Goal: Task Accomplishment & Management: Use online tool/utility

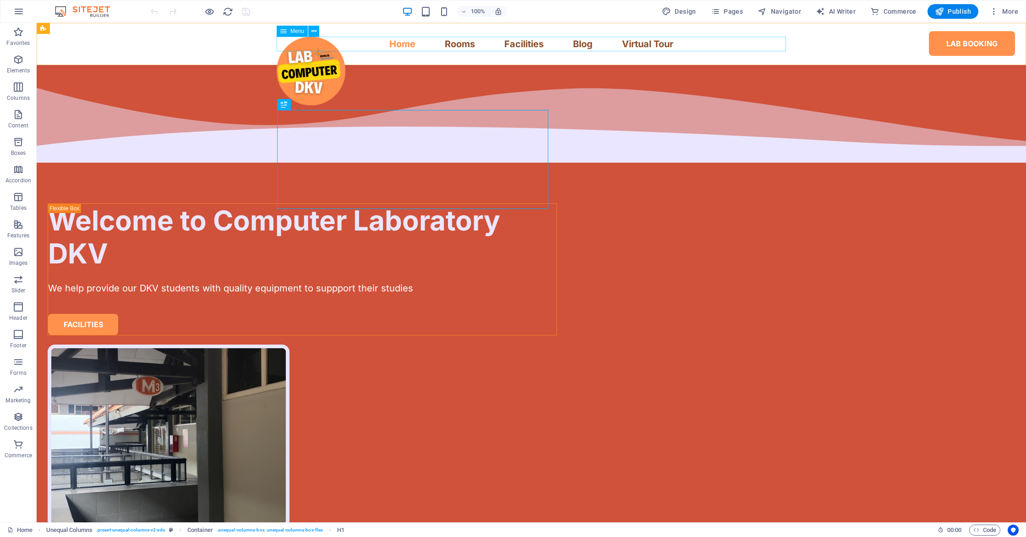
click at [507, 43] on nav "Home Rooms Facilities Blog Virtual Tour Lab Booking" at bounding box center [531, 44] width 509 height 15
select select
select select "1"
select select
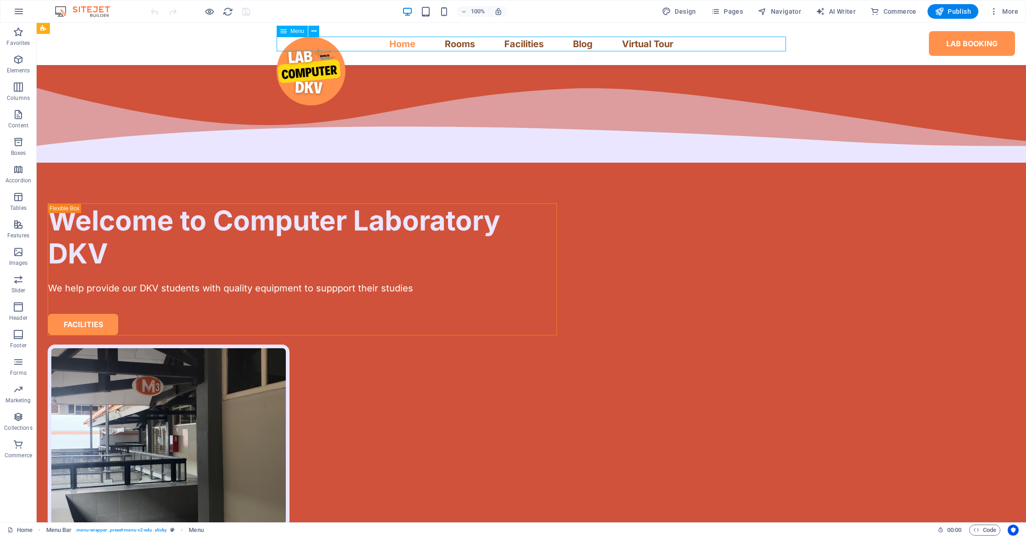
select select "2"
select select
select select "4"
select select
select select "3"
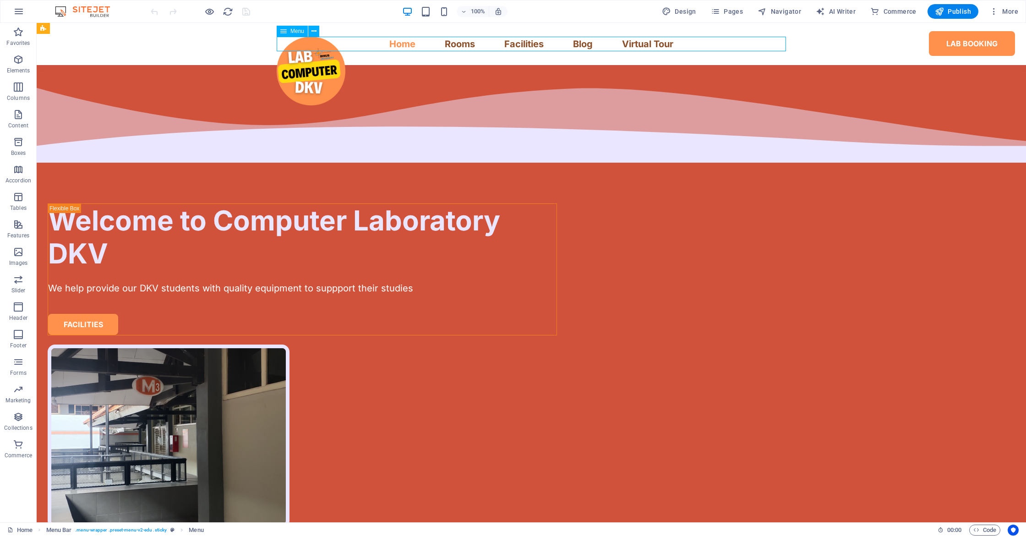
select select
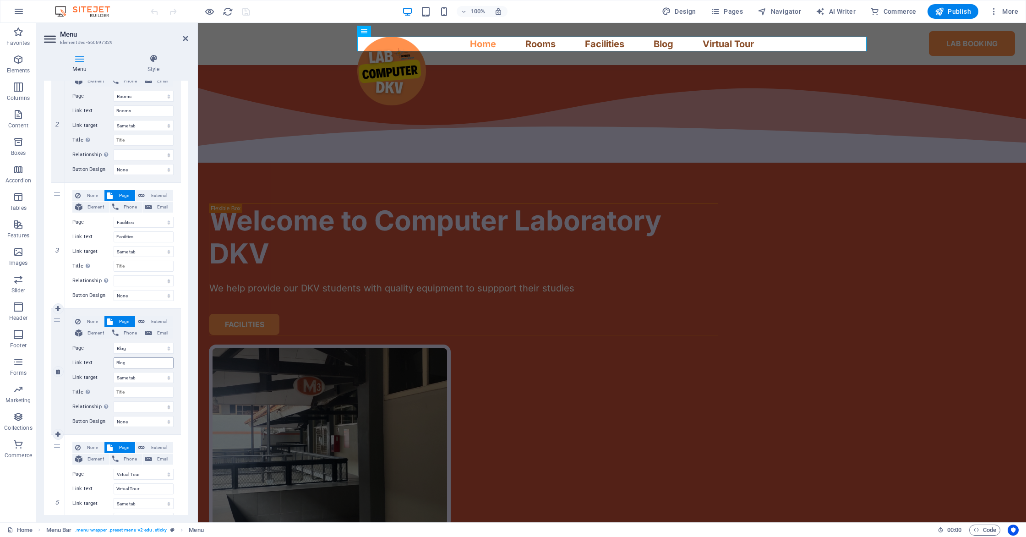
scroll to position [414, 0]
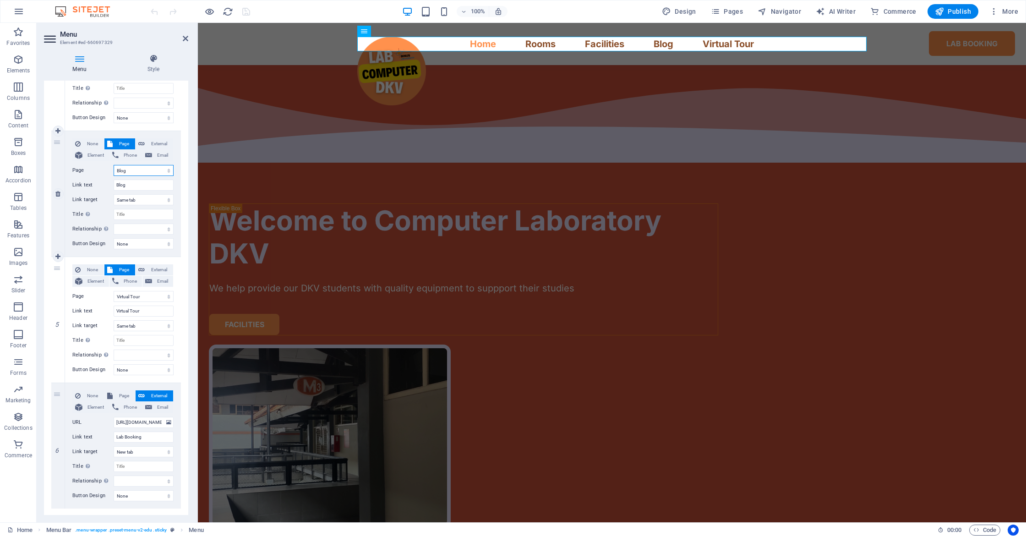
click at [145, 171] on select "Home Rooms Facilities Virtual Tour Blog Lab Booking Legal Notice Privacy Home" at bounding box center [144, 170] width 60 height 11
click at [114, 165] on select "Home Rooms Facilities Virtual Tour Blog Lab Booking Legal Notice Privacy Home" at bounding box center [144, 170] width 60 height 11
click at [145, 171] on select "Home Rooms Facilities Virtual Tour Blog Lab Booking Legal Notice Privacy Home" at bounding box center [144, 170] width 60 height 11
click at [114, 165] on select "Home Rooms Facilities Virtual Tour Blog Lab Booking Legal Notice Privacy Home" at bounding box center [144, 170] width 60 height 11
click at [142, 179] on input "Blog" at bounding box center [144, 184] width 60 height 11
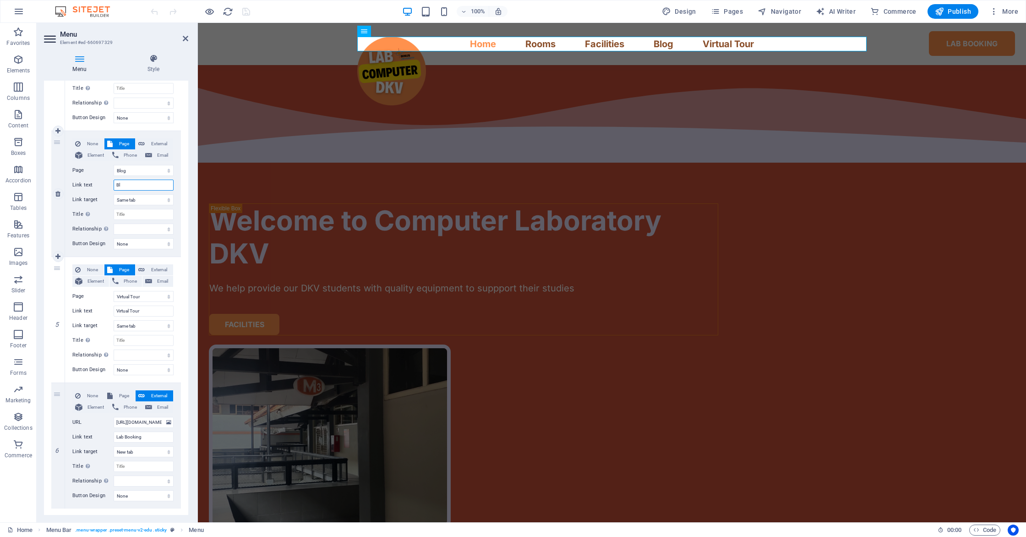
type input "B"
type input "Procedures"
select select
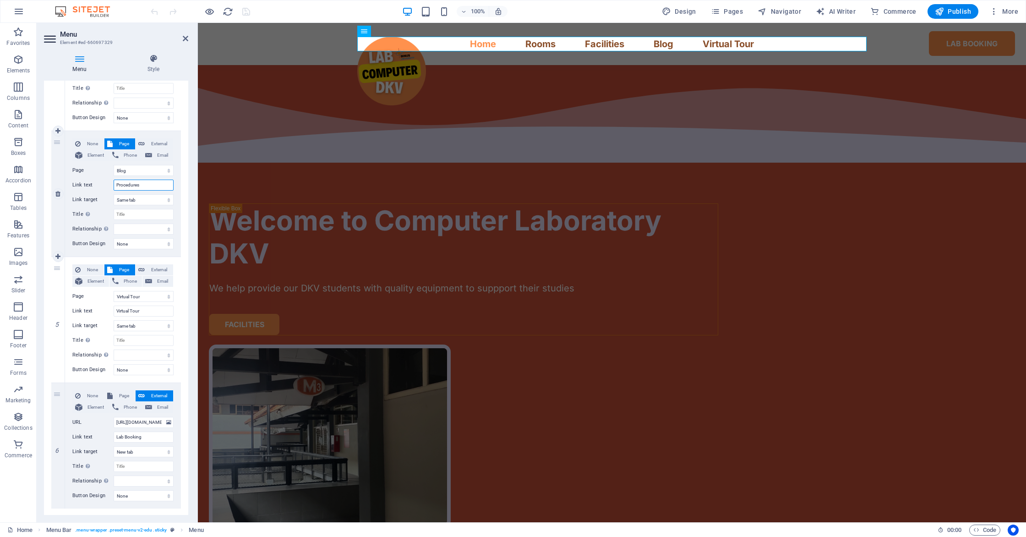
select select
type input "Procedures"
click at [177, 228] on div "None Page External Element Phone Email Page Home Rooms Facilities Virtual Tour …" at bounding box center [123, 193] width 116 height 125
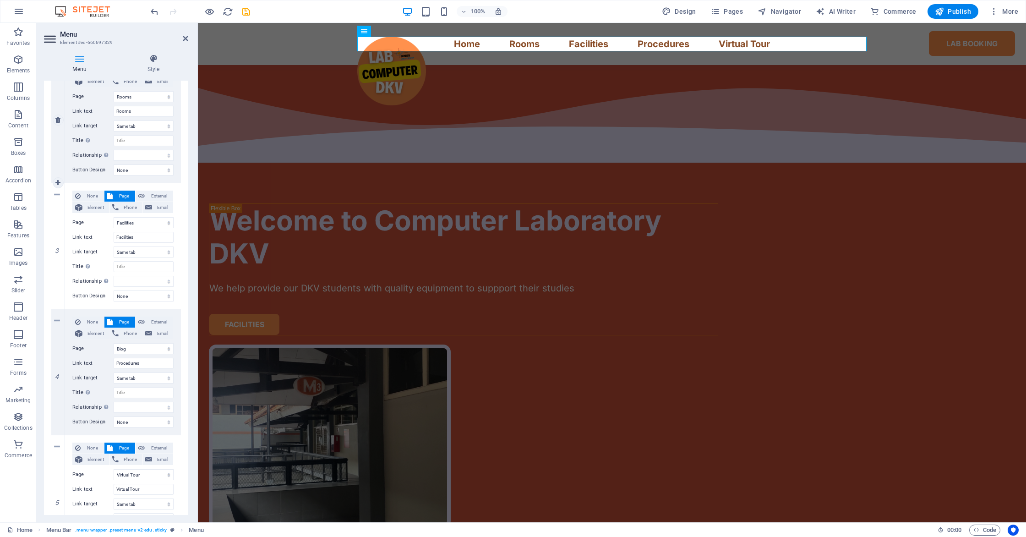
scroll to position [0, 0]
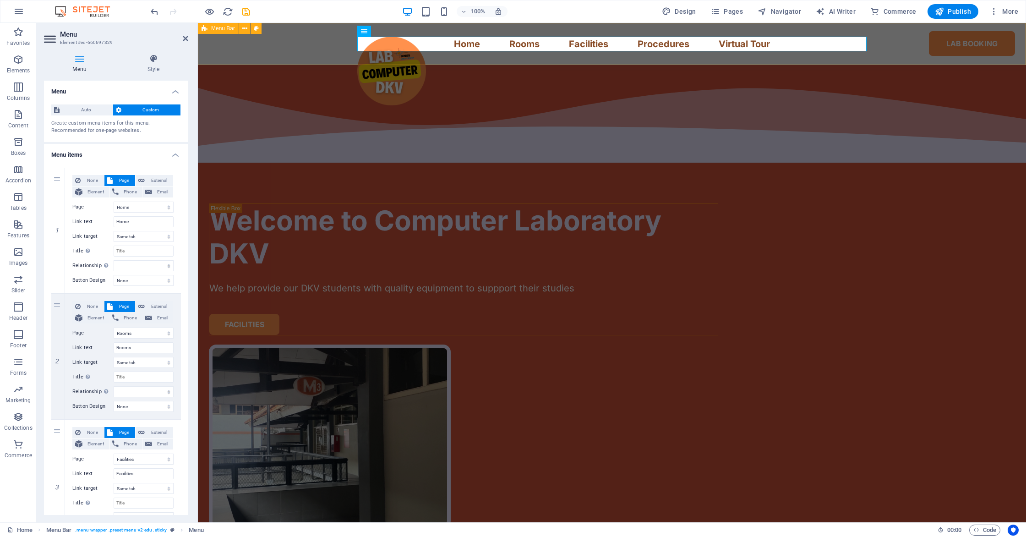
click at [507, 44] on div "Home Rooms Facilities Procedures Virtual Tour Lab Booking" at bounding box center [612, 44] width 828 height 42
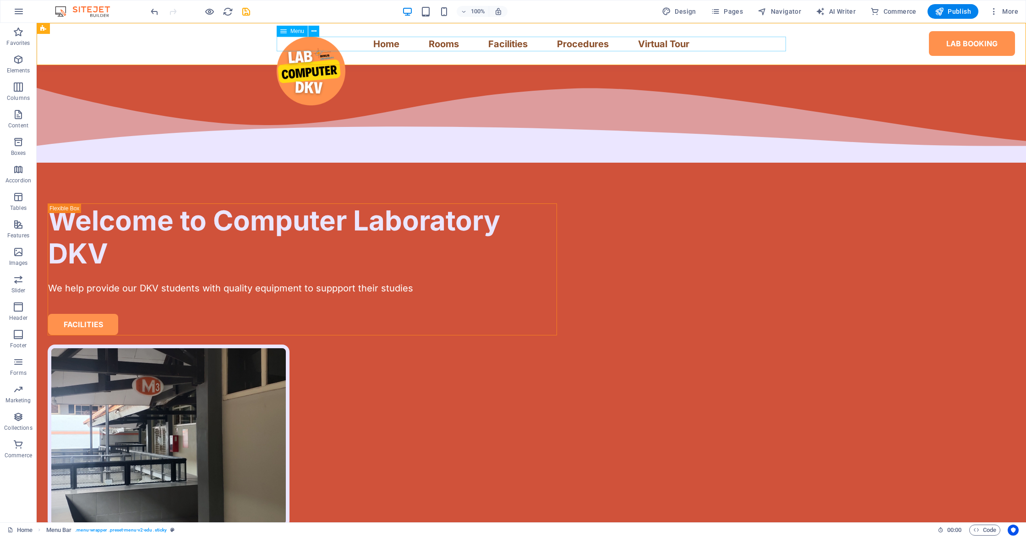
click at [507, 42] on nav "Home Rooms Facilities Procedures Virtual Tour Lab Booking" at bounding box center [531, 44] width 509 height 15
click at [507, 11] on span "Pages" at bounding box center [727, 11] width 32 height 9
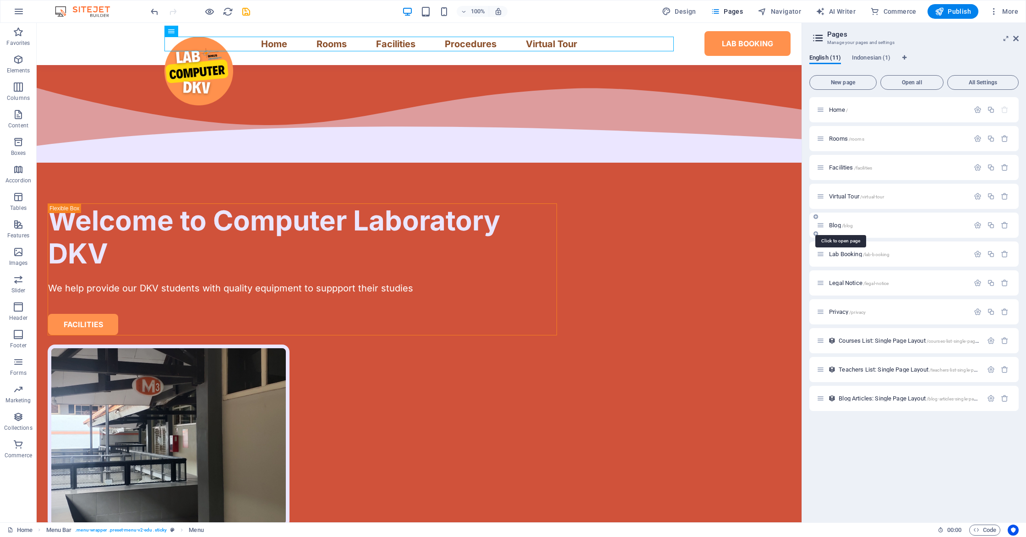
click at [507, 226] on span "/blog" at bounding box center [846, 225] width 11 height 5
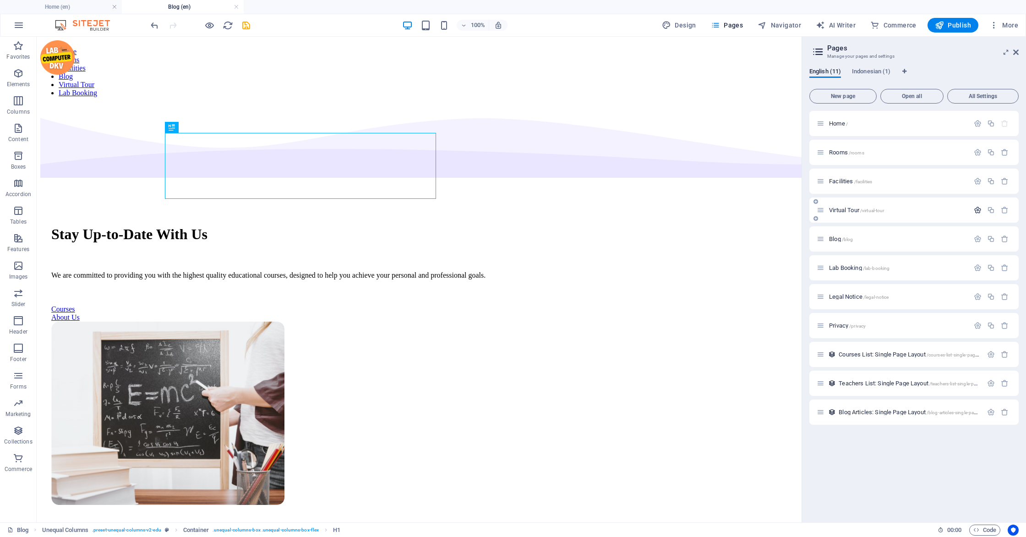
click at [507, 212] on icon "button" at bounding box center [977, 210] width 8 height 8
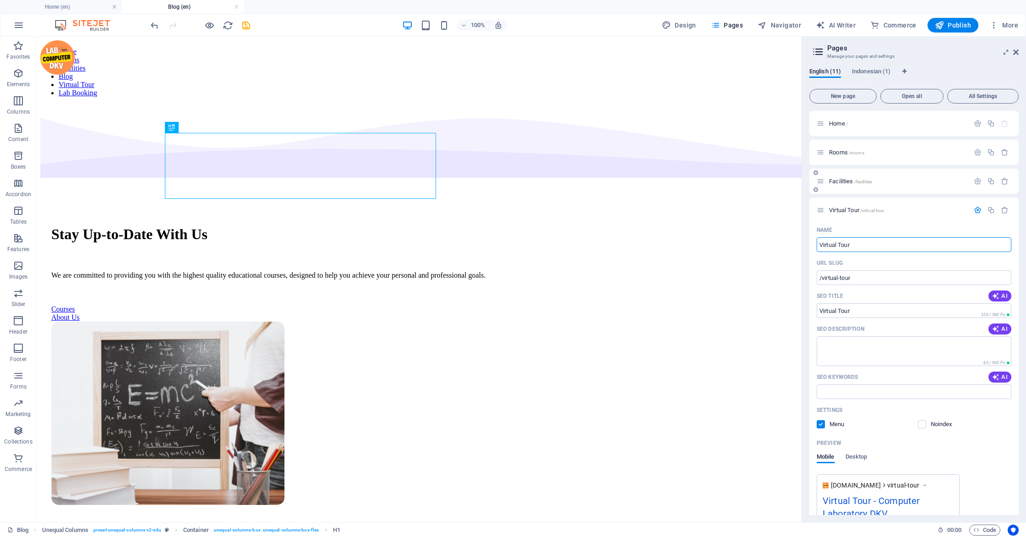
click at [507, 179] on p "Facilities /facilities" at bounding box center [897, 181] width 137 height 6
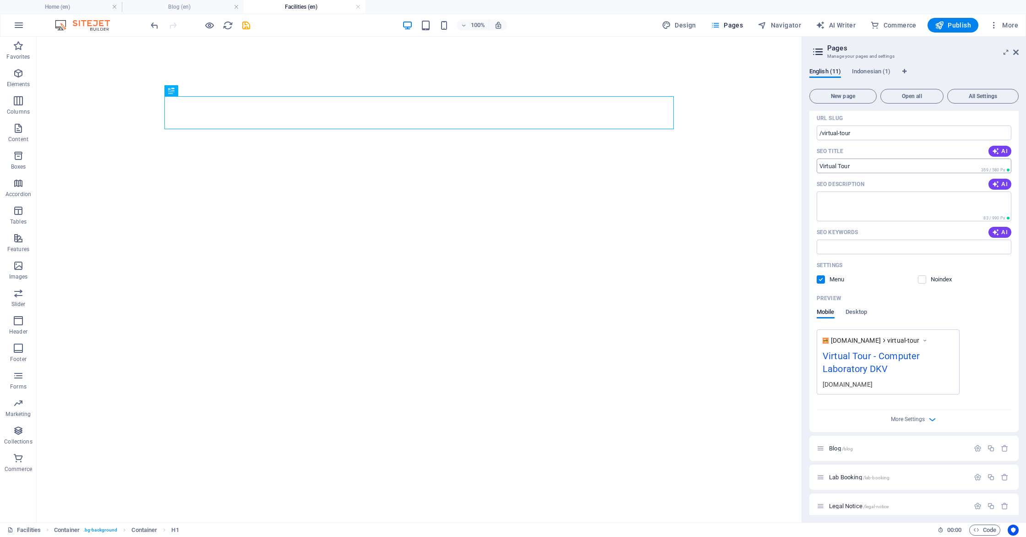
scroll to position [267, 0]
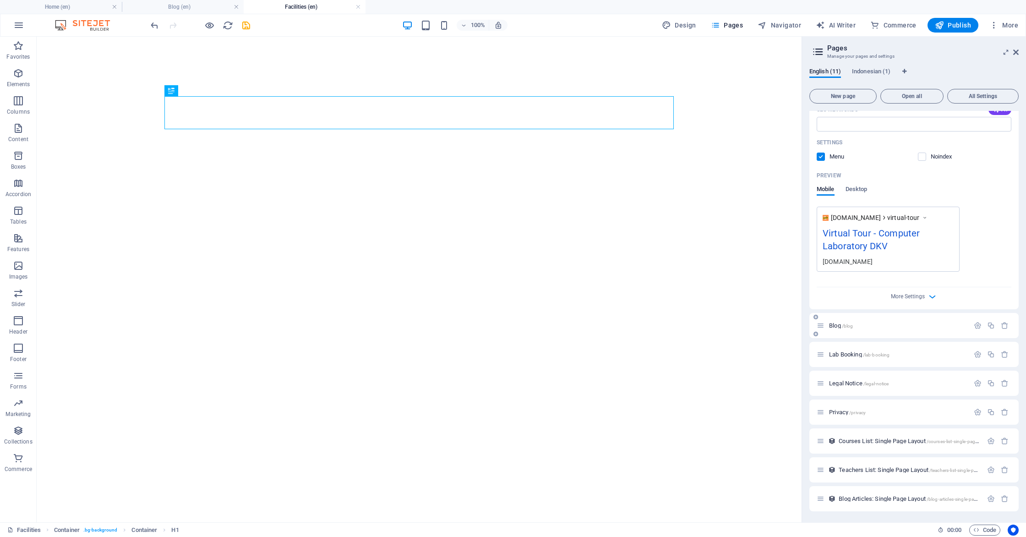
click at [507, 326] on p "Blog /blog" at bounding box center [897, 325] width 137 height 6
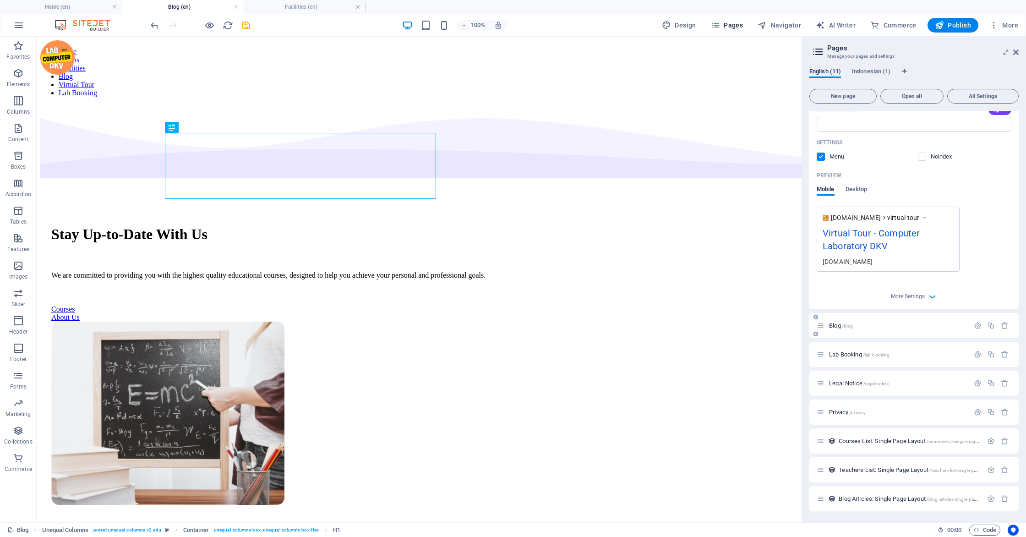
click at [507, 334] on div "Blog /blog" at bounding box center [913, 325] width 209 height 25
click at [507, 326] on icon at bounding box center [820, 325] width 8 height 8
click at [507, 328] on div "Blog /blog" at bounding box center [892, 325] width 152 height 11
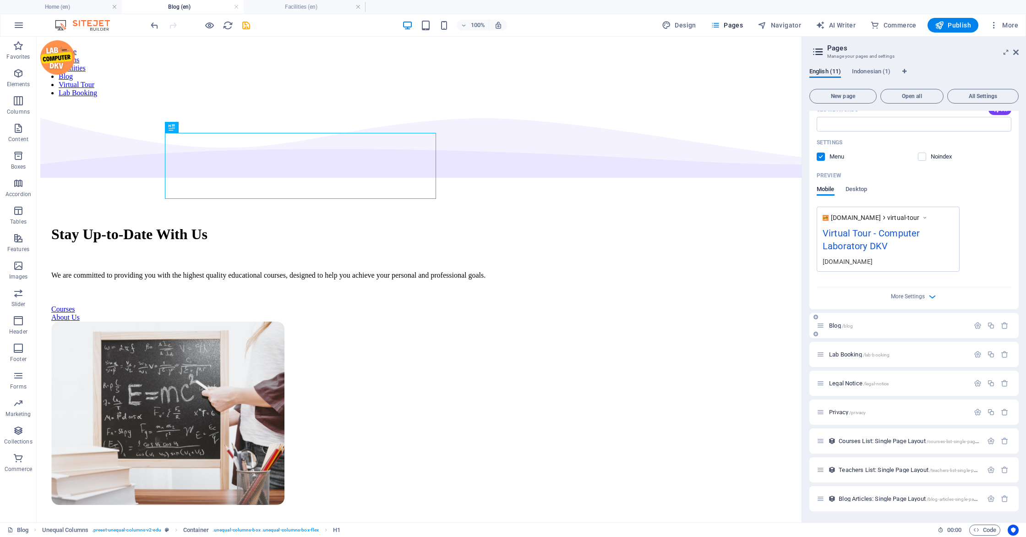
click at [507, 328] on div "Blog /blog" at bounding box center [892, 325] width 152 height 11
click at [507, 326] on icon at bounding box center [820, 325] width 8 height 8
click at [507, 326] on p "Blog /blog" at bounding box center [897, 325] width 137 height 6
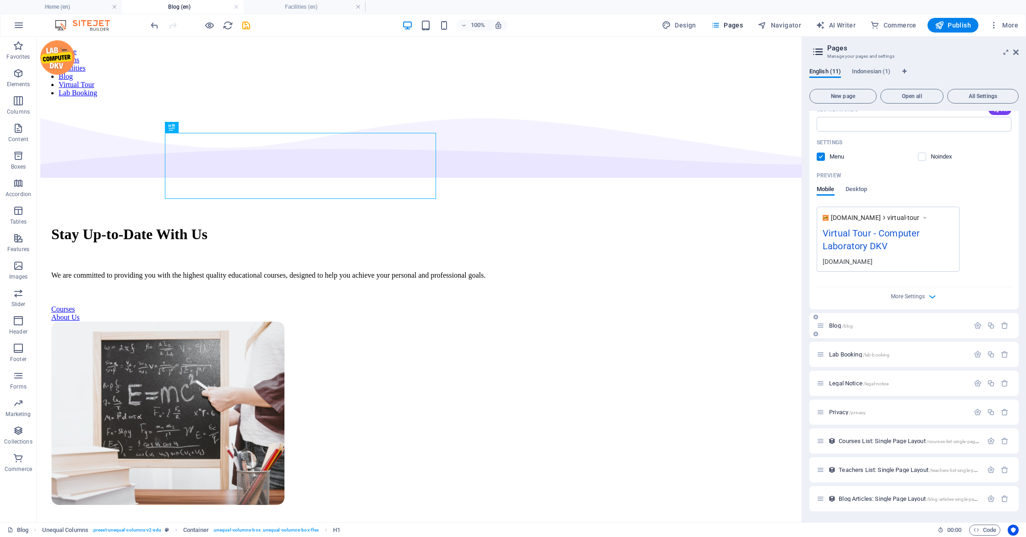
click at [507, 326] on p "Blog /blog" at bounding box center [897, 325] width 137 height 6
click at [507, 323] on icon "button" at bounding box center [977, 325] width 8 height 8
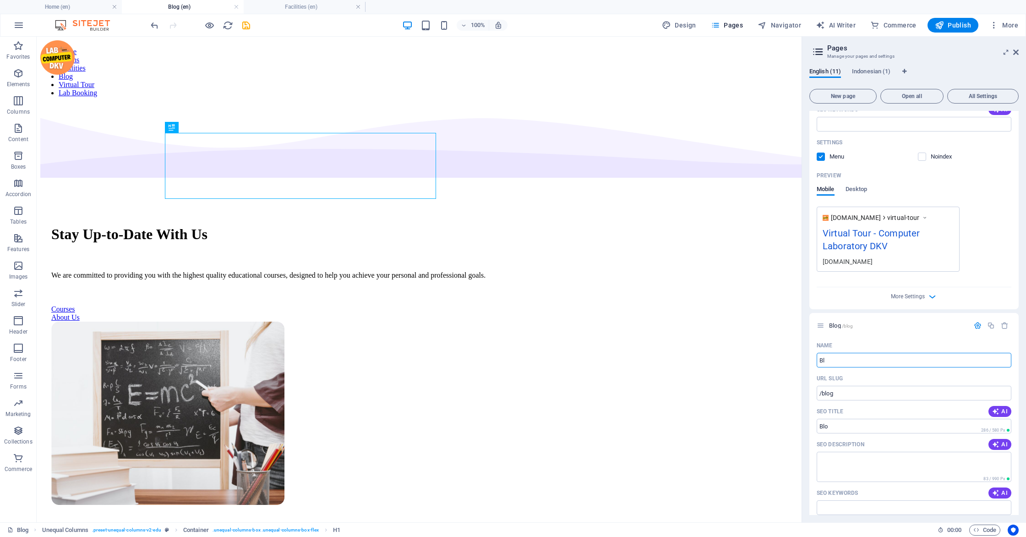
type input "B"
type input "/"
type input "Procedures"
type input "/procedures"
type input "Procedures"
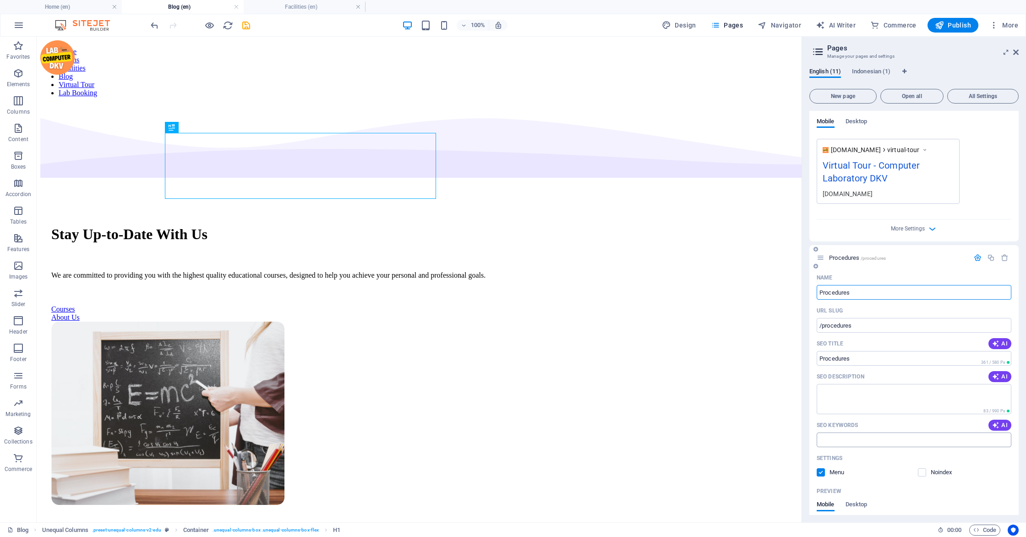
scroll to position [335, 0]
click at [507, 377] on span "AI" at bounding box center [1000, 376] width 16 height 7
type textarea "Discover high-quality educational courses designed to elevate your personal and…"
click at [507, 427] on icon "button" at bounding box center [995, 424] width 7 height 7
type input "online educational courses, personal development courses, professional training…"
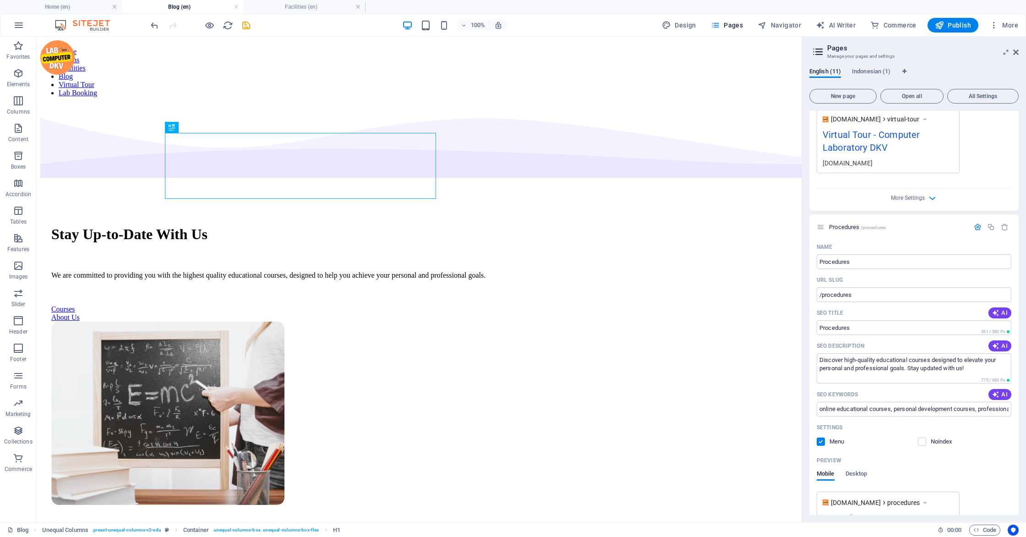
scroll to position [51, 0]
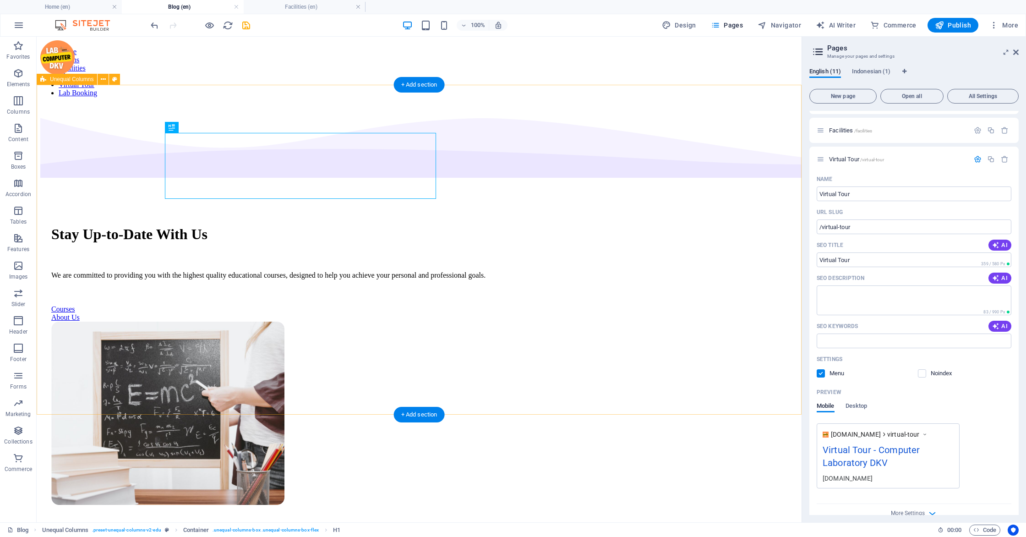
click at [507, 392] on div "Stay Up-to-Date With Us We are committed to providing you with the highest qual…" at bounding box center [418, 360] width 757 height 512
click div "Stay Up-to-Date With Us"
click div "Featured story 10 myths about online courses Lorem ipsum dolor sit amet, consec…"
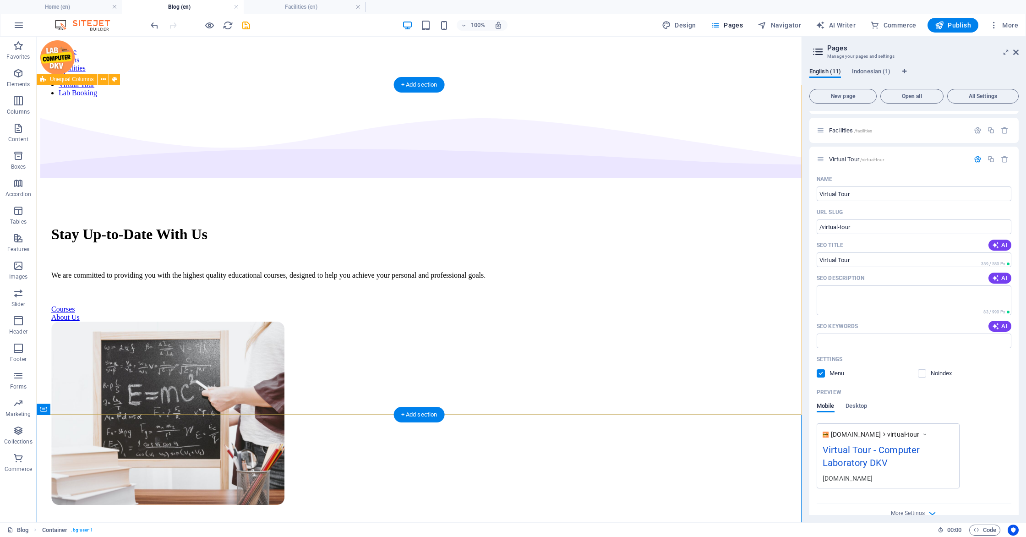
click div "Stay Up-to-Date With Us We are committed to providing you with the highest qual…"
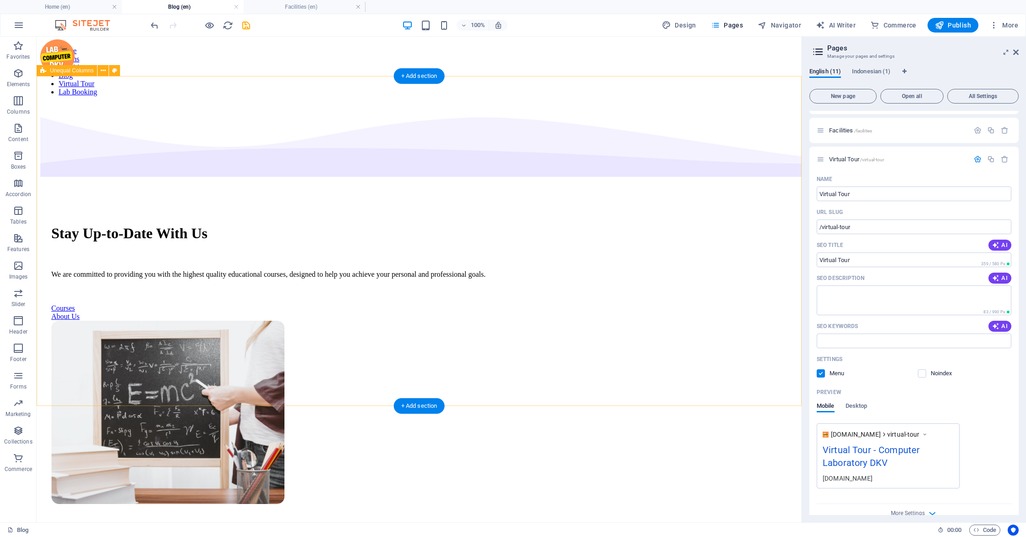
scroll to position [0, 0]
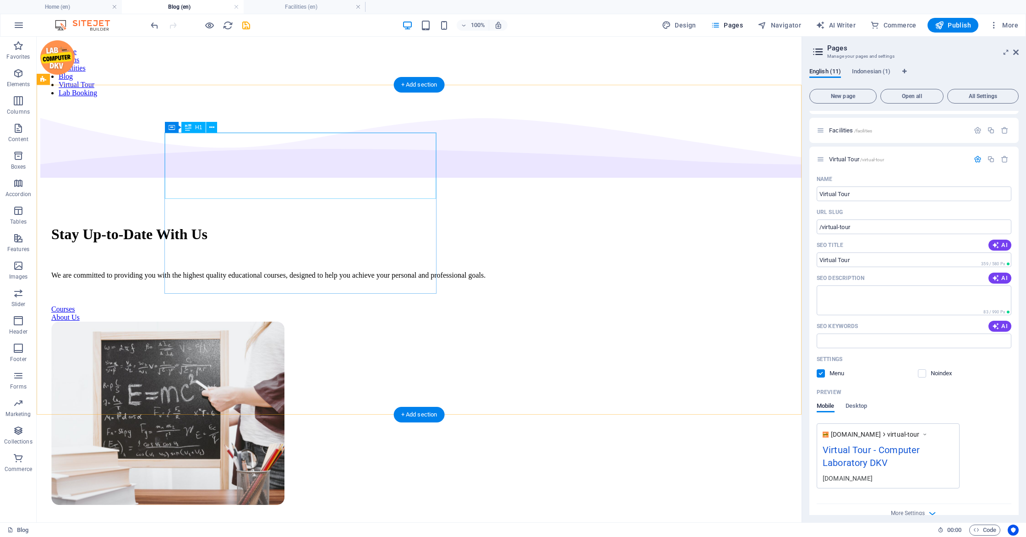
click div "Stay Up-to-Date With Us"
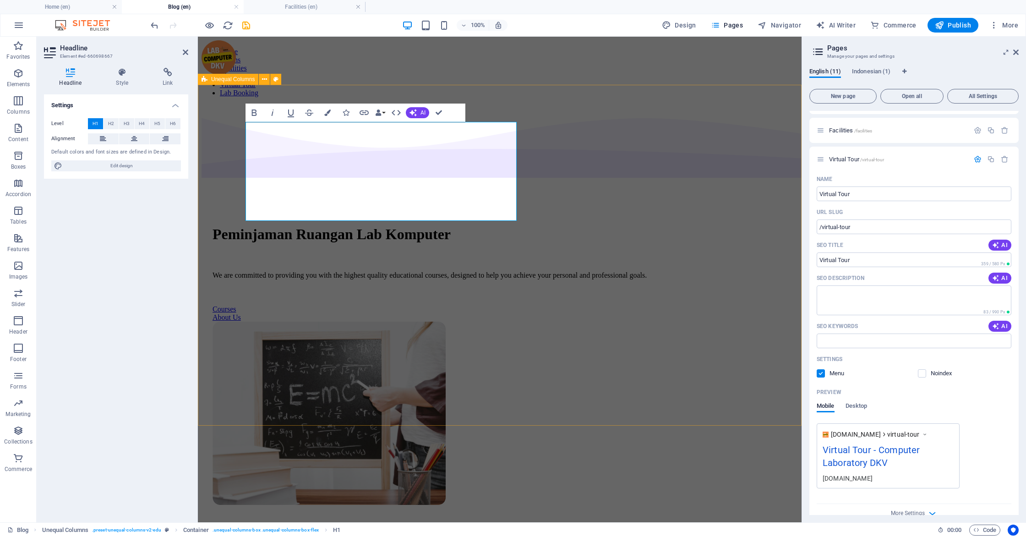
click div "​Peminjaman Ruangan Lab Komputer We are committed to providing you with the hig…"
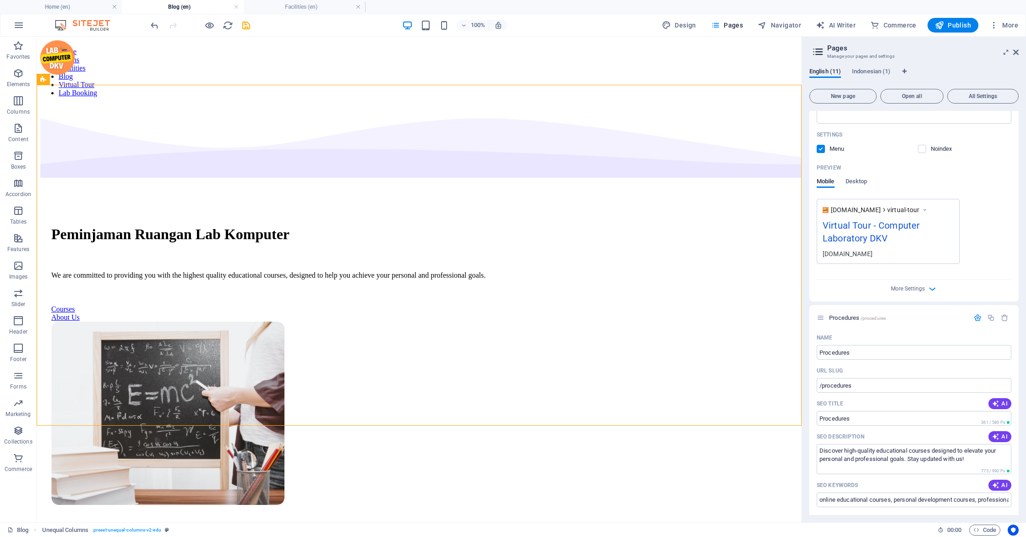
scroll to position [278, 0]
click div "Procedures /procedures"
click div "More Settings"
click hr
click icon "button"
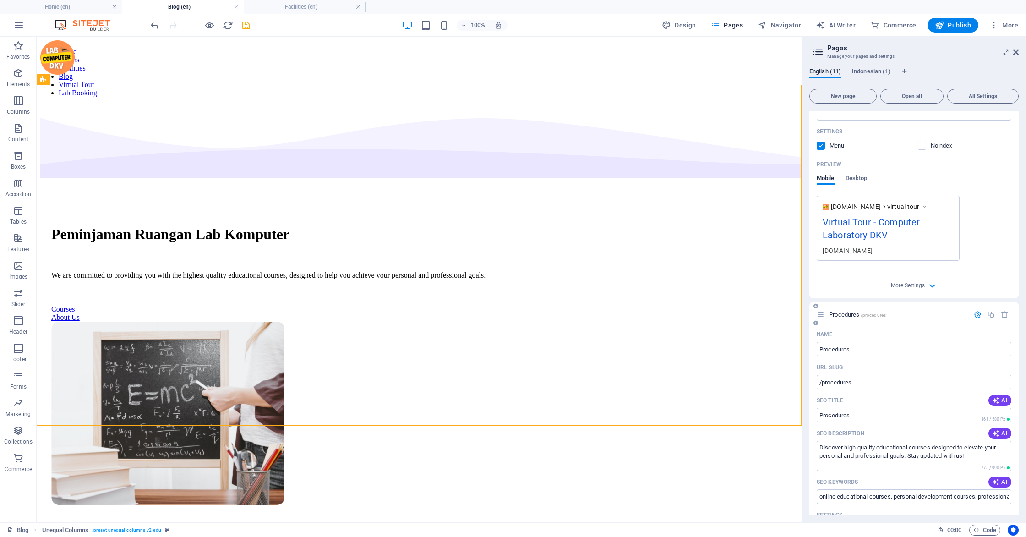
scroll to position [267, 0]
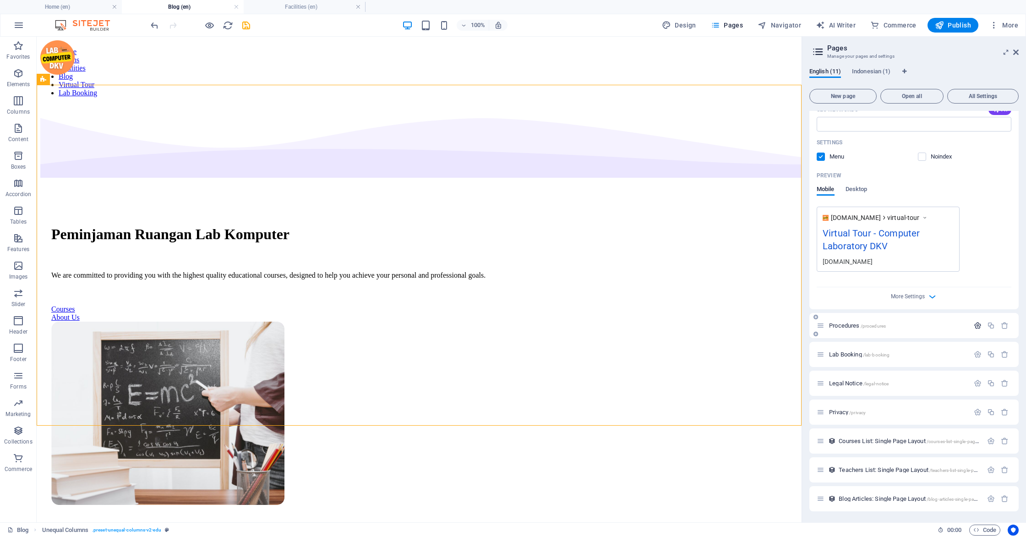
click icon "button"
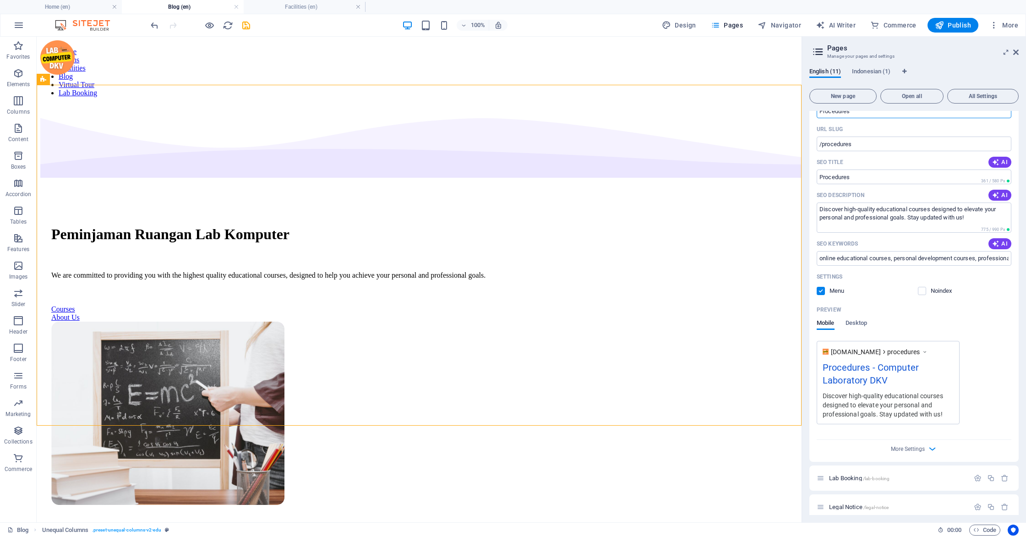
scroll to position [561, 0]
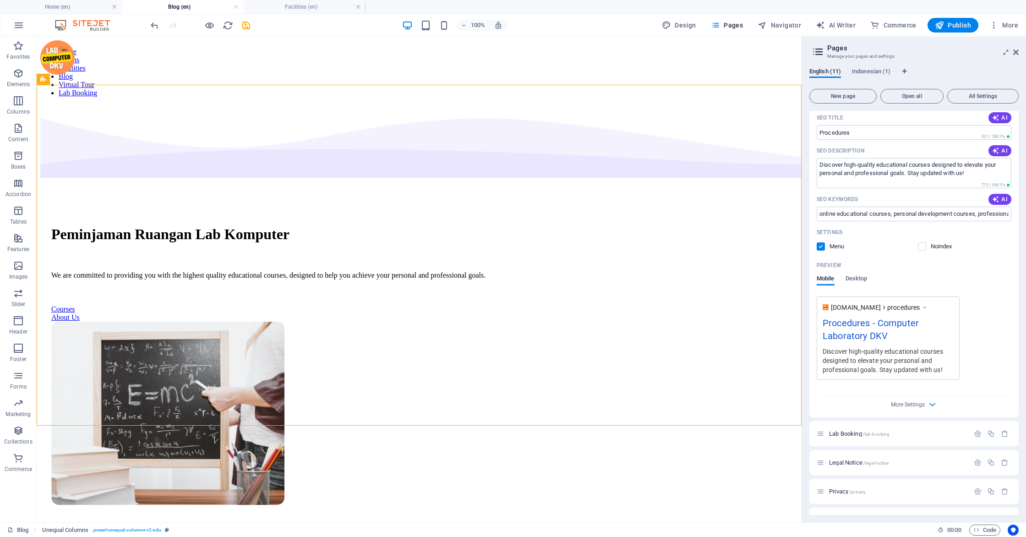
click div "More Settings"
click span "More Settings"
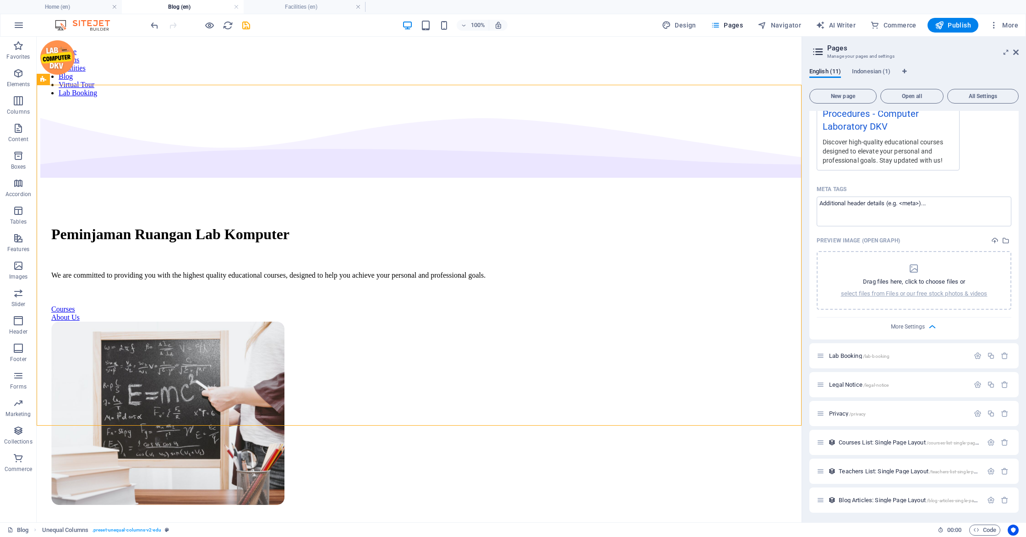
scroll to position [771, 0]
click span "Publish"
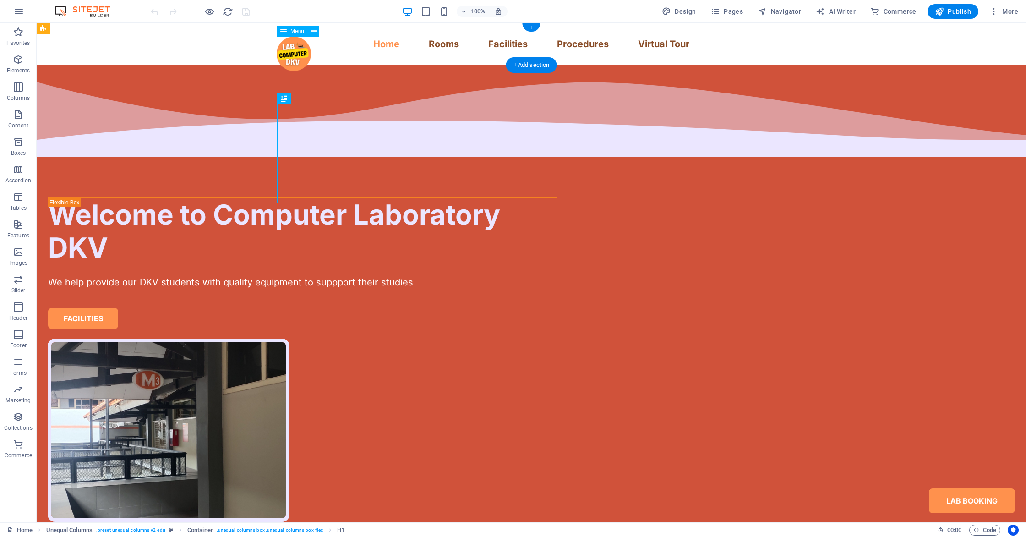
click at [572, 46] on nav "Home Rooms Facilities Procedures Virtual Tour Lab Booking" at bounding box center [531, 44] width 509 height 15
select select
select select "1"
select select
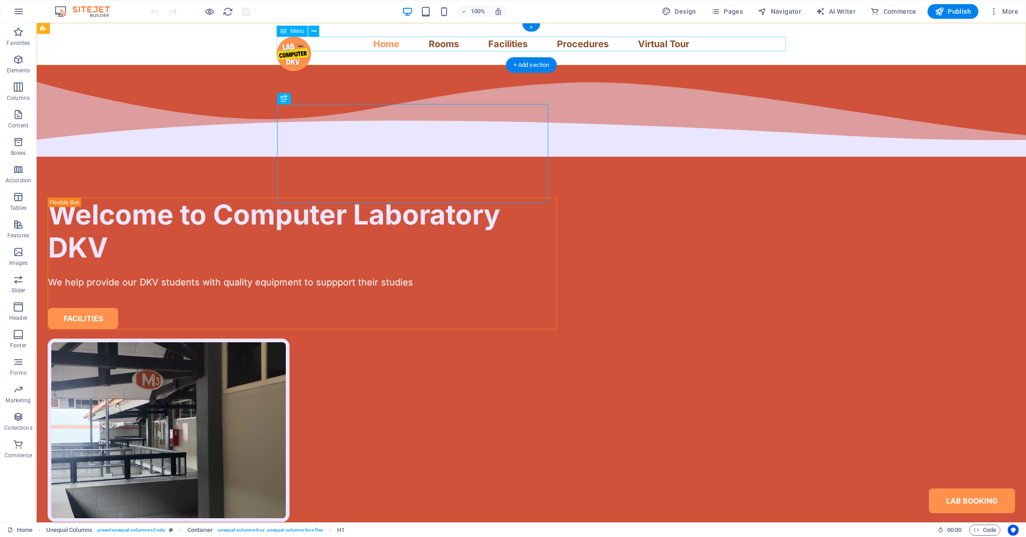
select select "2"
select select
select select "4"
select select
select select "3"
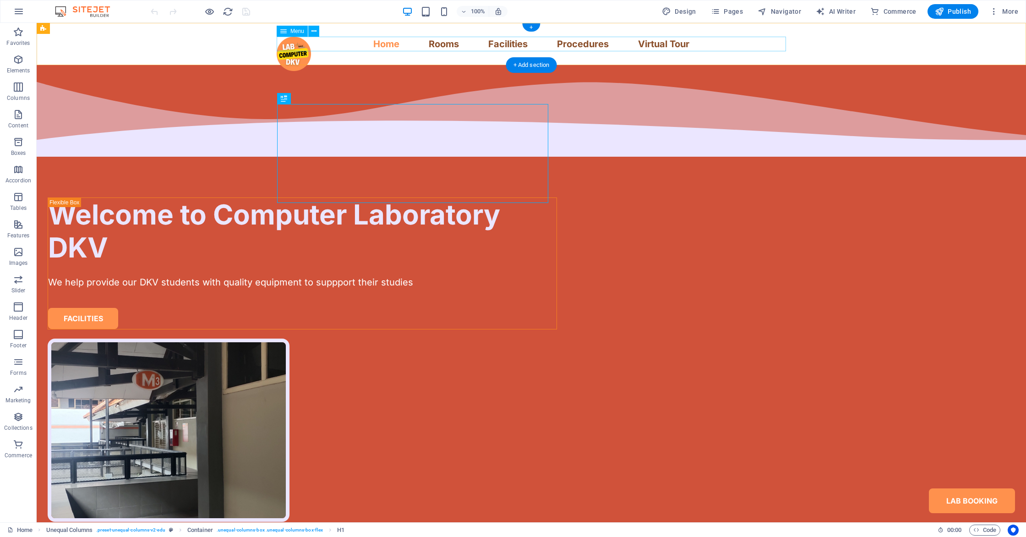
select select
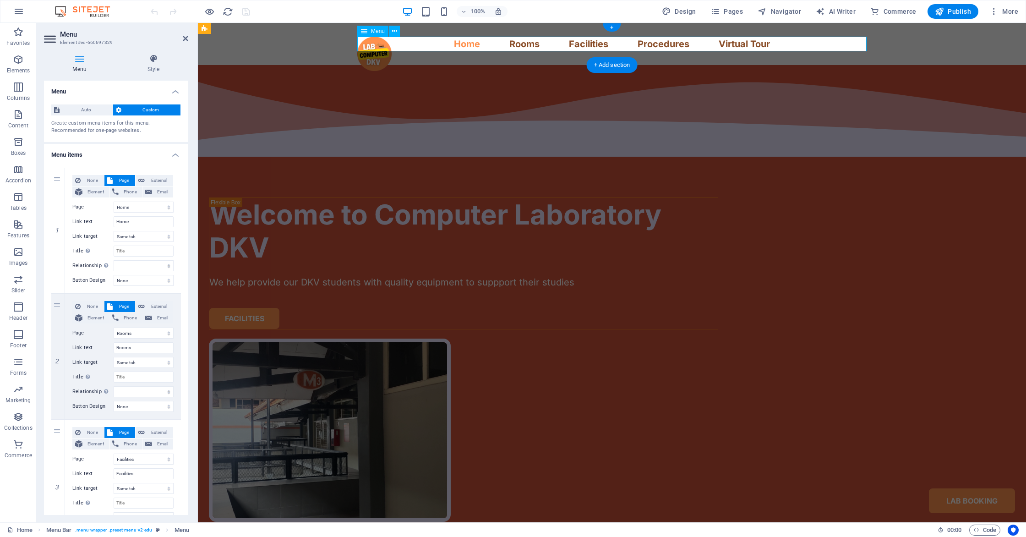
click at [669, 40] on nav "Home Rooms Facilities Procedures Virtual Tour Lab Booking" at bounding box center [611, 44] width 509 height 15
drag, startPoint x: 739, startPoint y: 23, endPoint x: 937, endPoint y: 45, distance: 199.1
click at [739, 23] on div "Home Rooms Facilities Procedures Virtual Tour Lab Booking" at bounding box center [612, 44] width 828 height 42
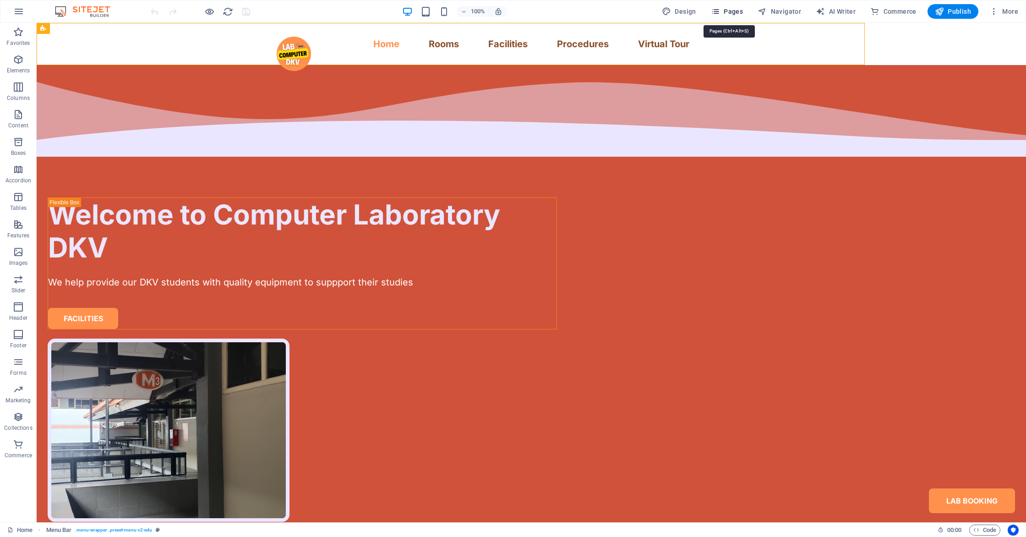
click at [740, 14] on span "Pages" at bounding box center [727, 11] width 32 height 9
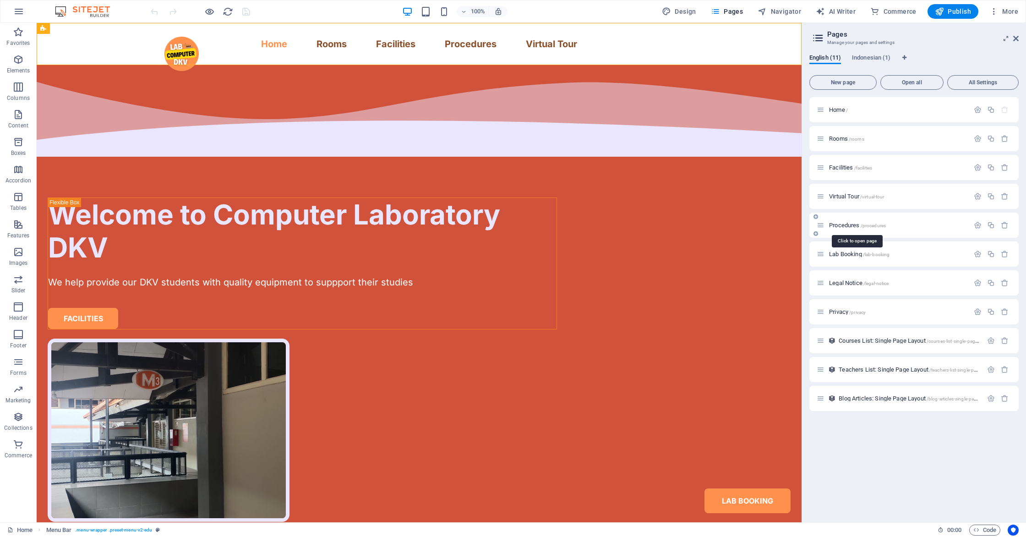
click at [857, 224] on span "Procedures /procedures" at bounding box center [857, 225] width 57 height 7
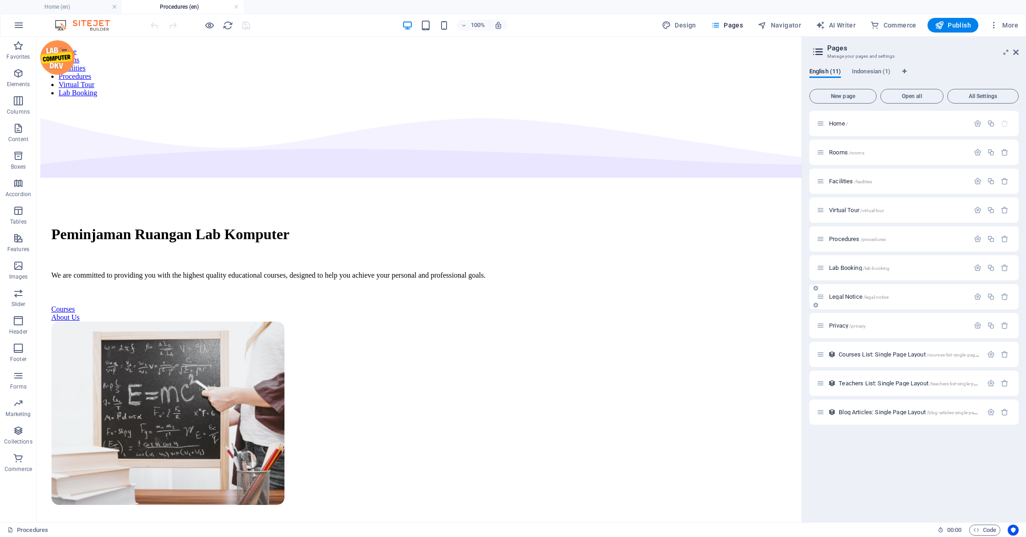
click at [848, 296] on span "Legal Notice /legal-notice" at bounding box center [859, 296] width 60 height 7
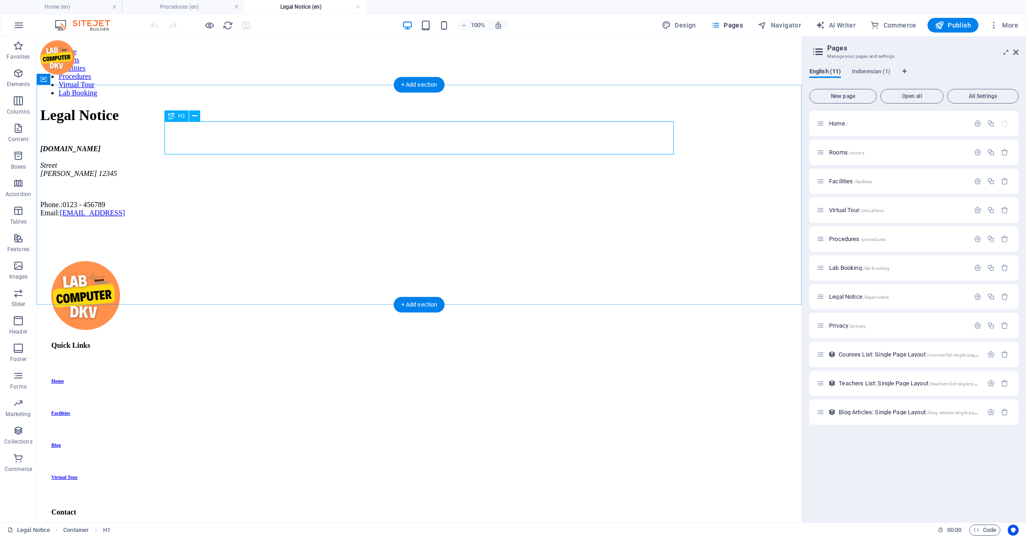
click at [431, 124] on div "Legal Notice" at bounding box center [418, 115] width 757 height 17
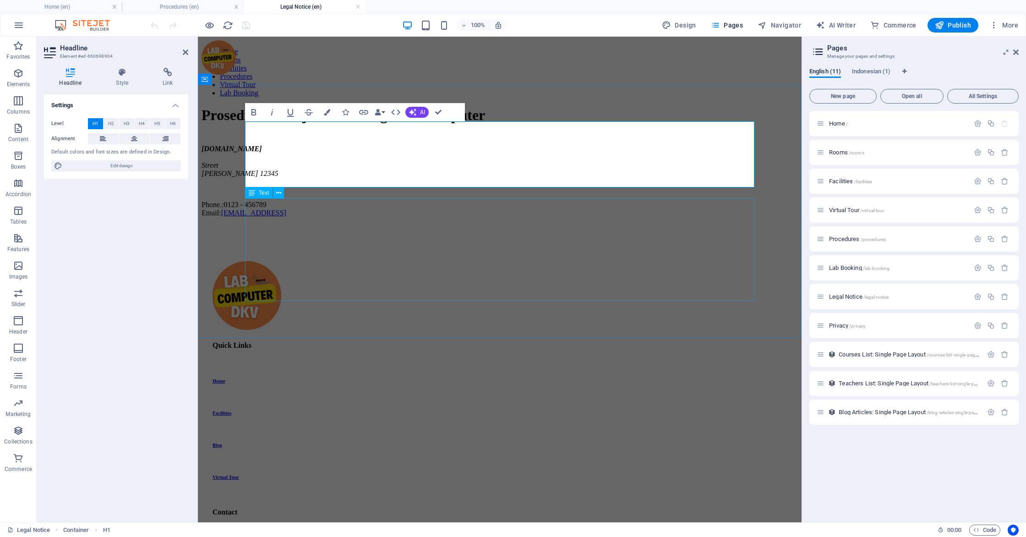
click at [413, 217] on div "thelabs.my.id Street Berlin 12345 Phone.: 0123 - 456789 Email: 2bc16fb0fa708028…" at bounding box center [499, 181] width 596 height 72
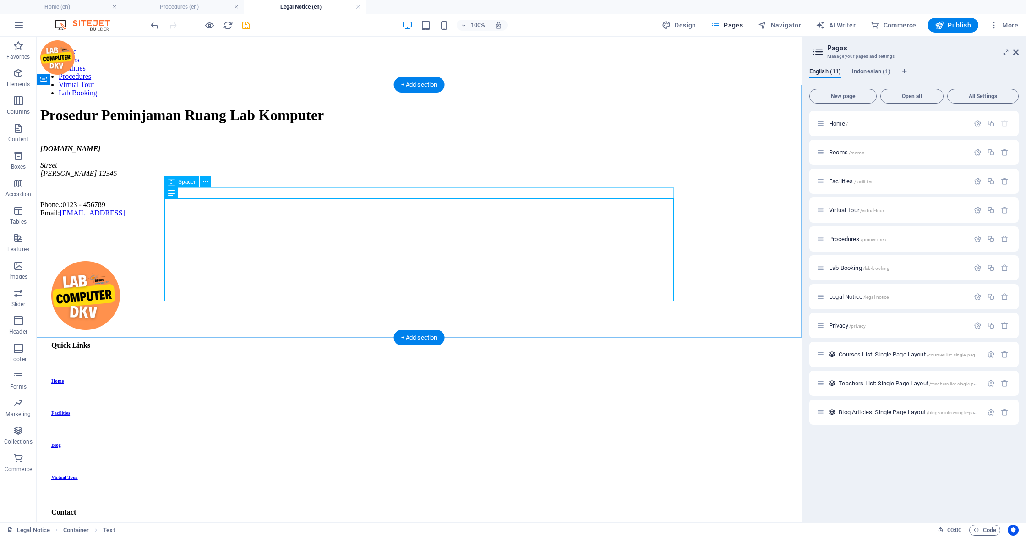
click at [659, 145] on div at bounding box center [418, 139] width 757 height 11
click at [241, 217] on div "thelabs.my.id Street Berlin 12345 Phone.: 0123 - 456789 Email: 2bc16fb0fa708028…" at bounding box center [418, 181] width 757 height 72
click at [250, 217] on div "thelabs.my.id Street Berlin 12345 Phone.: 0123 - 456789 Email: 2bc16fb0fa708028…" at bounding box center [418, 181] width 757 height 72
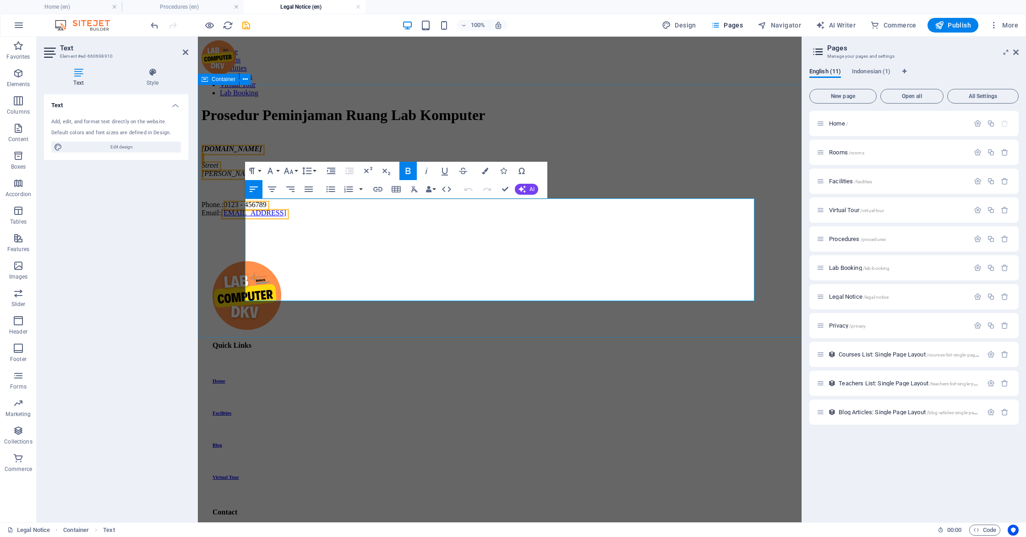
drag, startPoint x: 499, startPoint y: 292, endPoint x: 221, endPoint y: 208, distance: 290.8
click at [221, 208] on div "Prosedur Peminjaman Ruang Lab Komputer thelabs.my.id Street Berlin 12345 Phone.…" at bounding box center [499, 162] width 596 height 110
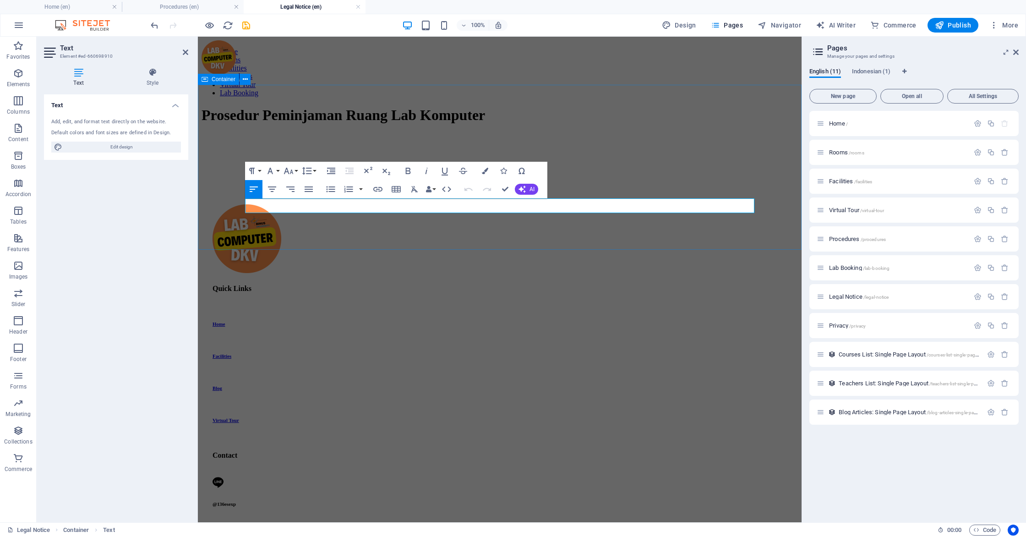
click at [372, 160] on div "Prosedur Peminjaman Ruang Lab Komputer" at bounding box center [499, 133] width 596 height 53
click at [525, 245] on div "Quick Links Home Facilities Blog Virtual Tour Contact @136esexp @computerlabdkv…" at bounding box center [499, 413] width 596 height 491
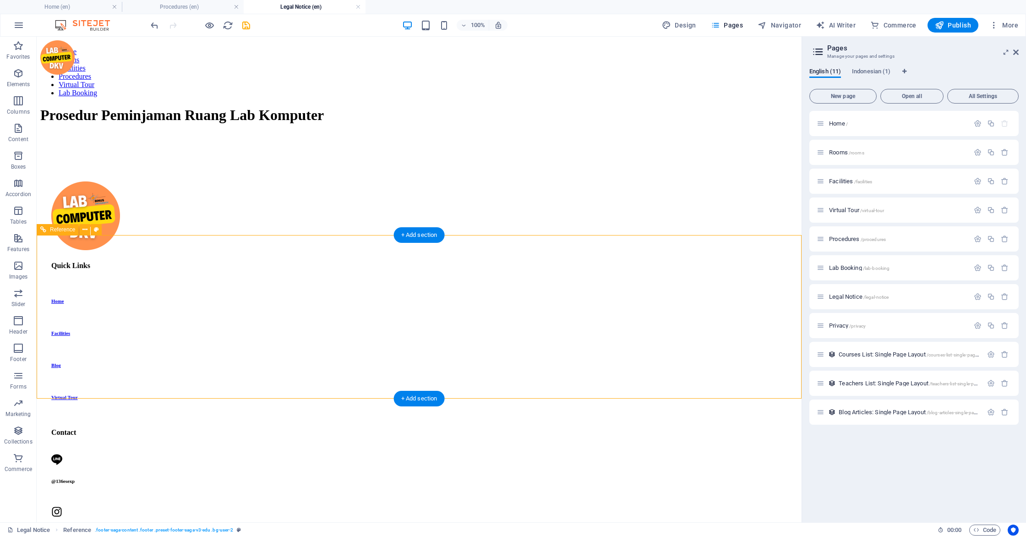
click at [364, 245] on div "Quick Links Home Facilities Blog Virtual Tour Contact @136esexp @computerlabdkv…" at bounding box center [418, 390] width 757 height 491
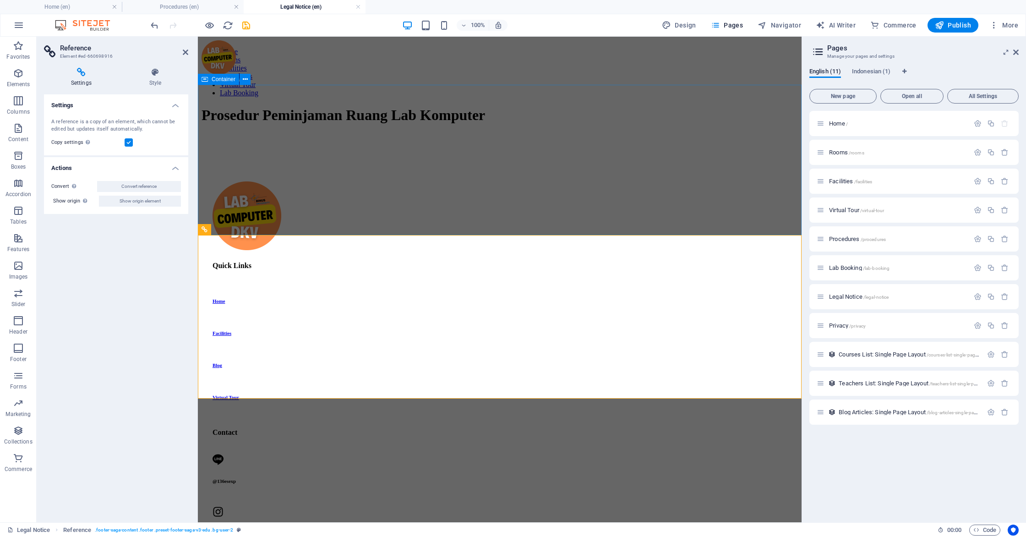
click at [410, 144] on div "Prosedur Peminjaman Ruang Lab Komputer" at bounding box center [499, 126] width 596 height 38
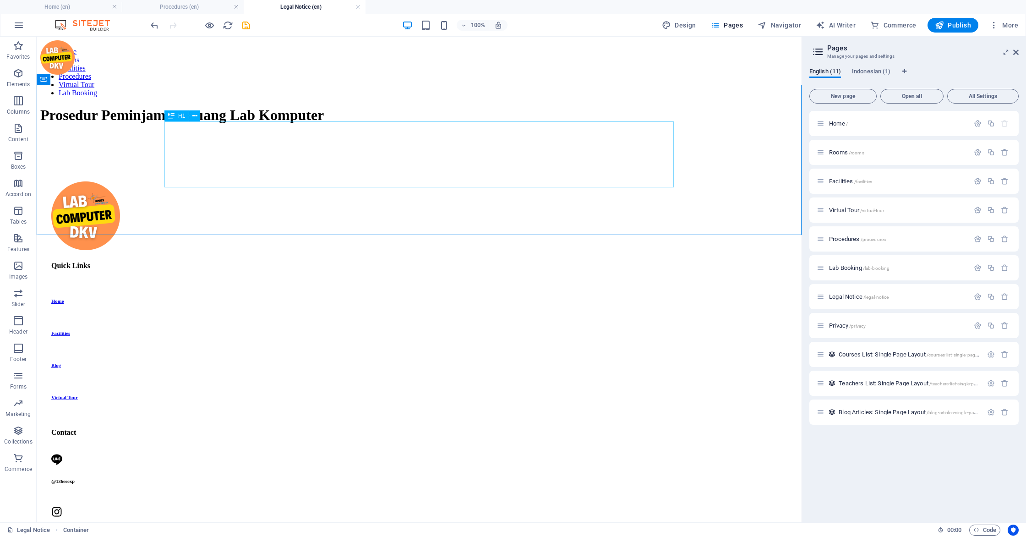
click at [415, 124] on div "Prosedur Peminjaman Ruang Lab Komputer" at bounding box center [418, 115] width 757 height 17
click at [21, 126] on icon "button" at bounding box center [18, 128] width 11 height 11
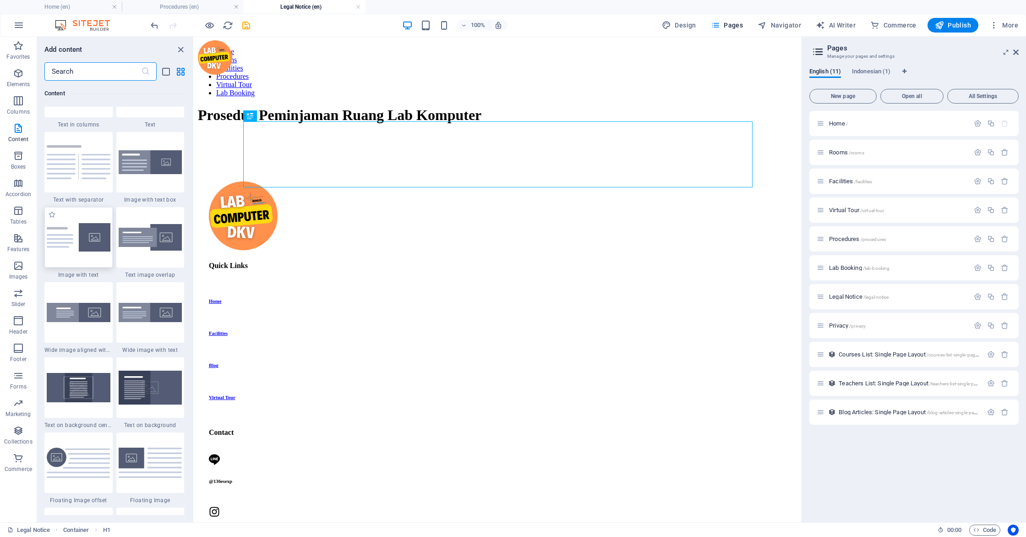
scroll to position [1652, 0]
click at [147, 244] on img at bounding box center [151, 237] width 64 height 27
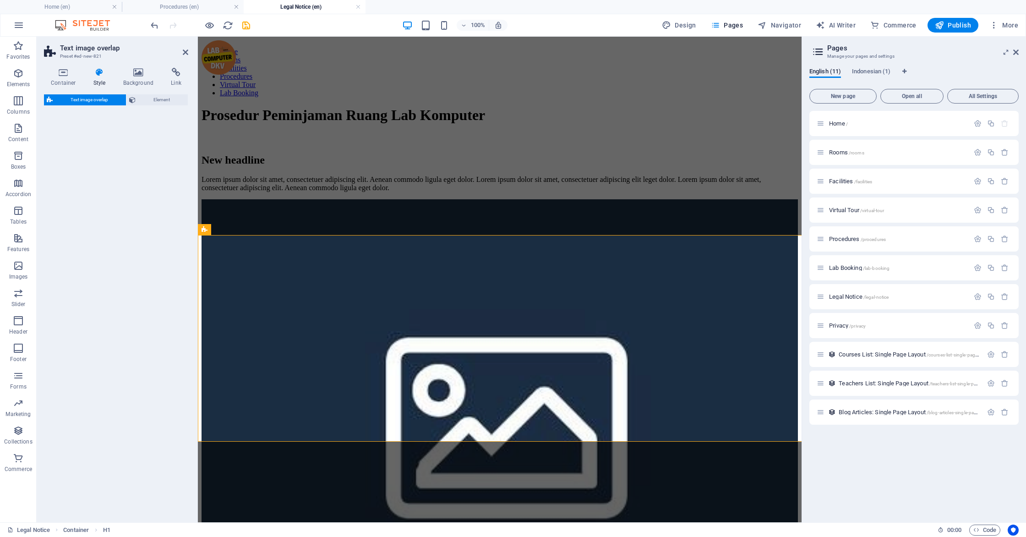
select select "rem"
select select "px"
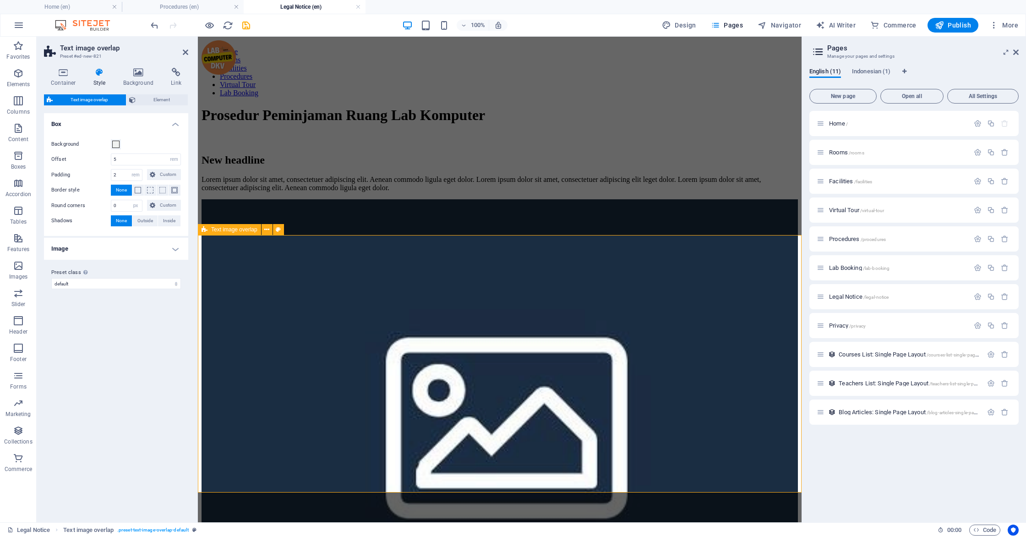
click at [364, 274] on div "New headline Lorem ipsum dolor sit amet, consectetuer adipiscing elit. Aenean c…" at bounding box center [499, 389] width 596 height 488
click at [627, 316] on figure at bounding box center [499, 415] width 596 height 433
click at [406, 277] on div "New headline Lorem ipsum dolor sit amet, consectetuer adipiscing elit. Aenean c…" at bounding box center [499, 389] width 596 height 488
click at [151, 100] on span "Element" at bounding box center [161, 99] width 47 height 11
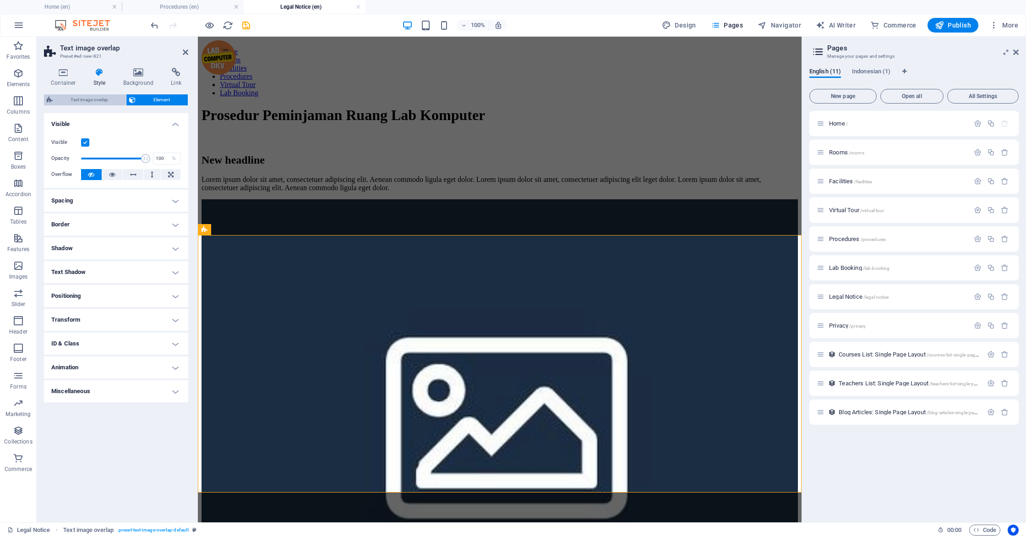
click at [97, 100] on span "Text image overlap" at bounding box center [89, 99] width 68 height 11
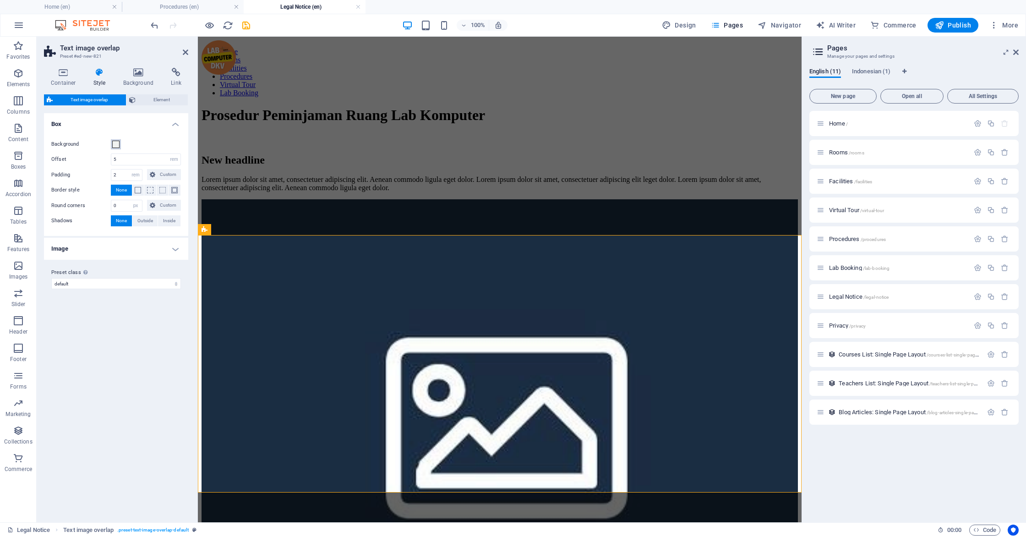
click at [113, 144] on span at bounding box center [115, 144] width 7 height 7
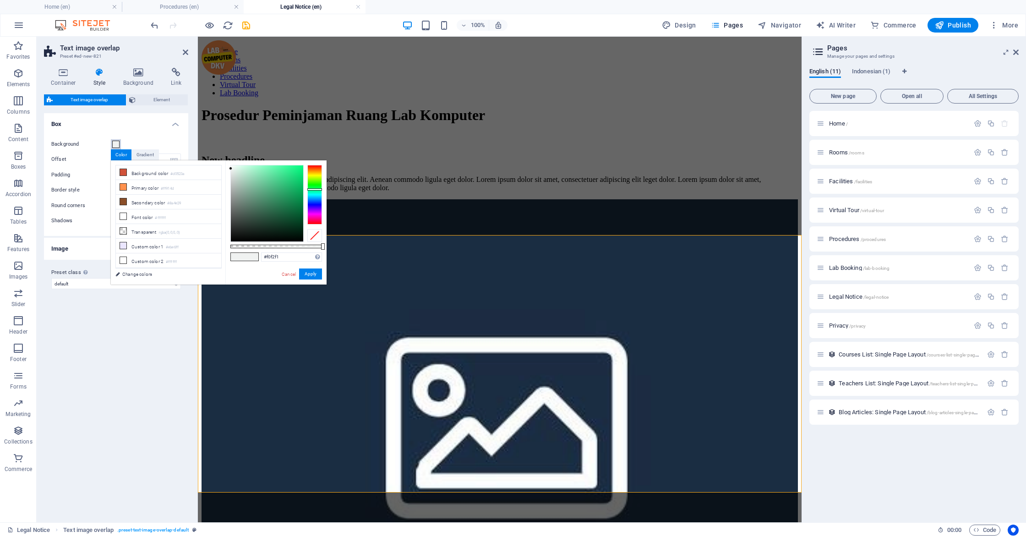
click at [113, 144] on span at bounding box center [115, 144] width 7 height 7
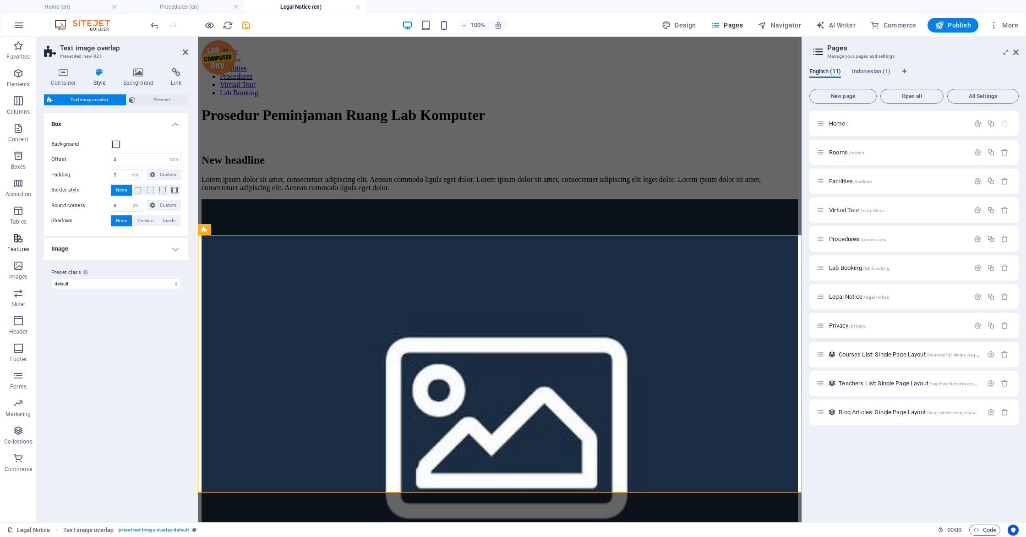
click at [16, 245] on p "Features" at bounding box center [18, 248] width 22 height 7
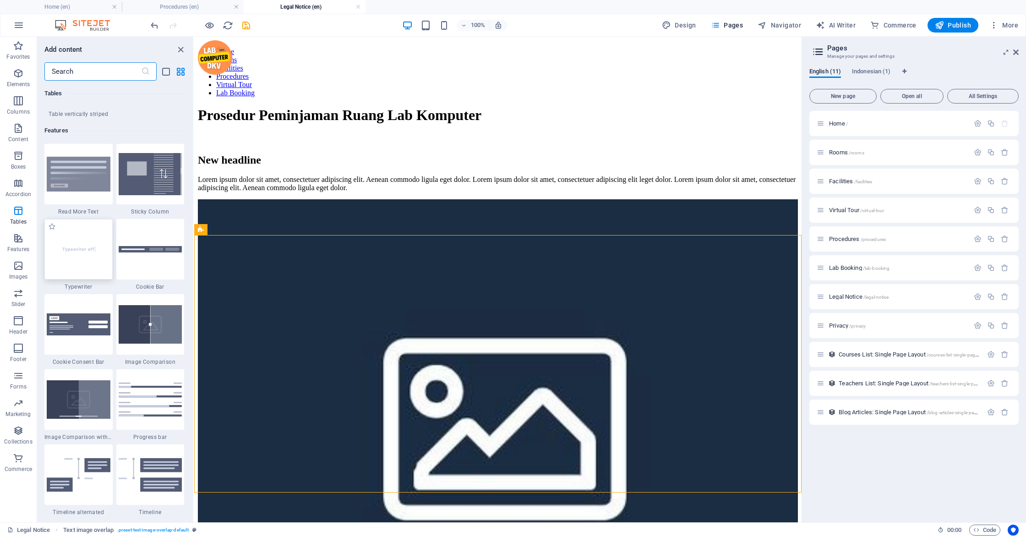
scroll to position [3532, 0]
click at [85, 185] on img at bounding box center [79, 173] width 64 height 35
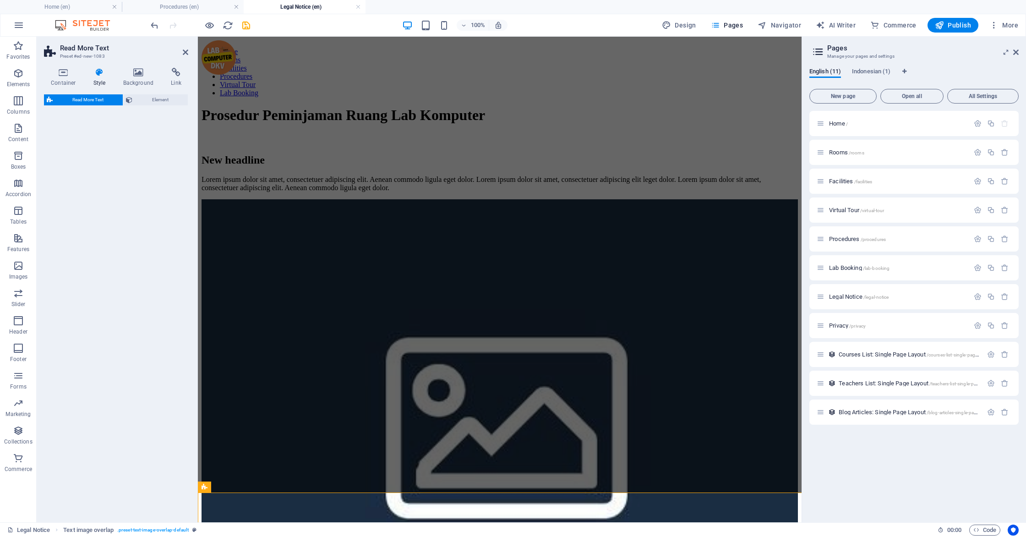
select select "px"
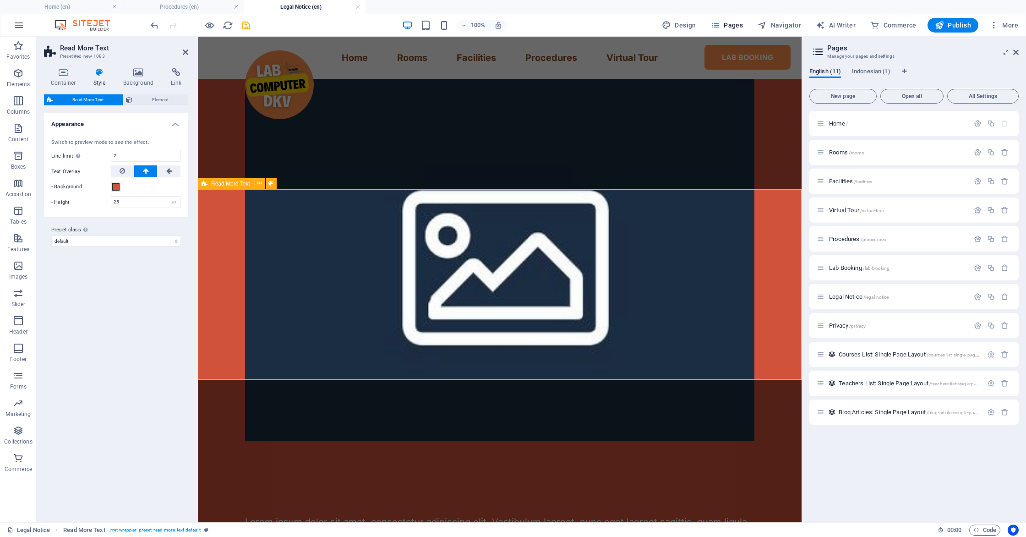
scroll to position [217, 0]
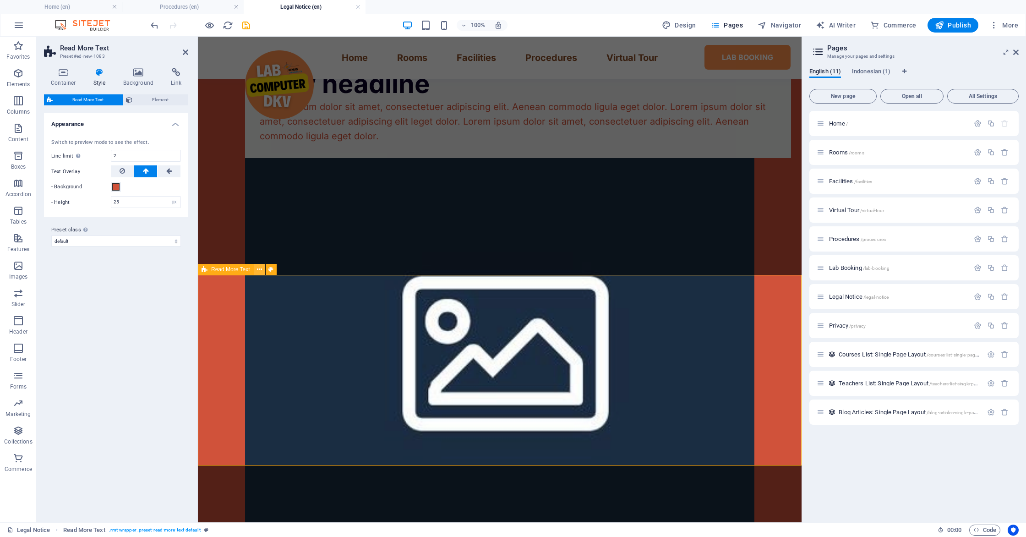
click at [257, 271] on icon at bounding box center [259, 270] width 5 height 10
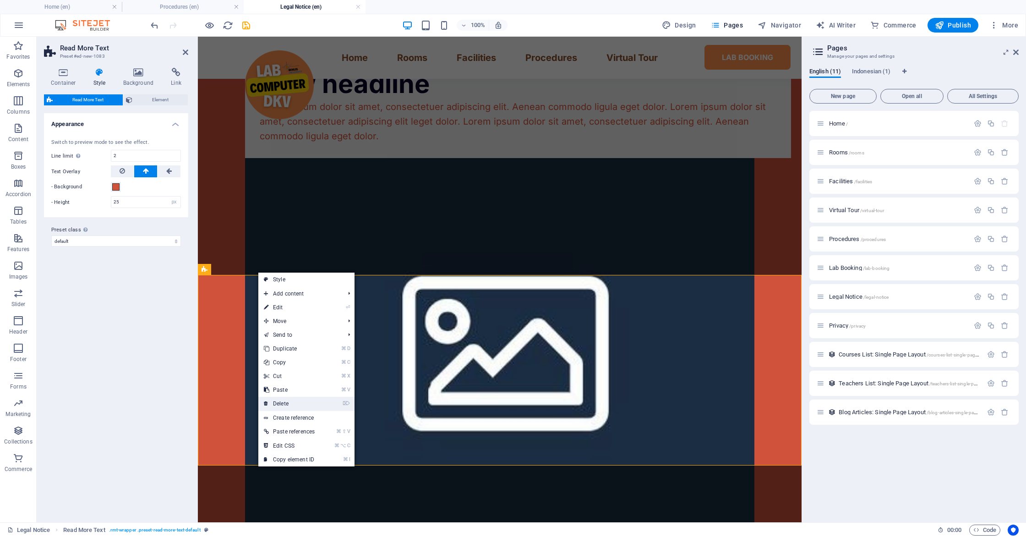
click at [287, 405] on link "⌦ Delete" at bounding box center [289, 403] width 62 height 14
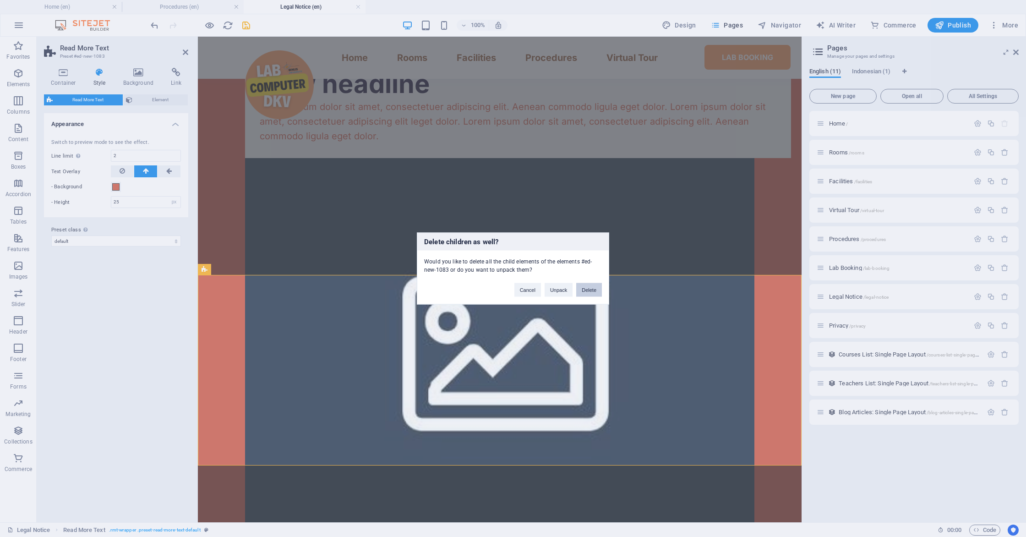
click at [580, 292] on button "Delete" at bounding box center [589, 290] width 26 height 14
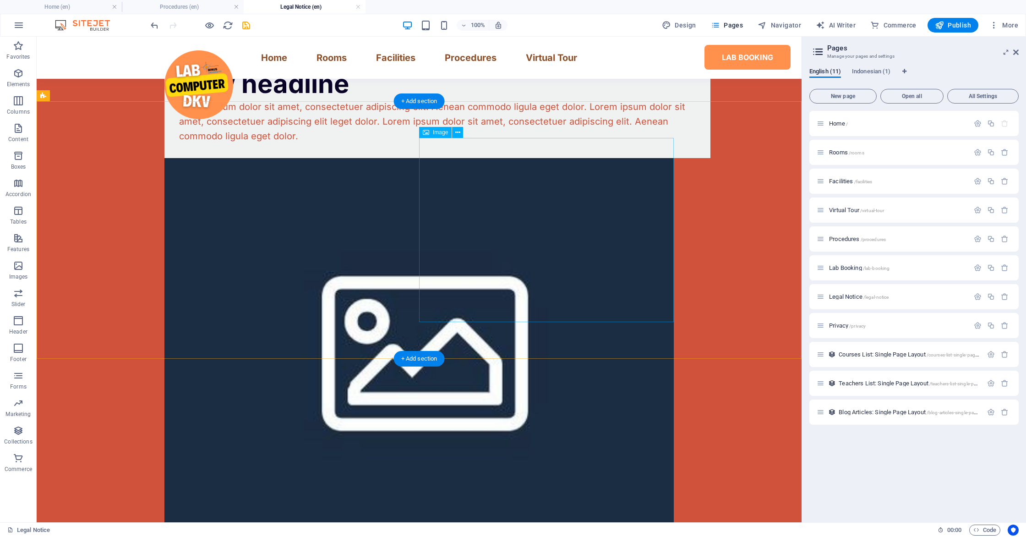
scroll to position [134, 0]
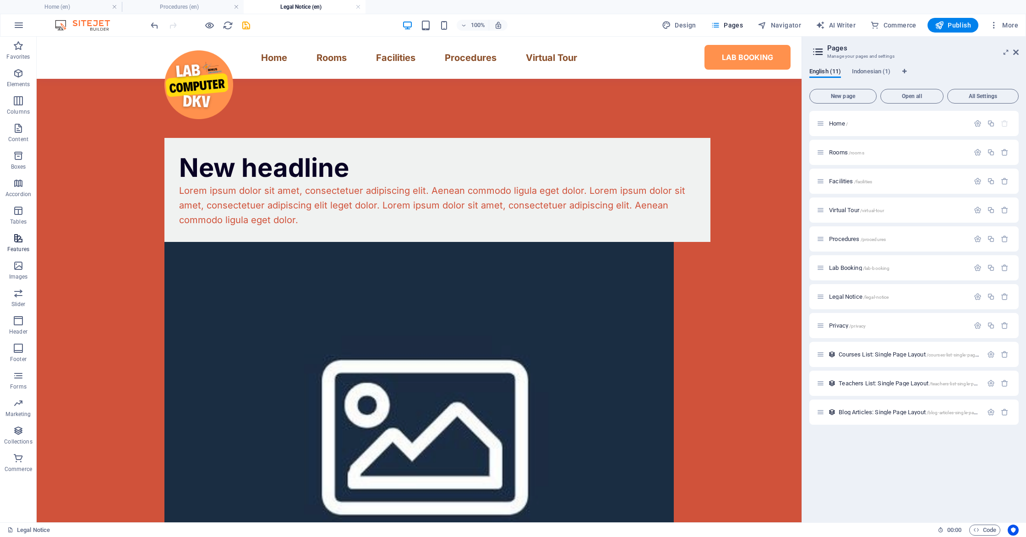
click at [21, 240] on icon "button" at bounding box center [18, 238] width 11 height 11
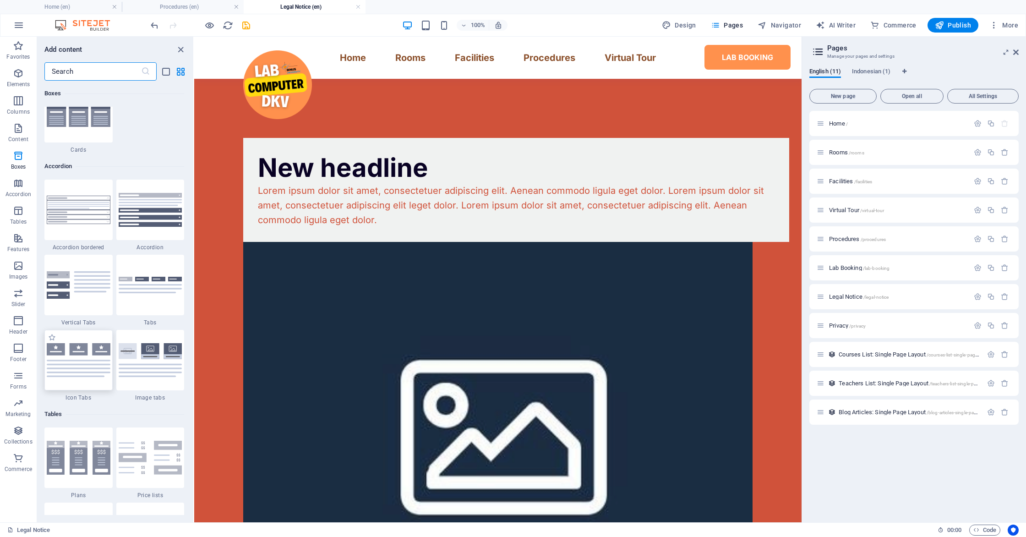
scroll to position [2831, 0]
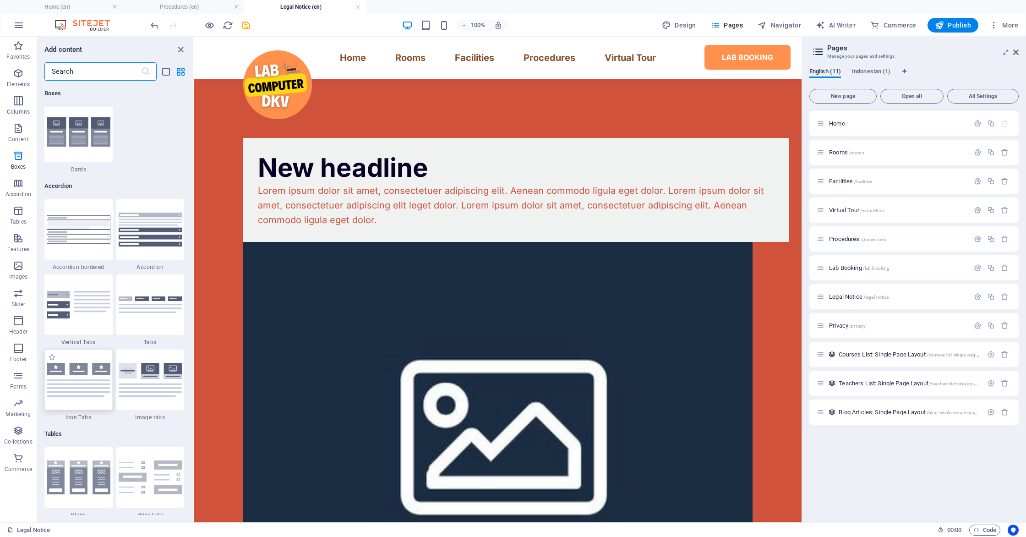
click at [75, 371] on img at bounding box center [79, 380] width 64 height 34
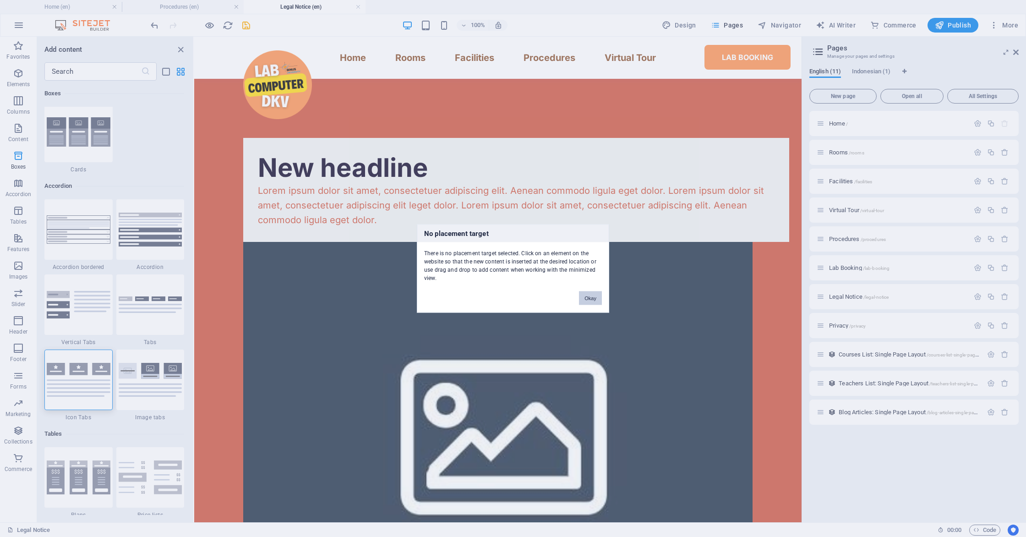
click at [594, 295] on button "Okay" at bounding box center [590, 298] width 23 height 14
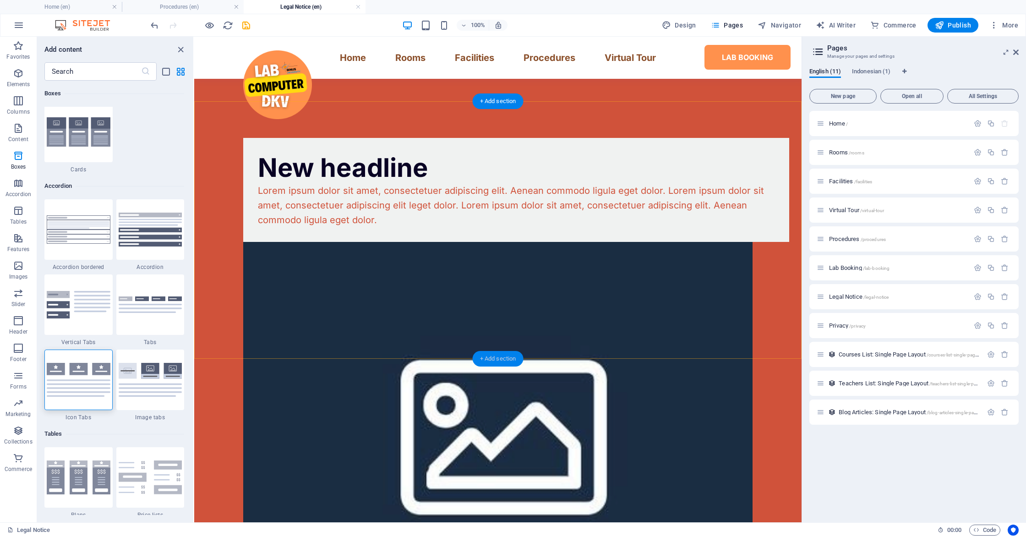
click at [486, 356] on div "+ Add section" at bounding box center [497, 359] width 51 height 16
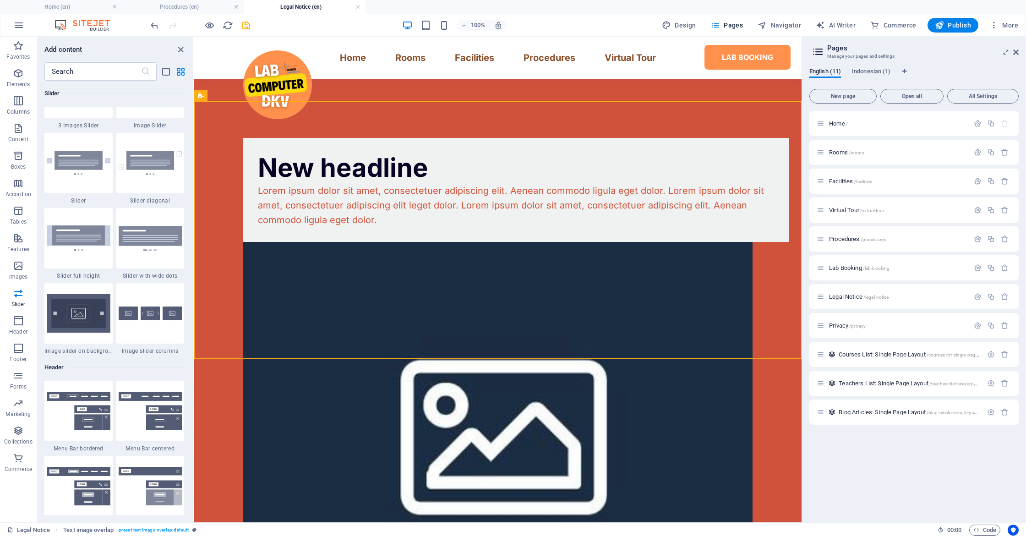
scroll to position [5241, 0]
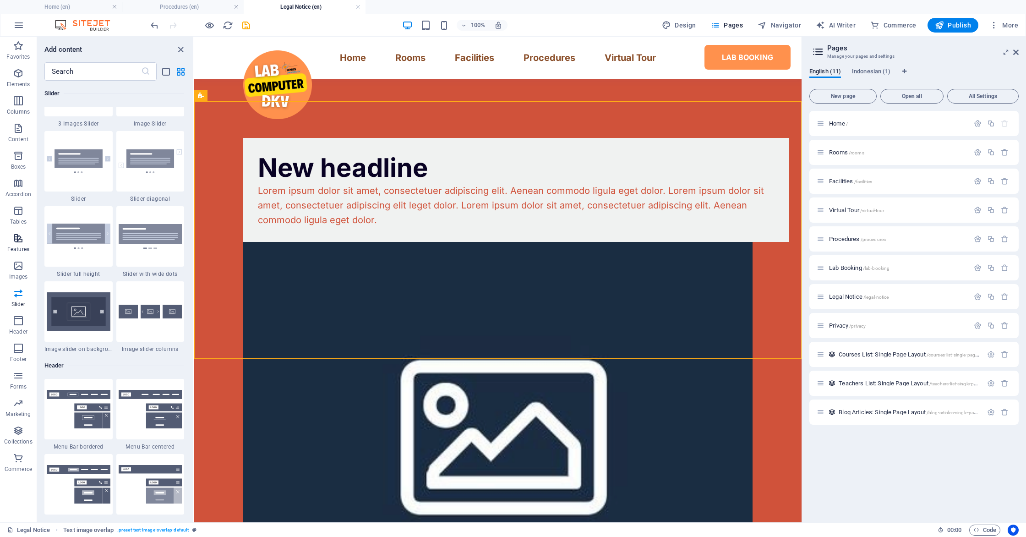
click at [16, 247] on p "Features" at bounding box center [18, 248] width 22 height 7
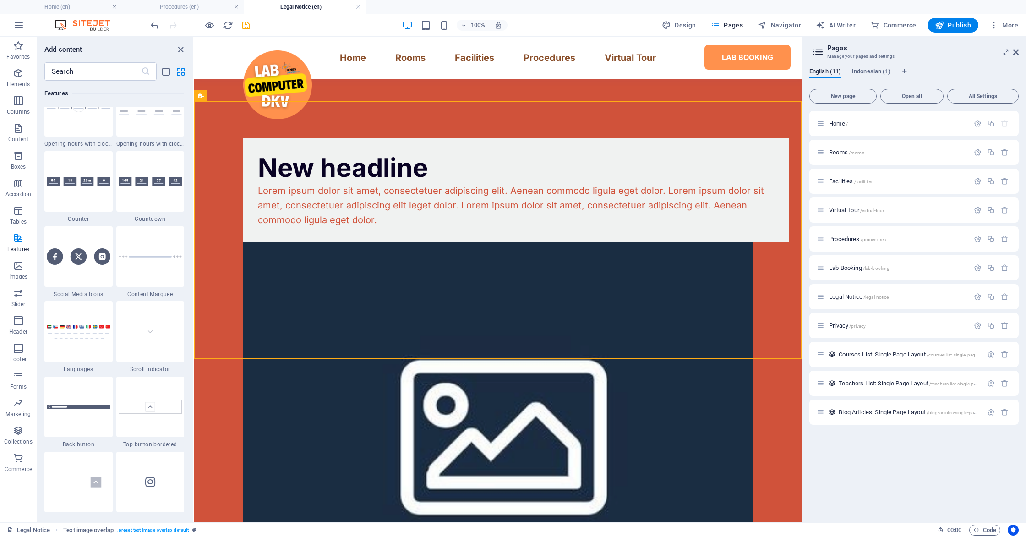
scroll to position [4207, 0]
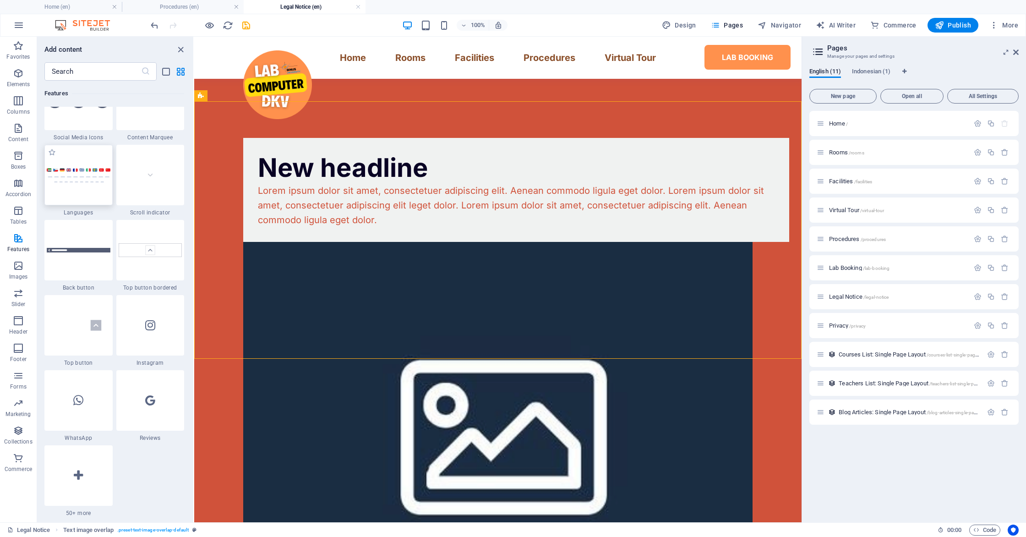
click at [73, 173] on img at bounding box center [79, 175] width 64 height 15
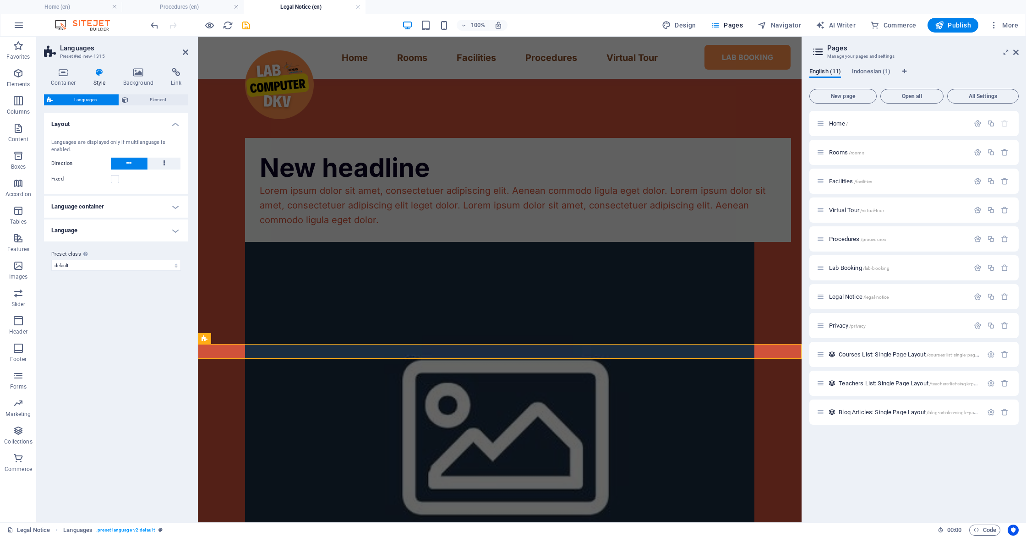
scroll to position [148, 0]
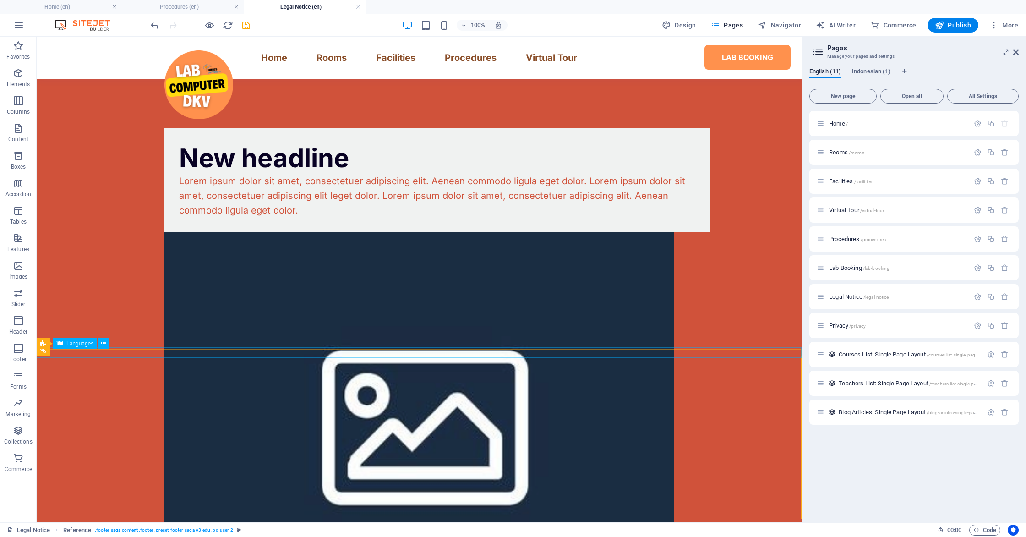
scroll to position [144, 0]
click at [83, 344] on span "Languages" at bounding box center [79, 342] width 27 height 5
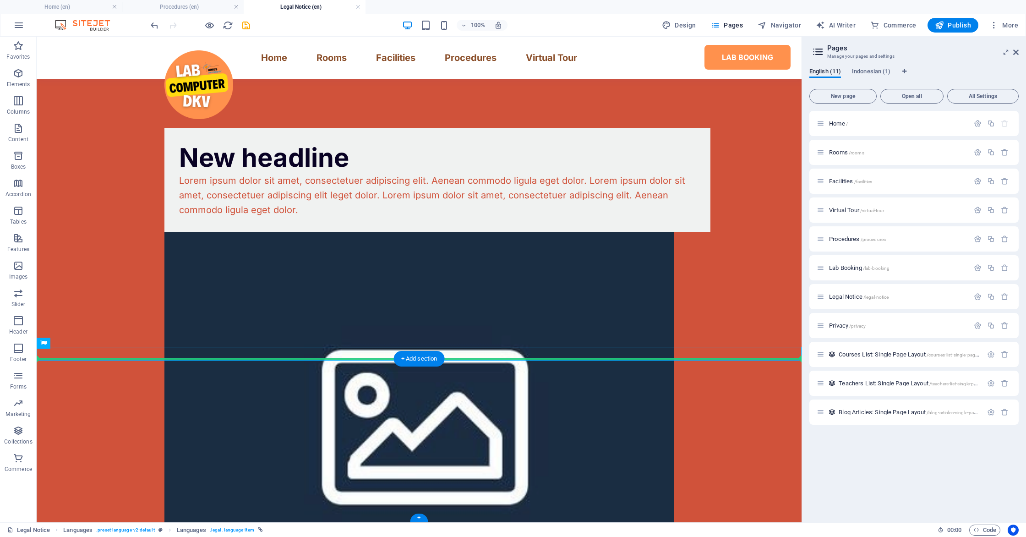
drag, startPoint x: 101, startPoint y: 352, endPoint x: 102, endPoint y: 361, distance: 9.2
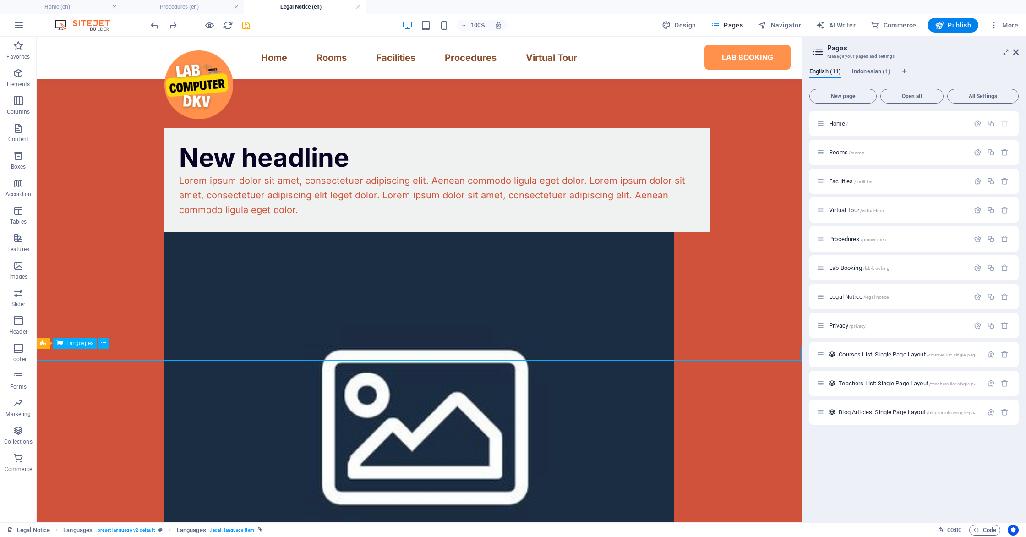
click at [65, 345] on div "Languages" at bounding box center [75, 342] width 44 height 11
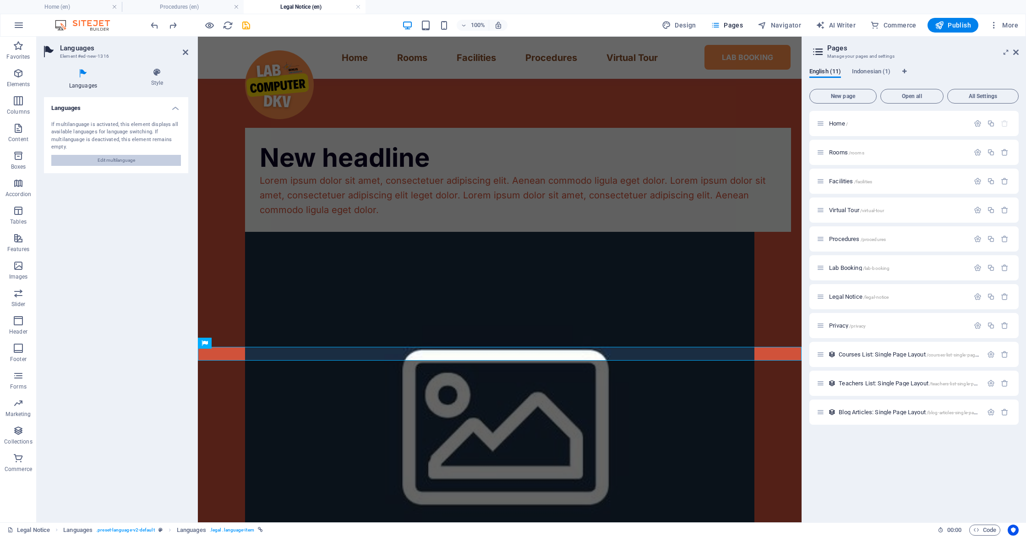
click at [129, 163] on span "Edit multilanguage" at bounding box center [117, 160] width 38 height 11
select select "41"
select select "70"
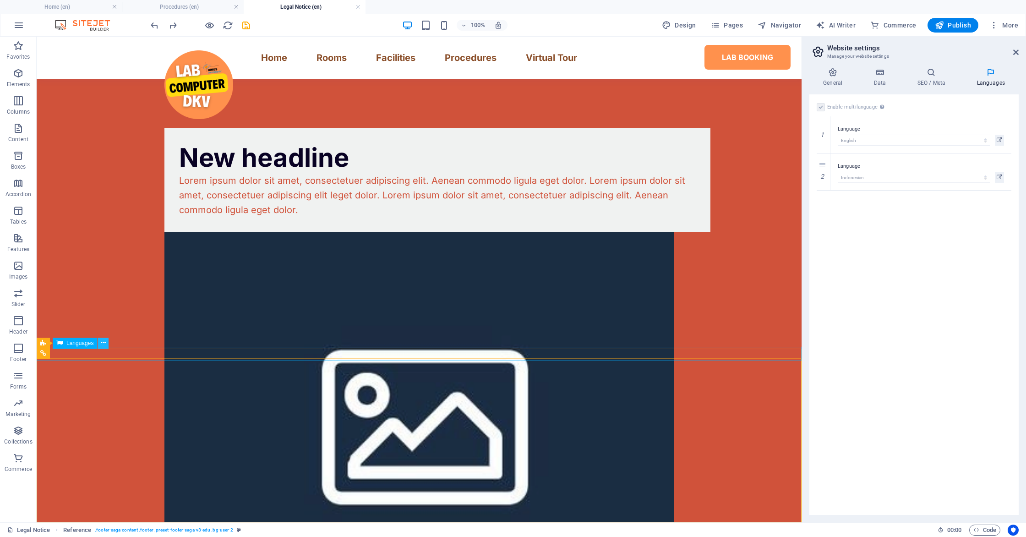
click at [99, 342] on button at bounding box center [103, 342] width 11 height 11
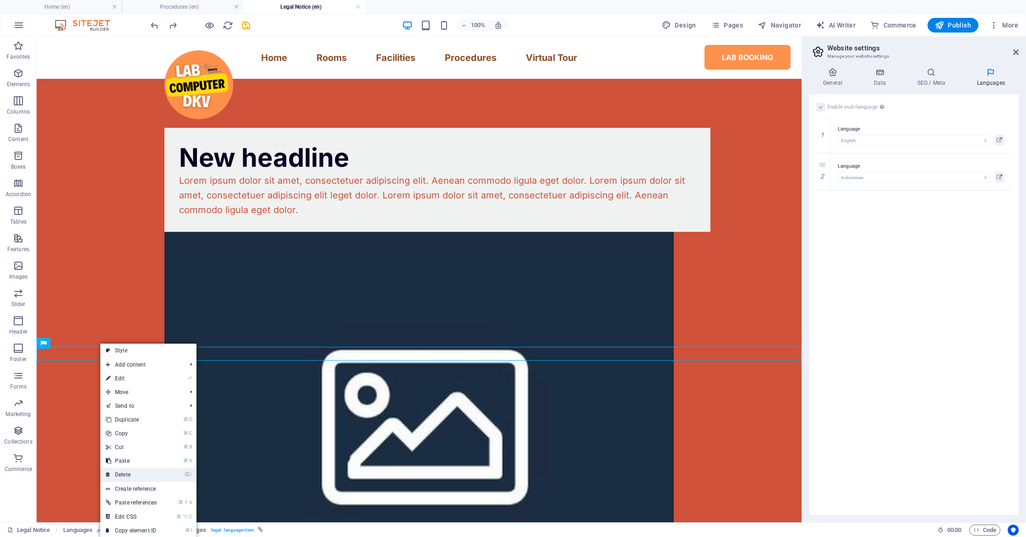
drag, startPoint x: 130, startPoint y: 471, endPoint x: 93, endPoint y: 434, distance: 52.1
click at [130, 471] on link "⌦ Delete" at bounding box center [131, 474] width 62 height 14
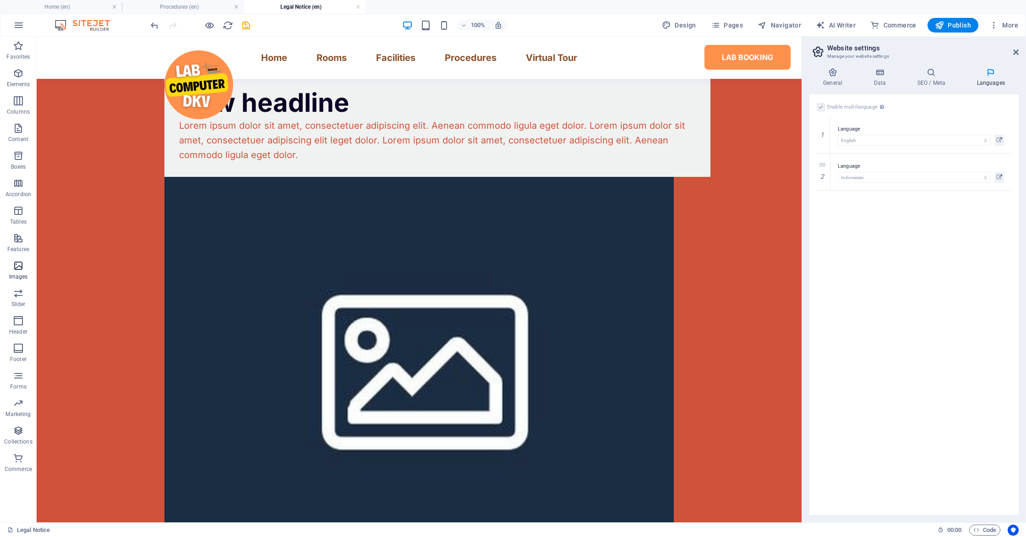
click at [20, 273] on p "Images" at bounding box center [18, 276] width 19 height 7
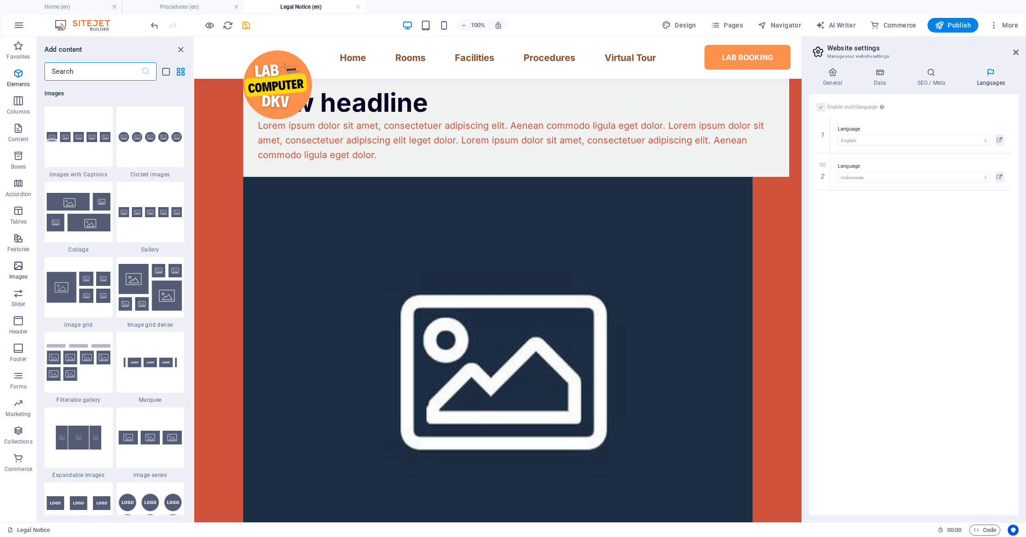
scroll to position [4642, 0]
click at [25, 252] on p "Features" at bounding box center [18, 248] width 22 height 7
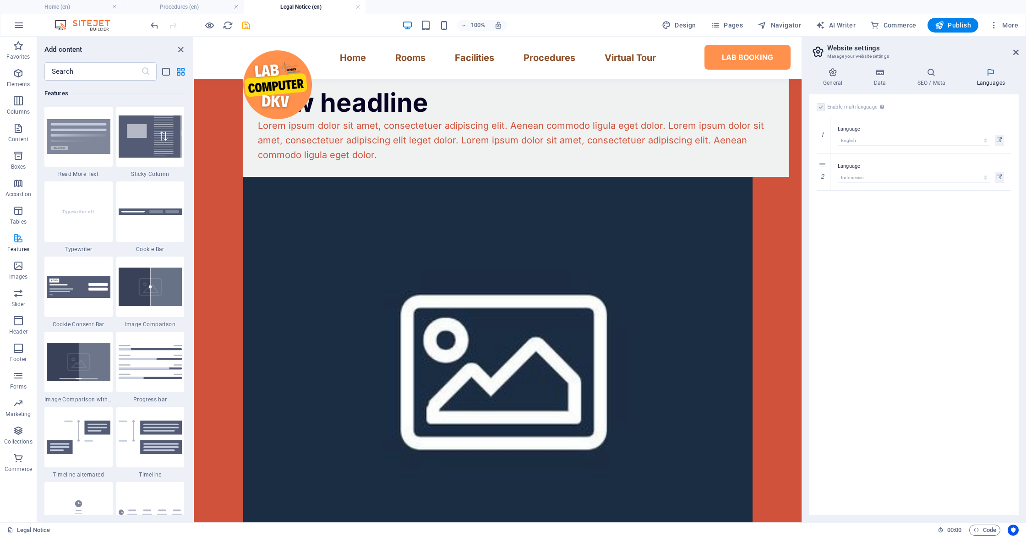
scroll to position [3569, 0]
click at [94, 299] on div at bounding box center [78, 287] width 68 height 60
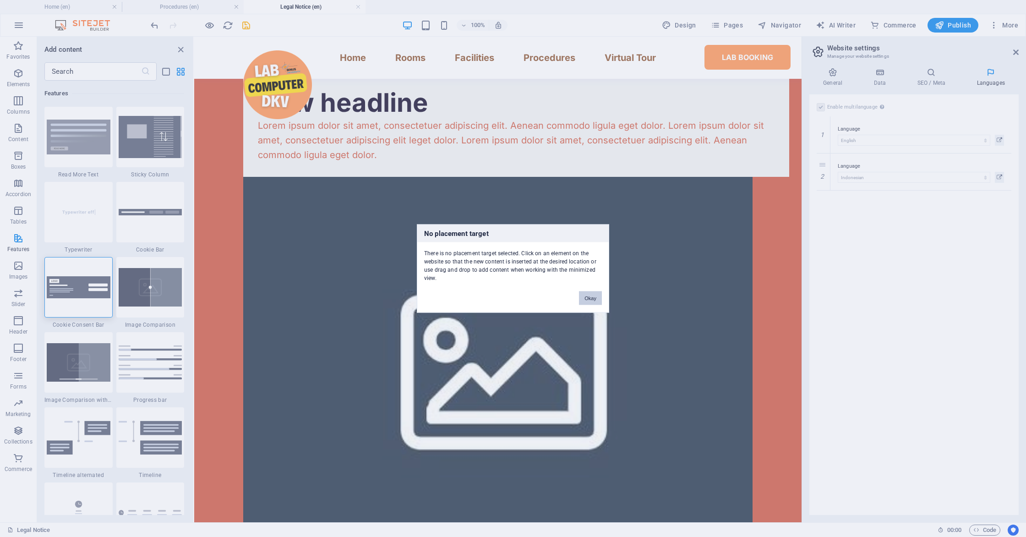
click at [591, 299] on button "Okay" at bounding box center [590, 298] width 23 height 14
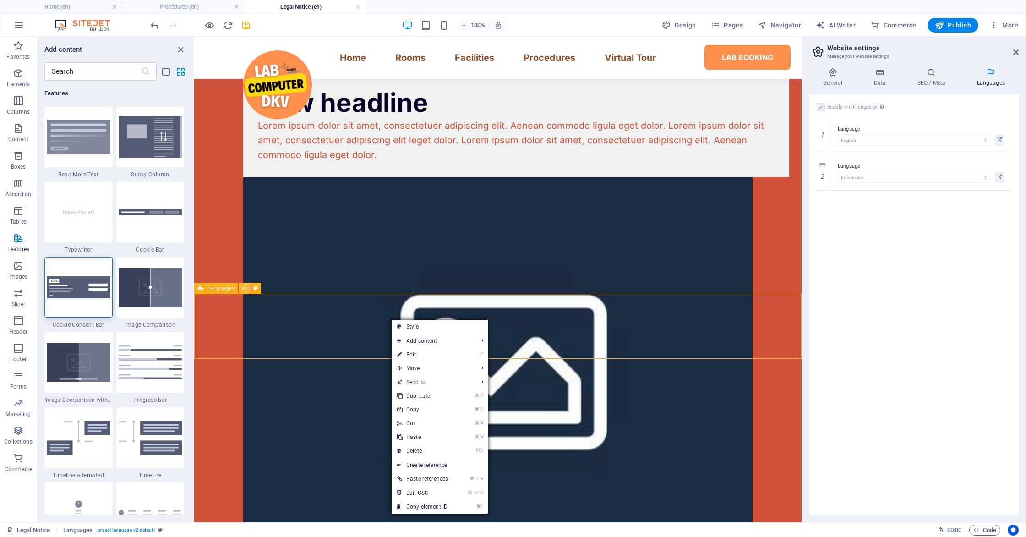
click at [244, 289] on icon at bounding box center [244, 288] width 5 height 10
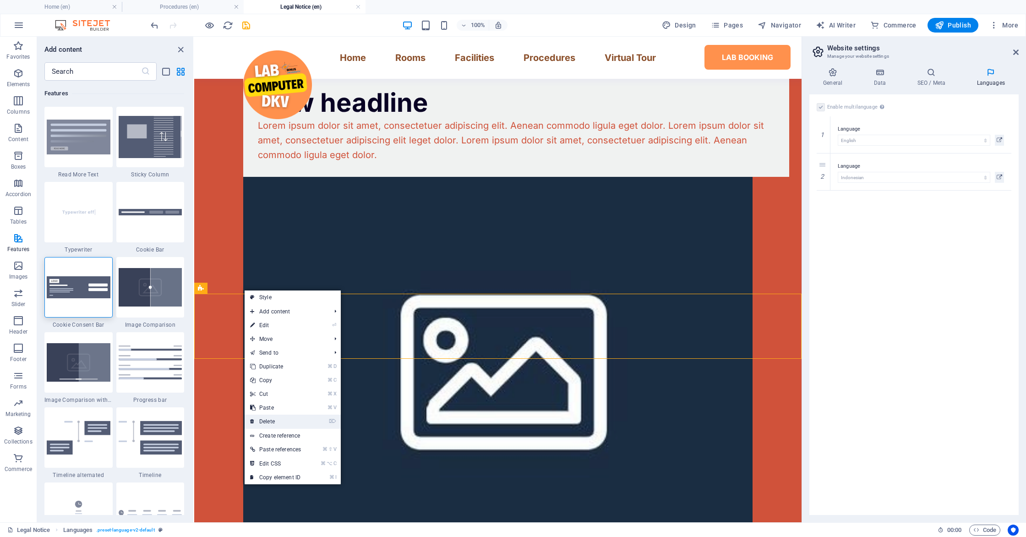
drag, startPoint x: 262, startPoint y: 419, endPoint x: 68, endPoint y: 383, distance: 197.5
click at [262, 419] on link "⌦ Delete" at bounding box center [275, 421] width 62 height 14
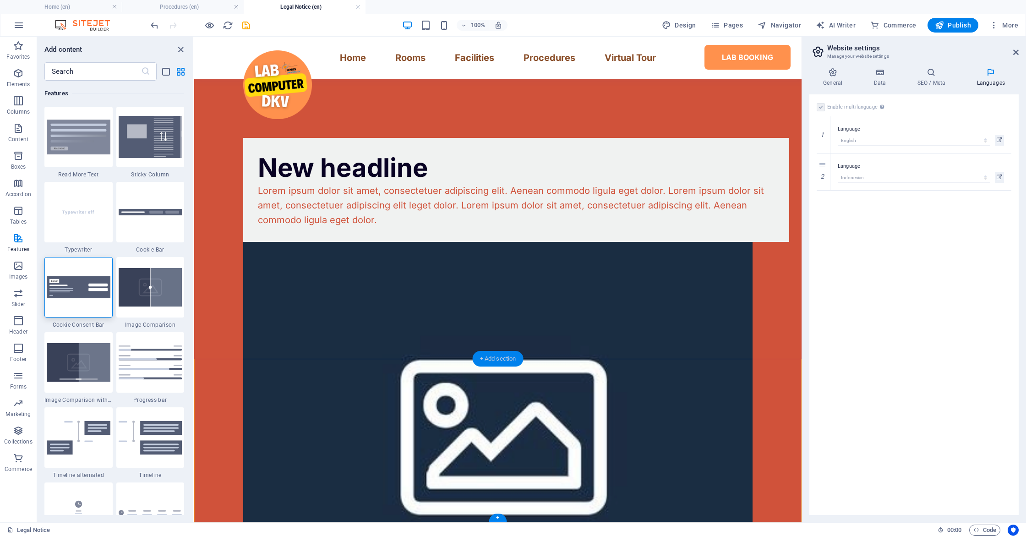
click at [490, 362] on div "+ Add section" at bounding box center [497, 359] width 51 height 16
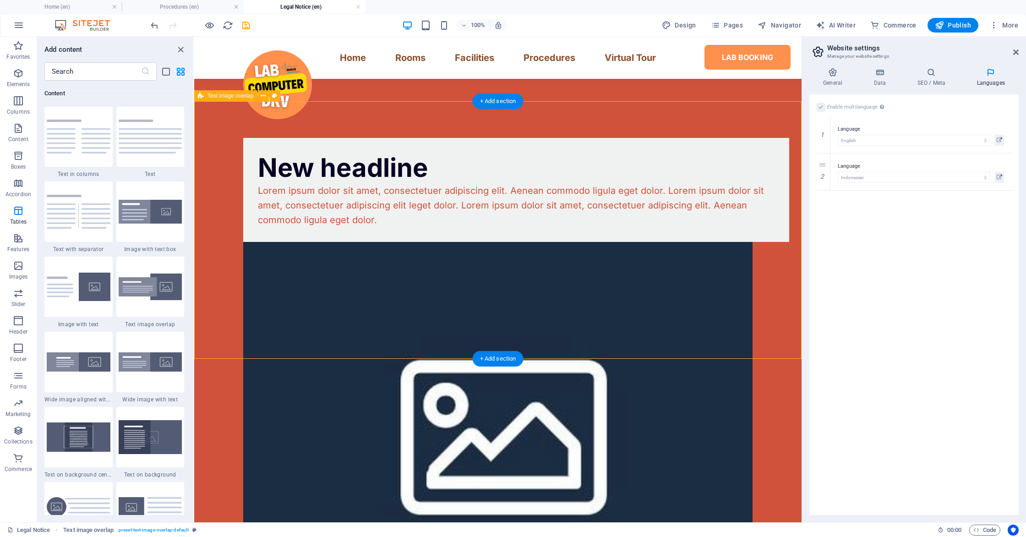
scroll to position [1602, 0]
click at [158, 223] on img at bounding box center [151, 212] width 64 height 24
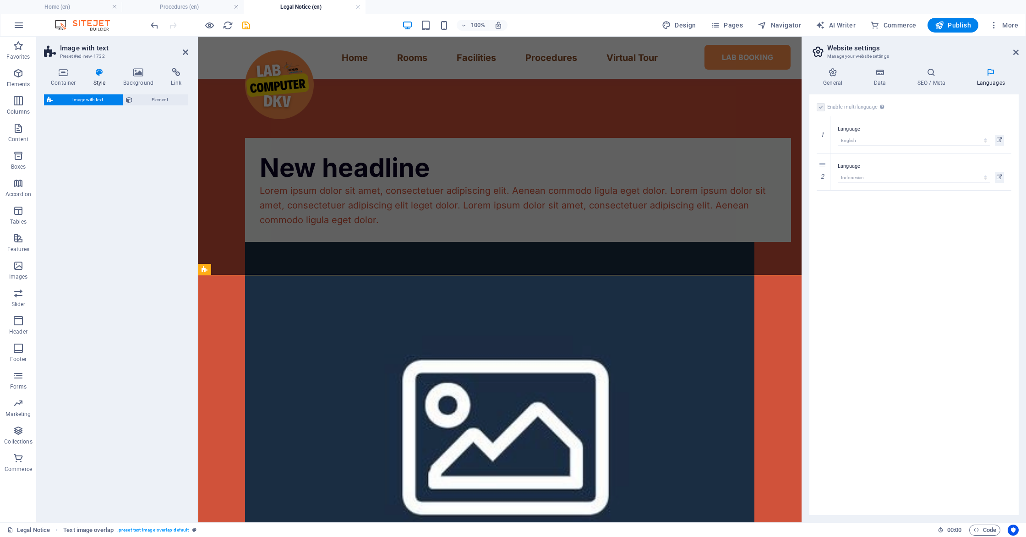
scroll to position [217, 0]
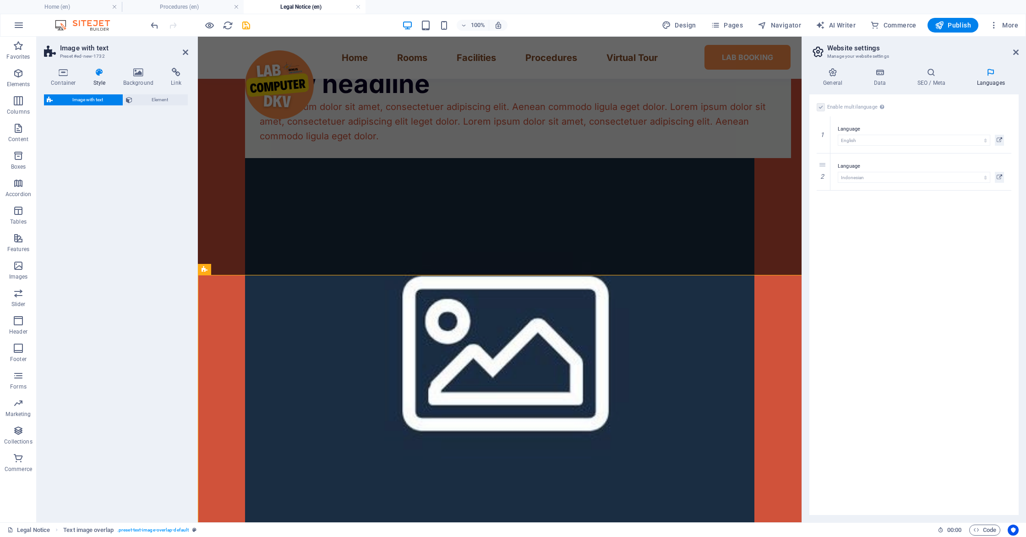
select select "rem"
select select "px"
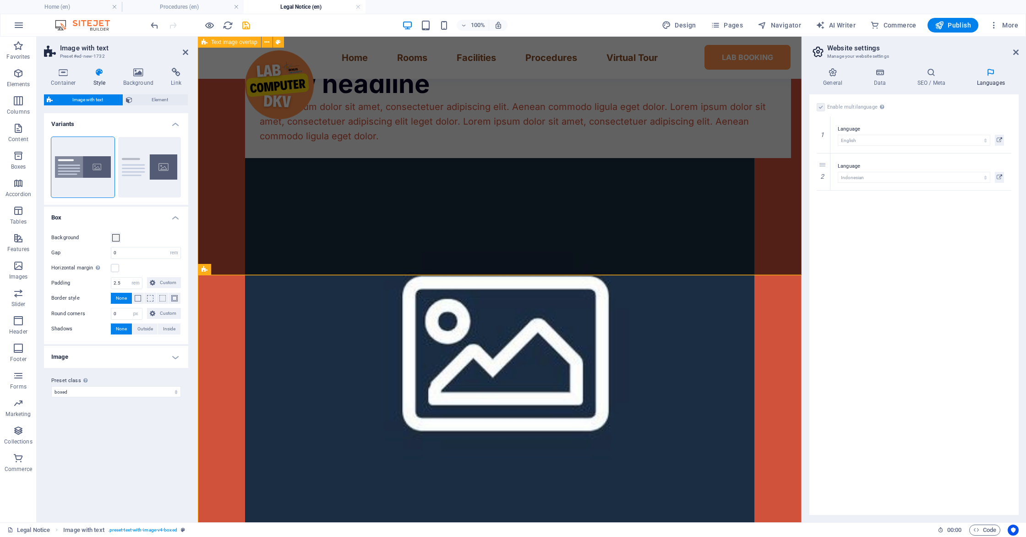
click at [331, 236] on div "New headline Lorem ipsum dolor sit amet, consectetuer adipiscing elit. Aenean c…" at bounding box center [499, 290] width 603 height 546
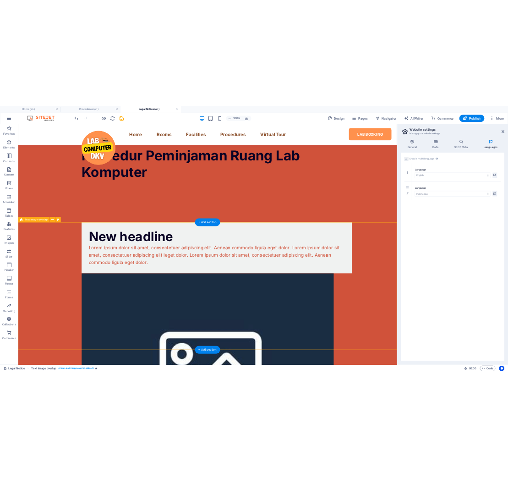
scroll to position [162, 0]
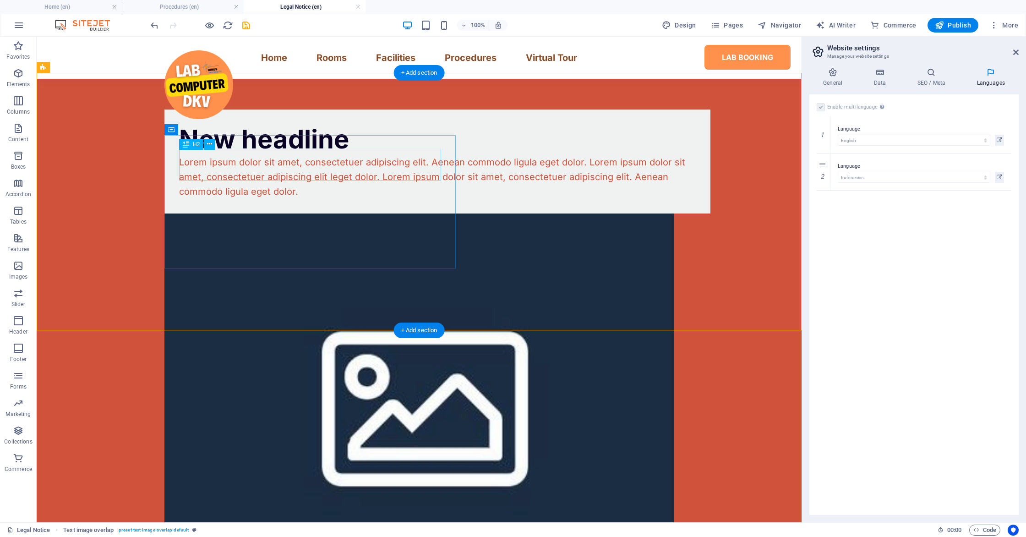
click at [325, 155] on div "New headline" at bounding box center [437, 139] width 516 height 31
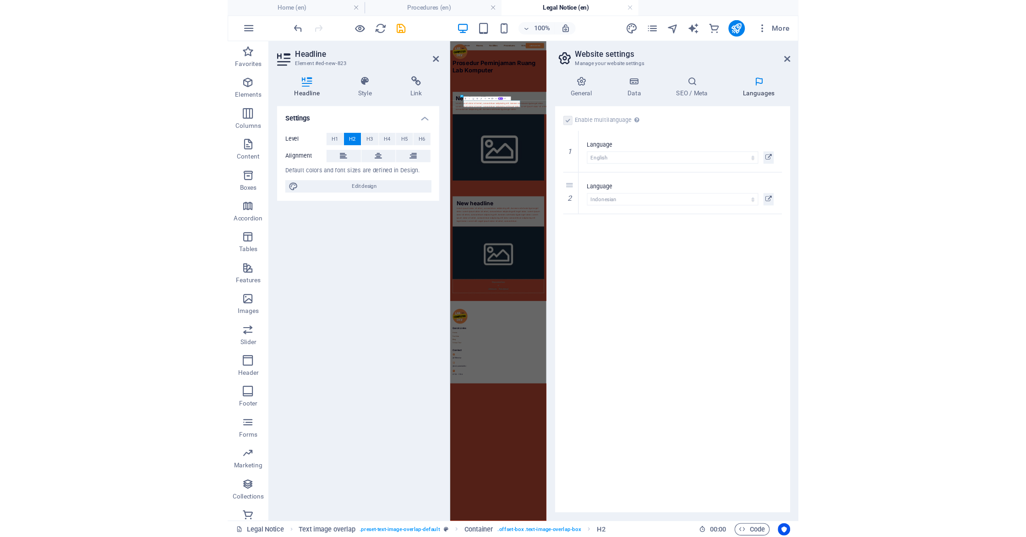
scroll to position [0, 0]
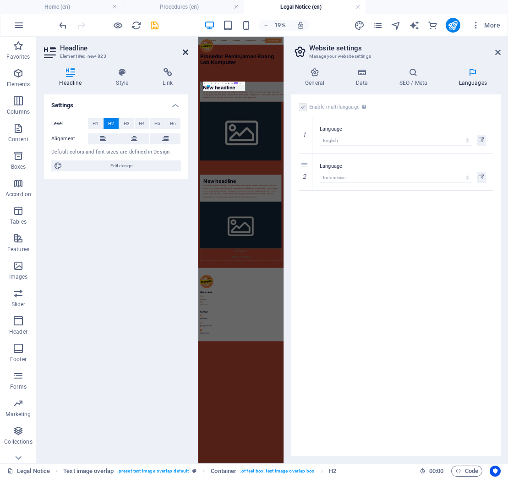
click at [187, 55] on icon at bounding box center [185, 52] width 5 height 7
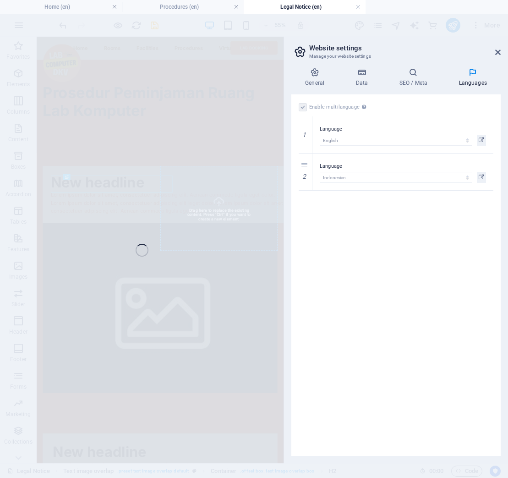
select select "%"
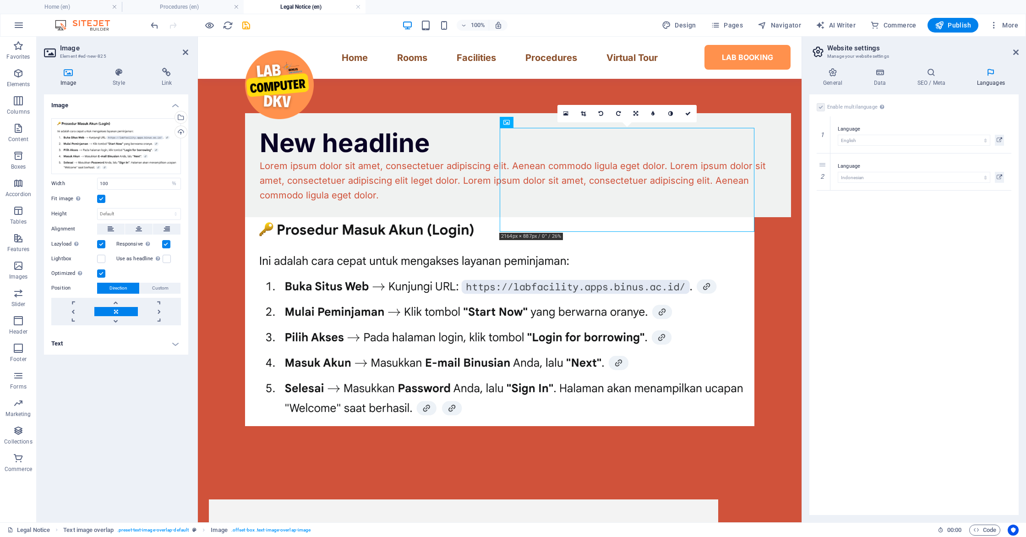
scroll to position [121, 0]
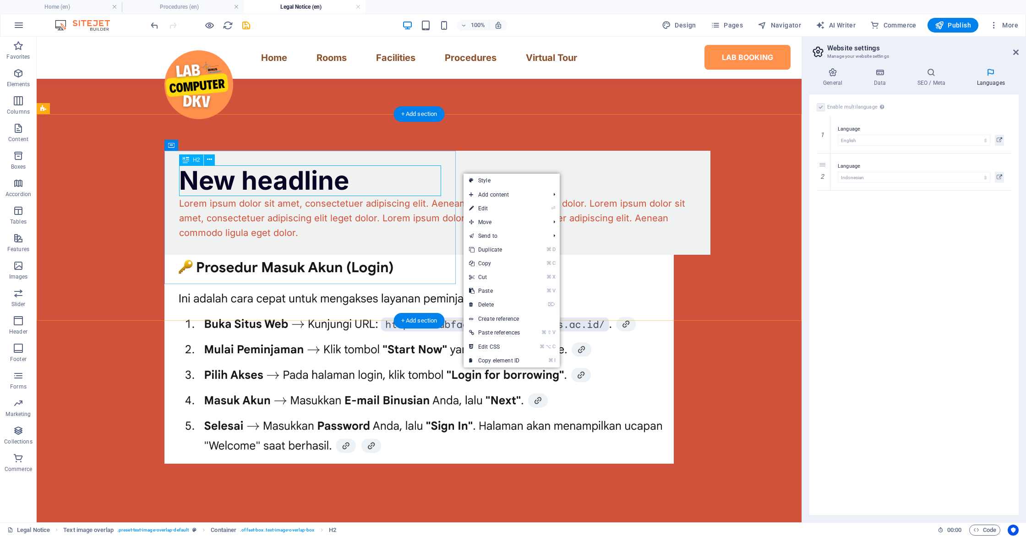
click at [281, 170] on div "New headline" at bounding box center [437, 180] width 516 height 31
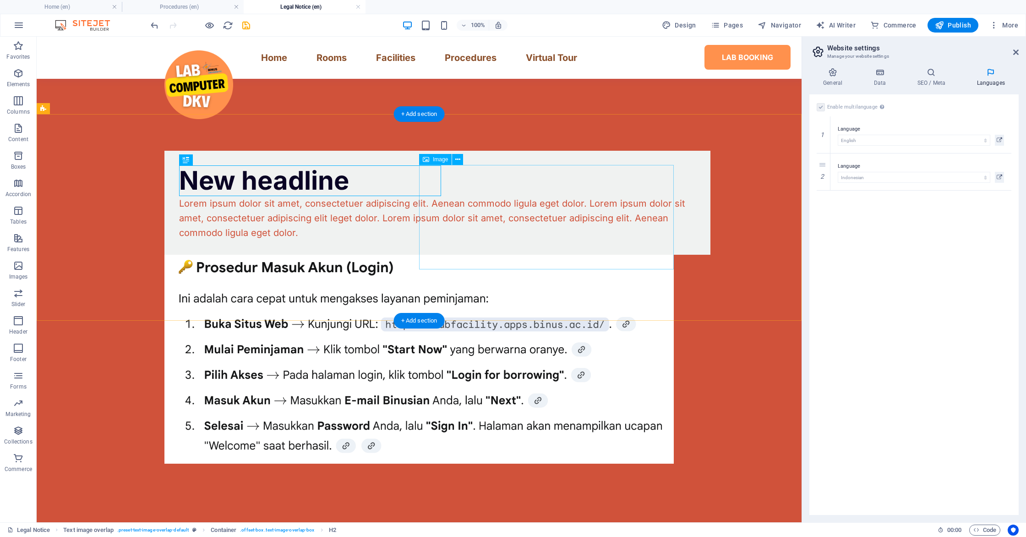
click at [509, 255] on figure at bounding box center [418, 359] width 509 height 209
click at [555, 255] on figure at bounding box center [418, 359] width 509 height 209
select select "%"
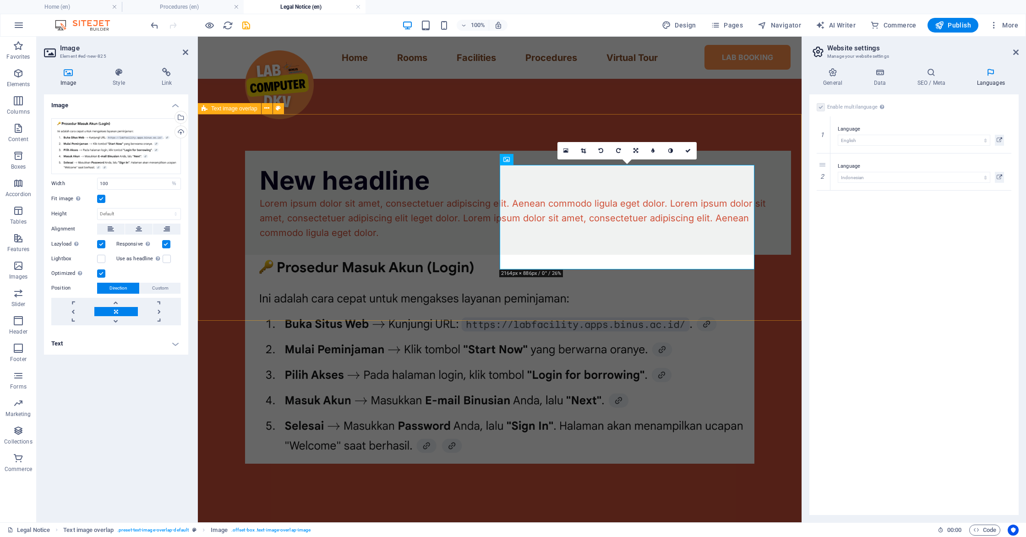
click at [613, 286] on div "New headline Lorem ipsum dolor sit amet, consectetuer adipiscing elit. Aenean c…" at bounding box center [499, 307] width 603 height 386
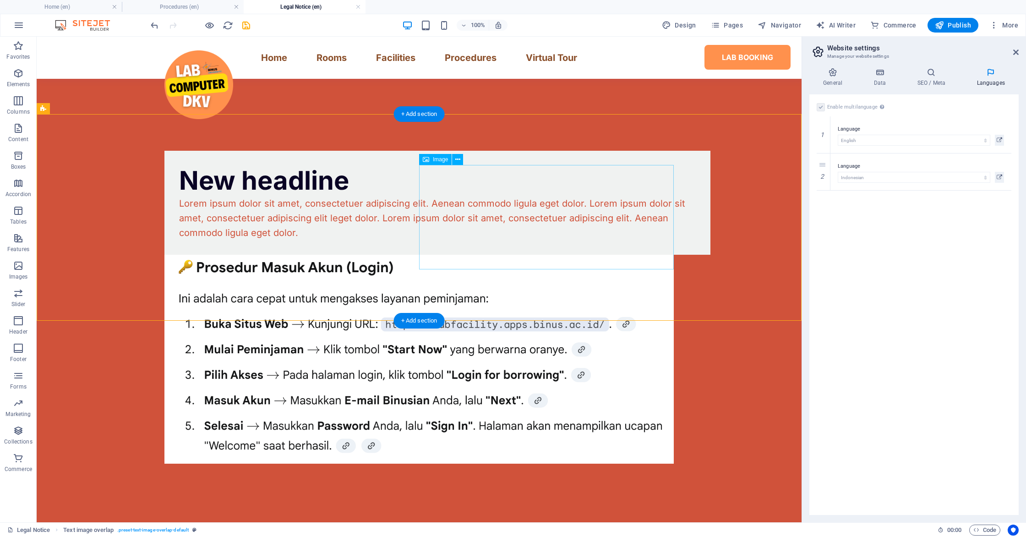
click at [618, 255] on figure at bounding box center [418, 359] width 509 height 209
select select "%"
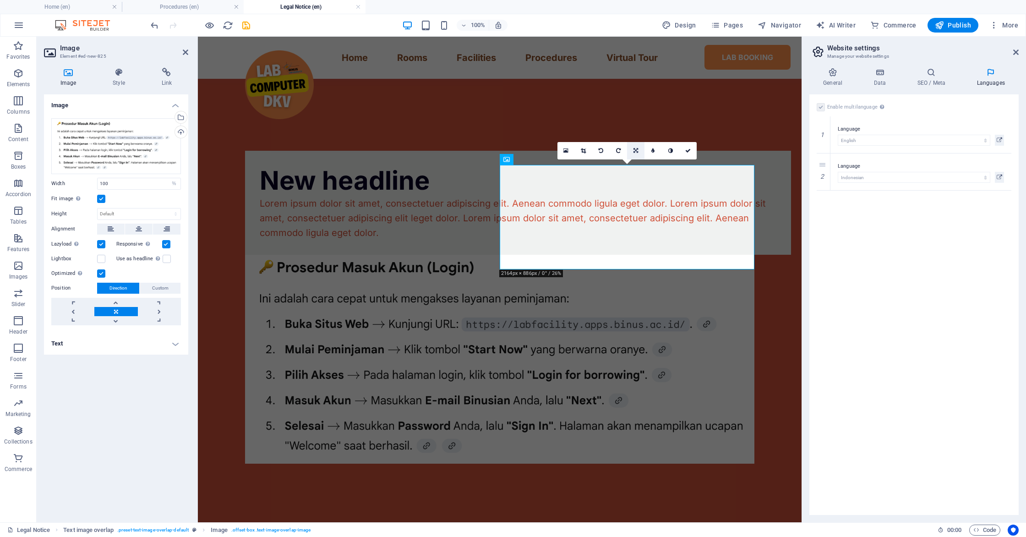
click at [635, 154] on link at bounding box center [635, 150] width 17 height 17
click at [586, 151] on link at bounding box center [583, 150] width 17 height 17
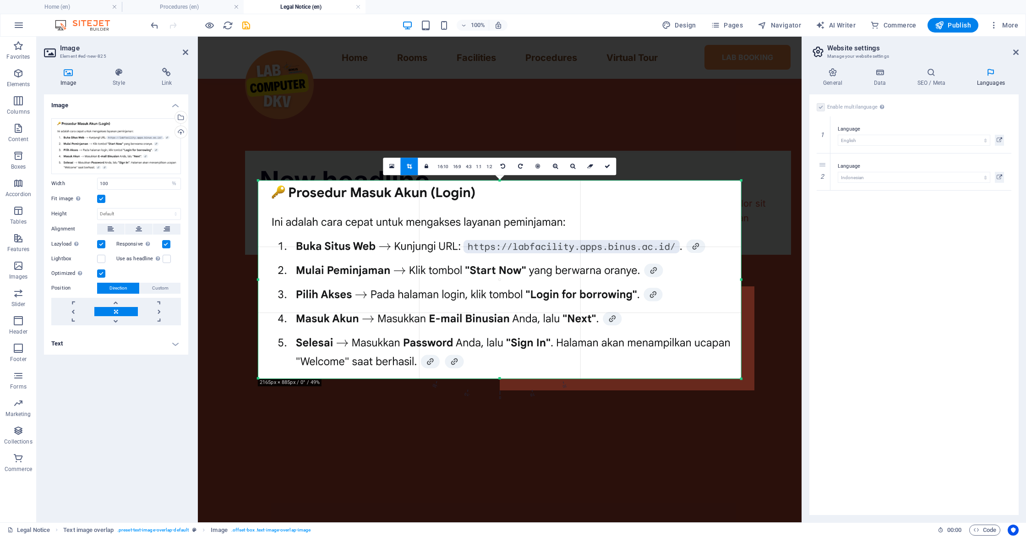
click at [637, 147] on div at bounding box center [499, 162] width 603 height 250
click at [607, 167] on icon at bounding box center [606, 165] width 5 height 5
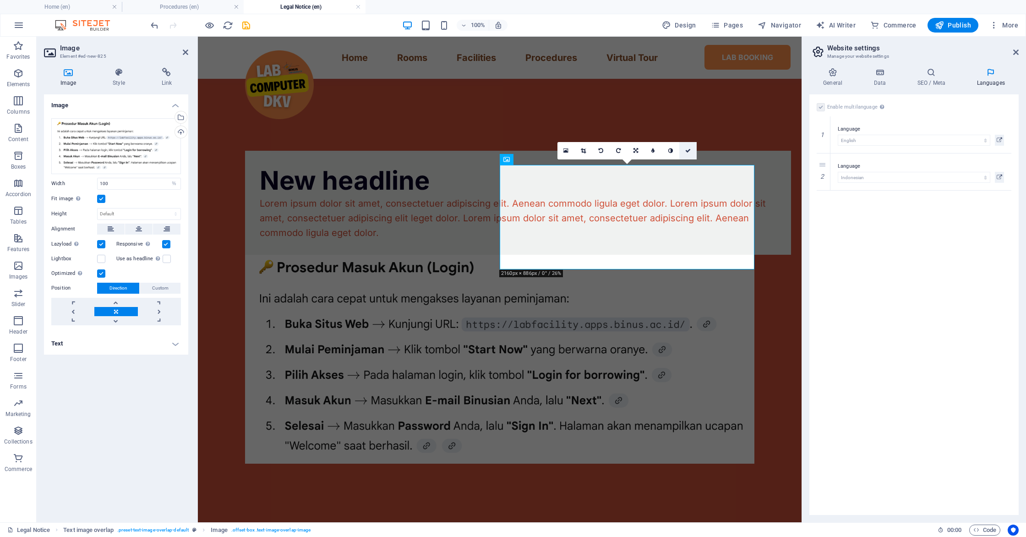
click at [689, 150] on icon at bounding box center [687, 150] width 5 height 5
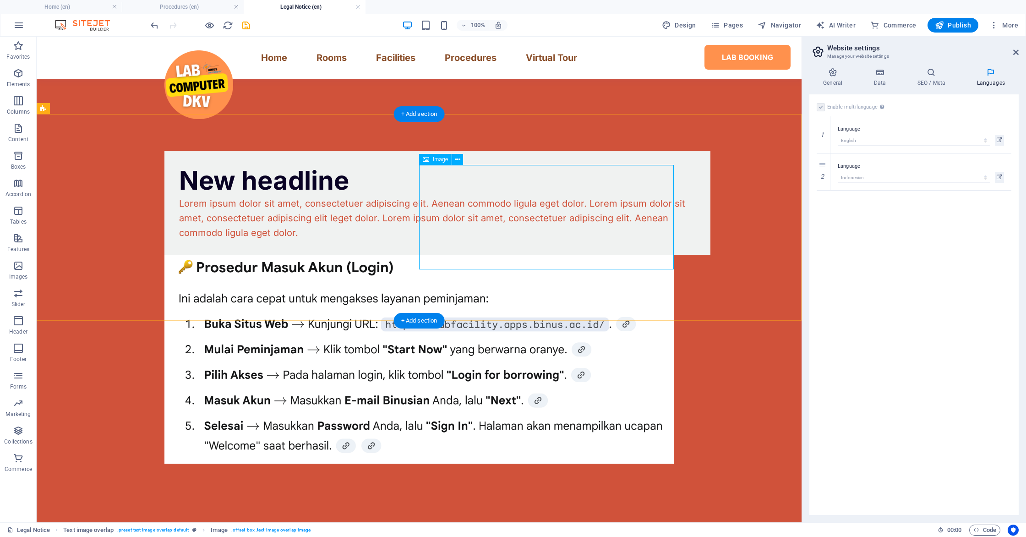
click at [522, 255] on figure at bounding box center [418, 359] width 509 height 209
click at [453, 158] on button at bounding box center [457, 159] width 11 height 11
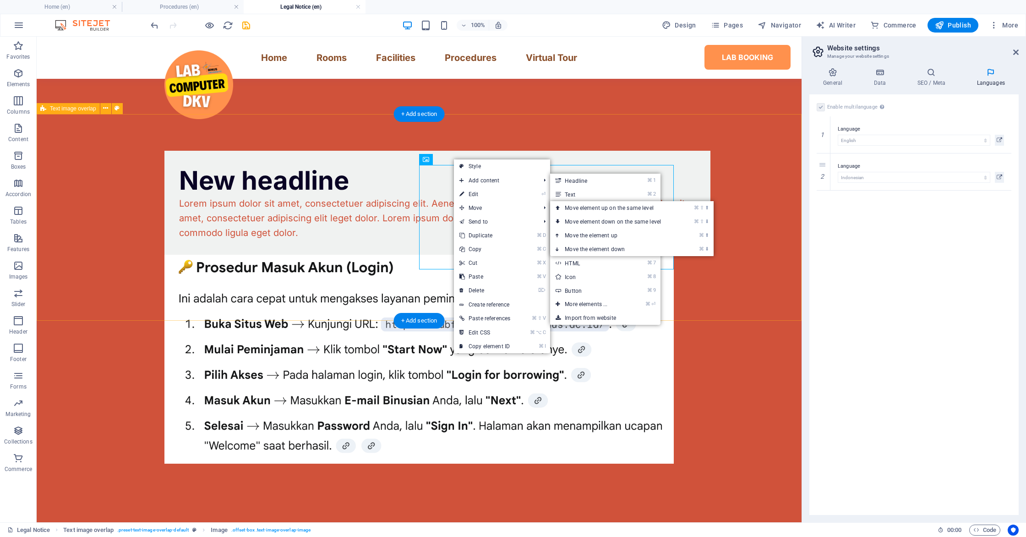
click at [654, 141] on div "New headline Lorem ipsum dolor sit amet, consectetuer adipiscing elit. Aenean c…" at bounding box center [419, 307] width 765 height 386
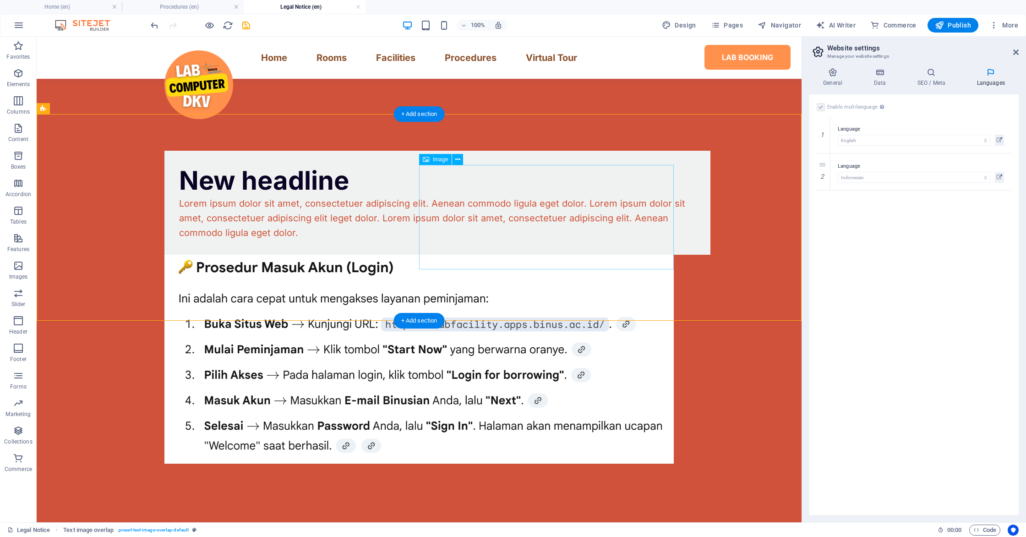
click at [562, 255] on figure at bounding box center [418, 359] width 509 height 209
click at [570, 255] on figure at bounding box center [418, 359] width 509 height 209
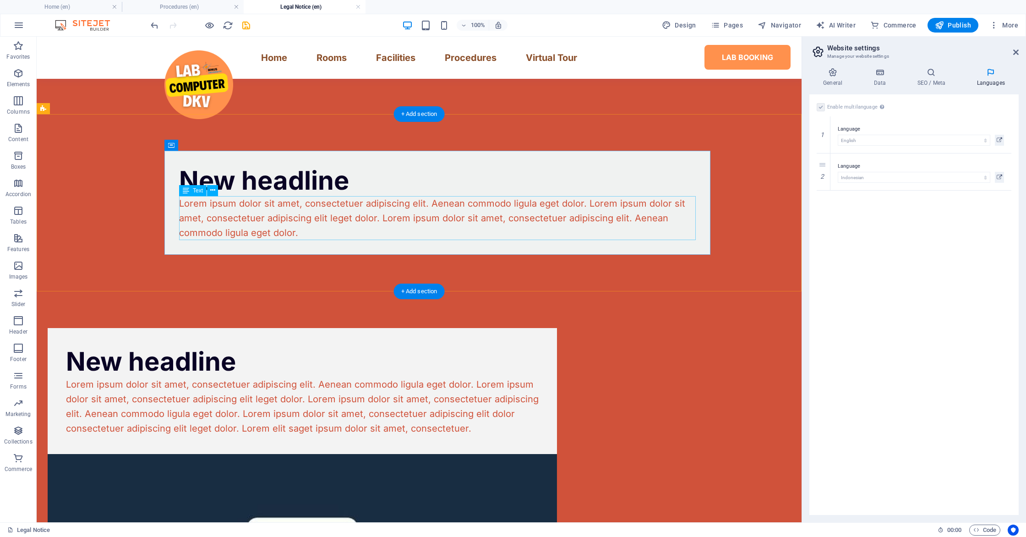
click at [270, 214] on div "Lorem ipsum dolor sit amet, consectetuer adipiscing elit. Aenean commodo ligula…" at bounding box center [437, 218] width 516 height 44
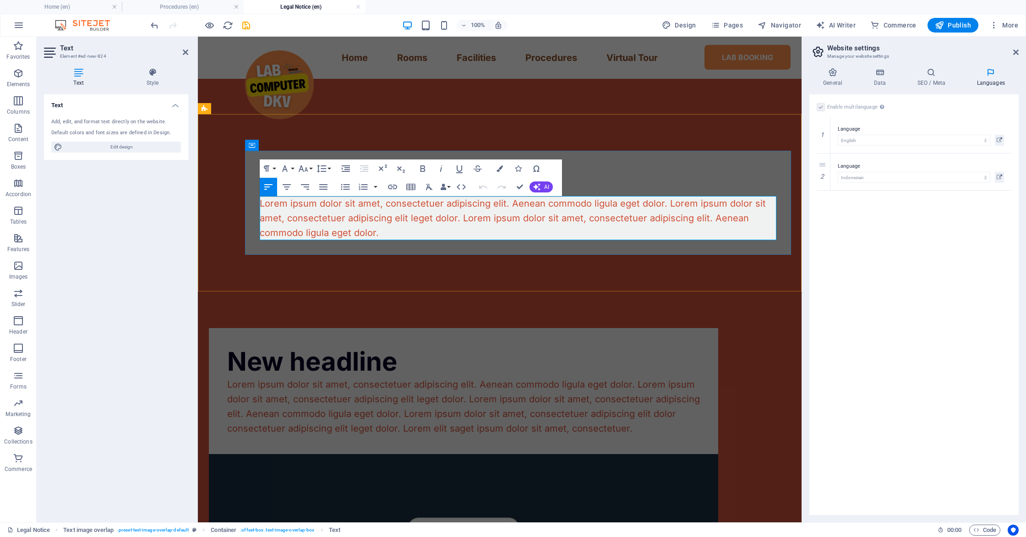
click at [382, 220] on p "Lorem ipsum dolor sit amet, consectetuer adipiscing elit. Aenean commodo ligula…" at bounding box center [518, 218] width 516 height 44
click at [382, 229] on p "Lorem ipsum dolor sit amet, consectetuer adipiscing elit. Aenean commodo ligula…" at bounding box center [518, 218] width 516 height 44
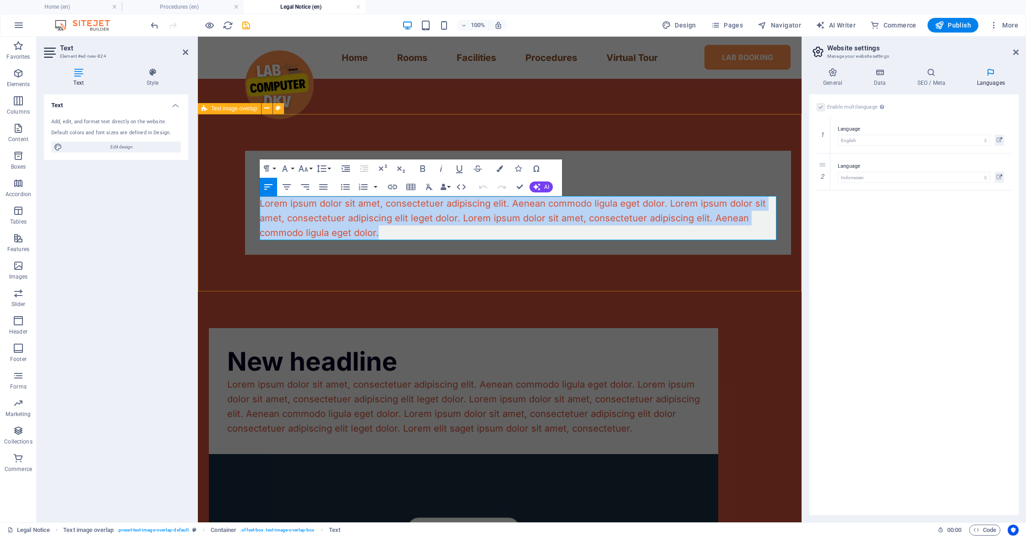
drag, startPoint x: 385, startPoint y: 230, endPoint x: 244, endPoint y: 195, distance: 145.7
click at [244, 195] on div "New headline Lorem ipsum dolor sit amet, consectetuer adipiscing elit. Aenean c…" at bounding box center [499, 202] width 603 height 177
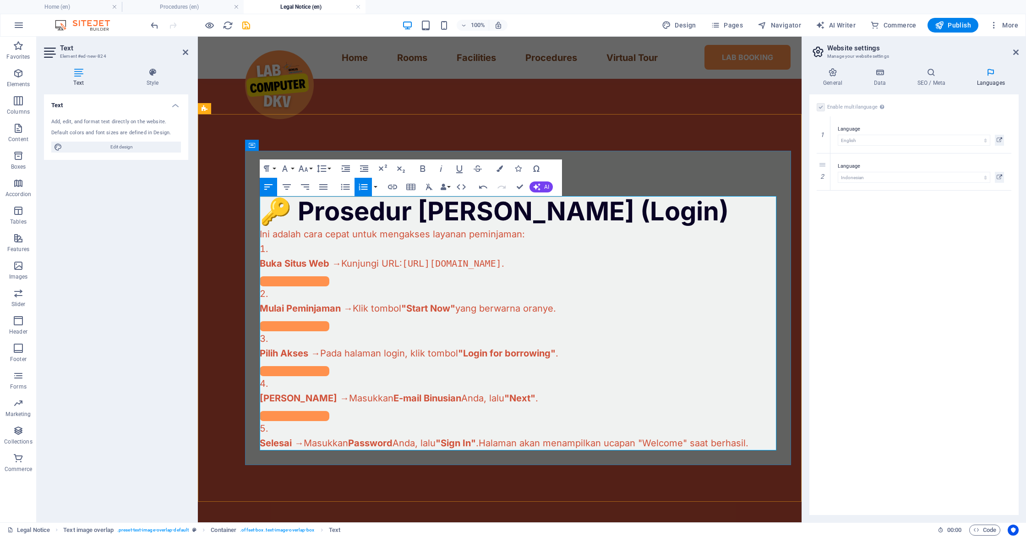
click at [350, 284] on div at bounding box center [518, 279] width 516 height 16
click at [343, 282] on div at bounding box center [518, 279] width 516 height 16
click at [319, 280] on button at bounding box center [295, 281] width 70 height 10
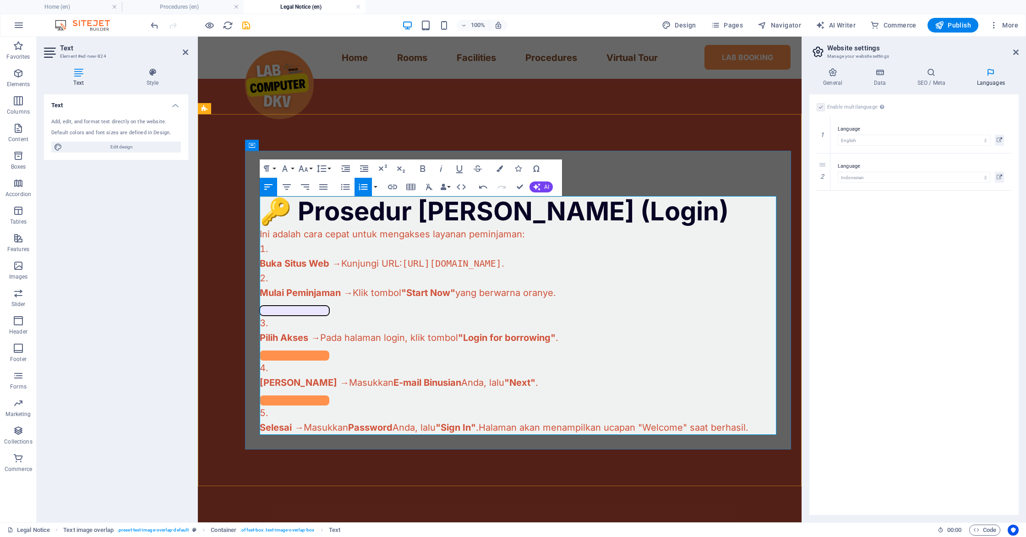
click at [300, 307] on button at bounding box center [295, 310] width 70 height 10
click at [294, 313] on button at bounding box center [295, 310] width 70 height 10
click at [304, 303] on div at bounding box center [518, 308] width 516 height 16
click at [303, 307] on button at bounding box center [295, 310] width 70 height 10
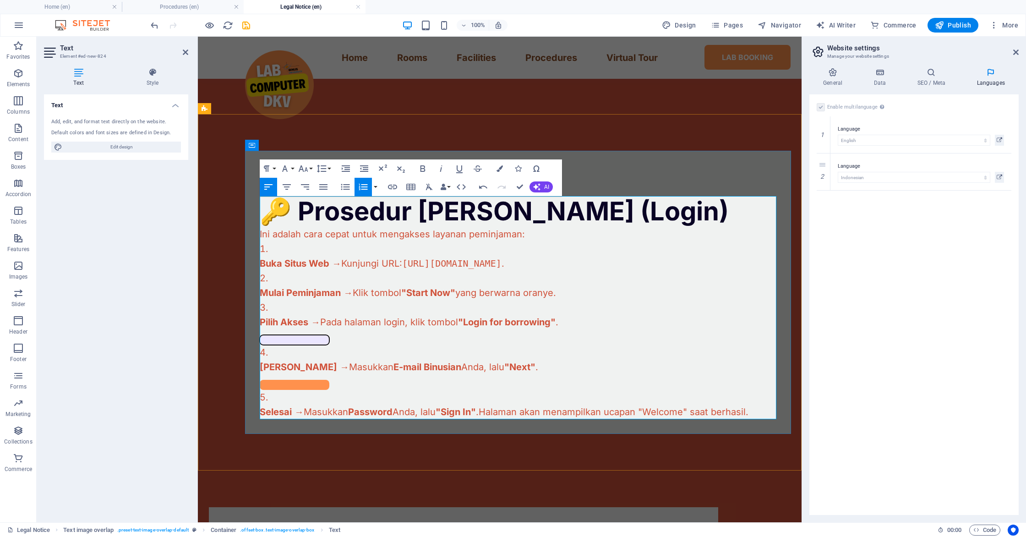
click at [302, 338] on button at bounding box center [295, 340] width 70 height 10
click at [293, 347] on li "Masuk Akun → Masukkan E-mail Binusian Anda, lalu "Next" ." at bounding box center [518, 367] width 516 height 45
click at [293, 343] on button at bounding box center [295, 340] width 70 height 10
click at [346, 345] on li "Masuk Akun → Masukkan E-mail Binusian Anda, lalu "Next" ." at bounding box center [518, 367] width 516 height 45
drag, startPoint x: 327, startPoint y: 337, endPoint x: 271, endPoint y: 340, distance: 56.8
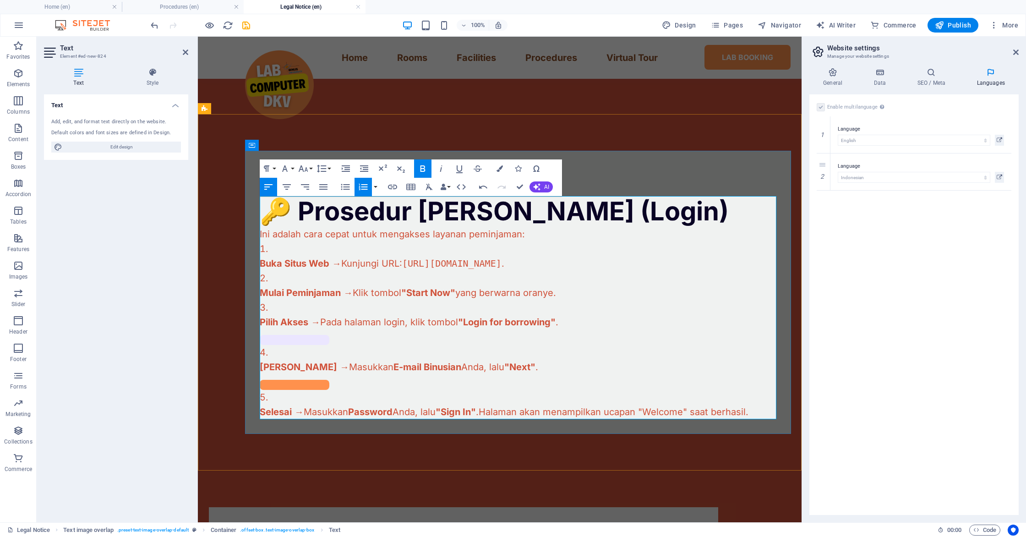
click at [271, 340] on div at bounding box center [518, 337] width 516 height 16
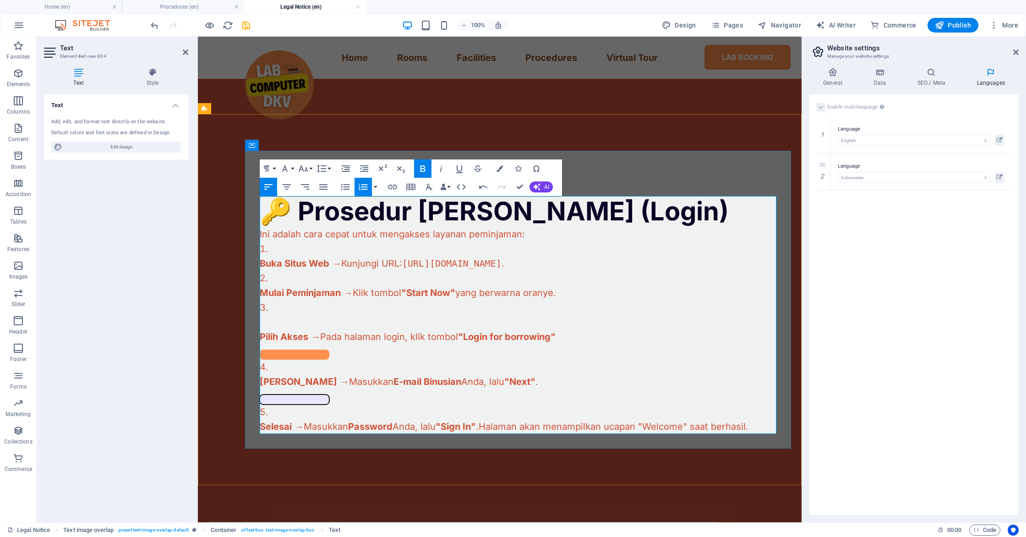
click at [309, 403] on button at bounding box center [295, 399] width 70 height 10
click at [299, 398] on button at bounding box center [295, 399] width 70 height 10
click at [282, 353] on button at bounding box center [295, 354] width 70 height 10
drag, startPoint x: 354, startPoint y: 349, endPoint x: 272, endPoint y: 348, distance: 82.0
click at [272, 348] on div at bounding box center [518, 352] width 516 height 16
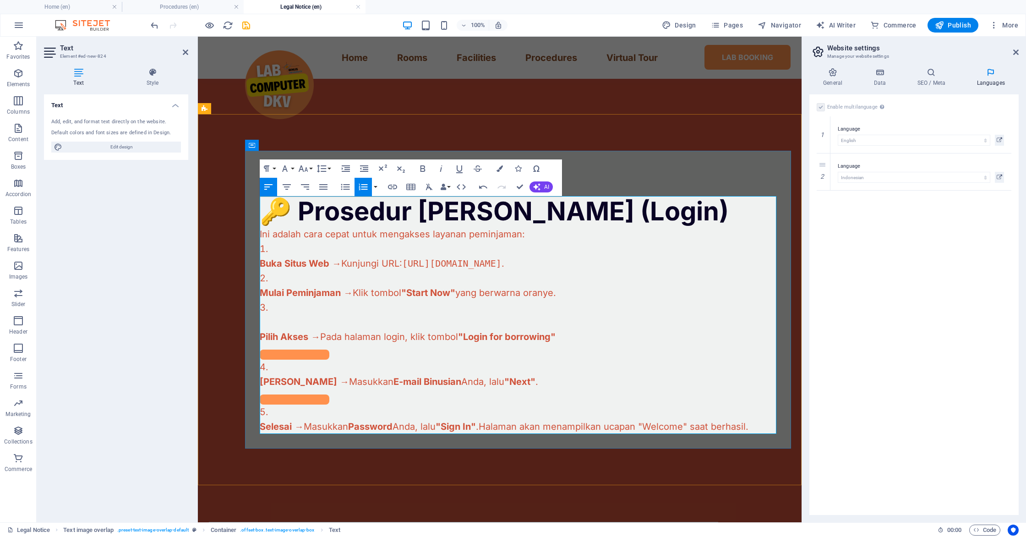
click at [299, 363] on li "Masuk Akun → Masukkan E-mail Binusian Anda, lalu "Next" ." at bounding box center [518, 381] width 516 height 45
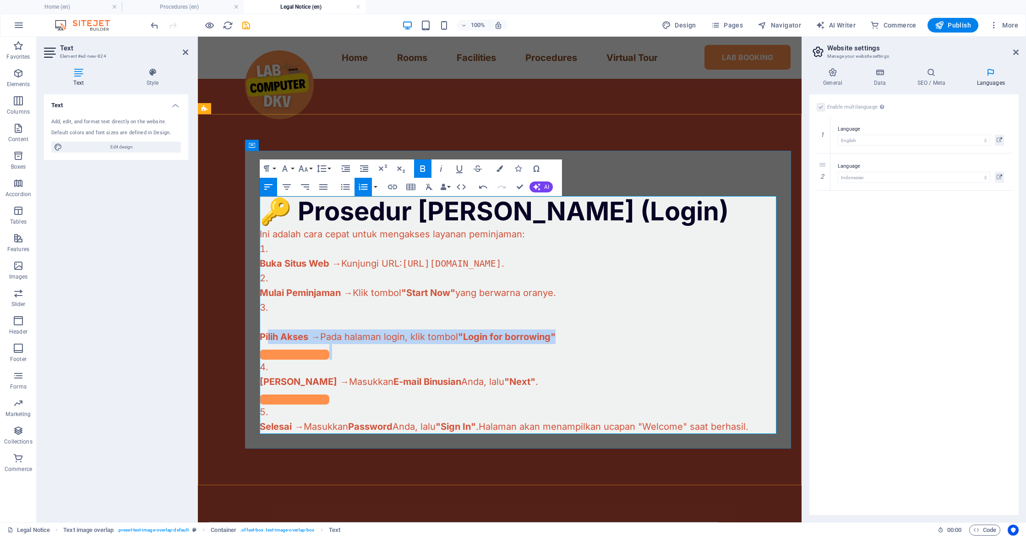
drag, startPoint x: 335, startPoint y: 364, endPoint x: 267, endPoint y: 332, distance: 75.0
click at [267, 332] on ol "Buka Situs Web → Kunjungi URL: https://labfacility.apps.binus.ac.id/ . Mulai Pe…" at bounding box center [518, 337] width 516 height 192
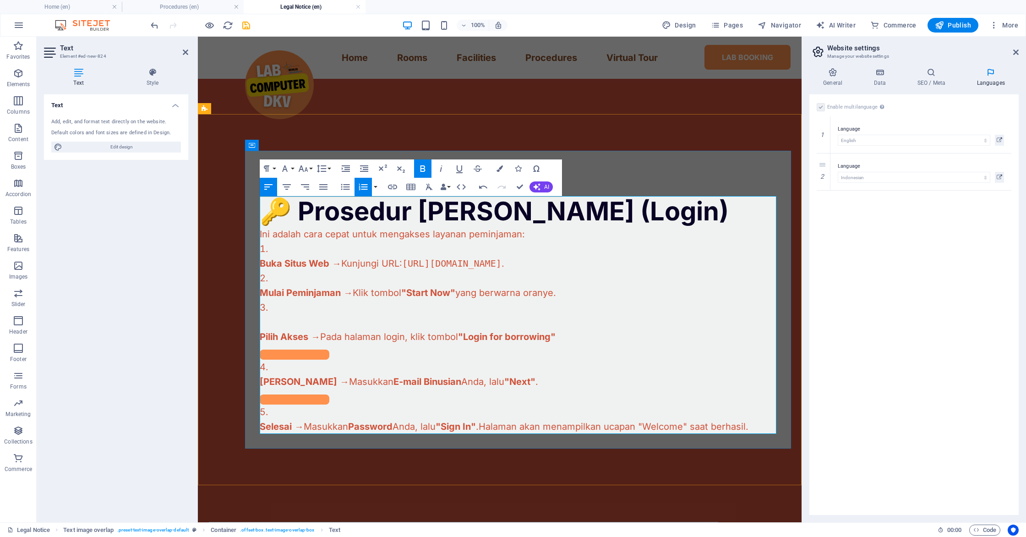
click at [304, 309] on li "Pilih Akses → Pada halaman login, klik tombol "Login for borrowing"" at bounding box center [518, 330] width 516 height 60
click at [261, 264] on span "Buka Situs Web" at bounding box center [295, 263] width 70 height 11
click at [266, 266] on span "Buka Situs Web" at bounding box center [295, 263] width 70 height 11
drag, startPoint x: 261, startPoint y: 265, endPoint x: 686, endPoint y: 262, distance: 425.3
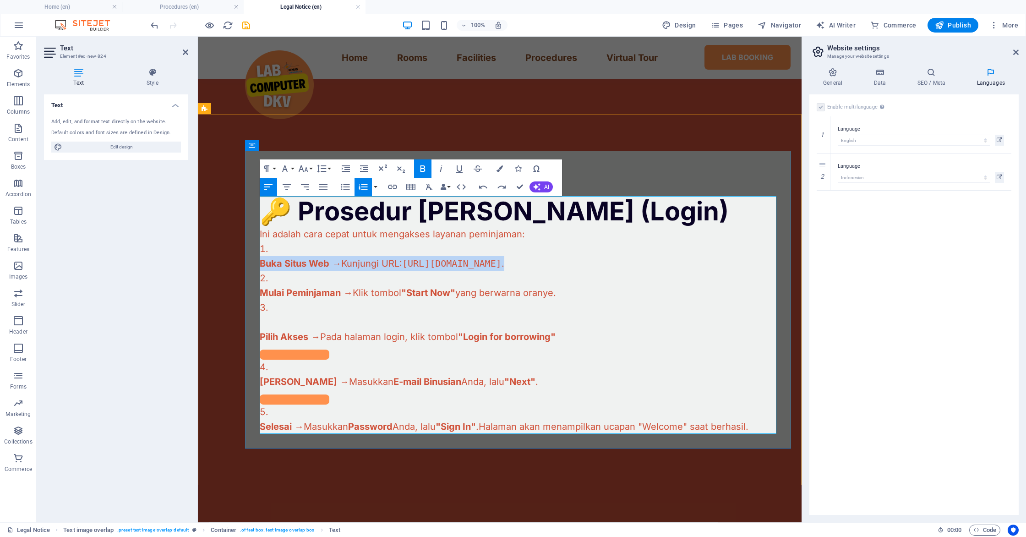
click at [686, 262] on p "Buka Situs Web → Kunjungi URL: https://labfacility.apps.binus.ac.id/ ." at bounding box center [518, 263] width 516 height 15
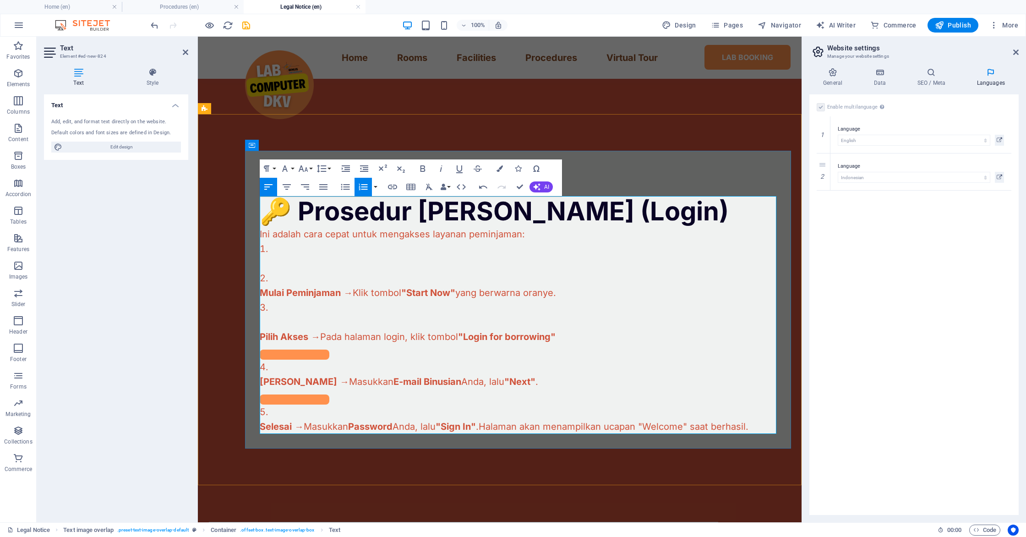
click at [298, 250] on li at bounding box center [518, 255] width 516 height 29
click at [294, 248] on li at bounding box center [518, 255] width 516 height 29
click at [269, 247] on li at bounding box center [518, 255] width 516 height 29
click at [269, 249] on li at bounding box center [518, 255] width 516 height 29
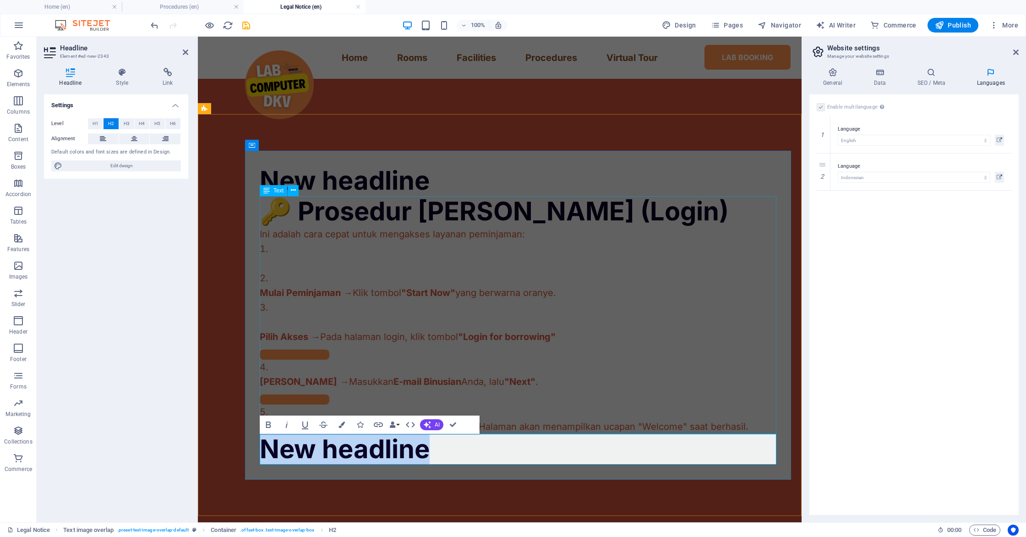
click at [340, 259] on div "🔑 Prosedur Masuk Akun (Login) Ini adalah cara cepat untuk mengakses layanan pem…" at bounding box center [518, 315] width 516 height 238
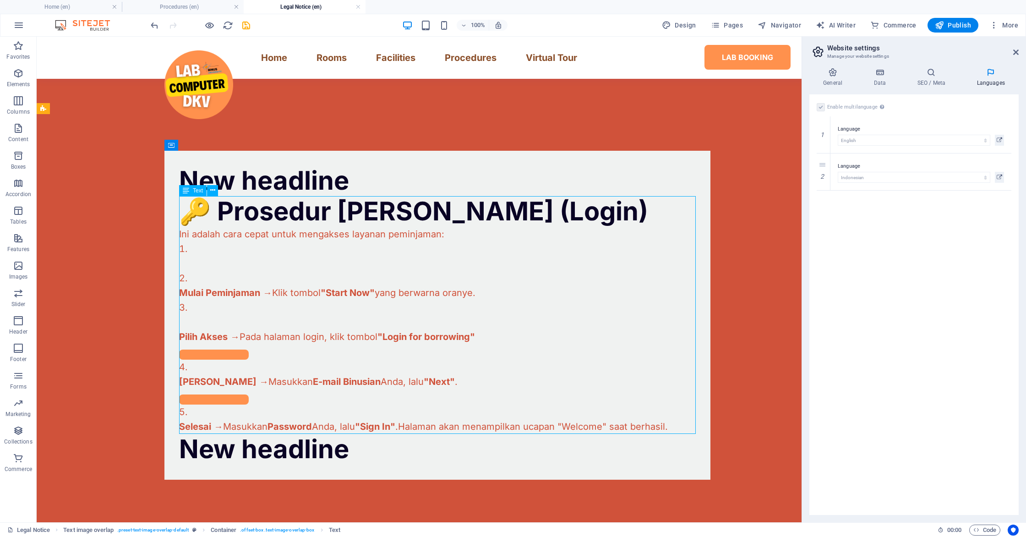
click at [279, 264] on div "🔑 Prosedur Masuk Akun (Login) Ini adalah cara cepat untuk mengakses layanan pem…" at bounding box center [437, 315] width 516 height 238
click at [188, 263] on div "🔑 Prosedur Masuk Akun (Login) Ini adalah cara cepat untuk mengakses layanan pem…" at bounding box center [437, 315] width 516 height 238
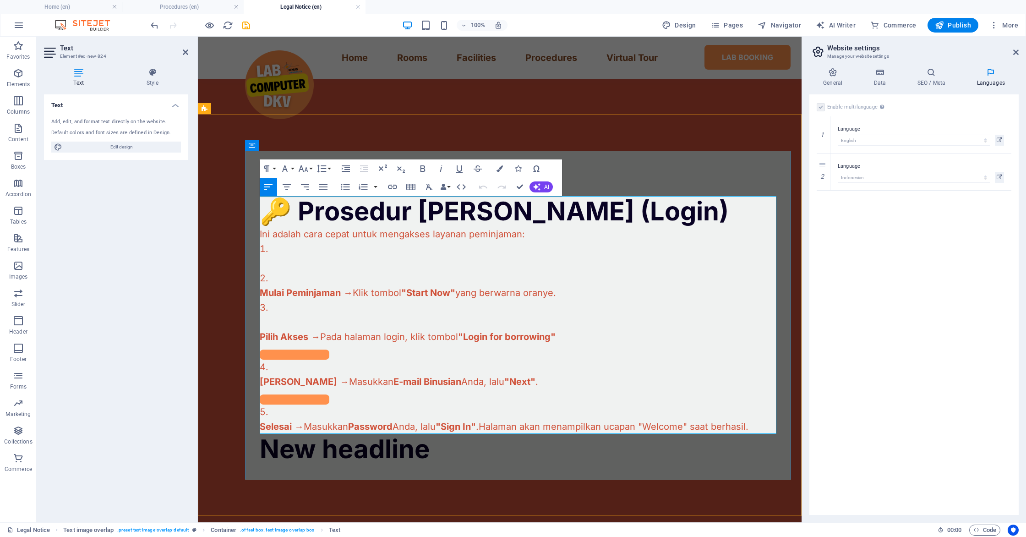
click at [268, 261] on p at bounding box center [518, 263] width 516 height 15
click at [281, 251] on li at bounding box center [518, 255] width 516 height 29
click at [375, 185] on button "button" at bounding box center [375, 187] width 7 height 18
click at [365, 186] on icon "button" at bounding box center [363, 186] width 11 height 11
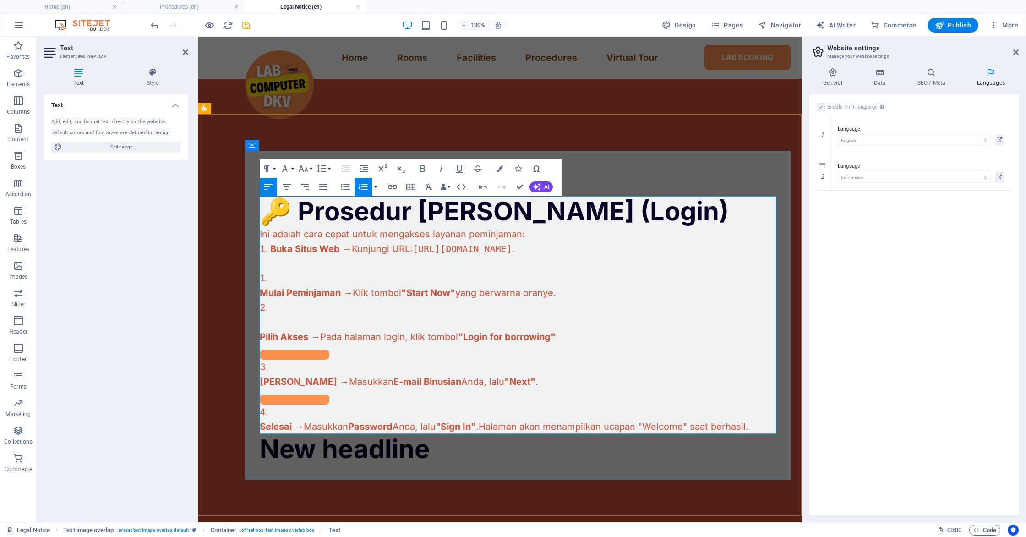
click at [287, 285] on p "Mulai Peminjaman → Klik tombol "Start Now" yang berwarna oranye ." at bounding box center [518, 292] width 516 height 15
click at [284, 281] on li "Mulai Peminjaman → Klik tombol "Start Now" yang berwarna oranye ." at bounding box center [518, 285] width 516 height 29
drag, startPoint x: 260, startPoint y: 282, endPoint x: 264, endPoint y: 281, distance: 4.9
click at [260, 282] on li "Mulai Peminjaman → Klik tombol "Start Now" yang berwarna oranye ." at bounding box center [518, 285] width 516 height 29
click at [266, 279] on li "Mulai Peminjaman → Klik tombol "Start Now" yang berwarna oranye ." at bounding box center [518, 285] width 516 height 29
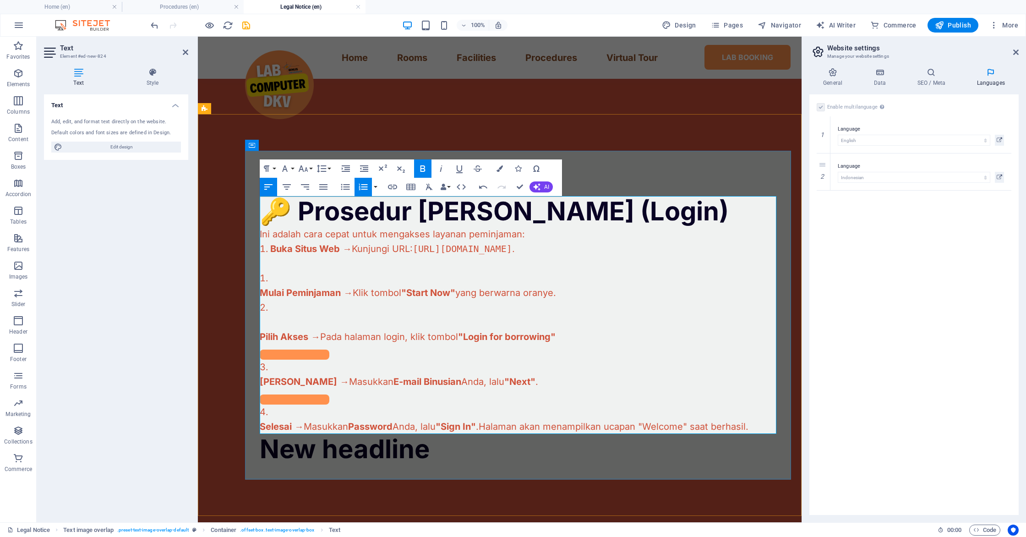
click at [270, 278] on li "Mulai Peminjaman → Klik tombol "Start Now" yang berwarna oranye ." at bounding box center [518, 285] width 516 height 29
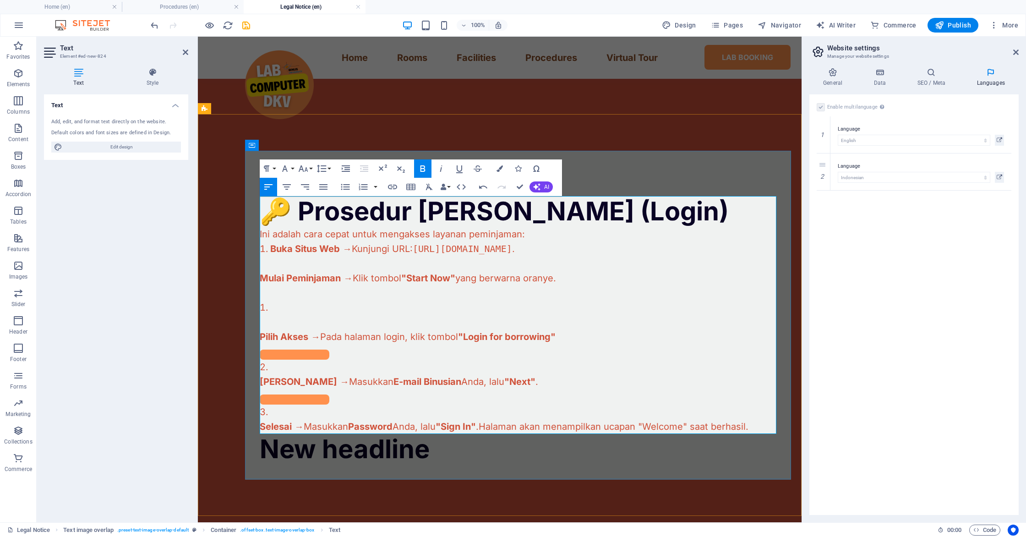
click at [261, 279] on span "Mulai Peminjaman" at bounding box center [300, 277] width 81 height 11
click at [660, 250] on li "Buka Situs Web → Kunjungi URL: https://labfacility.apps.binus.ac.id/ ." at bounding box center [518, 248] width 516 height 15
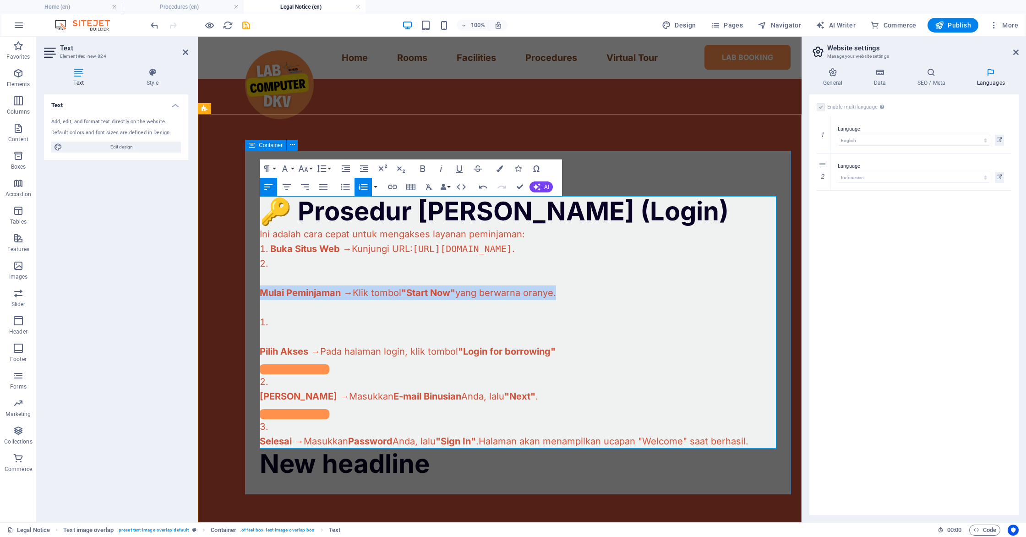
drag, startPoint x: 593, startPoint y: 292, endPoint x: 243, endPoint y: 290, distance: 350.2
click at [243, 290] on div "New headline 🔑 Prosedur Masuk Akun (Login) Ini adalah cara cepat untuk mengakse…" at bounding box center [499, 322] width 603 height 417
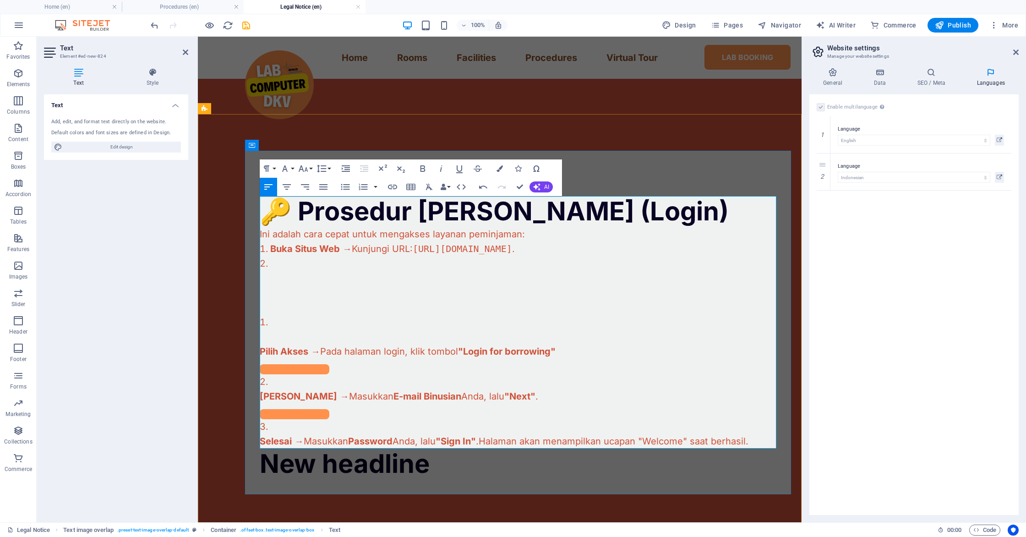
click at [275, 268] on li at bounding box center [518, 263] width 516 height 15
click at [272, 266] on li "Mulai Peminjaman → Klik tombol "Start Now" yang berwarna oranye ." at bounding box center [518, 263] width 516 height 15
click at [275, 320] on li "Pilih Akses → Pada halaman login, klik tombol "Login for borrowing"" at bounding box center [518, 345] width 516 height 60
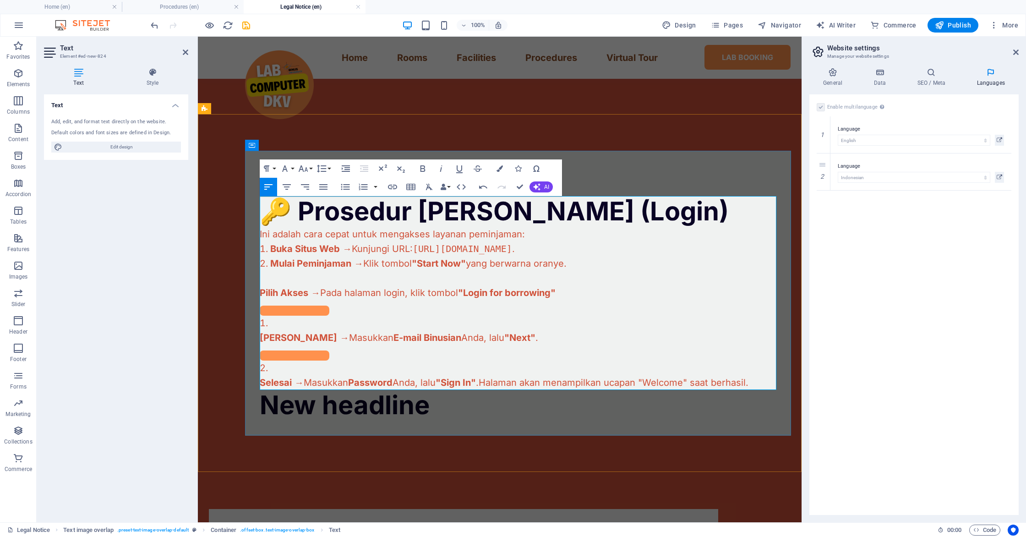
click at [574, 268] on li "Mulai Peminjaman → Klik tombol "Start Now" yang berwarna oranye ." at bounding box center [518, 263] width 516 height 15
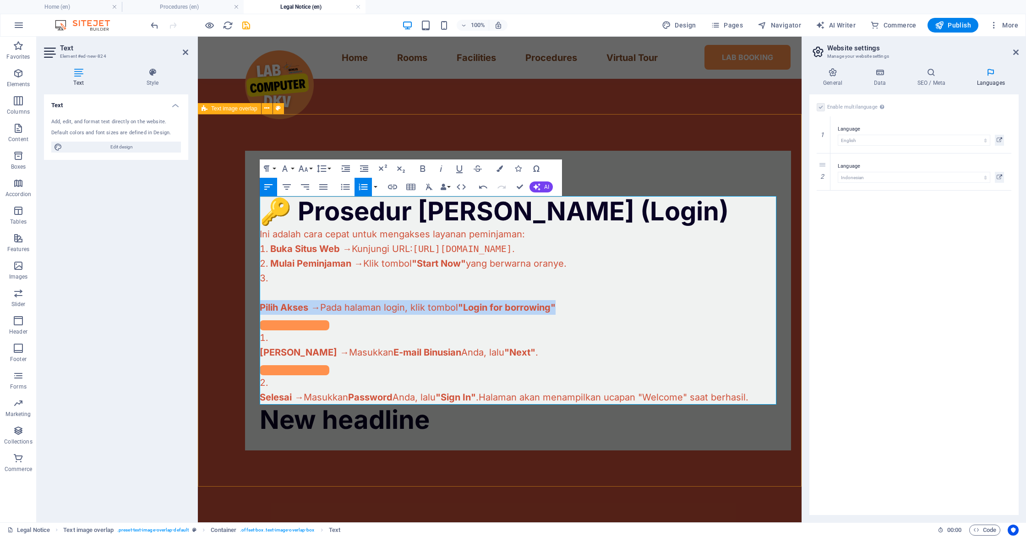
drag, startPoint x: 592, startPoint y: 311, endPoint x: 232, endPoint y: 302, distance: 359.5
click at [232, 302] on div "New headline 🔑 Prosedur Masuk Akun (Login) Ini adalah cara cepat untuk mengakse…" at bounding box center [499, 300] width 603 height 373
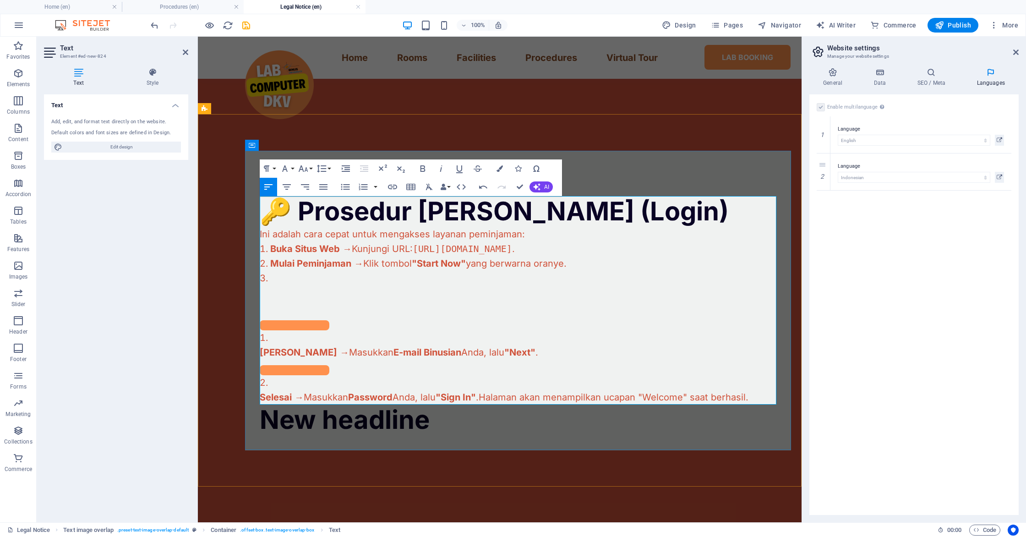
click at [272, 279] on li at bounding box center [518, 278] width 516 height 15
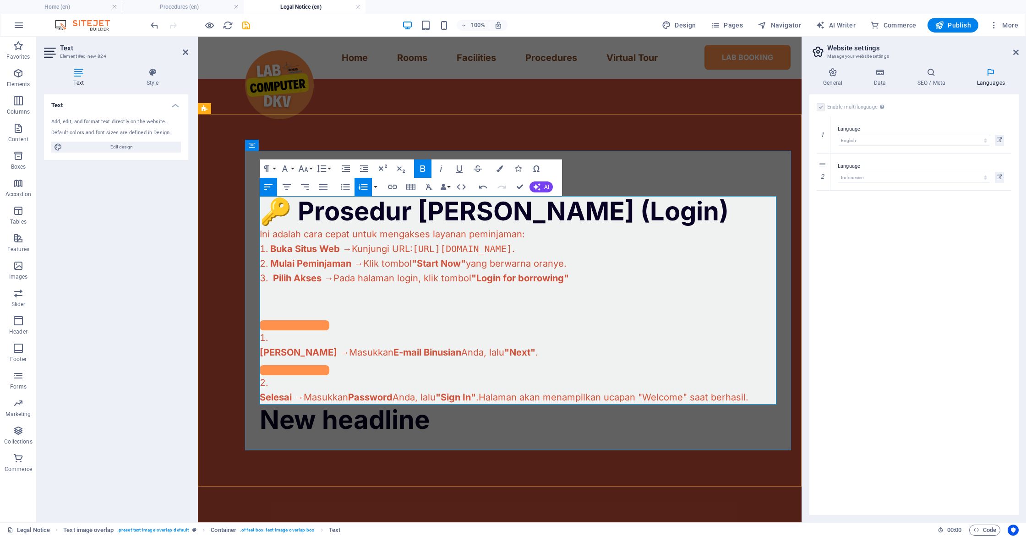
click at [277, 281] on span "Pilih Akses" at bounding box center [297, 277] width 49 height 11
click at [274, 280] on span "Pilih Akses" at bounding box center [297, 277] width 49 height 11
click at [396, 321] on div at bounding box center [518, 323] width 516 height 16
drag, startPoint x: 328, startPoint y: 326, endPoint x: 246, endPoint y: 324, distance: 81.5
click at [246, 324] on div "New headline 🔑 Prosedur Masuk Akun (Login) Ini adalah cara cepat untuk mengakse…" at bounding box center [518, 300] width 546 height 299
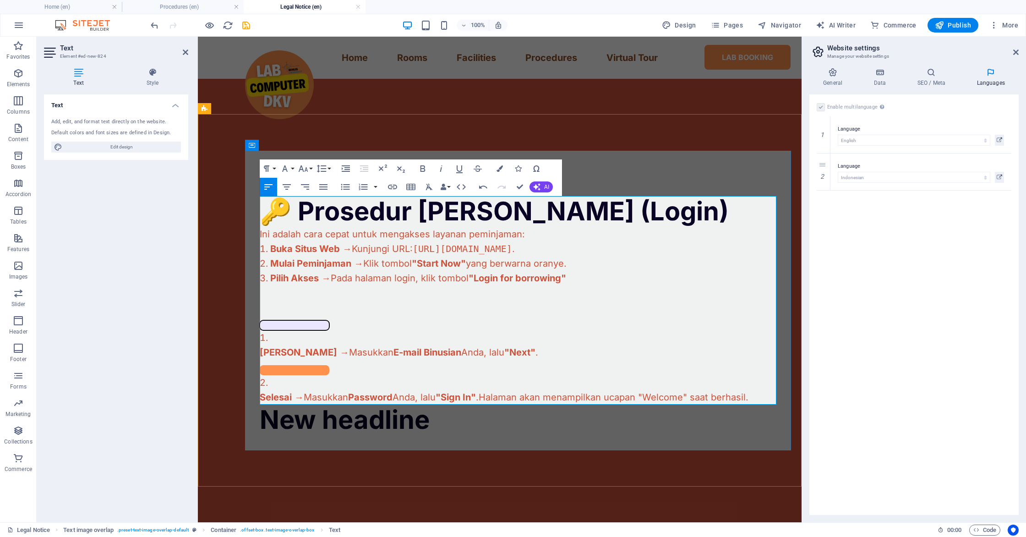
click at [286, 327] on button at bounding box center [295, 325] width 70 height 10
drag, startPoint x: 300, startPoint y: 338, endPoint x: 237, endPoint y: 334, distance: 63.8
click at [237, 334] on div "New headline 🔑 Prosedur Masuk Akun (Login) Ini adalah cara cepat untuk mengakse…" at bounding box center [499, 300] width 603 height 373
click at [273, 340] on li "Masuk Akun → Masukkan E-mail Binusian Anda, lalu "Next" ." at bounding box center [518, 352] width 516 height 45
drag, startPoint x: 276, startPoint y: 339, endPoint x: 259, endPoint y: 338, distance: 17.0
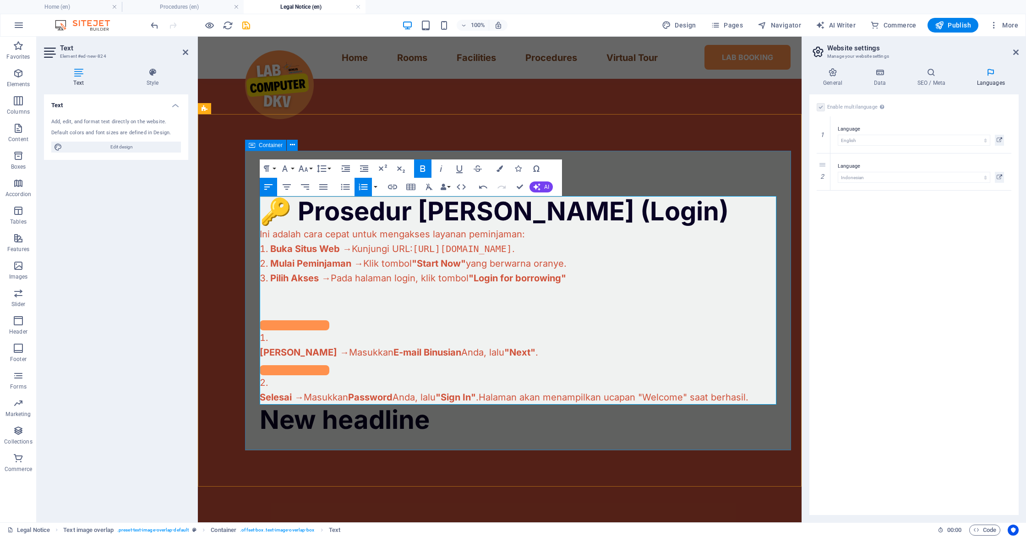
click at [259, 338] on div "New headline 🔑 Prosedur Masuk Akun (Login) Ini adalah cara cepat untuk mengakse…" at bounding box center [518, 300] width 546 height 299
drag, startPoint x: 261, startPoint y: 347, endPoint x: 543, endPoint y: 348, distance: 282.0
click at [543, 348] on p "Masuk Akun → Masukkan E-mail Binusian Anda, lalu "Next" ." at bounding box center [518, 352] width 516 height 15
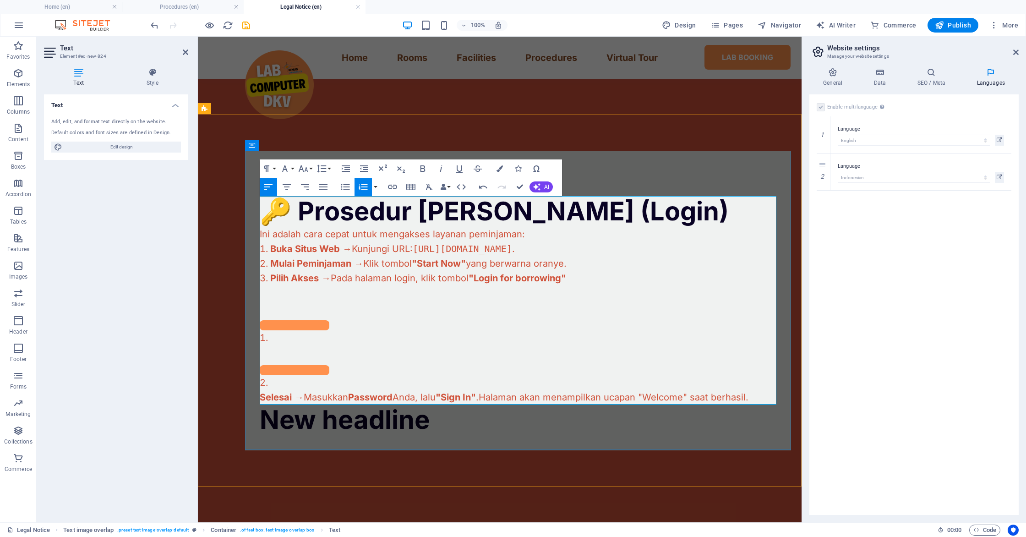
click at [603, 281] on li "Pilih Akses → Pada halaman login, klik tombol "Login for borrowing"" at bounding box center [518, 278] width 516 height 15
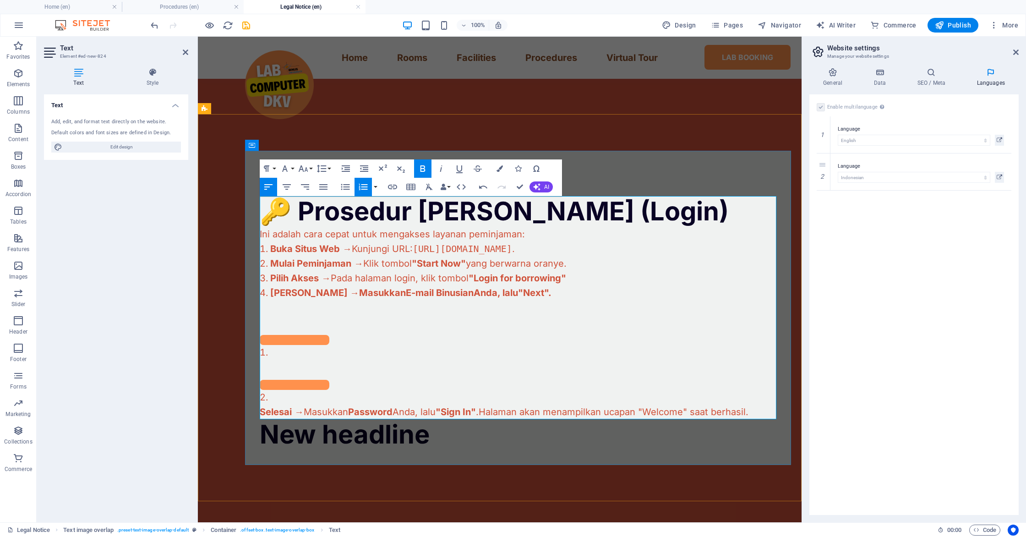
click at [570, 297] on li "Masuk Akun → Masukkan E-mail Binusian Anda, lalu "Next" ." at bounding box center [518, 292] width 516 height 15
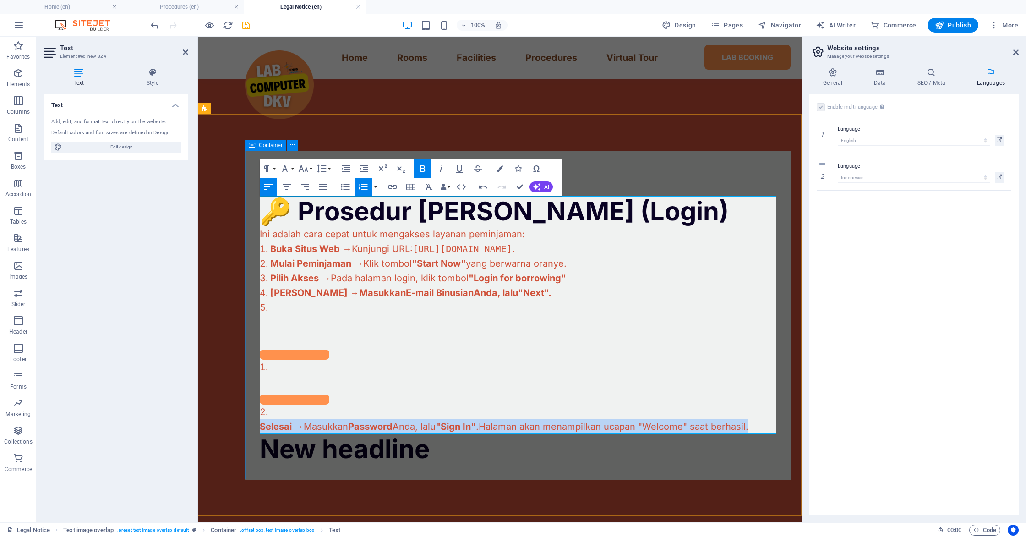
drag, startPoint x: 758, startPoint y: 425, endPoint x: 242, endPoint y: 422, distance: 516.0
click at [242, 422] on div "New headline 🔑 Prosedur Masuk Akun (Login) Ini adalah cara cepat untuk mengakse…" at bounding box center [499, 315] width 603 height 402
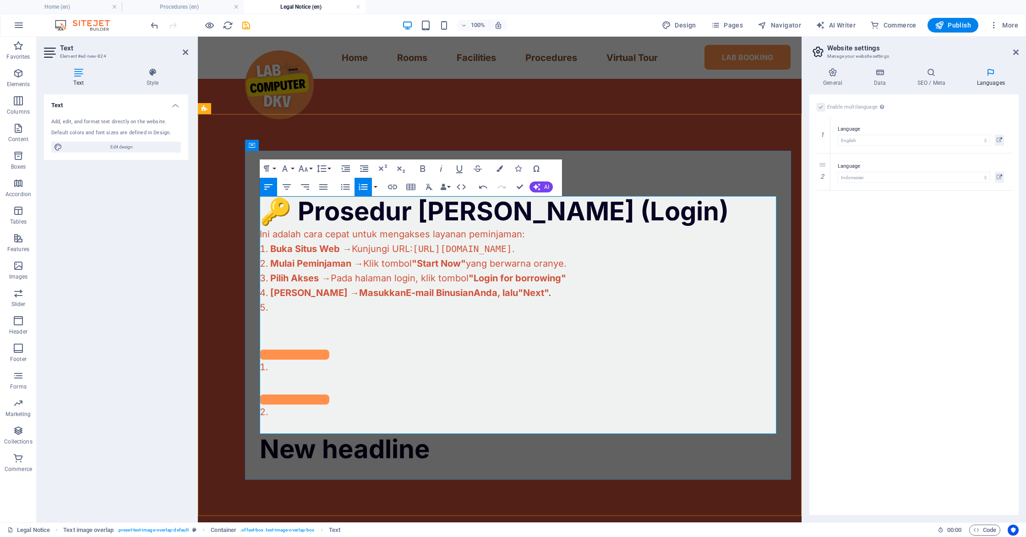
click at [286, 307] on li "​" at bounding box center [518, 307] width 516 height 15
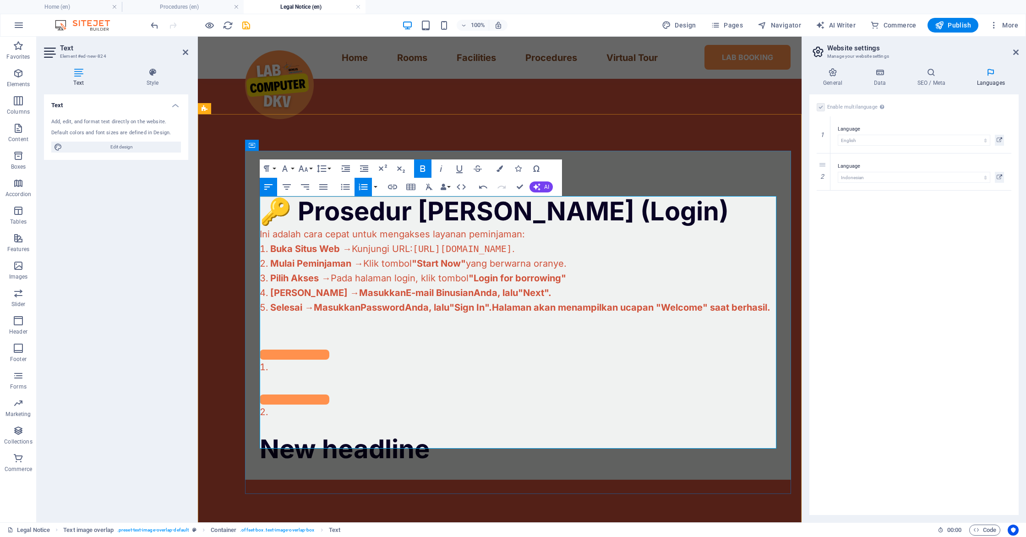
click at [331, 376] on li at bounding box center [518, 381] width 516 height 45
drag, startPoint x: 294, startPoint y: 357, endPoint x: 326, endPoint y: 439, distance: 87.7
click at [326, 434] on div "🔑 Prosedur Masuk Akun (Login) Ini adalah cara cepat untuk mengakses layanan pem…" at bounding box center [518, 315] width 516 height 238
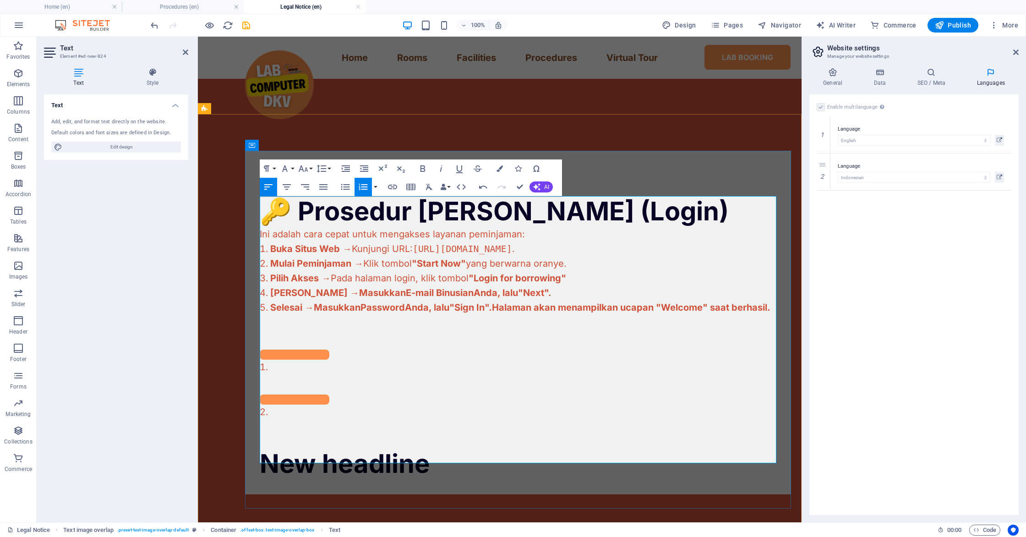
click at [308, 434] on p at bounding box center [518, 426] width 516 height 15
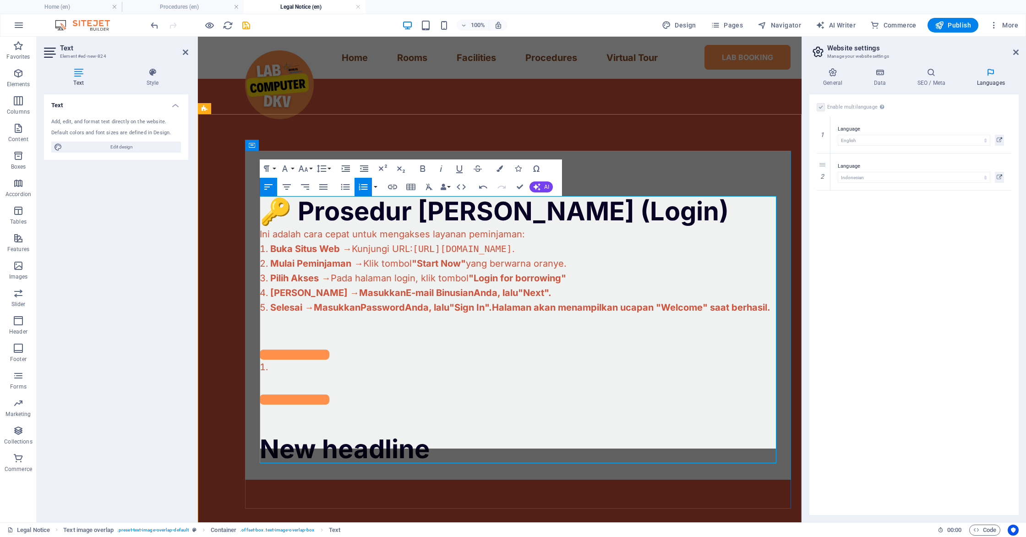
click at [277, 434] on p at bounding box center [518, 418] width 516 height 29
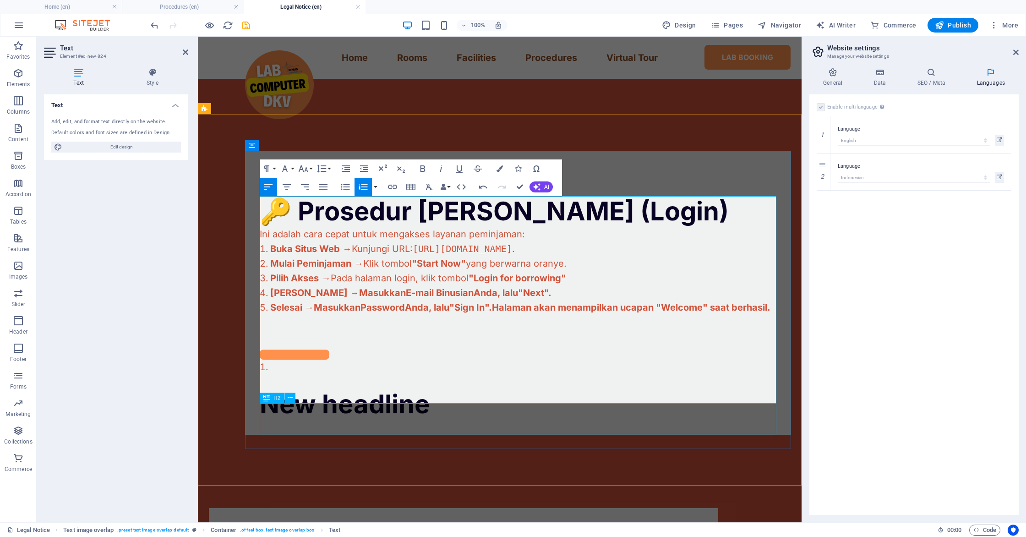
click at [271, 389] on p at bounding box center [518, 381] width 516 height 15
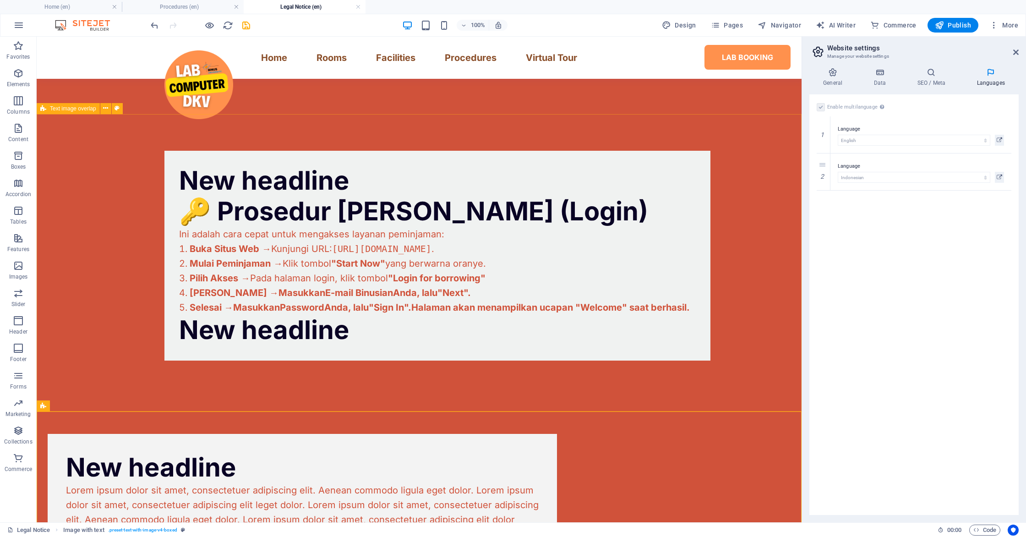
click at [398, 396] on div "New headline 🔑 Prosedur Masuk Akun (Login) Ini adalah cara cepat untuk mengakse…" at bounding box center [419, 255] width 765 height 283
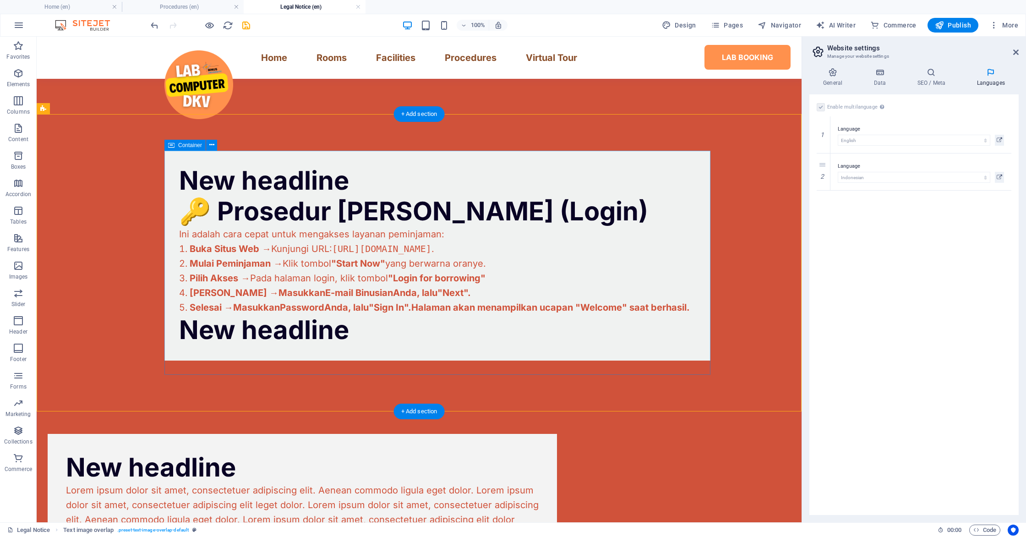
click at [385, 360] on div "New headline 🔑 Prosedur Masuk Akun (Login) Ini adalah cara cepat untuk mengakse…" at bounding box center [437, 256] width 546 height 210
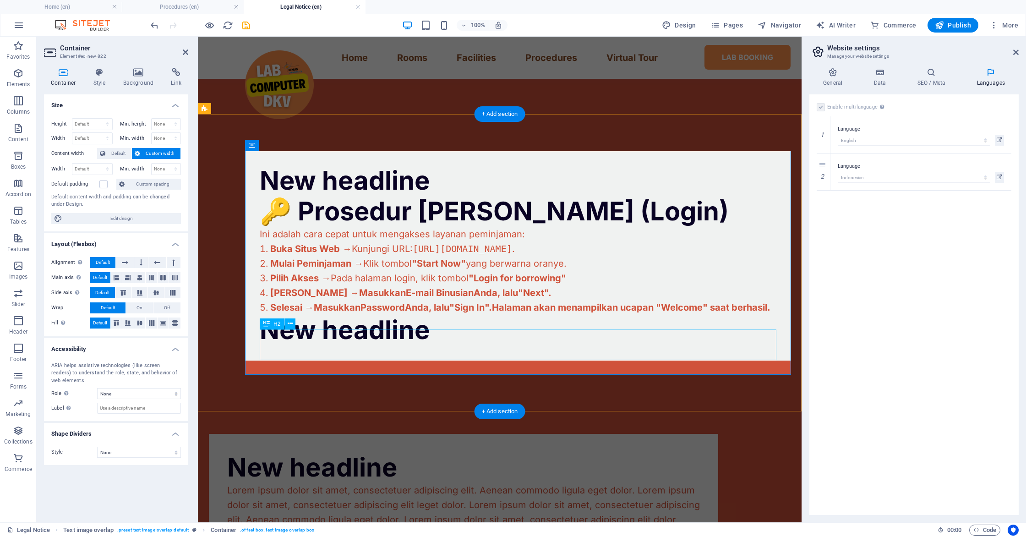
click at [385, 345] on div "New headline" at bounding box center [518, 330] width 516 height 31
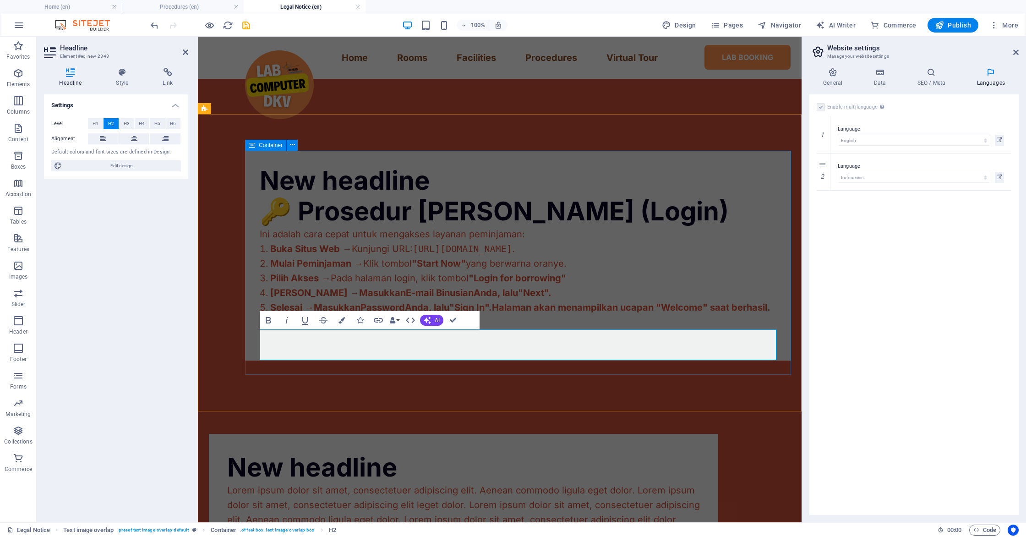
click at [419, 360] on div "New headline 🔑 Prosedur Masuk Akun (Login) Ini adalah cara cepat untuk mengakse…" at bounding box center [518, 256] width 546 height 210
click at [579, 369] on div "New headline 🔑 Prosedur Masuk Akun (Login) Ini adalah cara cepat untuk mengakse…" at bounding box center [499, 255] width 603 height 283
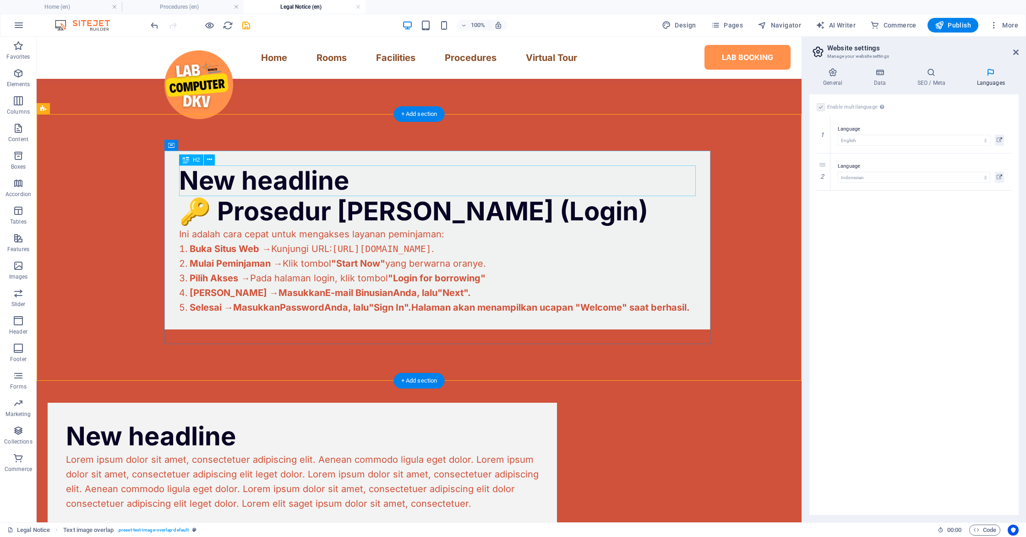
click at [280, 181] on div "New headline" at bounding box center [437, 180] width 516 height 31
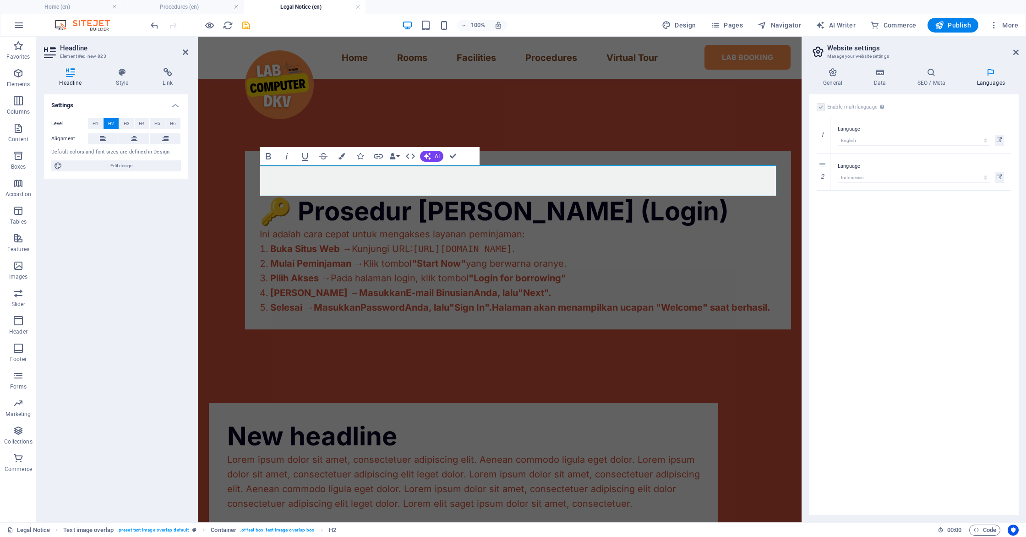
click at [170, 261] on div "Settings Level H1 H2 H3 H4 H5 H6 Alignment Default colors and font sizes are de…" at bounding box center [116, 304] width 144 height 420
click at [174, 260] on div "Settings Level H1 H2 H3 H4 H5 H6 Alignment Default colors and font sizes are de…" at bounding box center [116, 304] width 144 height 420
click at [298, 364] on div "​ 🔑 Prosedur Masuk Akun (Login) Ini adalah cara cepat untuk mengakses layanan p…" at bounding box center [499, 240] width 603 height 252
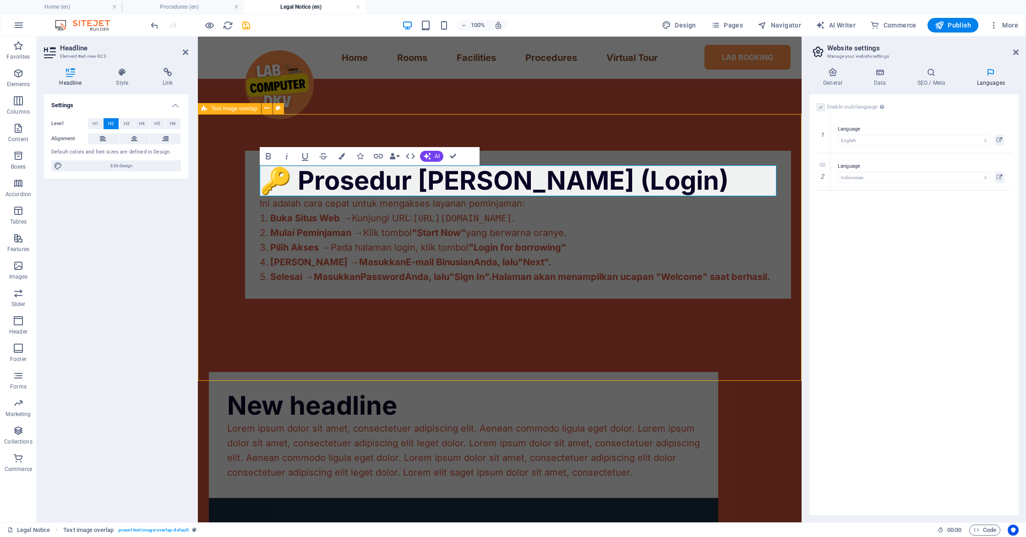
select select "rem"
select select "px"
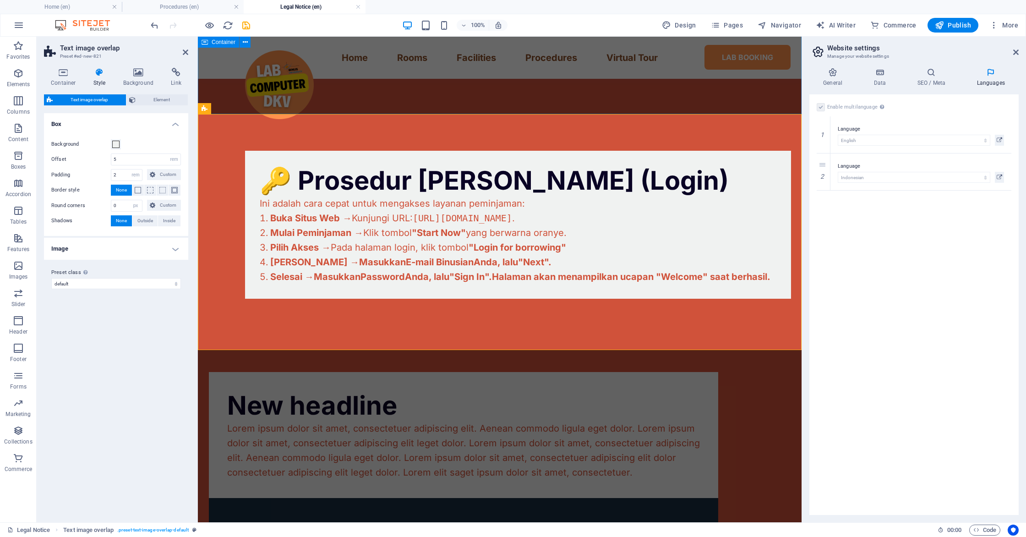
click at [447, 109] on div "Prosedur Peminjaman Ruang Lab Komputer" at bounding box center [499, 39] width 603 height 150
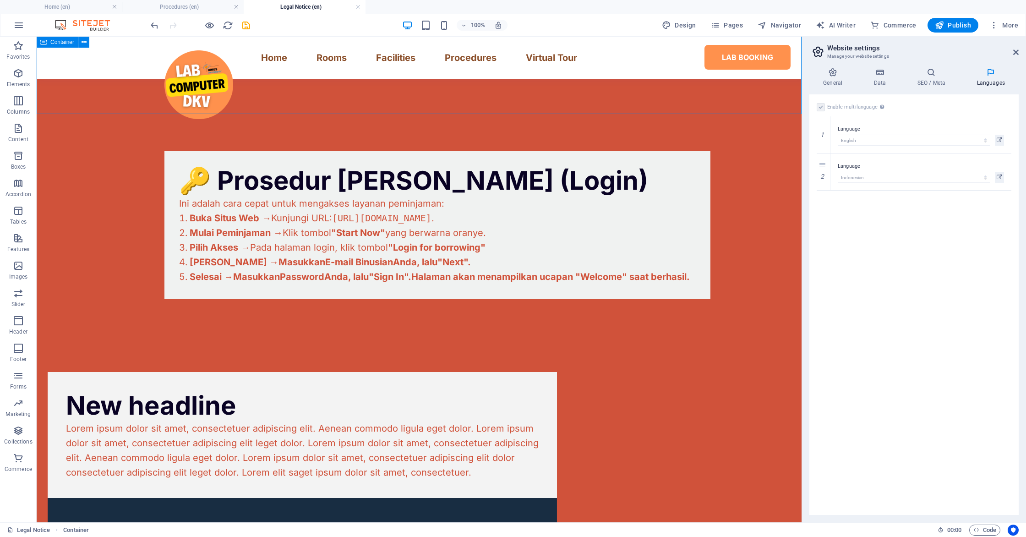
click at [459, 92] on div "Prosedur Peminjaman Ruang Lab Komputer" at bounding box center [419, 39] width 765 height 150
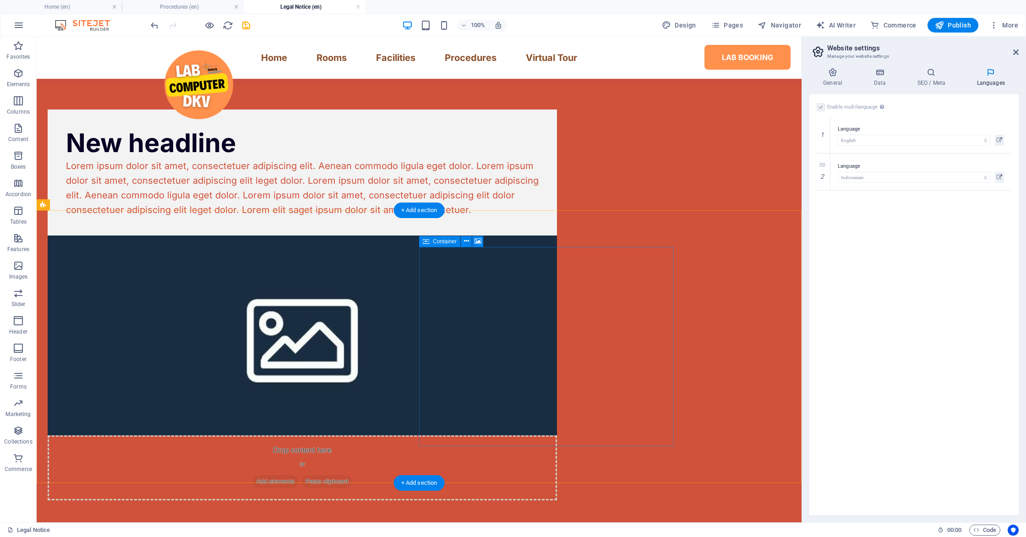
scroll to position [385, 0]
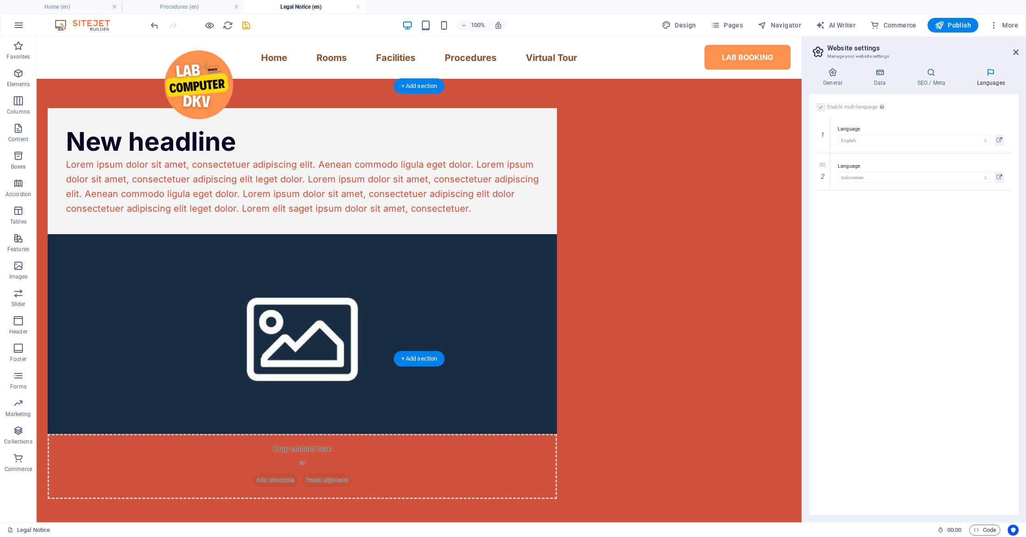
click at [476, 282] on figure at bounding box center [302, 334] width 509 height 200
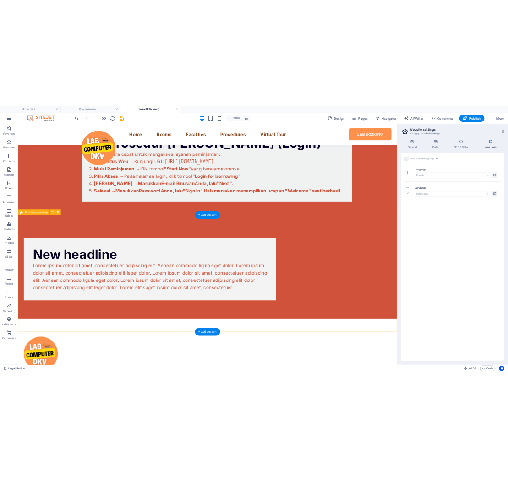
scroll to position [311, 0]
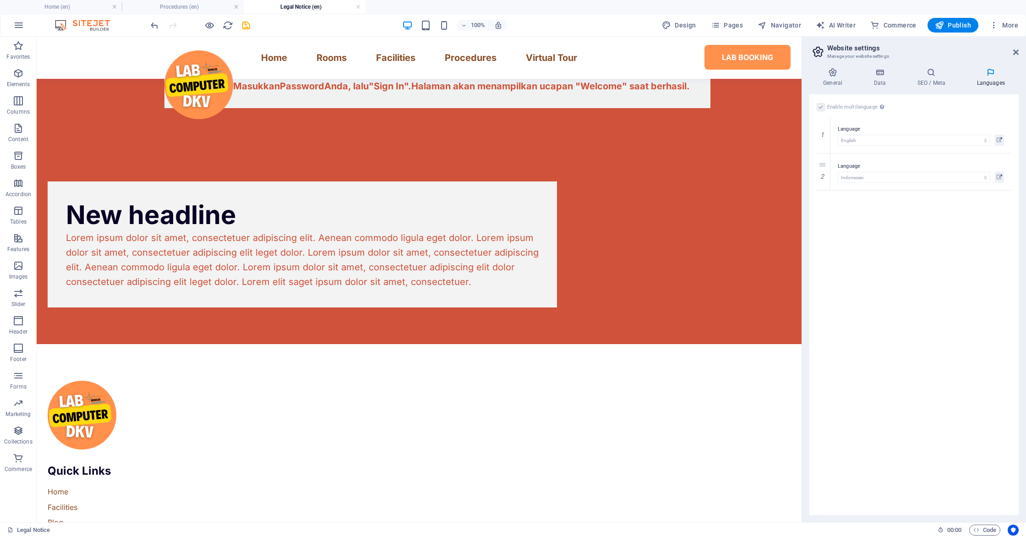
click at [348, 536] on div "Legal Notice 00 : 00 Code" at bounding box center [513, 529] width 1026 height 15
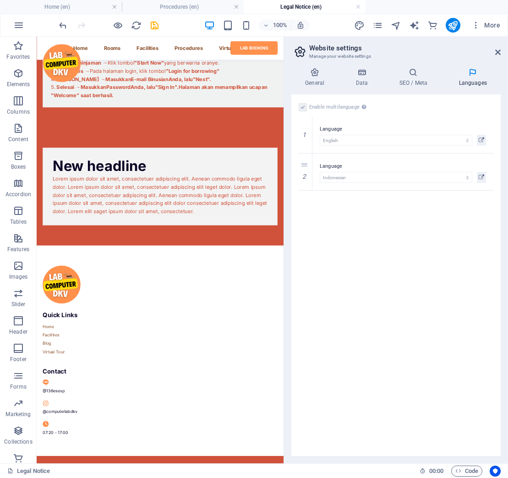
scroll to position [36, 0]
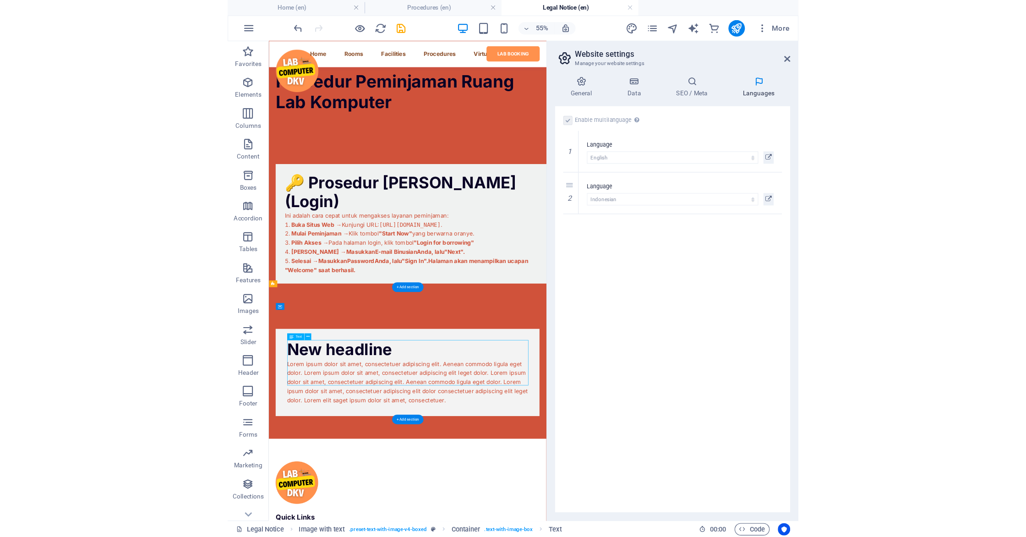
scroll to position [0, 0]
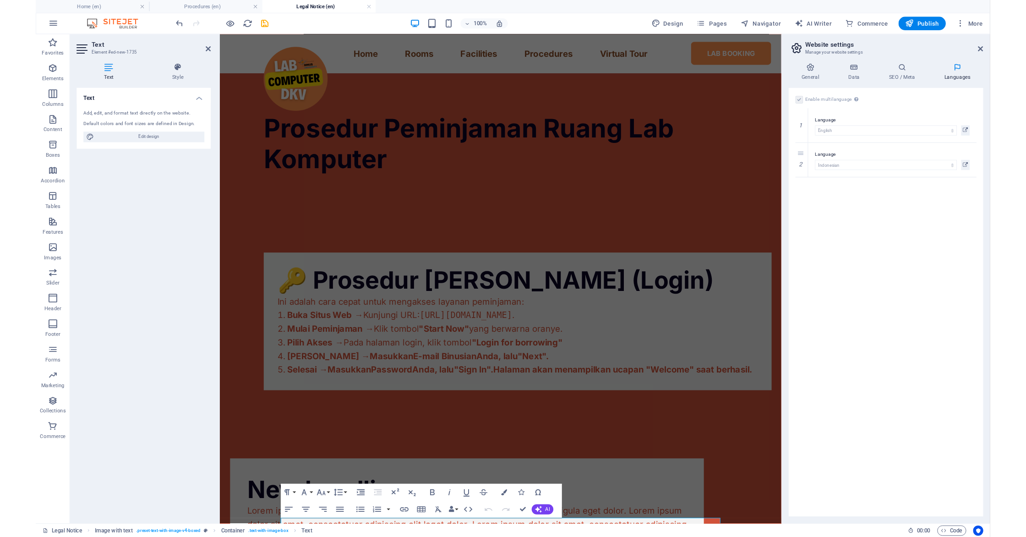
scroll to position [306, 0]
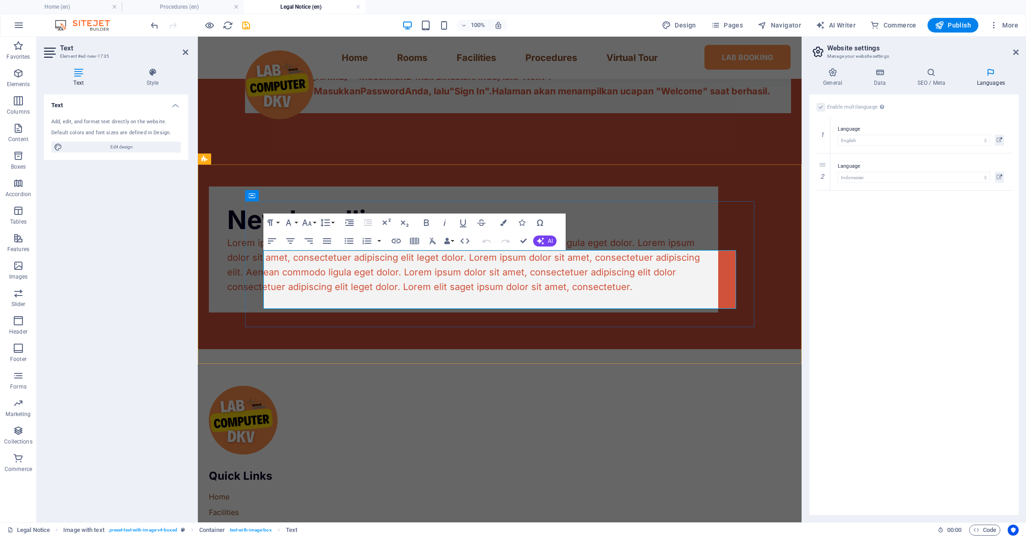
click at [478, 294] on p "Lorem ipsum dolor sit amet, consectetuer adipiscing elit. Aenean commodo ligula…" at bounding box center [463, 264] width 472 height 59
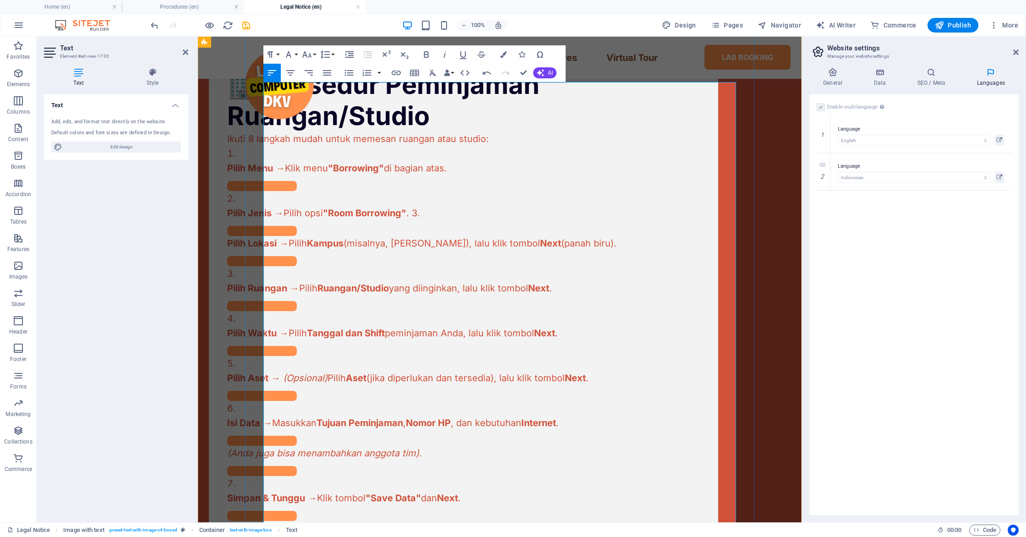
scroll to position [402, 0]
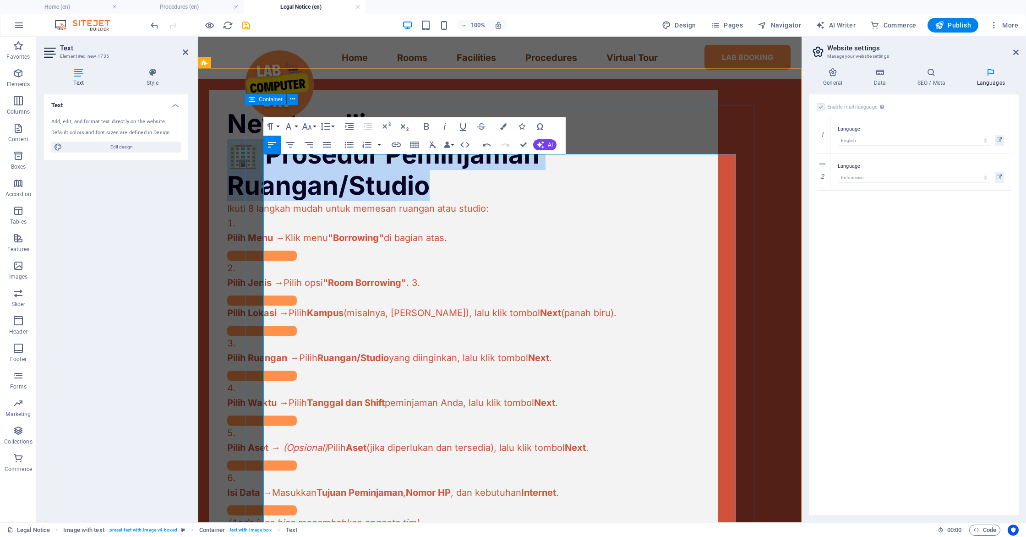
drag, startPoint x: 475, startPoint y: 203, endPoint x: 259, endPoint y: 169, distance: 219.2
click at [259, 169] on div "New headline 🏢 Prosedur Peminjaman Ruangan/Studio Ikuti 8 langkah mudah untuk m…" at bounding box center [463, 379] width 509 height 578
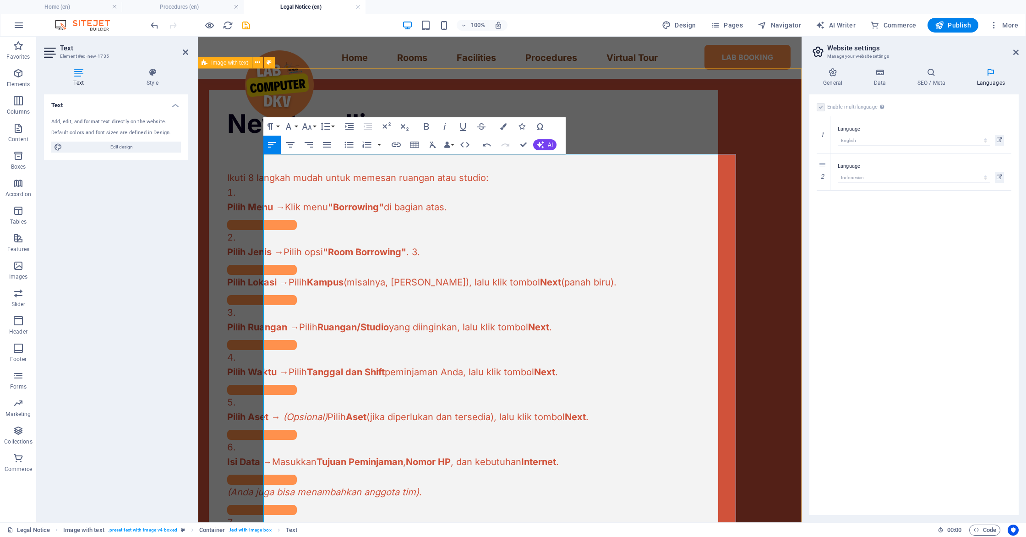
click at [246, 201] on div "New headline Ikuti 8 langkah mudah untuk memesan ruangan atau studio: Pilih Men…" at bounding box center [463, 363] width 509 height 547
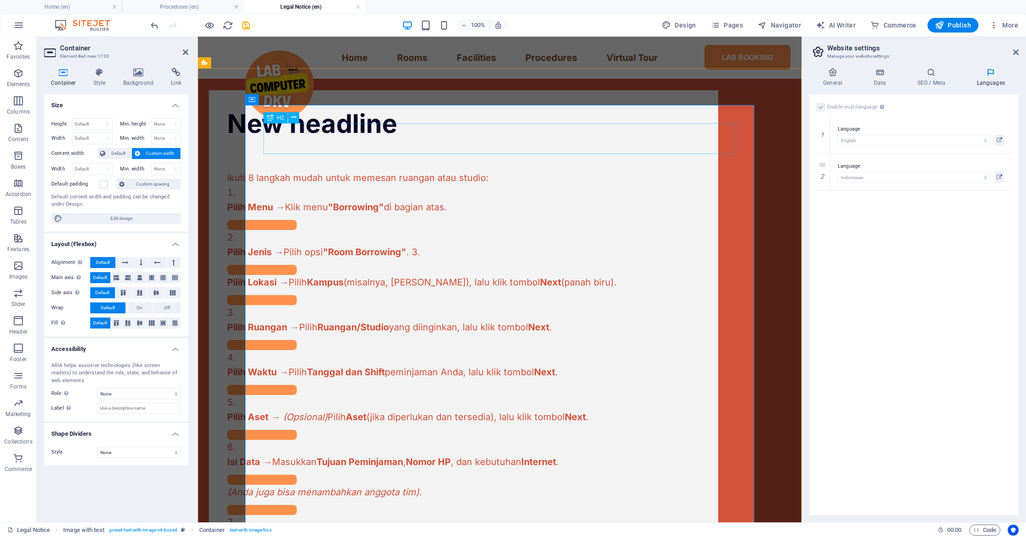
click at [330, 139] on div "New headline" at bounding box center [463, 124] width 472 height 31
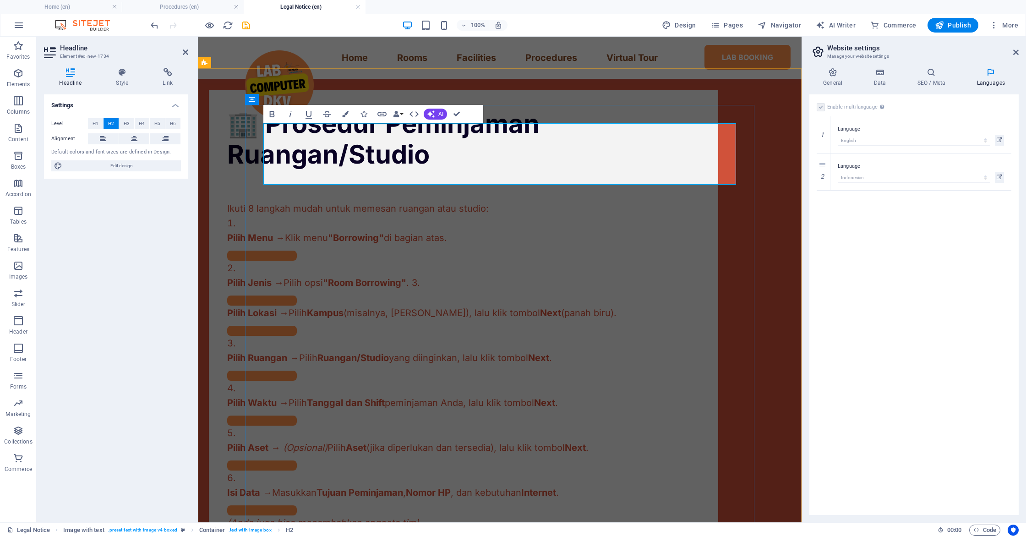
click at [266, 170] on h2 "🏢 Prosedur Peminjaman Ruangan/Studio" at bounding box center [463, 139] width 472 height 61
click at [297, 143] on h2 "🏢 Prosedur Peminjaman Ruangan/Studio" at bounding box center [463, 139] width 472 height 61
drag, startPoint x: 381, startPoint y: 173, endPoint x: 471, endPoint y: 178, distance: 89.9
click at [470, 170] on h2 "🏢 Prosedur Peminjaman Ruangan/Studio" at bounding box center [463, 139] width 472 height 61
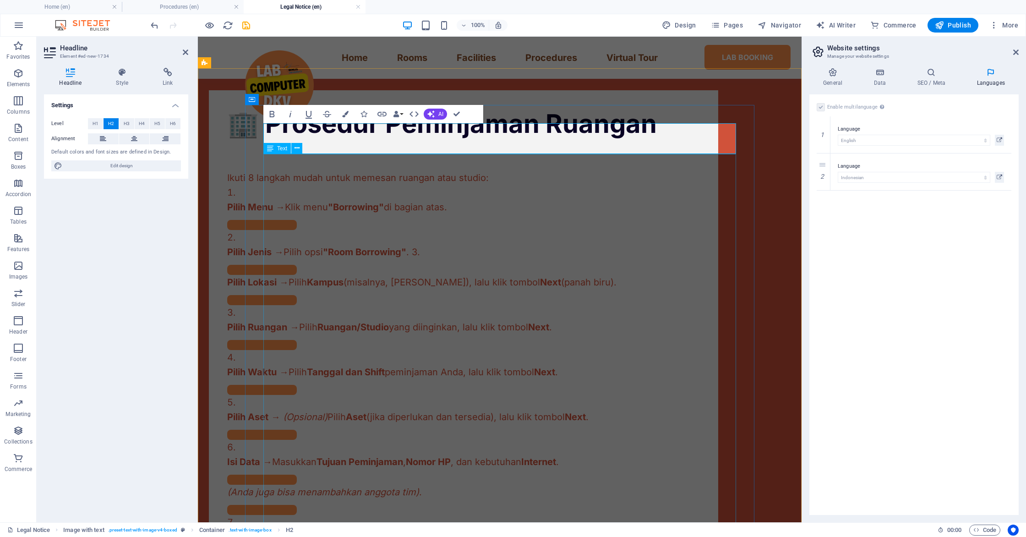
click at [670, 214] on div "Ikuti 8 langkah mudah untuk memesan ruangan atau studio: Pilih Menu → Klik menu…" at bounding box center [463, 378] width 472 height 479
click at [718, 215] on div "🏢 Prosedur Peminjaman Ruangan Ikuti 8 langkah mudah untuk memesan ruangan atau …" at bounding box center [463, 363] width 509 height 547
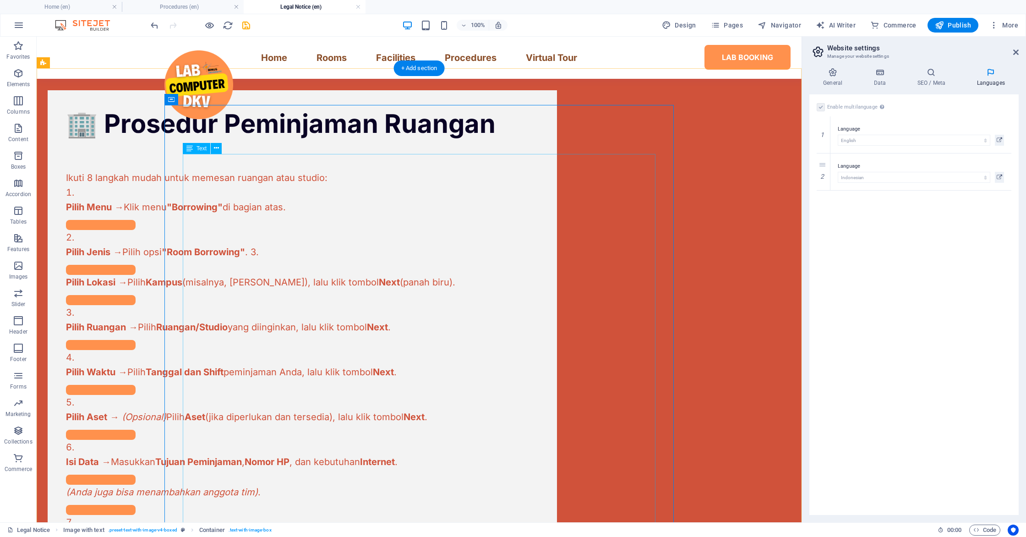
click at [216, 208] on div "Ikuti 8 langkah mudah untuk memesan ruangan atau studio: Pilih Menu → Klik menu…" at bounding box center [302, 378] width 472 height 479
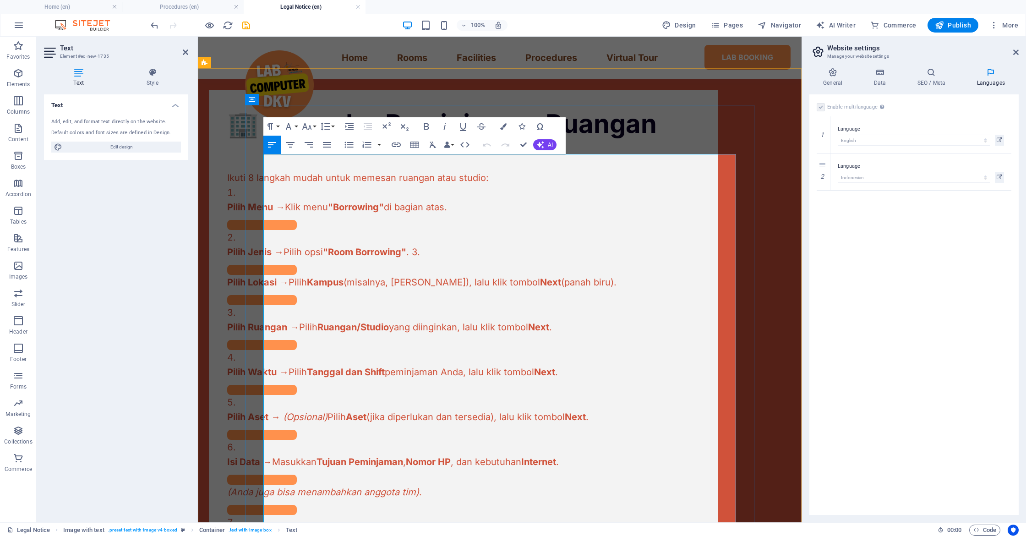
click at [353, 230] on div at bounding box center [463, 222] width 472 height 16
drag, startPoint x: 532, startPoint y: 228, endPoint x: 254, endPoint y: 218, distance: 278.5
click at [254, 218] on div "🏢 Prosedur Peminjaman Ruangan Ikuti 8 langkah mudah untuk memesan ruangan atau …" at bounding box center [463, 363] width 509 height 547
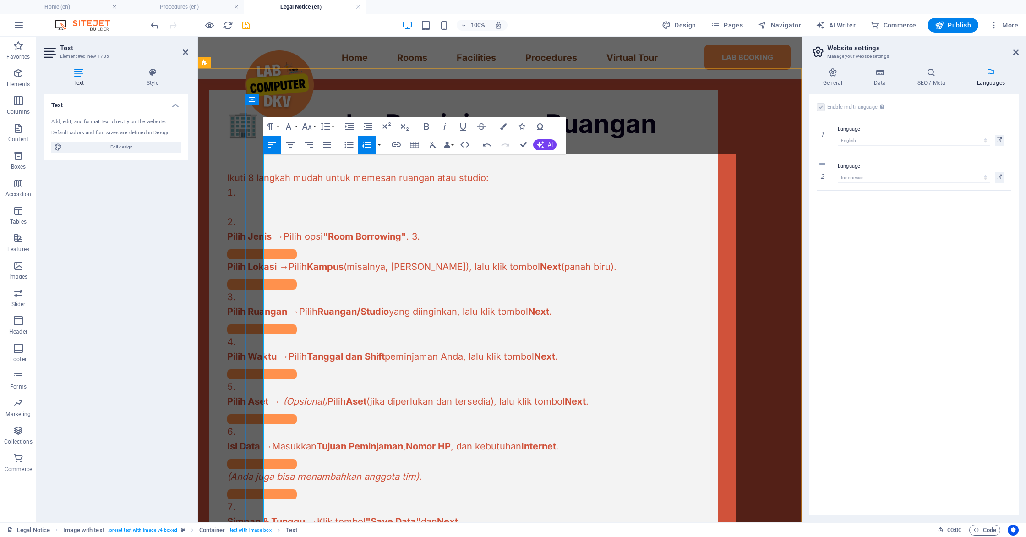
click at [304, 212] on li at bounding box center [463, 199] width 472 height 29
click at [300, 207] on li at bounding box center [463, 199] width 472 height 29
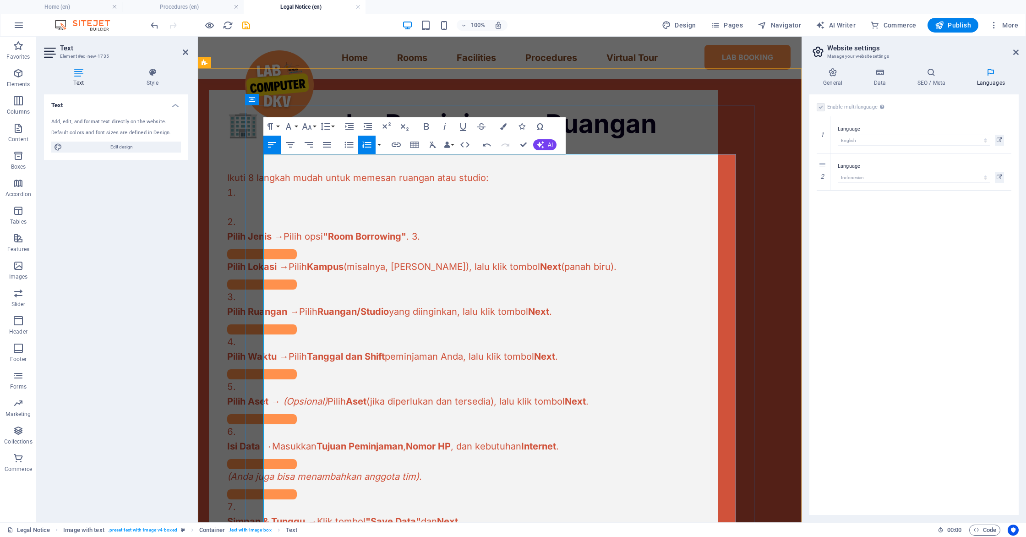
click at [276, 208] on li at bounding box center [463, 199] width 472 height 29
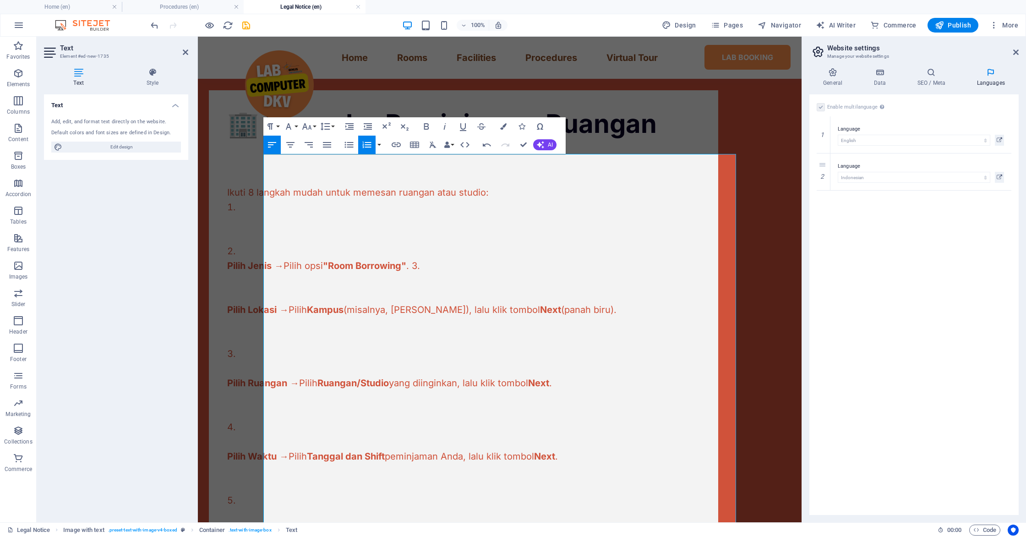
click at [362, 141] on icon "button" at bounding box center [366, 144] width 11 height 11
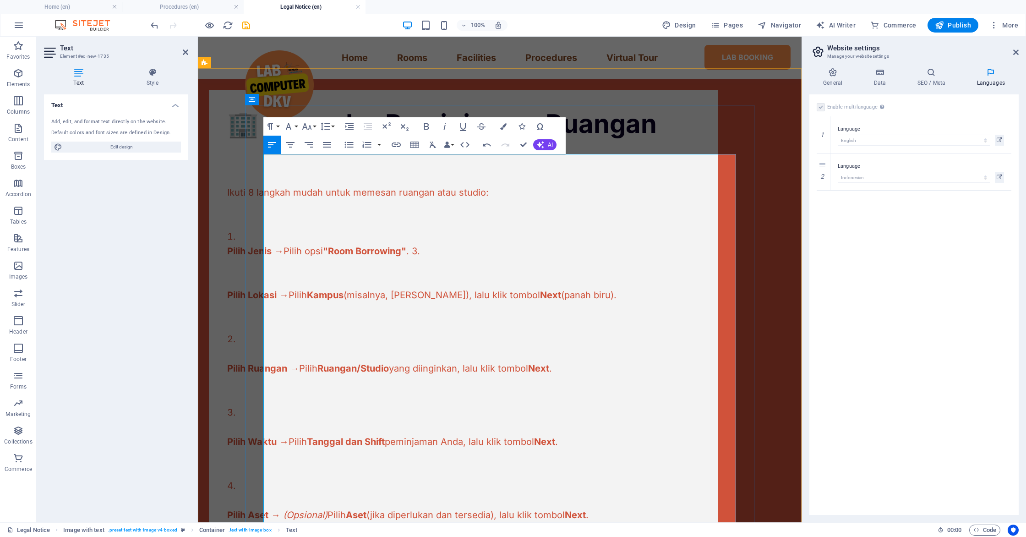
click at [275, 214] on p at bounding box center [463, 207] width 472 height 15
click at [280, 229] on p at bounding box center [463, 221] width 472 height 15
click at [278, 214] on p at bounding box center [463, 207] width 472 height 15
click at [271, 214] on p at bounding box center [463, 207] width 472 height 15
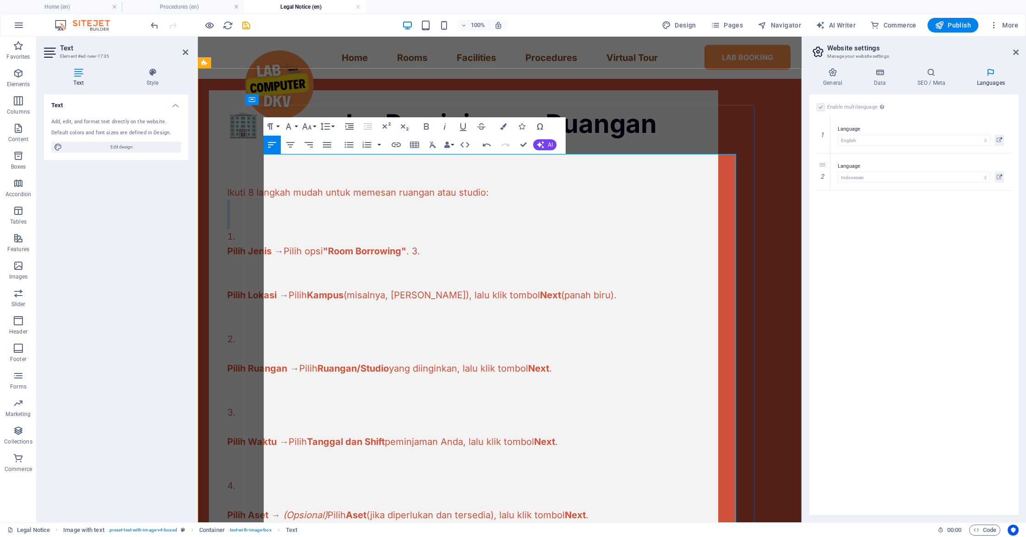
click at [271, 214] on p at bounding box center [463, 207] width 472 height 15
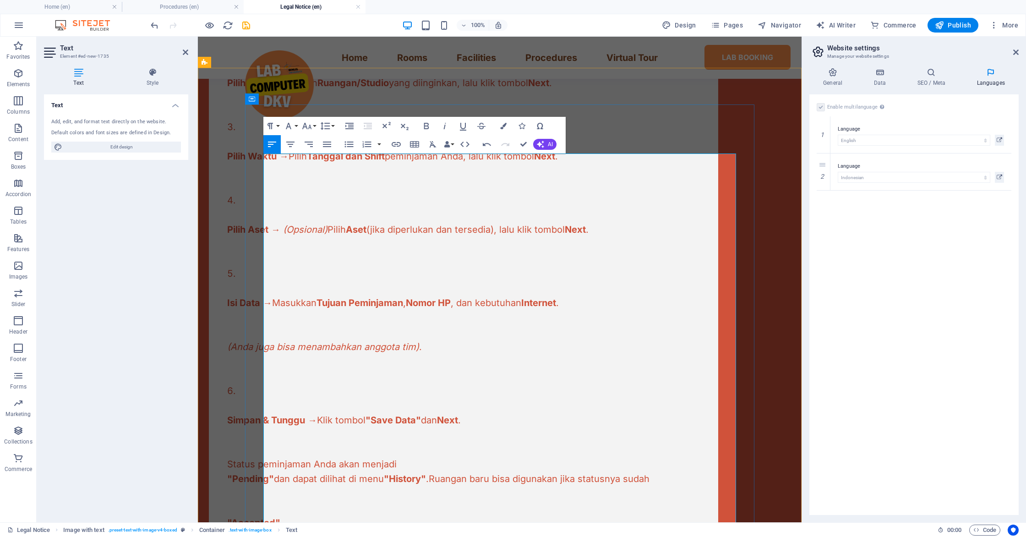
scroll to position [858, 0]
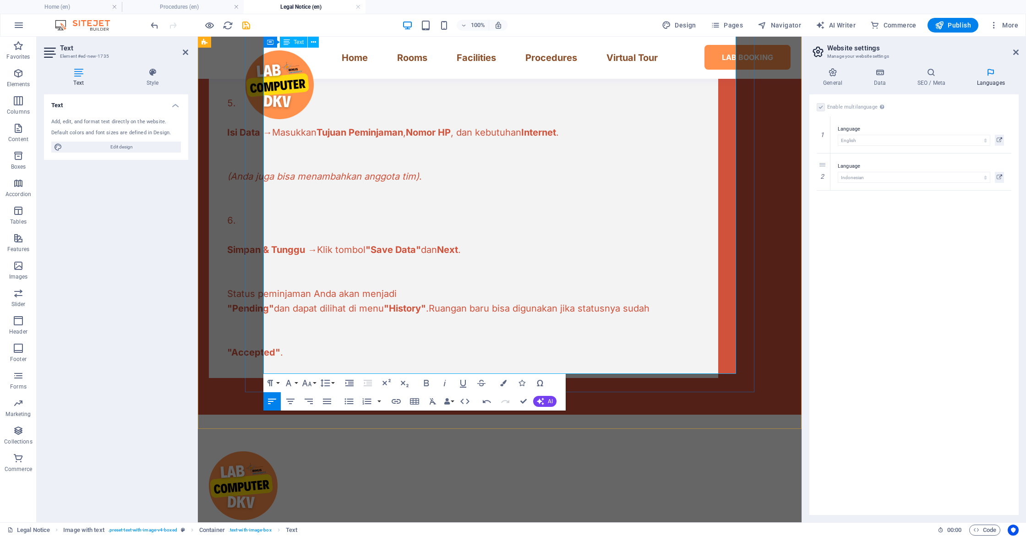
click at [338, 345] on p at bounding box center [463, 337] width 472 height 15
click at [343, 330] on div at bounding box center [463, 322] width 472 height 15
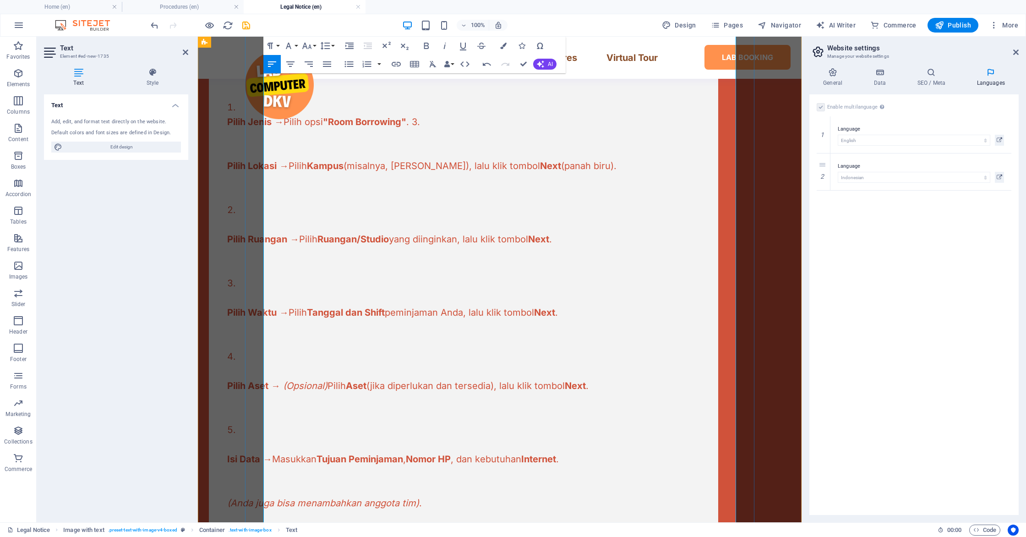
scroll to position [489, 0]
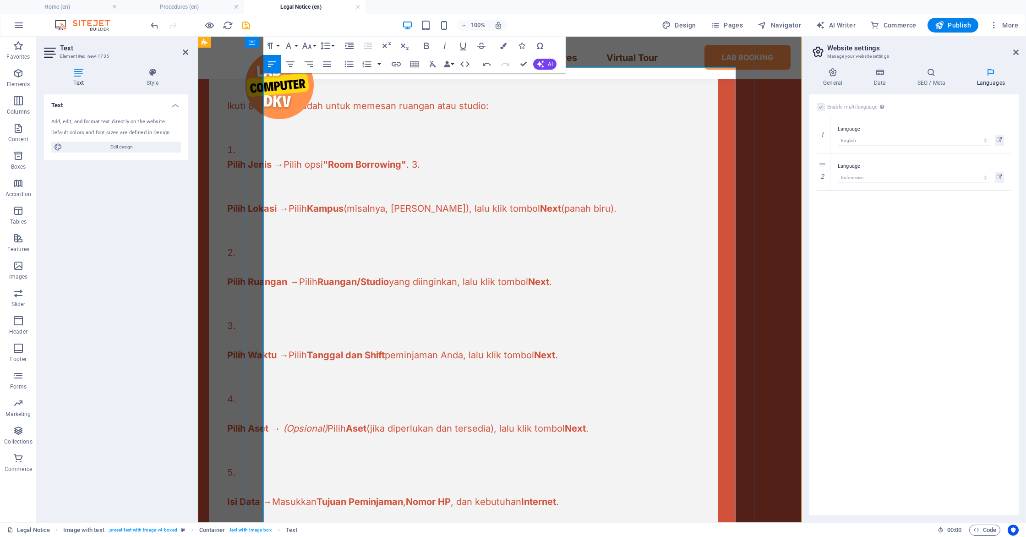
click at [283, 169] on li "Pilih Jenis → Pilih opsi "Room Borrowing" . 3. Pilih Lokasi → Pilih Kampus (mis…" at bounding box center [463, 193] width 472 height 103
click at [283, 165] on li "Pilih Jenis → Pilih opsi "Room Borrowing" . 3. Pilih Lokasi → Pilih Kampus (mis…" at bounding box center [463, 193] width 472 height 103
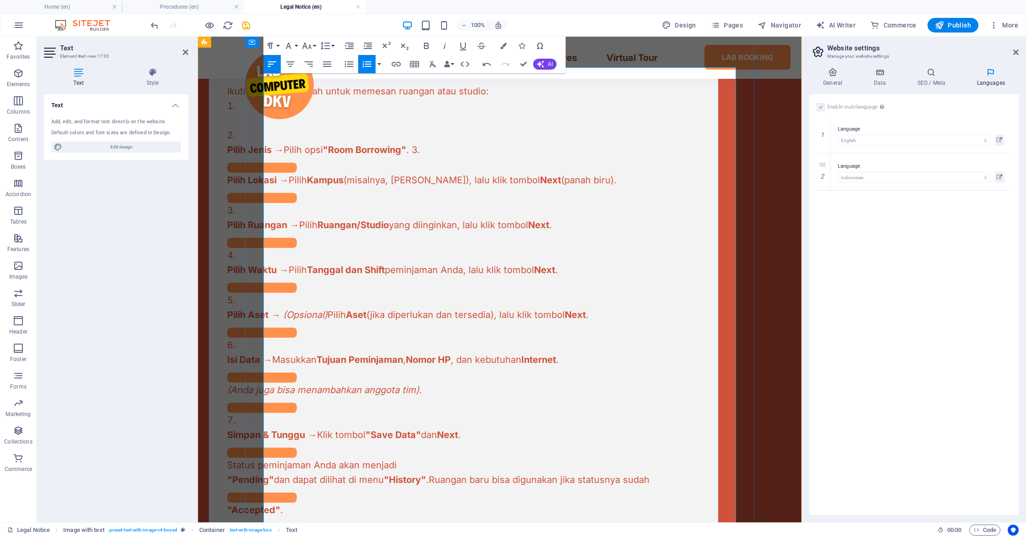
click at [288, 125] on li at bounding box center [463, 112] width 472 height 29
click at [282, 122] on li at bounding box center [463, 112] width 472 height 29
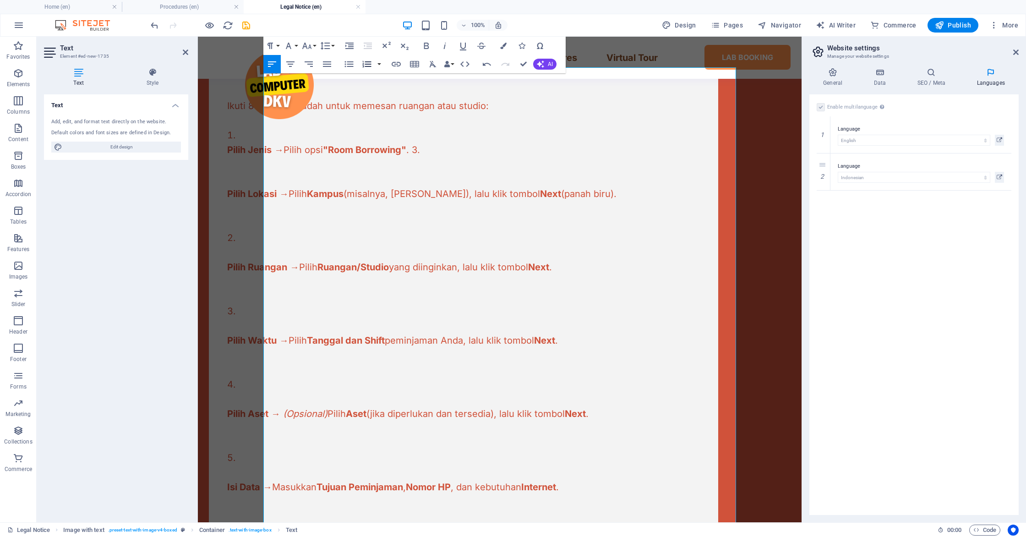
click at [372, 67] on icon "button" at bounding box center [366, 64] width 11 height 11
click at [263, 136] on div "🏢 Prosedur Peminjaman Ruangan Ikuti 8 langkah mudah untuk memesan ruangan atau …" at bounding box center [463, 368] width 509 height 728
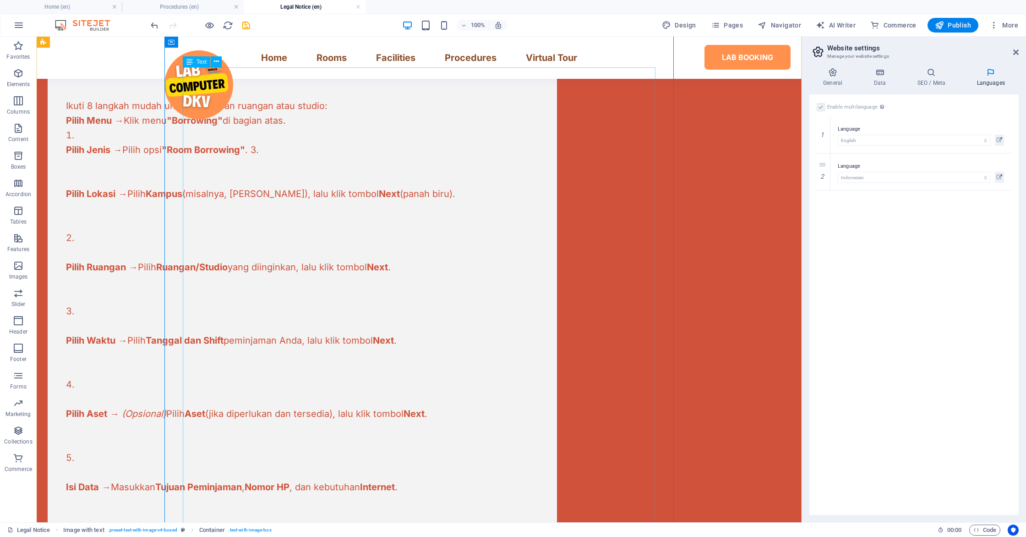
click at [184, 135] on div "Ikuti 8 langkah mudah untuk memesan ruangan atau studio: Pilih Menu → Klik menu…" at bounding box center [302, 383] width 472 height 661
click at [184, 136] on div "Ikuti 8 langkah mudah untuk memesan ruangan atau studio: Pilih Menu → Klik menu…" at bounding box center [302, 383] width 472 height 661
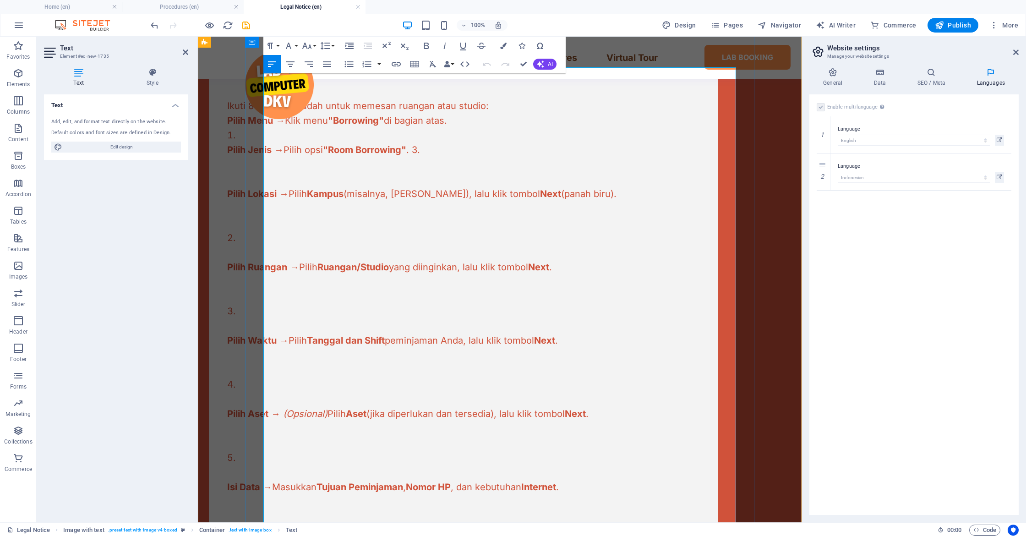
click at [273, 126] on span "Pilih Menu" at bounding box center [250, 120] width 46 height 11
click at [267, 126] on span "Pilih Menu" at bounding box center [250, 120] width 46 height 11
click at [271, 149] on li "Pilih Jenis → Pilih opsi "Room Borrowing" . 3. Pilih Lokasi → Pilih Kampus (mis…" at bounding box center [463, 179] width 472 height 103
click at [290, 149] on li "Pilih Jenis → Pilih opsi "Room Borrowing" . 3. Pilih Lokasi → Pilih Kampus (mis…" at bounding box center [463, 179] width 472 height 103
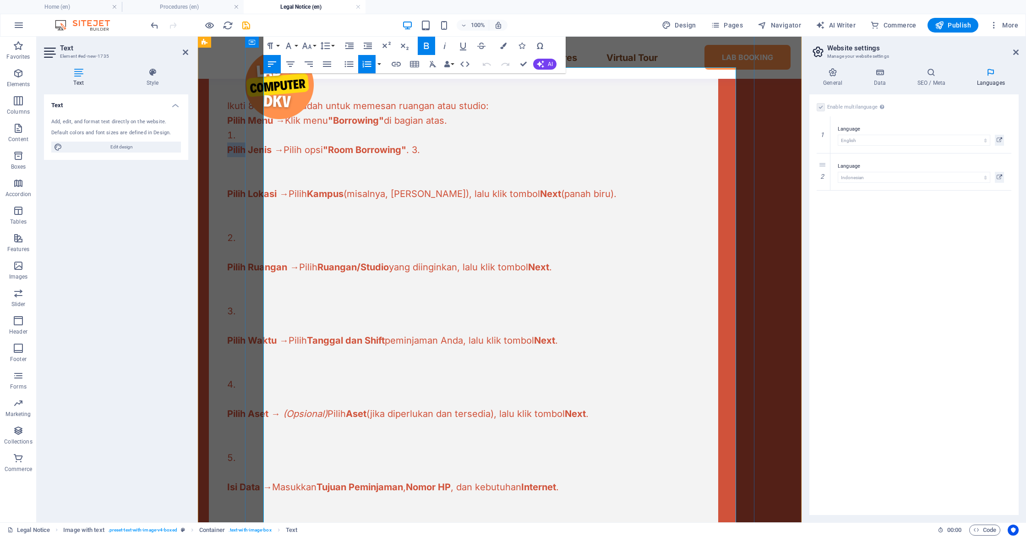
click at [290, 149] on li "Pilih Jenis → Pilih opsi "Room Borrowing" . 3. Pilih Lokasi → Pilih Kampus (mis…" at bounding box center [463, 179] width 472 height 103
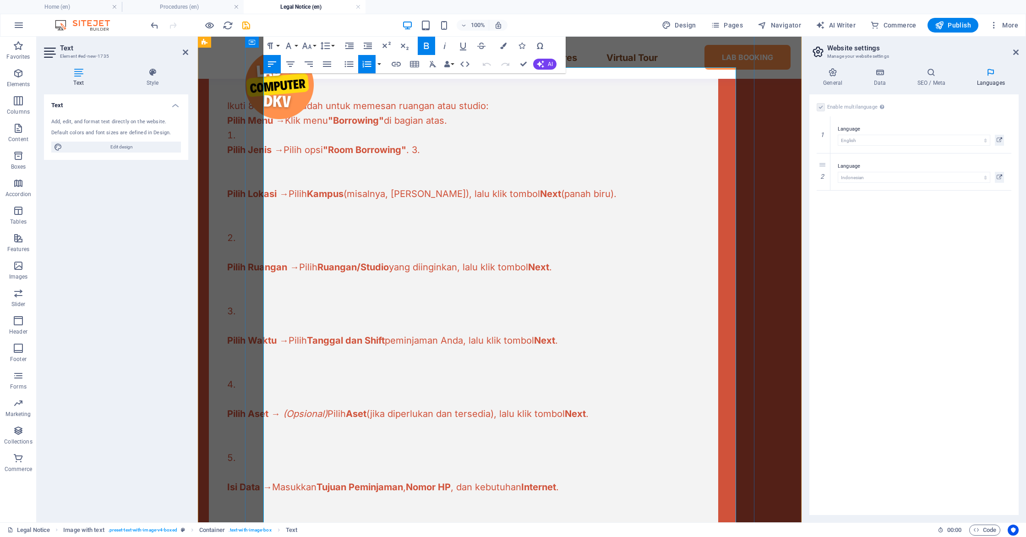
click at [280, 149] on li "Pilih Jenis → Pilih opsi "Room Borrowing" . 3. Pilih Lokasi → Pilih Kampus (mis…" at bounding box center [463, 179] width 472 height 103
click at [275, 148] on li "Pilih Jenis → Pilih opsi "Room Borrowing" . 3. Pilih Lokasi → Pilih Kampus (mis…" at bounding box center [463, 179] width 472 height 103
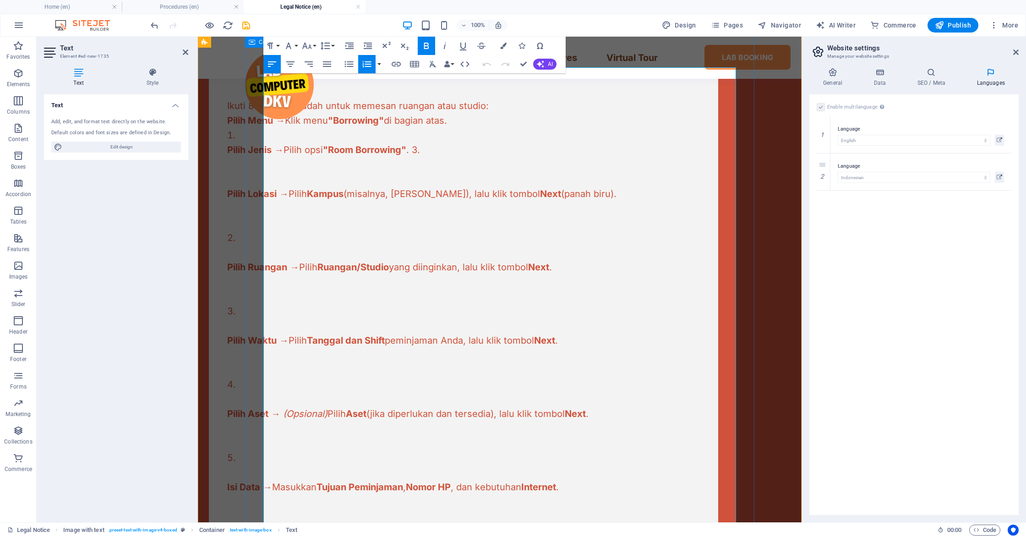
drag, startPoint x: 274, startPoint y: 148, endPoint x: 258, endPoint y: 148, distance: 16.0
click at [258, 148] on div "🏢 Prosedur Peminjaman Ruangan Ikuti 8 langkah mudah untuk memesan ruangan atau …" at bounding box center [463, 368] width 509 height 728
click at [444, 126] on span "di bagian atas" at bounding box center [414, 120] width 60 height 11
drag, startPoint x: 364, startPoint y: 149, endPoint x: 241, endPoint y: 147, distance: 122.7
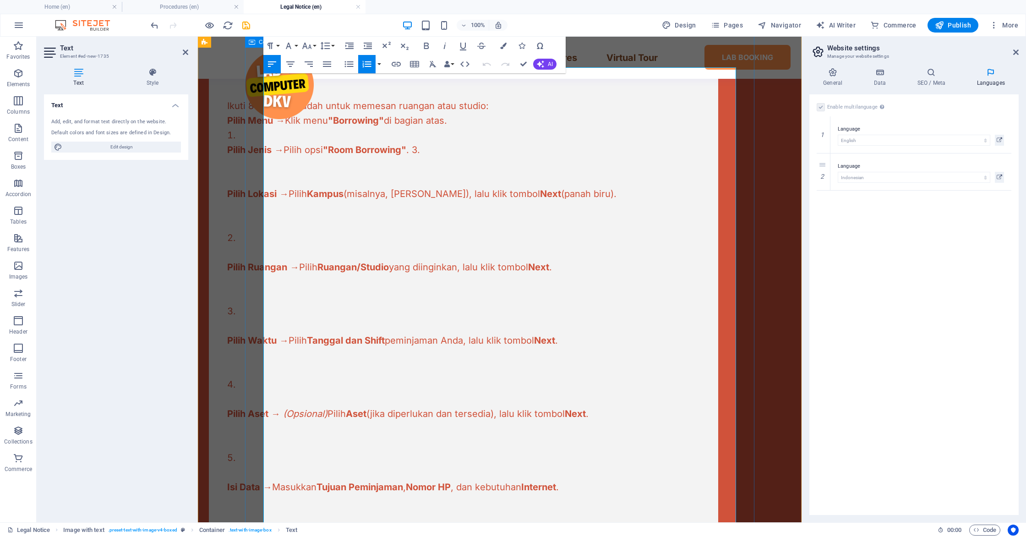
click at [241, 147] on div "🏢 Prosedur Peminjaman Ruangan Ikuti 8 langkah mudah untuk memesan ruangan atau …" at bounding box center [499, 367] width 603 height 801
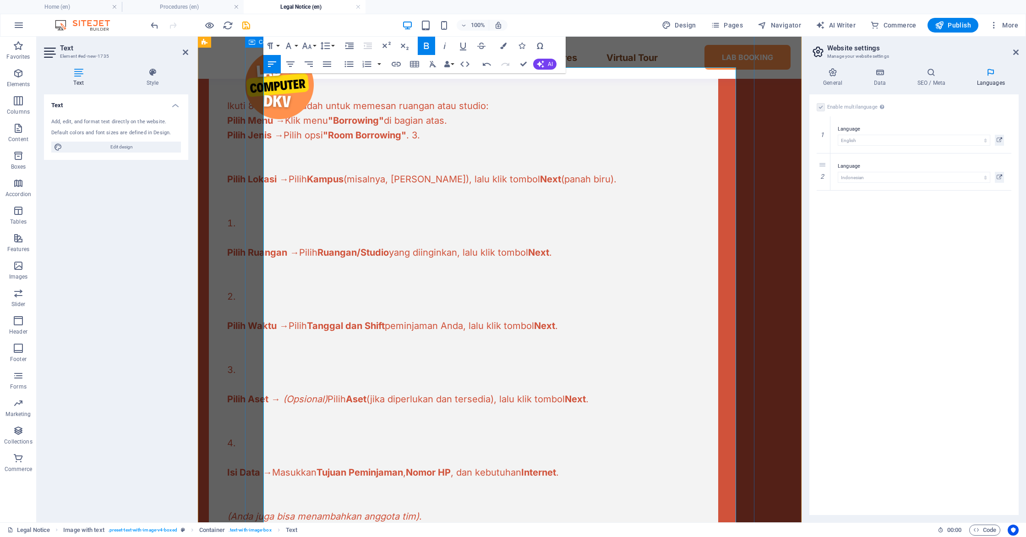
click at [262, 135] on div "🏢 Prosedur Peminjaman Ruangan Ikuti 8 langkah mudah untuk memesan ruangan atau …" at bounding box center [463, 360] width 509 height 713
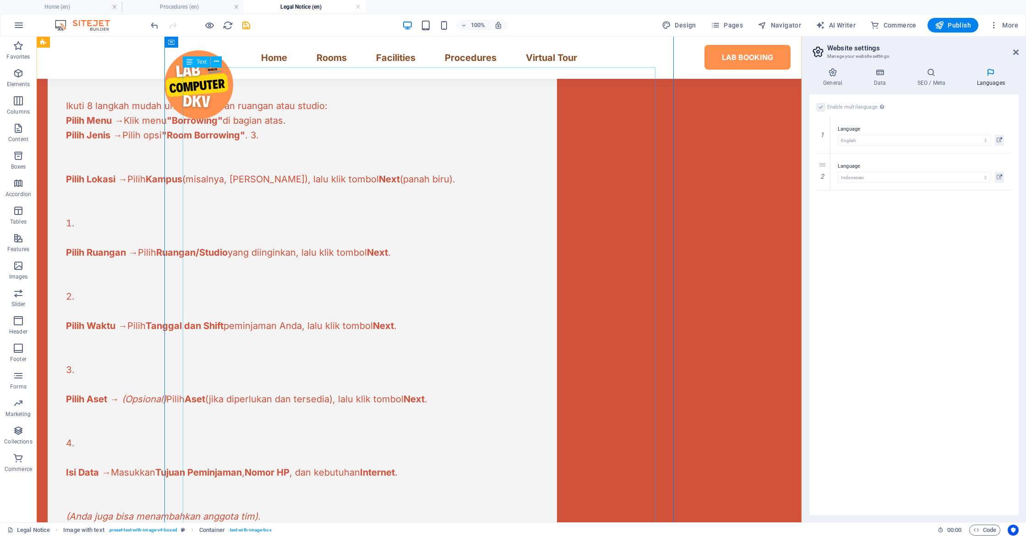
click at [205, 132] on div "Ikuti 8 langkah mudah untuk memesan ruangan atau studio: Pilih Menu → Klik menu…" at bounding box center [302, 376] width 472 height 646
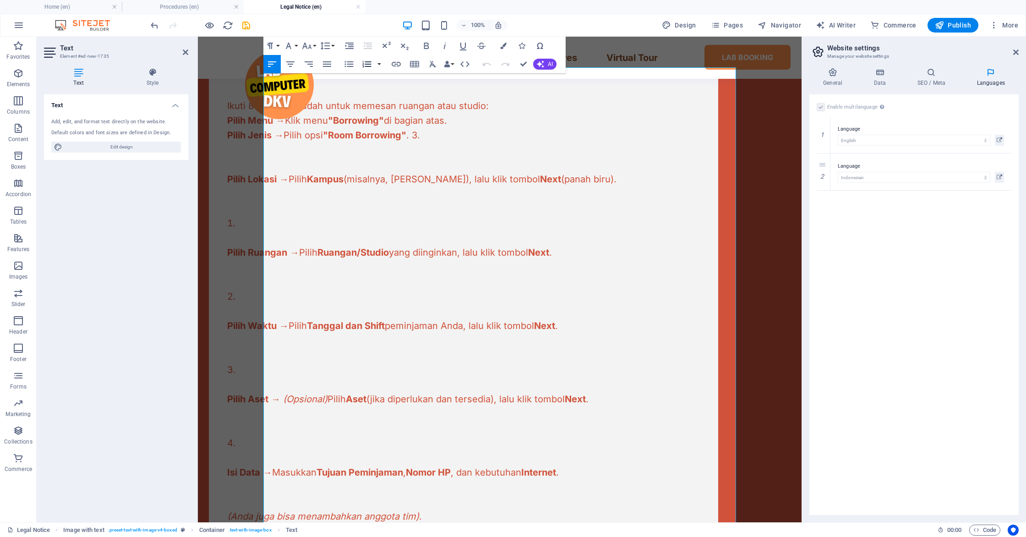
click at [363, 69] on icon "button" at bounding box center [366, 64] width 11 height 11
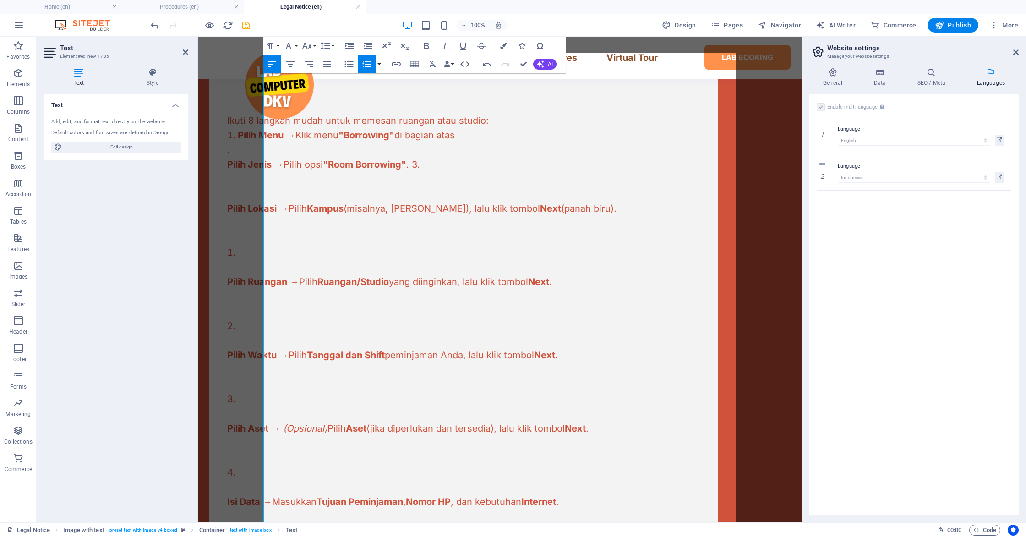
scroll to position [504, 0]
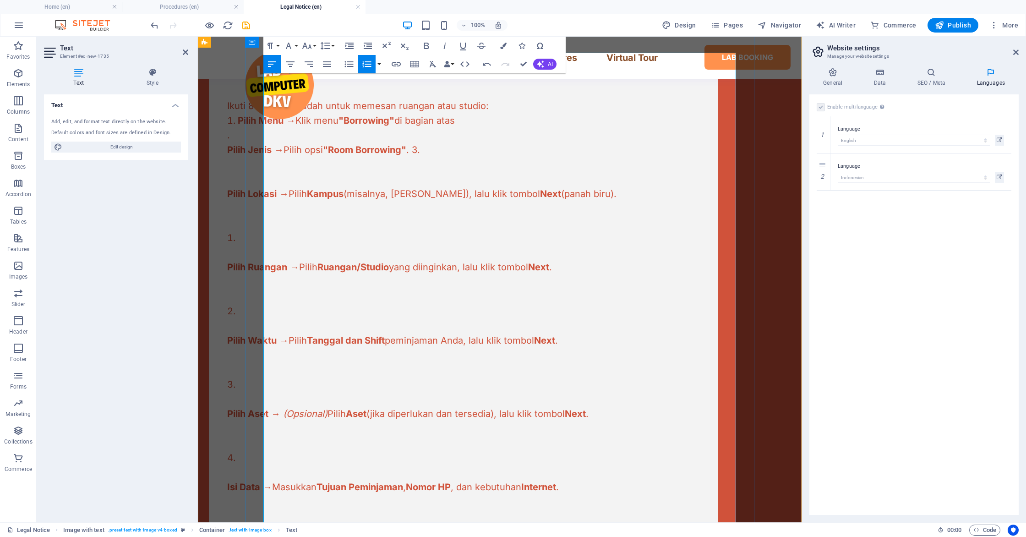
click at [281, 142] on ol "Pilih Menu → Klik menu "Borrowing" di bagian atas ." at bounding box center [463, 127] width 472 height 29
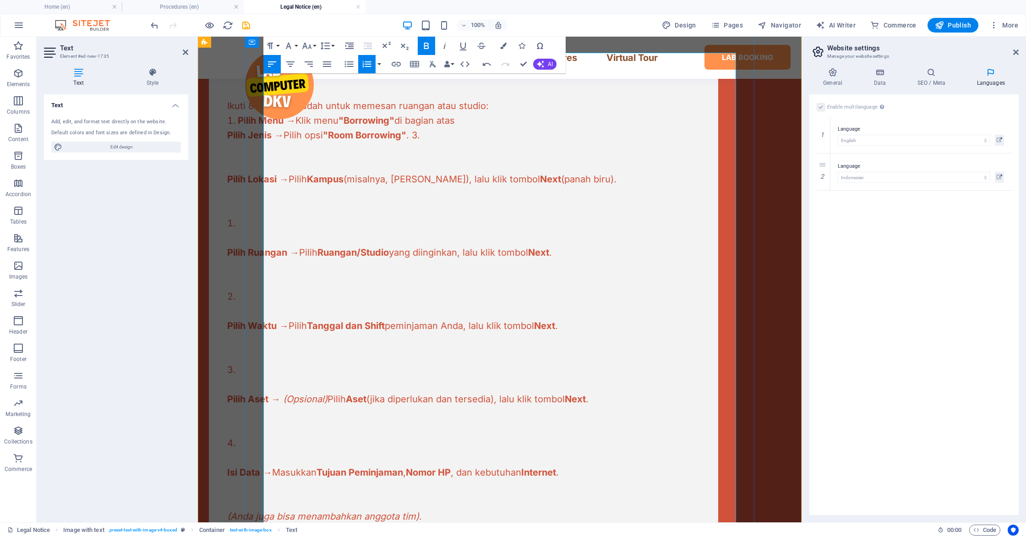
click at [513, 128] on li "Pilih Menu → Klik menu "Borrowing" di bagian atas" at bounding box center [463, 120] width 472 height 15
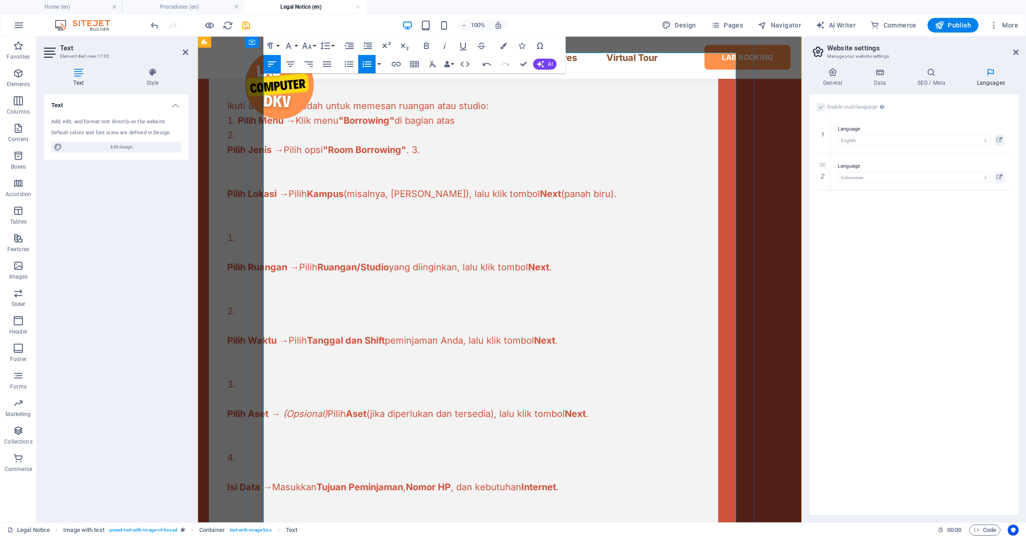
click at [406, 155] on span ""Room Borrowing"" at bounding box center [364, 149] width 83 height 11
drag, startPoint x: 447, startPoint y: 165, endPoint x: 201, endPoint y: 158, distance: 246.0
click at [201, 158] on div "🏢 Prosedur Peminjaman Ruangan Ikuti 8 langkah mudah untuk memesan ruangan atau …" at bounding box center [499, 360] width 603 height 816
click at [284, 142] on li "​" at bounding box center [463, 135] width 472 height 15
click at [325, 157] on p ". 3." at bounding box center [463, 149] width 472 height 15
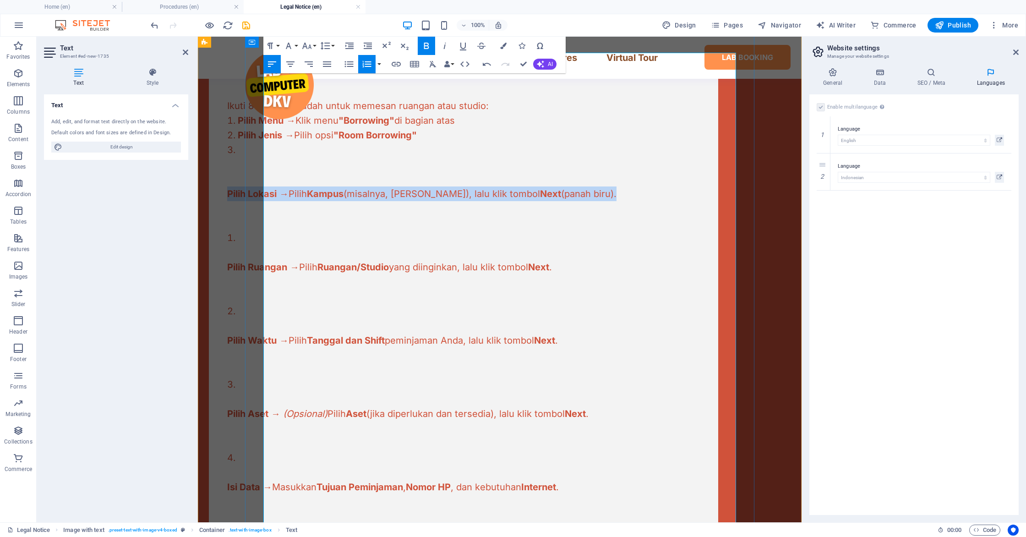
drag, startPoint x: 637, startPoint y: 210, endPoint x: 266, endPoint y: 206, distance: 371.3
click at [266, 201] on p "Pilih Lokasi → Pilih Kampus (misalnya, Alam Sutera), lalu klik tombol Next (pan…" at bounding box center [463, 193] width 472 height 15
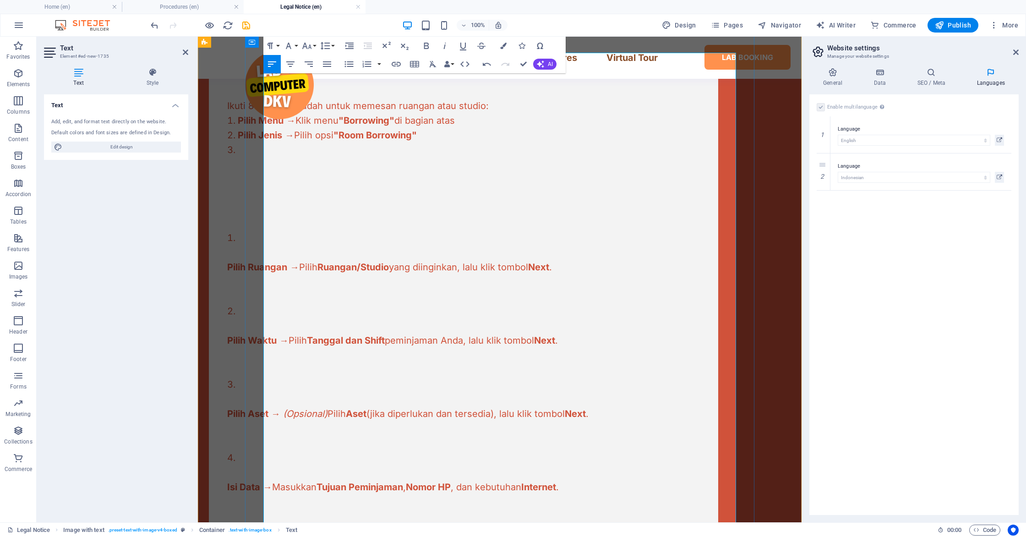
click at [286, 172] on div at bounding box center [463, 164] width 472 height 15
click at [286, 157] on li "​" at bounding box center [463, 149] width 472 height 15
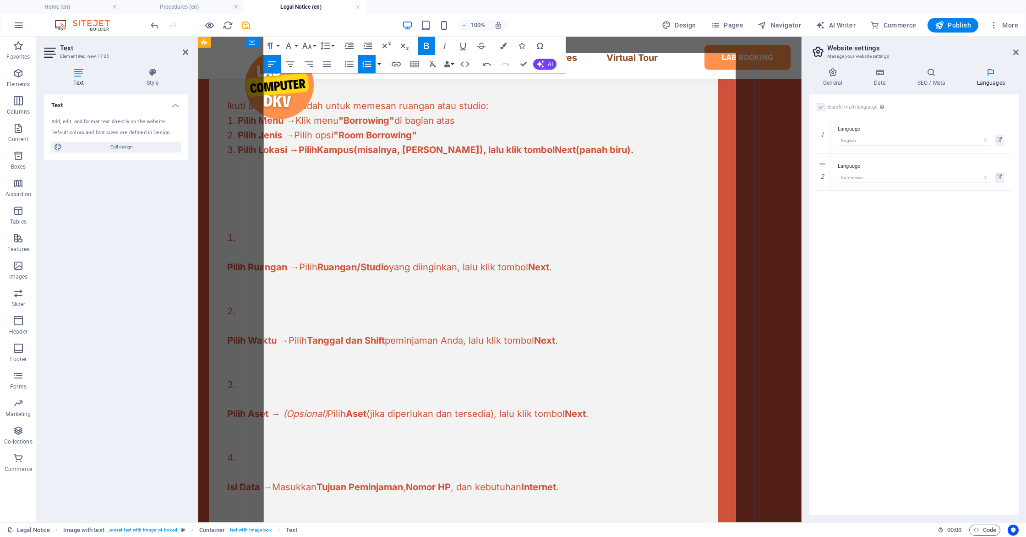
click at [301, 255] on li "Pilih Ruangan → Pilih Ruangan/Studio yang diinginkan, lalu klik tombol Next ." at bounding box center [463, 266] width 472 height 73
click at [288, 254] on li "Pilih Ruangan → Pilih Ruangan/Studio yang diinginkan, lalu klik tombol Next ." at bounding box center [463, 266] width 472 height 73
click at [273, 254] on li "Pilih Ruangan → Pilih Ruangan/Studio yang diinginkan, lalu klik tombol Next ." at bounding box center [463, 266] width 472 height 73
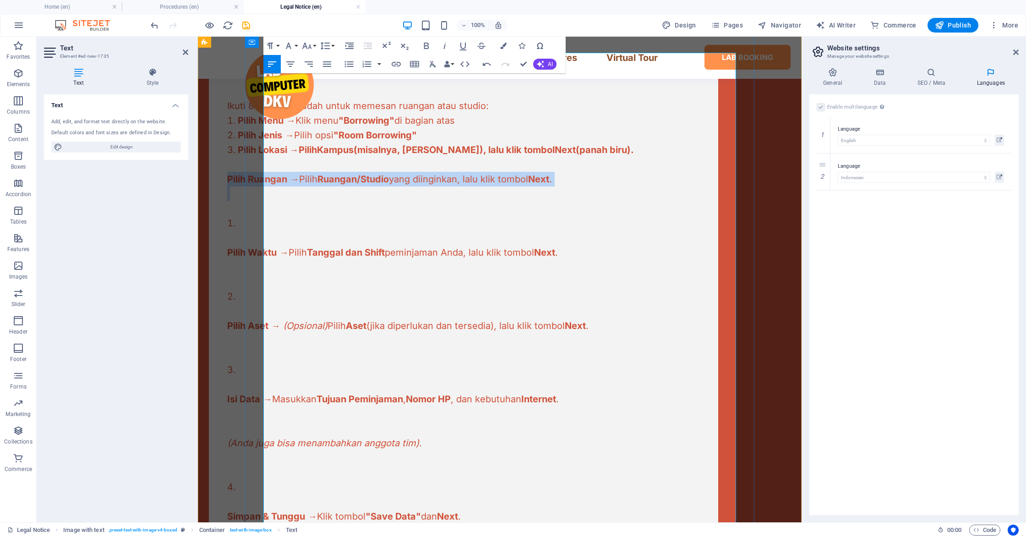
drag, startPoint x: 625, startPoint y: 201, endPoint x: 255, endPoint y: 188, distance: 370.6
click at [255, 188] on div "🏢 Prosedur Peminjaman Ruangan Ikuti 8 langkah mudah untuk memesan ruangan atau …" at bounding box center [463, 316] width 509 height 655
click at [685, 157] on li "Pilih Lokasi → Pilih Kampus (misalnya, Alam Sutera), lalu klik tombol Next (pan…" at bounding box center [463, 149] width 472 height 15
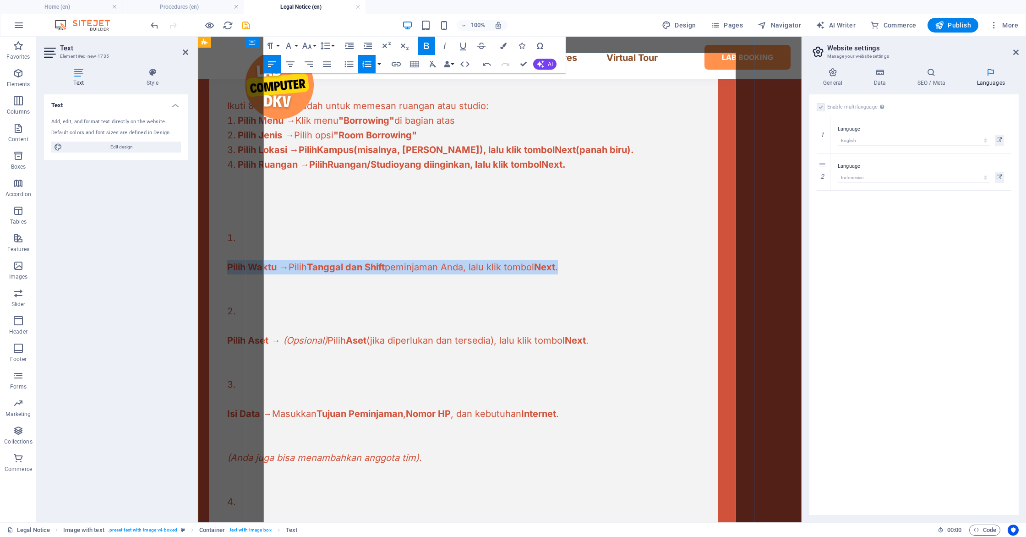
drag, startPoint x: 621, startPoint y: 276, endPoint x: 255, endPoint y: 279, distance: 366.3
click at [255, 279] on div "🏢 Prosedur Peminjaman Ruangan Ikuti 8 langkah mudah untuk memesan ruangan atau …" at bounding box center [463, 323] width 509 height 669
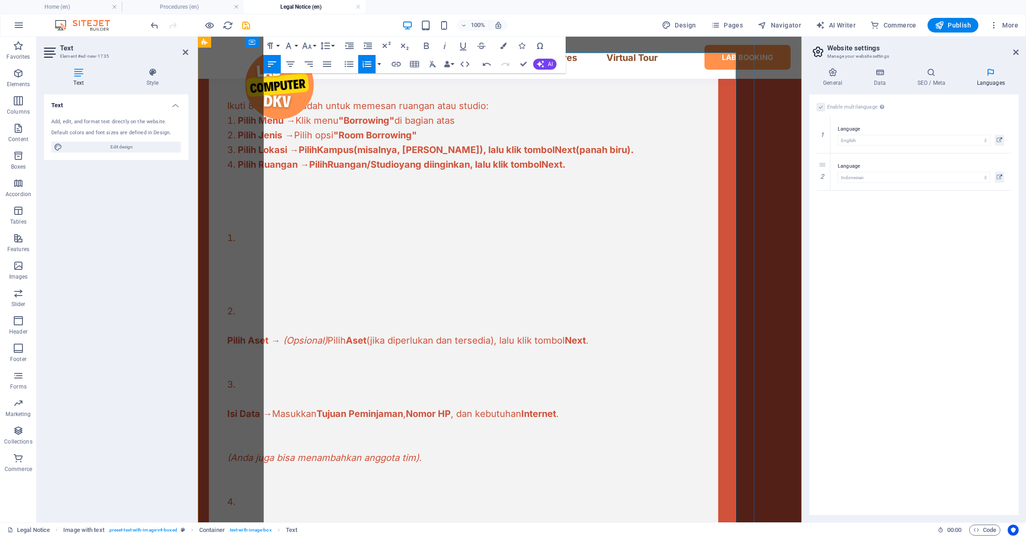
click at [288, 252] on li at bounding box center [463, 266] width 472 height 73
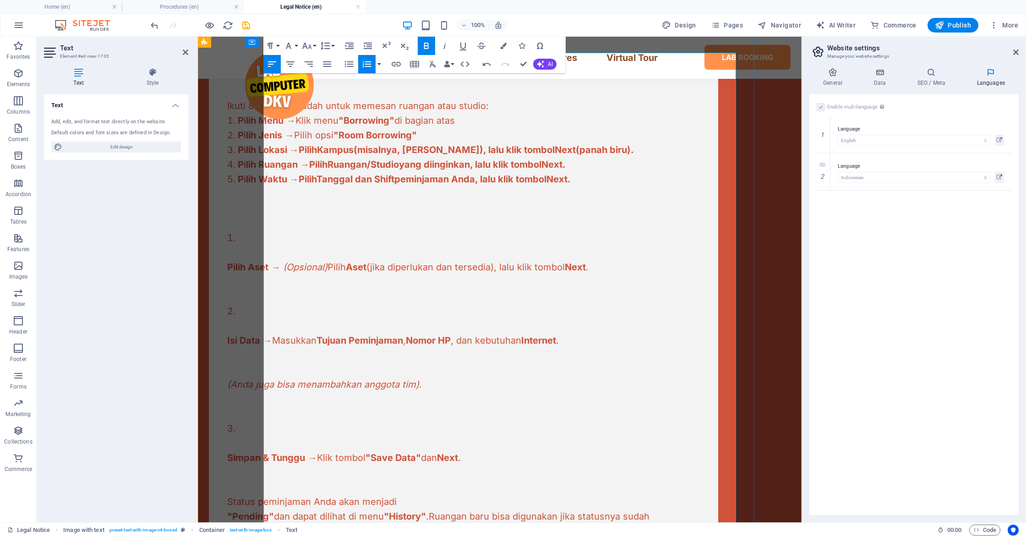
click at [298, 253] on li "Pilih Aset → (Opsional) Pilih Aset (jika diperlukan dan tersedia), lalu klik to…" at bounding box center [463, 266] width 472 height 73
drag, startPoint x: 321, startPoint y: 250, endPoint x: 210, endPoint y: 249, distance: 111.7
click at [210, 249] on div "🏢 Prosedur Peminjaman Ruangan Ikuti 8 langkah mudah untuk memesan ruangan atau …" at bounding box center [499, 286] width 603 height 669
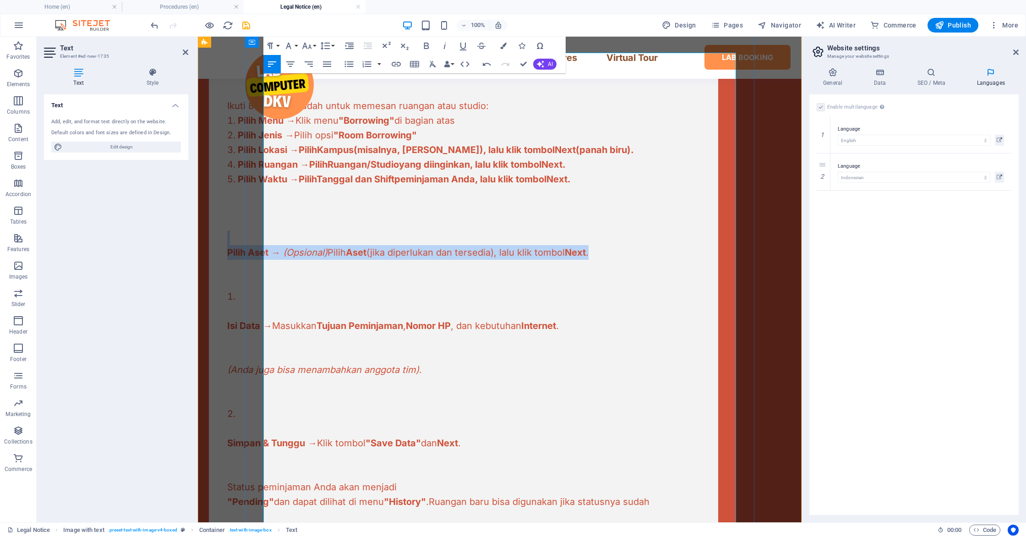
drag, startPoint x: 570, startPoint y: 252, endPoint x: 309, endPoint y: 250, distance: 261.0
click at [309, 250] on div "Ikuti 8 langkah mudah untuk memesan ruangan atau studio: Pilih Menu → Klik menu…" at bounding box center [463, 295] width 472 height 514
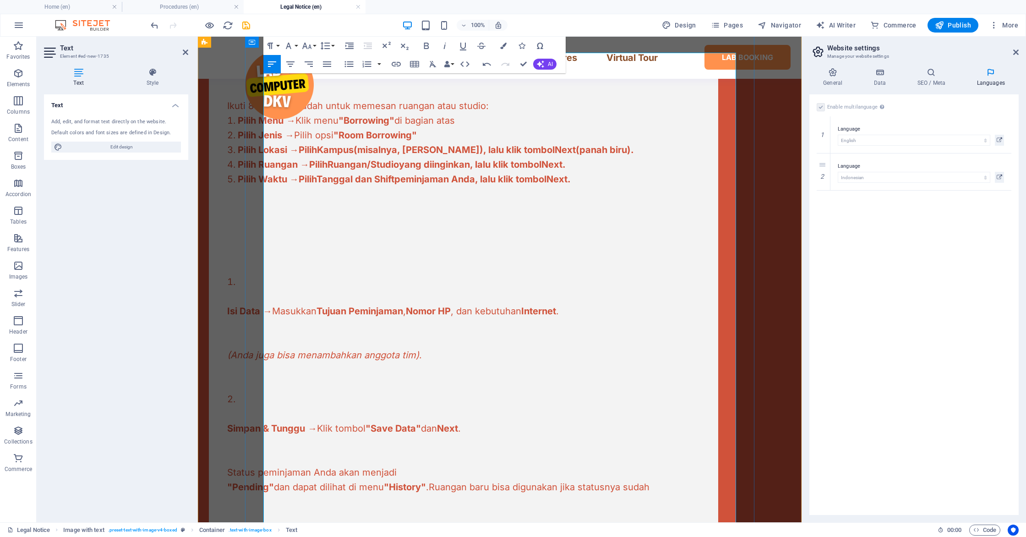
click at [652, 186] on li "Pilih Waktu → Pilih Tanggal dan Shift peminjaman Anda, lalu klik tombol Next ." at bounding box center [463, 179] width 472 height 15
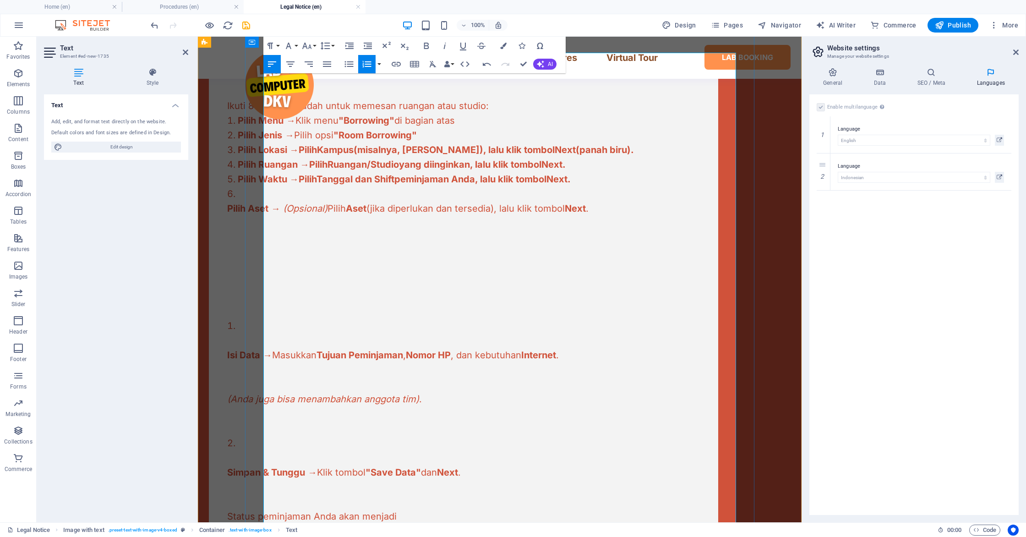
click at [265, 214] on span "Pilih Aset" at bounding box center [247, 208] width 41 height 11
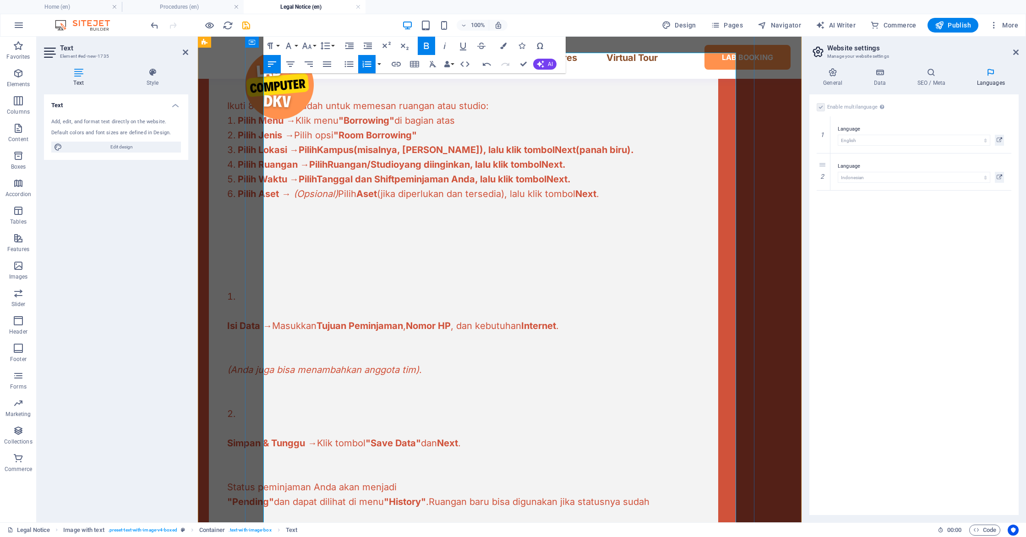
click at [380, 318] on p at bounding box center [463, 311] width 472 height 15
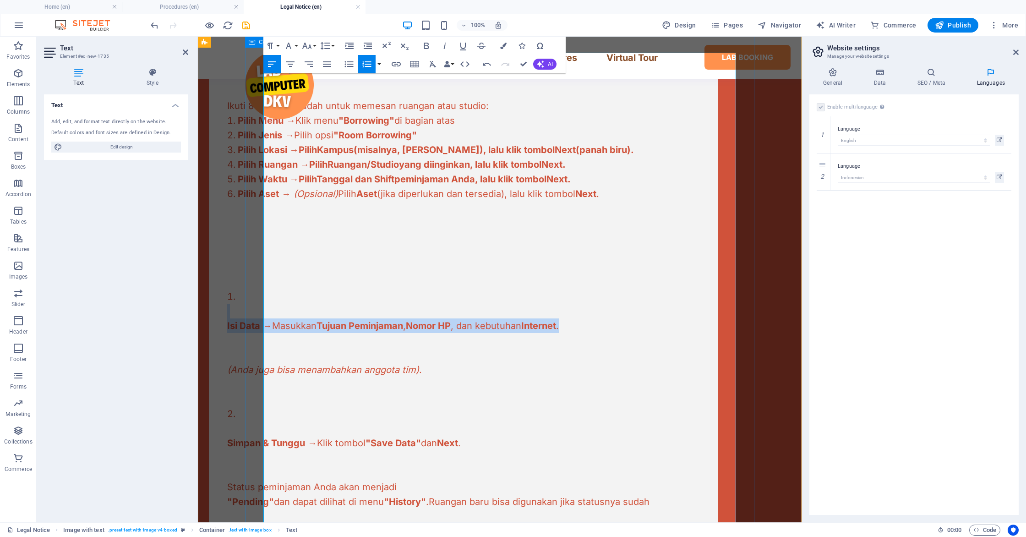
drag, startPoint x: 622, startPoint y: 338, endPoint x: 258, endPoint y: 328, distance: 364.1
click at [258, 328] on div "🏢 Prosedur Peminjaman Ruangan Ikuti 8 langkah mudah untuk memesan ruangan atau …" at bounding box center [463, 279] width 509 height 581
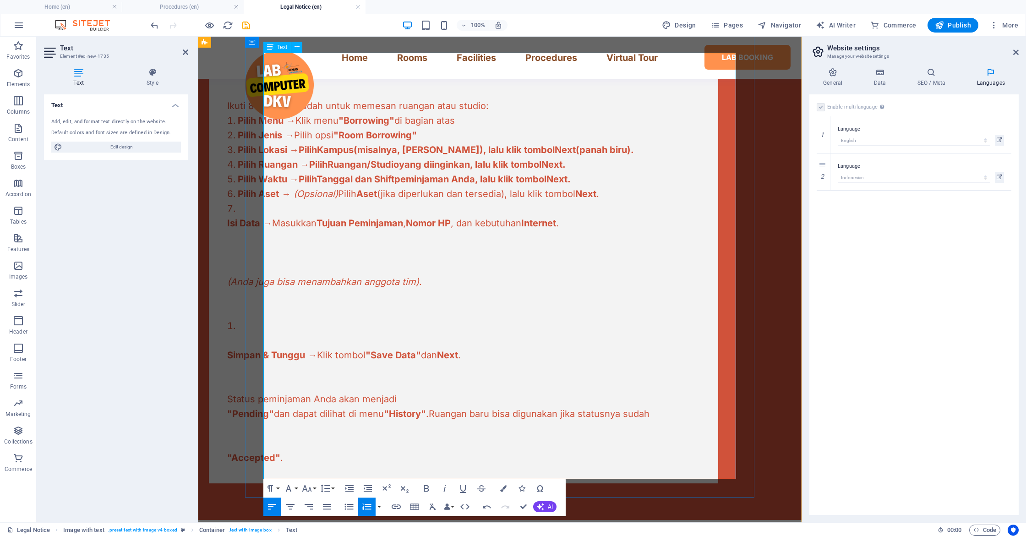
click at [260, 228] on span "Isi Data" at bounding box center [243, 222] width 33 height 11
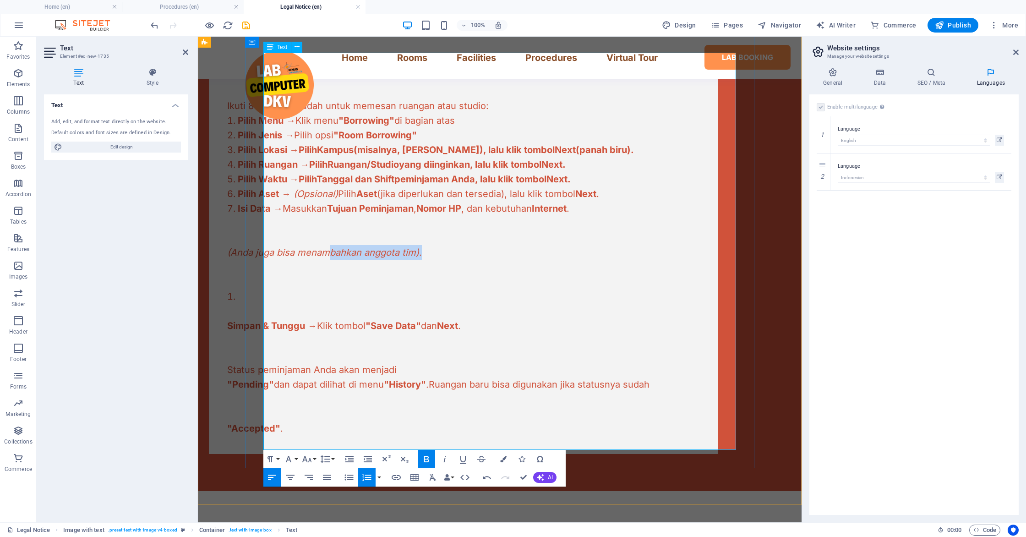
drag, startPoint x: 483, startPoint y: 262, endPoint x: 375, endPoint y: 266, distance: 108.6
click at [375, 260] on p "(Anda juga bisa menambahkan anggota tim) ." at bounding box center [463, 252] width 472 height 15
click at [266, 258] on span "(Anda juga bisa menambahkan anggota tim)" at bounding box center [323, 252] width 192 height 11
click at [265, 258] on span "(Anda juga bisa menambahkan anggota tim)" at bounding box center [323, 252] width 192 height 11
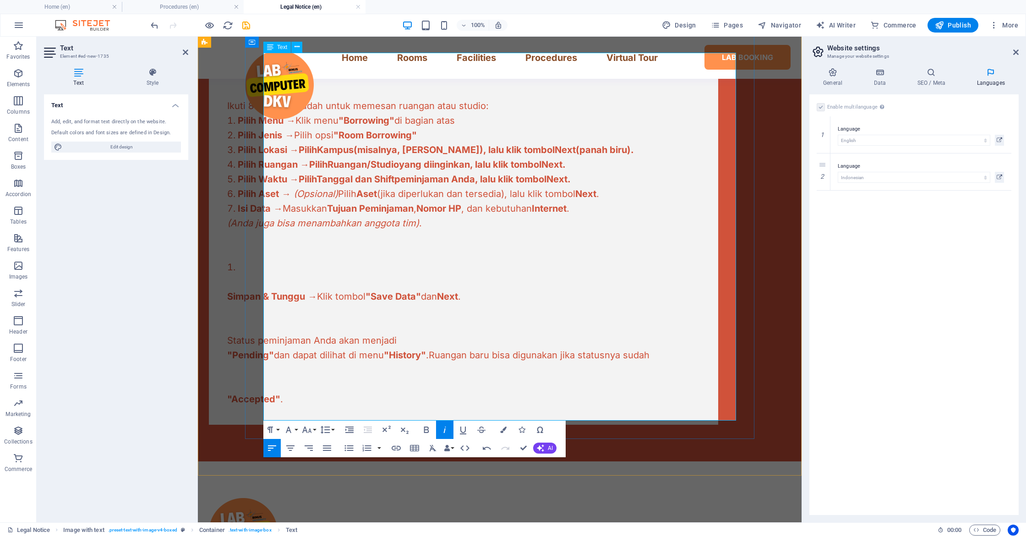
drag, startPoint x: 363, startPoint y: 271, endPoint x: 308, endPoint y: 273, distance: 55.0
click at [362, 260] on p at bounding box center [463, 252] width 472 height 15
click at [461, 230] on p "(Anda juga bisa menambahkan anggota tim) ." at bounding box center [463, 223] width 472 height 15
click at [629, 216] on li "Isi Data → Masukkan Tujuan Peminjaman , Nomor HP , dan kebutuhan Internet . ​" at bounding box center [463, 208] width 472 height 15
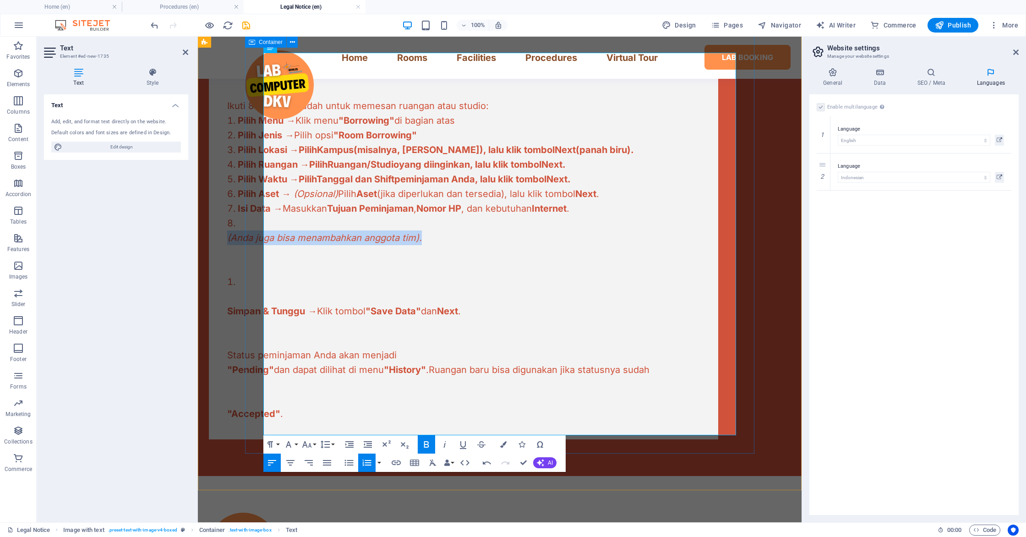
drag, startPoint x: 476, startPoint y: 252, endPoint x: 258, endPoint y: 250, distance: 217.9
click at [258, 250] on div "🏢 Prosedur Peminjaman Ruangan Ikuti 8 langkah mudah untuk memesan ruangan atau …" at bounding box center [463, 214] width 509 height 450
click at [628, 216] on li "Isi Data → Masukkan Tujuan Peminjaman , Nomor HP , dan kebutuhan Internet ." at bounding box center [463, 208] width 472 height 15
click at [268, 230] on li at bounding box center [463, 223] width 472 height 15
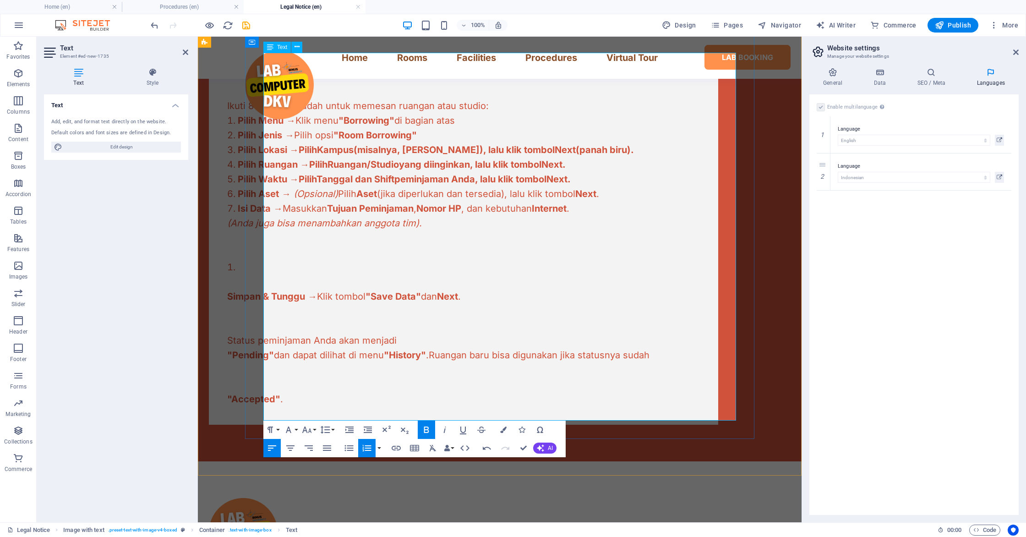
click at [265, 228] on span "(Anda juga bisa menambahkan anggota tim)." at bounding box center [324, 222] width 195 height 11
click at [400, 230] on li "Isi Data → Masukkan Tujuan Peminjaman , Nomor HP , dan kebutuhan Internet . ( A…" at bounding box center [463, 215] width 472 height 29
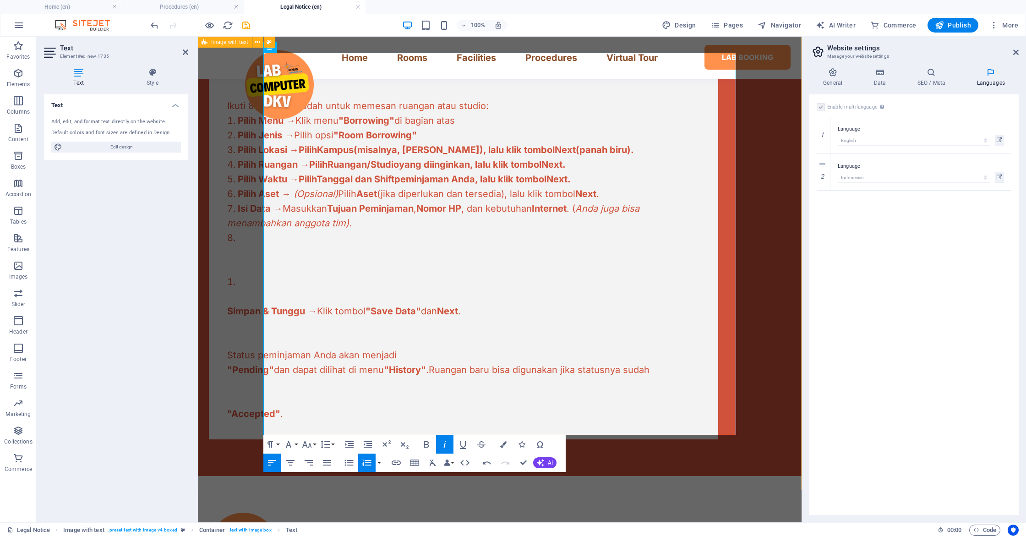
drag, startPoint x: 434, startPoint y: 287, endPoint x: 203, endPoint y: 279, distance: 230.9
click at [206, 280] on div "🏢 Prosedur Peminjaman Ruangan Ikuti 8 langkah mudah untuk memesan ruangan atau …" at bounding box center [499, 213] width 603 height 523
click at [325, 304] on p at bounding box center [463, 296] width 472 height 15
drag, startPoint x: 335, startPoint y: 301, endPoint x: 244, endPoint y: 294, distance: 90.4
click at [244, 294] on div "🏢 Prosedur Peminjaman Ruangan Ikuti 8 langkah mudah untuk memesan ruangan atau …" at bounding box center [499, 213] width 603 height 523
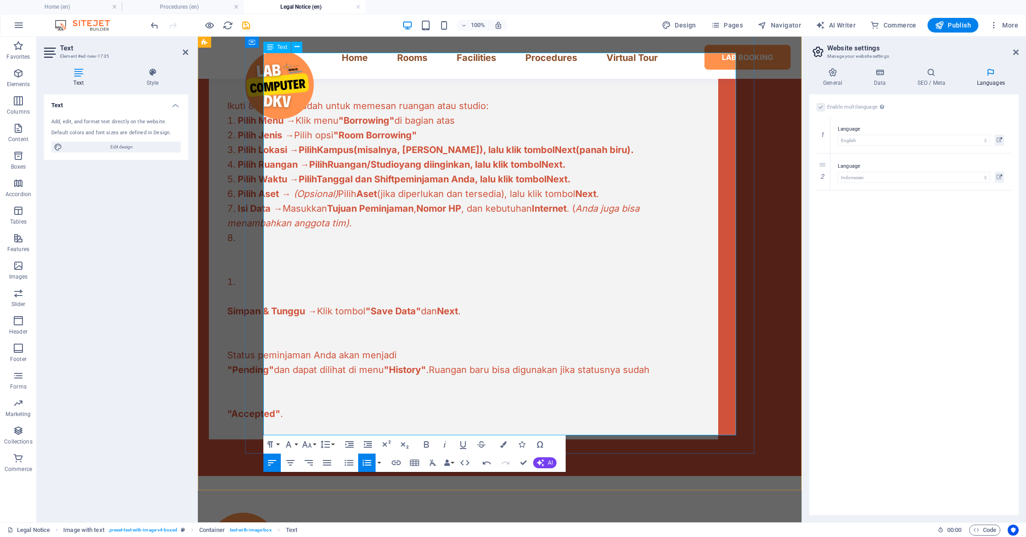
click at [286, 301] on li "Simpan & Tunggu → Klik tombol "Save Data" dan Next ." at bounding box center [463, 310] width 472 height 73
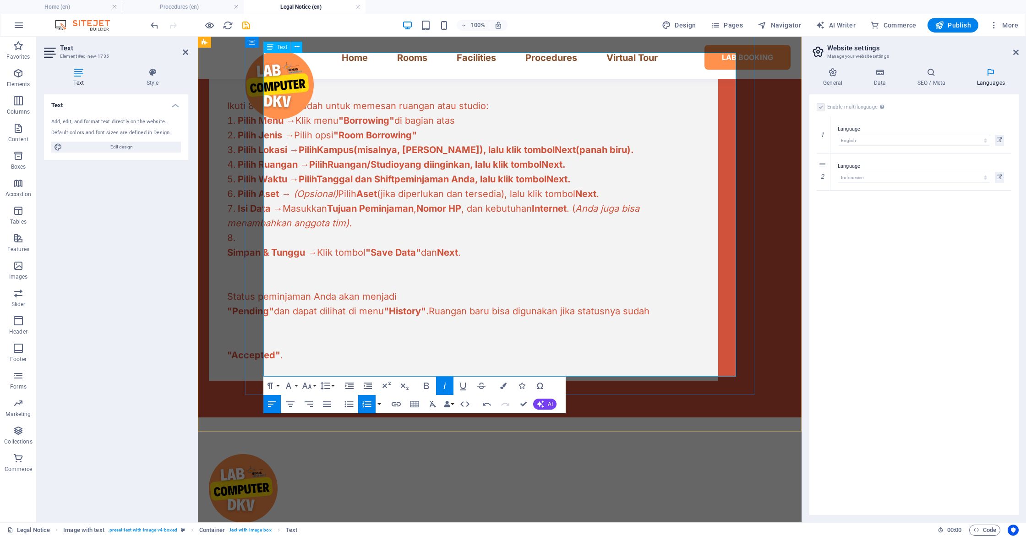
click at [265, 258] on span "Simpan & Tunggu" at bounding box center [266, 252] width 78 height 11
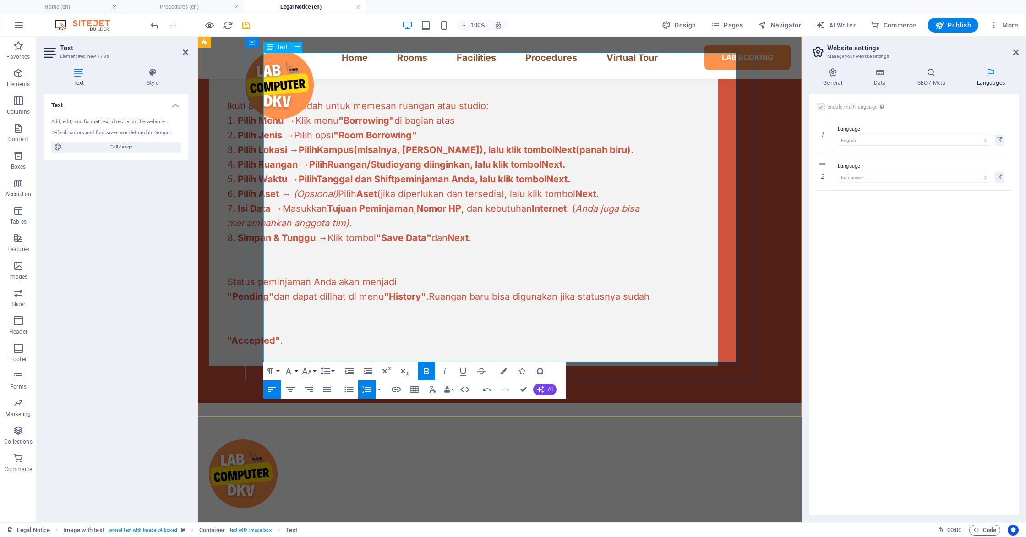
click at [282, 260] on div at bounding box center [463, 252] width 472 height 15
click at [540, 245] on li "​ Simpan & Tunggu → Klik tombol "Save Data" dan Next ." at bounding box center [463, 237] width 472 height 15
click at [269, 274] on p at bounding box center [463, 267] width 472 height 15
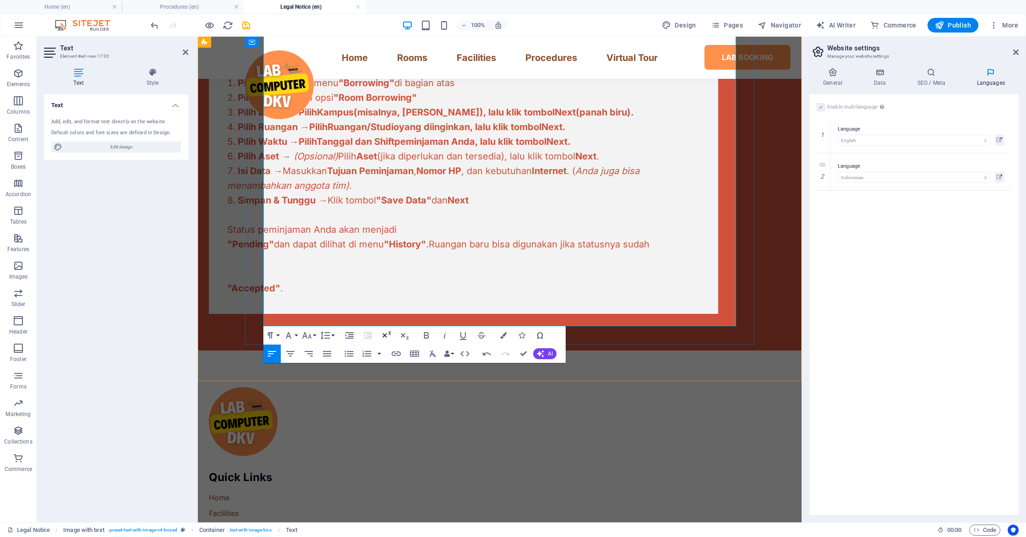
scroll to position [547, 0]
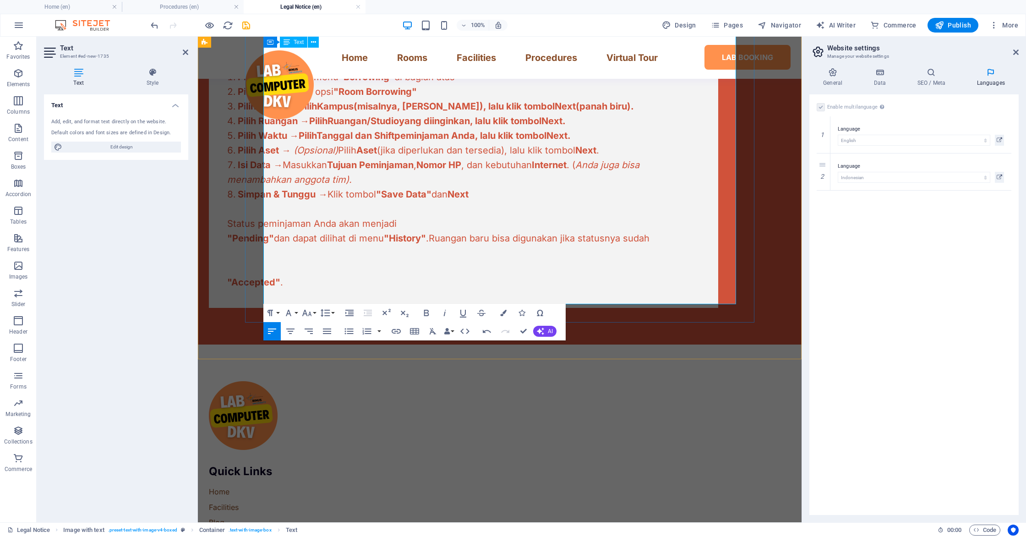
click at [309, 275] on p at bounding box center [463, 267] width 472 height 15
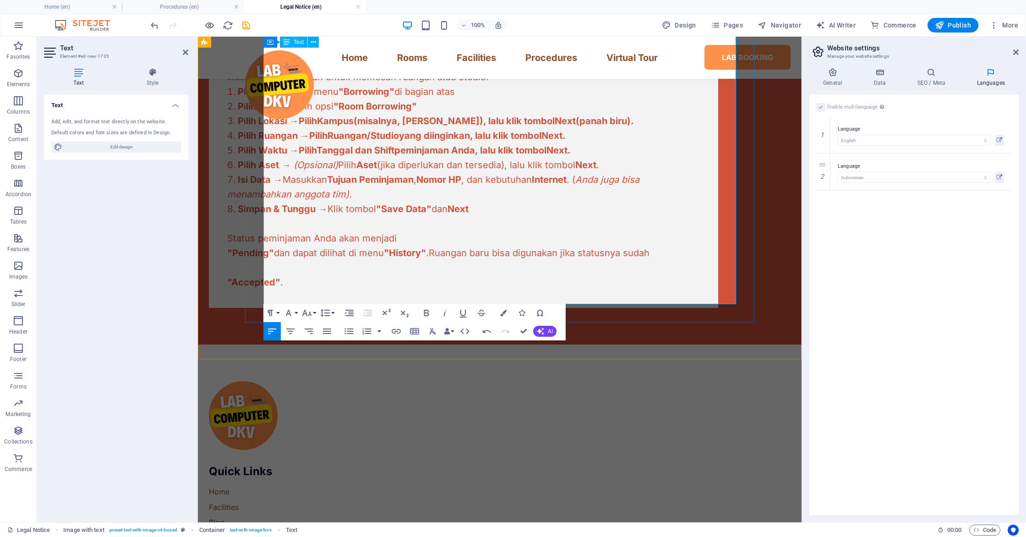
click at [291, 275] on p at bounding box center [463, 267] width 472 height 15
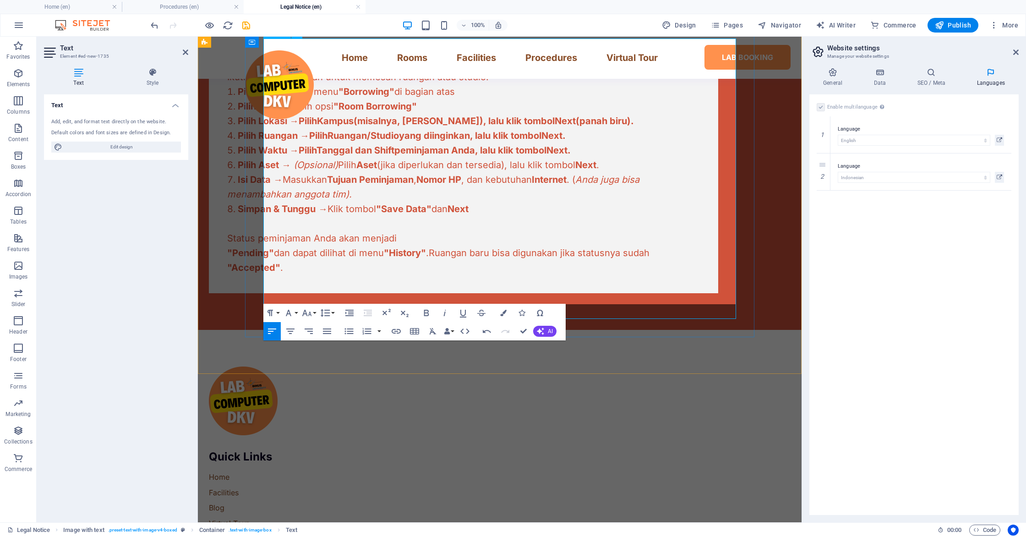
scroll to position [518, 0]
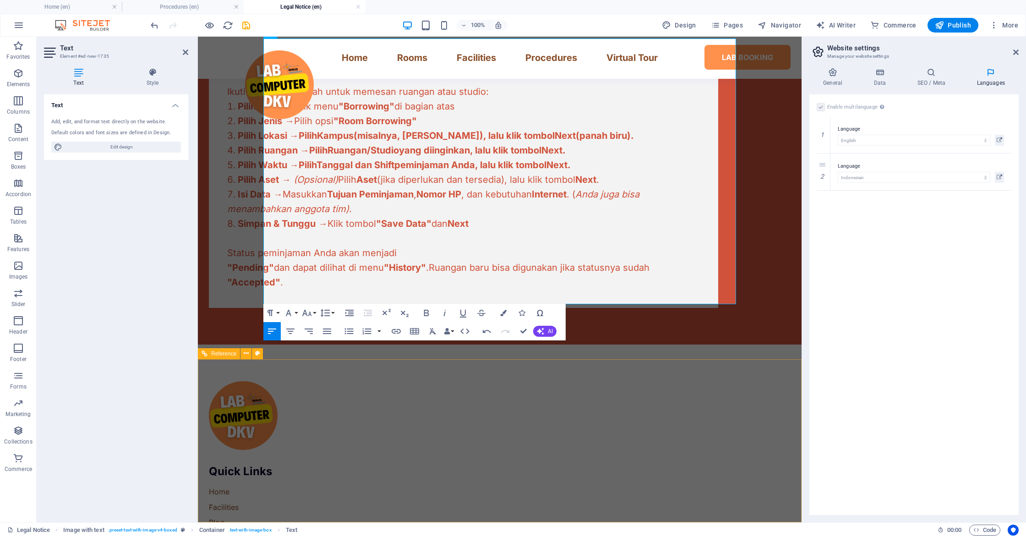
click at [230, 351] on span "Reference" at bounding box center [223, 353] width 25 height 5
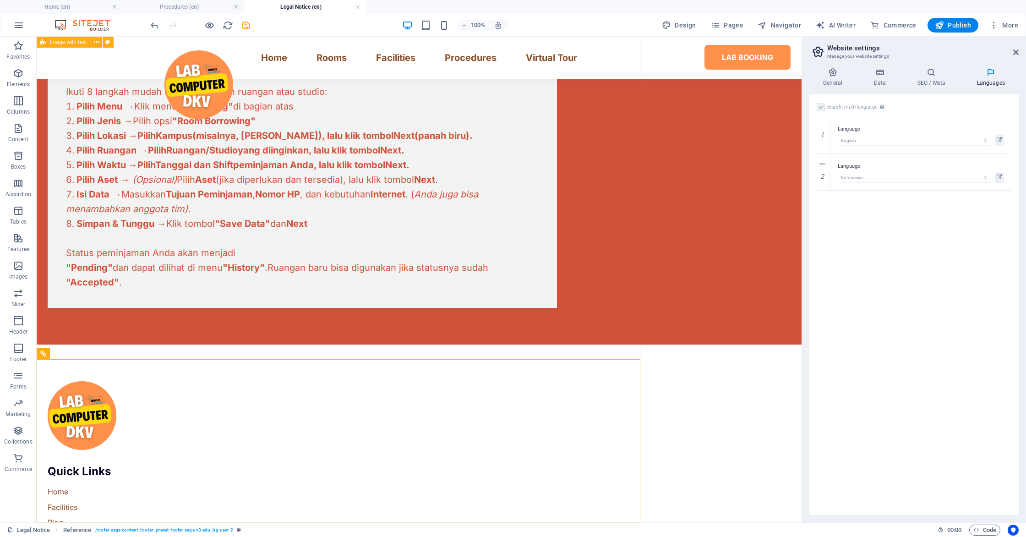
click at [229, 327] on div "🏢 Prosedur Peminjaman Ruangan Ikuti 8 langkah mudah untuk memesan ruangan atau …" at bounding box center [419, 141] width 765 height 406
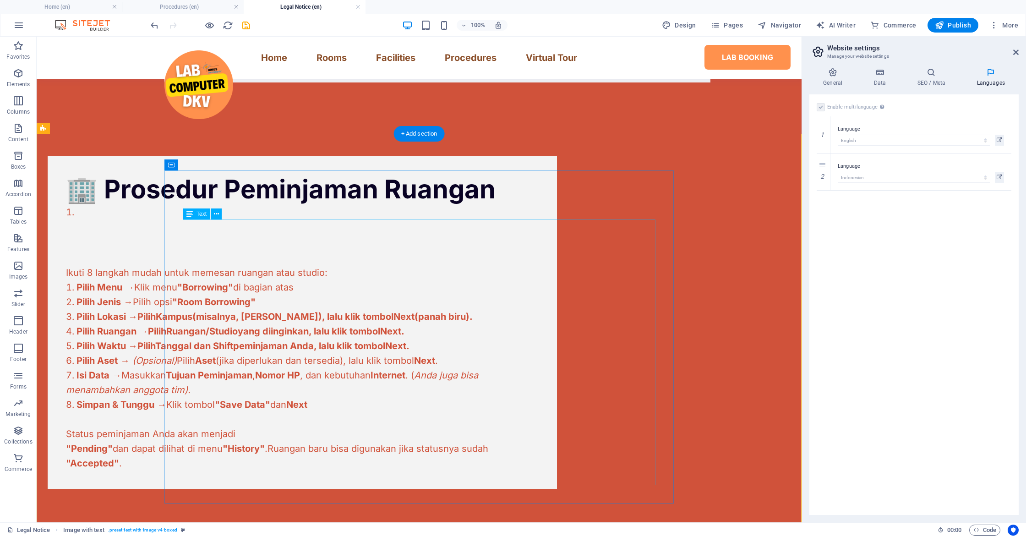
scroll to position [337, 0]
click at [211, 268] on div "Ikuti 8 langkah mudah untuk memesan ruangan atau studio: Pilih Menu → Klik menu…" at bounding box center [302, 337] width 472 height 265
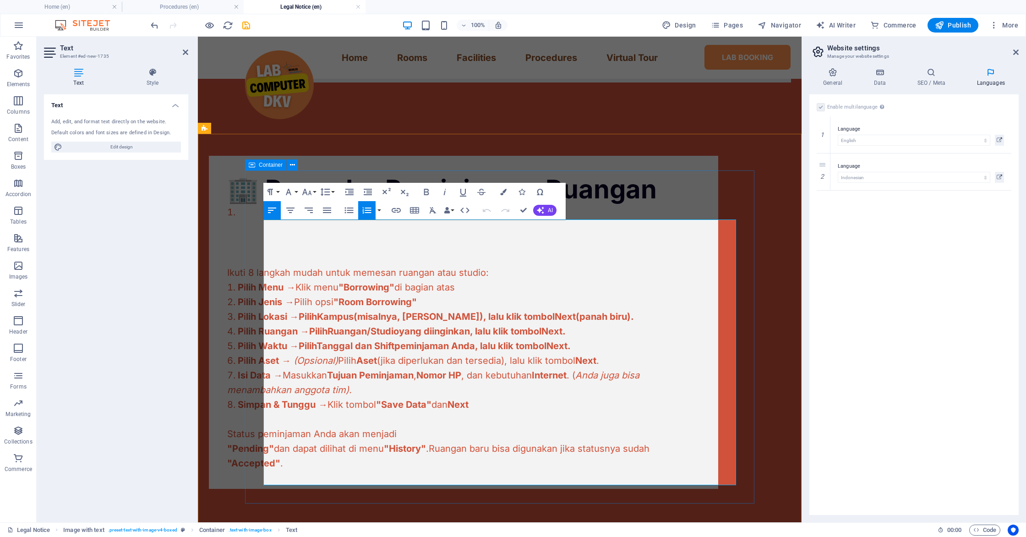
click at [265, 265] on p at bounding box center [463, 257] width 472 height 15
click at [266, 265] on p at bounding box center [463, 257] width 472 height 15
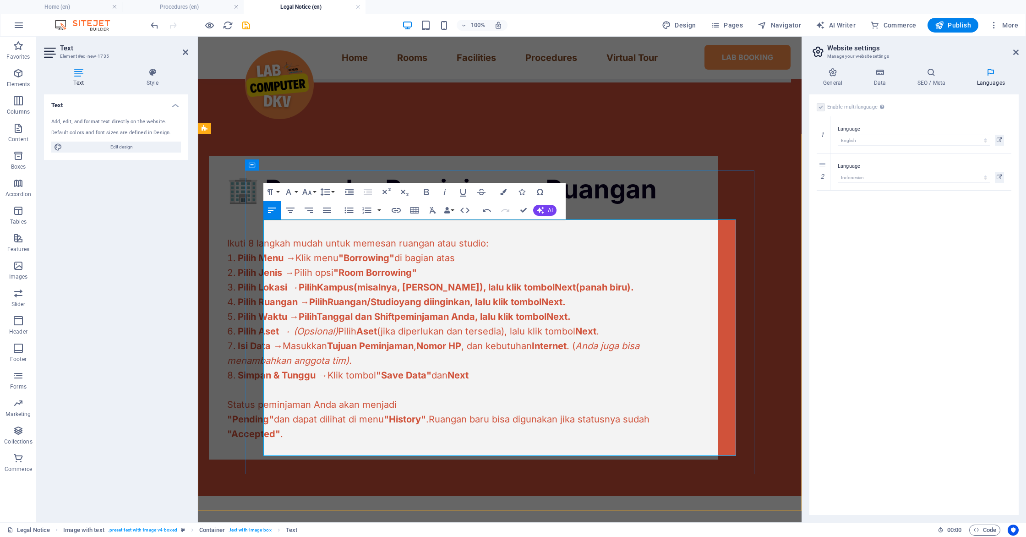
click at [266, 250] on p "Ikuti 8 langkah mudah untuk memesan ruangan atau studio:" at bounding box center [463, 243] width 472 height 15
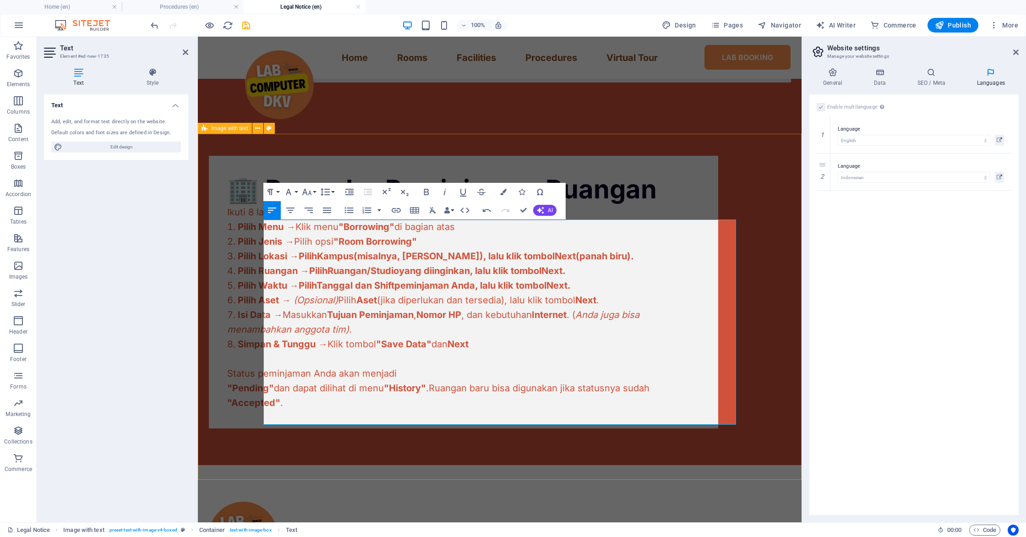
drag, startPoint x: 198, startPoint y: 266, endPoint x: 394, endPoint y: 303, distance: 198.8
click at [198, 266] on div "🏢 Prosedur Peminjaman Ruangan Ikuti 8 langkah mudah untuk memesan ruangan atau …" at bounding box center [499, 292] width 603 height 346
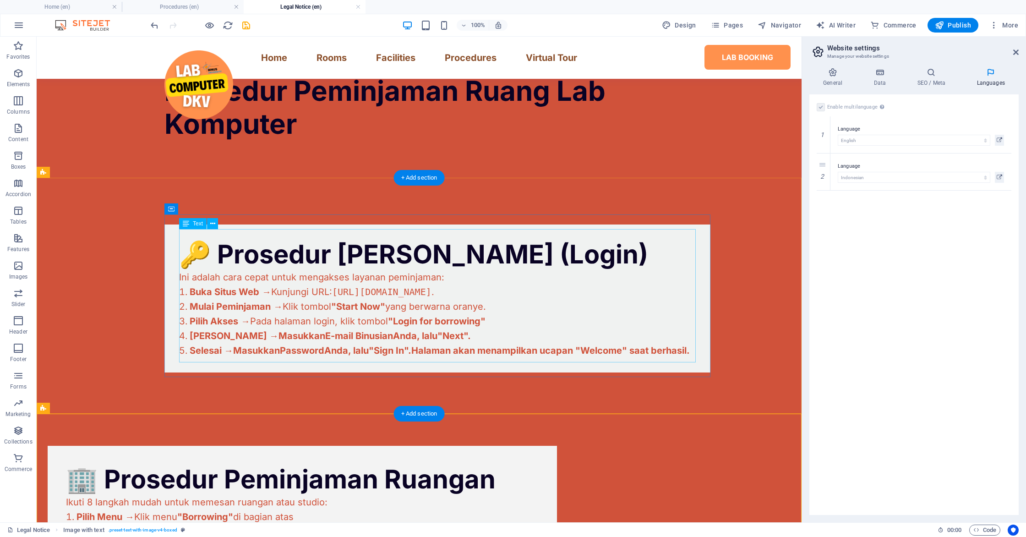
scroll to position [357, 0]
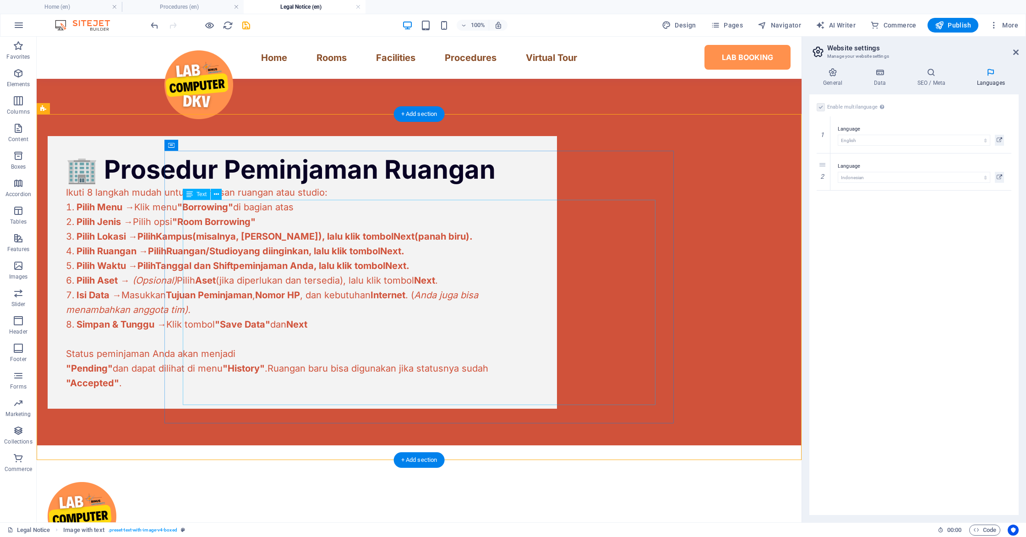
click at [353, 239] on div "Ikuti 8 langkah mudah untuk memesan ruangan atau studio: Pilih Menu → Klik menu…" at bounding box center [302, 287] width 472 height 205
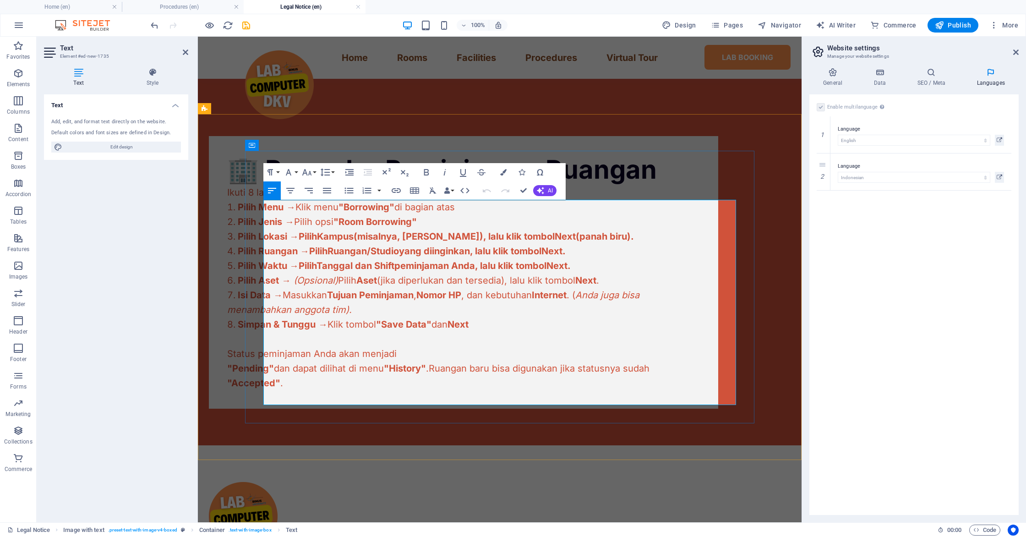
click at [412, 242] on span "(misalnya, Alam Sutera), lalu klik tombol" at bounding box center [453, 236] width 201 height 11
click at [502, 242] on span "(misalnya, Alam Sutera), lalu klik tombol" at bounding box center [453, 236] width 201 height 11
click at [678, 273] on li "Pilih Waktu → Pilih Tanggal dan Shift peminjaman Anda, lalu klik tombol Next ." at bounding box center [463, 265] width 472 height 15
click at [763, 309] on div "🏢 Prosedur Peminjaman Ruangan Ikuti 8 langkah mudah untuk memesan ruangan atau …" at bounding box center [499, 272] width 603 height 346
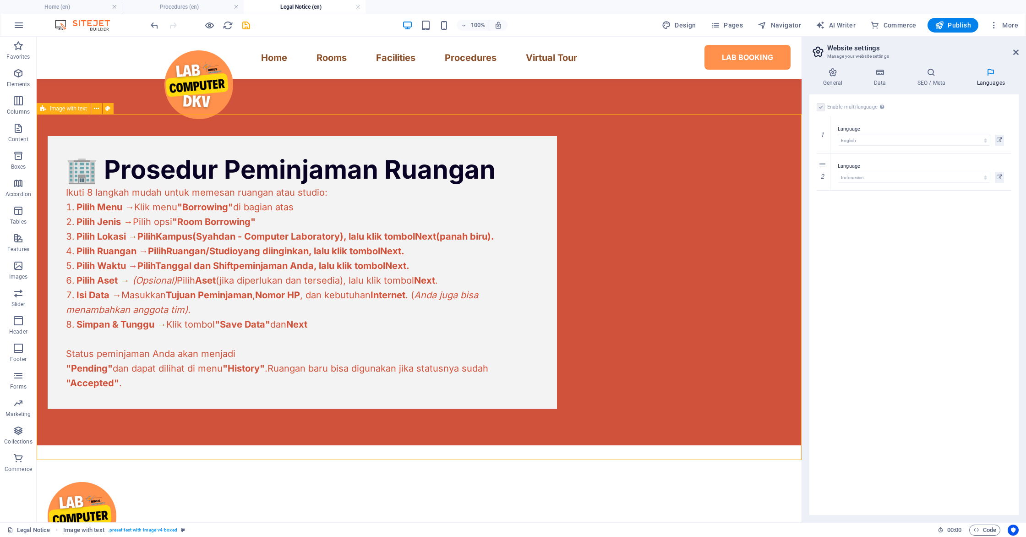
click at [735, 226] on div "🏢 Prosedur Peminjaman Ruangan Ikuti 8 langkah mudah untuk memesan ruangan atau …" at bounding box center [419, 272] width 765 height 346
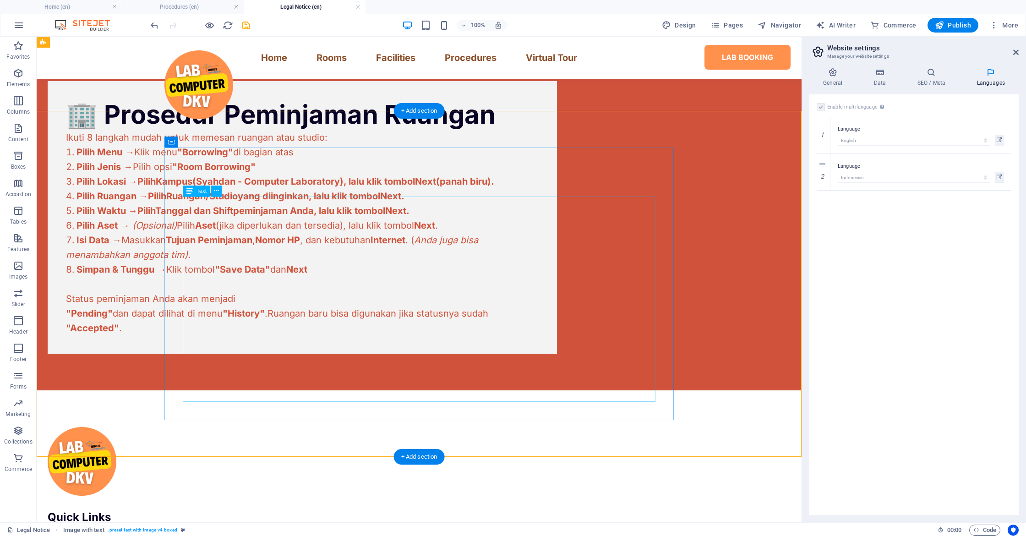
scroll to position [360, 0]
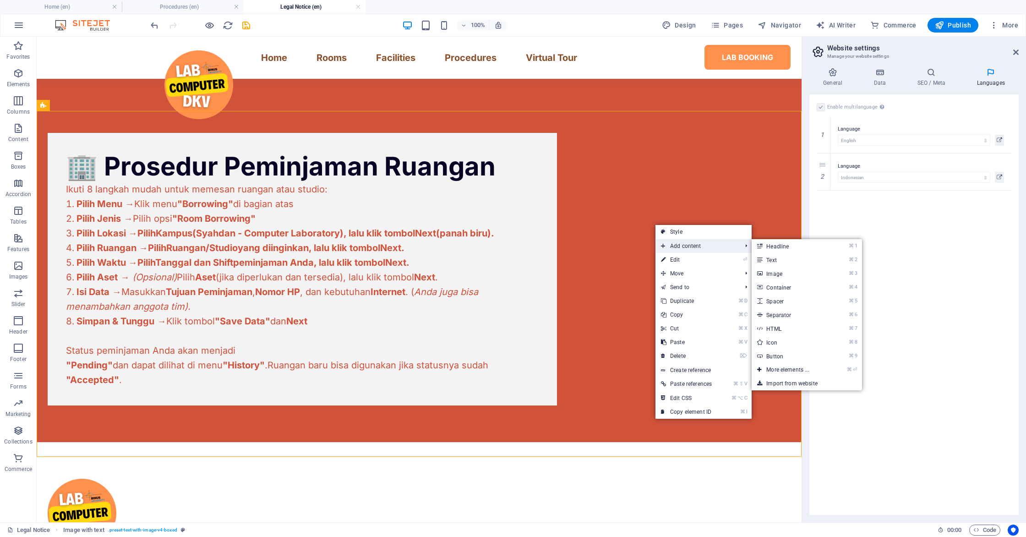
click at [693, 247] on span "Add content" at bounding box center [696, 246] width 82 height 14
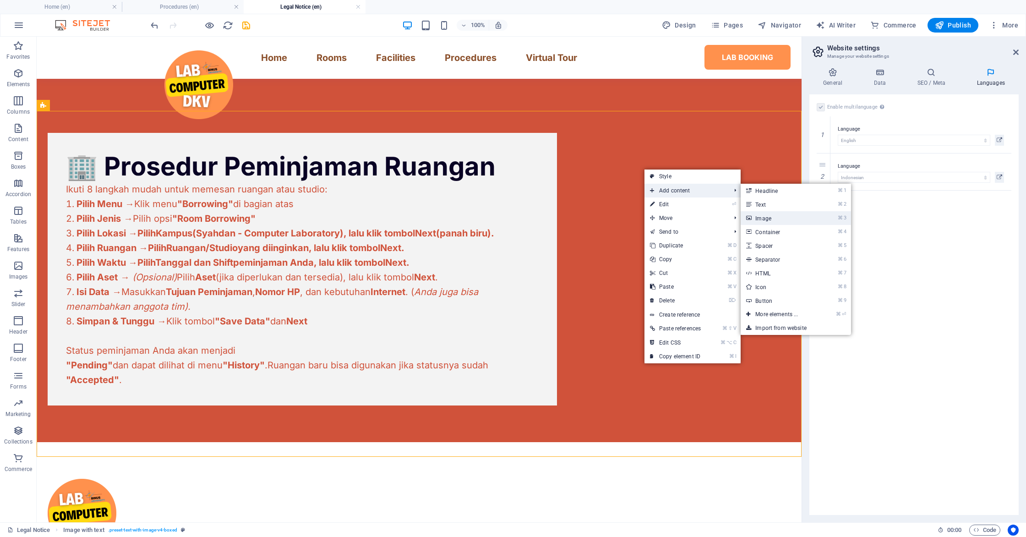
click at [775, 214] on link "⌘ 3 Image" at bounding box center [778, 218] width 76 height 14
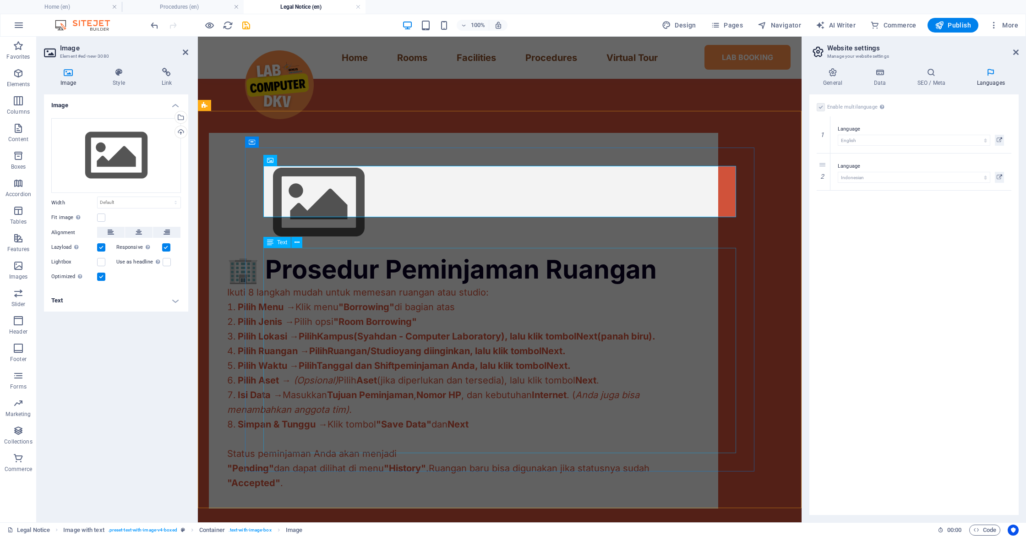
click at [322, 402] on div "Ikuti 8 langkah mudah untuk memesan ruangan atau studio: Pilih Menu → Klik menu…" at bounding box center [463, 387] width 472 height 205
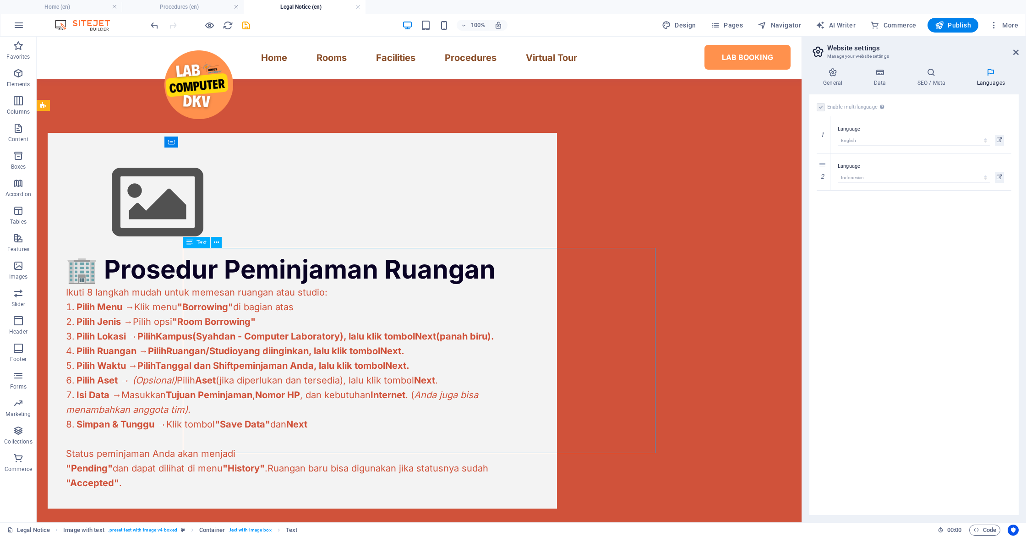
click at [367, 301] on div "Ikuti 8 langkah mudah untuk memesan ruangan atau studio: Pilih Menu → Klik menu…" at bounding box center [302, 387] width 472 height 205
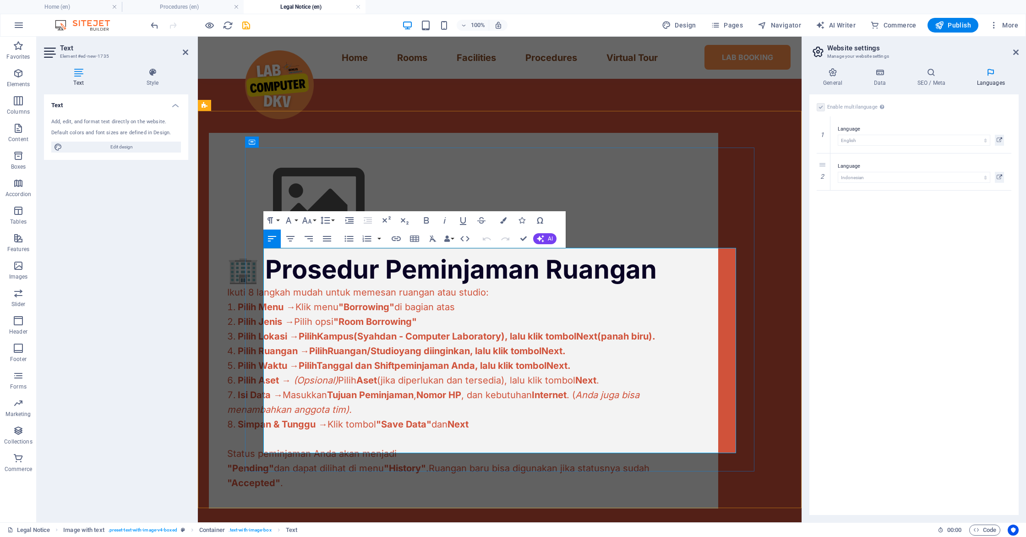
click at [546, 331] on span "(Syahdan - Computer Laboratory), lalu klik tombol" at bounding box center [464, 336] width 223 height 11
click at [445, 331] on span "(Syahdan), lalu klik tombol" at bounding box center [412, 336] width 118 height 11
click at [788, 286] on div "🏢 Prosedur Peminjaman Ruangan Ikuti 8 langkah mudah untuk memesan ruangan atau …" at bounding box center [499, 320] width 603 height 449
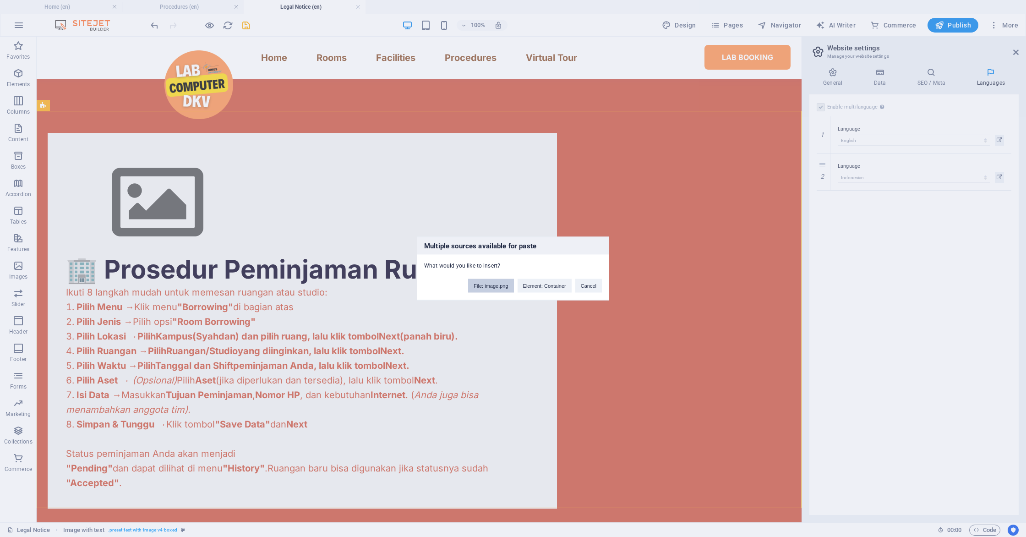
click at [496, 289] on button "File: image.png" at bounding box center [490, 286] width 45 height 14
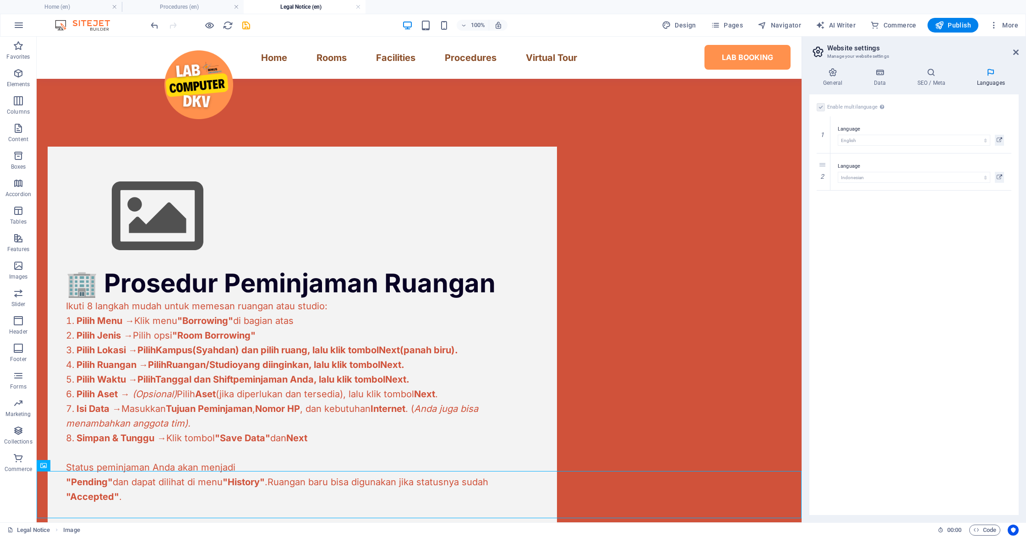
scroll to position [221, 0]
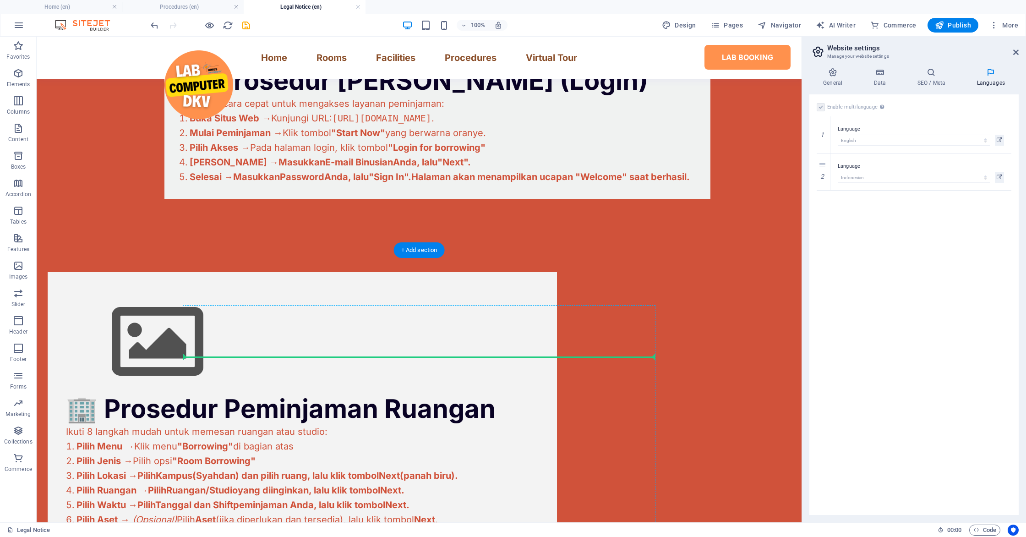
drag, startPoint x: 324, startPoint y: 331, endPoint x: 225, endPoint y: 334, distance: 98.9
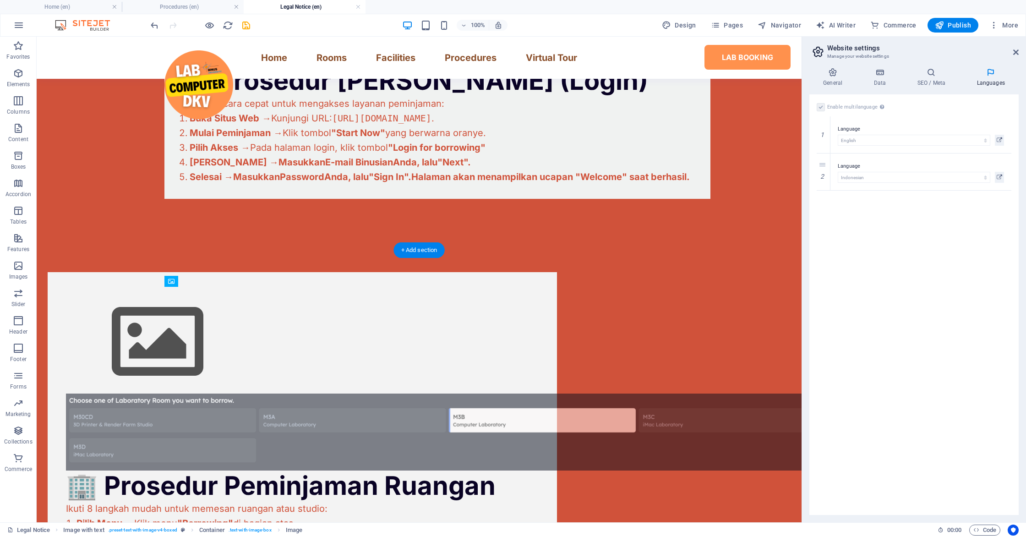
drag, startPoint x: 278, startPoint y: 379, endPoint x: 224, endPoint y: 365, distance: 55.2
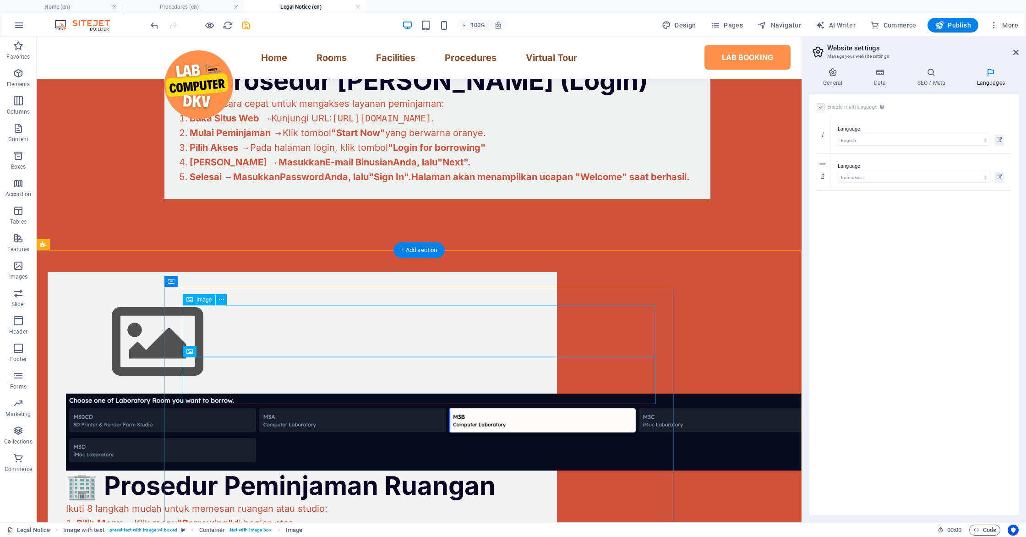
click at [245, 332] on figure at bounding box center [302, 341] width 472 height 103
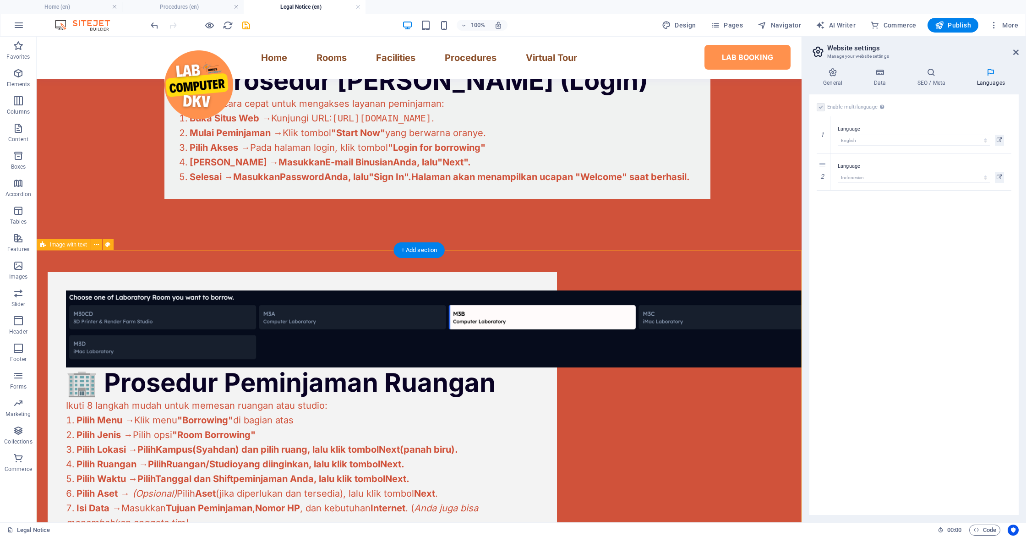
click at [749, 385] on div "🏢 Prosedur Peminjaman Ruangan Ikuti 8 langkah mudah untuk memesan ruangan atau …" at bounding box center [419, 446] width 765 height 423
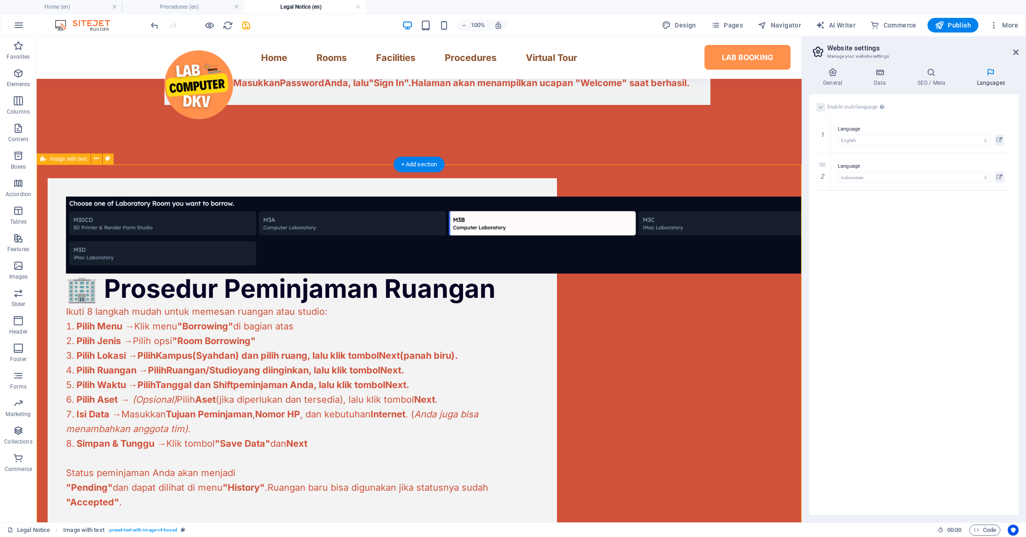
scroll to position [324, 0]
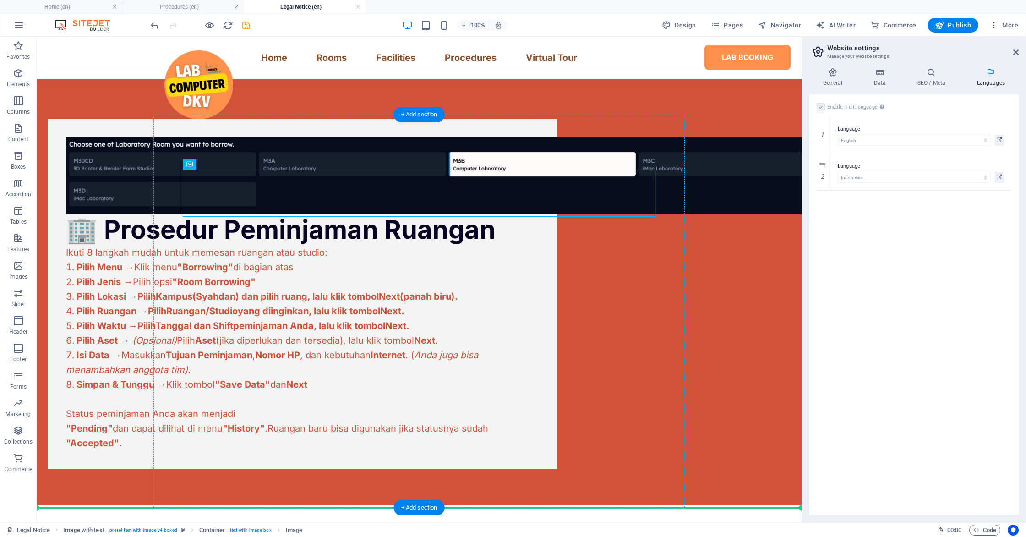
drag, startPoint x: 462, startPoint y: 233, endPoint x: 255, endPoint y: 466, distance: 311.6
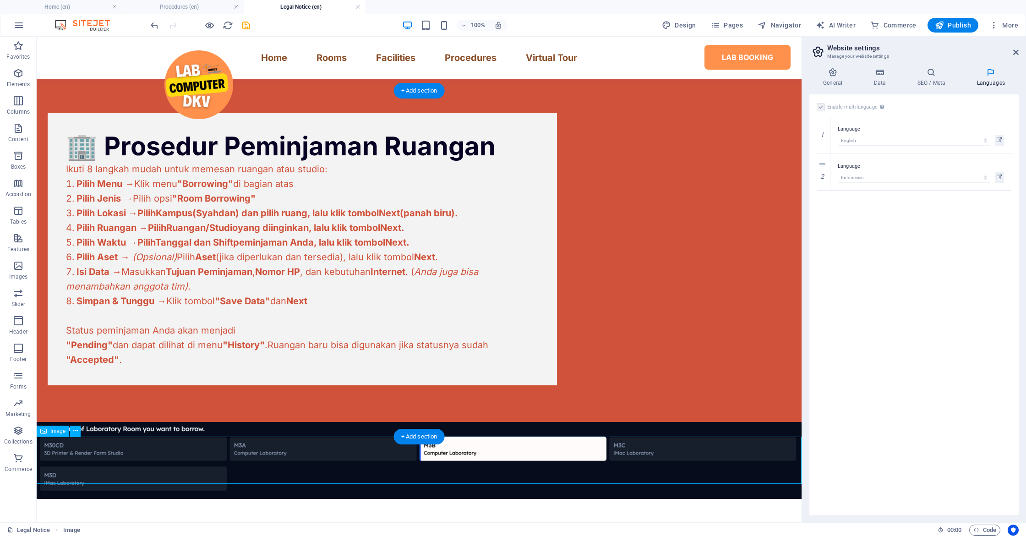
scroll to position [387, 0]
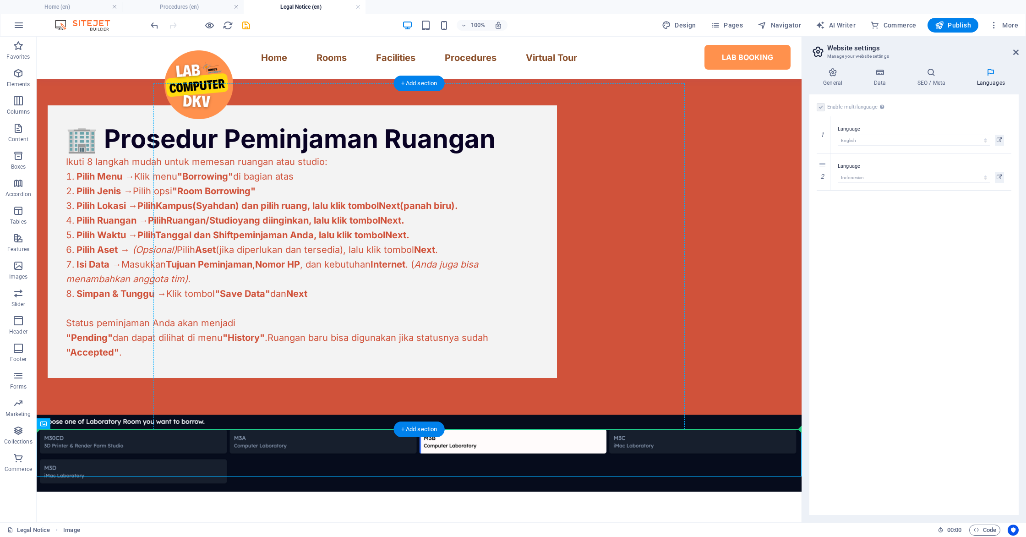
drag, startPoint x: 246, startPoint y: 471, endPoint x: 287, endPoint y: 376, distance: 103.6
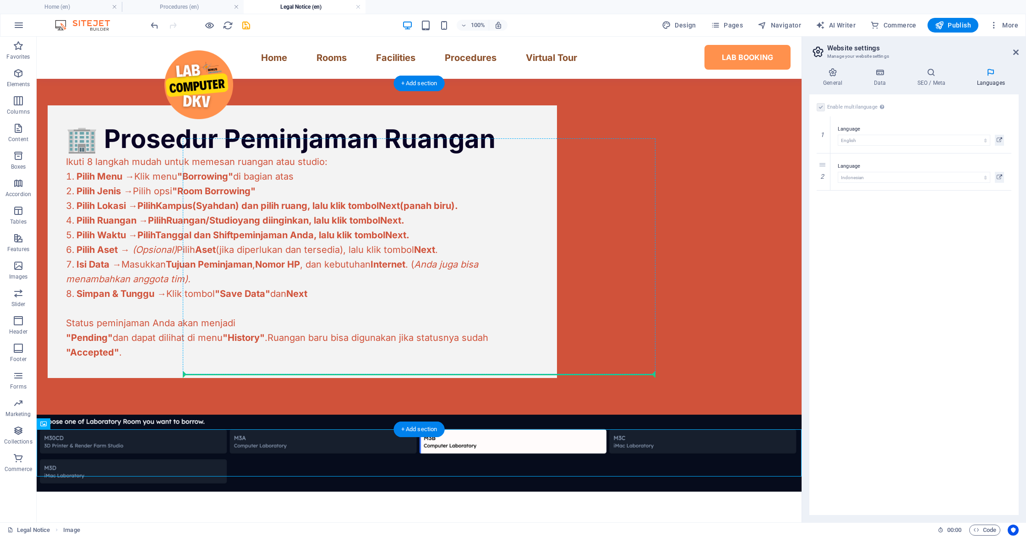
drag, startPoint x: 257, startPoint y: 444, endPoint x: 282, endPoint y: 370, distance: 77.6
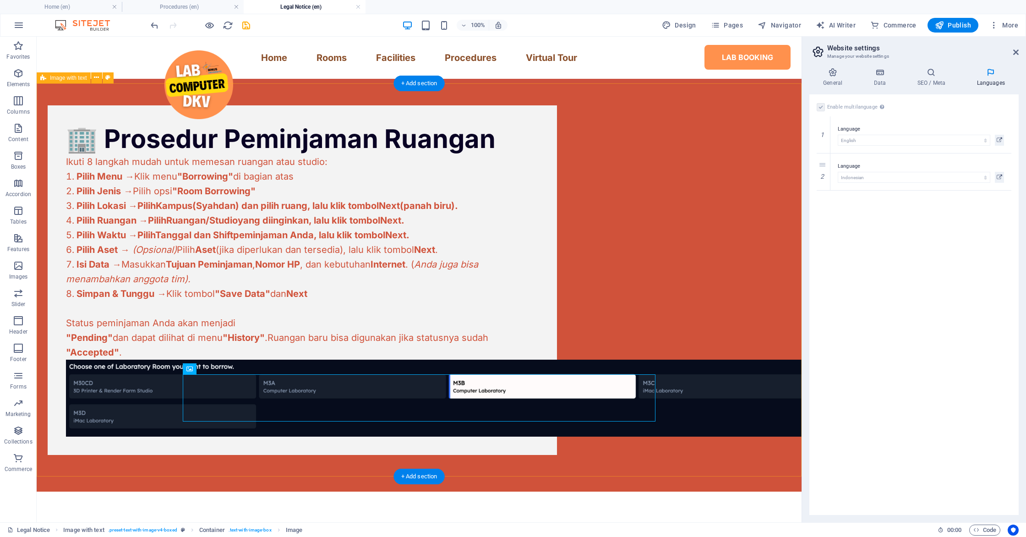
click at [729, 350] on div "🏢 Prosedur Peminjaman Ruangan Ikuti 8 langkah mudah untuk memesan ruangan atau …" at bounding box center [419, 280] width 765 height 423
click at [430, 219] on div "Ikuti 8 langkah mudah untuk memesan ruangan atau studio: Pilih Menu → Klik menu…" at bounding box center [302, 256] width 472 height 205
click at [432, 221] on div "Ikuti 8 langkah mudah untuk memesan ruangan atau studio: Pilih Menu → Klik menu…" at bounding box center [302, 256] width 472 height 205
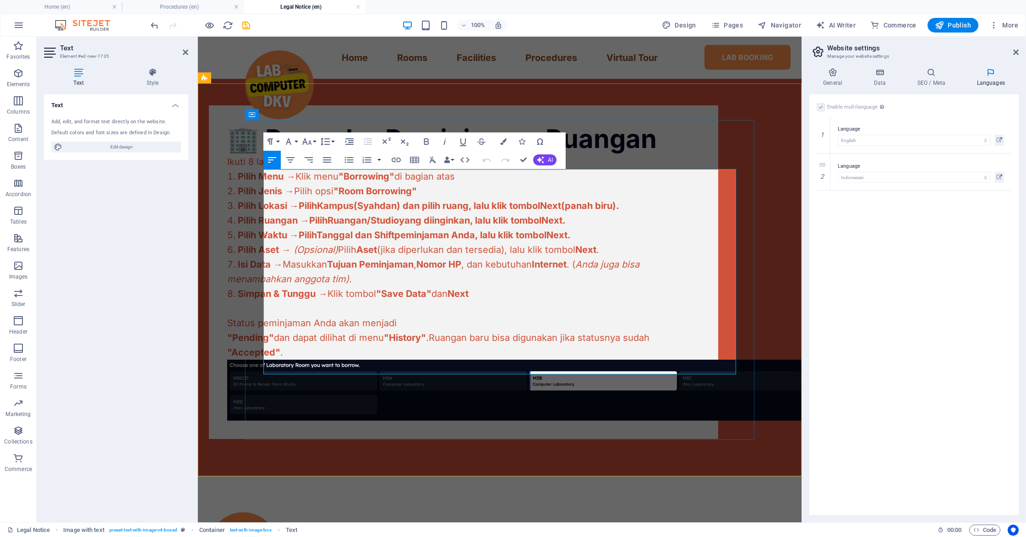
click at [513, 211] on span "(Syahdan) dan pilih ruang, lalu klik tombol" at bounding box center [446, 205] width 186 height 11
click at [791, 258] on div "🏢 Prosedur Peminjaman Ruangan Ikuti 8 langkah mudah untuk memesan ruangan atau …" at bounding box center [499, 272] width 603 height 407
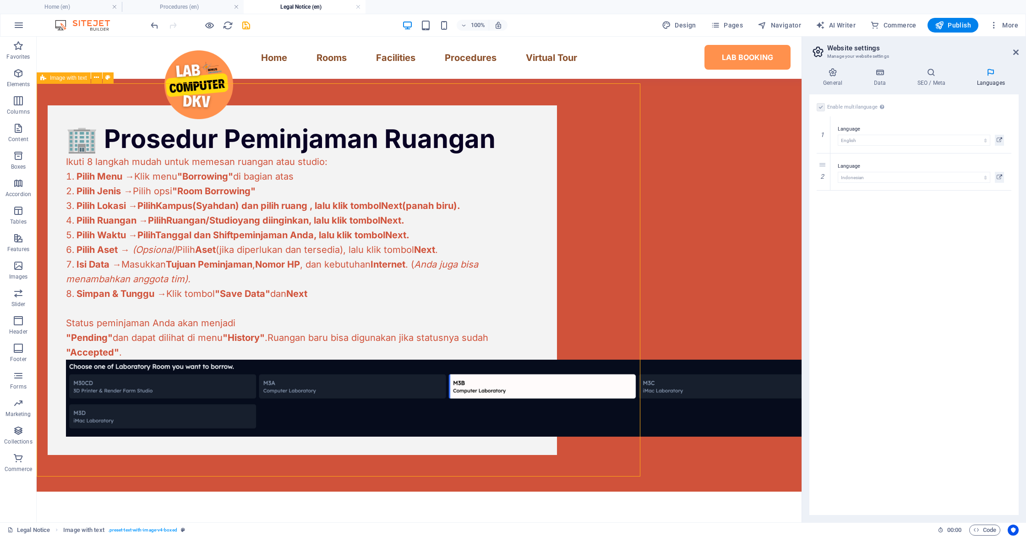
click at [791, 258] on div "🏢 Prosedur Peminjaman Ruangan Ikuti 8 langkah mudah untuk memesan ruangan atau …" at bounding box center [419, 280] width 765 height 423
select select "rem"
select select "px"
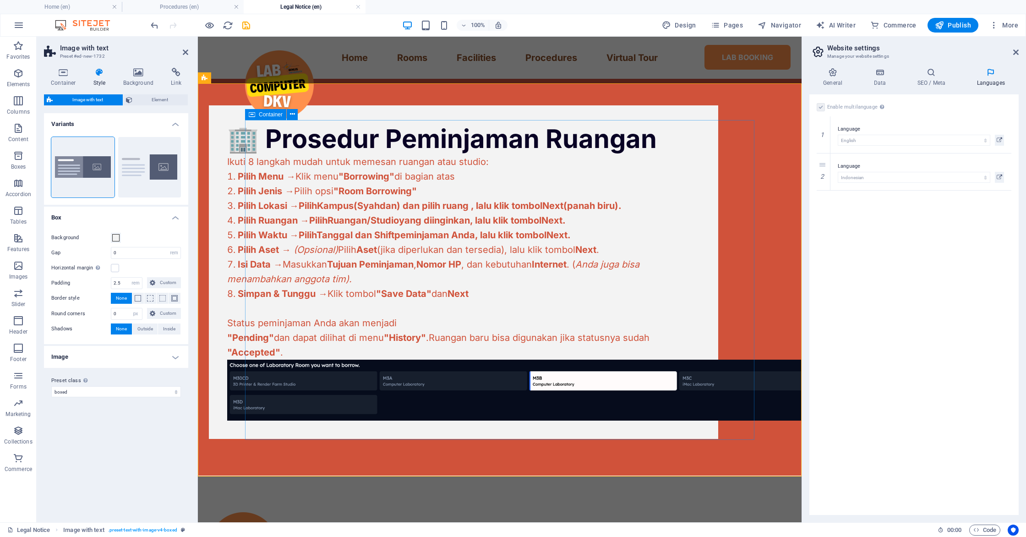
click at [717, 436] on div "🏢 Prosedur Peminjaman Ruangan Ikuti 8 langkah mudah untuk memesan ruangan atau …" at bounding box center [463, 271] width 509 height 333
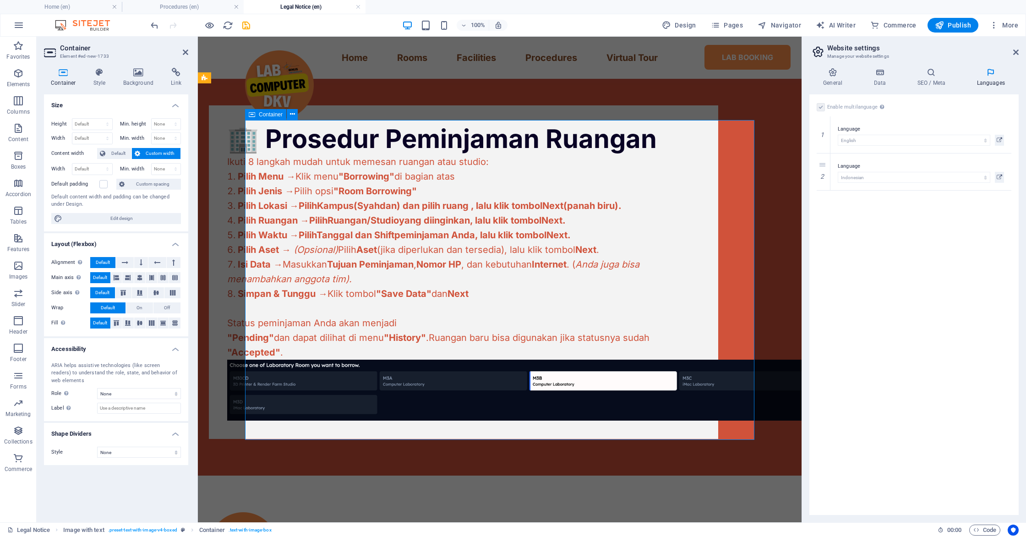
click at [528, 432] on div "🏢 Prosedur Peminjaman Ruangan Ikuti 8 langkah mudah untuk memesan ruangan atau …" at bounding box center [463, 271] width 509 height 333
click at [325, 359] on div "Ikuti 8 langkah mudah untuk memesan ruangan atau studio: Pilih Menu → Klik menu…" at bounding box center [463, 256] width 472 height 205
click at [323, 359] on div "Ikuti 8 langkah mudah untuk memesan ruangan atau studio: Pilih Menu → Klik menu…" at bounding box center [463, 256] width 472 height 205
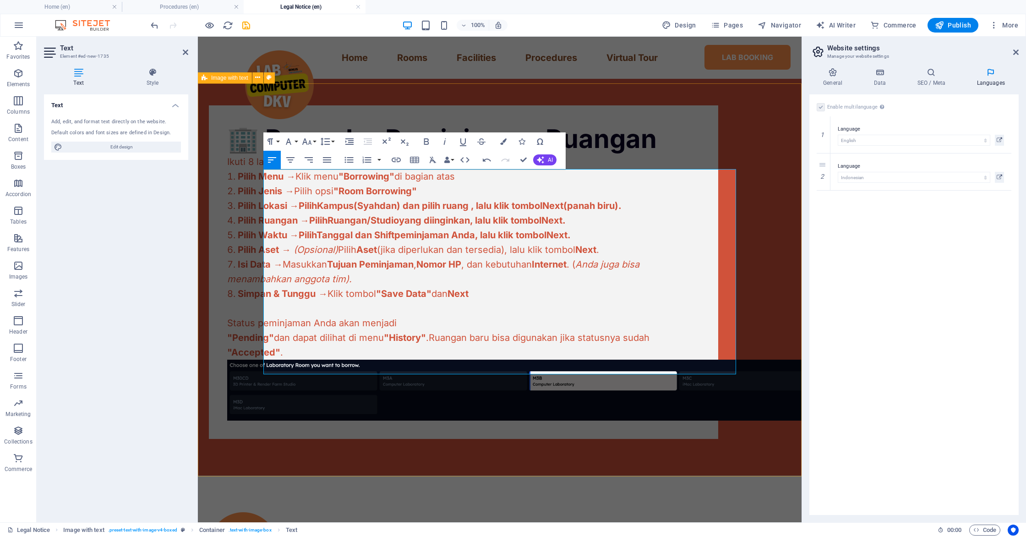
click at [214, 310] on div "🏢 Prosedur Peminjaman Ruangan Ikuti 8 langkah mudah untuk memesan ruangan atau …" at bounding box center [499, 272] width 603 height 407
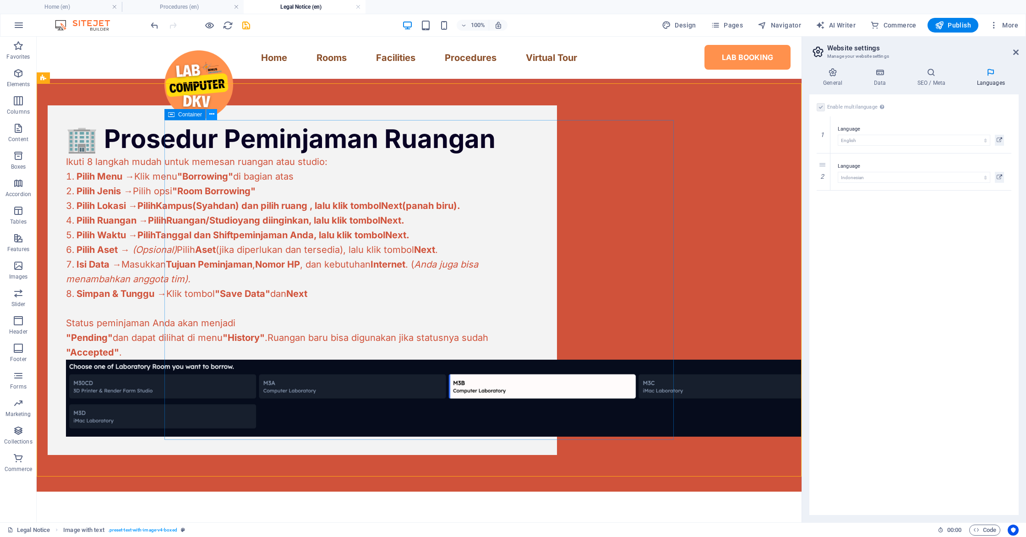
click at [213, 116] on icon at bounding box center [211, 114] width 5 height 10
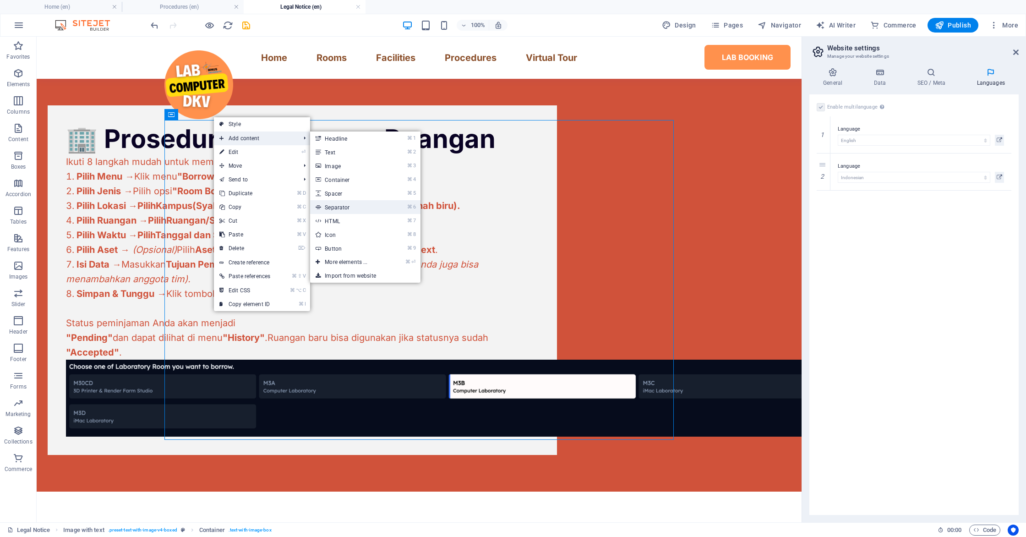
click at [335, 212] on link "⌘ 6 Separator" at bounding box center [348, 207] width 76 height 14
select select "%"
select select "px"
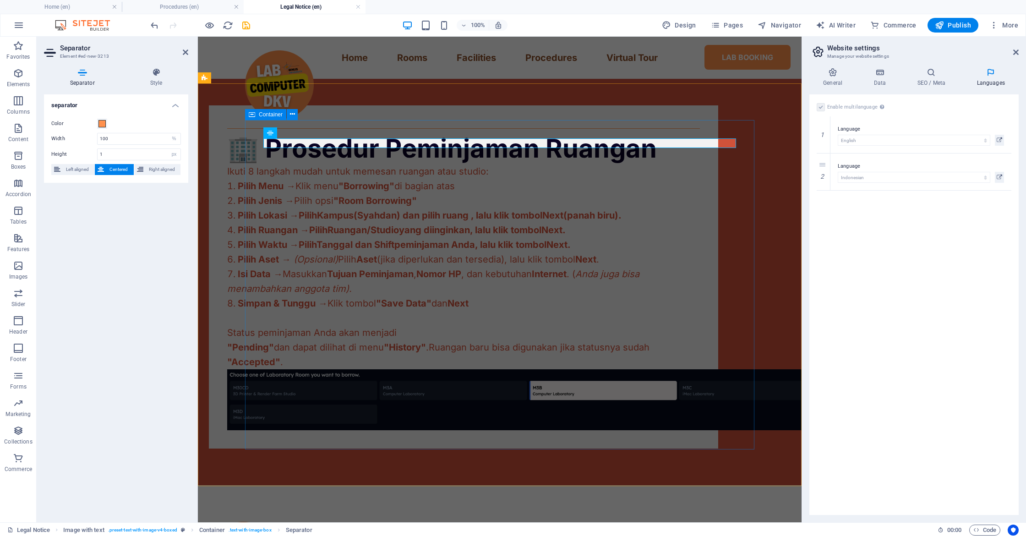
click at [461, 437] on div "🏢 Prosedur Peminjaman Ruangan Ikuti 8 langkah mudah untuk memesan ruangan atau …" at bounding box center [463, 276] width 509 height 343
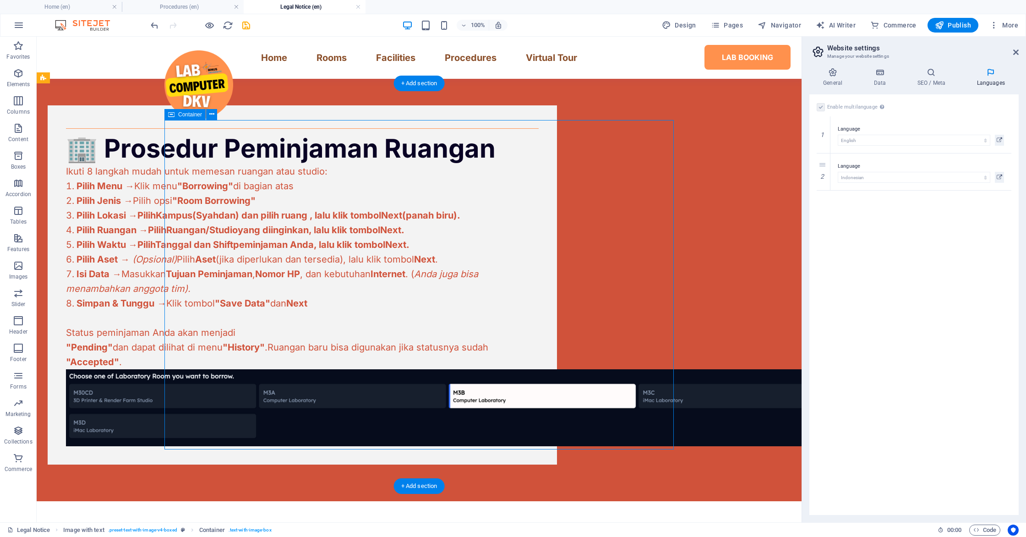
click at [319, 448] on div "🏢 Prosedur Peminjaman Ruangan Ikuti 8 langkah mudah untuk memesan ruangan atau …" at bounding box center [302, 284] width 509 height 359
click at [319, 445] on div "🏢 Prosedur Peminjaman Ruangan Ikuti 8 langkah mudah untuk memesan ruangan atau …" at bounding box center [302, 284] width 509 height 359
click at [319, 443] on div "🏢 Prosedur Peminjaman Ruangan Ikuti 8 langkah mudah untuk memesan ruangan atau …" at bounding box center [302, 284] width 509 height 359
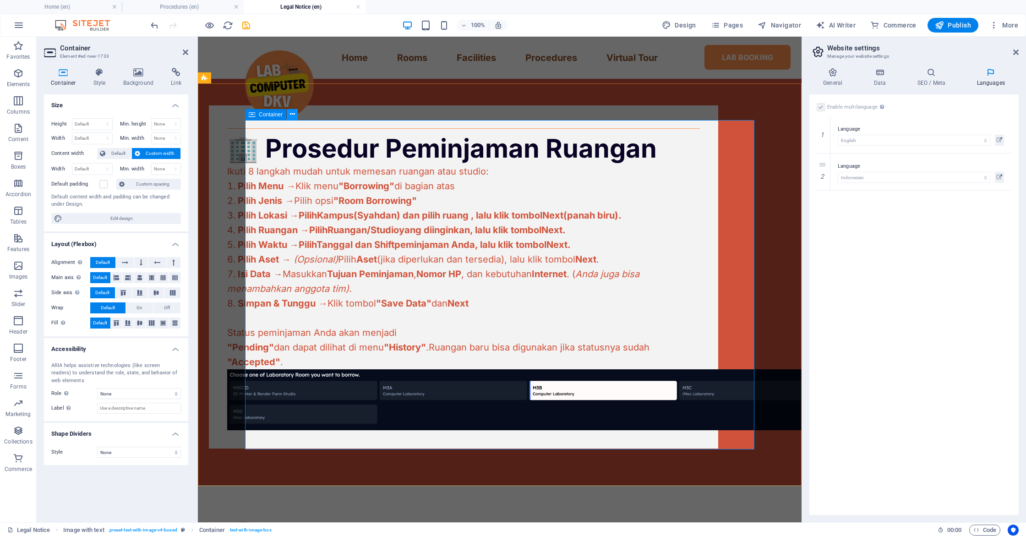
click at [293, 116] on icon at bounding box center [292, 114] width 5 height 10
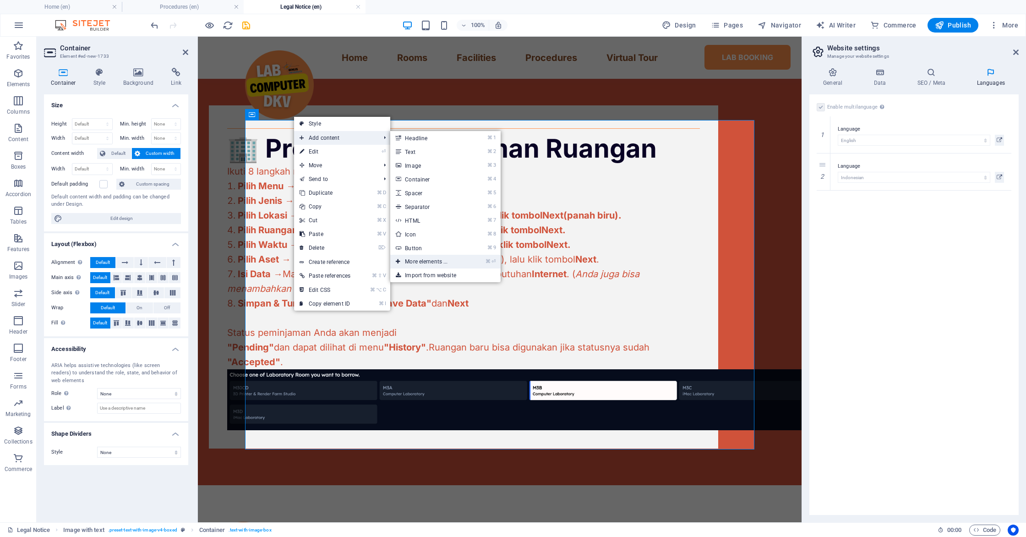
click at [447, 256] on link "⌘ ⏎ More elements ..." at bounding box center [428, 262] width 76 height 14
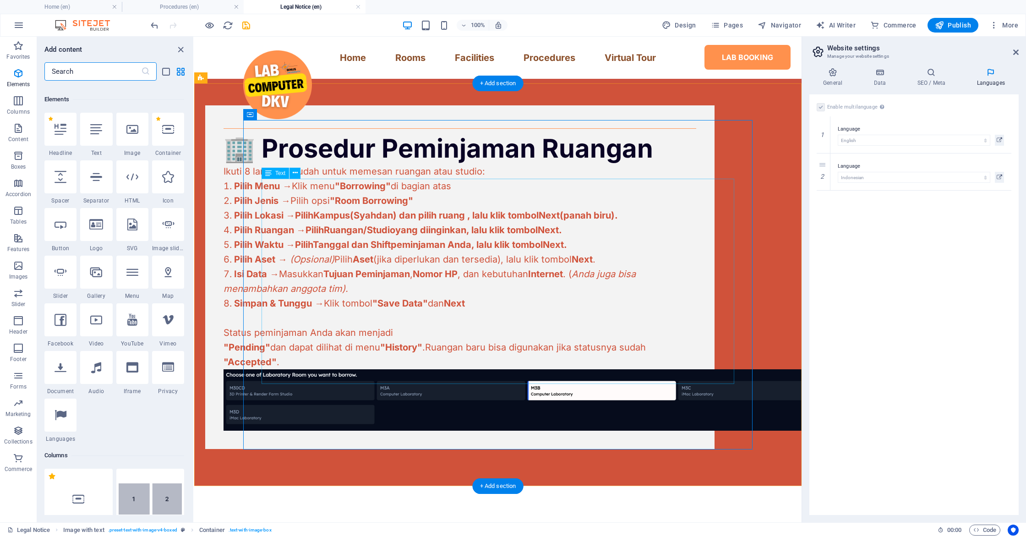
scroll to position [98, 0]
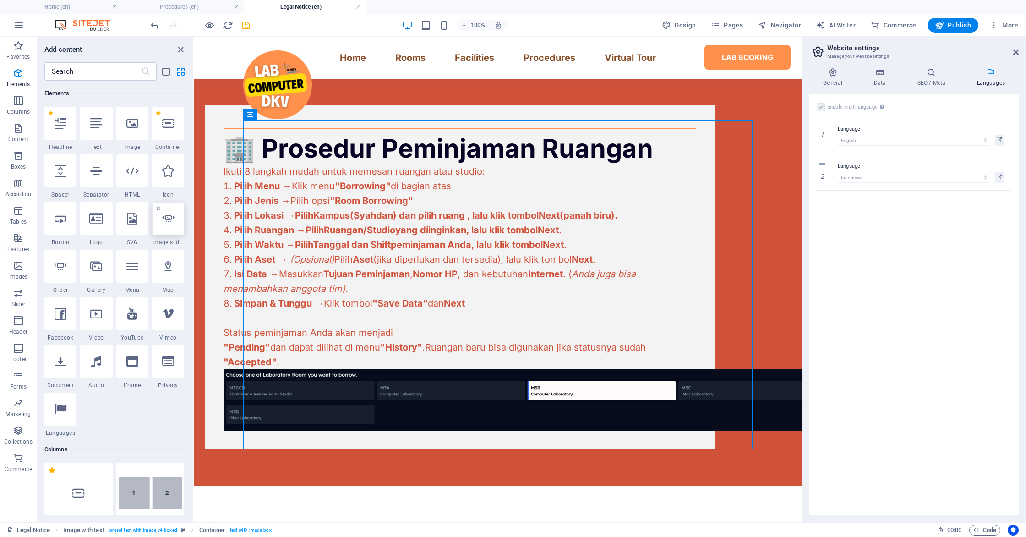
click at [159, 226] on div at bounding box center [168, 218] width 32 height 33
select select "ms"
select select "s"
select select "progressive"
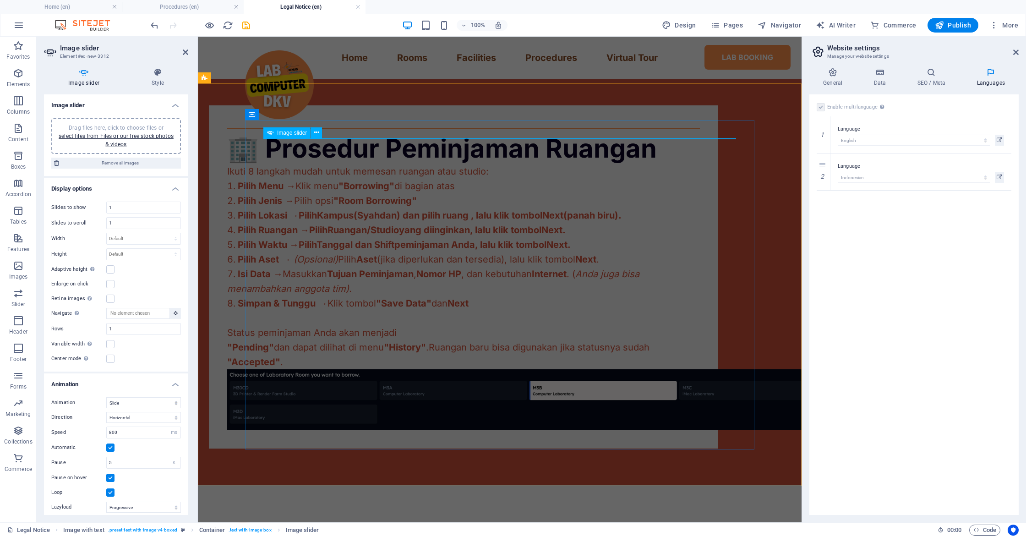
click at [267, 131] on icon at bounding box center [270, 132] width 6 height 11
click at [323, 133] on div "Image slider" at bounding box center [295, 132] width 65 height 11
click at [319, 133] on icon at bounding box center [316, 133] width 5 height 10
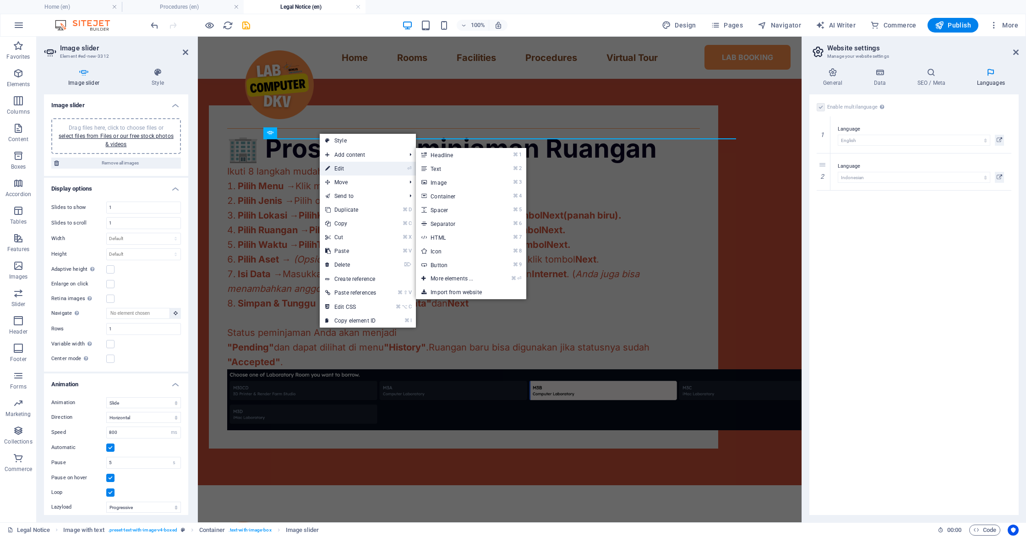
click at [340, 172] on link "⏎ Edit" at bounding box center [351, 169] width 62 height 14
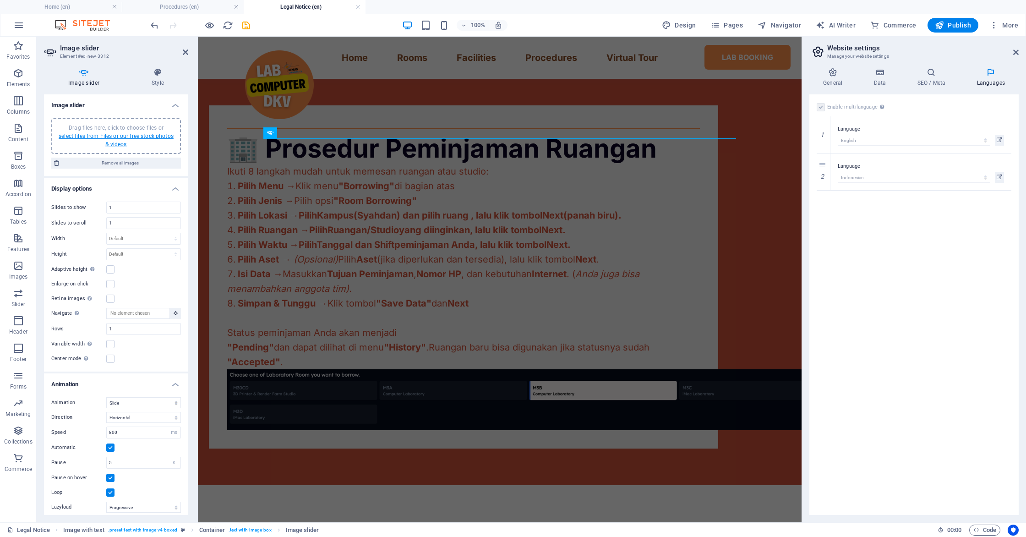
click at [143, 135] on link "select files from Files or our free stock photos & videos" at bounding box center [116, 140] width 115 height 15
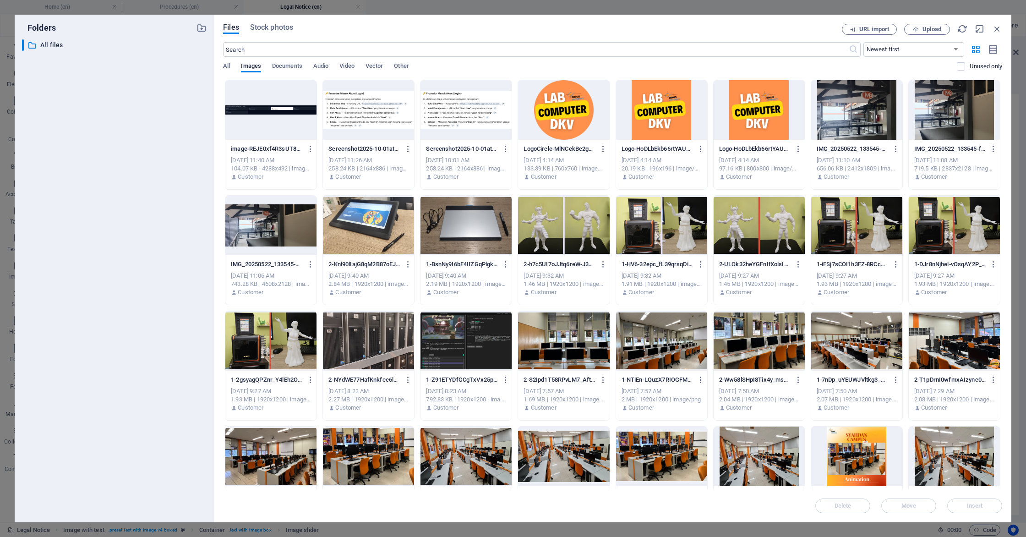
click at [0, 133] on div "Folders ​ All files All files Files Stock photos URL import Upload ​ Newest fir…" at bounding box center [513, 268] width 1026 height 537
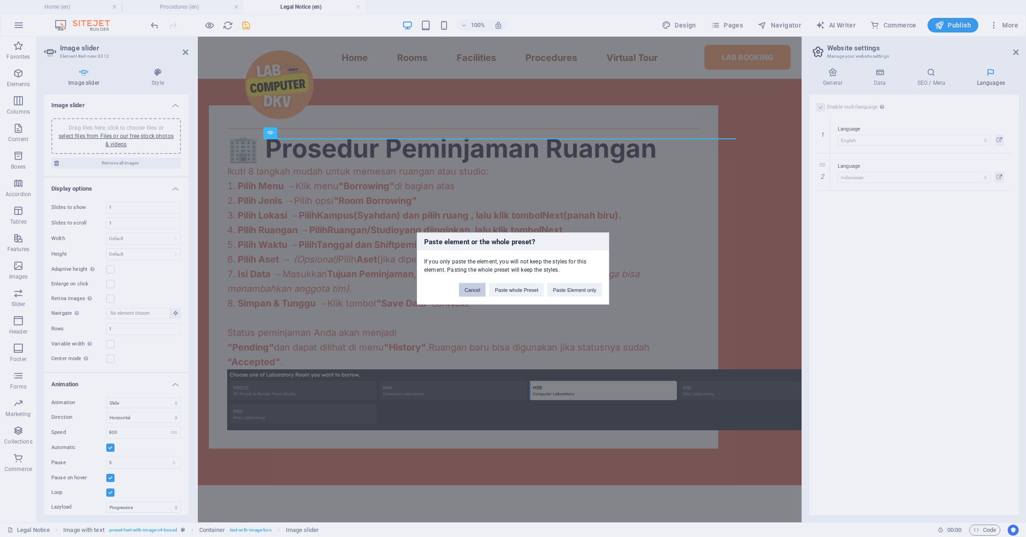
click at [474, 293] on button "Cancel" at bounding box center [472, 290] width 27 height 14
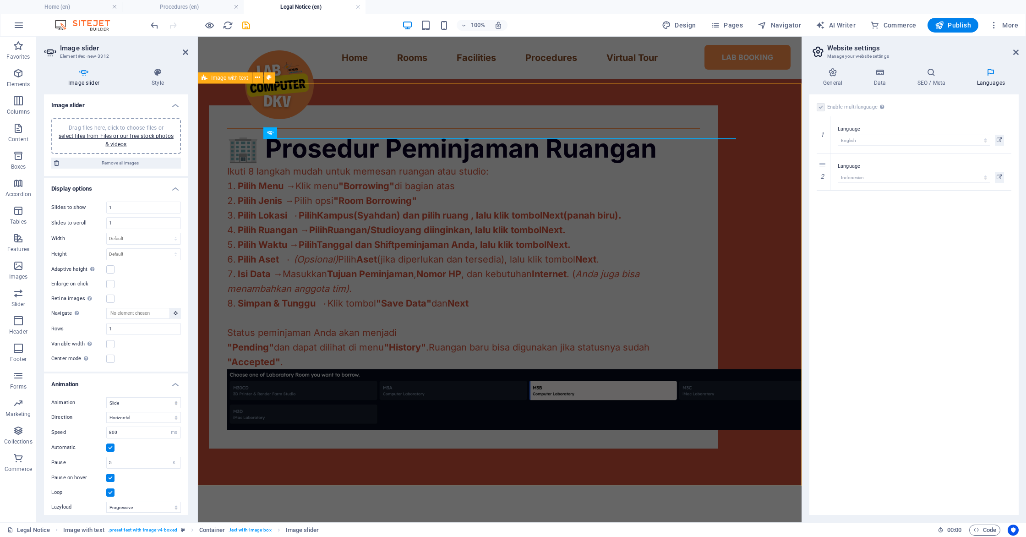
click at [778, 155] on div "🏢 Prosedur Peminjaman Ruangan Ikuti 8 langkah mudah untuk memesan ruangan atau …" at bounding box center [499, 277] width 603 height 416
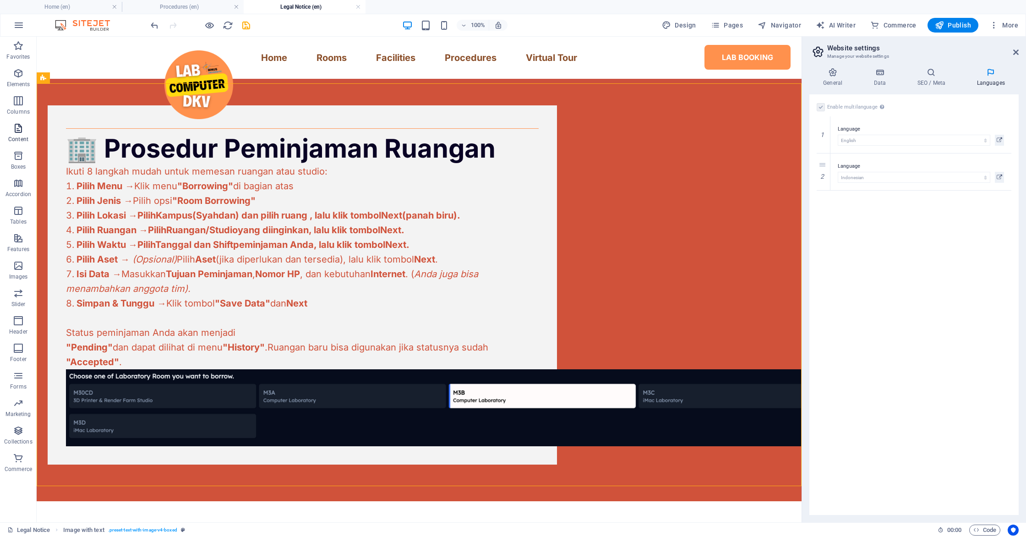
click at [15, 134] on span "Content" at bounding box center [18, 134] width 37 height 22
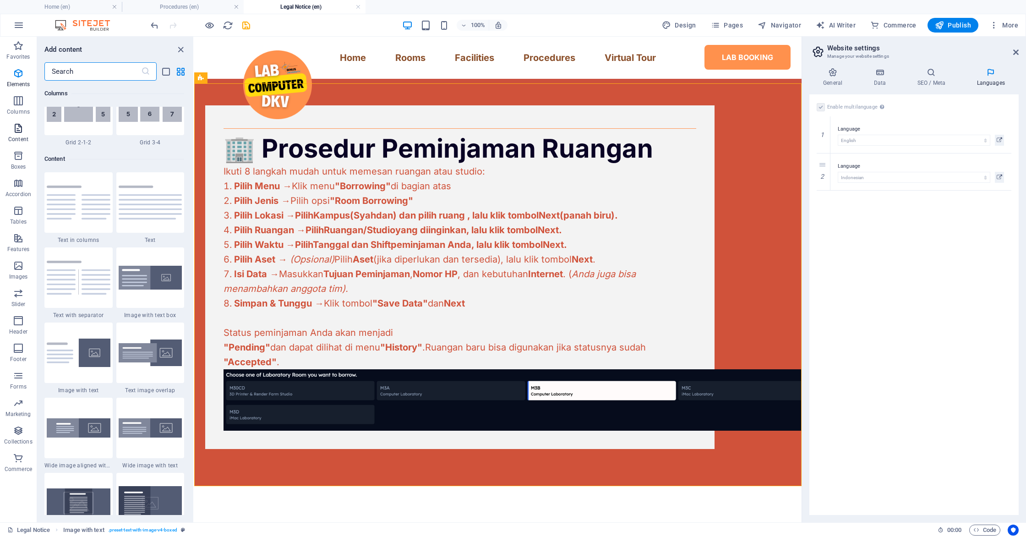
scroll to position [1602, 0]
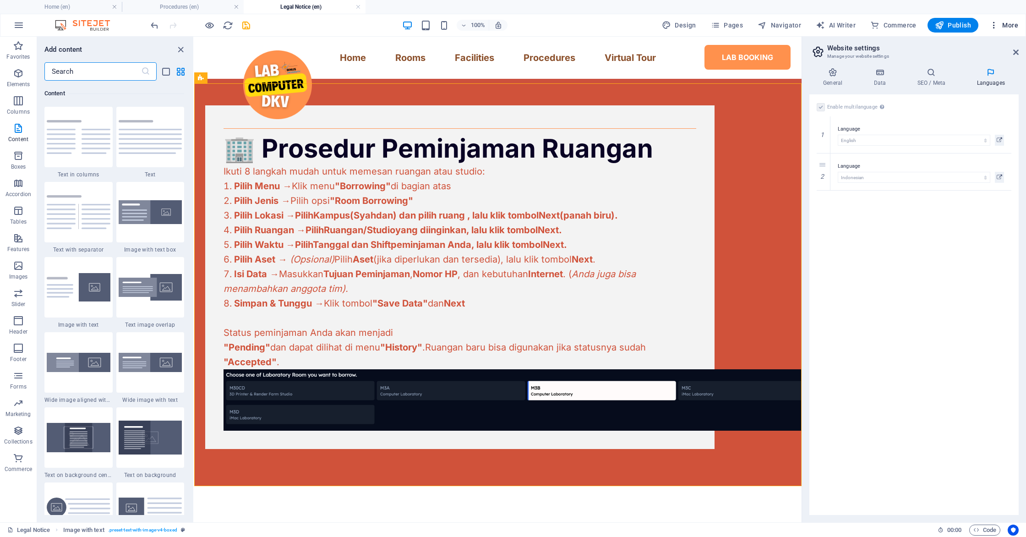
click at [1005, 25] on span "More" at bounding box center [1003, 25] width 29 height 9
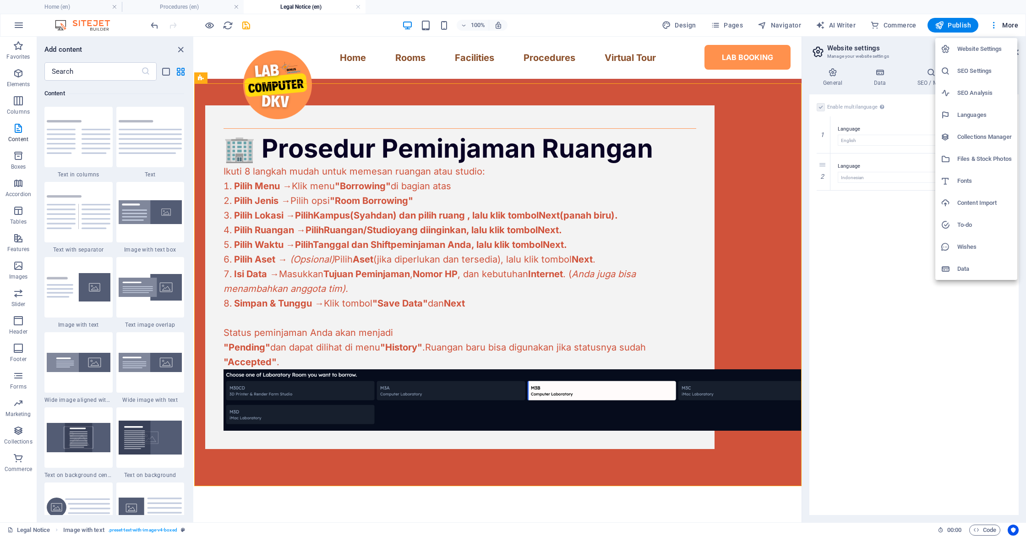
click at [23, 76] on div at bounding box center [513, 268] width 1026 height 537
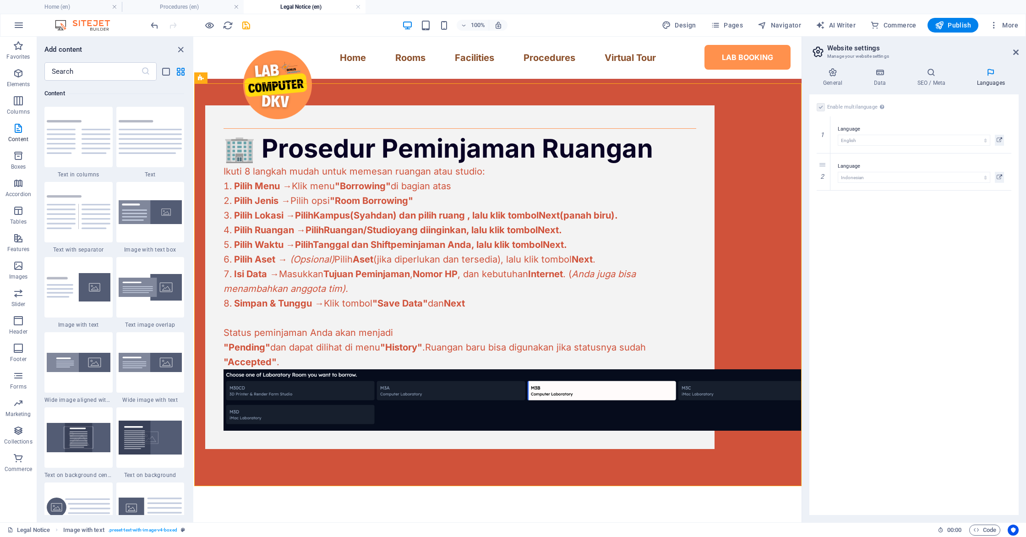
click at [20, 76] on div "Website Settings SEO Settings SEO Analysis Languages Collections Manager Files …" at bounding box center [513, 270] width 1026 height 531
click at [18, 75] on icon "button" at bounding box center [18, 73] width 11 height 11
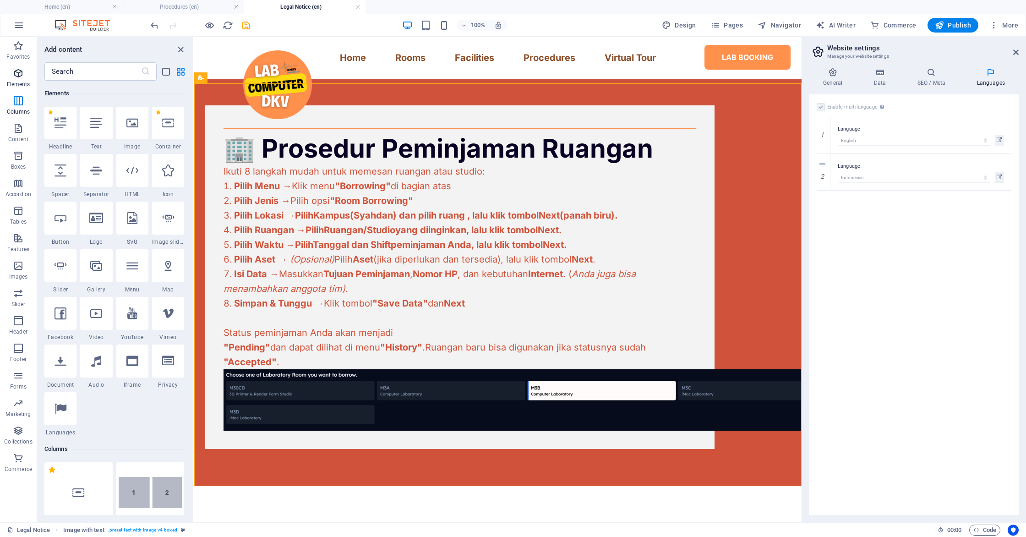
scroll to position [98, 0]
click at [19, 28] on icon "button" at bounding box center [18, 25] width 11 height 11
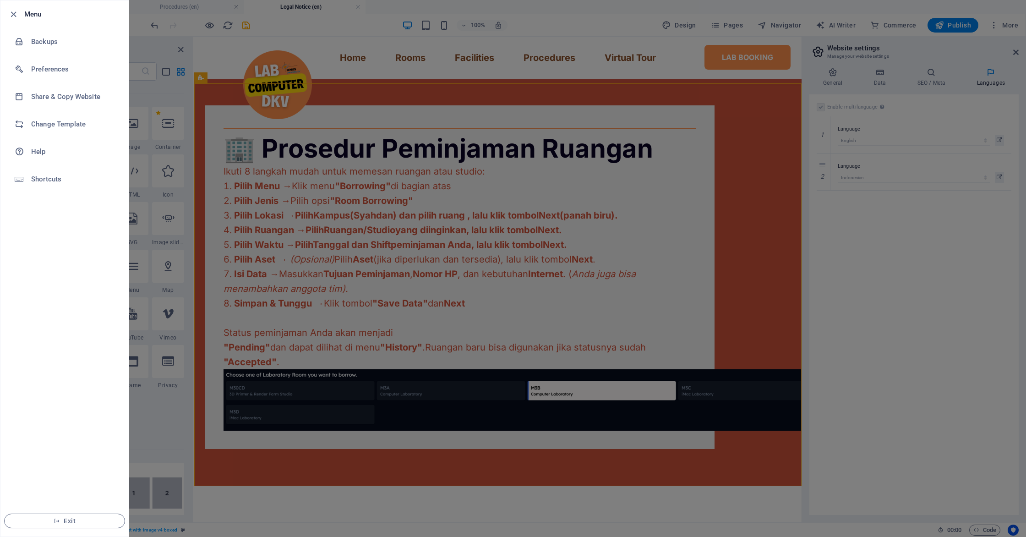
click at [143, 98] on div at bounding box center [513, 268] width 1026 height 537
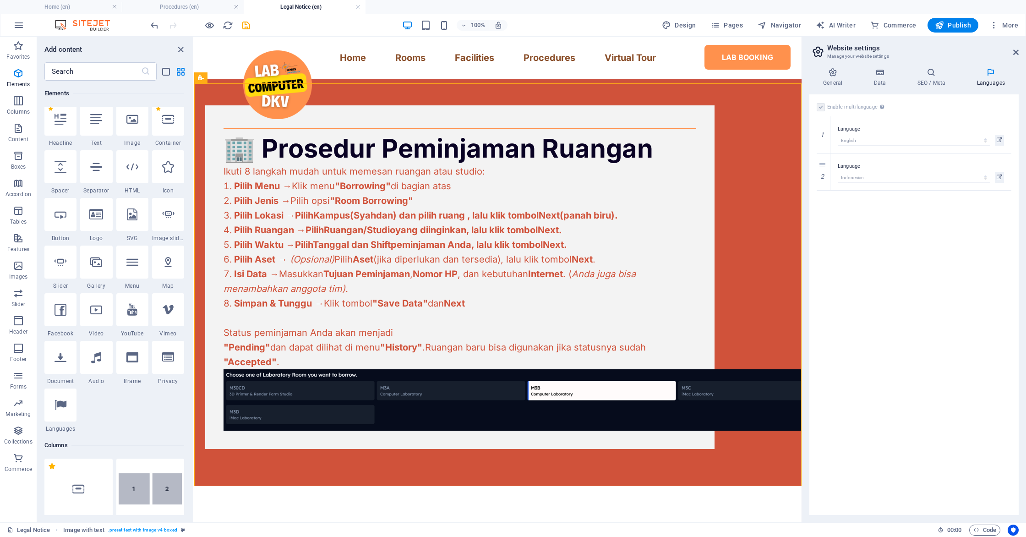
scroll to position [0, 0]
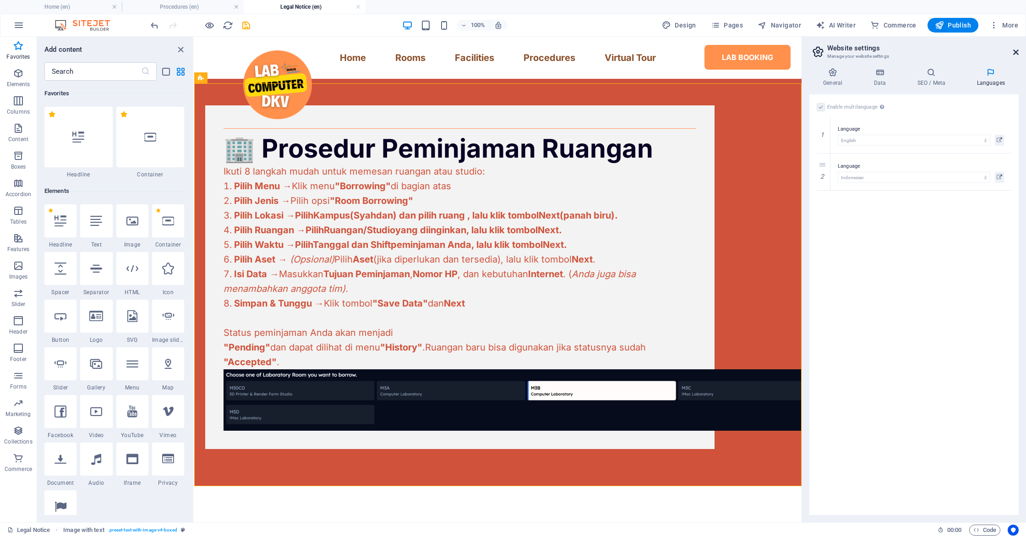
click at [1013, 52] on icon at bounding box center [1015, 52] width 5 height 7
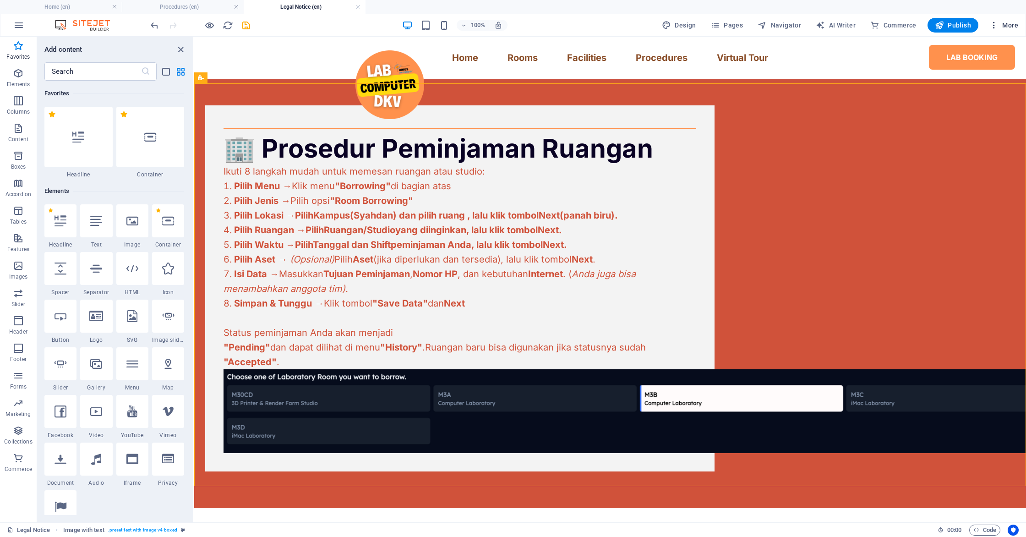
click at [1015, 22] on span "More" at bounding box center [1003, 25] width 29 height 9
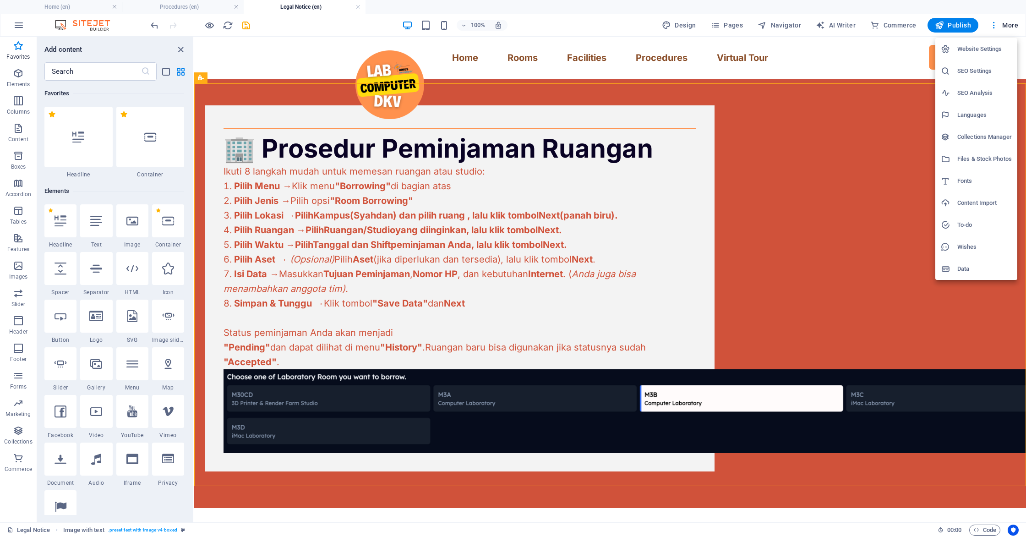
click at [960, 155] on h6 "Files & Stock Photos" at bounding box center [984, 158] width 54 height 11
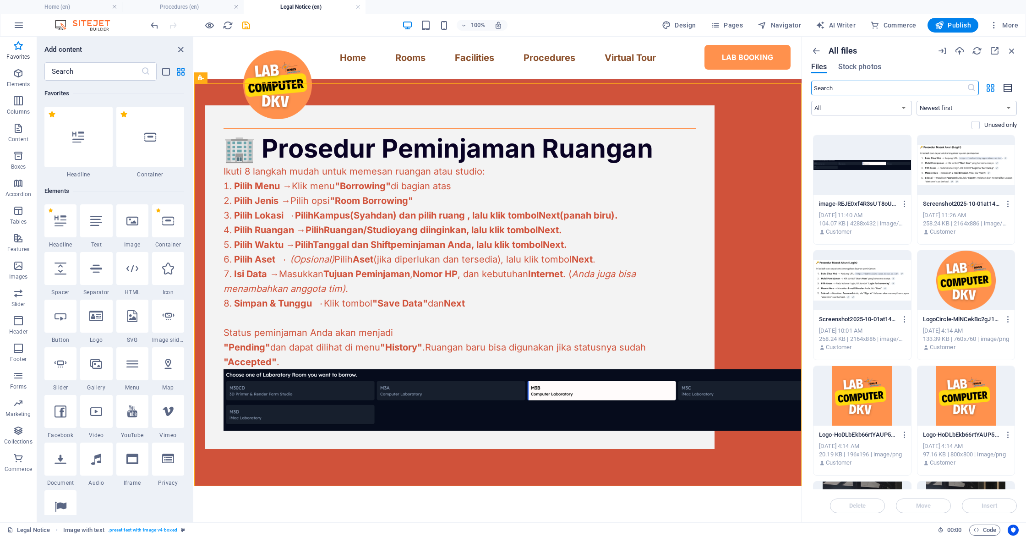
click at [1004, 87] on icon "button" at bounding box center [1008, 88] width 10 height 11
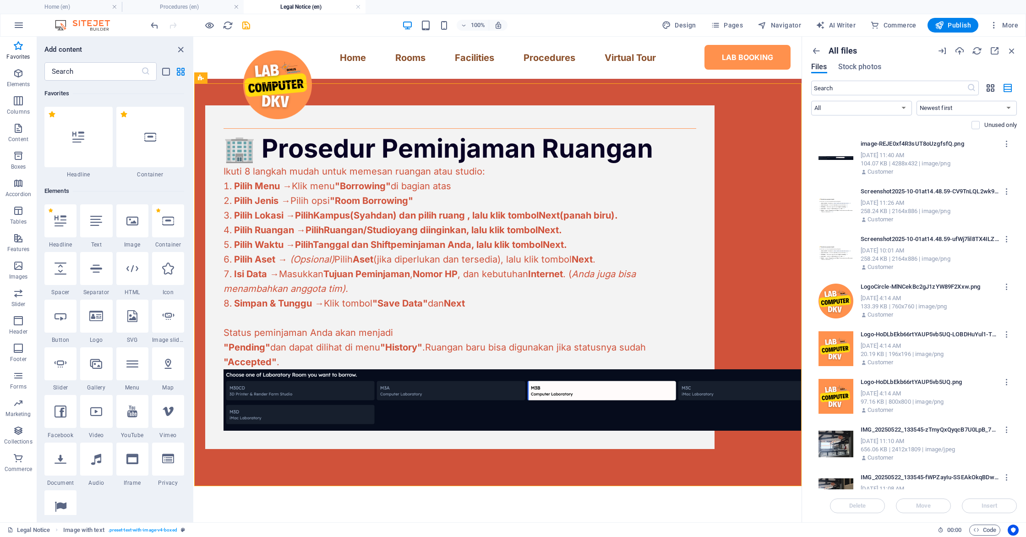
click at [986, 86] on icon "button" at bounding box center [990, 88] width 11 height 10
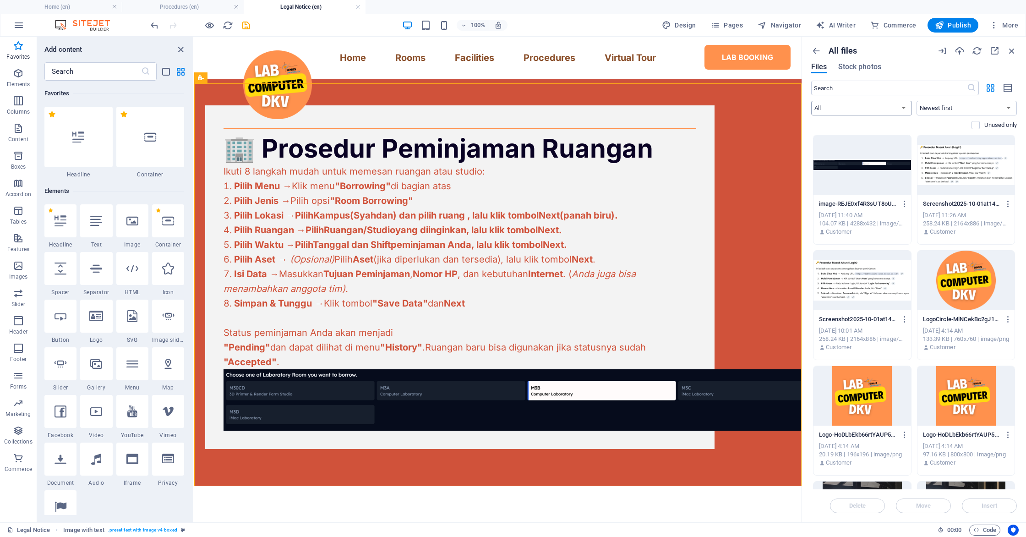
click at [861, 109] on select "All Images Documents Audio Video Vector Other" at bounding box center [861, 108] width 101 height 15
click at [955, 50] on icon "button" at bounding box center [959, 51] width 10 height 10
click at [954, 57] on div "All files Files Stock photos" at bounding box center [914, 63] width 206 height 35
click at [956, 54] on icon "button" at bounding box center [959, 51] width 10 height 10
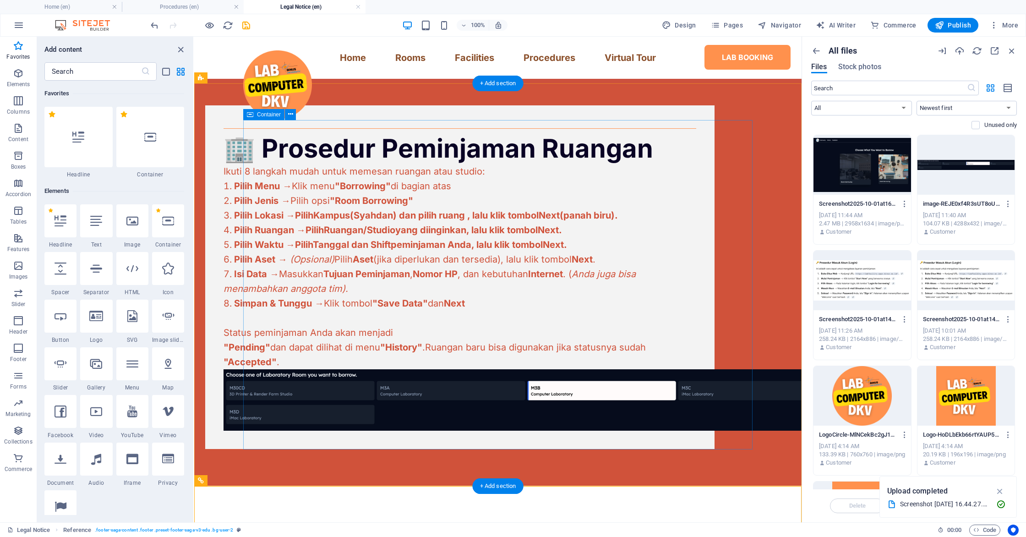
click at [369, 132] on div "🏢 Prosedur Peminjaman Ruangan Ikuti 8 langkah mudah untuk memesan ruangan atau …" at bounding box center [459, 276] width 509 height 343
click at [369, 131] on div "🏢 Prosedur Peminjaman Ruangan Ikuti 8 langkah mudah untuk memesan ruangan atau …" at bounding box center [459, 276] width 509 height 343
click at [280, 136] on div "🏢 Prosedur Peminjaman Ruangan Ikuti 8 langkah mudah untuk memesan ruangan atau …" at bounding box center [459, 276] width 509 height 343
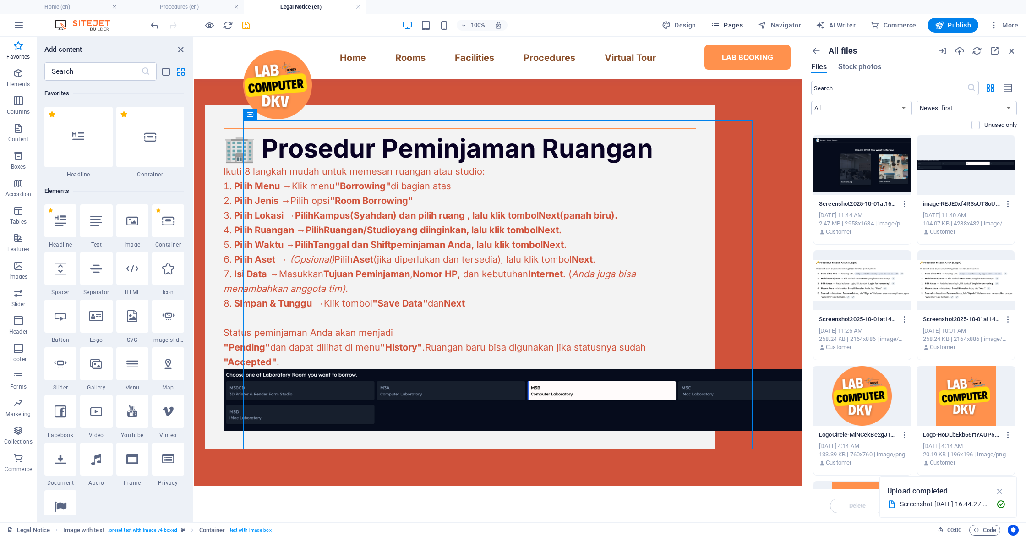
click at [724, 23] on span "Pages" at bounding box center [727, 25] width 32 height 9
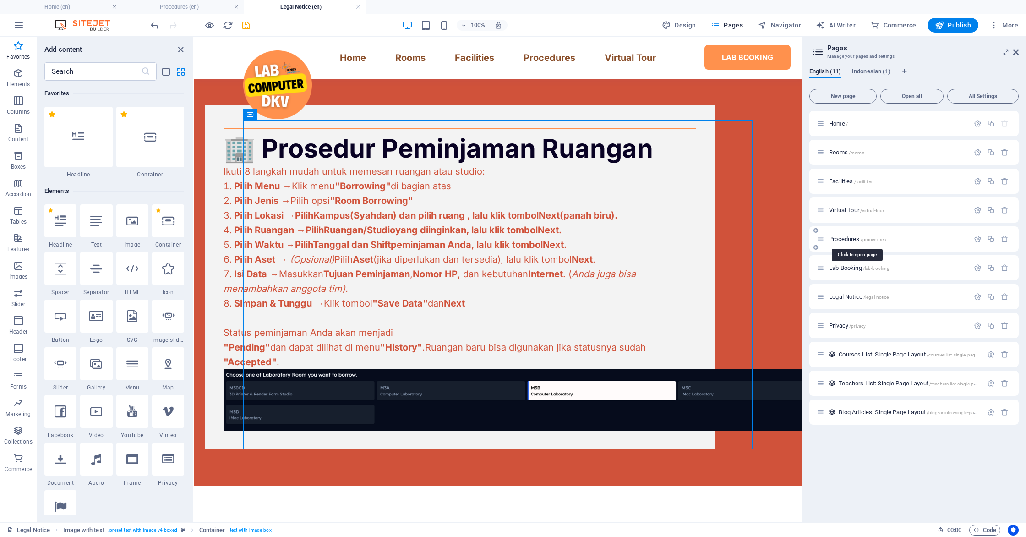
click at [849, 241] on span "Procedures /procedures" at bounding box center [857, 238] width 57 height 7
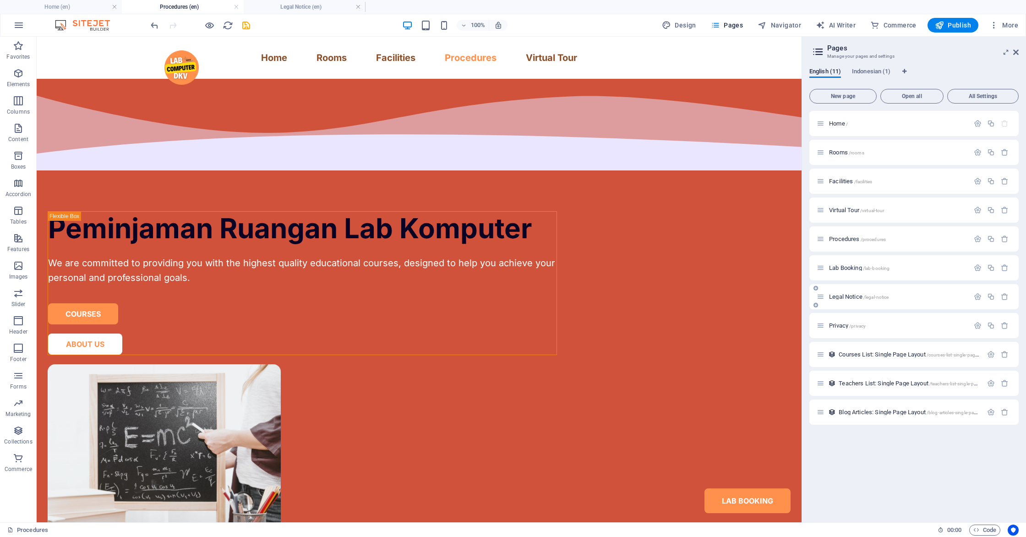
click at [863, 291] on div "Legal Notice /legal-notice" at bounding box center [892, 296] width 152 height 11
click at [845, 295] on span "Legal Notice /legal-notice" at bounding box center [859, 296] width 60 height 7
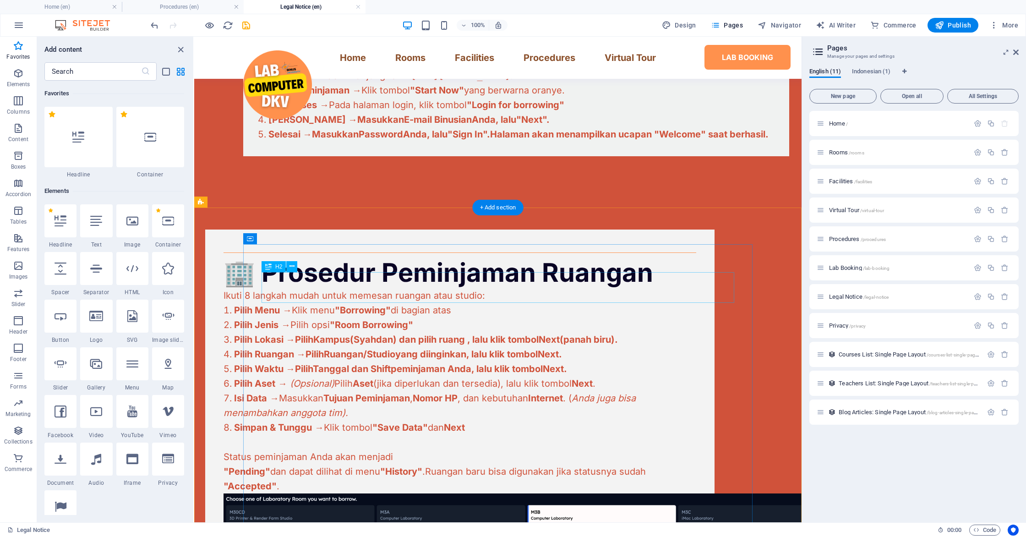
scroll to position [261, 0]
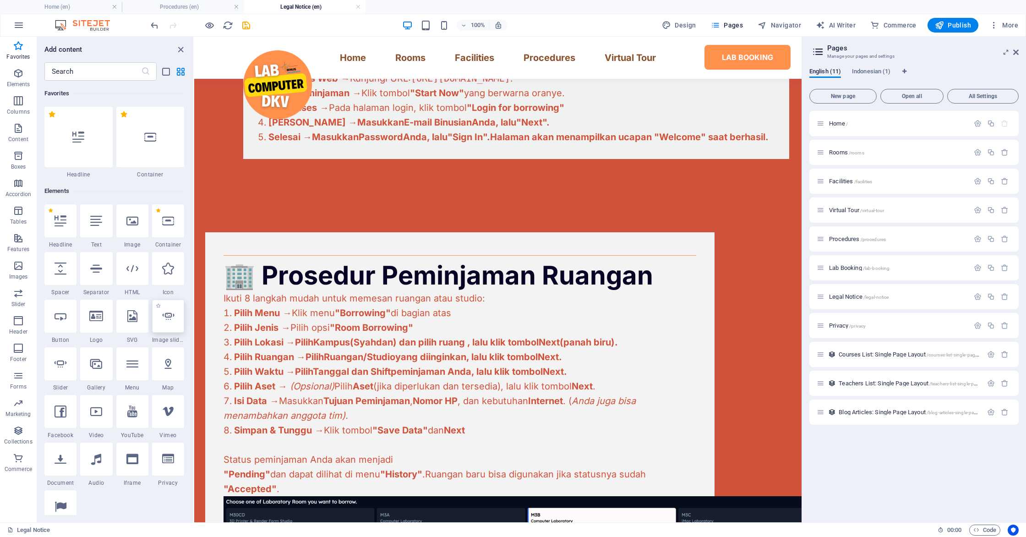
click at [161, 325] on div at bounding box center [168, 315] width 32 height 33
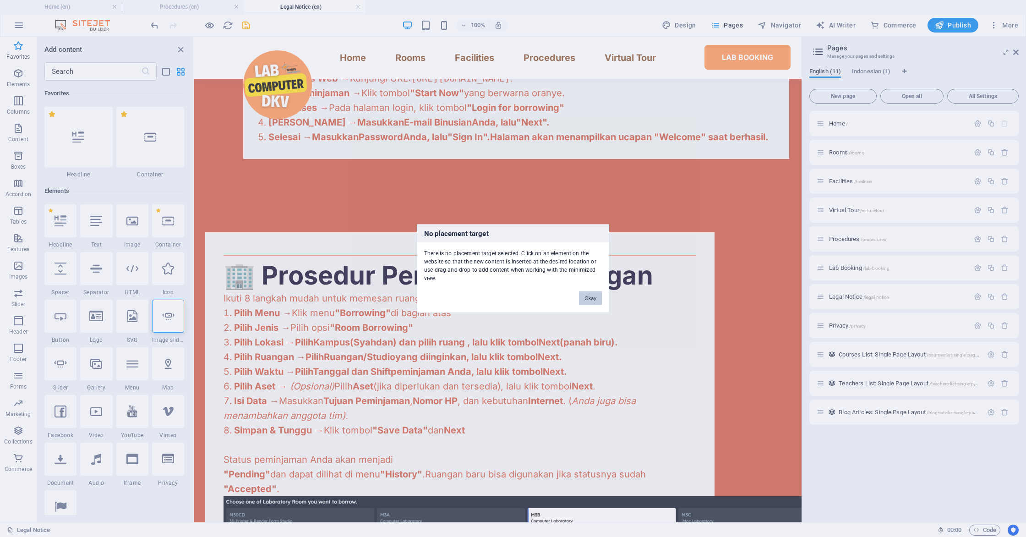
click at [593, 298] on button "Okay" at bounding box center [590, 298] width 23 height 14
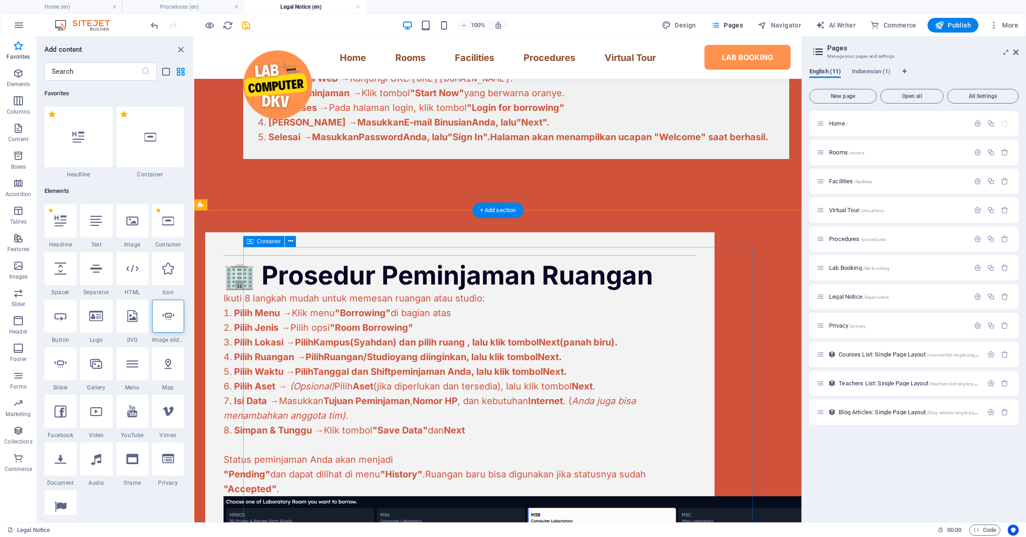
click at [341, 264] on div "🏢 Prosedur Peminjaman Ruangan Ikuti 8 langkah mudah untuk memesan ruangan atau …" at bounding box center [459, 403] width 509 height 343
click at [341, 262] on div "🏢 Prosedur Peminjaman Ruangan Ikuti 8 langkah mudah untuk memesan ruangan atau …" at bounding box center [459, 403] width 509 height 343
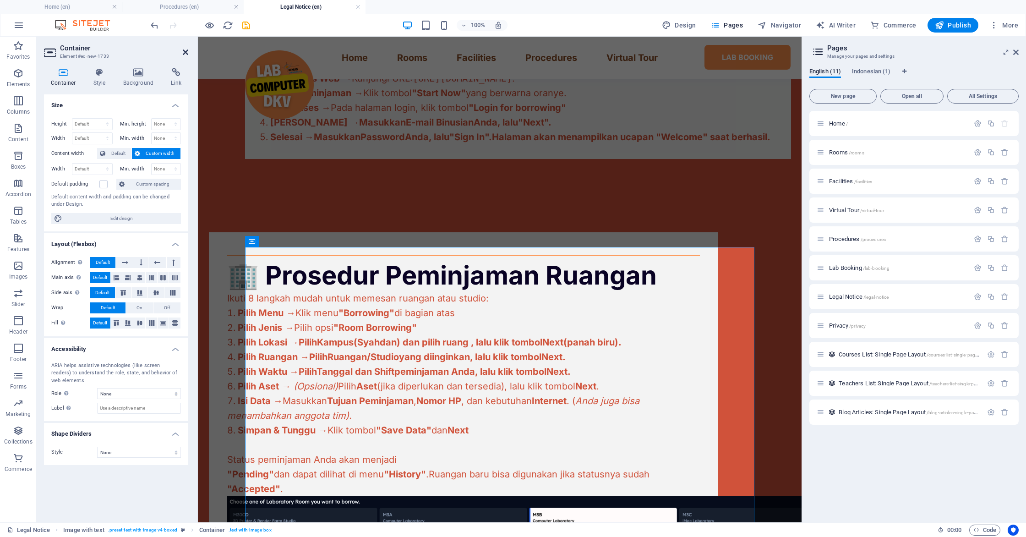
click at [187, 52] on icon at bounding box center [185, 52] width 5 height 7
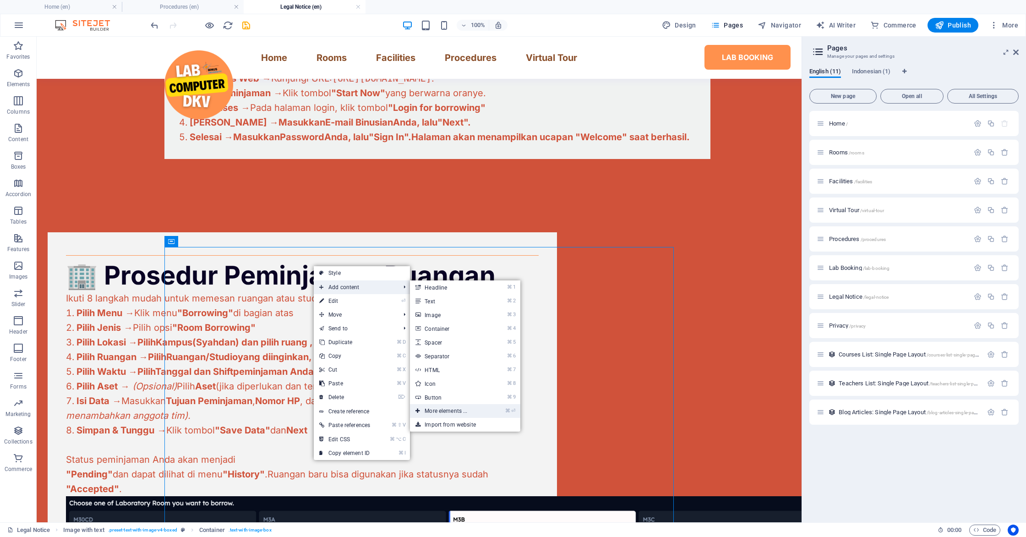
click at [472, 414] on link "⌘ ⏎ More elements ..." at bounding box center [448, 411] width 76 height 14
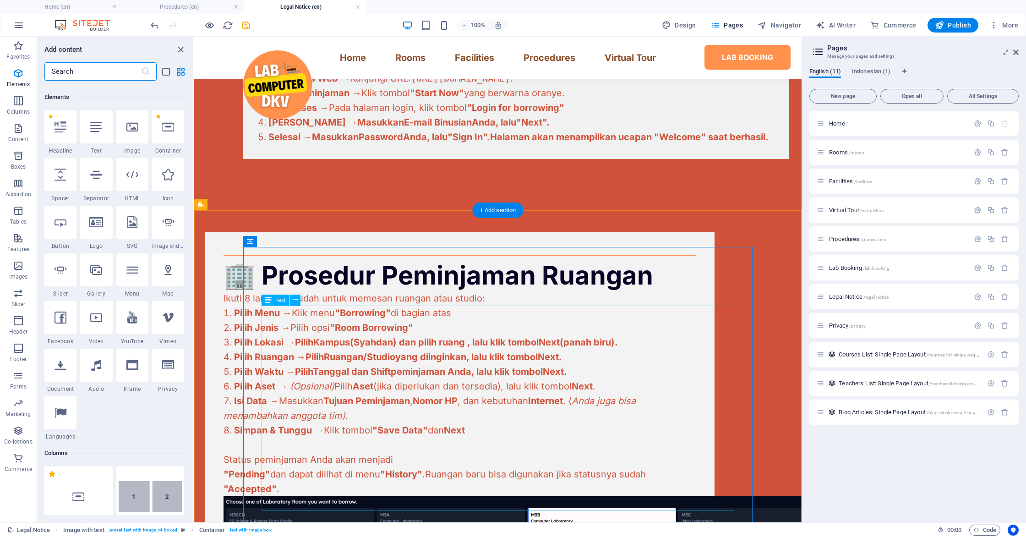
scroll to position [98, 0]
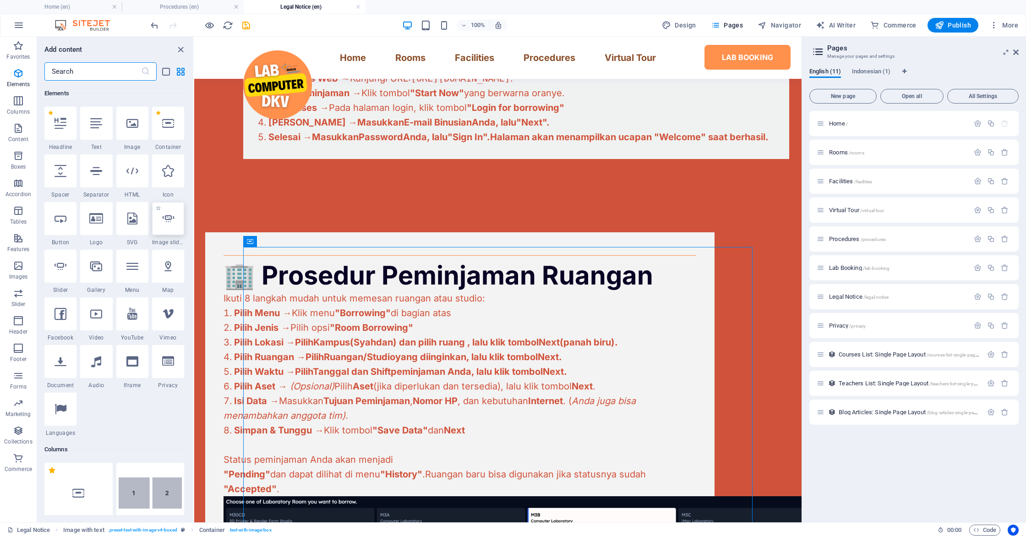
click at [163, 227] on div at bounding box center [168, 218] width 32 height 33
select select "ms"
select select "s"
select select "progressive"
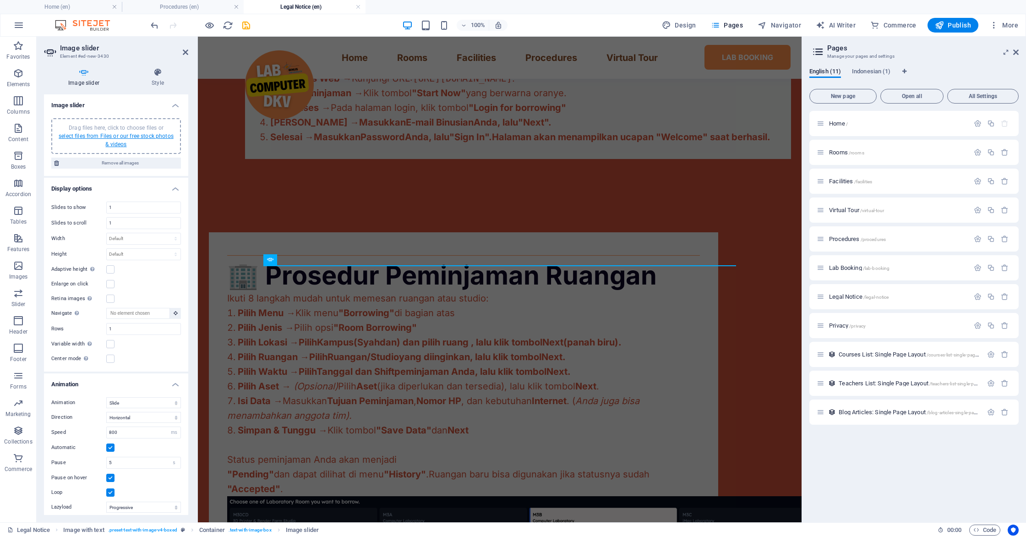
click at [133, 138] on link "select files from Files or our free stock photos & videos" at bounding box center [116, 140] width 115 height 15
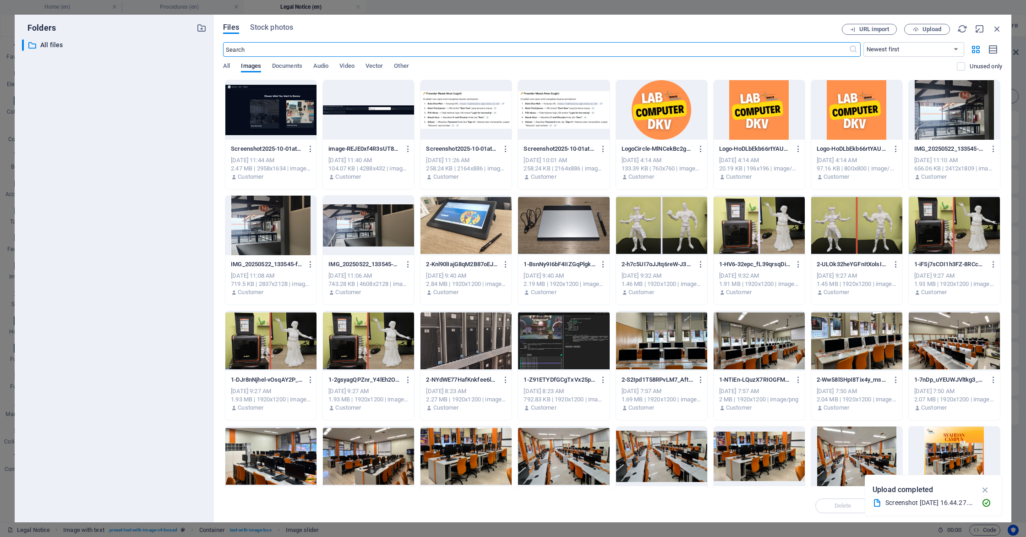
click at [273, 118] on div at bounding box center [270, 110] width 91 height 60
click at [273, 118] on div "1" at bounding box center [270, 110] width 91 height 60
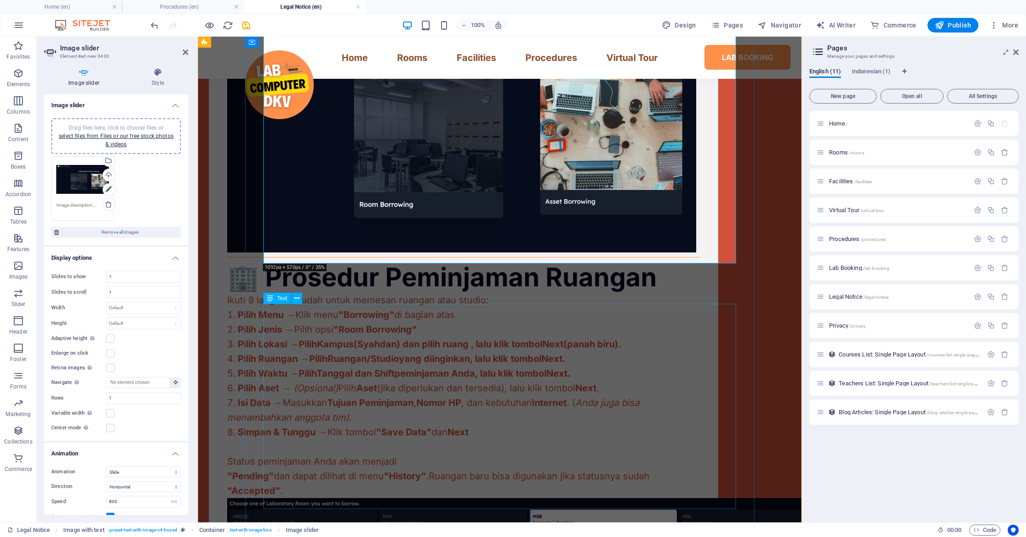
scroll to position [517, 0]
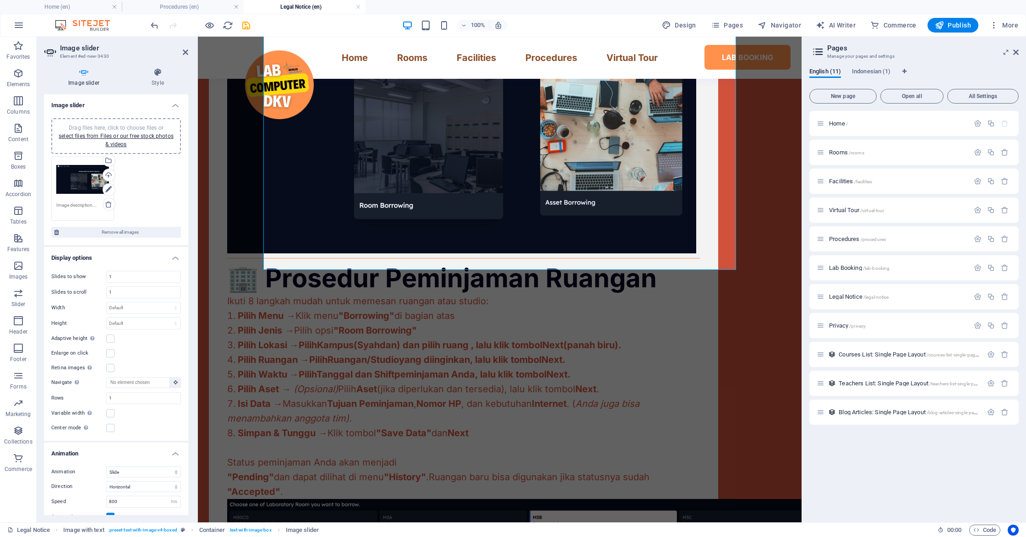
click at [72, 207] on textarea at bounding box center [82, 208] width 53 height 14
type textarea "1"
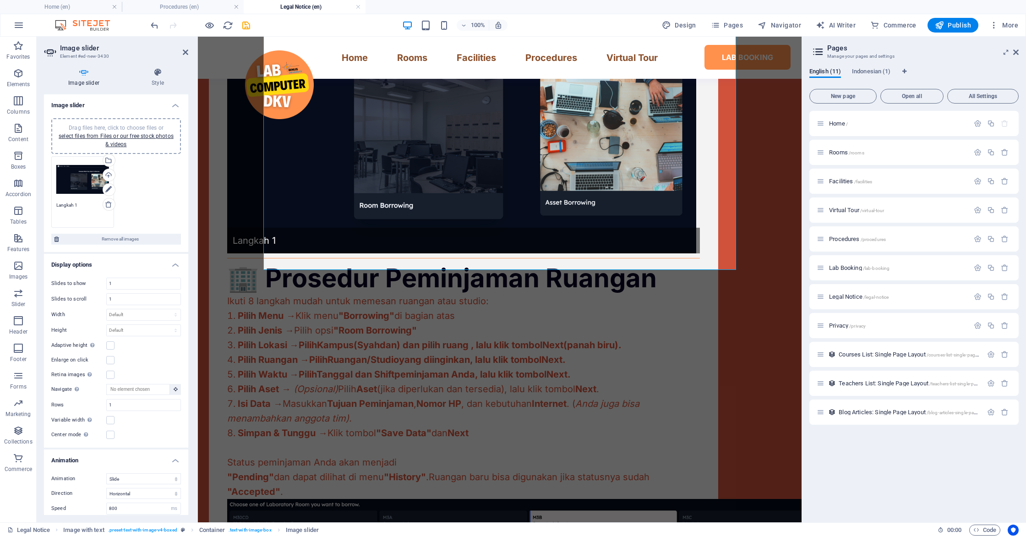
type textarea "Langkah 1"
click at [215, 179] on div "Langkah 1 🏢 Prosedur Peminjaman Ruangan Ikuti 8 langkah mudah untuk memesan rua…" at bounding box center [499, 276] width 603 height 675
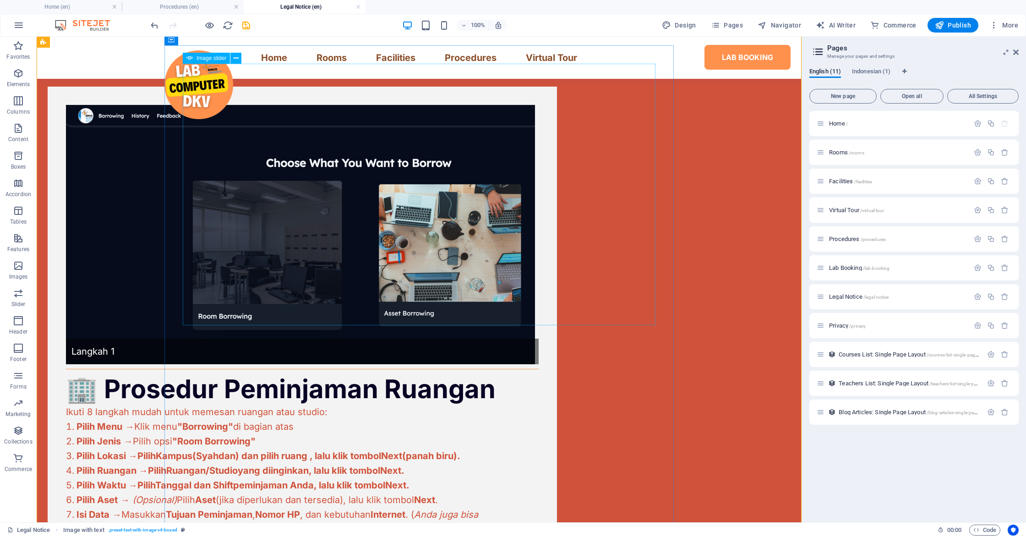
scroll to position [378, 0]
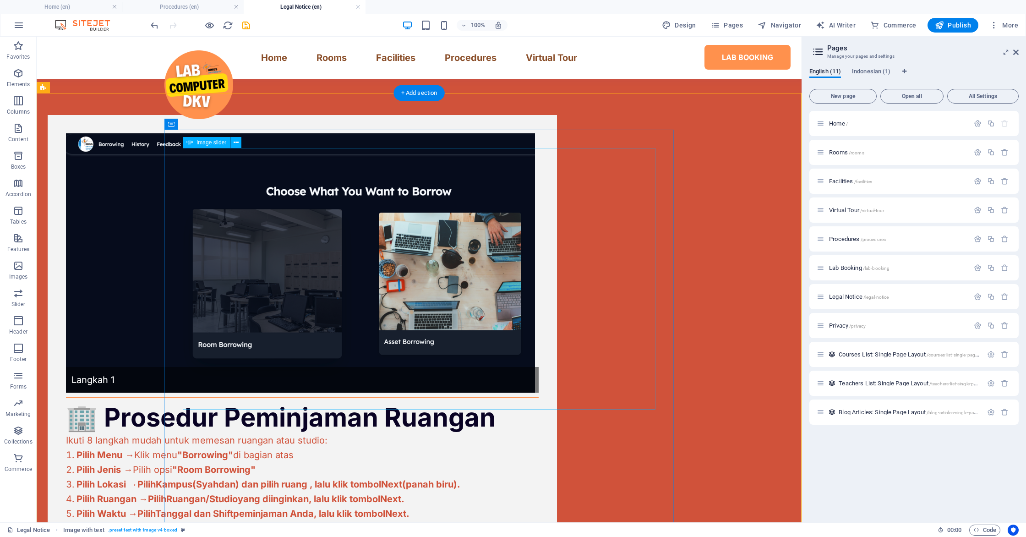
click at [375, 236] on img "1/1" at bounding box center [300, 262] width 469 height 259
click at [372, 240] on img "1/1" at bounding box center [300, 262] width 469 height 259
select select "ms"
select select "s"
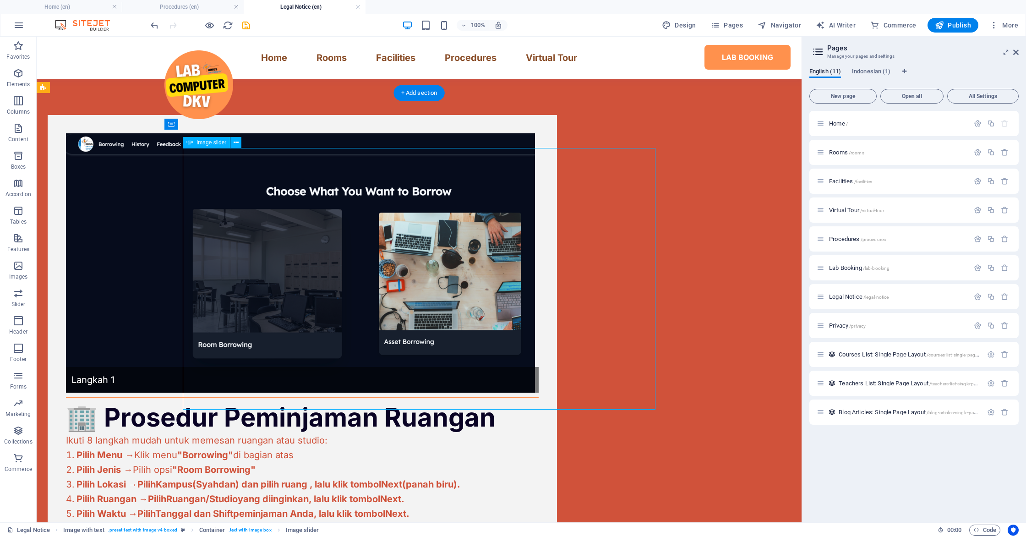
select select "progressive"
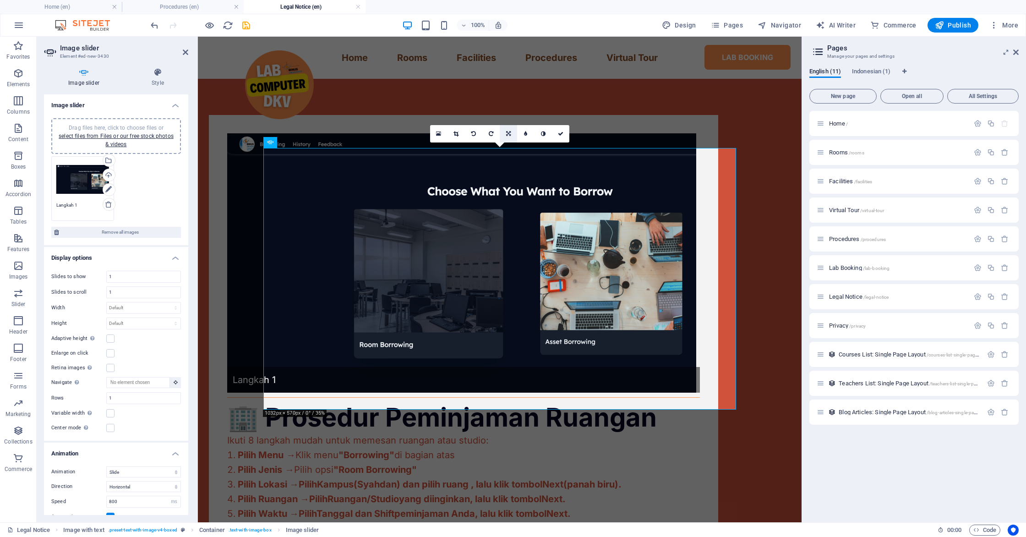
click at [504, 137] on link at bounding box center [507, 133] width 17 height 17
click at [239, 208] on div "Langkah 1 🏢 Prosedur Peminjaman Ruangan Ikuti 8 langkah mudah untuk memesan rua…" at bounding box center [499, 415] width 603 height 675
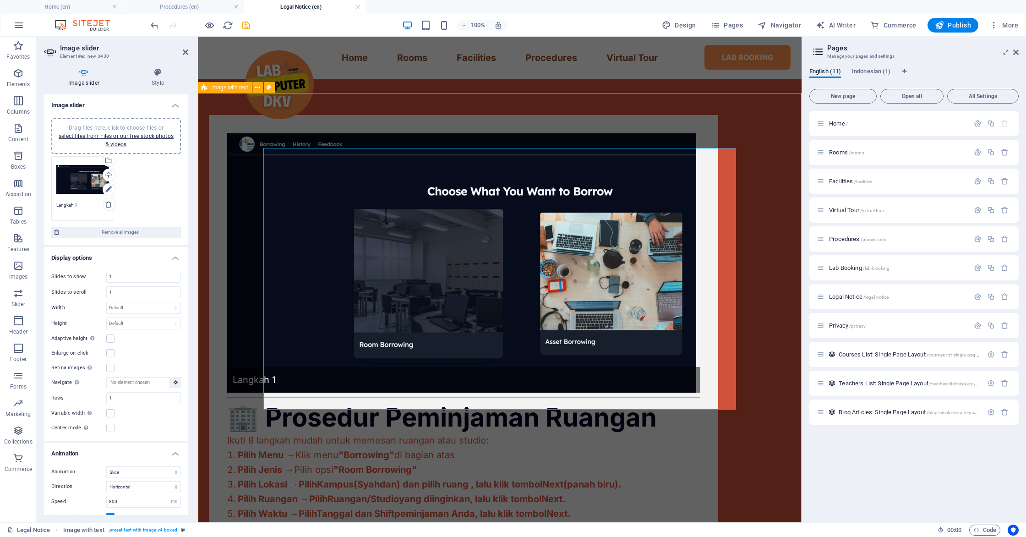
click at [239, 208] on div "Langkah 1 🏢 Prosedur Peminjaman Ruangan Ikuti 8 langkah mudah untuk memesan rua…" at bounding box center [499, 415] width 603 height 675
select select "rem"
select select "px"
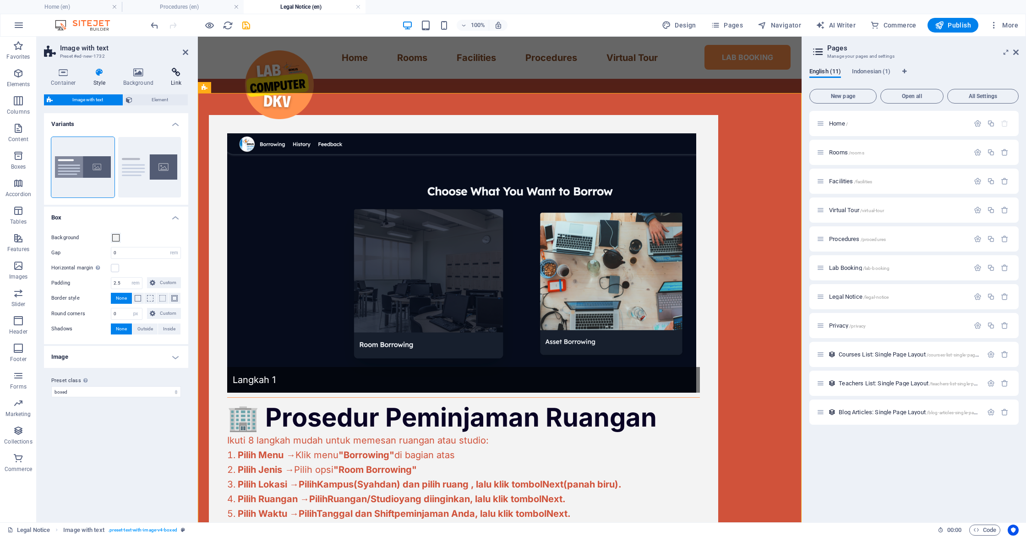
click at [165, 78] on h4 "Link" at bounding box center [176, 77] width 24 height 19
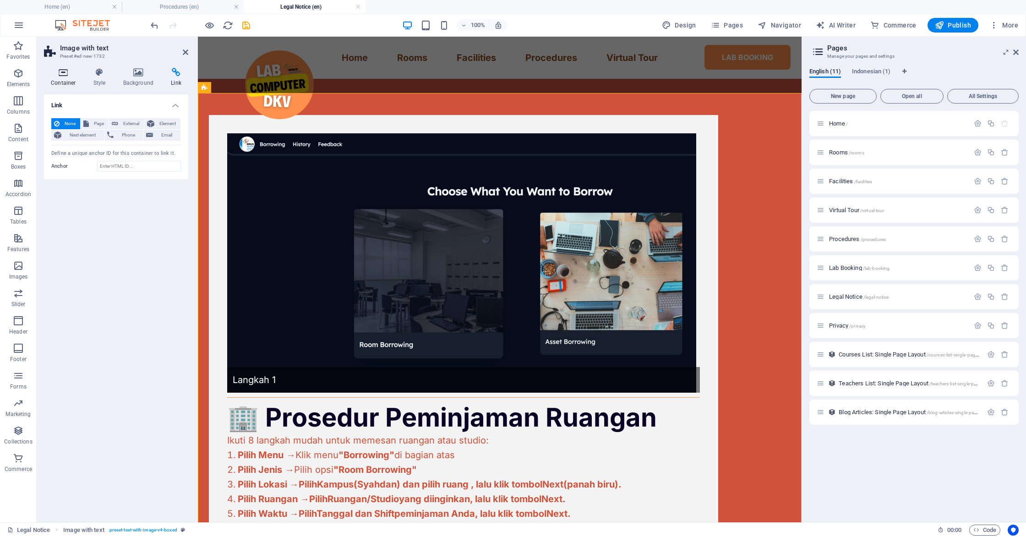
click at [70, 75] on icon at bounding box center [63, 72] width 39 height 9
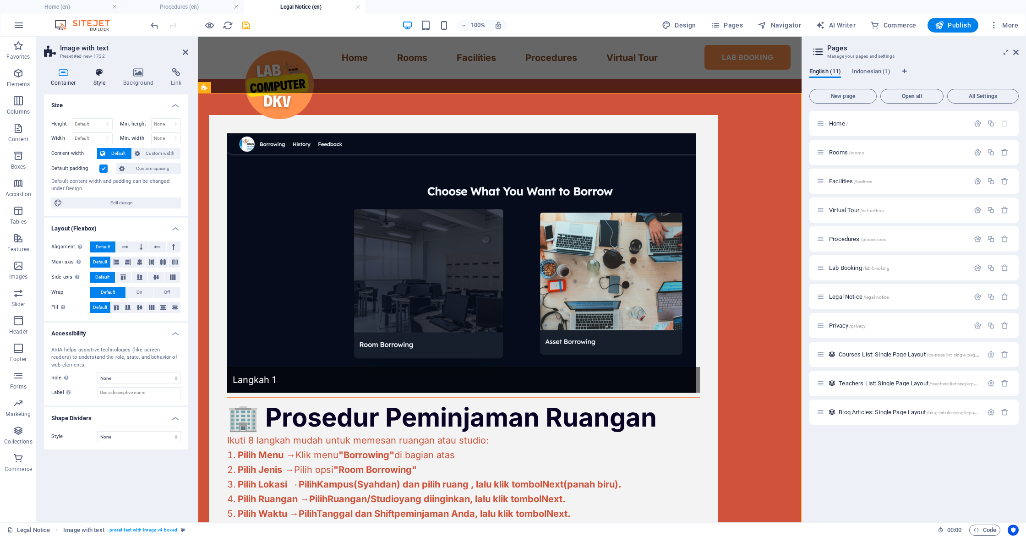
click at [88, 74] on icon at bounding box center [100, 72] width 26 height 9
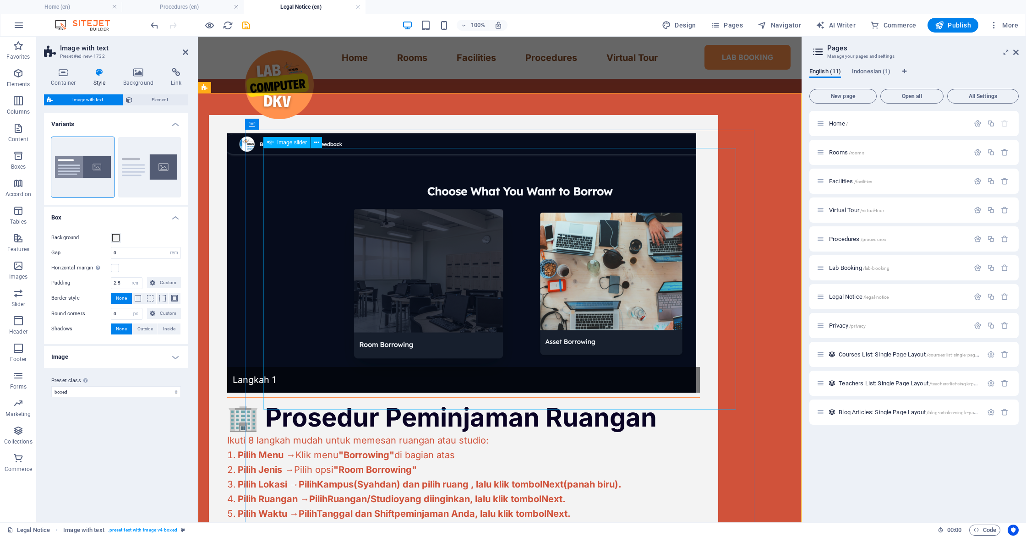
click at [301, 169] on img "1/1" at bounding box center [461, 262] width 469 height 259
click at [315, 146] on icon at bounding box center [316, 143] width 5 height 10
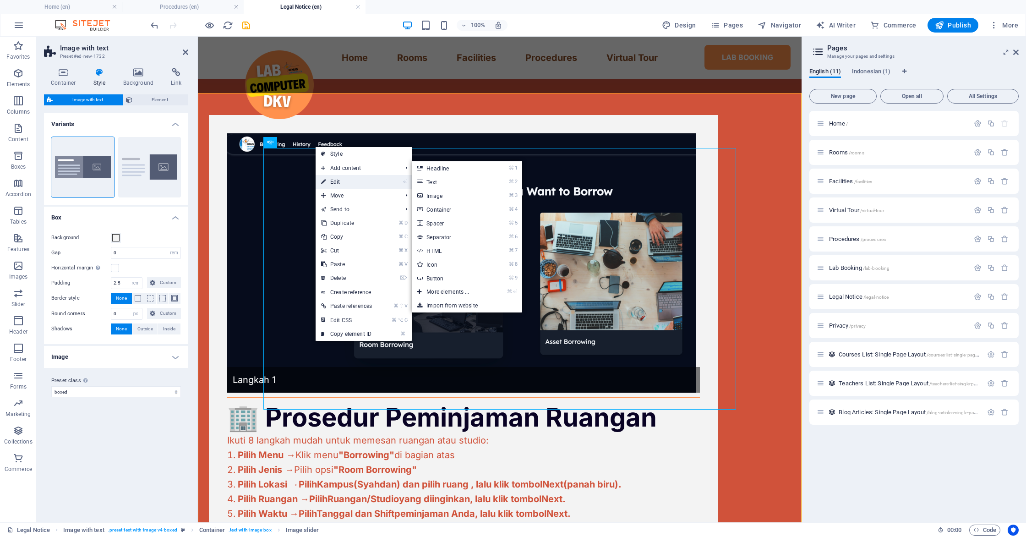
click at [326, 177] on link "⏎ Edit" at bounding box center [346, 182] width 62 height 14
select select "ms"
select select "s"
select select "progressive"
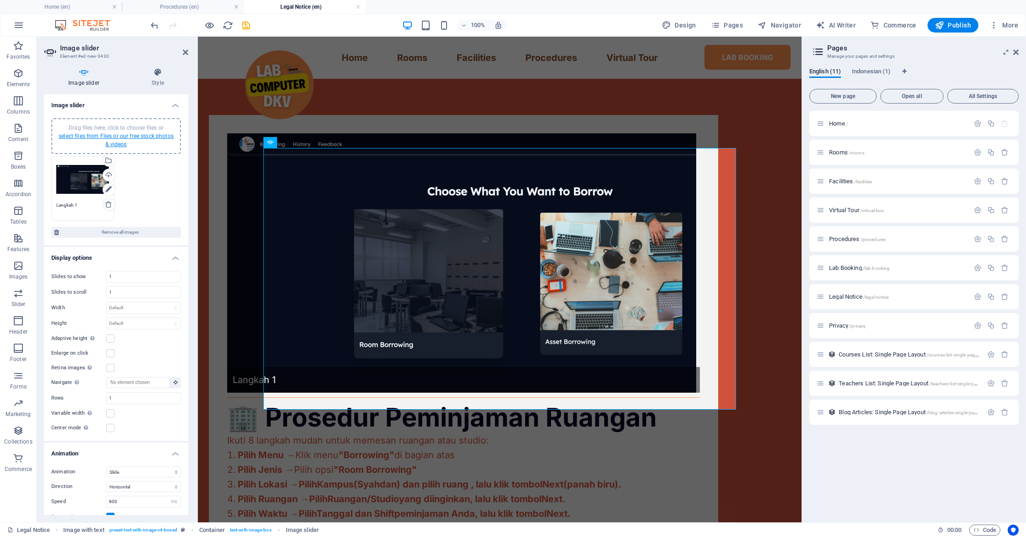
click at [125, 135] on link "select files from Files or our free stock photos & videos" at bounding box center [116, 140] width 115 height 15
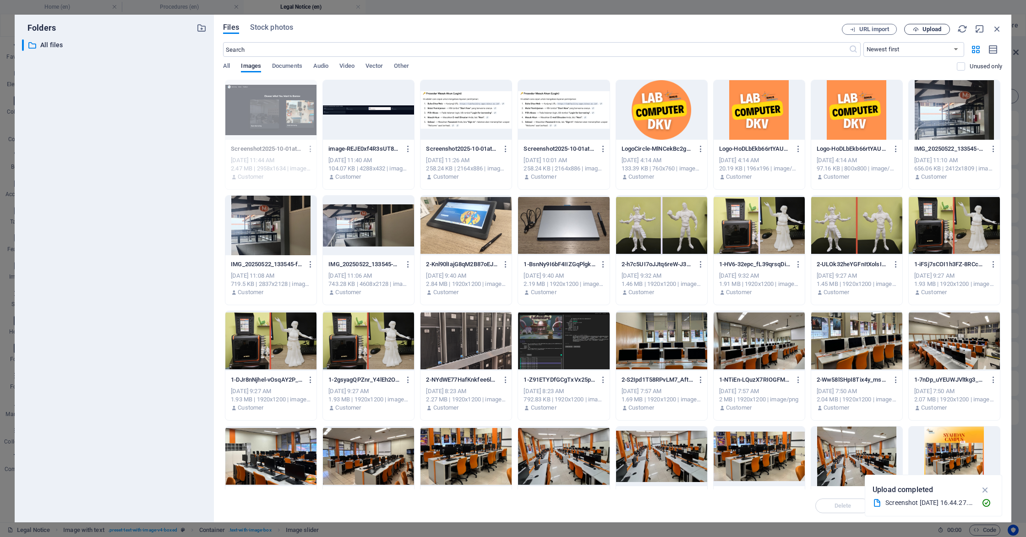
click at [924, 29] on span "Upload" at bounding box center [931, 29] width 19 height 5
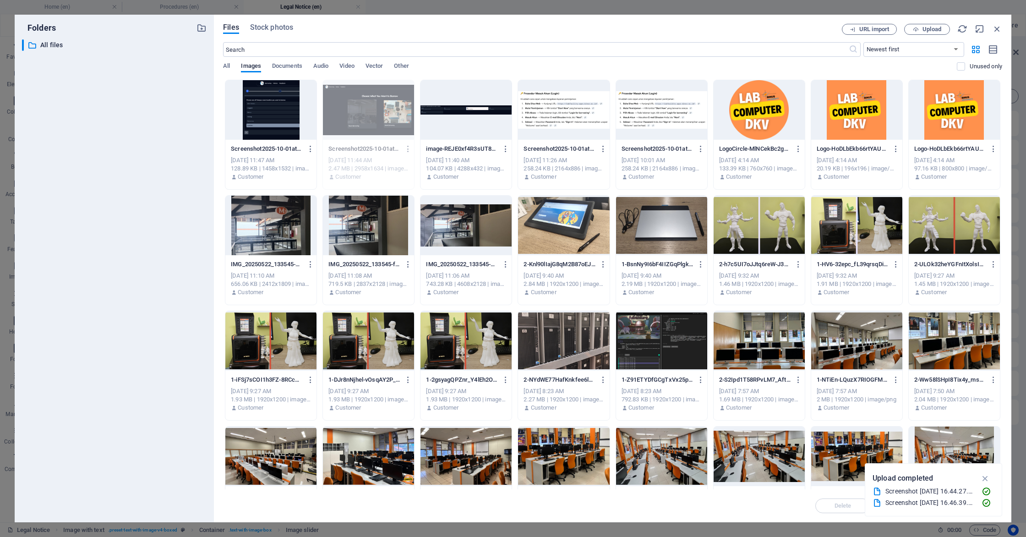
click at [276, 124] on div at bounding box center [270, 110] width 91 height 60
click at [276, 124] on div "1" at bounding box center [270, 110] width 91 height 60
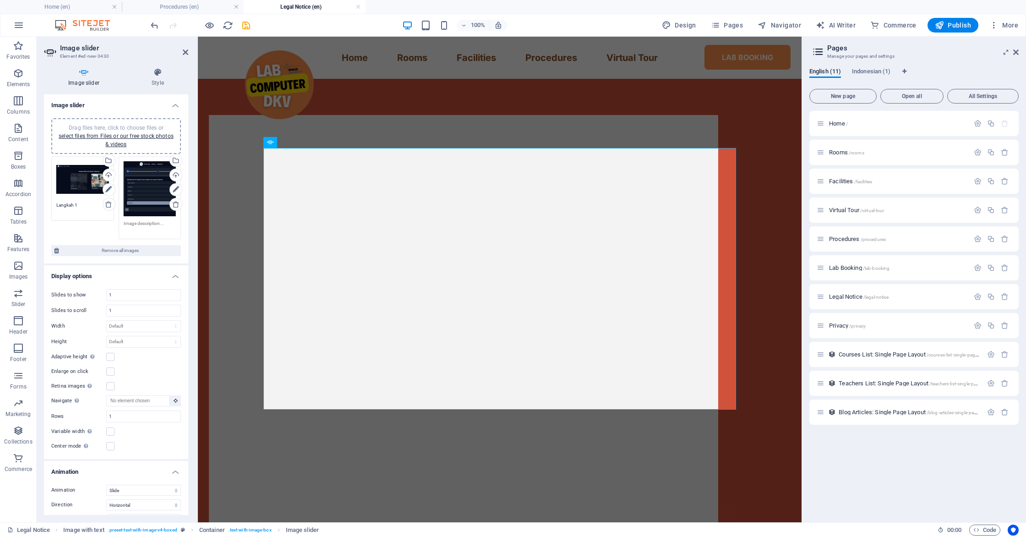
click at [146, 226] on textarea at bounding box center [150, 227] width 53 height 14
type textarea "Langkah 2"
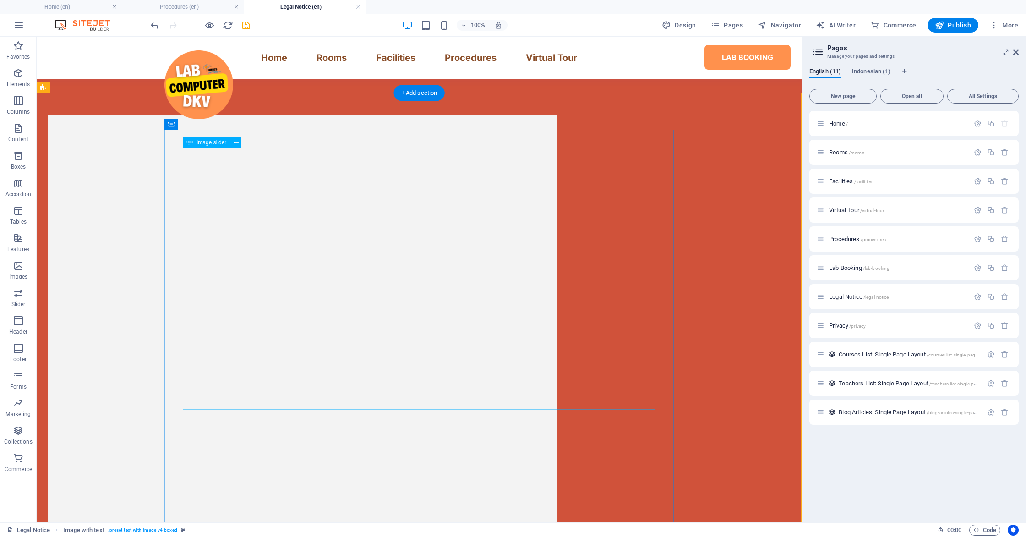
select select "ms"
select select "s"
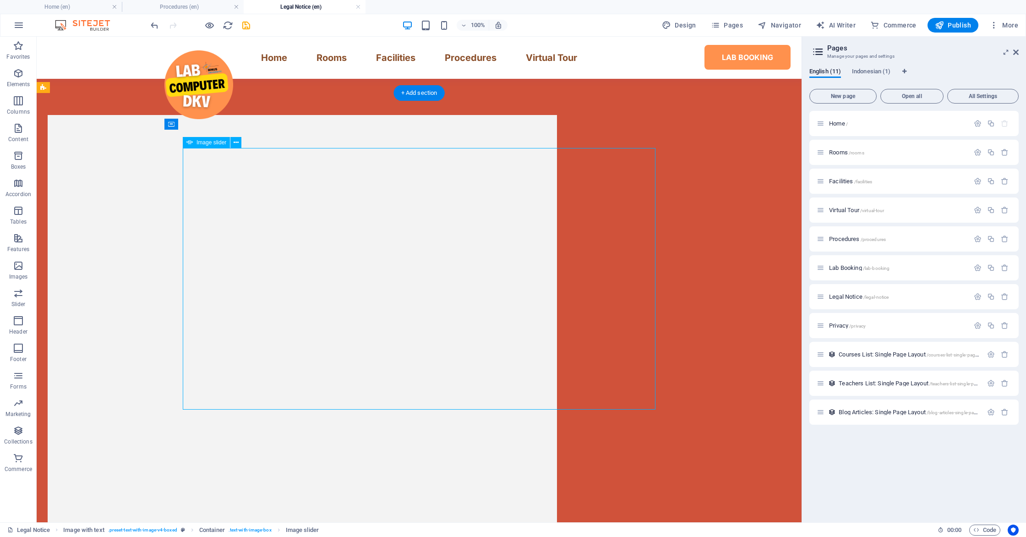
select select "progressive"
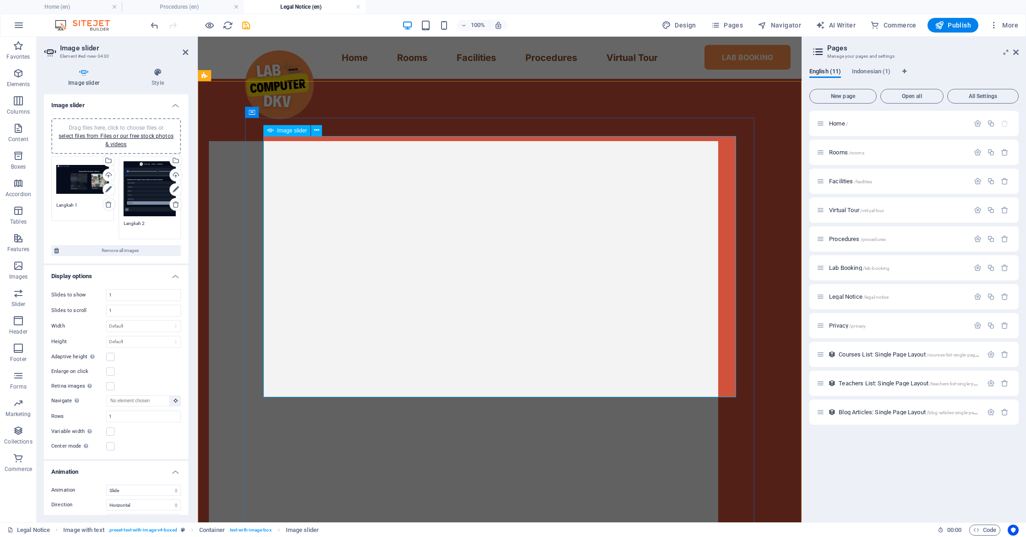
scroll to position [390, 0]
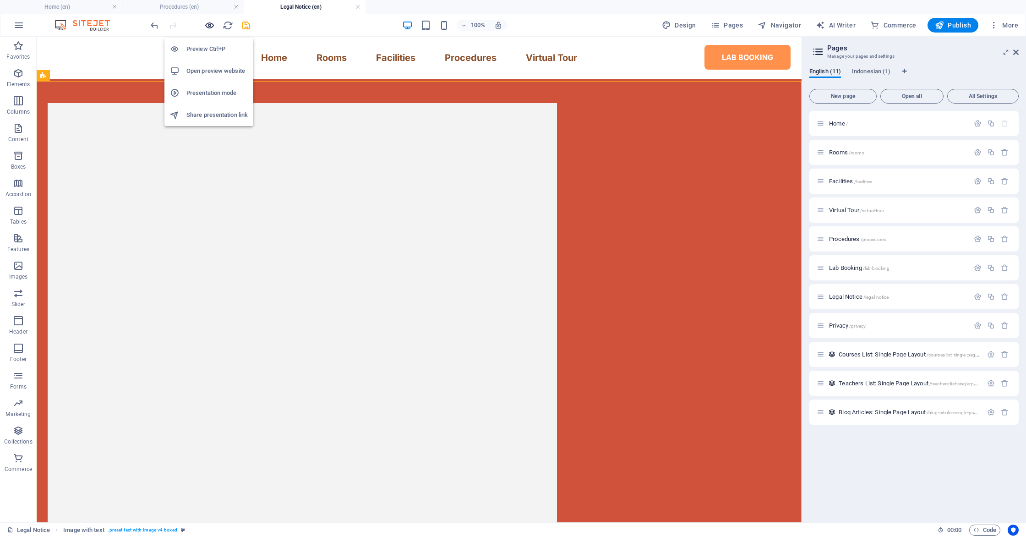
click at [211, 24] on icon "button" at bounding box center [209, 25] width 11 height 11
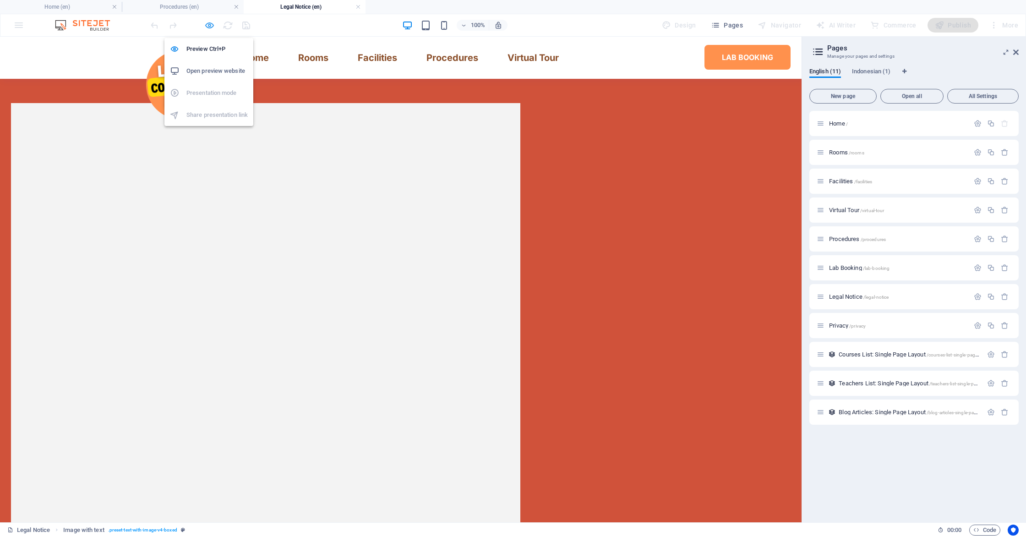
click at [209, 30] on icon "button" at bounding box center [209, 25] width 11 height 11
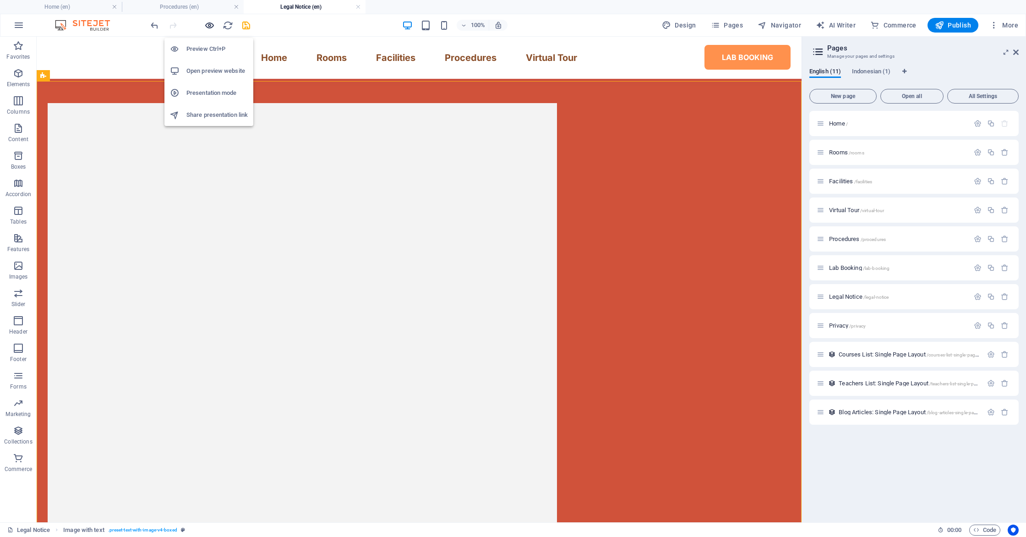
click at [210, 28] on icon "button" at bounding box center [209, 25] width 11 height 11
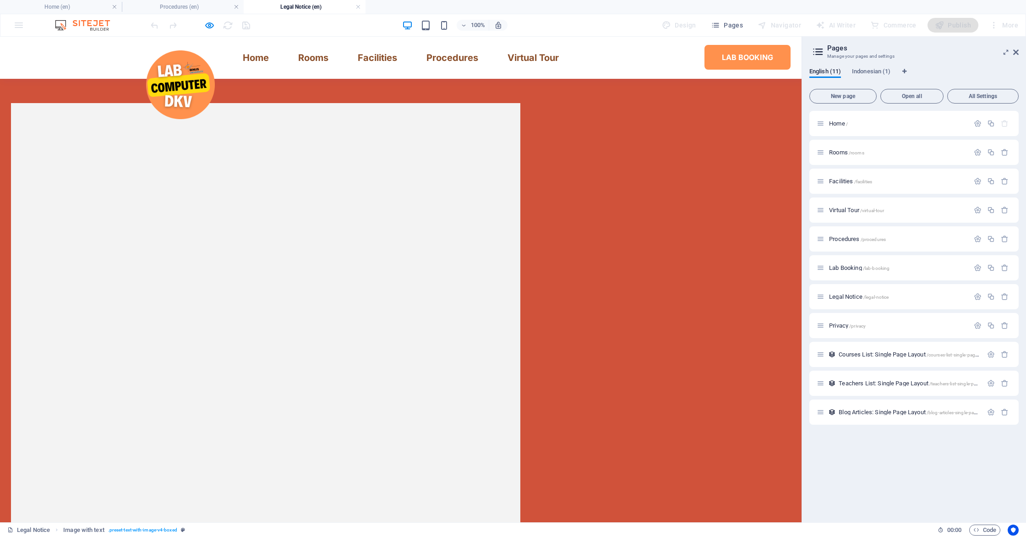
click at [209, 26] on icon "button" at bounding box center [209, 25] width 11 height 11
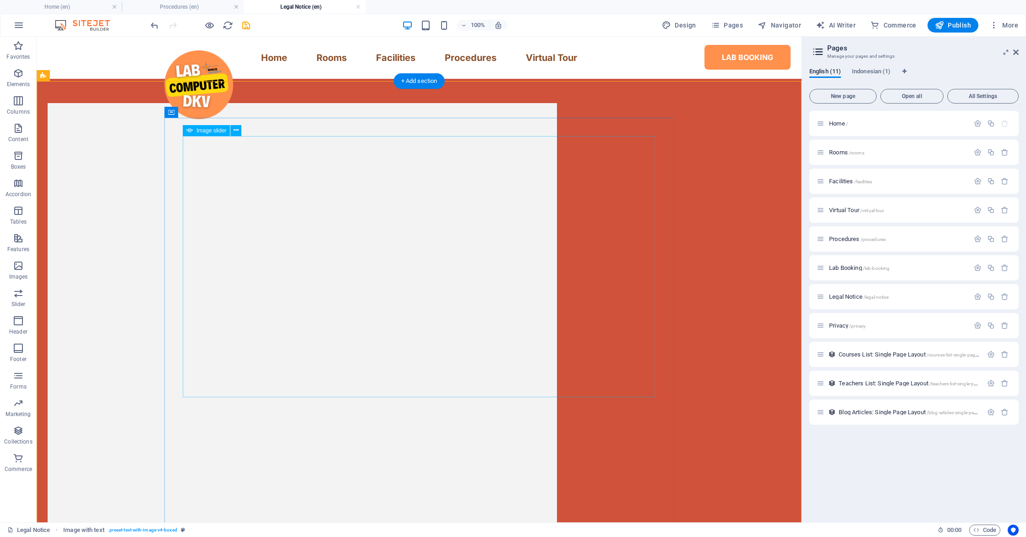
click at [233, 132] on icon at bounding box center [235, 130] width 5 height 10
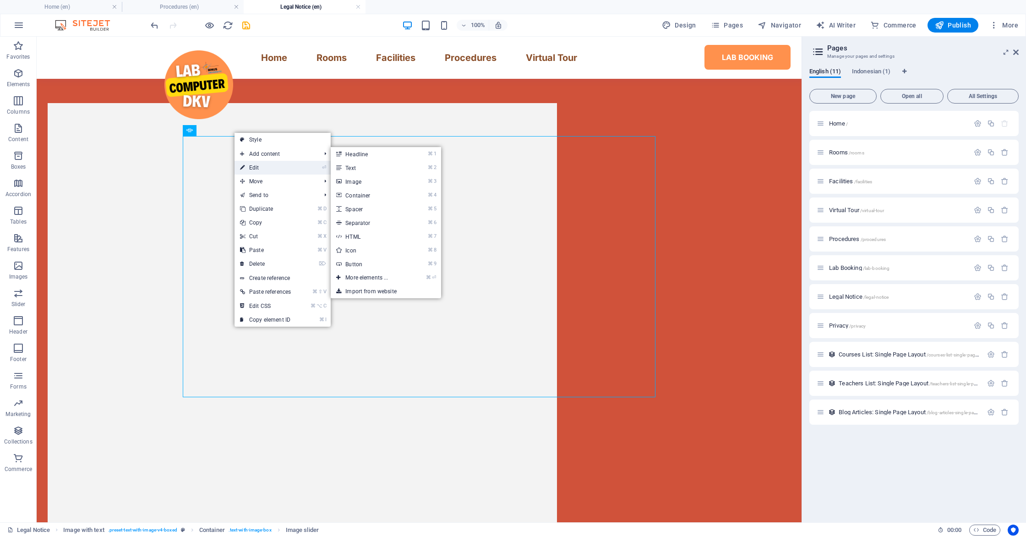
click at [254, 164] on link "⏎ Edit" at bounding box center [265, 168] width 62 height 14
select select "ms"
select select "s"
select select "progressive"
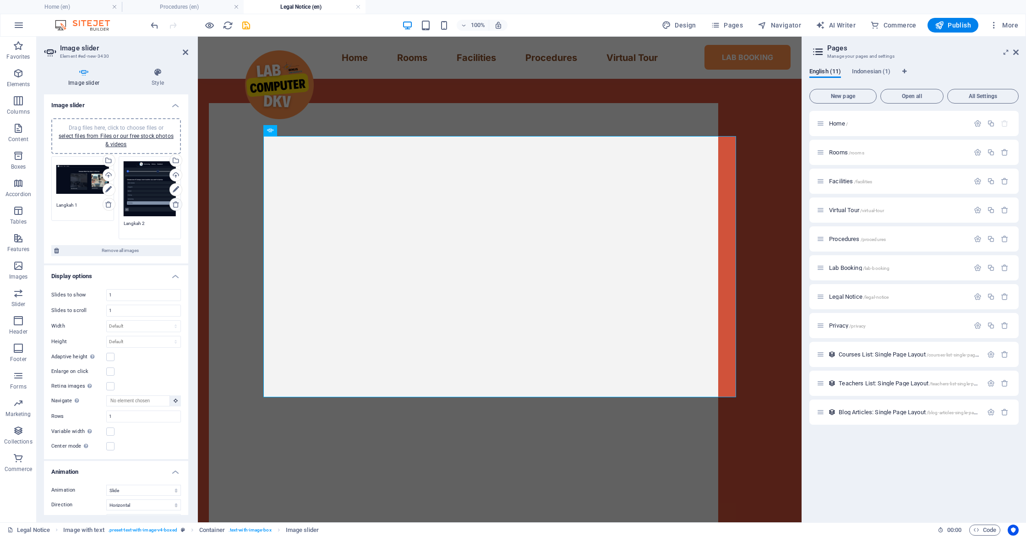
click at [173, 207] on icon at bounding box center [175, 204] width 7 height 7
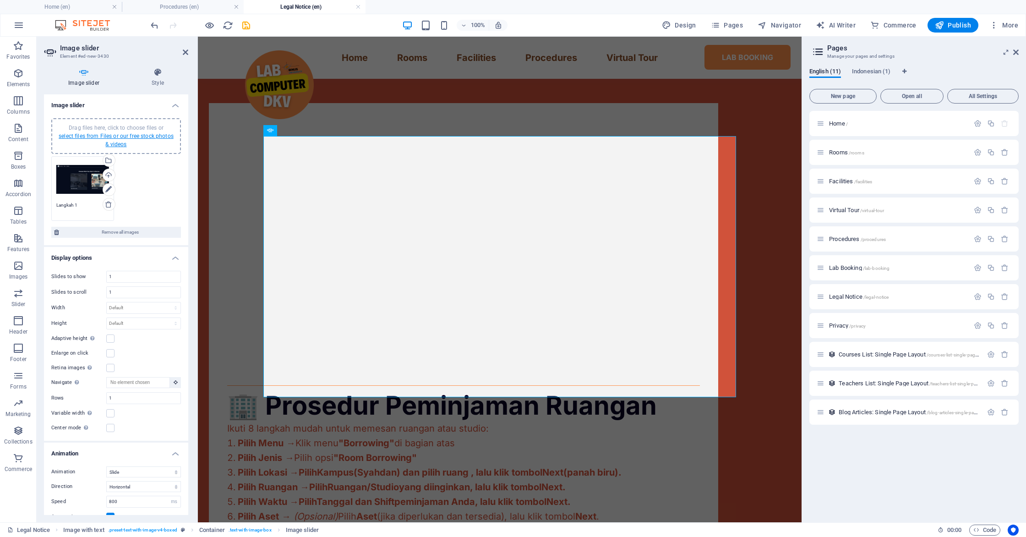
click at [136, 138] on link "select files from Files or our free stock photos & videos" at bounding box center [116, 140] width 115 height 15
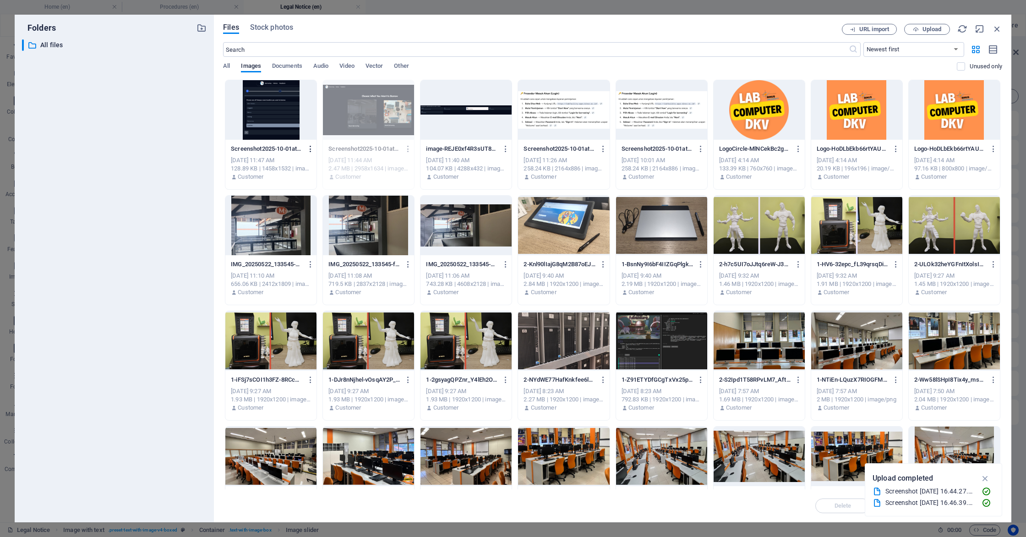
click at [309, 149] on icon "button" at bounding box center [310, 149] width 9 height 8
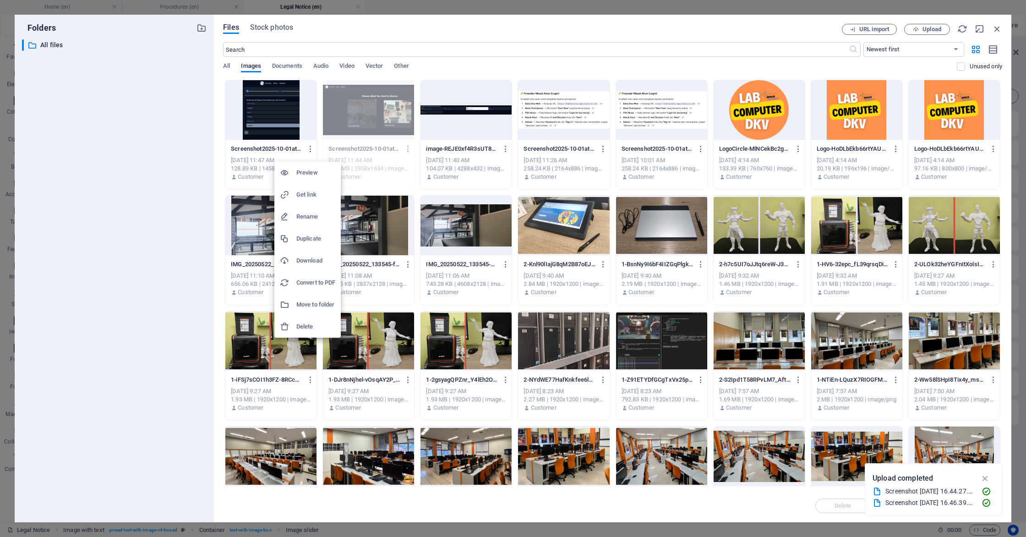
click at [304, 326] on h6 "Delete" at bounding box center [315, 326] width 39 height 11
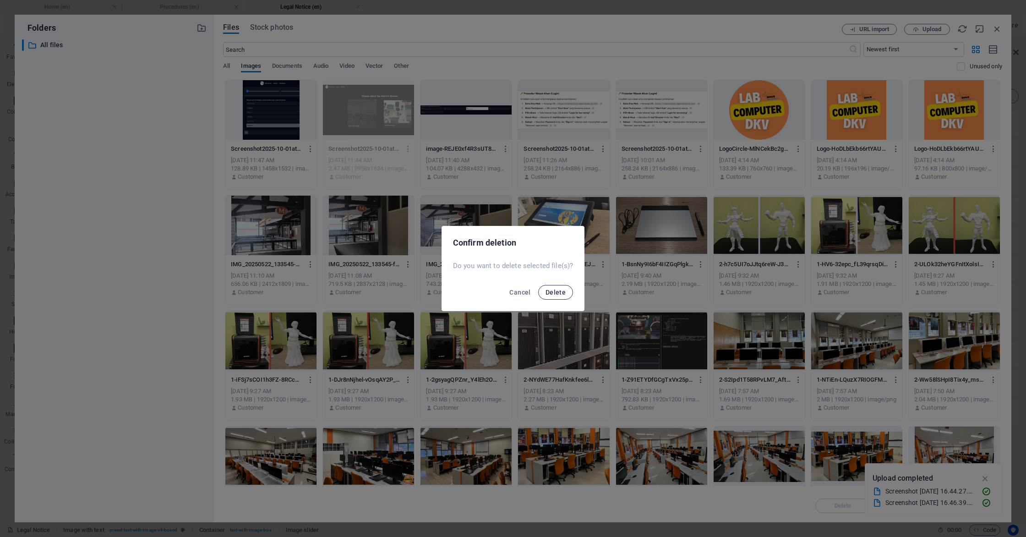
click at [559, 294] on span "Delete" at bounding box center [555, 291] width 20 height 7
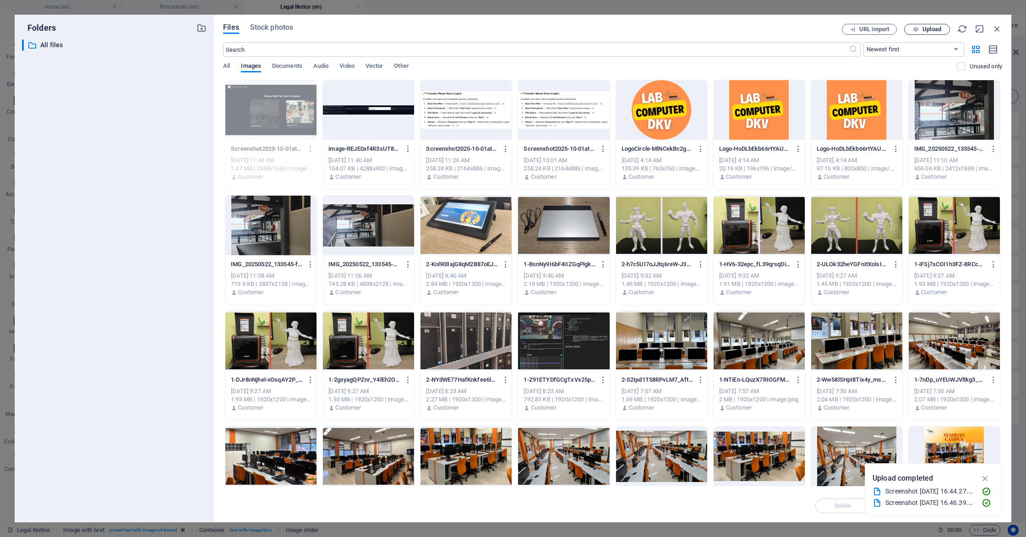
click at [925, 32] on span "Upload" at bounding box center [931, 29] width 19 height 5
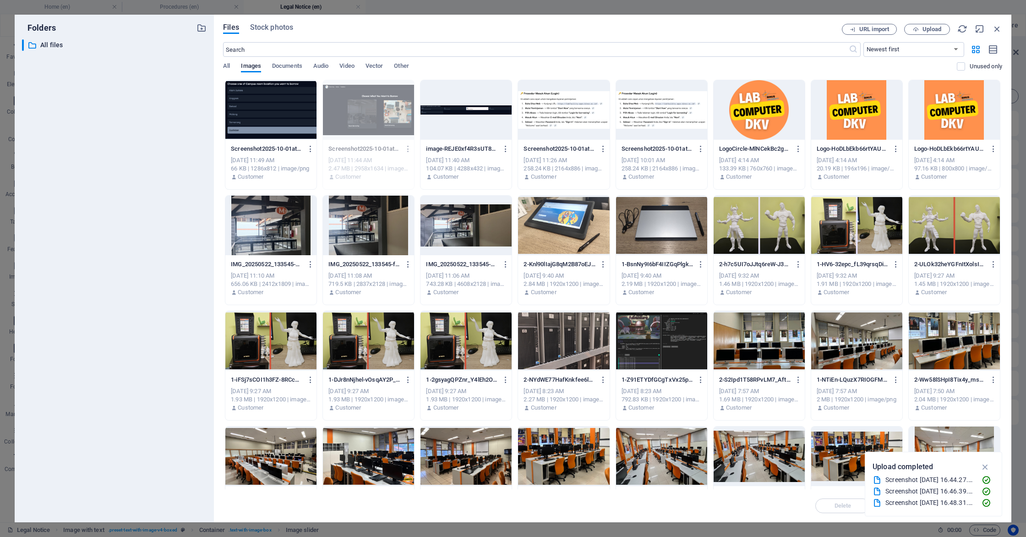
click at [278, 114] on div at bounding box center [270, 110] width 91 height 60
click at [260, 109] on div "1" at bounding box center [270, 110] width 91 height 60
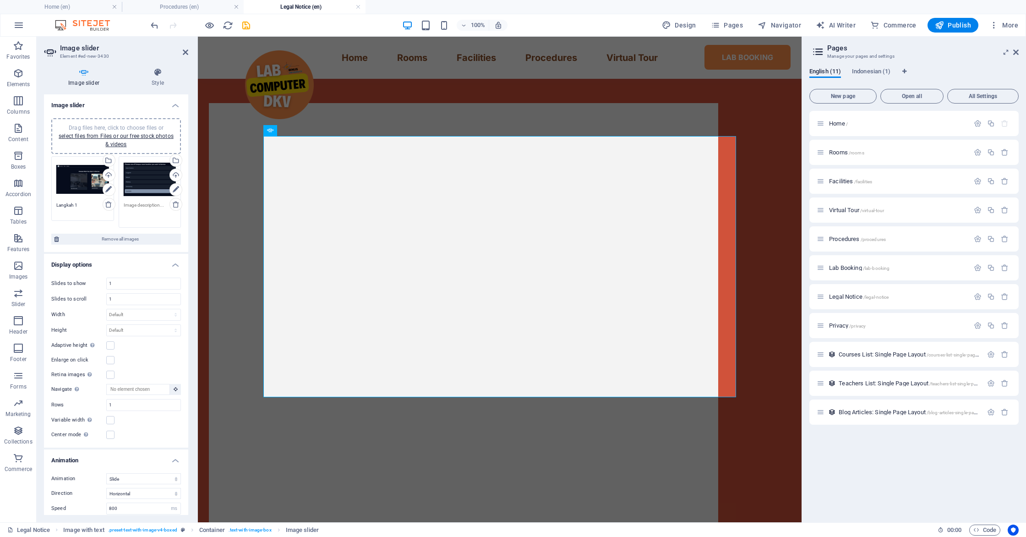
click at [133, 203] on textarea at bounding box center [150, 211] width 53 height 21
click at [175, 190] on icon at bounding box center [176, 189] width 6 height 11
click at [173, 191] on icon at bounding box center [176, 189] width 6 height 11
click at [453, 122] on icon at bounding box center [455, 121] width 5 height 5
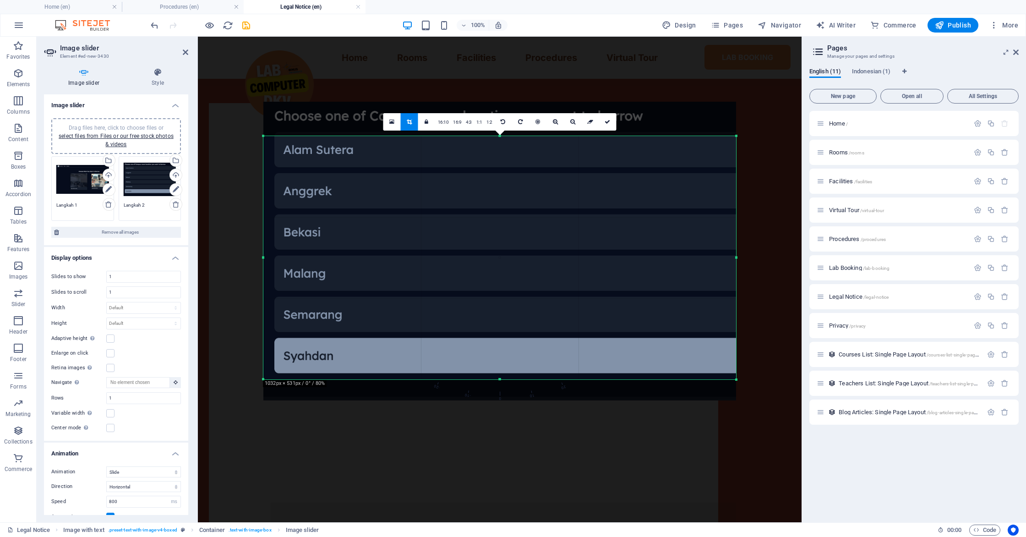
drag, startPoint x: 499, startPoint y: 364, endPoint x: 493, endPoint y: 377, distance: 13.9
click at [493, 378] on div at bounding box center [499, 379] width 472 height 3
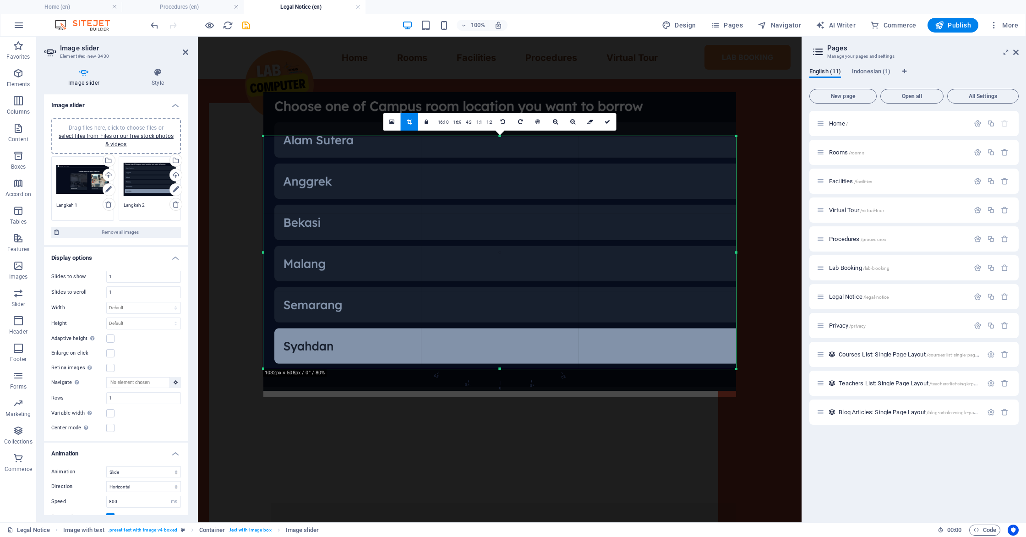
click at [503, 137] on div "180 170 160 150 140 130 120 110 100 90 80 70 60 50 40 30 20 10 0 -10 -20 -30 -4…" at bounding box center [499, 252] width 472 height 233
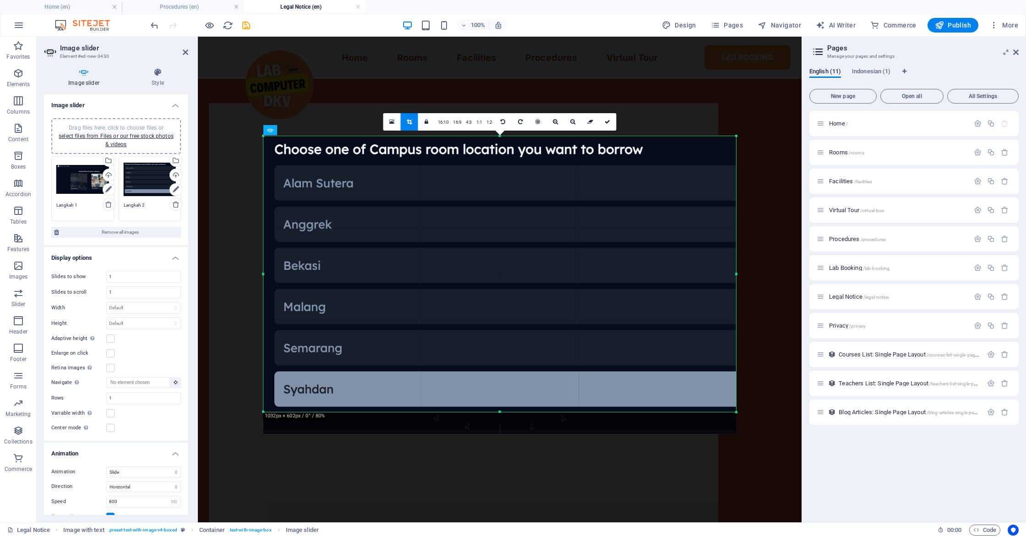
drag, startPoint x: 499, startPoint y: 137, endPoint x: 515, endPoint y: 102, distance: 38.5
click at [515, 102] on div "Drag and drop a file to add it H1 Container Text Spacer Reference Text image ov…" at bounding box center [499, 84] width 603 height 875
click at [602, 121] on link at bounding box center [607, 121] width 17 height 17
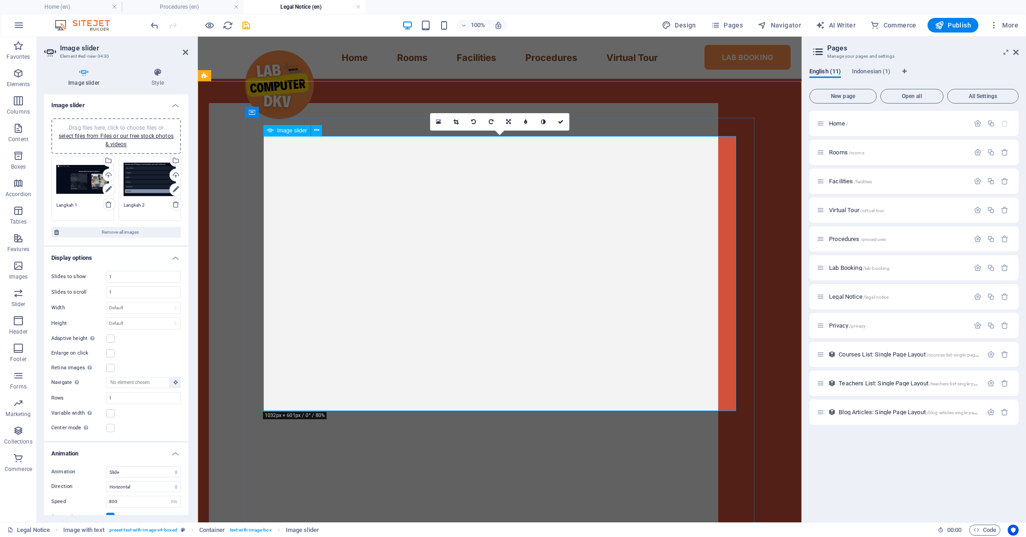
click at [453, 125] on link at bounding box center [455, 121] width 17 height 17
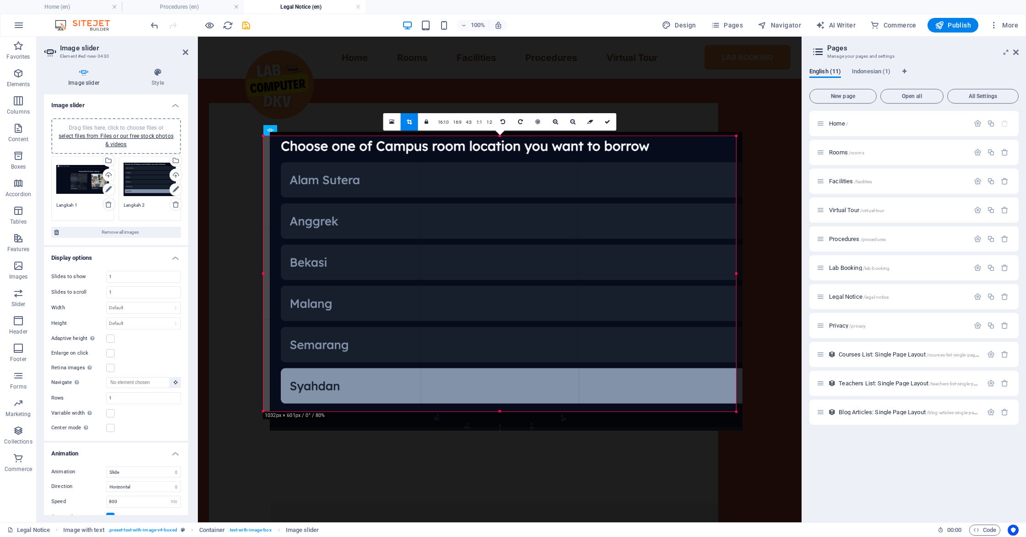
drag, startPoint x: 484, startPoint y: 358, endPoint x: 490, endPoint y: 357, distance: 6.5
click at [490, 357] on div at bounding box center [506, 281] width 472 height 299
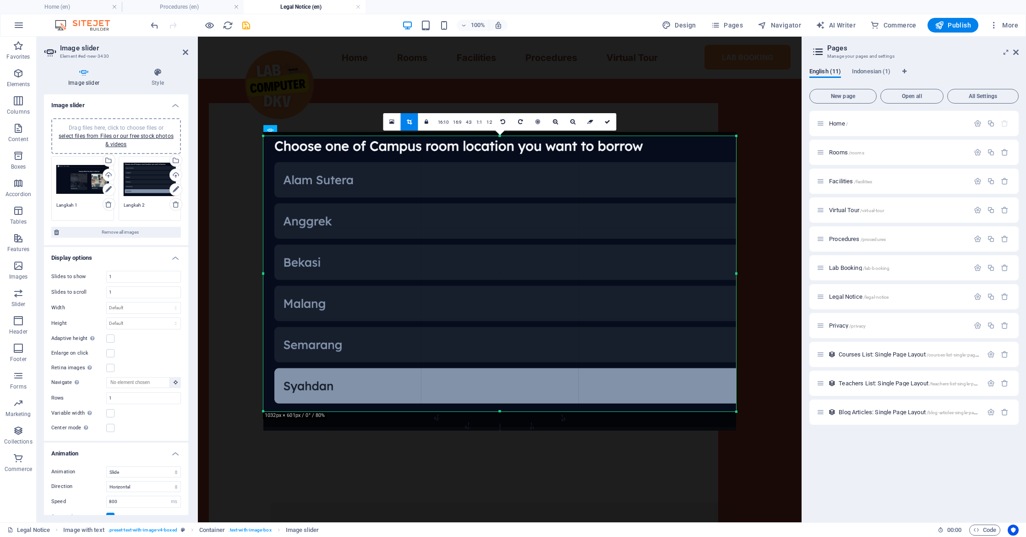
click at [616, 126] on div at bounding box center [499, 281] width 491 height 317
click at [613, 125] on link at bounding box center [607, 121] width 17 height 17
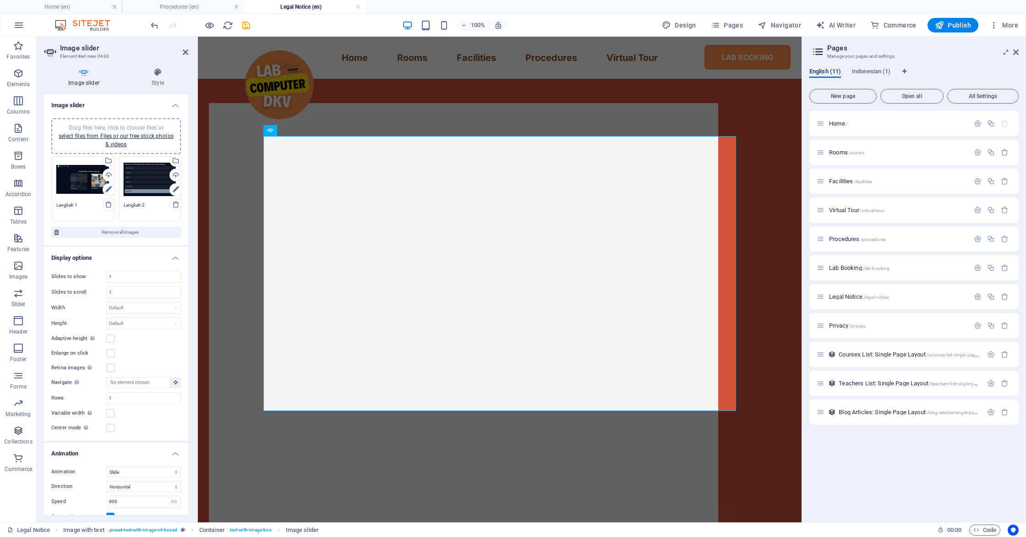
click at [147, 205] on textarea "Langkah 2" at bounding box center [150, 208] width 53 height 14
type textarea "Langkah 2 - Pilih Syahdan"
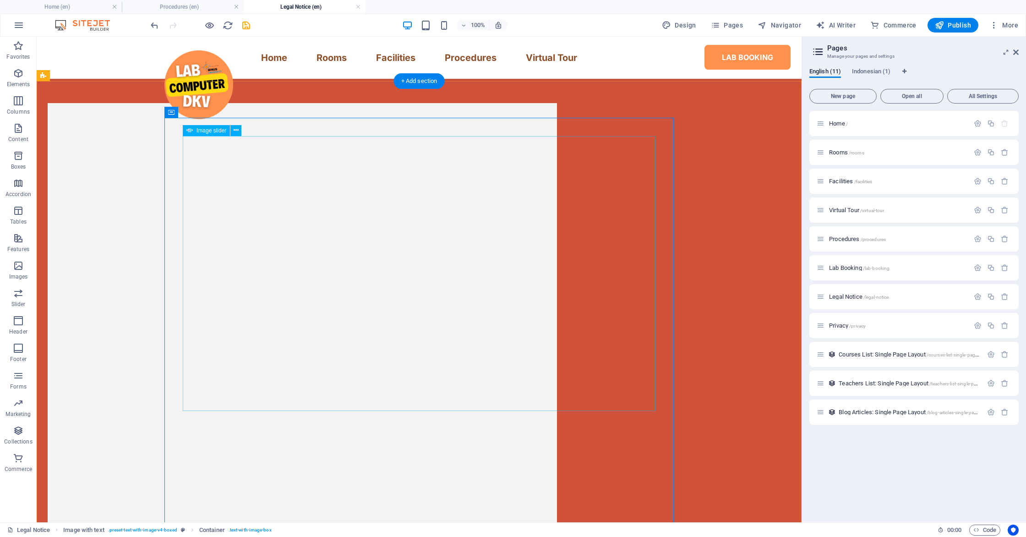
click at [66, 132] on button "button" at bounding box center [66, 132] width 0 height 0
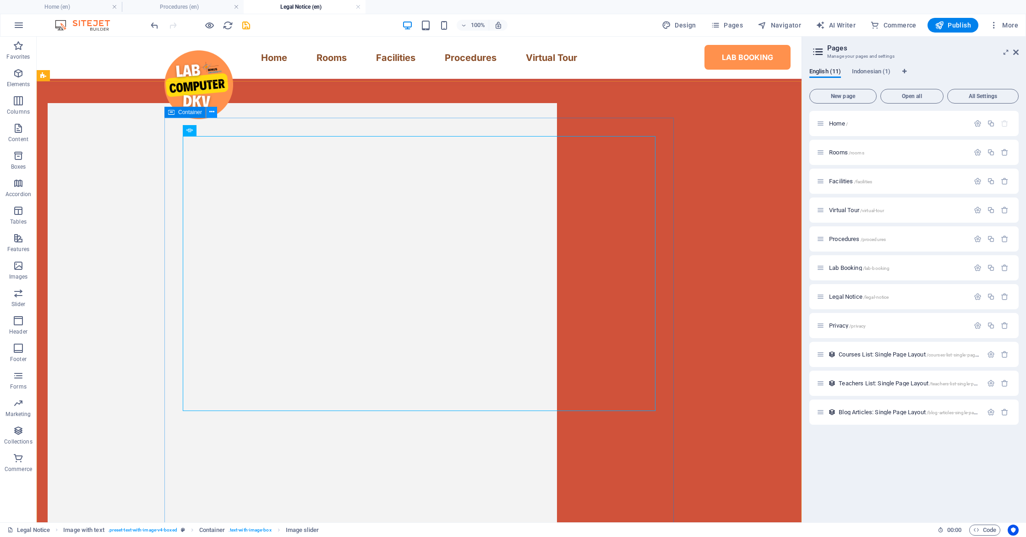
click at [209, 113] on icon at bounding box center [211, 112] width 5 height 10
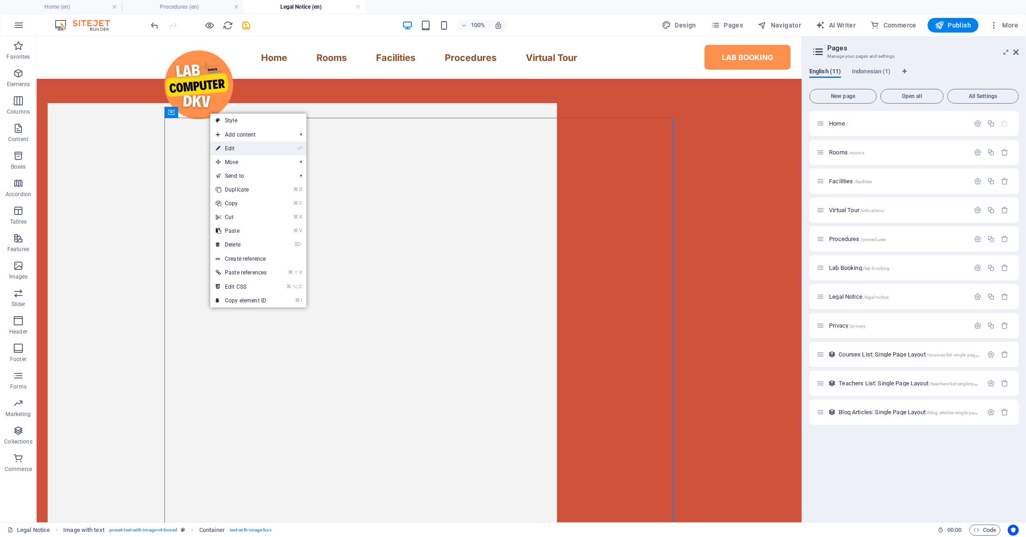
click at [234, 147] on link "⏎ Edit" at bounding box center [241, 148] width 62 height 14
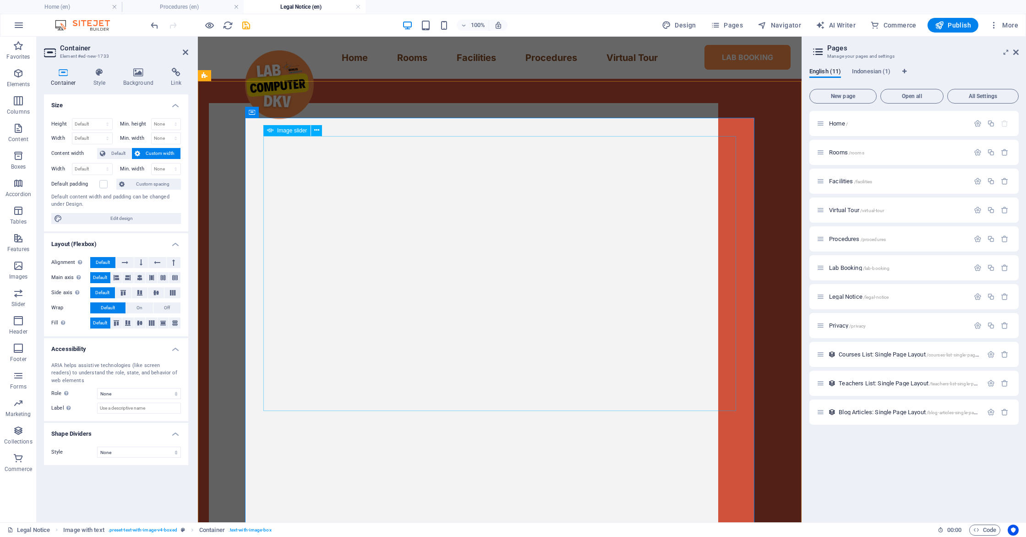
click at [315, 135] on icon at bounding box center [316, 130] width 5 height 10
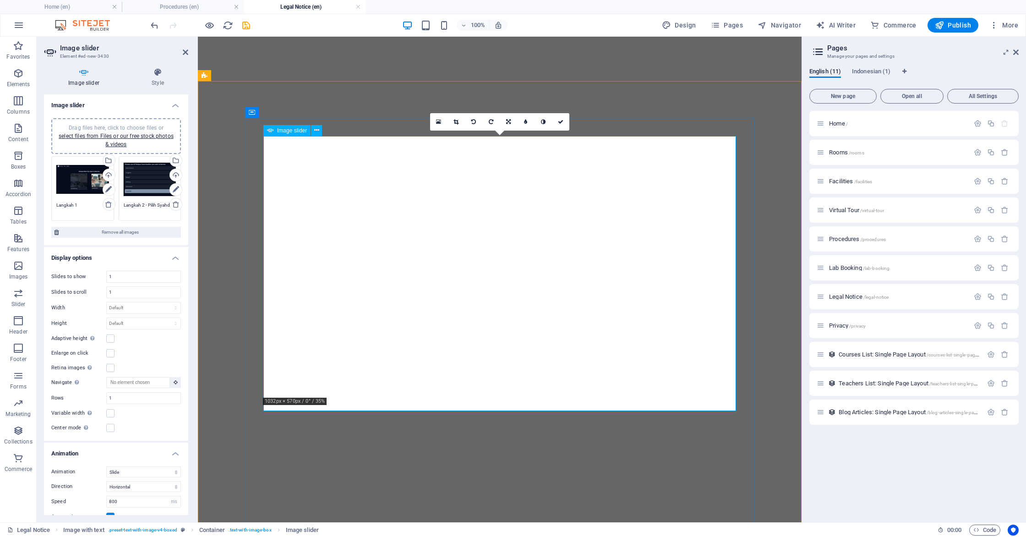
select select "ms"
select select "s"
select select "progressive"
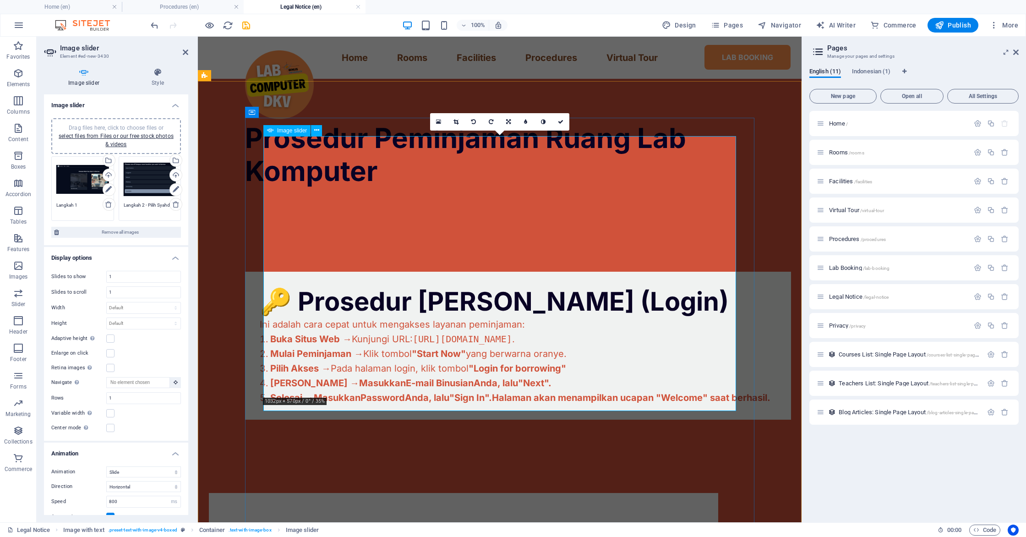
scroll to position [390, 0]
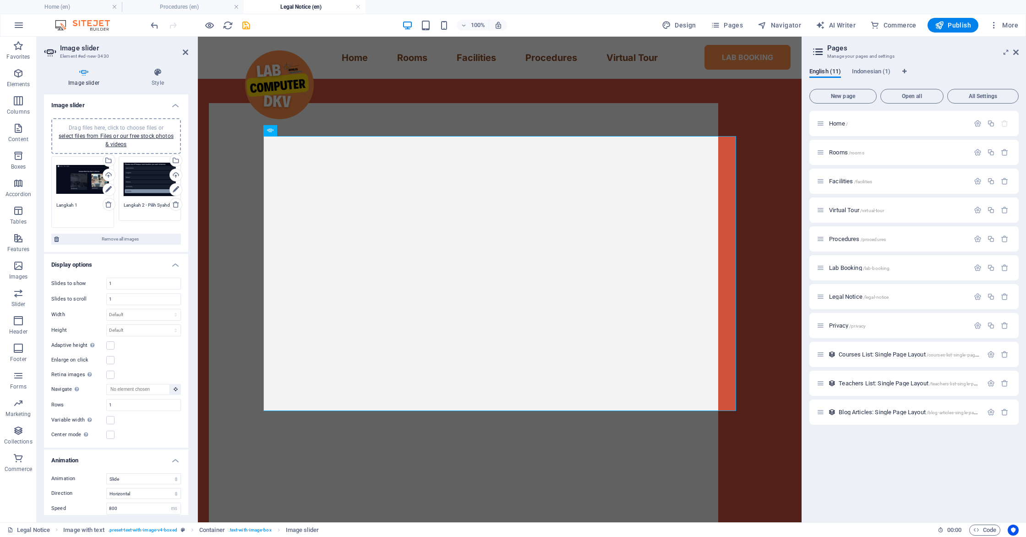
click at [87, 201] on textarea "Langkah 1" at bounding box center [82, 211] width 53 height 21
type textarea "Langkah 1 - Pilih Room Borrowing"
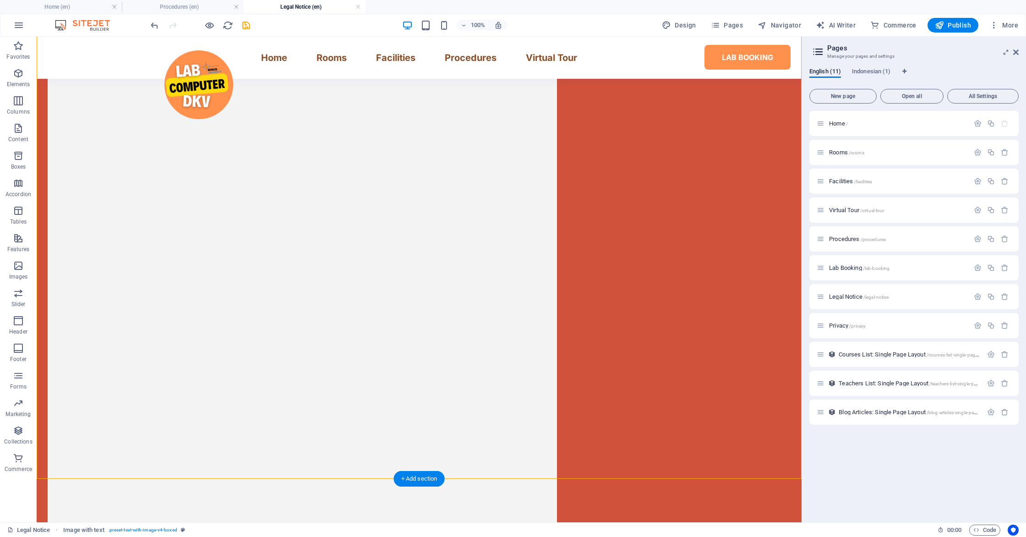
scroll to position [684, 0]
drag, startPoint x: 466, startPoint y: 219, endPoint x: 389, endPoint y: 356, distance: 157.4
click at [389, 356] on div "Langkah 2 - Pilih Syahdan Langkah 1 - Pilih Room Borrowing Langkah 2 - Pilih Sy…" at bounding box center [302, 535] width 472 height 1416
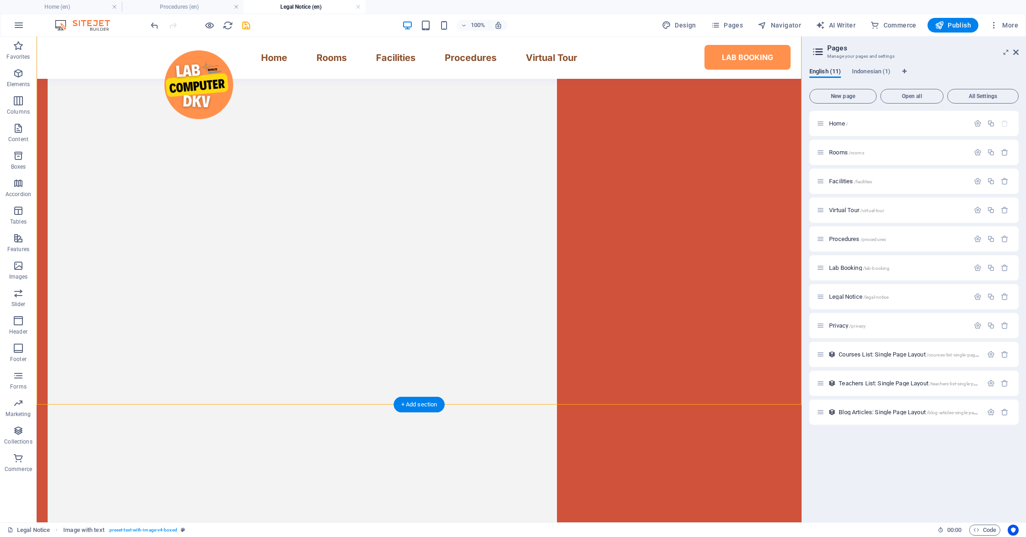
drag, startPoint x: 402, startPoint y: 185, endPoint x: 351, endPoint y: 359, distance: 181.2
click at [351, 359] on div "Langkah 2 - Pilih Syahdan Langkah 1 - Pilih Room Borrowing Langkah 2 - Pilih Sy…" at bounding box center [302, 483] width 509 height 1375
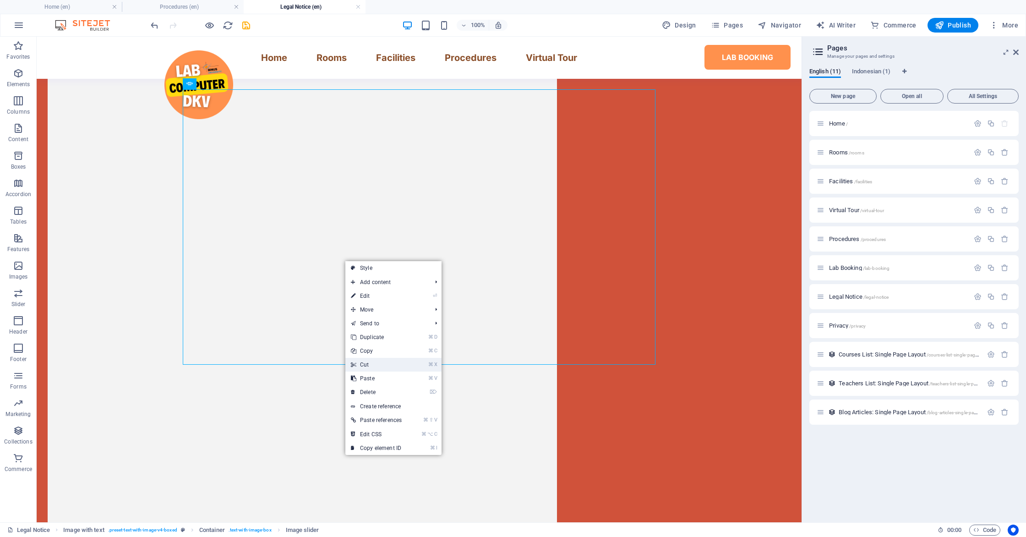
click at [373, 363] on link "⌘ X Cut" at bounding box center [376, 365] width 62 height 14
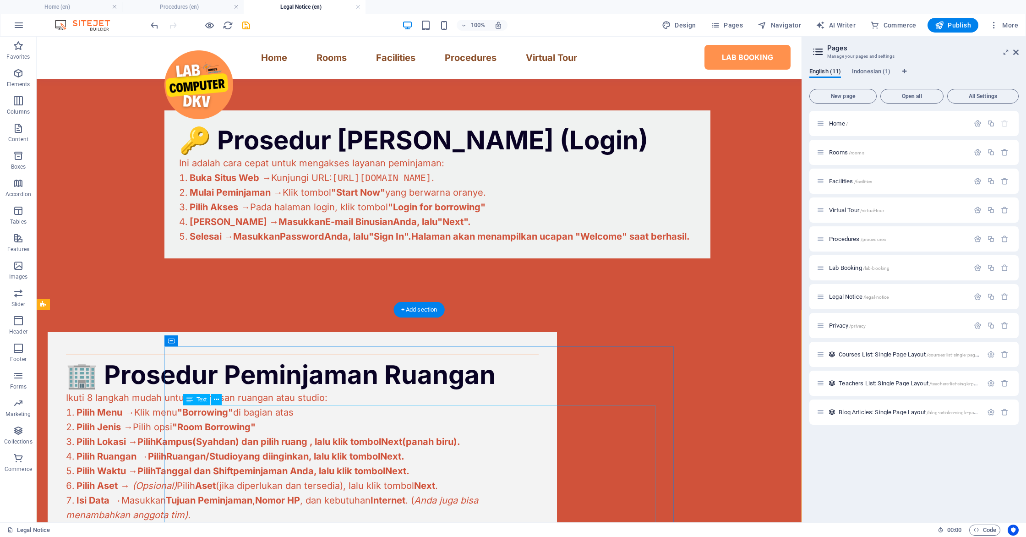
scroll to position [342, 0]
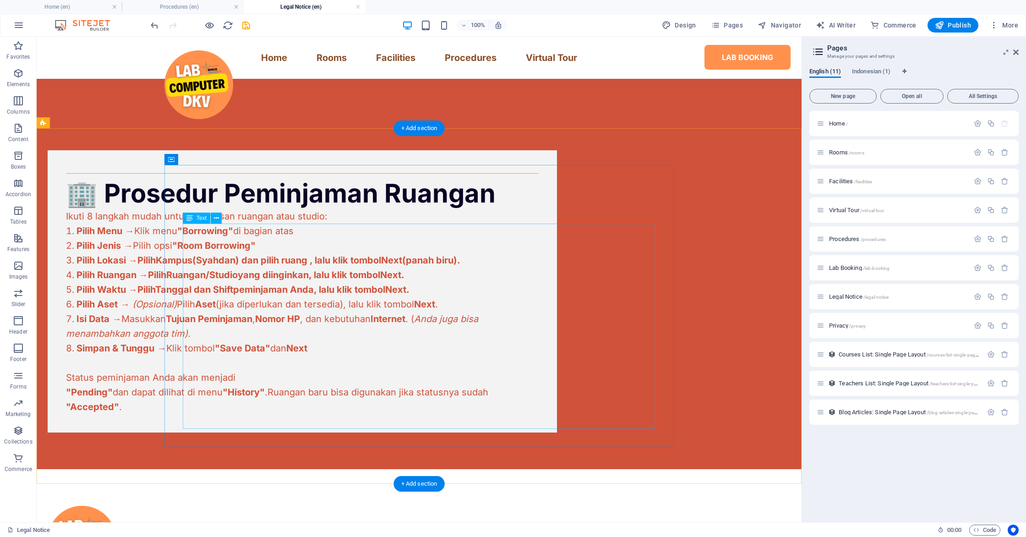
click at [247, 414] on div "Ikuti 8 langkah mudah untuk memesan ruangan atau studio: Pilih Menu → Klik menu…" at bounding box center [302, 311] width 472 height 205
click at [241, 429] on div "🏢 Prosedur Peminjaman Ruangan Ikuti 8 langkah mudah untuk memesan ruangan atau …" at bounding box center [302, 291] width 509 height 282
click at [239, 432] on div "🏢 Prosedur Peminjaman Ruangan Ikuti 8 langkah mudah untuk memesan ruangan atau …" at bounding box center [302, 291] width 509 height 282
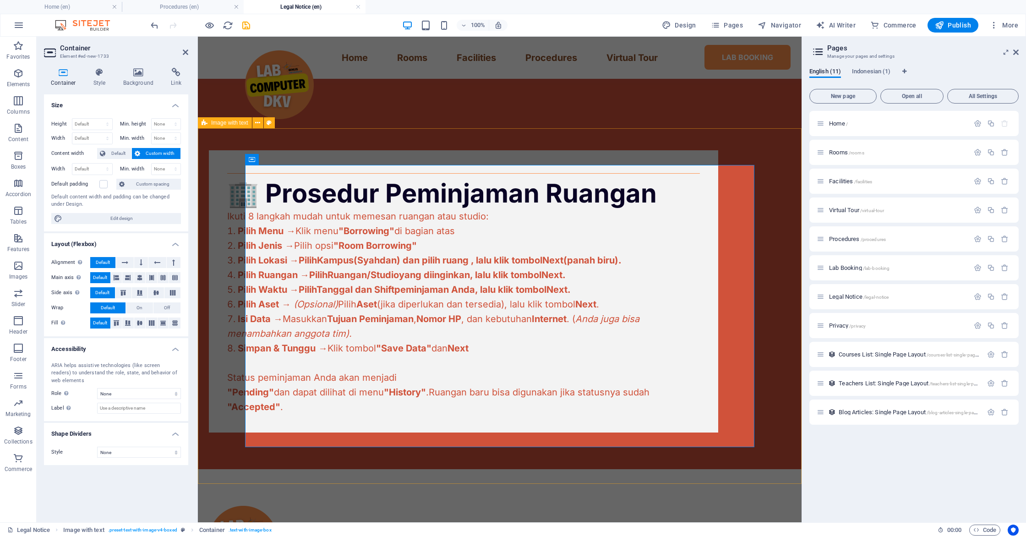
click at [270, 456] on div "🏢 Prosedur Peminjaman Ruangan Ikuti 8 langkah mudah untuk memesan ruangan atau …" at bounding box center [499, 291] width 603 height 355
select select "rem"
select select "px"
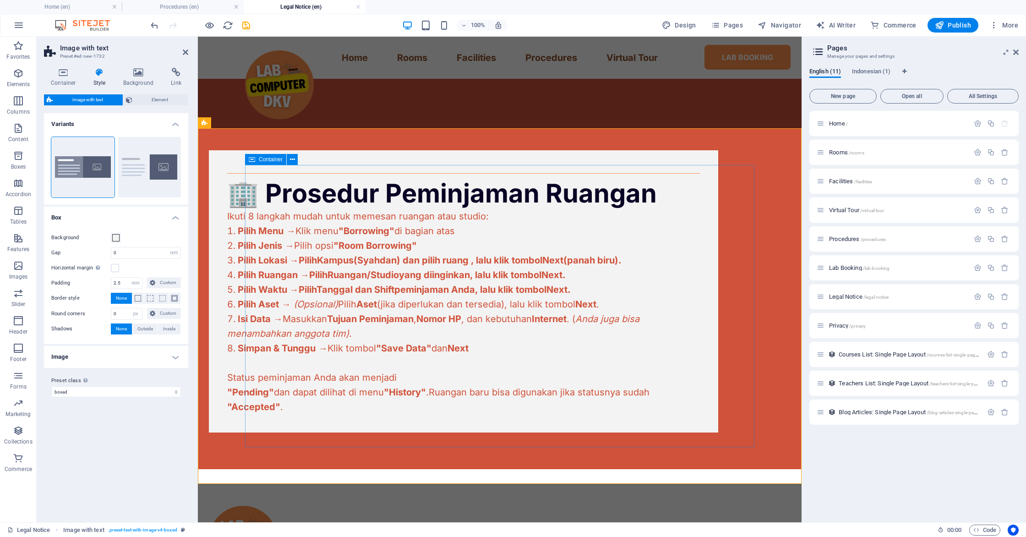
click at [322, 432] on div "🏢 Prosedur Peminjaman Ruangan Ikuti 8 langkah mudah untuk memesan ruangan atau …" at bounding box center [463, 291] width 509 height 282
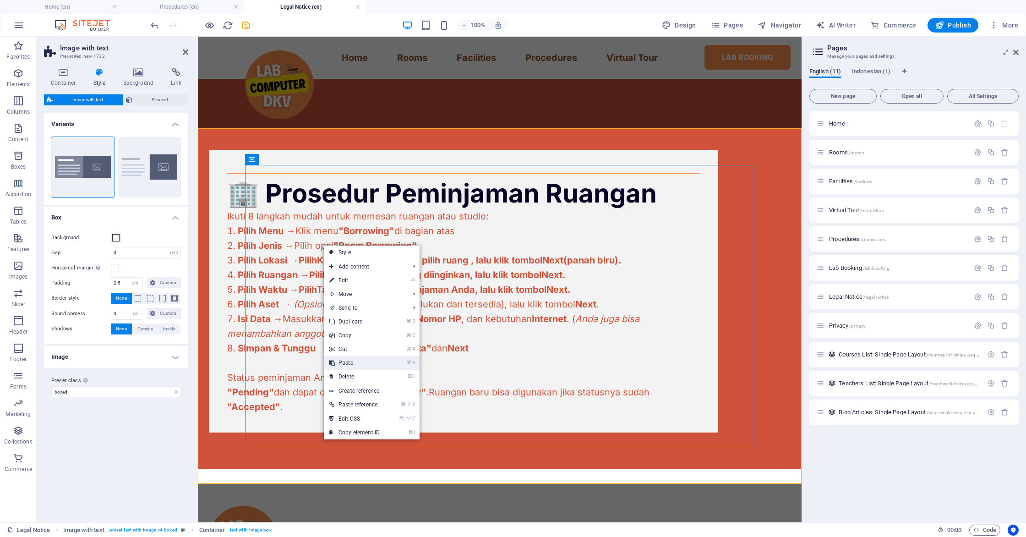
click at [351, 368] on link "⌘ V Paste" at bounding box center [354, 363] width 61 height 14
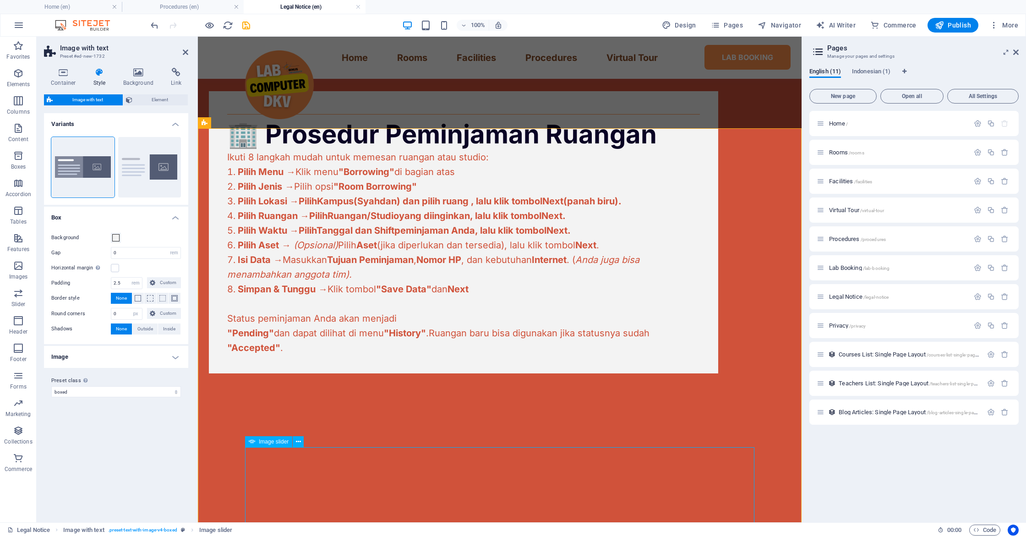
scroll to position [645, 0]
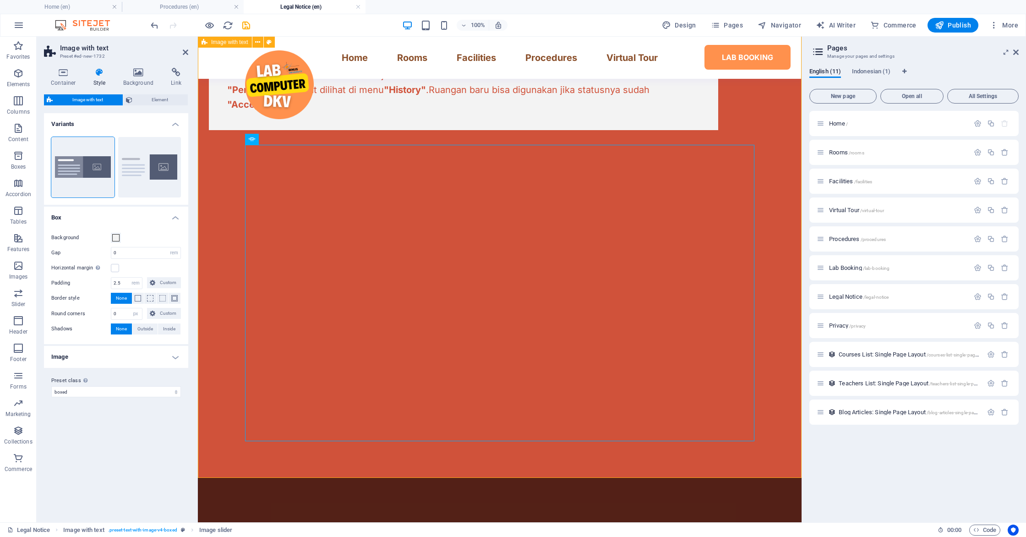
click at [281, 456] on div "🏢 Prosedur Peminjaman Ruangan Ikuti 8 langkah mudah untuk memesan ruangan atau …" at bounding box center [499, 535] width 603 height 1449
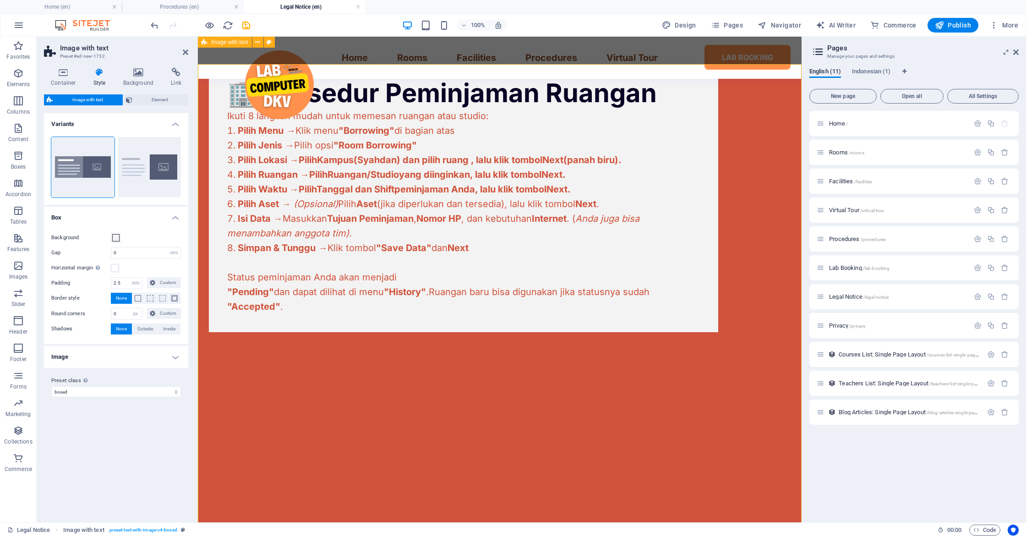
scroll to position [385, 0]
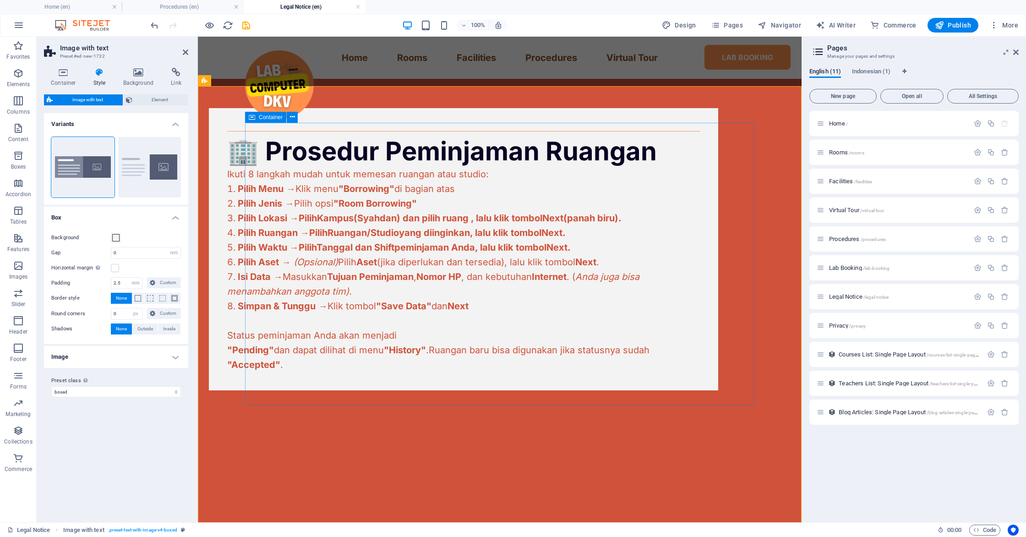
click at [286, 390] on div "🏢 Prosedur Peminjaman Ruangan Ikuti 8 langkah mudah untuk memesan ruangan atau …" at bounding box center [463, 249] width 509 height 282
click at [320, 372] on div "Ikuti 8 langkah mudah untuk memesan ruangan atau studio: Pilih Menu → Klik menu…" at bounding box center [463, 269] width 472 height 205
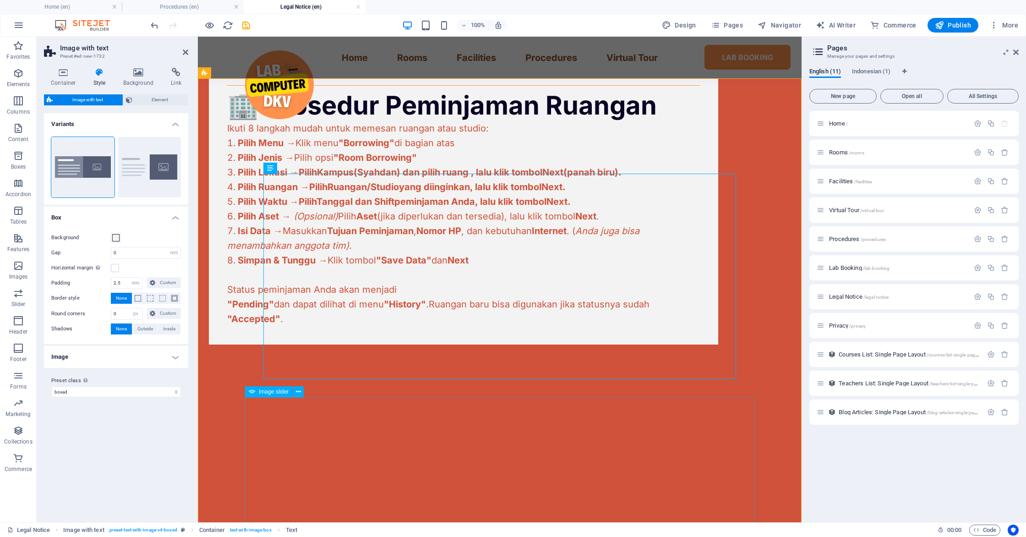
scroll to position [532, 0]
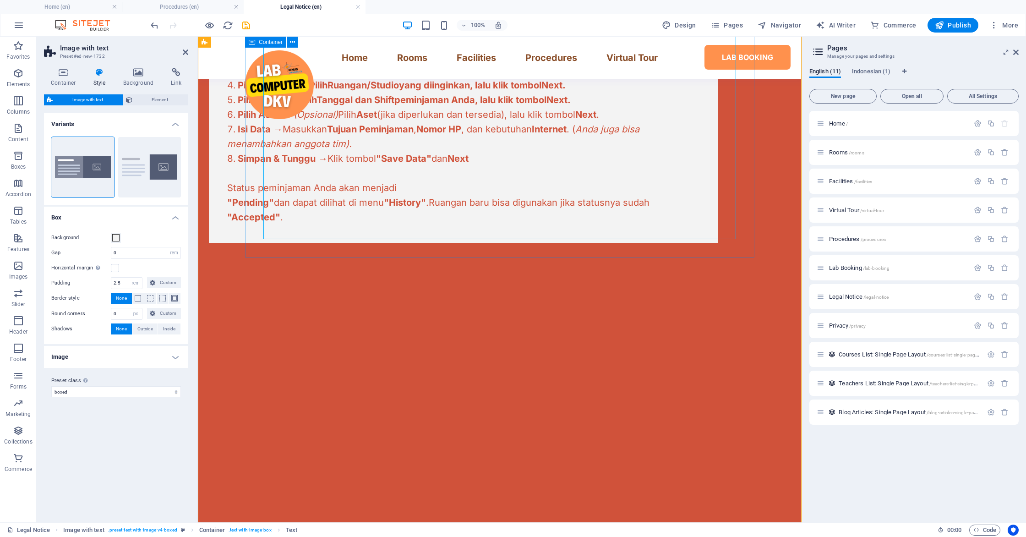
click at [328, 243] on div "🏢 Prosedur Peminjaman Ruangan Ikuti 8 langkah mudah untuk memesan ruangan atau …" at bounding box center [463, 102] width 509 height 282
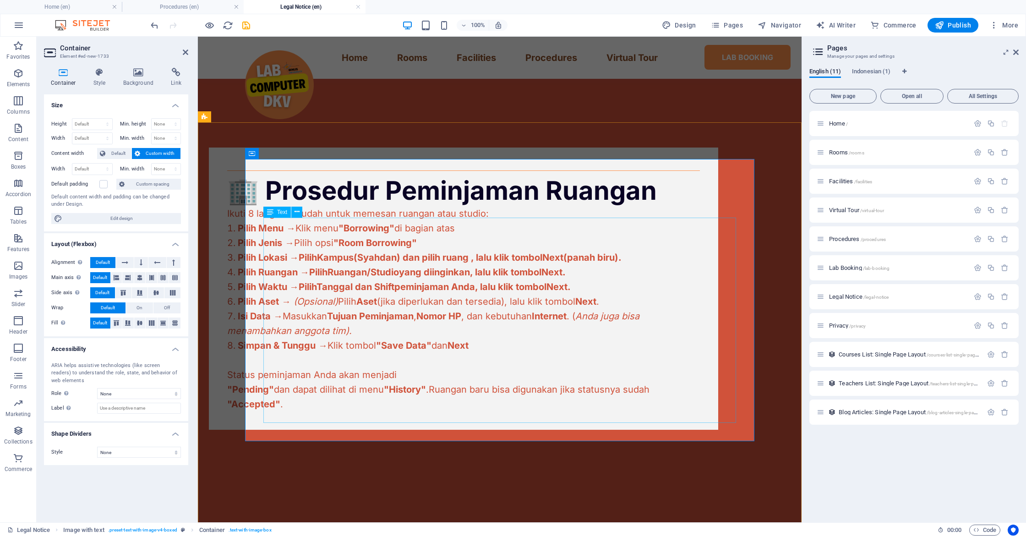
scroll to position [350, 0]
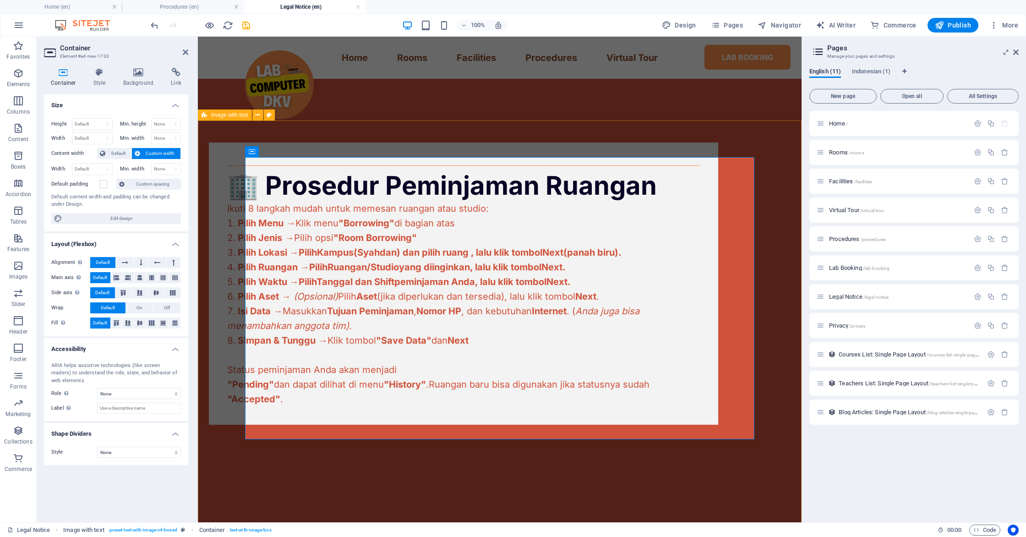
select select "rem"
select select "px"
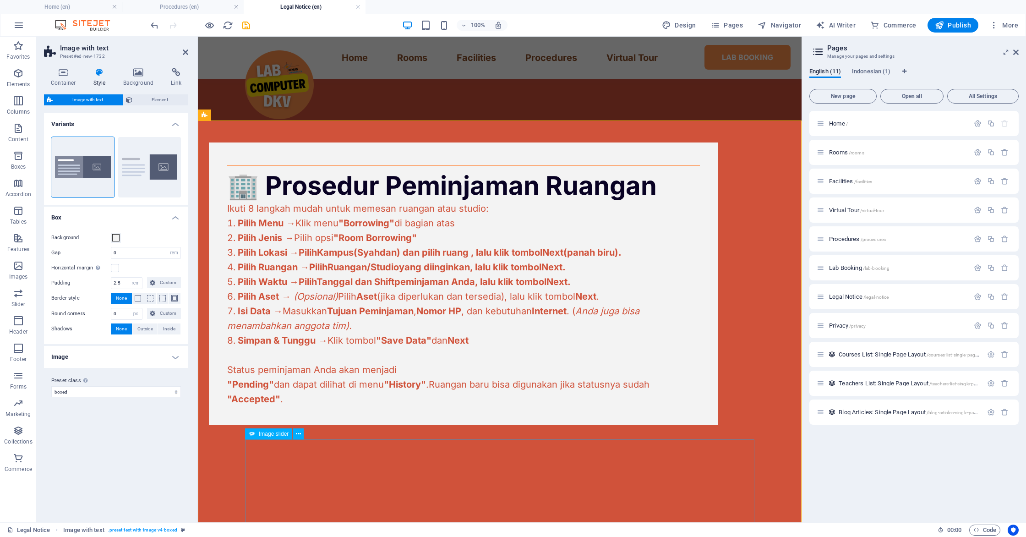
scroll to position [547, 0]
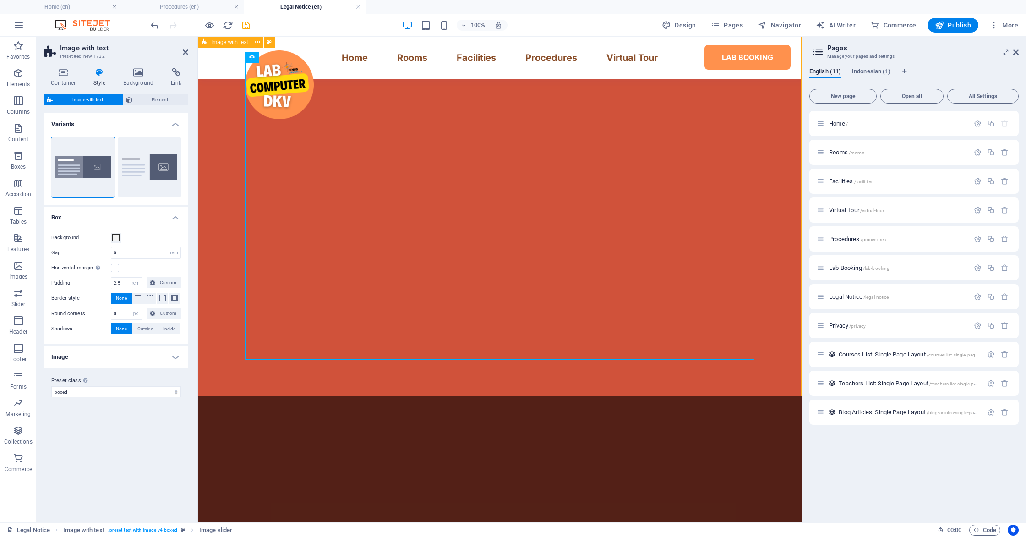
scroll to position [646, 0]
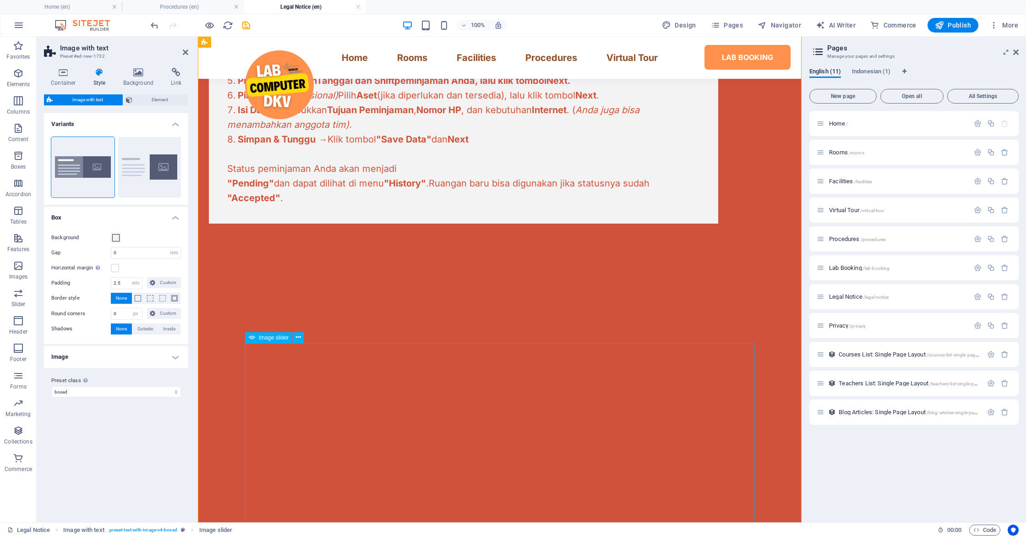
scroll to position [595, 0]
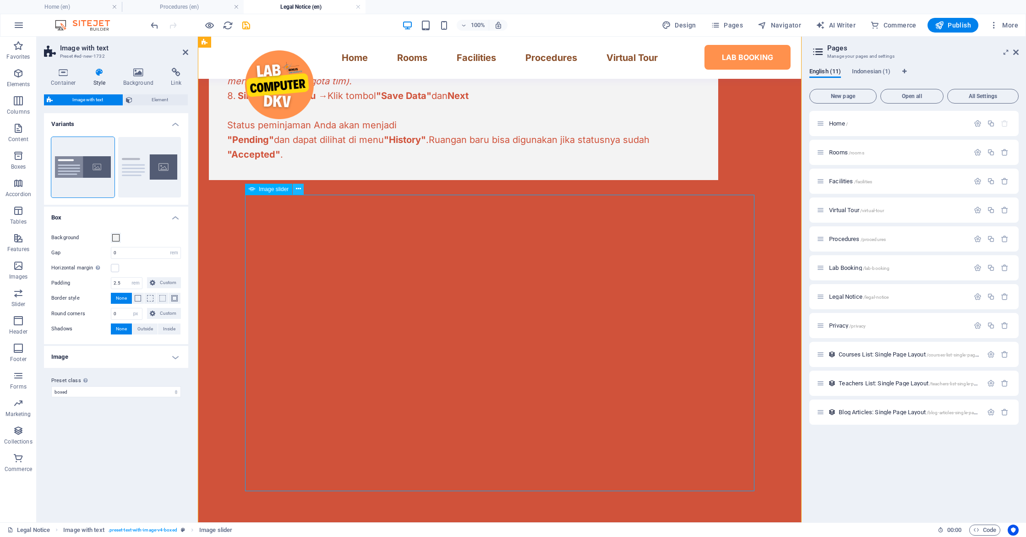
click at [299, 192] on icon at bounding box center [298, 189] width 5 height 10
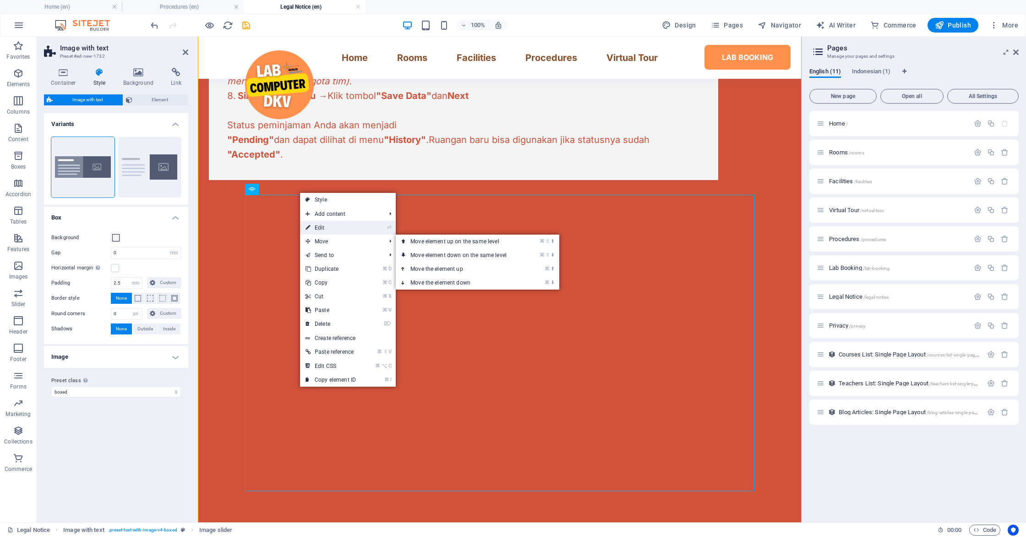
click at [317, 232] on link "⏎ Edit" at bounding box center [330, 228] width 61 height 14
select select "ms"
select select "s"
select select "progressive"
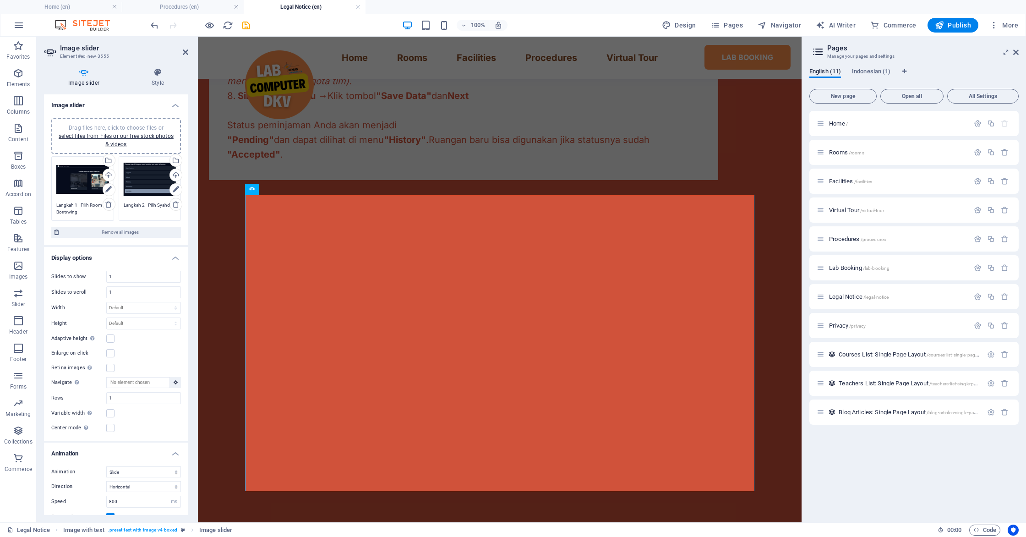
click at [108, 131] on div "Drag files here, click to choose files or select files from Files or our free s…" at bounding box center [116, 136] width 119 height 25
click at [69, 274] on textarea at bounding box center [82, 278] width 53 height 14
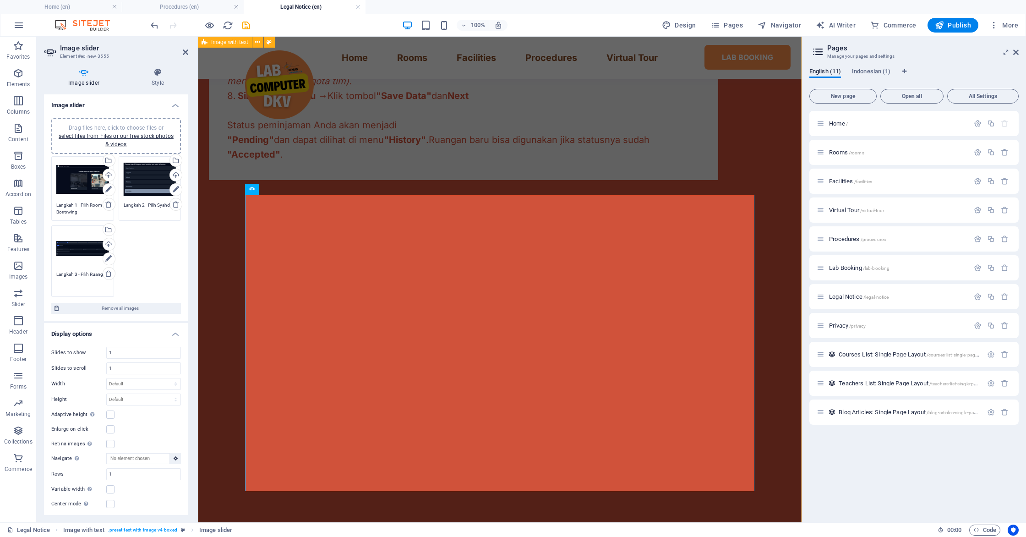
type textarea "Langkah 3 - Pilih Ruang"
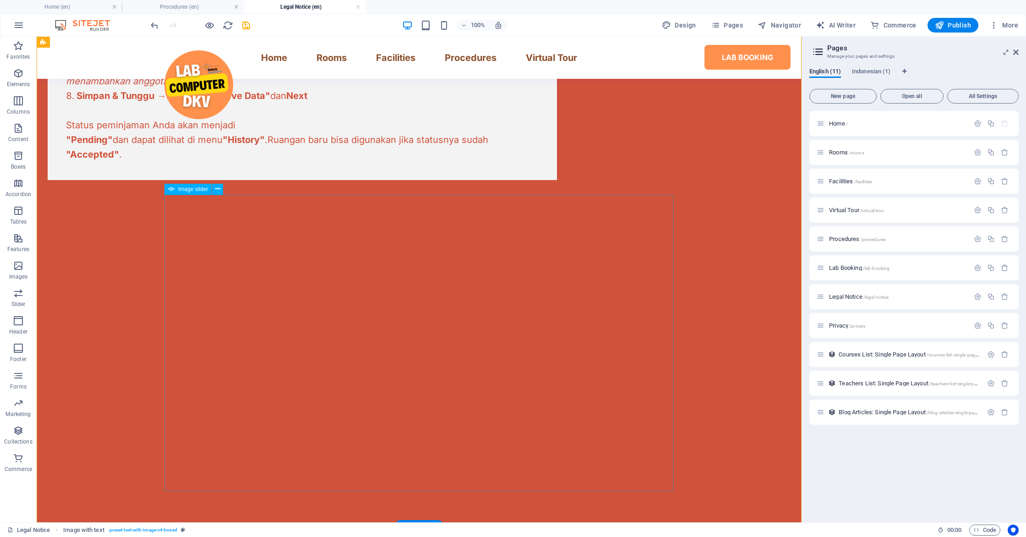
click at [216, 194] on button at bounding box center [217, 189] width 11 height 11
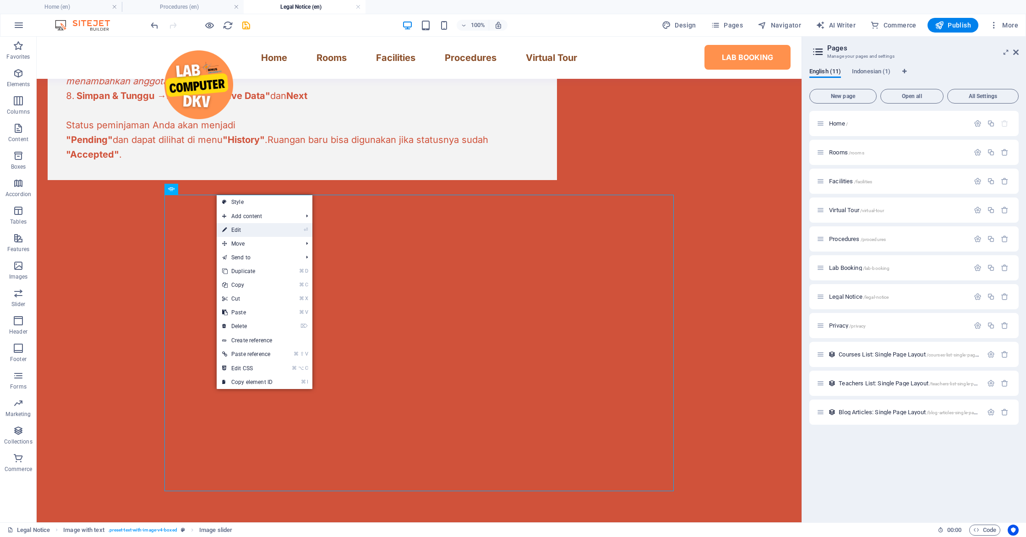
click at [233, 227] on link "⏎ Edit" at bounding box center [247, 230] width 61 height 14
select select "ms"
select select "s"
select select "progressive"
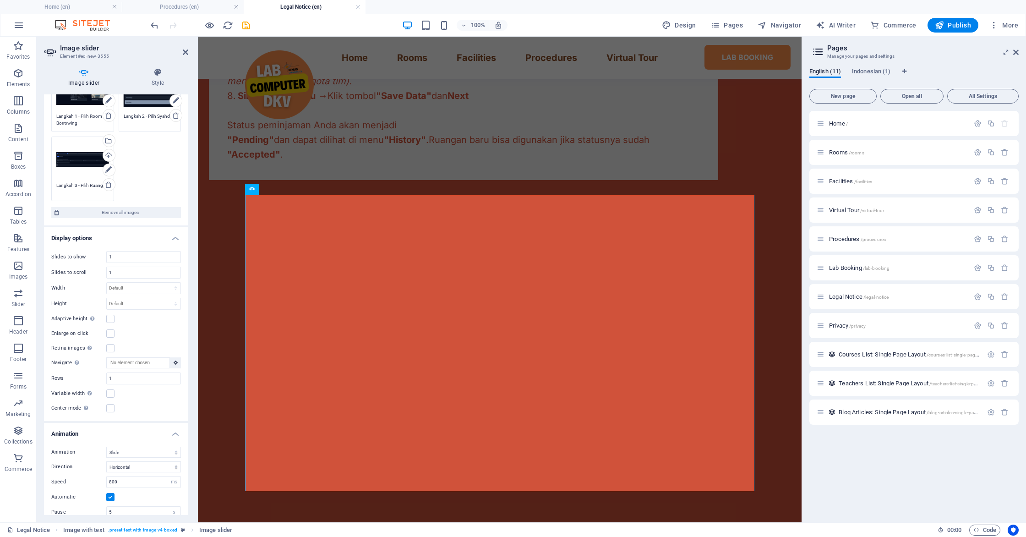
scroll to position [99, 0]
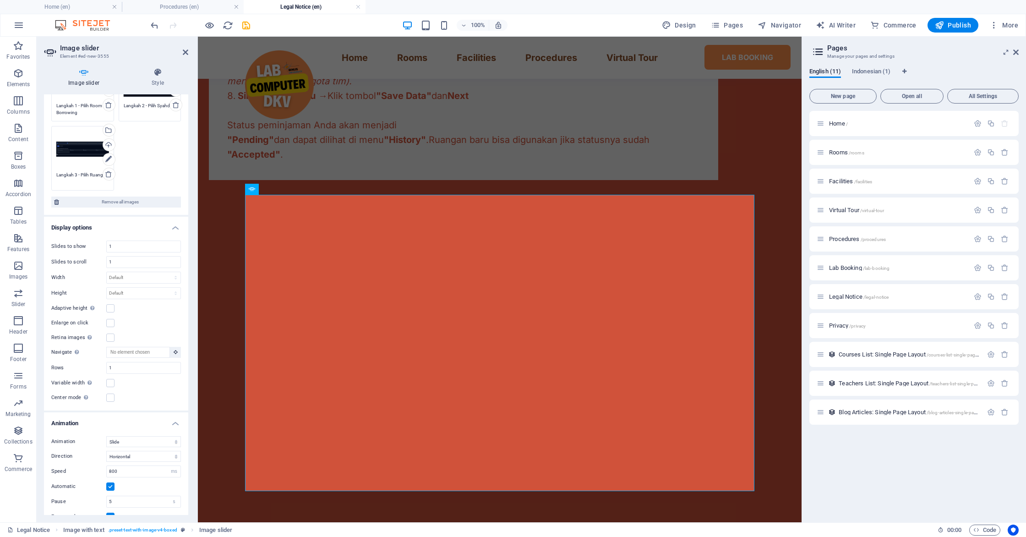
click at [116, 308] on div "Adaptive height Automatically adjust the height for single slide horizontal sli…" at bounding box center [116, 308] width 130 height 11
click at [109, 309] on label at bounding box center [110, 308] width 8 height 8
click at [0, 0] on input "Adaptive height Automatically adjust the height for single slide horizontal sli…" at bounding box center [0, 0] width 0 height 0
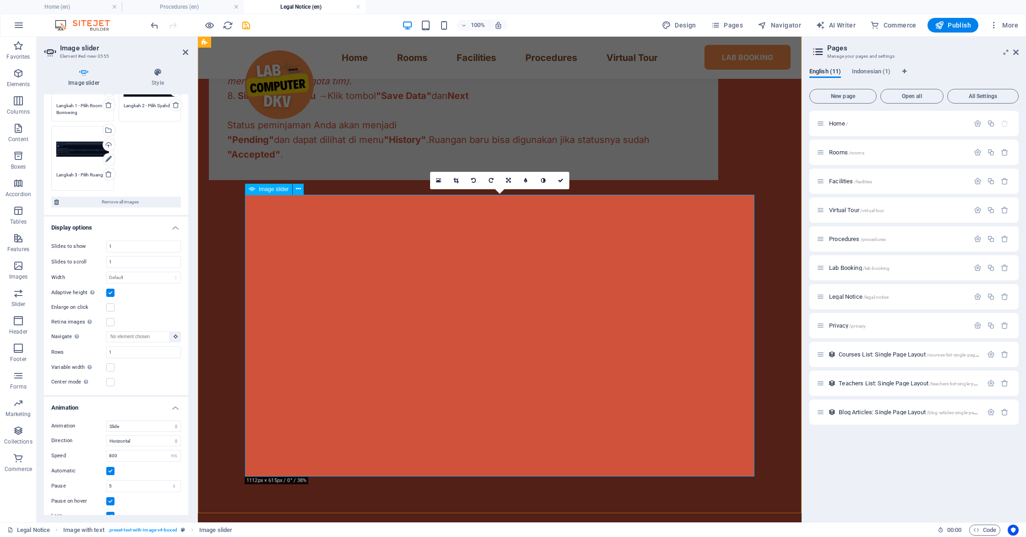
click at [209, 487] on button "button" at bounding box center [209, 487] width 0 height 0
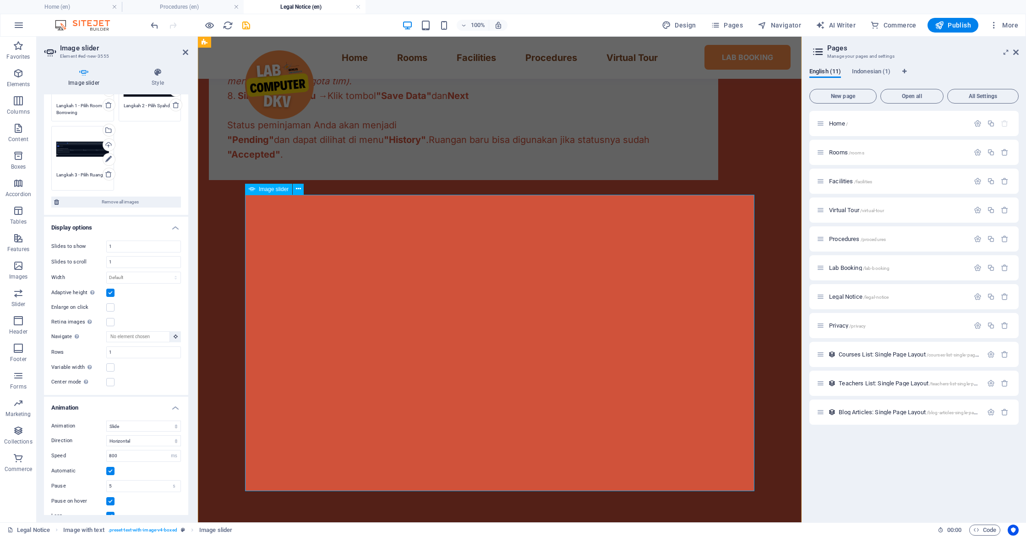
click at [209, 502] on button "button" at bounding box center [209, 502] width 0 height 0
click at [112, 293] on label at bounding box center [110, 292] width 8 height 8
click at [0, 0] on input "Adaptive height Automatically adjust the height for single slide horizontal sli…" at bounding box center [0, 0] width 0 height 0
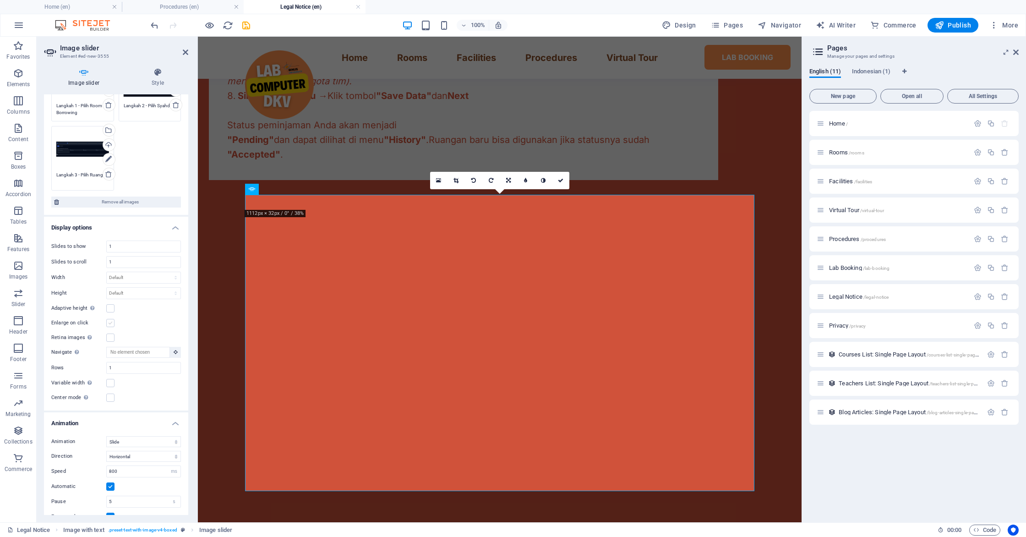
click at [108, 325] on label at bounding box center [110, 323] width 8 height 8
click at [0, 0] on input "Enlarge on click" at bounding box center [0, 0] width 0 height 0
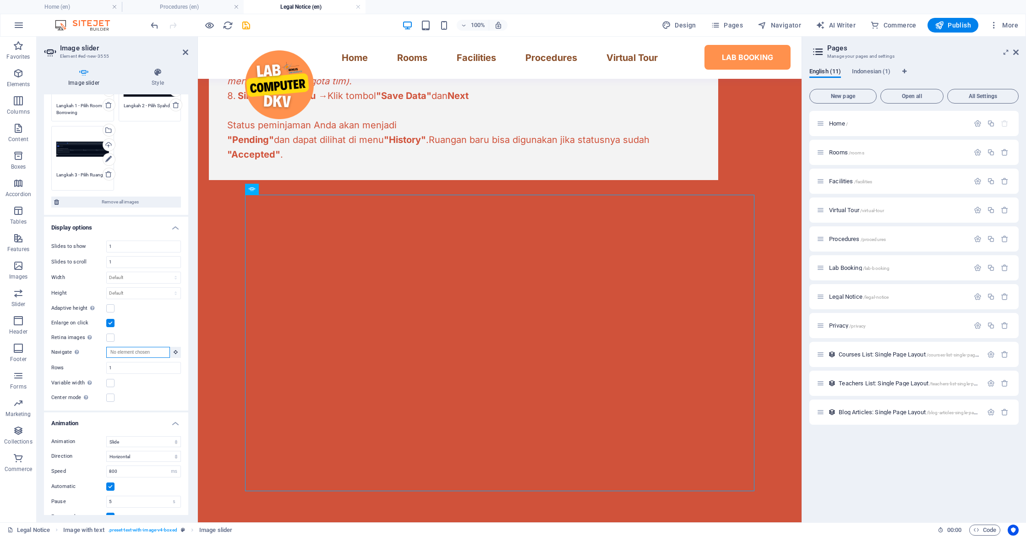
click at [116, 351] on input "Navigate Select another slider to be navigated by this one" at bounding box center [138, 352] width 64 height 11
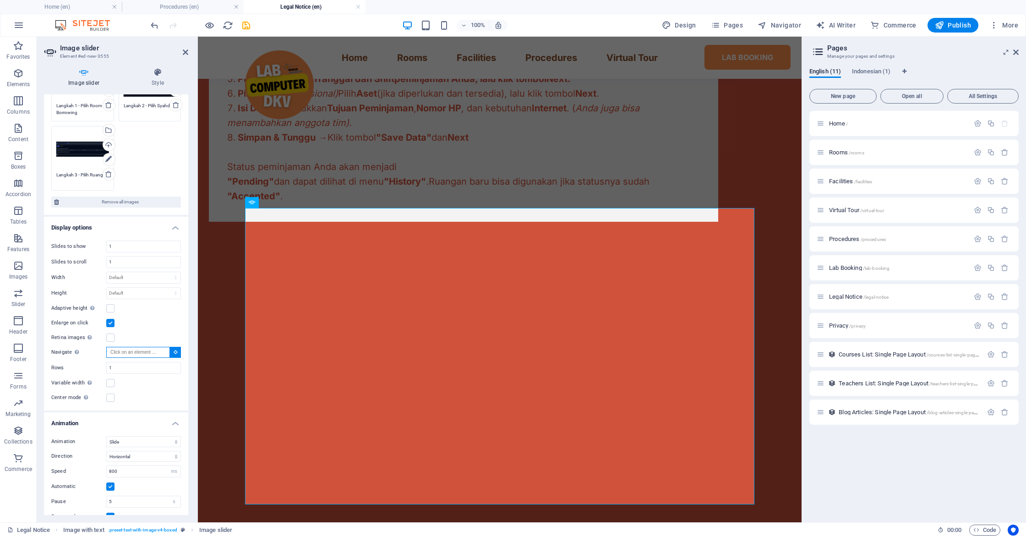
scroll to position [553, 0]
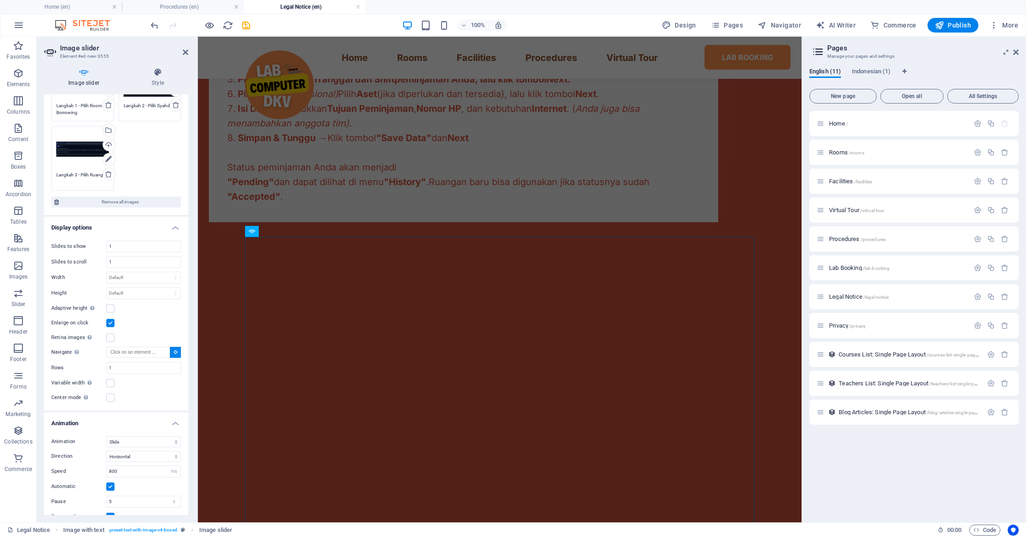
click at [104, 399] on label "Center mode Enables centered view with partial previous/next slide. Use with od…" at bounding box center [78, 397] width 55 height 11
click at [0, 0] on input "Center mode Enables centered view with partial previous/next slide. Use with od…" at bounding box center [0, 0] width 0 height 0
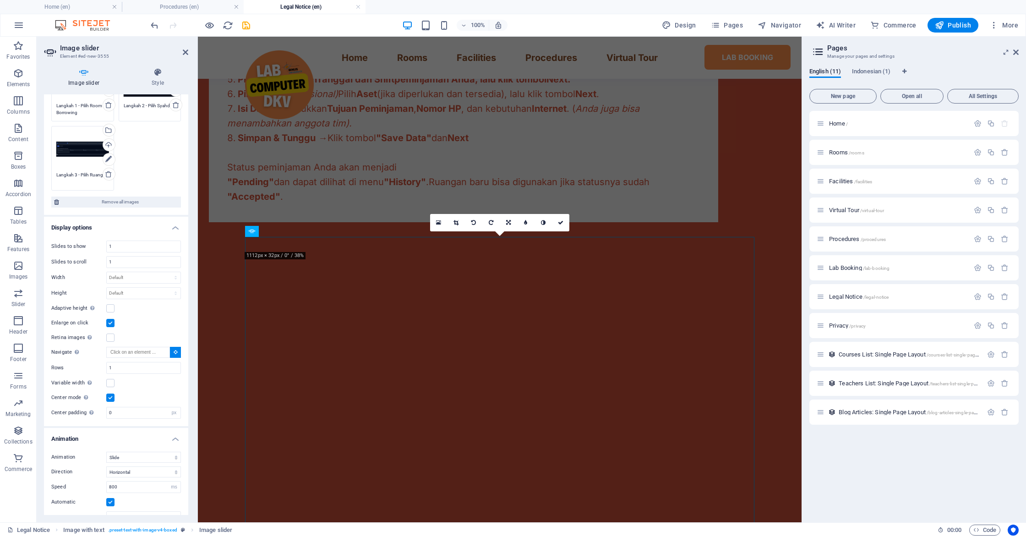
click at [112, 397] on label at bounding box center [110, 397] width 8 height 8
click at [0, 0] on input "Center mode Enables centered view with partial previous/next slide. Use with od…" at bounding box center [0, 0] width 0 height 0
click at [111, 400] on label at bounding box center [110, 397] width 8 height 8
click at [0, 0] on input "Center mode Enables centered view with partial previous/next slide. Use with od…" at bounding box center [0, 0] width 0 height 0
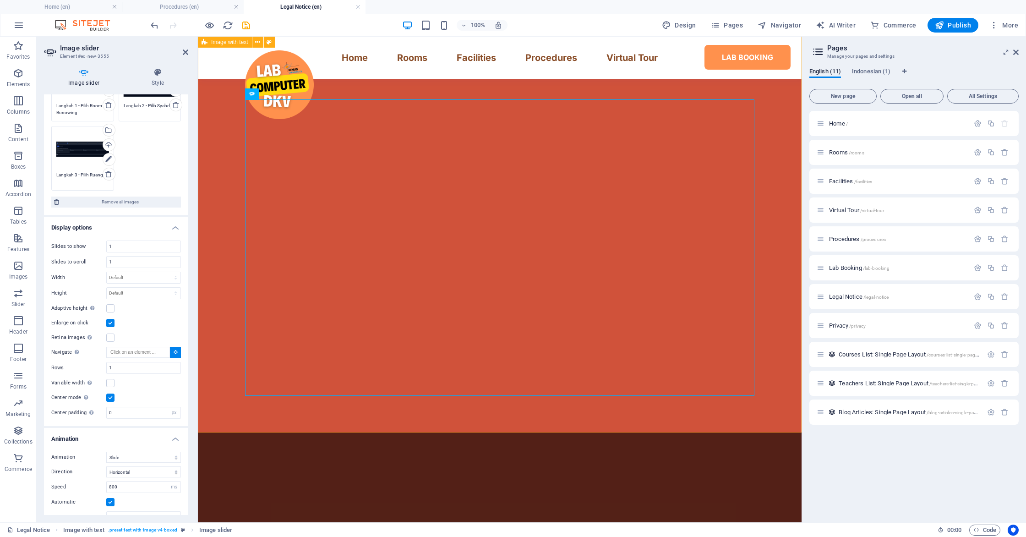
scroll to position [700, 0]
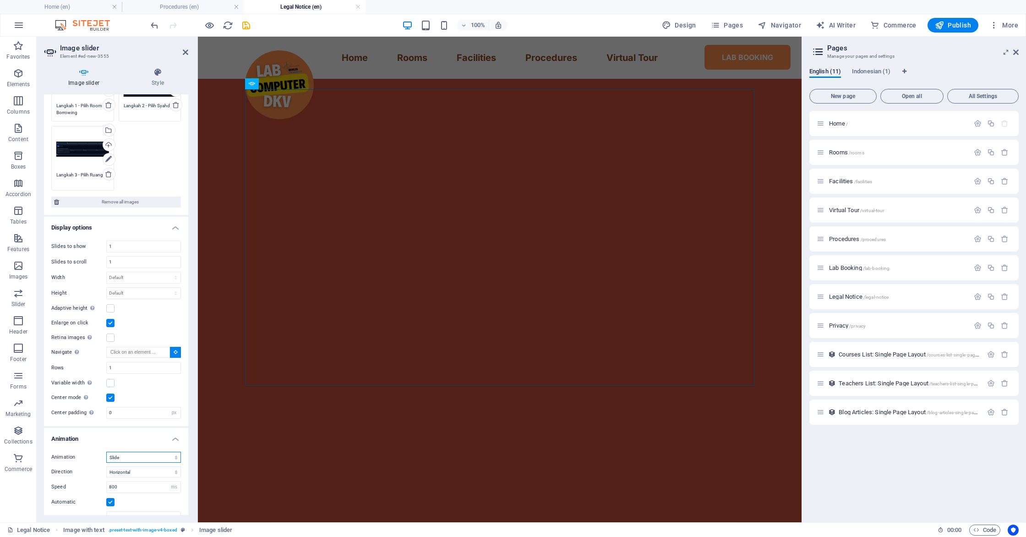
click at [150, 461] on select "Slide Fade" at bounding box center [143, 456] width 75 height 11
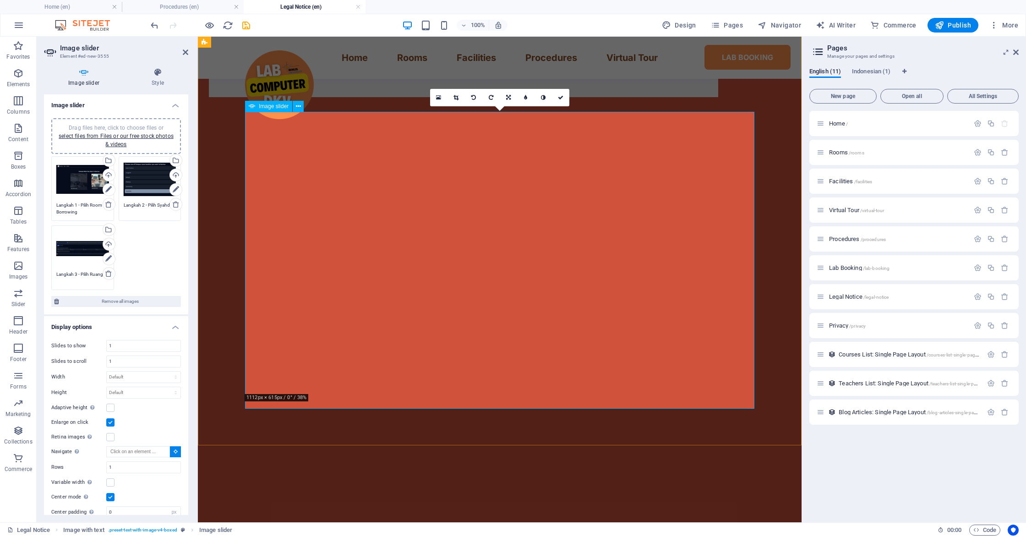
scroll to position [658, 0]
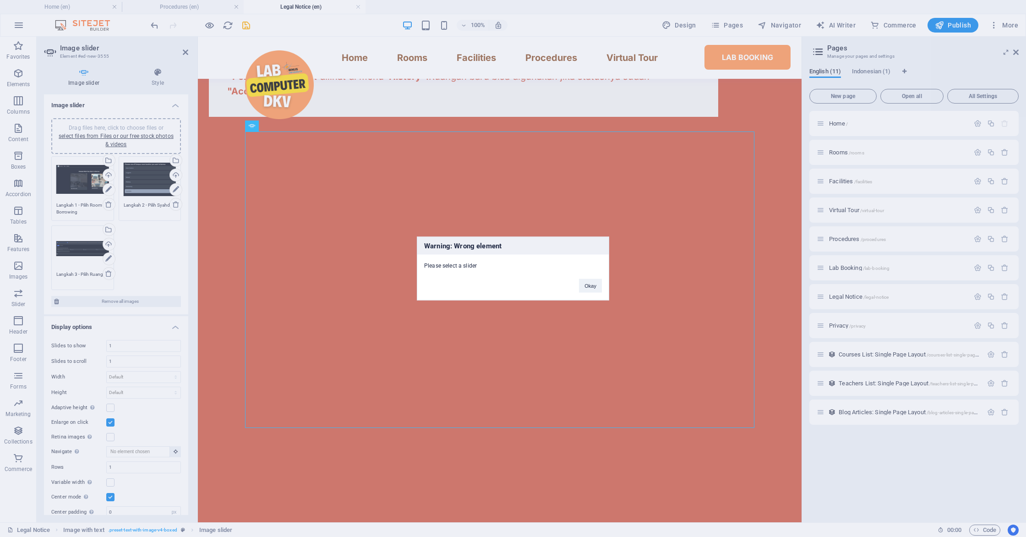
click at [578, 295] on div "Warning: Wrong element Please select a slider Okay" at bounding box center [513, 269] width 192 height 64
click at [582, 290] on button "Okay" at bounding box center [590, 286] width 23 height 14
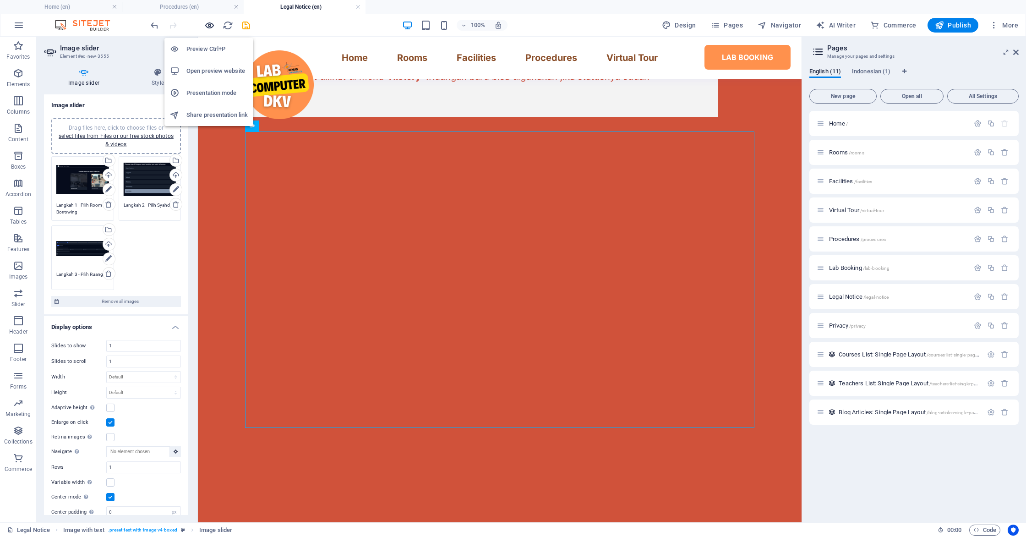
click at [208, 23] on icon "button" at bounding box center [209, 25] width 11 height 11
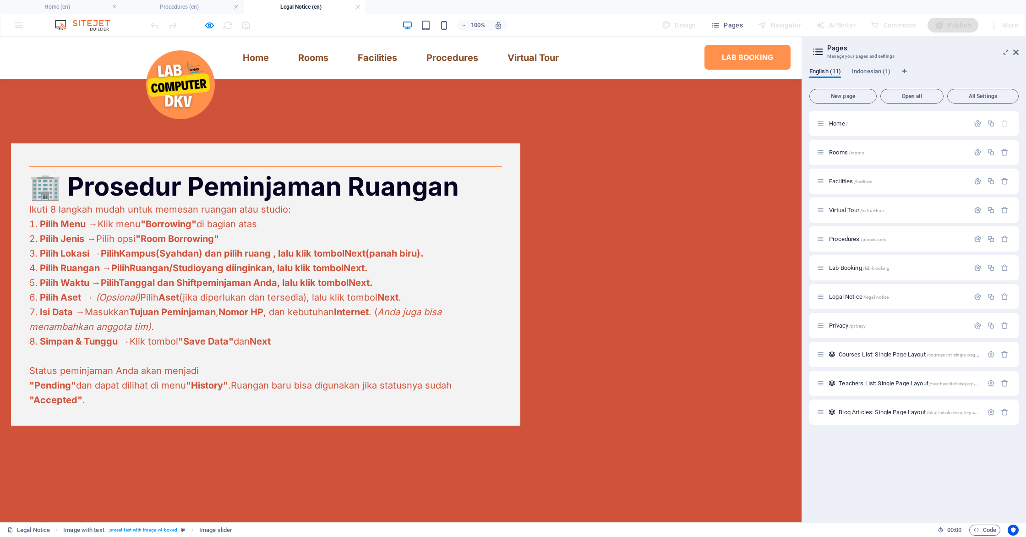
select select "px"
select select "ms"
select select "s"
select select "progressive"
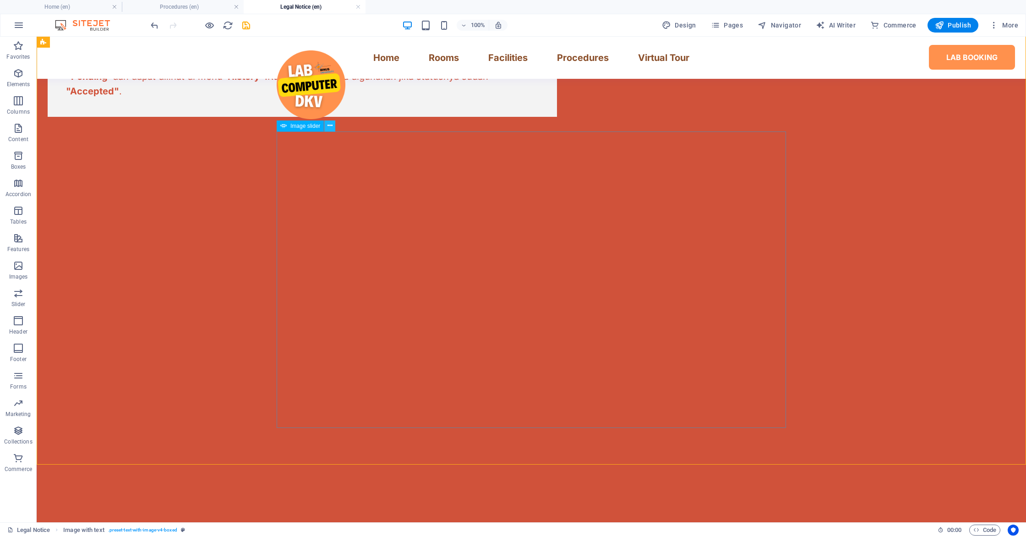
click at [332, 125] on icon at bounding box center [329, 126] width 5 height 10
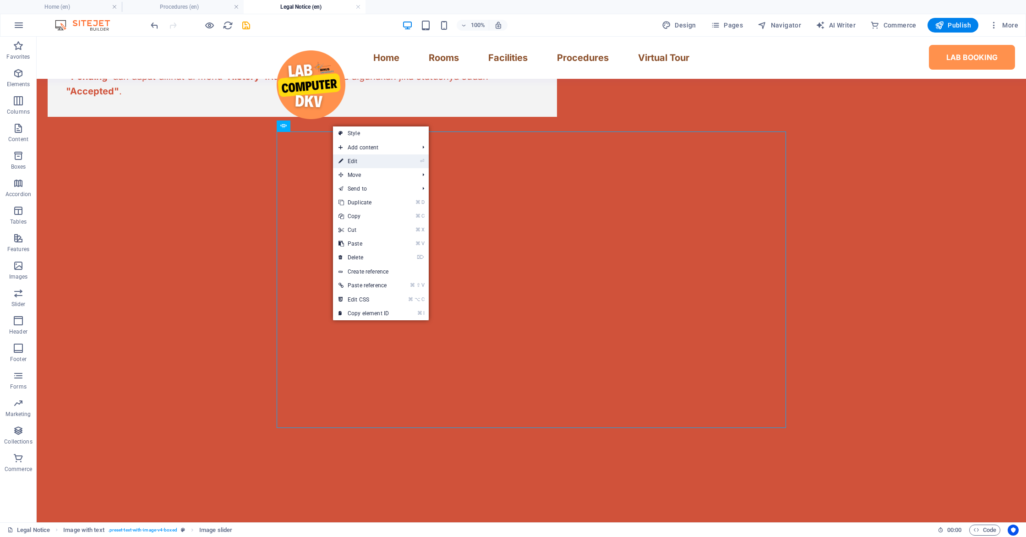
click at [359, 163] on link "⏎ Edit" at bounding box center [363, 161] width 61 height 14
select select "px"
select select "ms"
select select "s"
select select "progressive"
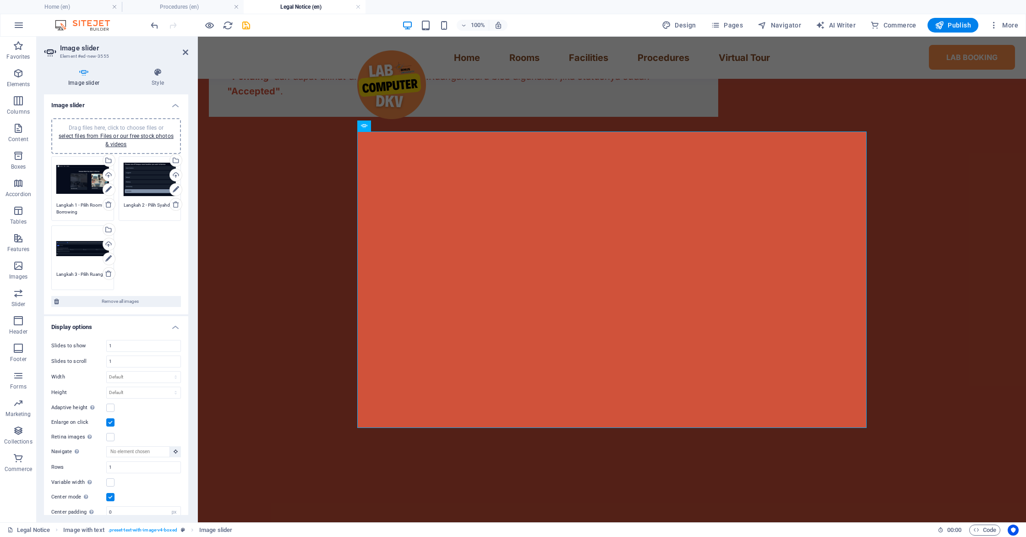
scroll to position [18, 0]
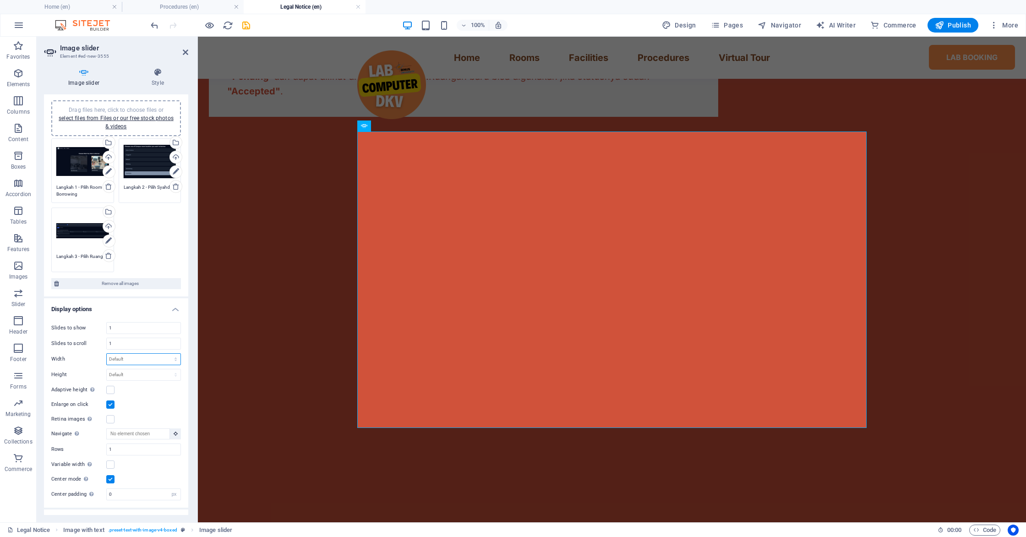
click at [135, 358] on select "Default px % rem em vw vh" at bounding box center [144, 358] width 74 height 11
select select "px"
click at [166, 353] on select "Default px % rem em vw vh" at bounding box center [144, 358] width 74 height 11
type input "1280"
click at [132, 376] on select "Default px rem em vw vh" at bounding box center [144, 374] width 74 height 11
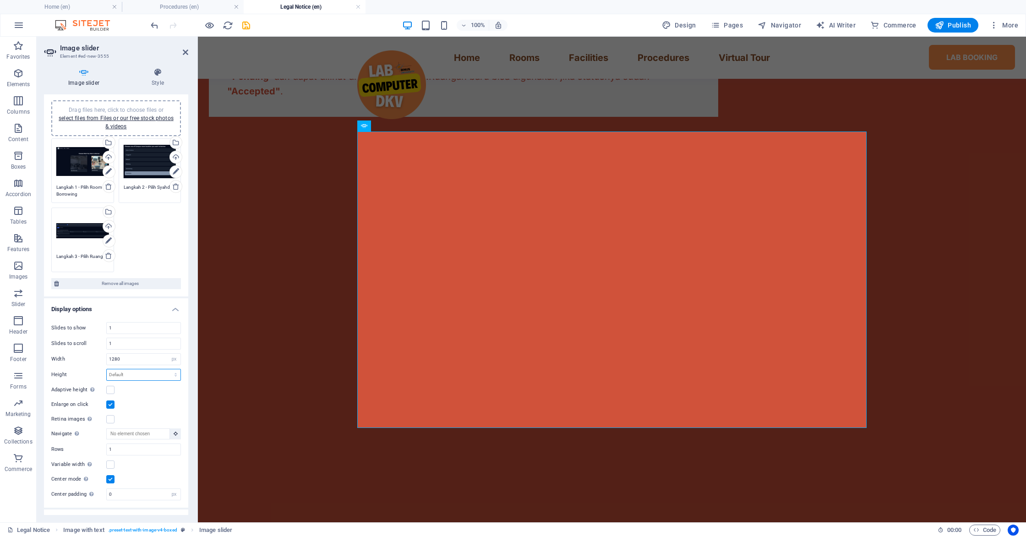
select select "px"
click at [166, 369] on select "Default px rem em vw vh" at bounding box center [144, 374] width 74 height 11
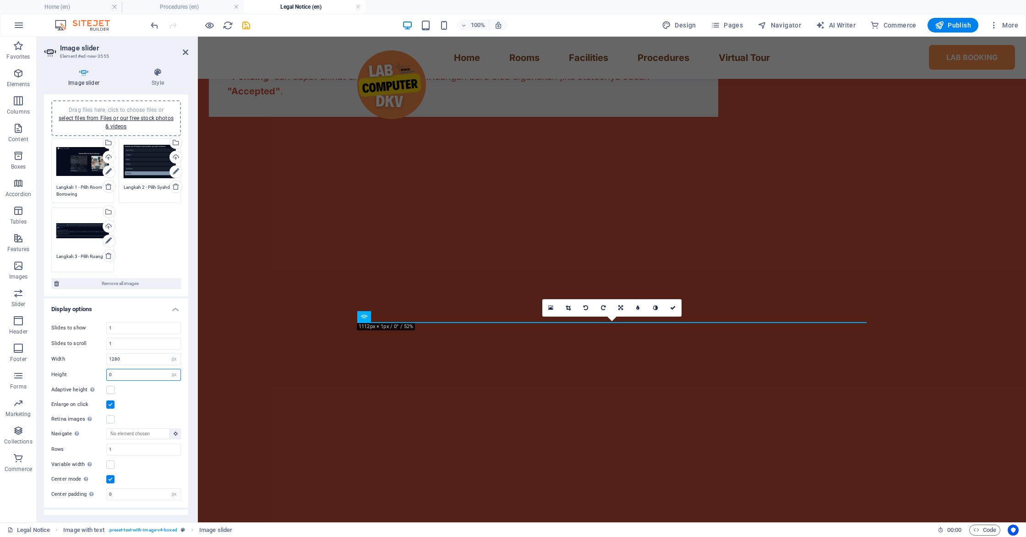
scroll to position [467, 0]
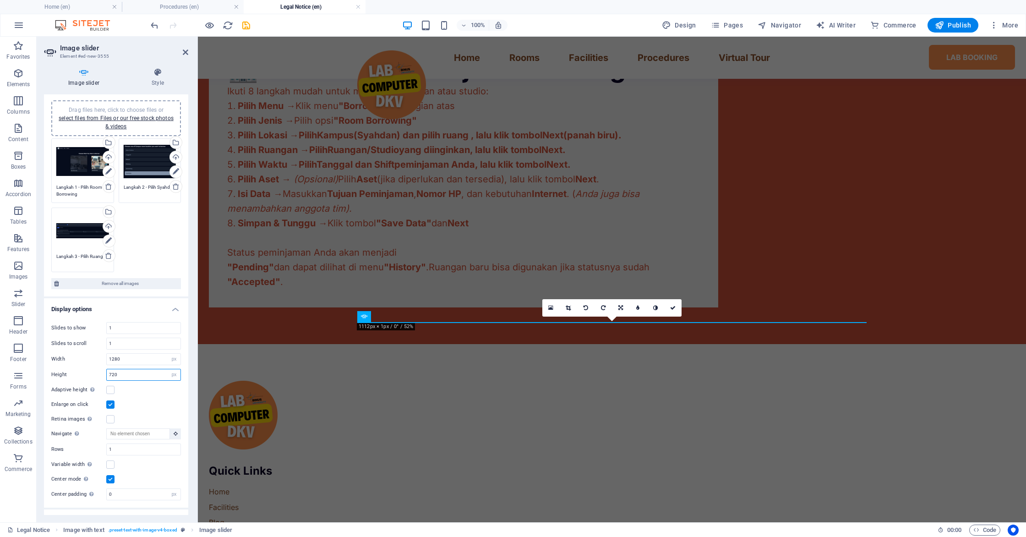
type input "720"
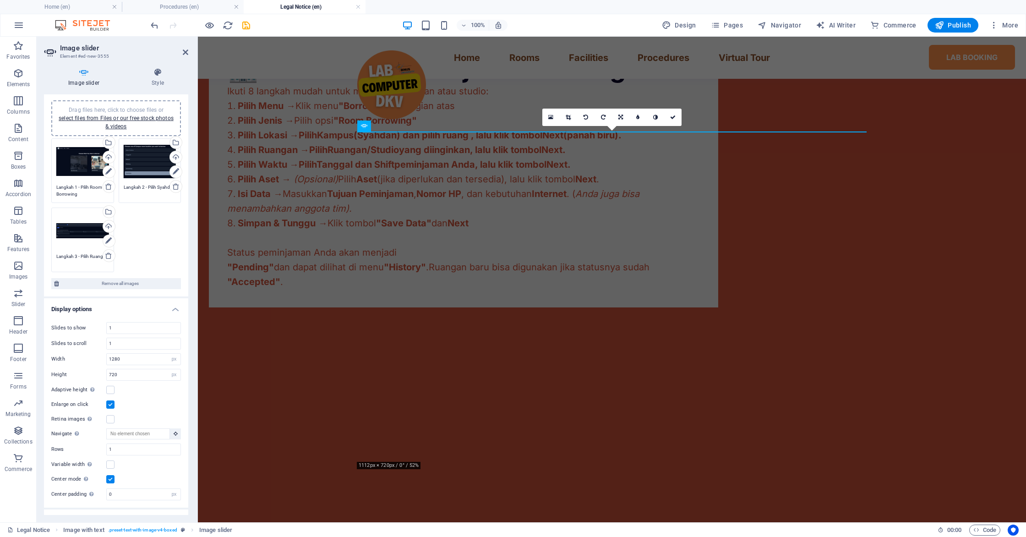
scroll to position [658, 0]
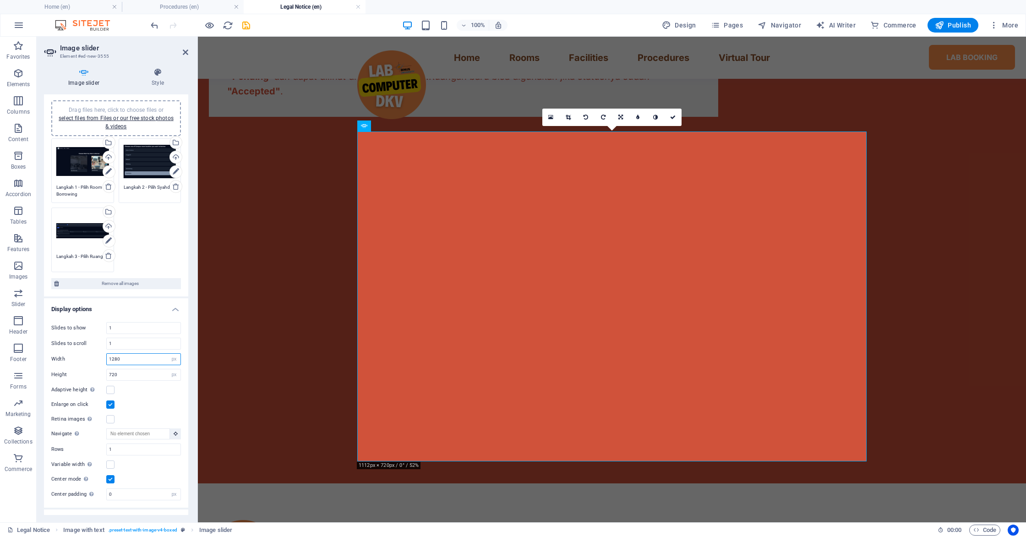
click at [134, 364] on input "1280" at bounding box center [144, 358] width 74 height 11
type input "1"
type input "800"
click at [130, 375] on input "720" at bounding box center [144, 374] width 74 height 11
type input "7"
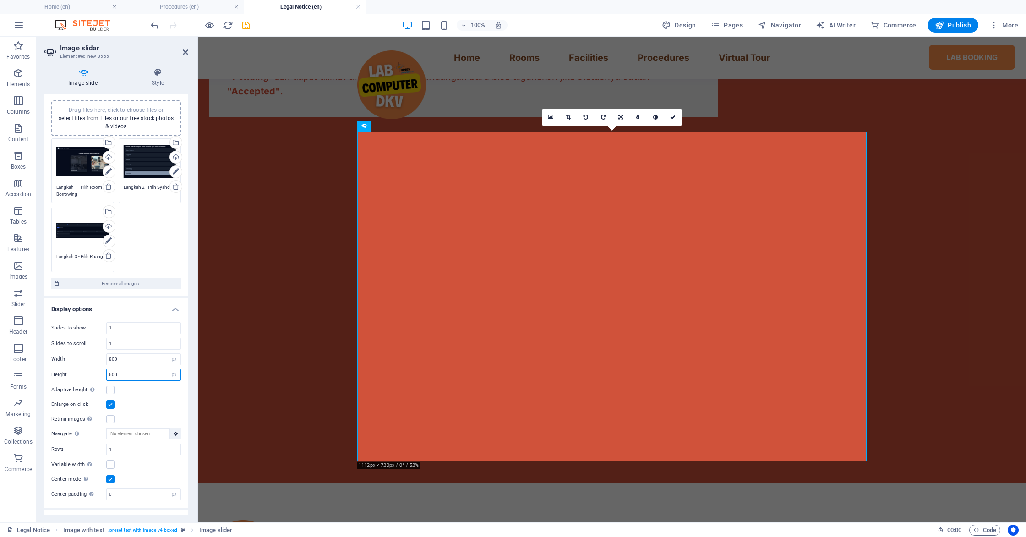
type input "600"
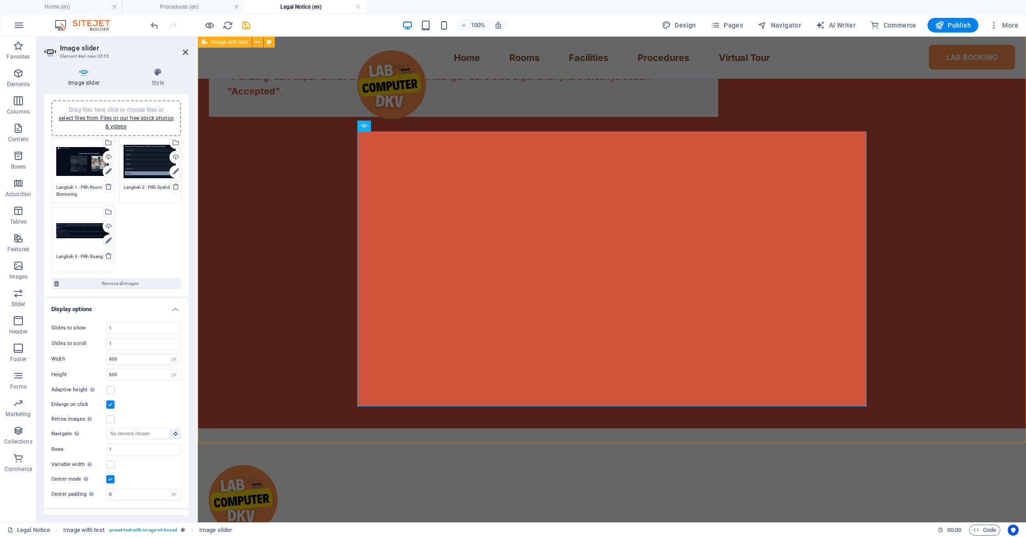
click at [298, 275] on div "🏢 Prosedur Peminjaman Ruangan Ikuti 8 langkah mudah untuk memesan ruangan atau …" at bounding box center [612, 113] width 828 height 630
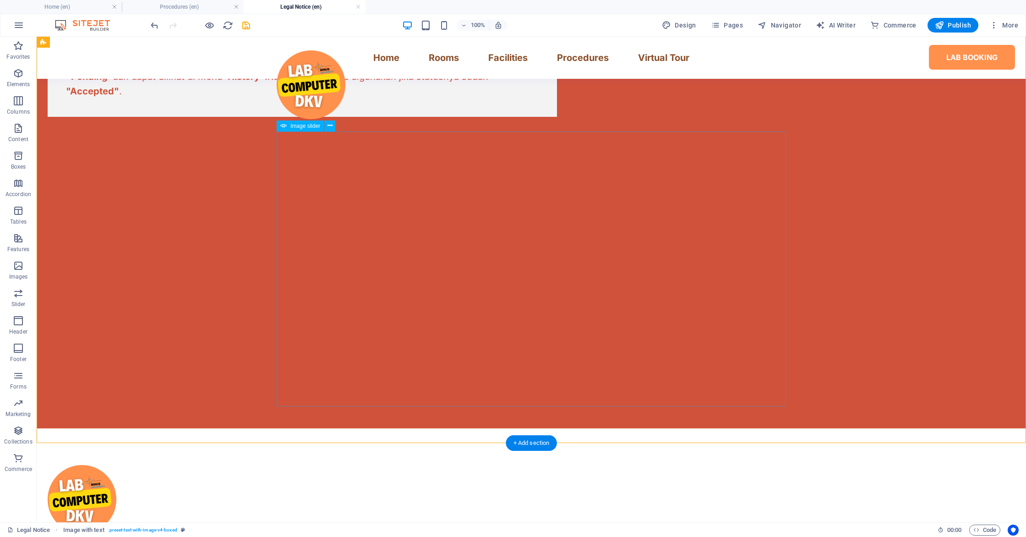
click at [48, 127] on button "button" at bounding box center [48, 127] width 0 height 0
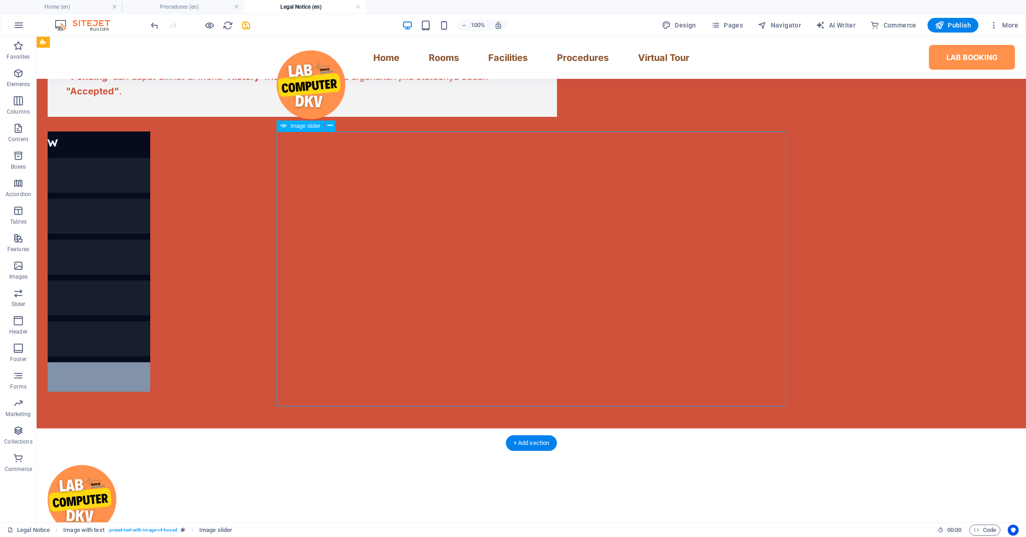
click at [48, 127] on button "button" at bounding box center [48, 127] width 0 height 0
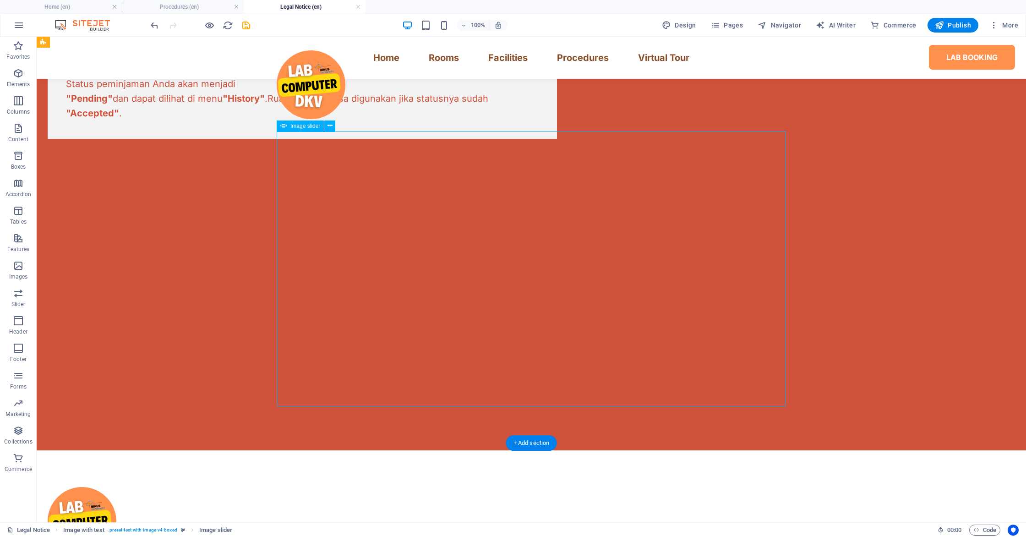
scroll to position [588, 0]
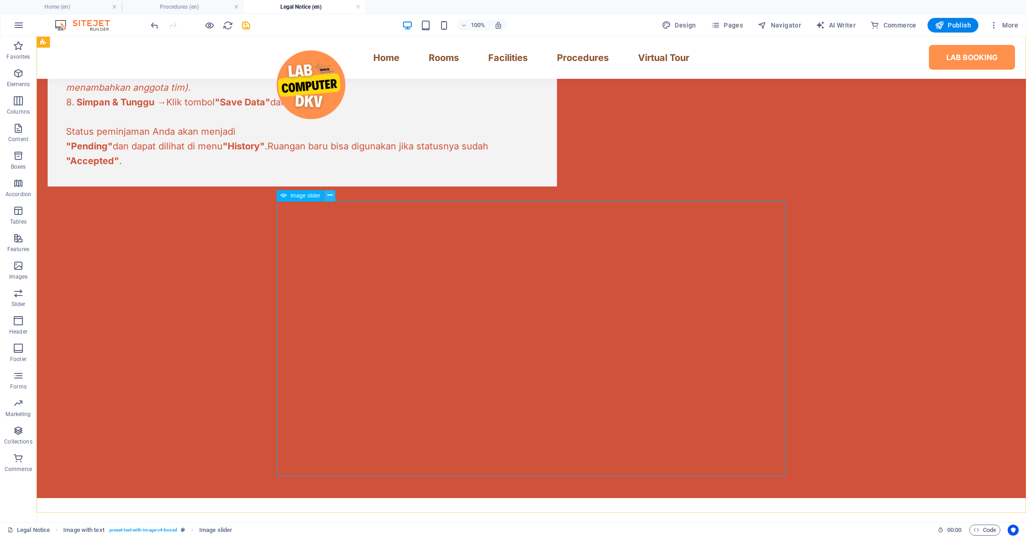
click at [331, 197] on icon at bounding box center [329, 195] width 5 height 10
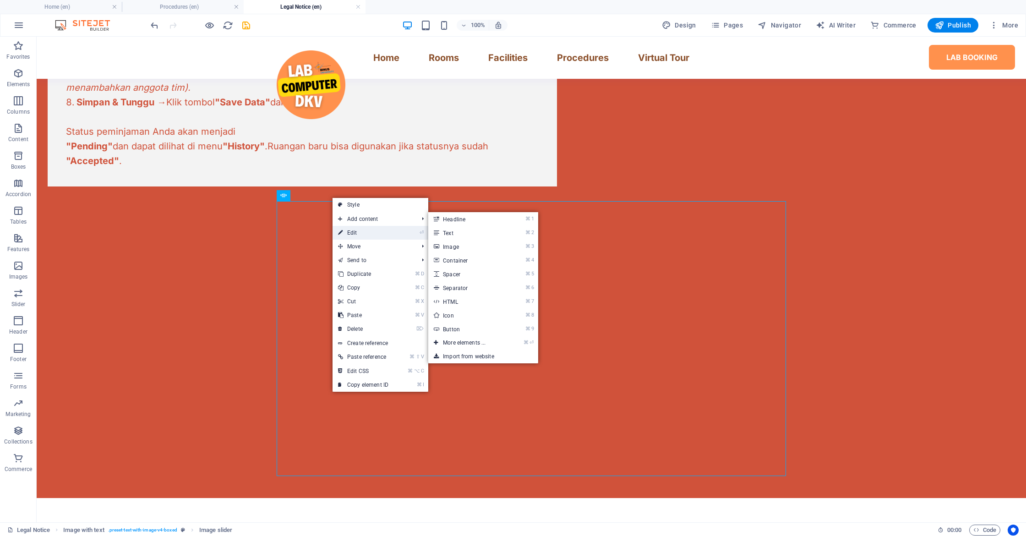
click at [350, 228] on link "⏎ Edit" at bounding box center [362, 233] width 61 height 14
select select "px"
select select "ms"
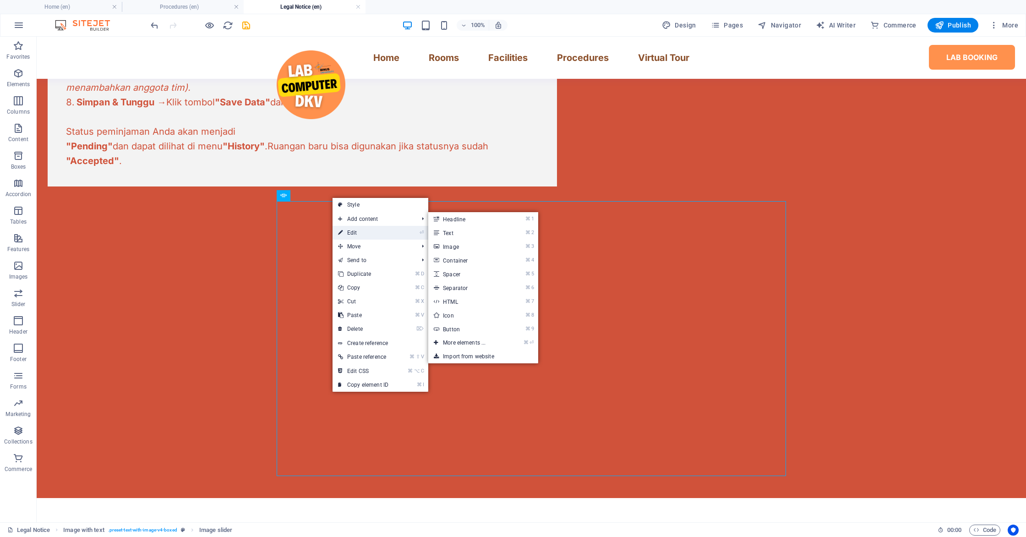
select select "s"
select select "progressive"
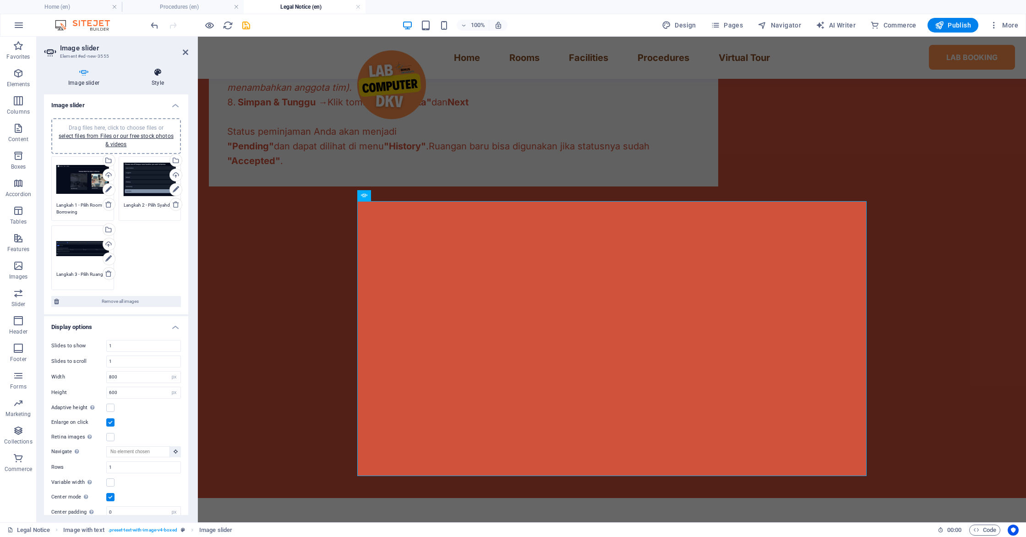
click at [151, 80] on h4 "Style" at bounding box center [157, 77] width 61 height 19
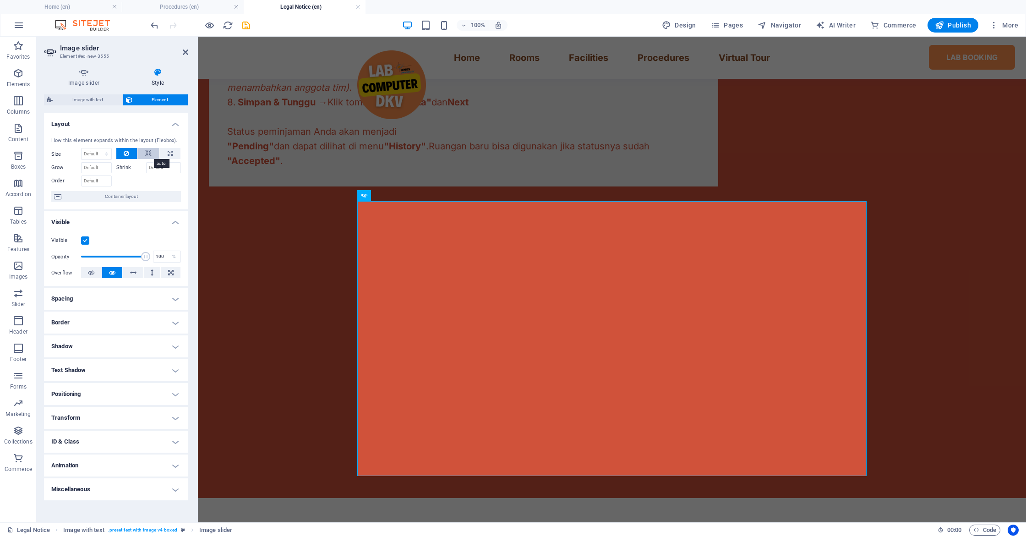
click at [151, 158] on icon at bounding box center [148, 153] width 6 height 11
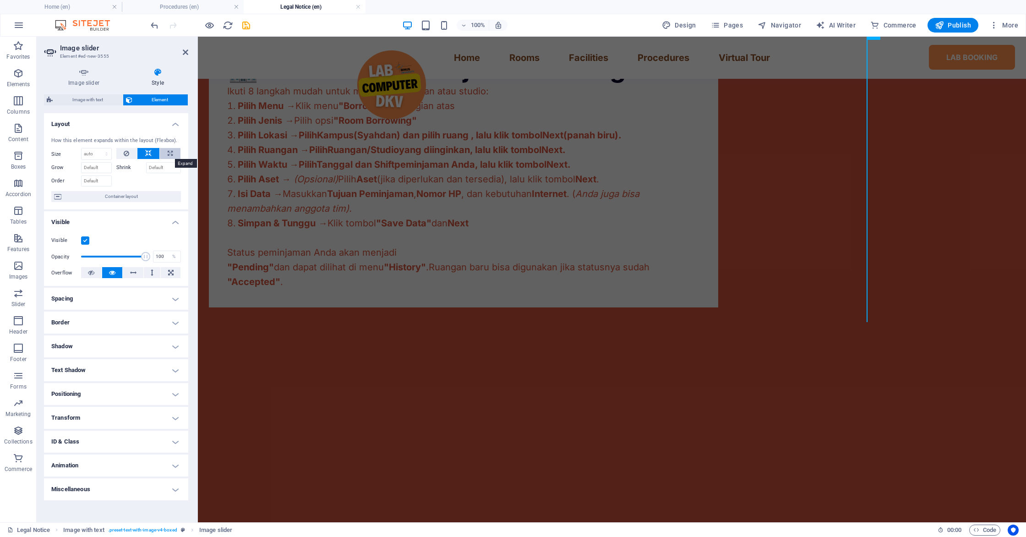
click at [168, 156] on icon at bounding box center [170, 153] width 5 height 11
type input "100"
select select "%"
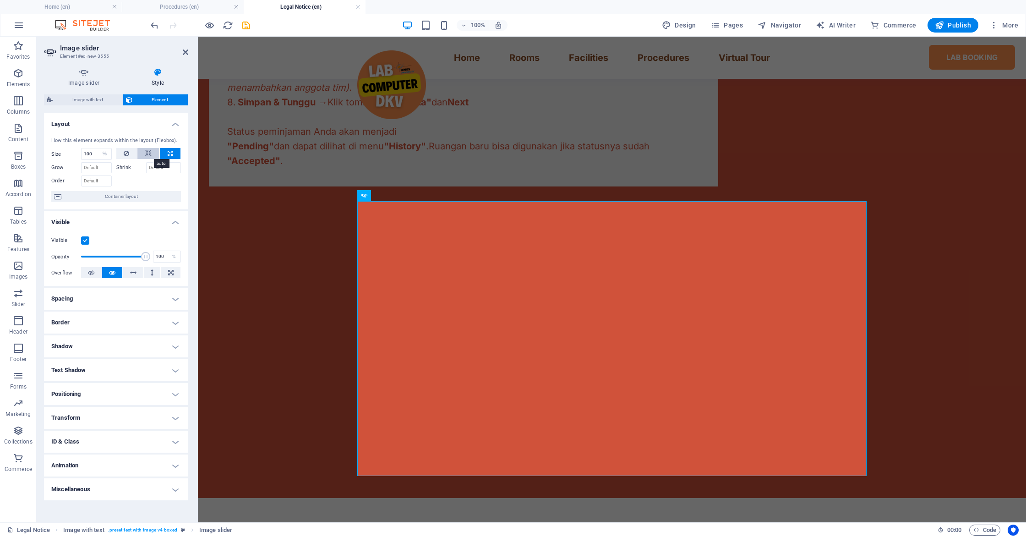
click at [151, 154] on icon at bounding box center [148, 153] width 6 height 11
select select "DISABLED_OPTION_VALUE"
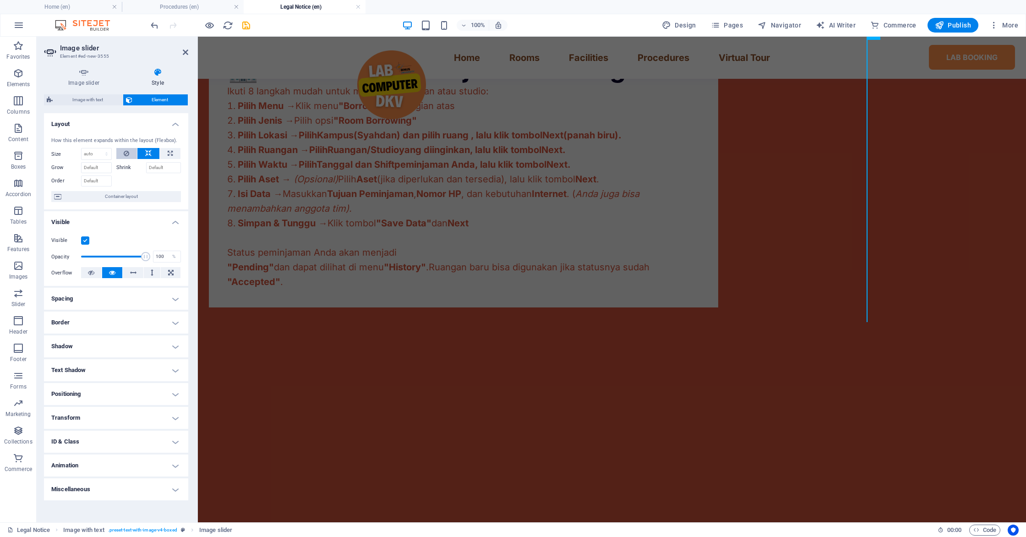
click at [130, 153] on button at bounding box center [126, 153] width 21 height 11
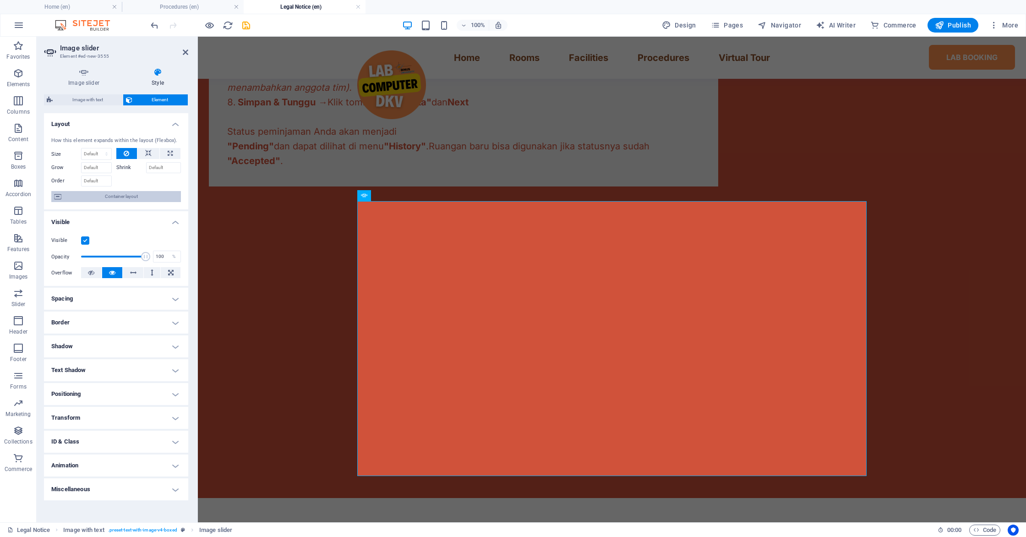
click at [115, 201] on span "Container layout" at bounding box center [121, 196] width 114 height 11
select select "rem"
select select "px"
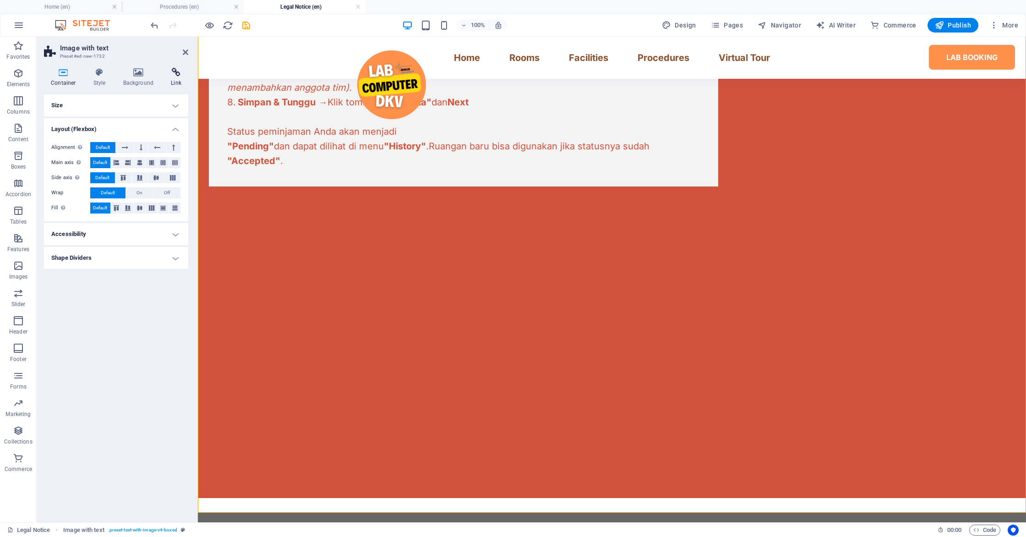
click at [179, 76] on icon at bounding box center [176, 72] width 24 height 9
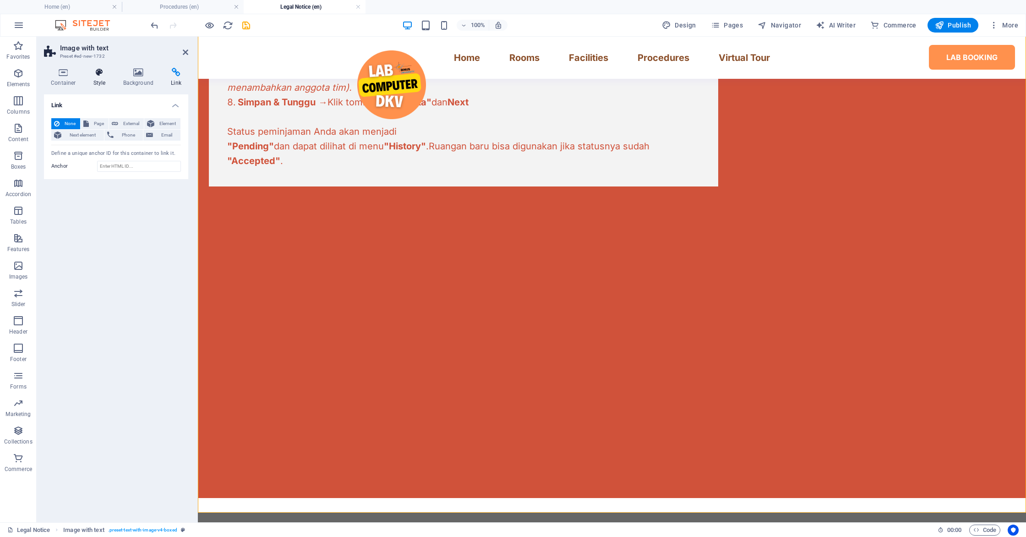
click at [96, 78] on h4 "Style" at bounding box center [102, 77] width 30 height 19
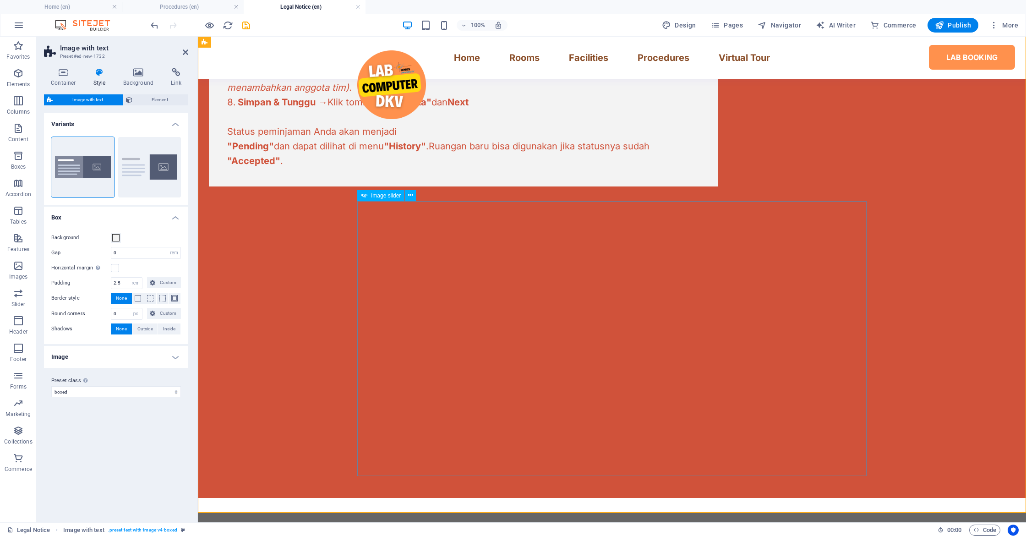
click at [413, 197] on button at bounding box center [410, 195] width 11 height 11
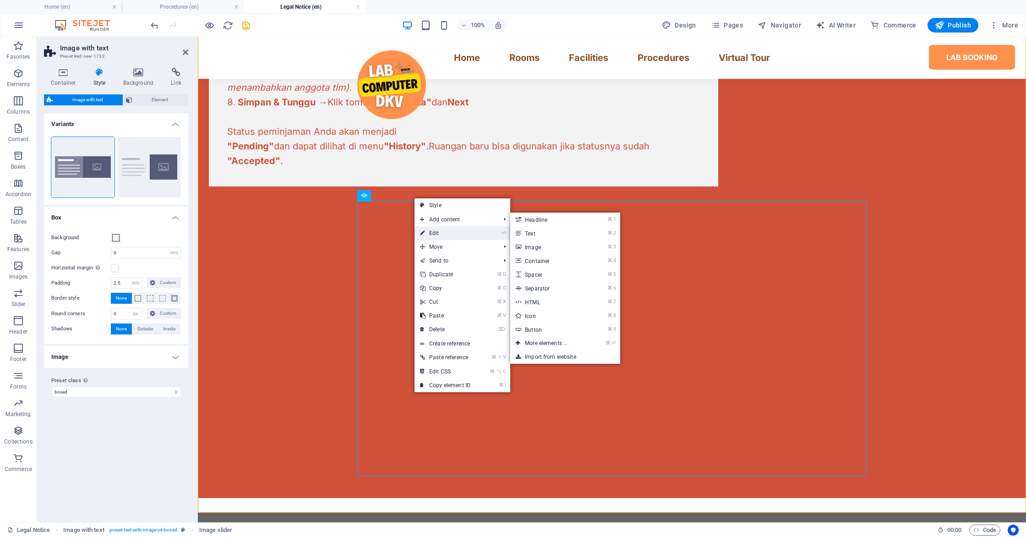
click at [423, 229] on icon at bounding box center [422, 233] width 5 height 14
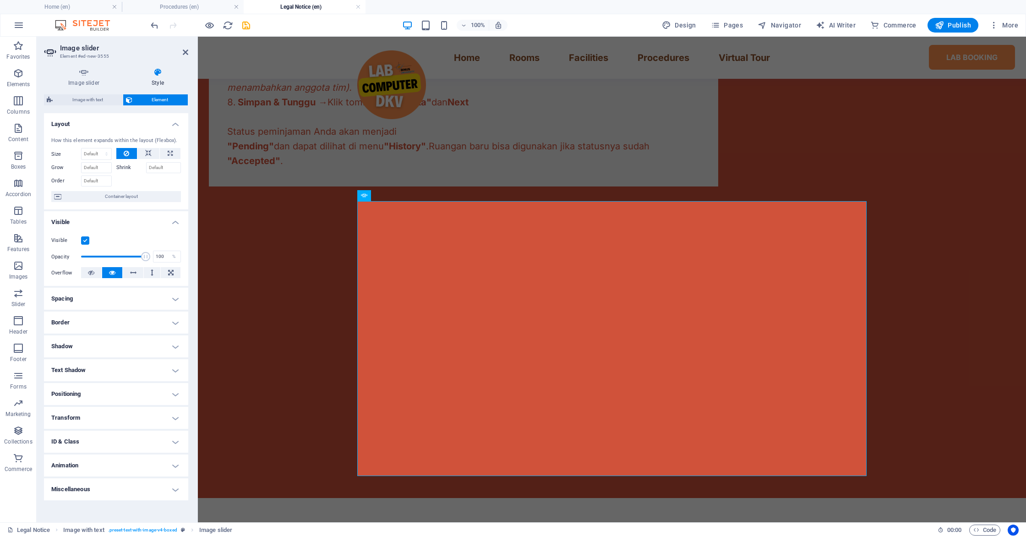
click at [160, 301] on h4 "Spacing" at bounding box center [116, 299] width 144 height 22
click at [159, 296] on h4 "Spacing" at bounding box center [116, 296] width 144 height 16
click at [141, 391] on h4 "Positioning" at bounding box center [116, 394] width 144 height 22
click at [86, 413] on span "Static" at bounding box center [82, 412] width 11 height 11
click at [112, 412] on button "Relative" at bounding box center [103, 412] width 23 height 11
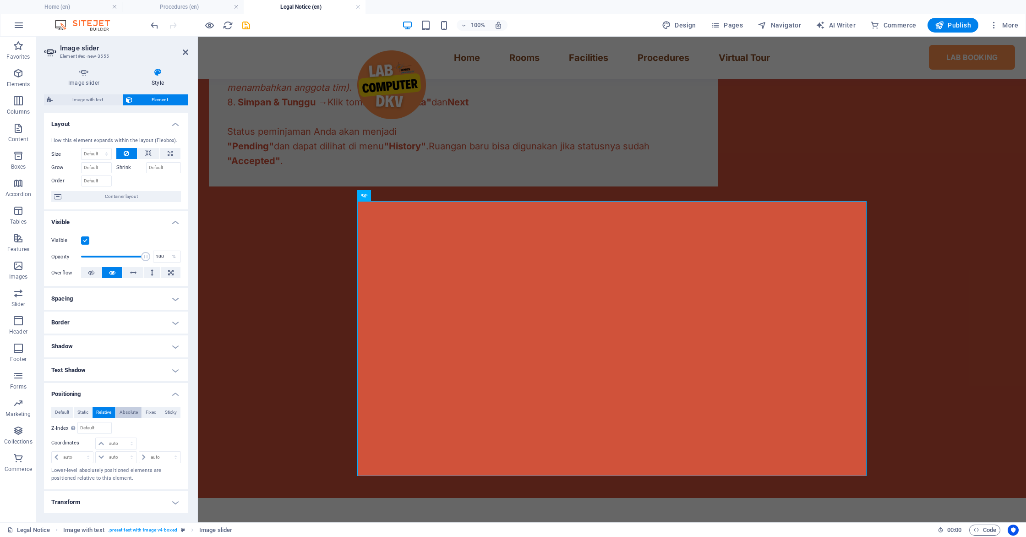
click at [131, 413] on span "Absolute" at bounding box center [128, 412] width 18 height 11
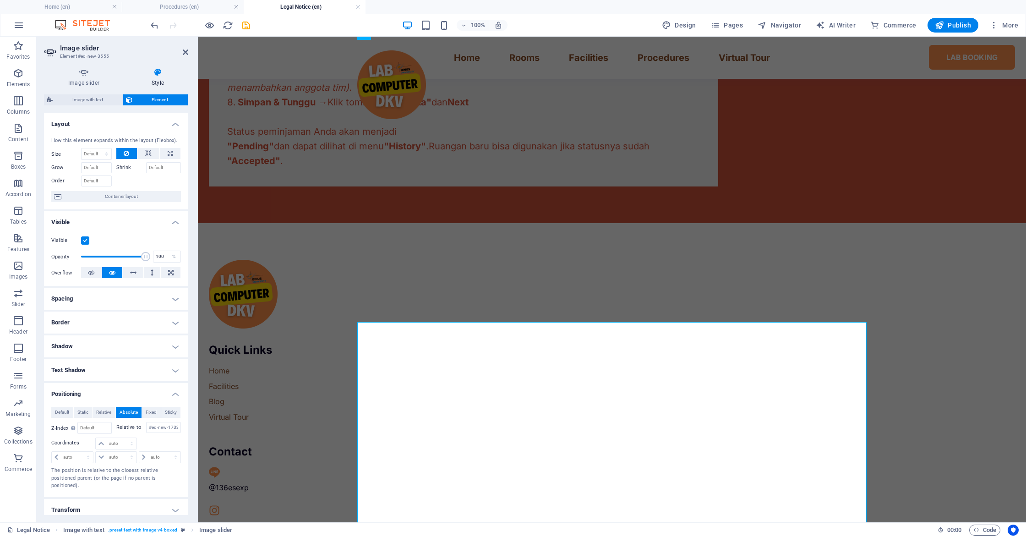
scroll to position [467, 0]
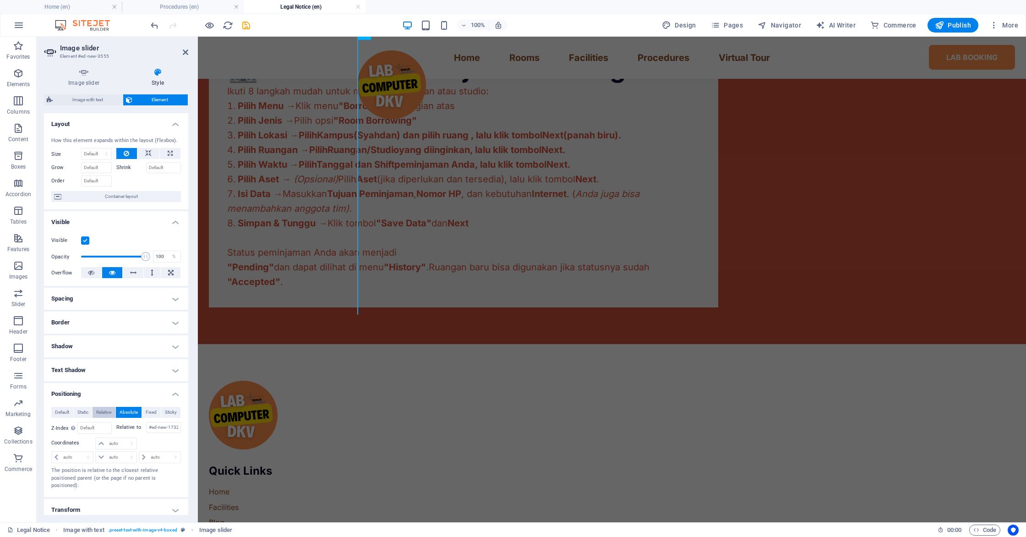
click at [99, 412] on span "Relative" at bounding box center [103, 412] width 15 height 11
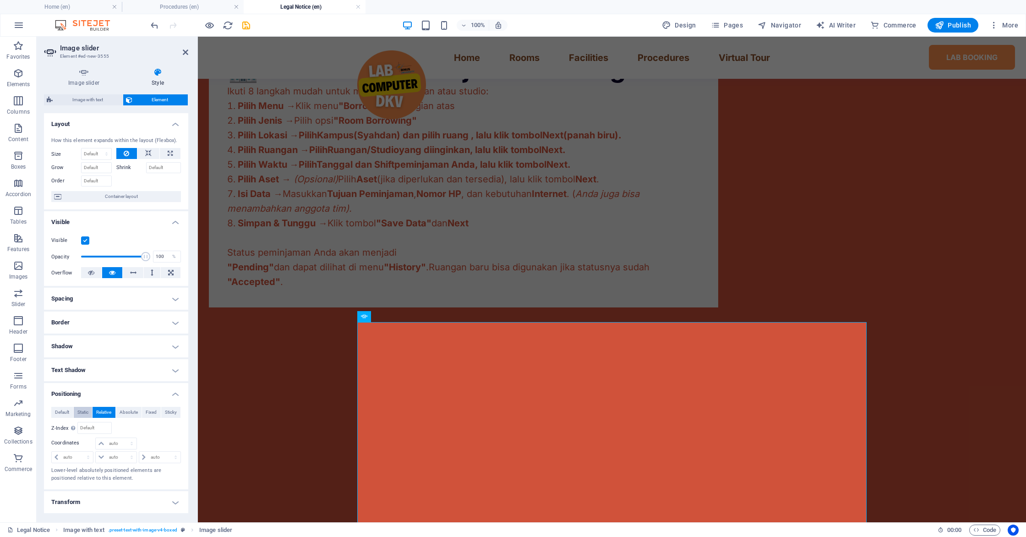
click at [82, 412] on span "Static" at bounding box center [82, 412] width 11 height 11
click at [63, 412] on span "Default" at bounding box center [62, 412] width 14 height 11
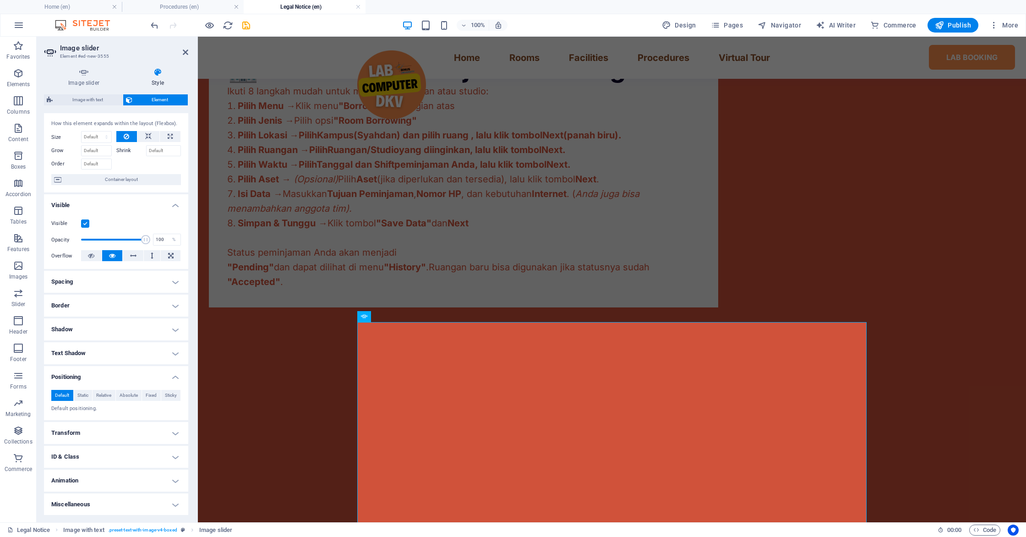
click at [118, 435] on h4 "Transform" at bounding box center [116, 433] width 144 height 22
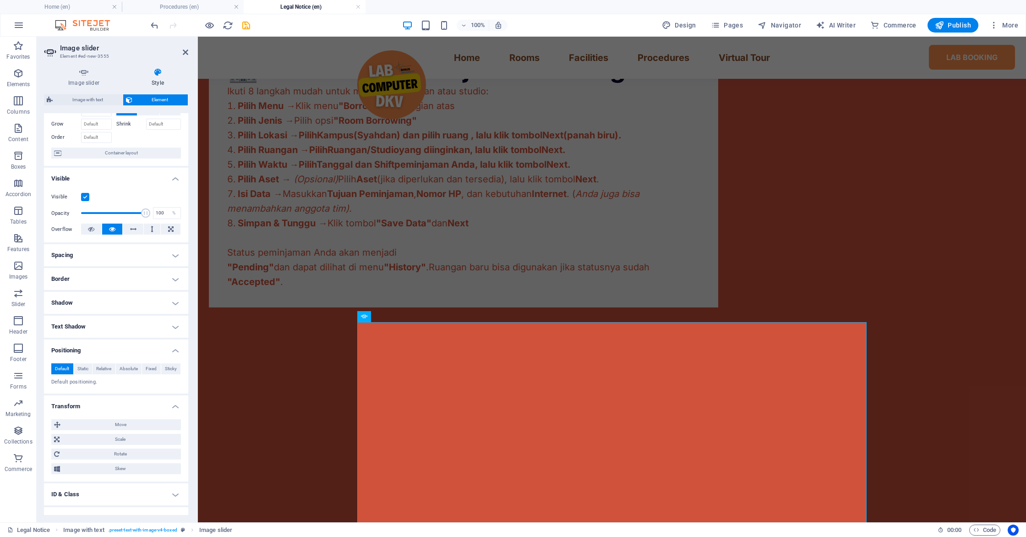
scroll to position [81, 0]
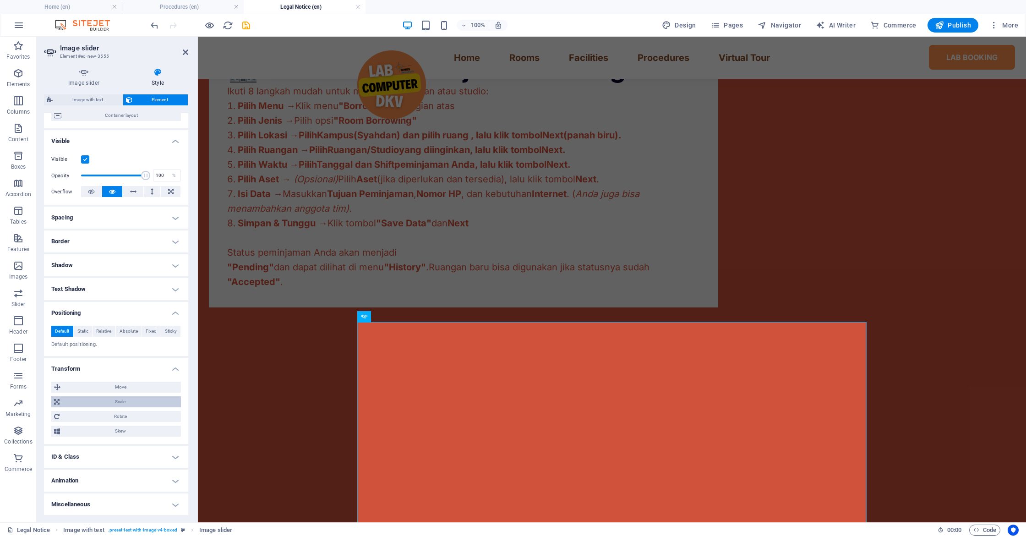
click at [134, 403] on span "Scale" at bounding box center [120, 401] width 116 height 11
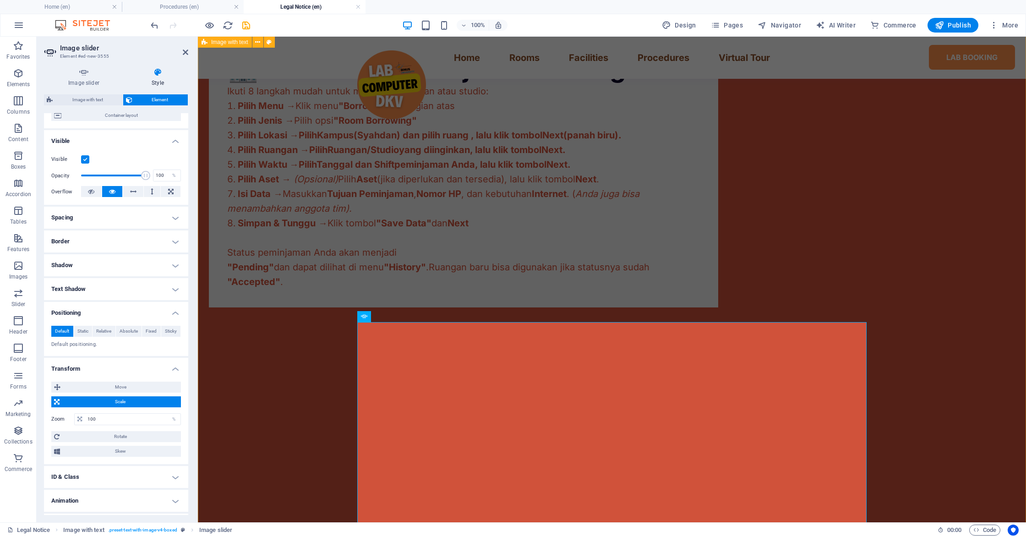
click at [271, 394] on div "🏢 Prosedur Peminjaman Ruangan Ikuti 8 langkah mudah untuk memesan ruangan atau …" at bounding box center [612, 304] width 828 height 630
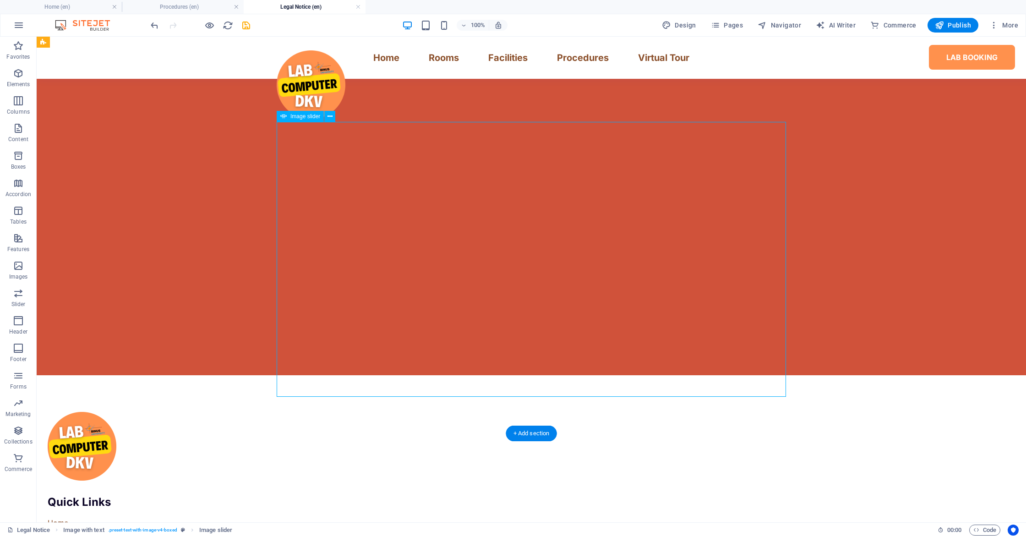
scroll to position [659, 0]
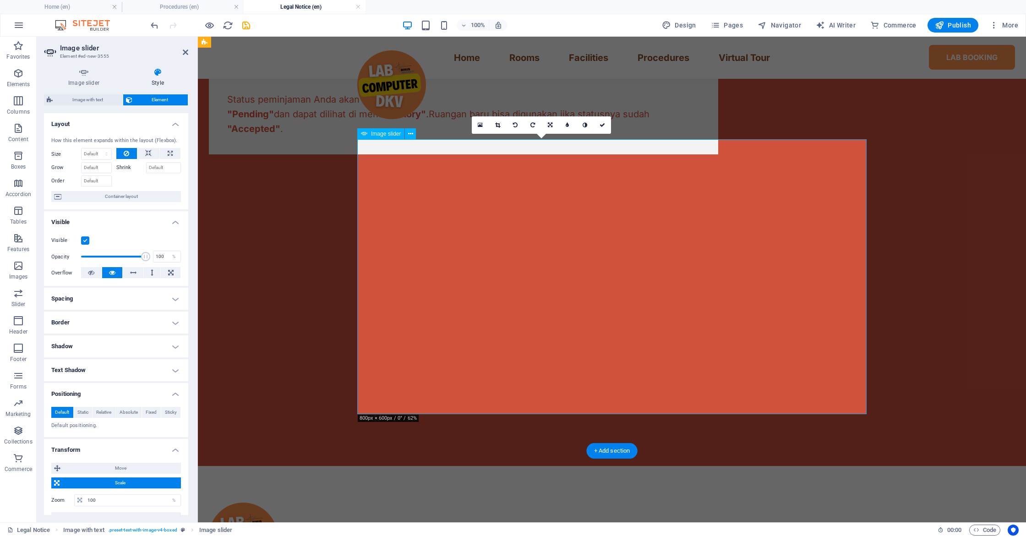
scroll to position [613, 0]
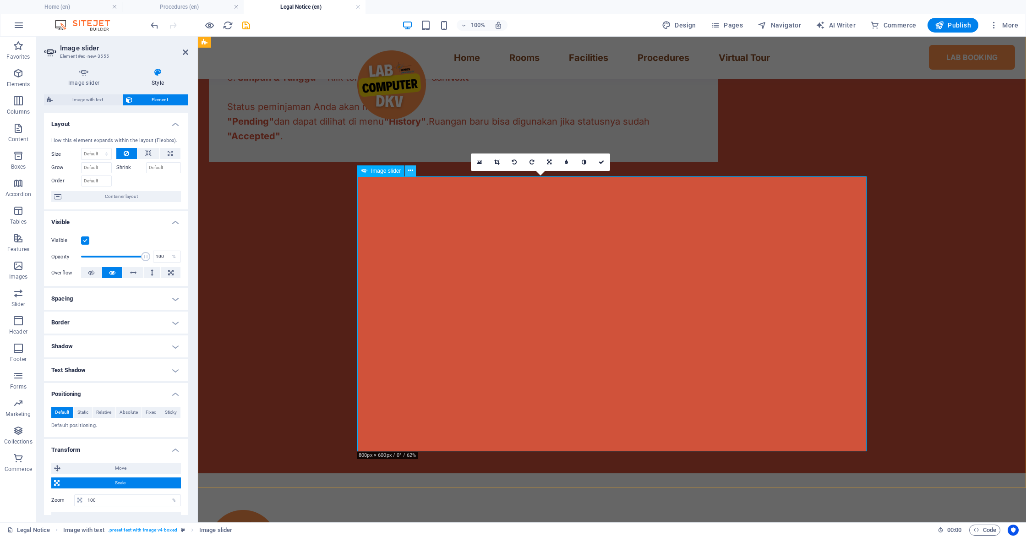
click at [409, 175] on icon at bounding box center [410, 171] width 5 height 10
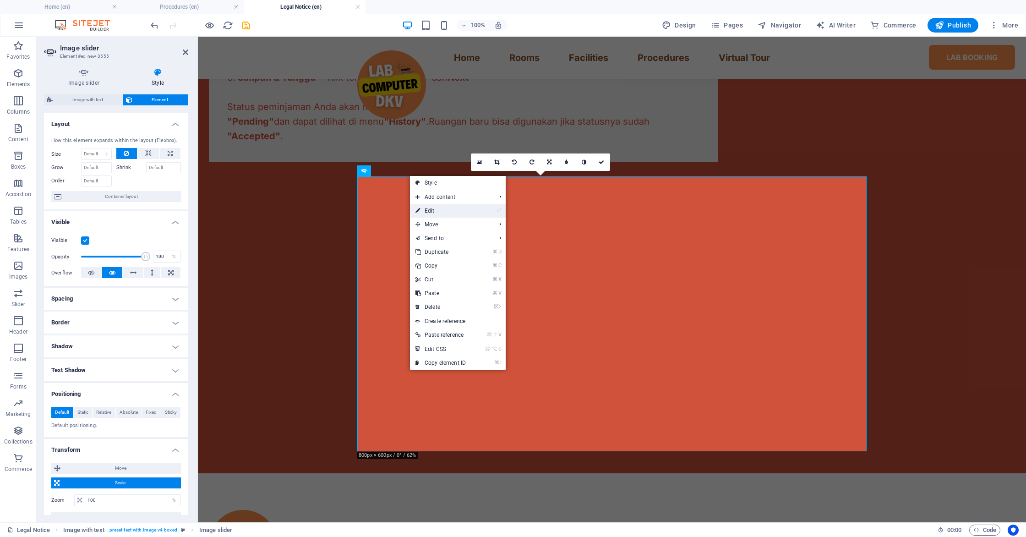
click at [413, 208] on link "⏎ Edit" at bounding box center [440, 211] width 61 height 14
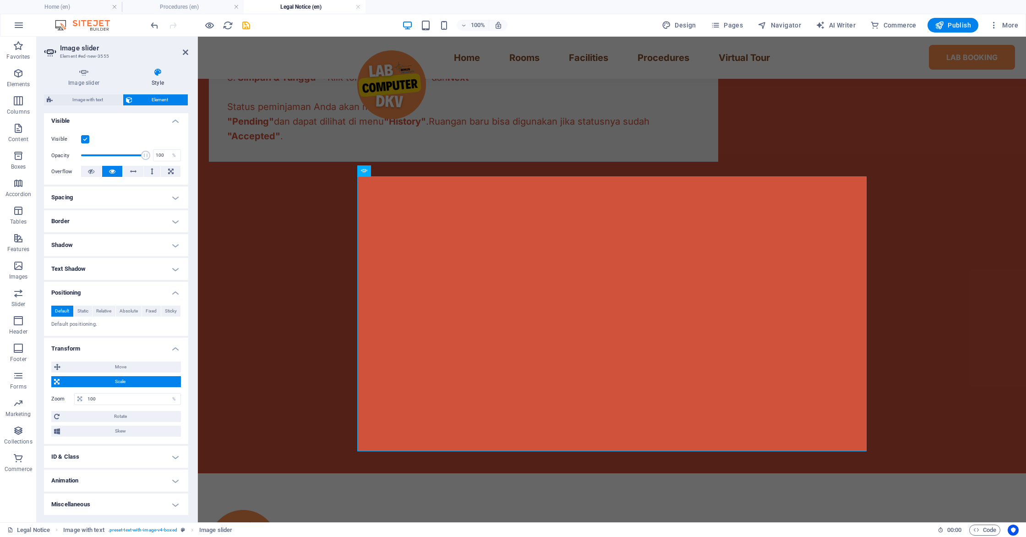
scroll to position [101, 0]
click at [109, 367] on span "Move" at bounding box center [120, 366] width 115 height 11
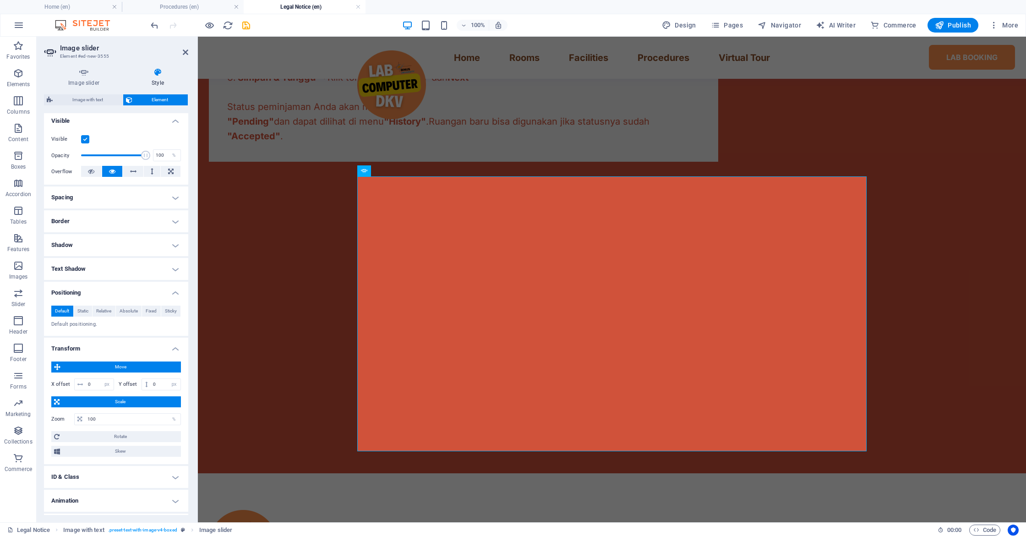
click at [107, 369] on span "Move" at bounding box center [120, 366] width 115 height 11
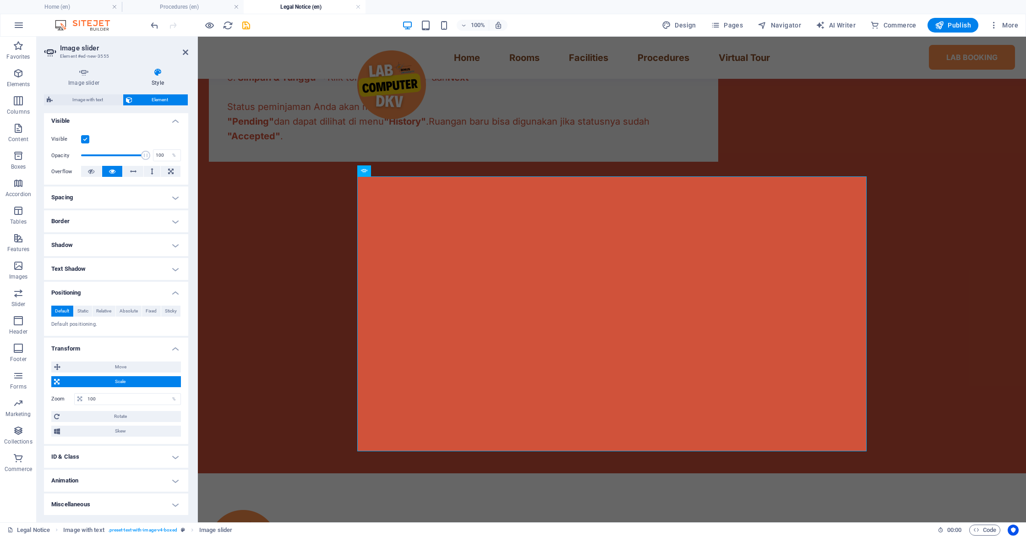
click at [104, 376] on span "Scale" at bounding box center [120, 381] width 116 height 11
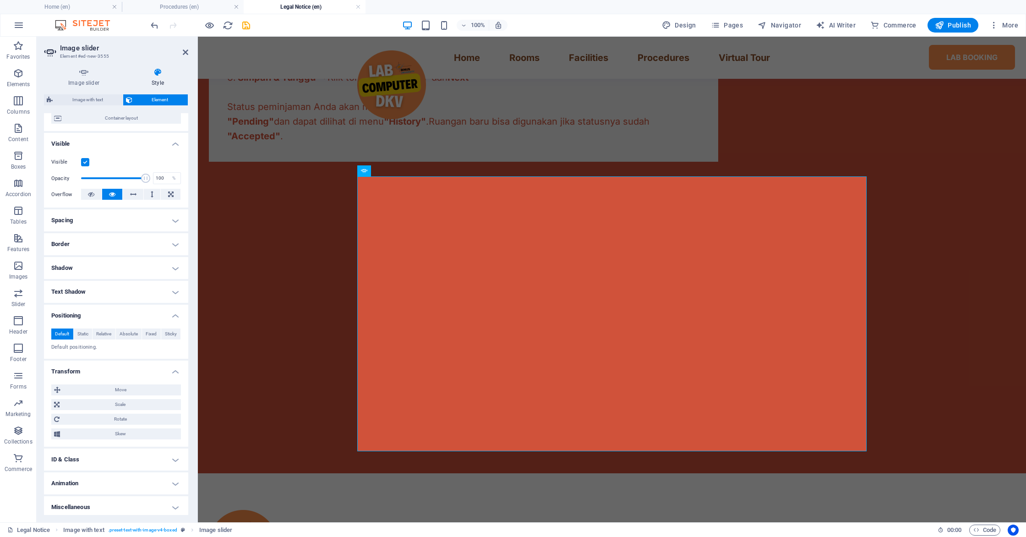
scroll to position [81, 0]
click at [174, 478] on h4 "Animation" at bounding box center [116, 480] width 144 height 22
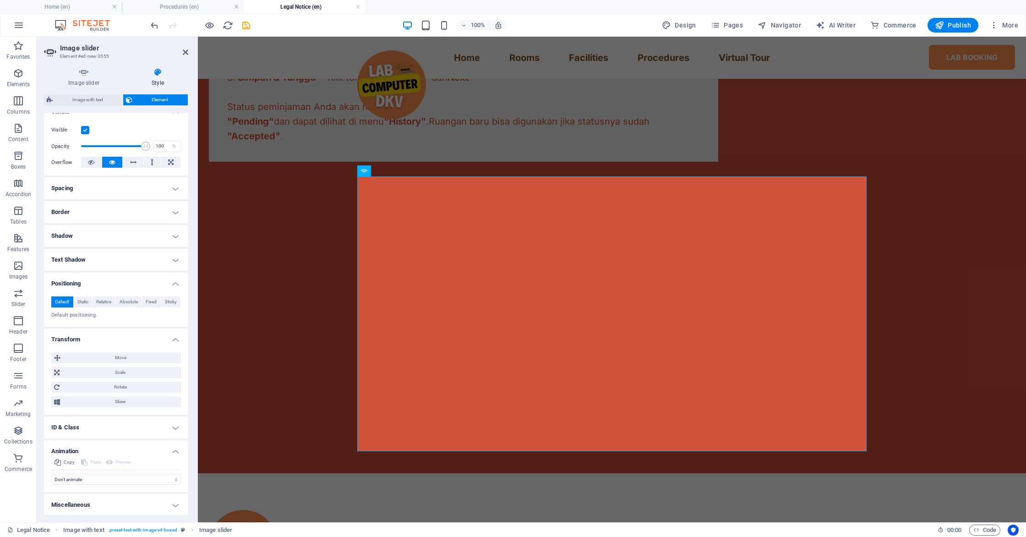
scroll to position [111, 0]
click at [153, 480] on select "Don't animate Show / Hide Slide up/down Zoom in/out Slide left to right Slide r…" at bounding box center [116, 478] width 130 height 11
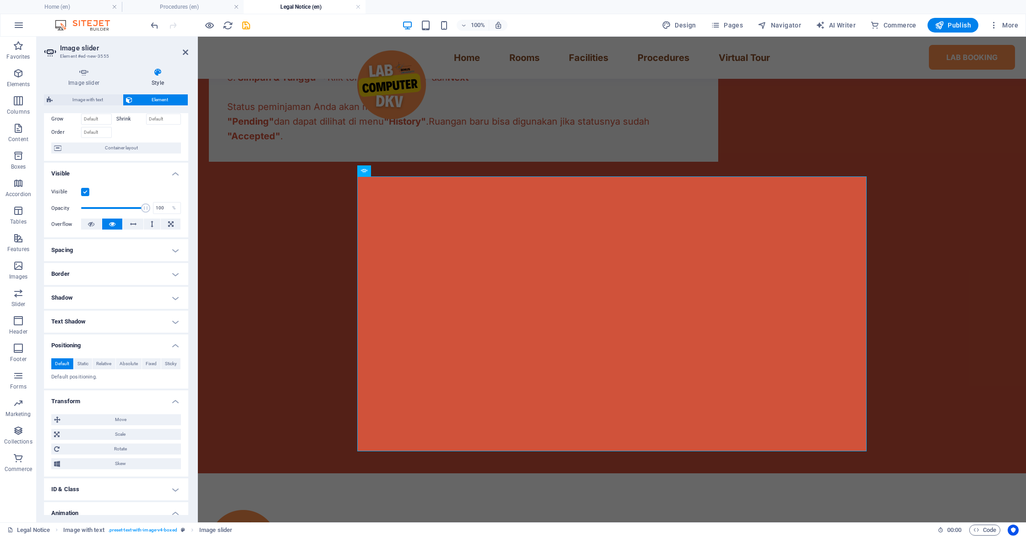
scroll to position [0, 0]
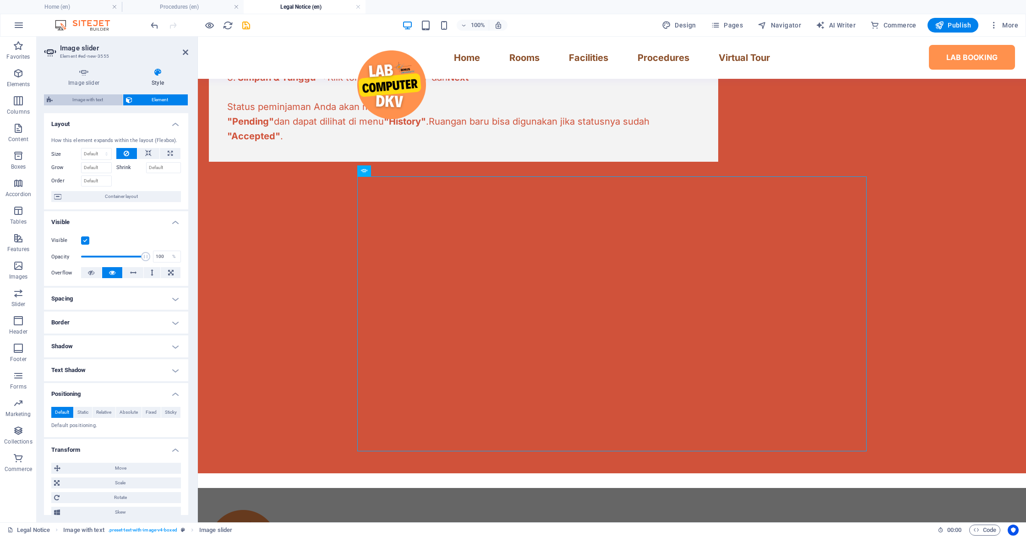
click at [95, 101] on span "Image with text" at bounding box center [87, 99] width 65 height 11
select select "rem"
select select "px"
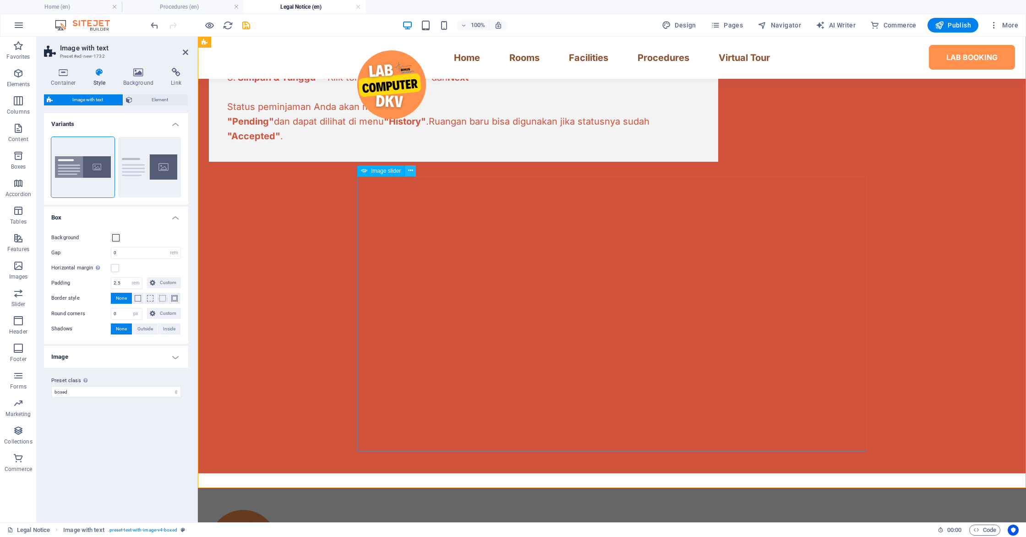
click at [412, 172] on icon at bounding box center [410, 171] width 5 height 10
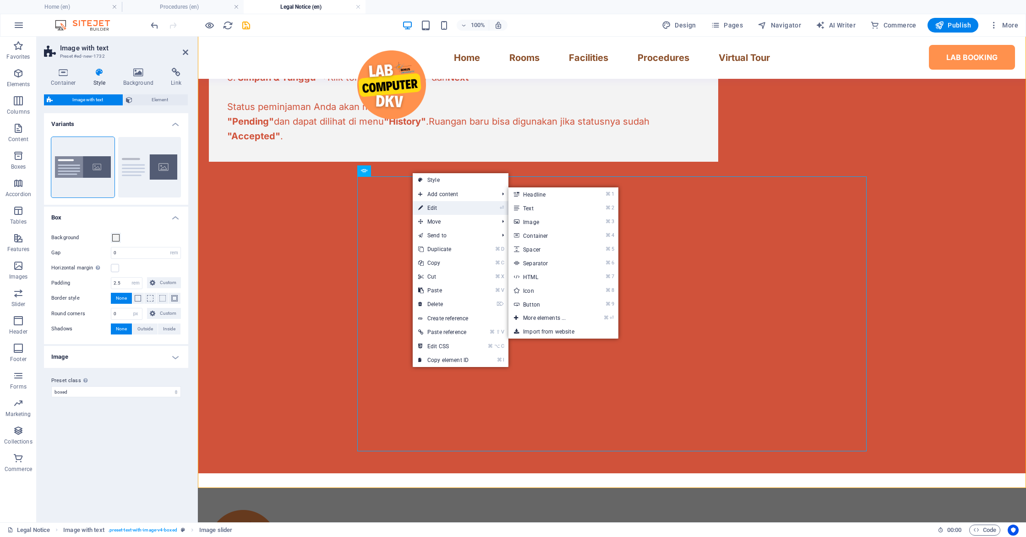
click at [425, 211] on link "⏎ Edit" at bounding box center [443, 208] width 61 height 14
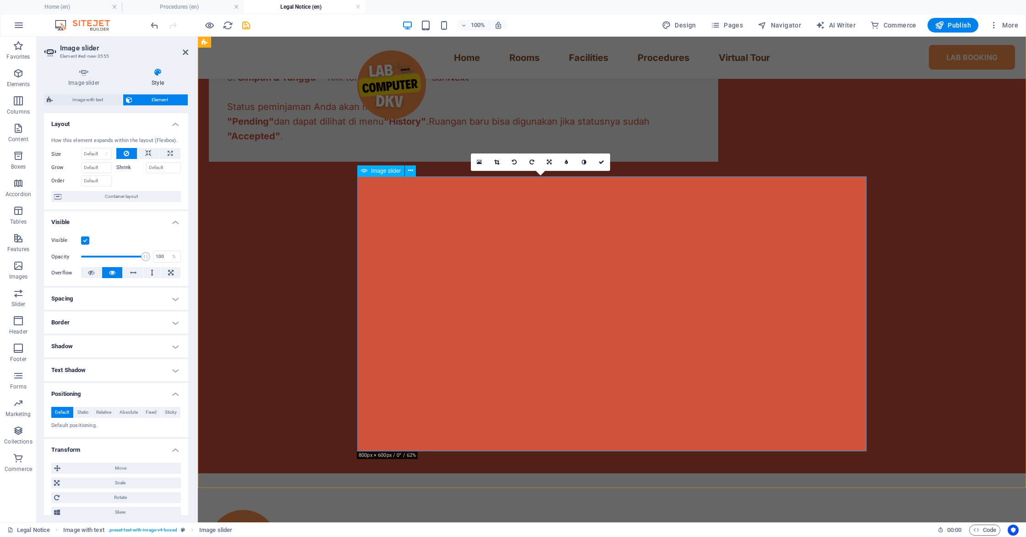
click at [556, 162] on link at bounding box center [548, 161] width 17 height 17
click at [497, 162] on icon at bounding box center [496, 161] width 5 height 5
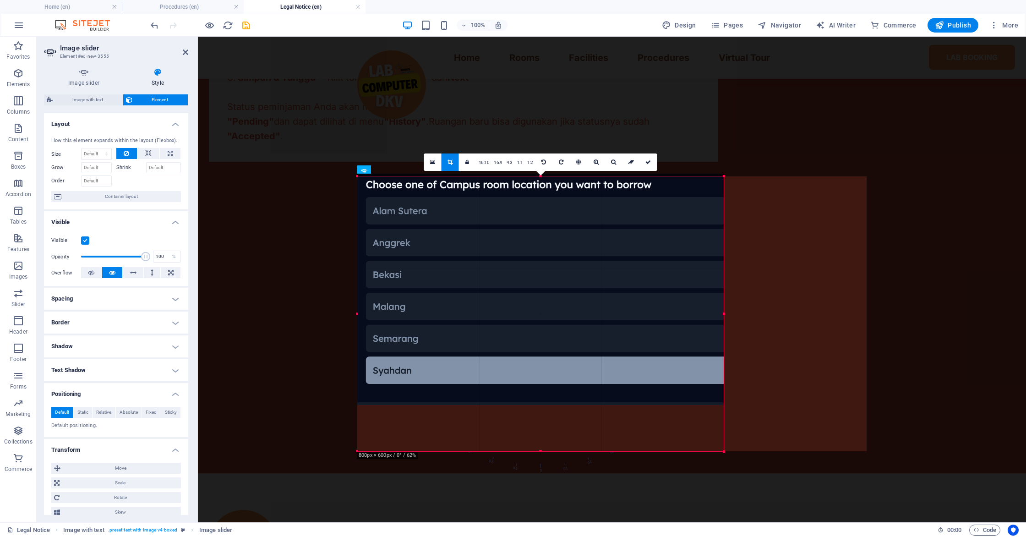
scroll to position [111, 0]
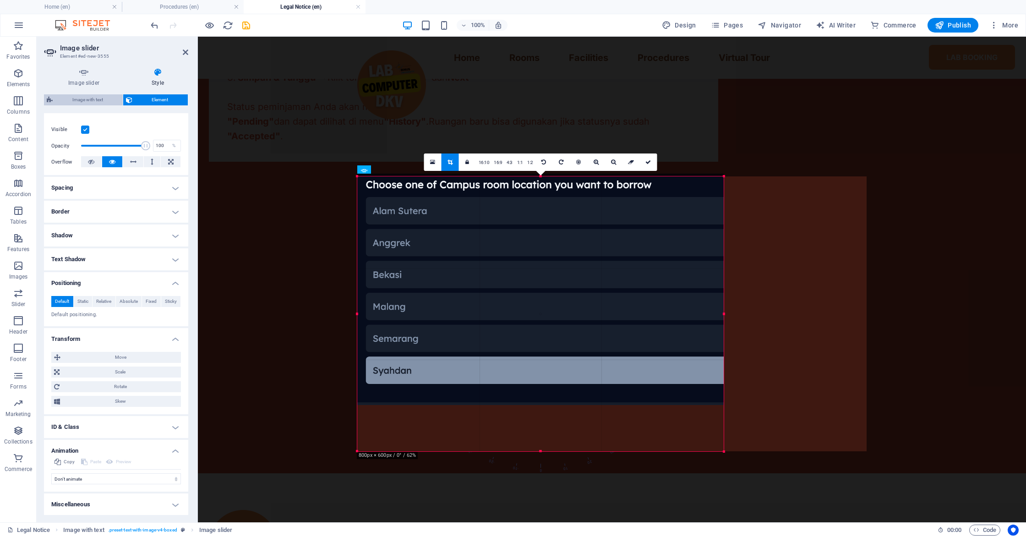
click at [86, 97] on span "Image with text" at bounding box center [87, 99] width 65 height 11
select select "rem"
select select "px"
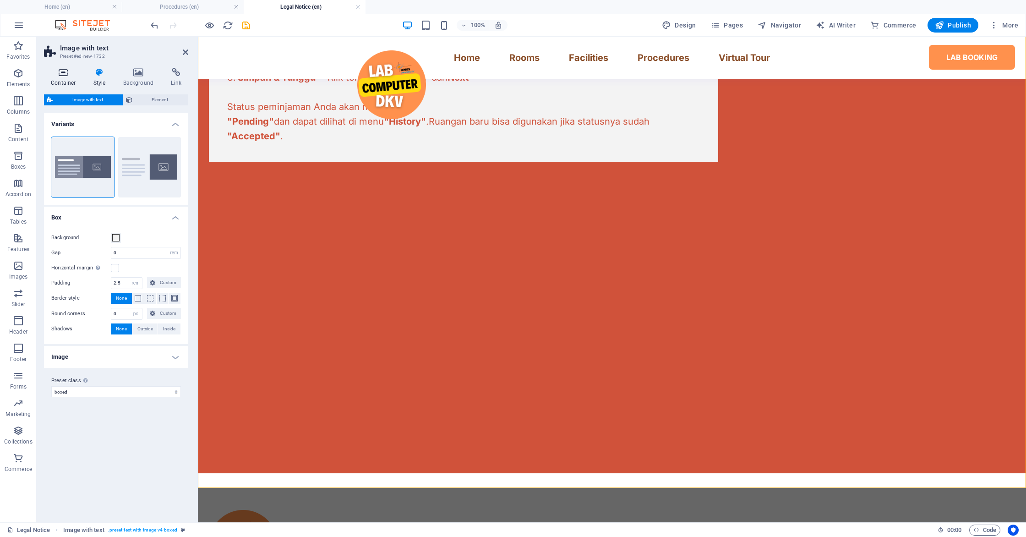
click at [63, 76] on icon at bounding box center [63, 72] width 39 height 9
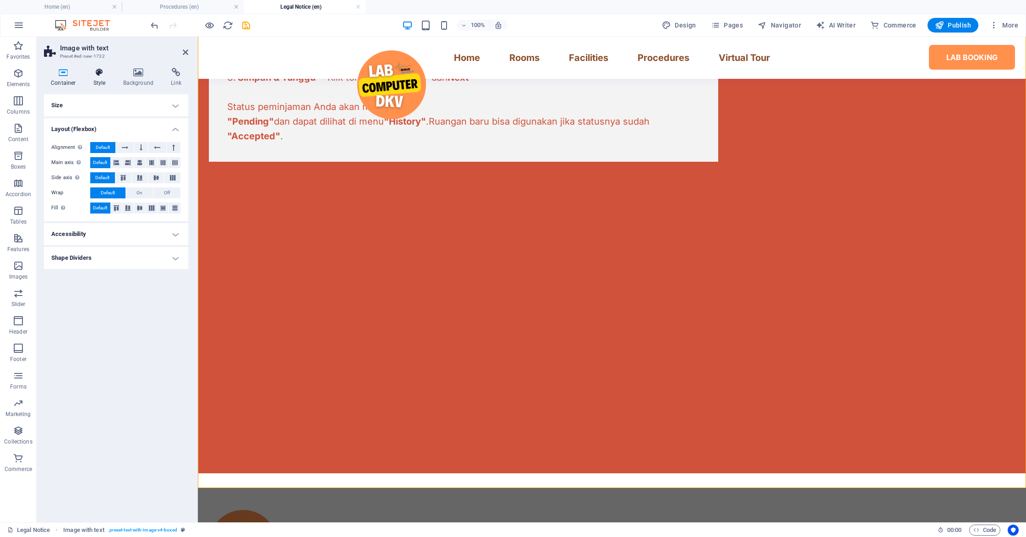
click at [89, 75] on icon at bounding box center [100, 72] width 26 height 9
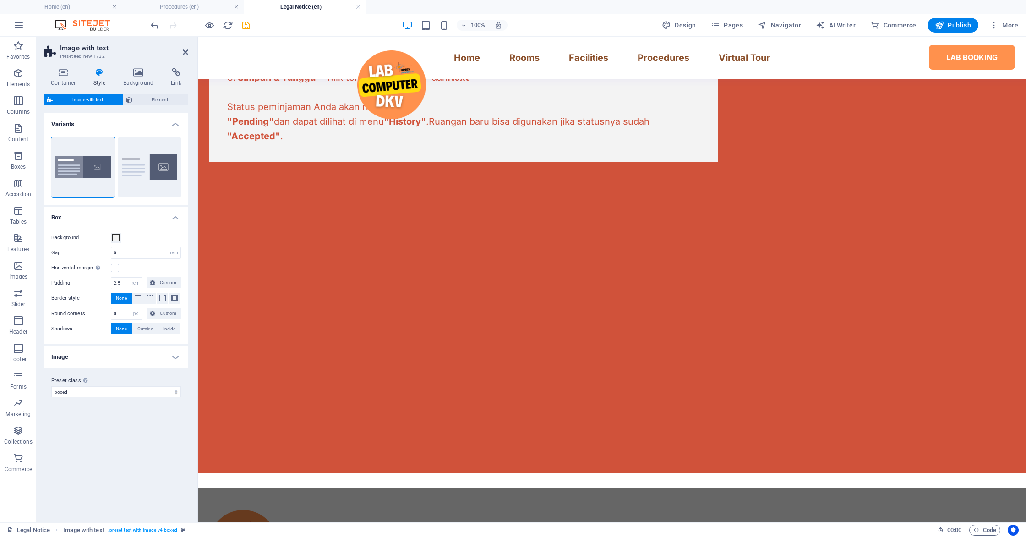
click at [190, 52] on aside "Image with text Preset #ed-new-1732 Container Style Background Link Size Height…" at bounding box center [117, 279] width 161 height 485
click at [186, 52] on icon at bounding box center [185, 52] width 5 height 7
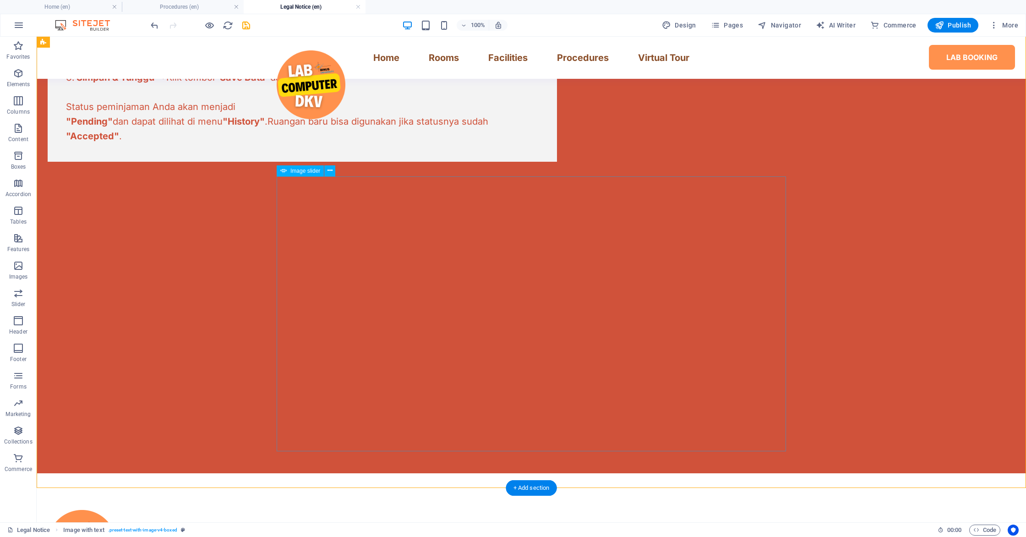
click at [329, 172] on icon at bounding box center [329, 171] width 5 height 10
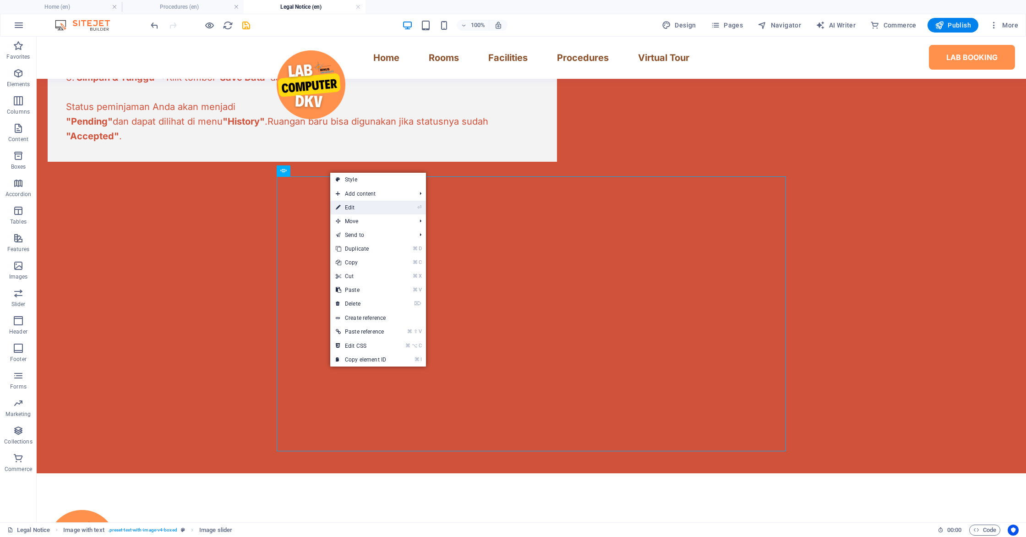
click at [359, 207] on link "⏎ Edit" at bounding box center [360, 208] width 61 height 14
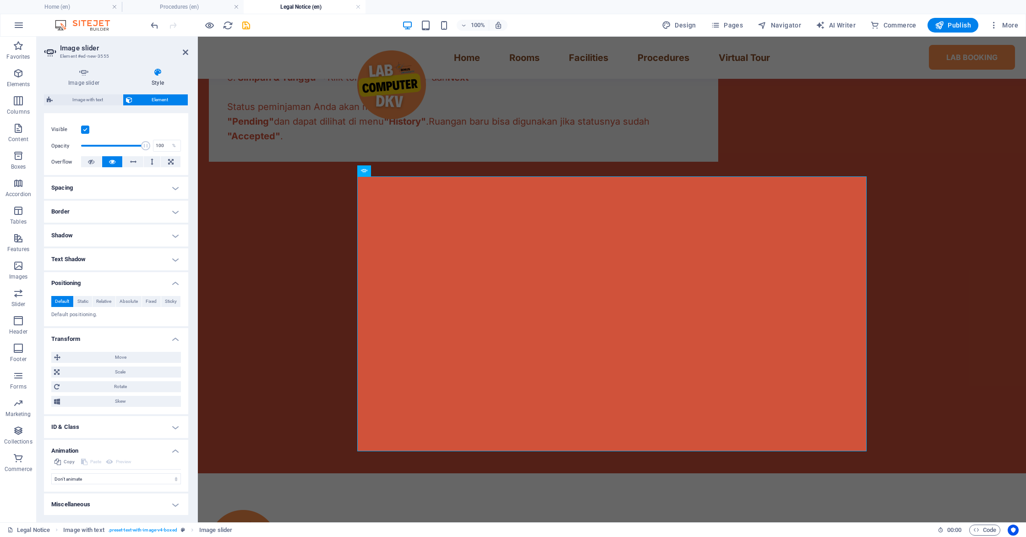
click at [170, 285] on h4 "Positioning" at bounding box center [116, 280] width 144 height 16
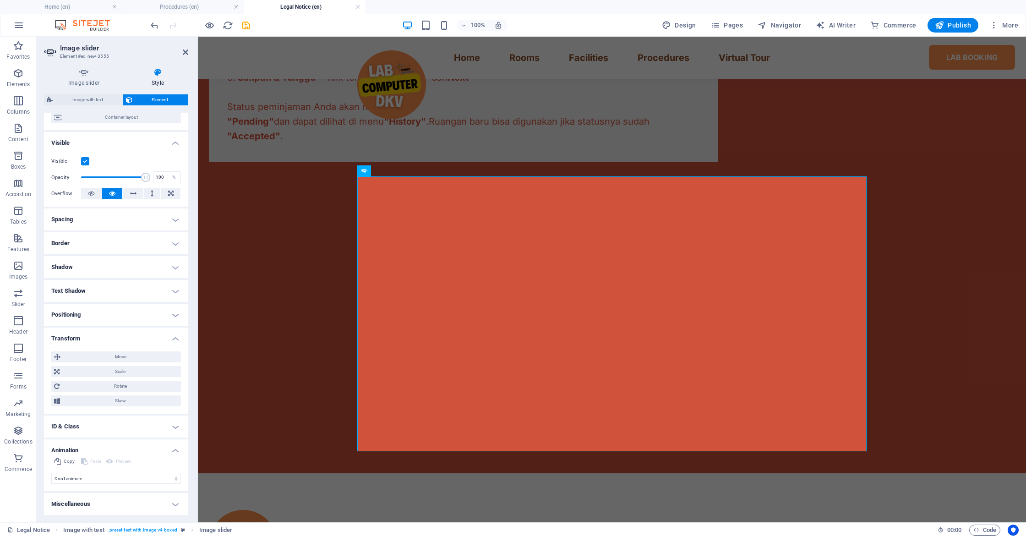
click at [172, 340] on h4 "Transform" at bounding box center [116, 335] width 144 height 16
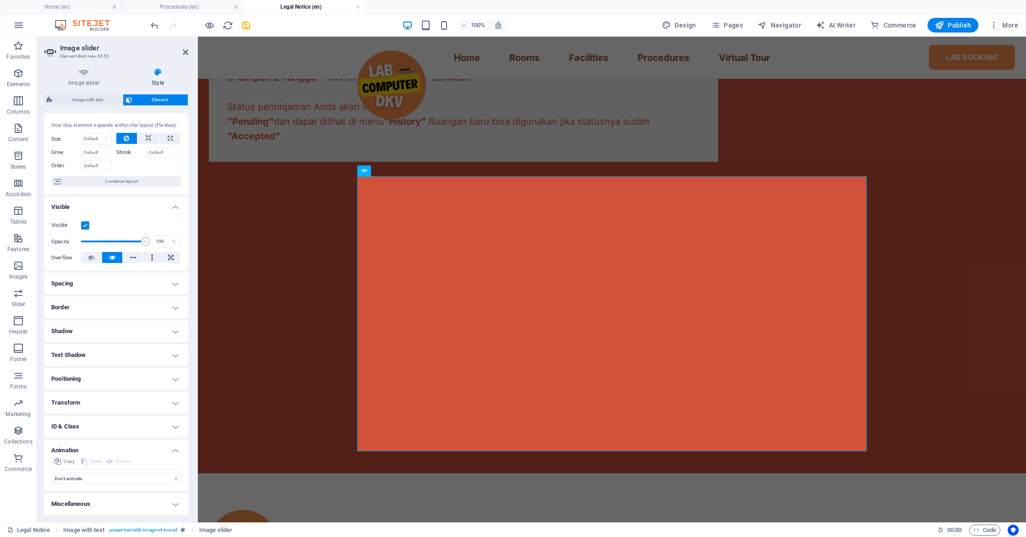
click at [169, 208] on h4 "Visible" at bounding box center [116, 204] width 144 height 16
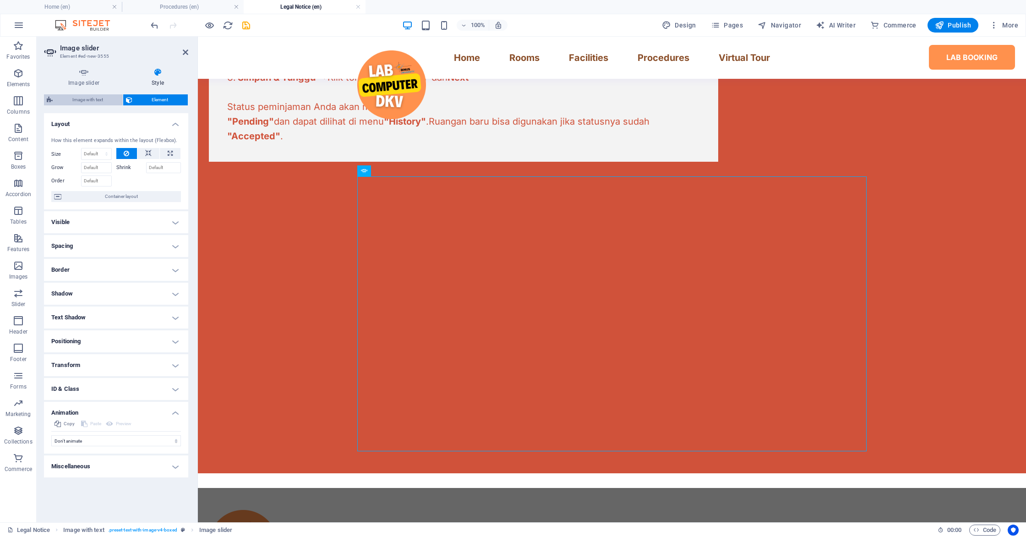
click at [100, 99] on span "Image with text" at bounding box center [87, 99] width 65 height 11
select select "rem"
select select "px"
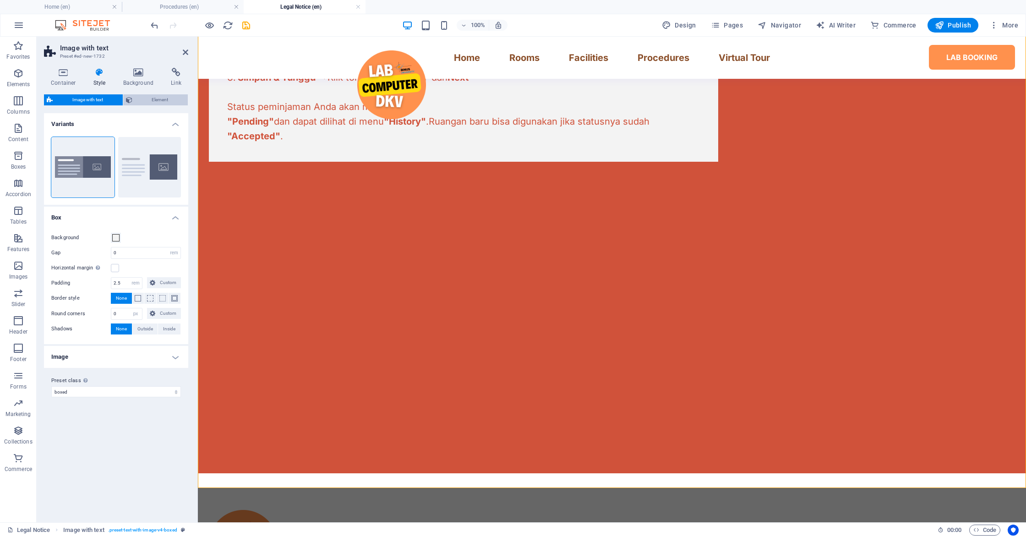
click at [141, 102] on span "Element" at bounding box center [160, 99] width 50 height 11
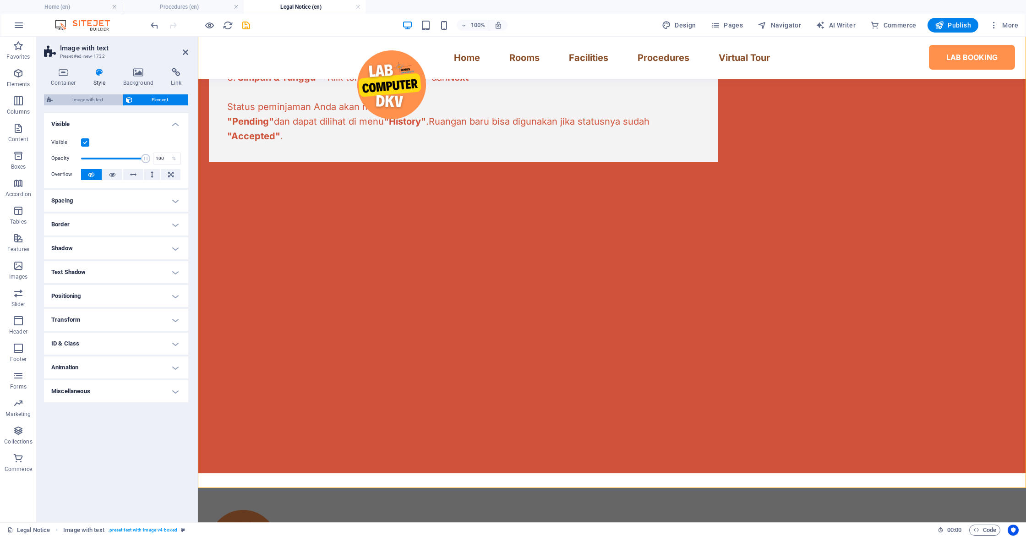
click at [94, 94] on span "Image with text" at bounding box center [87, 99] width 65 height 11
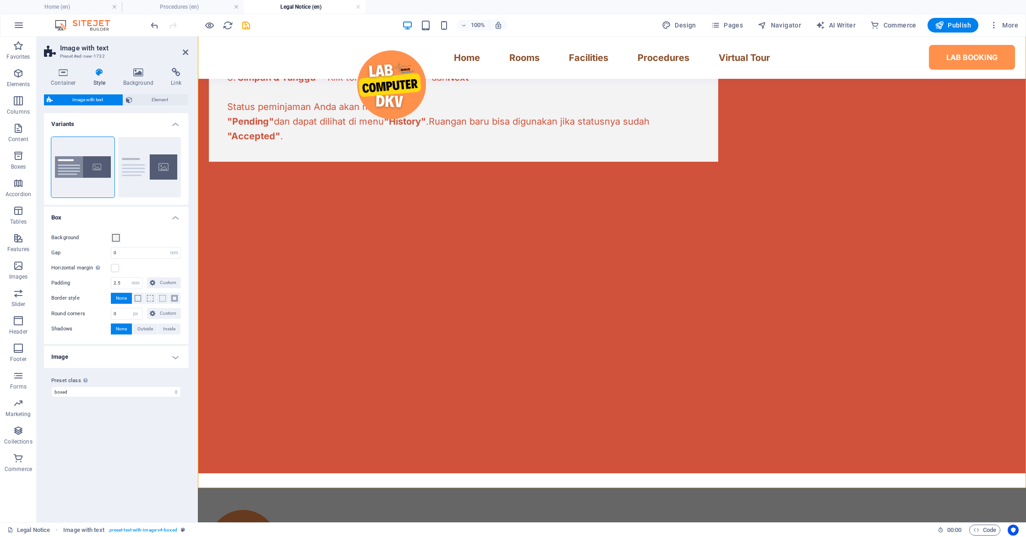
click at [157, 361] on h4 "Image" at bounding box center [116, 357] width 144 height 22
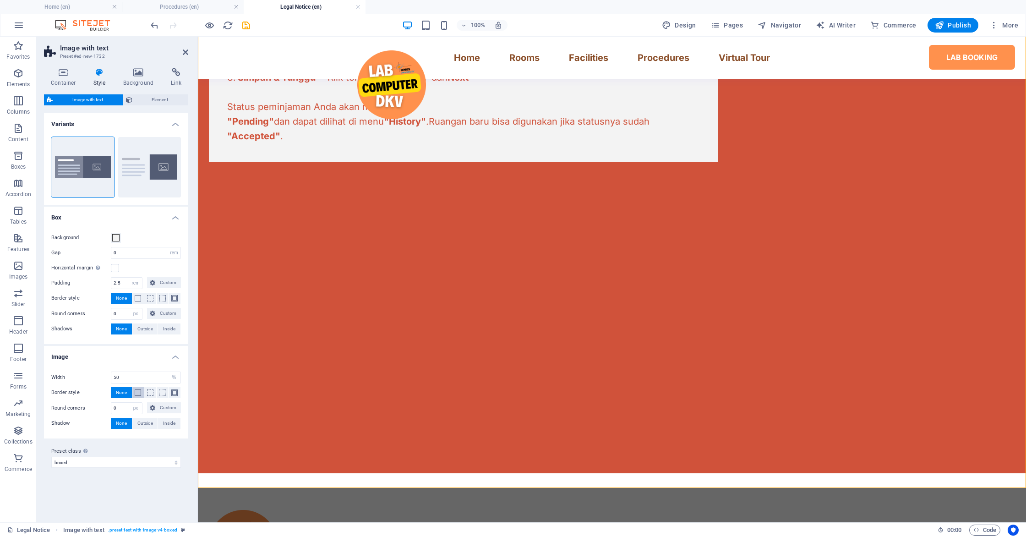
click at [141, 391] on button at bounding box center [138, 392] width 12 height 11
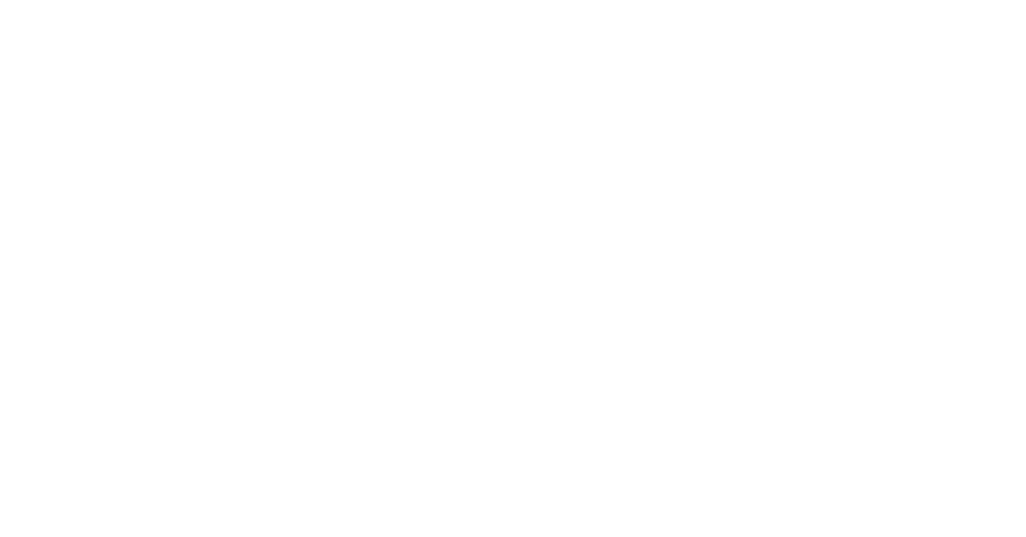
click at [142, 458] on div "Shadow None Outside Inside" at bounding box center [116, 453] width 130 height 11
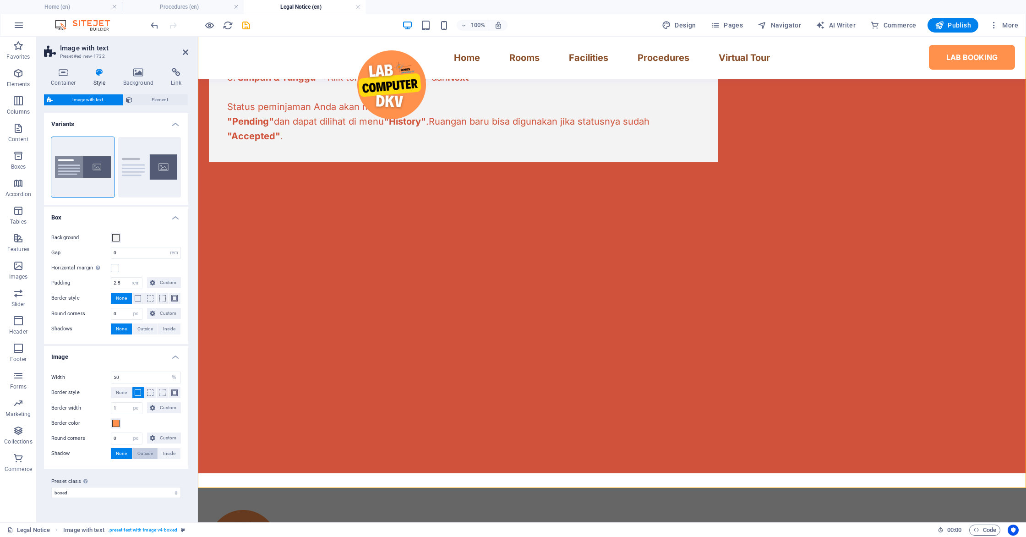
click at [144, 454] on span "Outside" at bounding box center [145, 453] width 16 height 11
type input "2"
type input "4"
click at [163, 456] on span "Inside" at bounding box center [169, 453] width 12 height 11
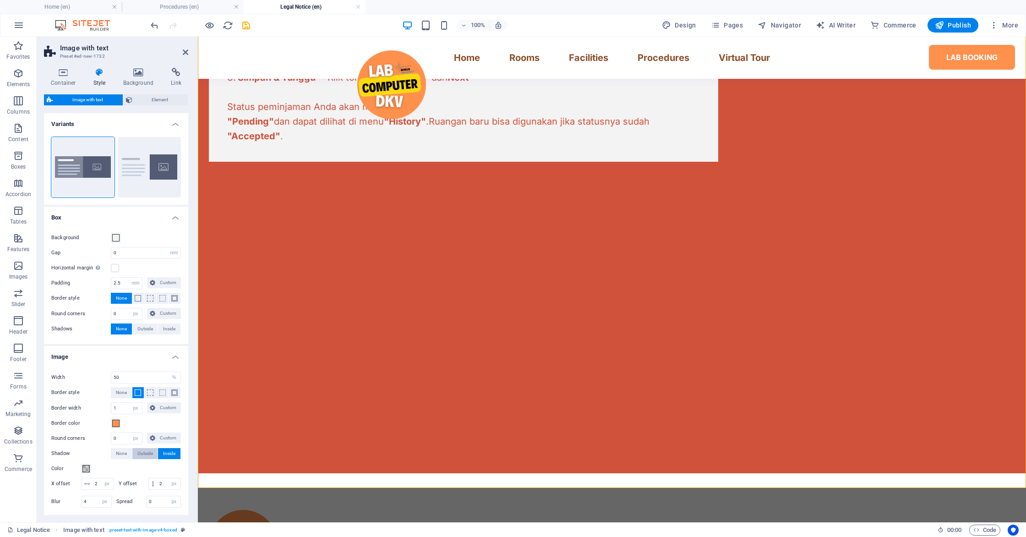
click at [140, 456] on span "Outside" at bounding box center [145, 453] width 16 height 11
click at [125, 172] on button "Default" at bounding box center [149, 167] width 63 height 60
type input "2"
type input "0"
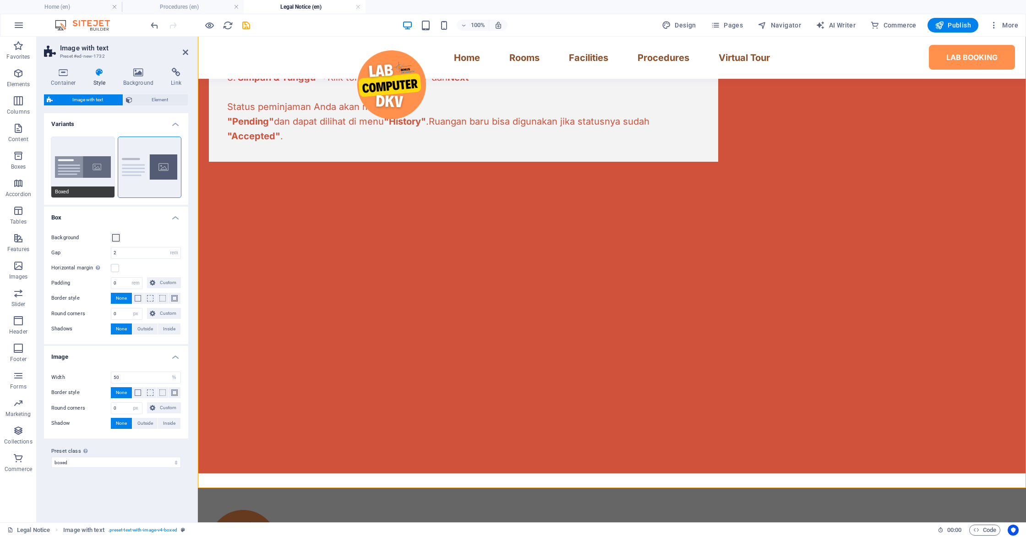
click at [80, 169] on button "Boxed" at bounding box center [82, 167] width 63 height 60
type input "0"
type input "2.5"
click at [60, 77] on h4 "Container" at bounding box center [65, 77] width 43 height 19
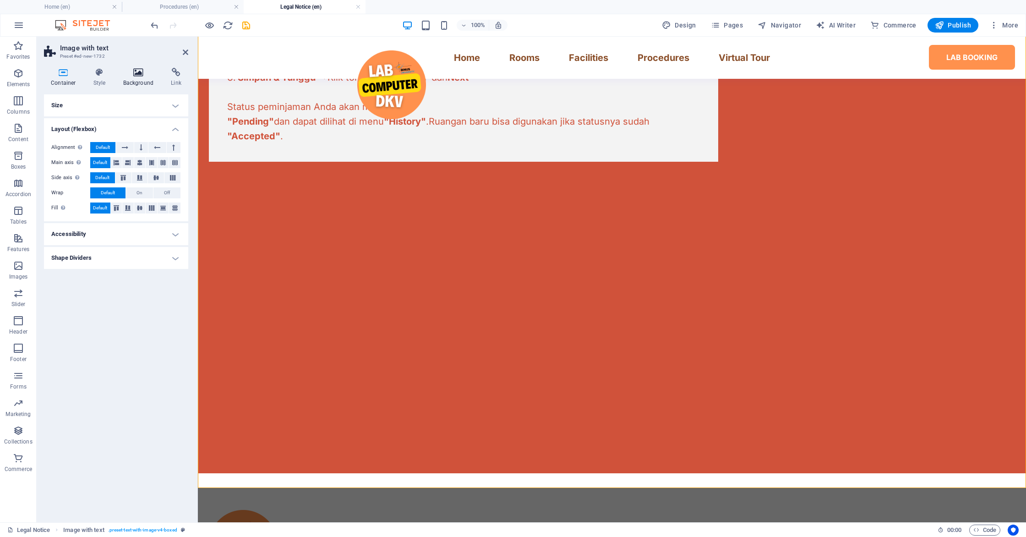
click at [134, 81] on h4 "Background" at bounding box center [140, 77] width 48 height 19
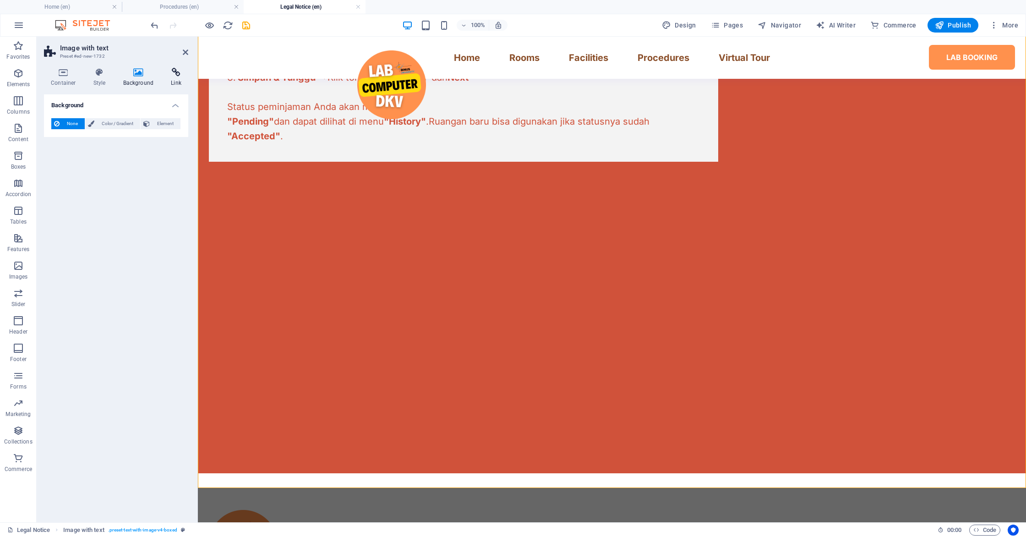
click at [167, 77] on h4 "Link" at bounding box center [176, 77] width 24 height 19
click at [184, 54] on icon at bounding box center [185, 52] width 5 height 7
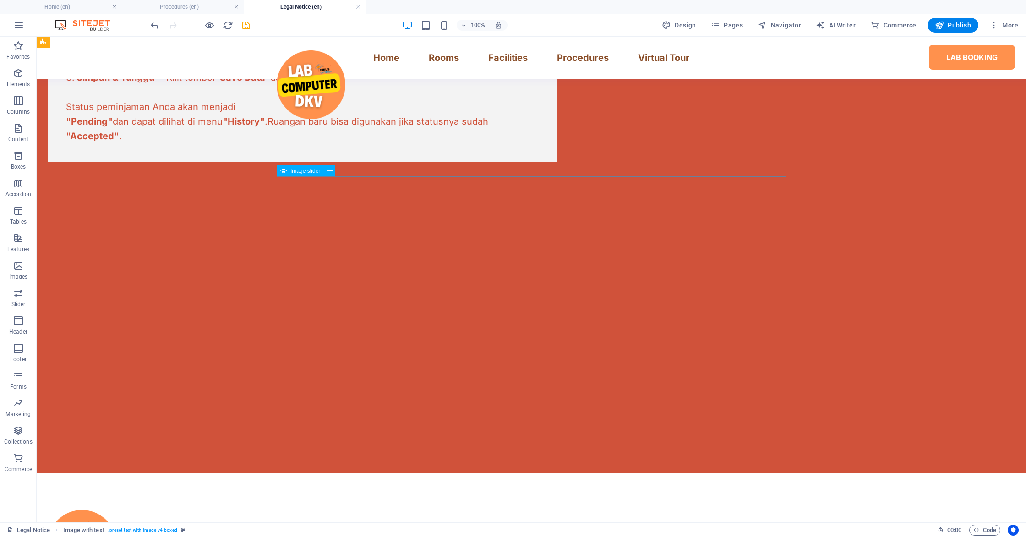
click at [314, 171] on span "Image slider" at bounding box center [305, 170] width 30 height 5
select select "px"
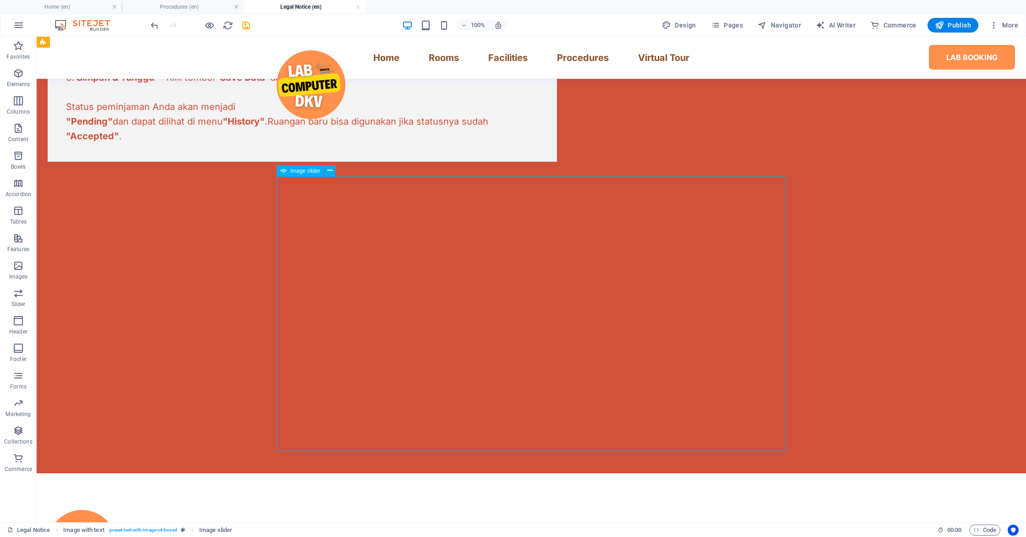
select select "ms"
select select "s"
select select "progressive"
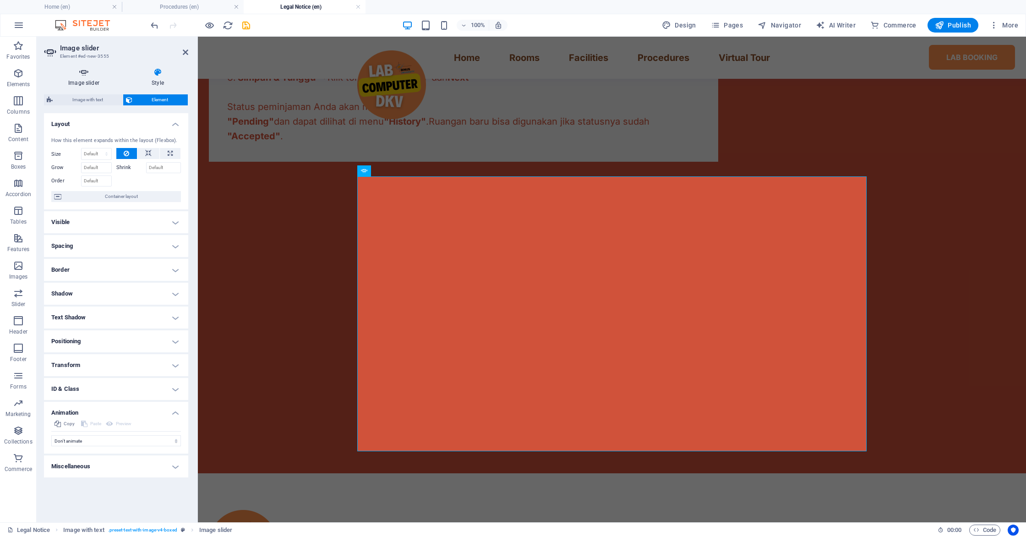
click at [87, 78] on h4 "Image slider" at bounding box center [85, 77] width 83 height 19
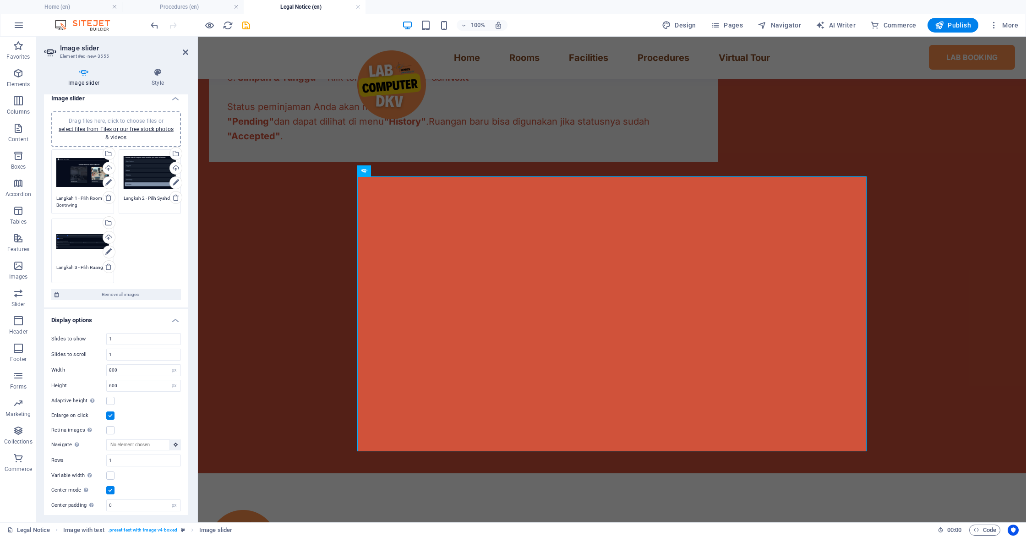
scroll to position [15, 0]
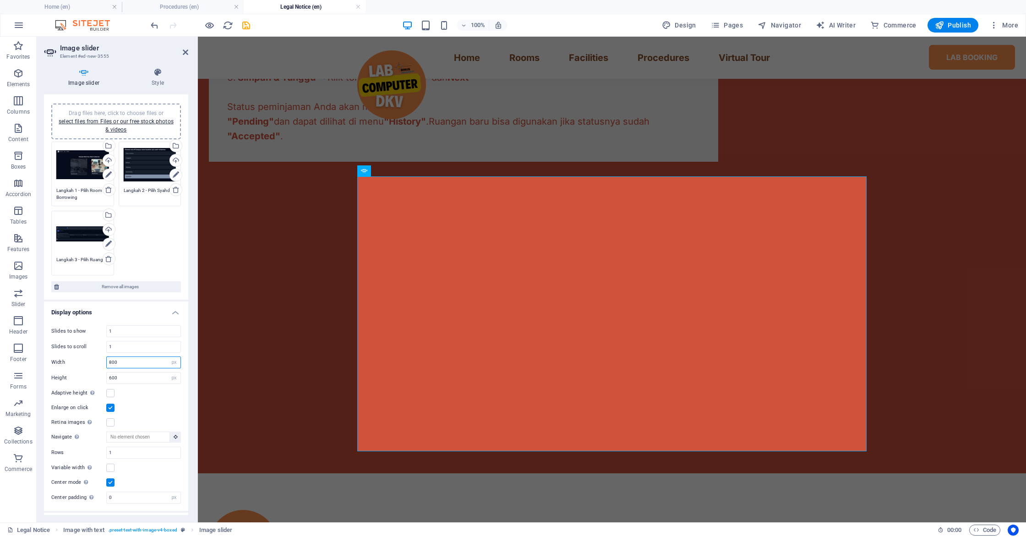
click at [117, 364] on input "800" at bounding box center [144, 362] width 74 height 11
type input "8"
type input "100"
click at [127, 375] on input "600" at bounding box center [144, 377] width 74 height 11
type input "6"
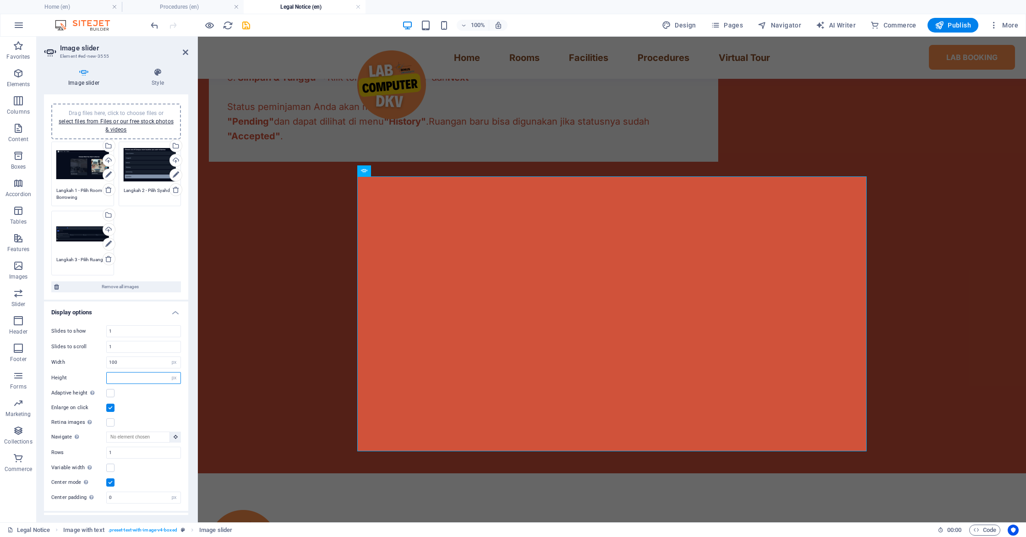
type input "8"
type input "800"
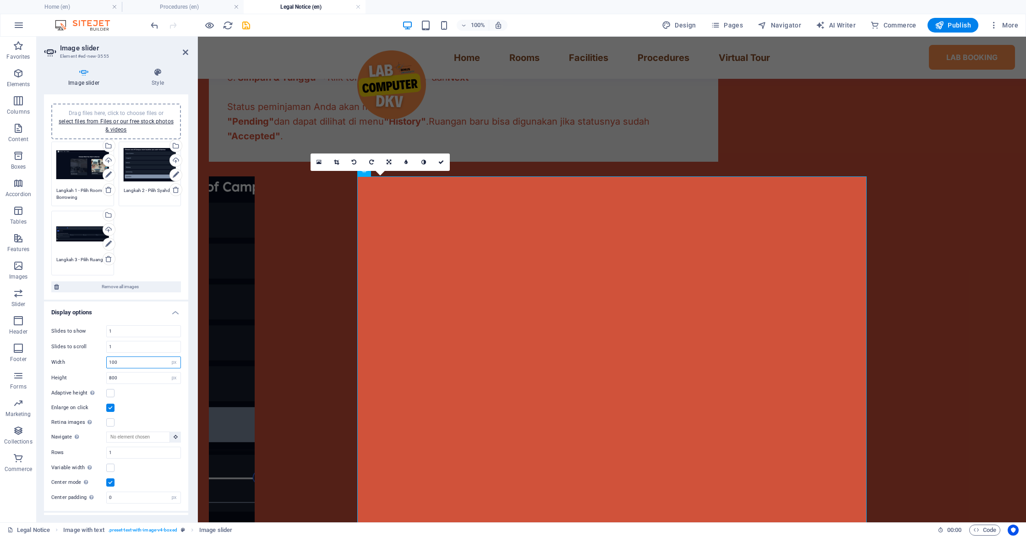
click at [129, 366] on input "100" at bounding box center [144, 362] width 74 height 11
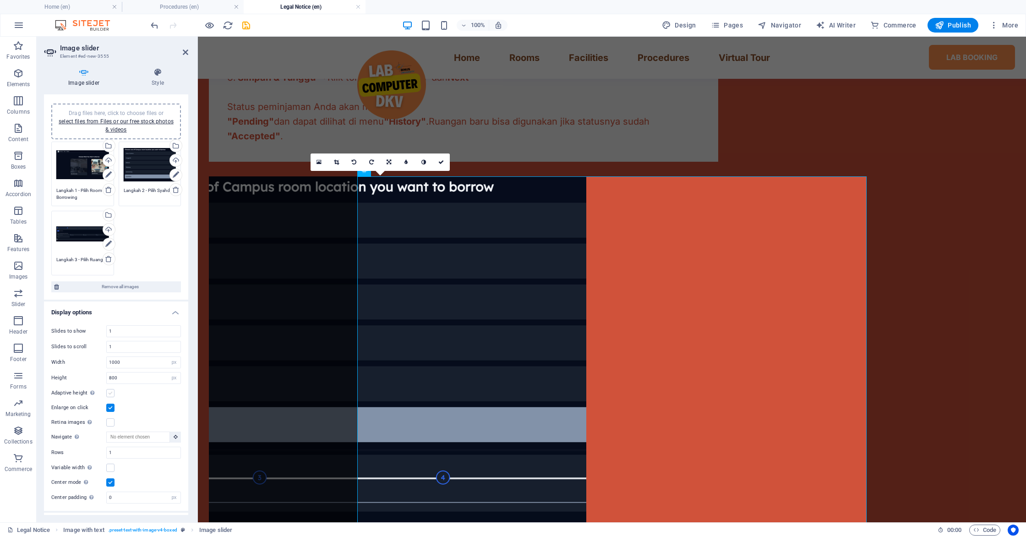
click at [108, 390] on label at bounding box center [110, 393] width 8 height 8
click at [0, 0] on input "Adaptive height Automatically adjust the height for single slide horizontal sli…" at bounding box center [0, 0] width 0 height 0
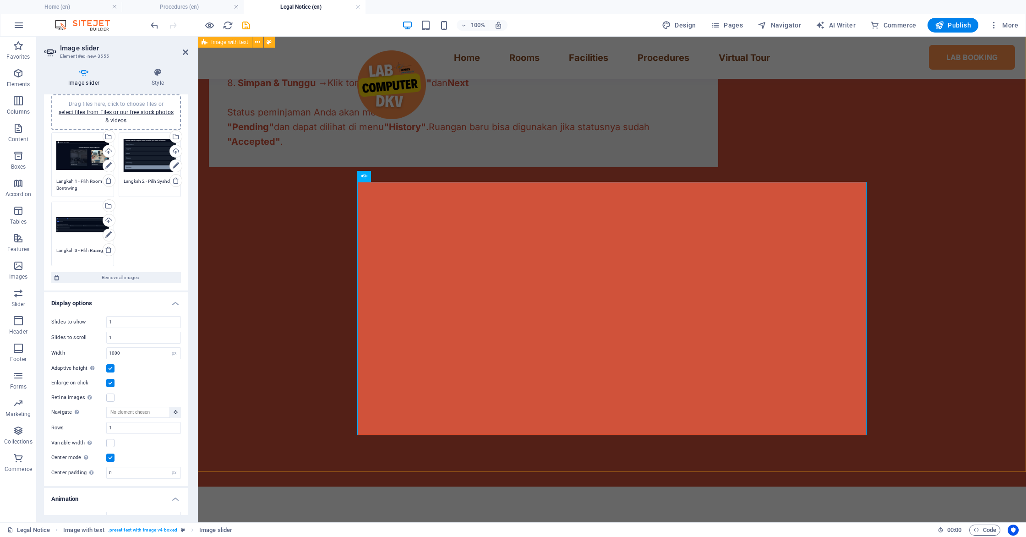
scroll to position [597, 0]
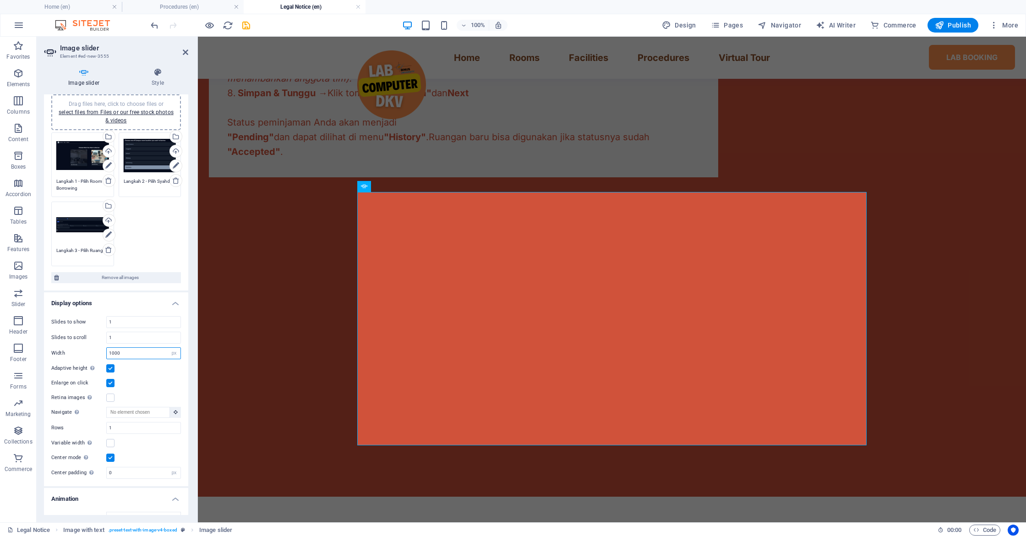
click at [137, 356] on input "1000" at bounding box center [144, 352] width 74 height 11
type input "1280"
click at [108, 384] on label at bounding box center [110, 383] width 8 height 8
click at [0, 0] on input "Enlarge on click" at bounding box center [0, 0] width 0 height 0
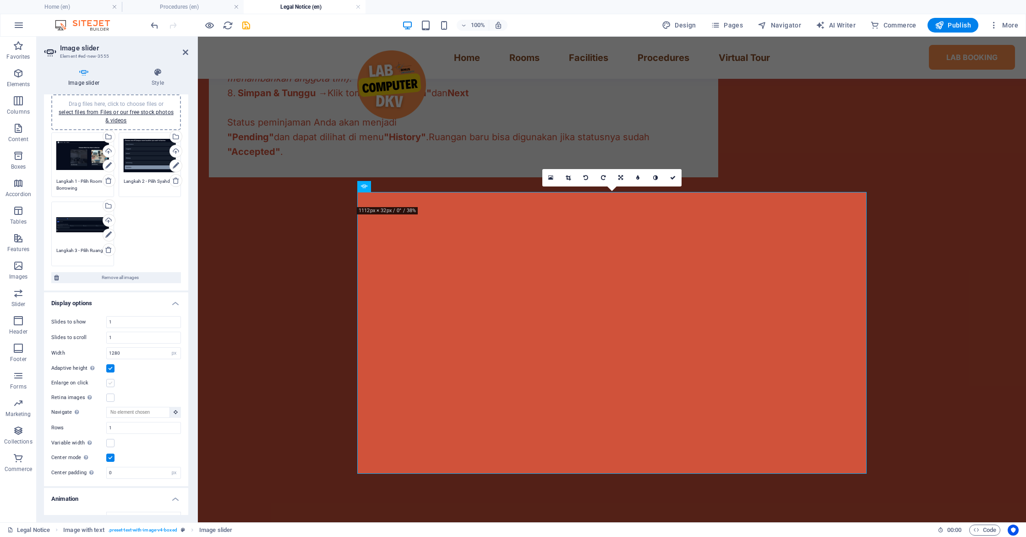
click at [108, 384] on label at bounding box center [110, 383] width 8 height 8
click at [0, 0] on input "Enlarge on click" at bounding box center [0, 0] width 0 height 0
click at [124, 351] on input "1280" at bounding box center [144, 352] width 74 height 11
click at [170, 352] on select "Default px % rem em vw vh" at bounding box center [174, 352] width 13 height 11
select select "default"
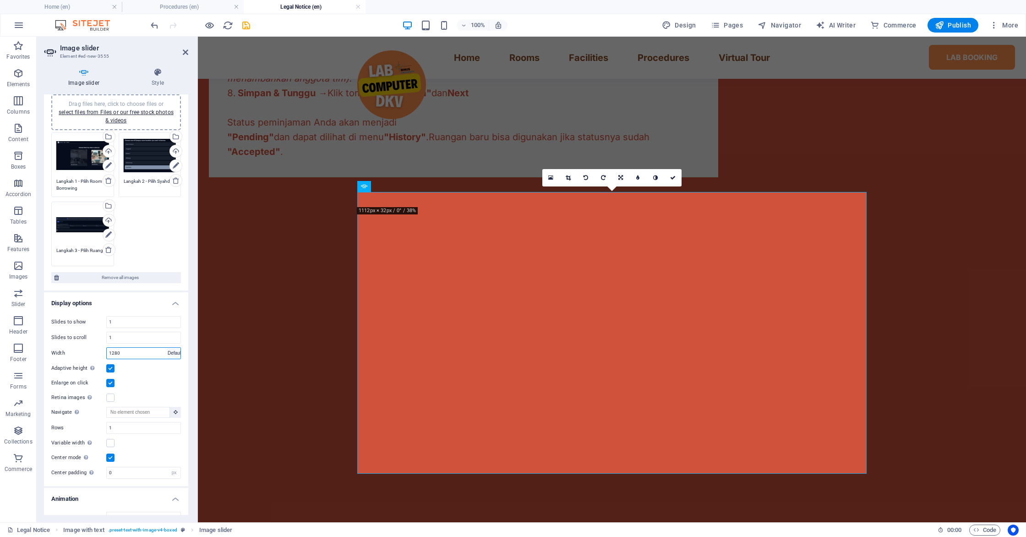
click at [168, 347] on select "Default px % rem em vw vh" at bounding box center [174, 352] width 13 height 11
select select "DISABLED_OPTION_VALUE"
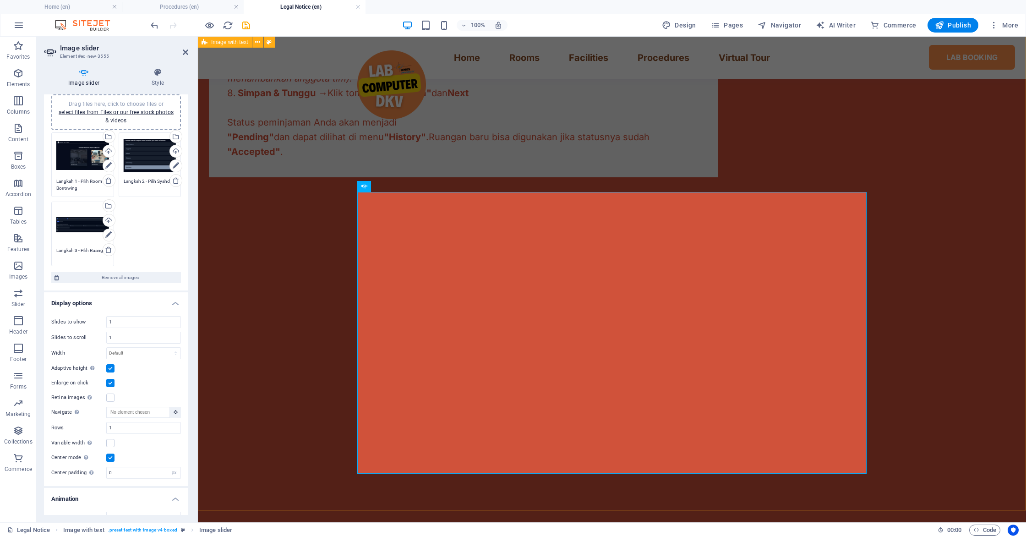
click at [267, 352] on div "🏢 Prosedur Peminjaman Ruangan Ikuti 8 langkah mudah untuk memesan ruangan atau …" at bounding box center [612, 192] width 828 height 666
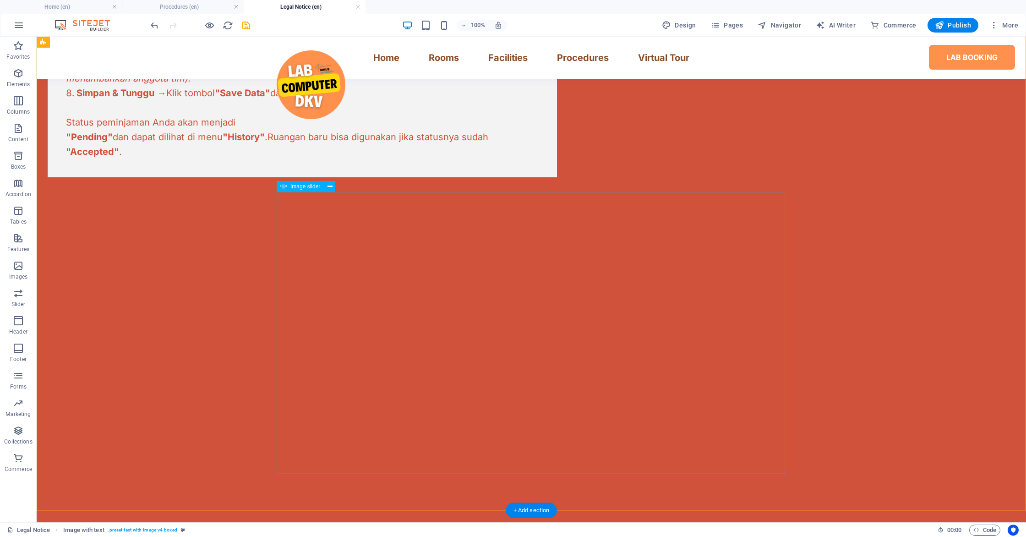
click at [48, 484] on button "button" at bounding box center [48, 484] width 0 height 0
click at [326, 187] on button at bounding box center [329, 186] width 11 height 11
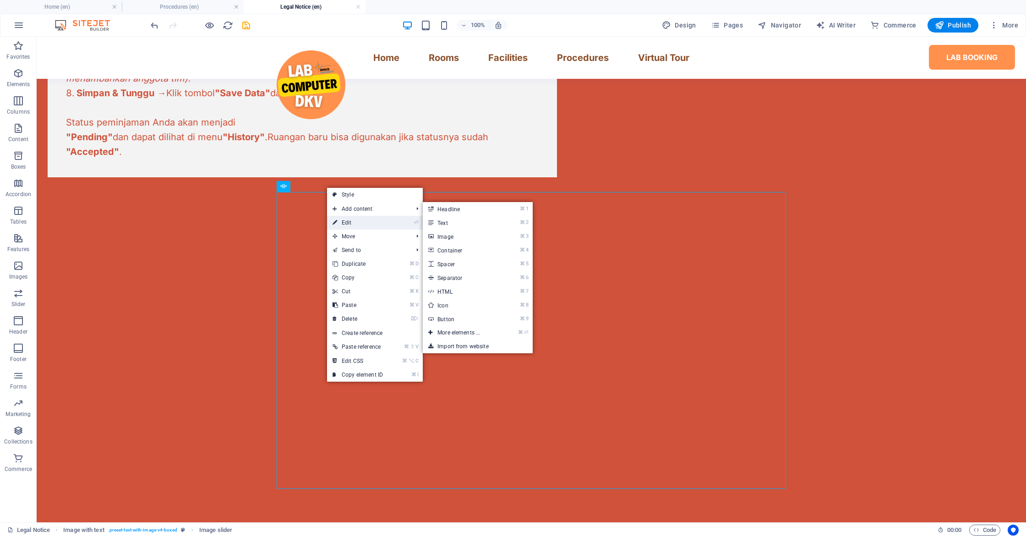
click at [340, 222] on link "⏎ Edit" at bounding box center [357, 223] width 61 height 14
select select "px"
select select "ms"
select select "s"
select select "progressive"
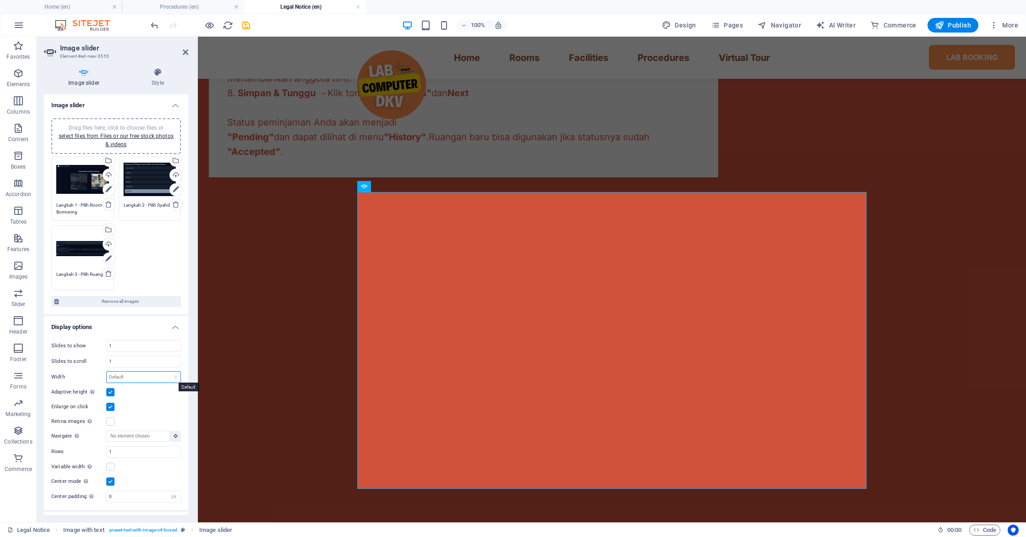
click at [133, 377] on select "Default px % rem em vw vh" at bounding box center [144, 376] width 74 height 11
select select "px"
click at [166, 371] on select "Default px % rem em vw vh" at bounding box center [144, 376] width 74 height 11
type input "0"
click at [128, 379] on input "0" at bounding box center [144, 376] width 74 height 11
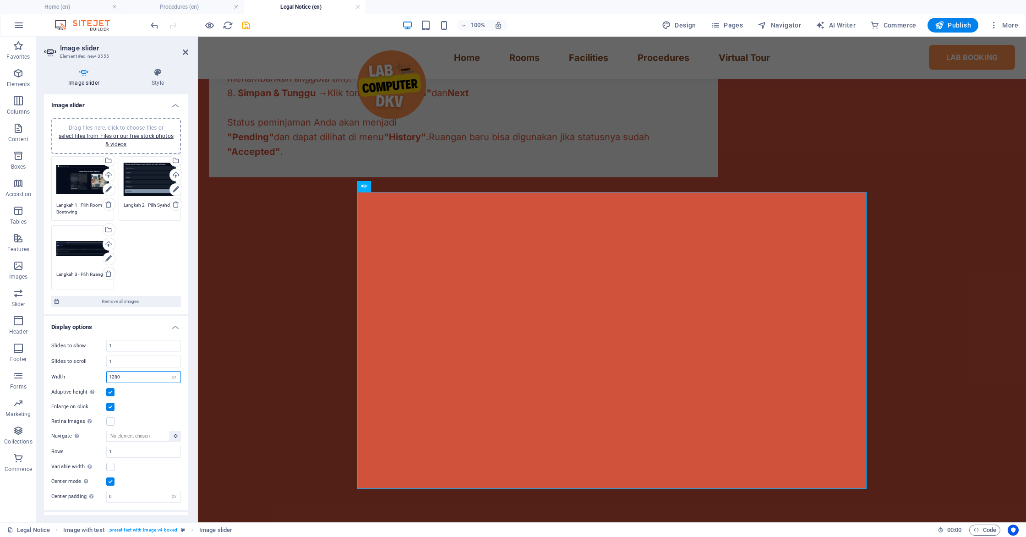
click at [134, 376] on input "1280" at bounding box center [144, 376] width 74 height 11
click at [130, 380] on input "1168" at bounding box center [144, 376] width 74 height 11
type input "1"
type input "1920"
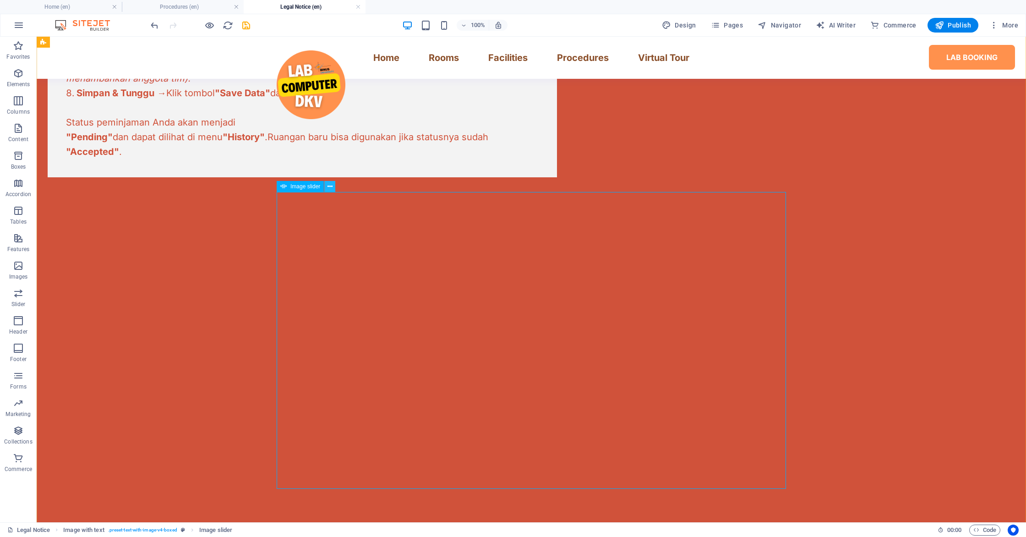
click at [331, 182] on icon at bounding box center [329, 187] width 5 height 10
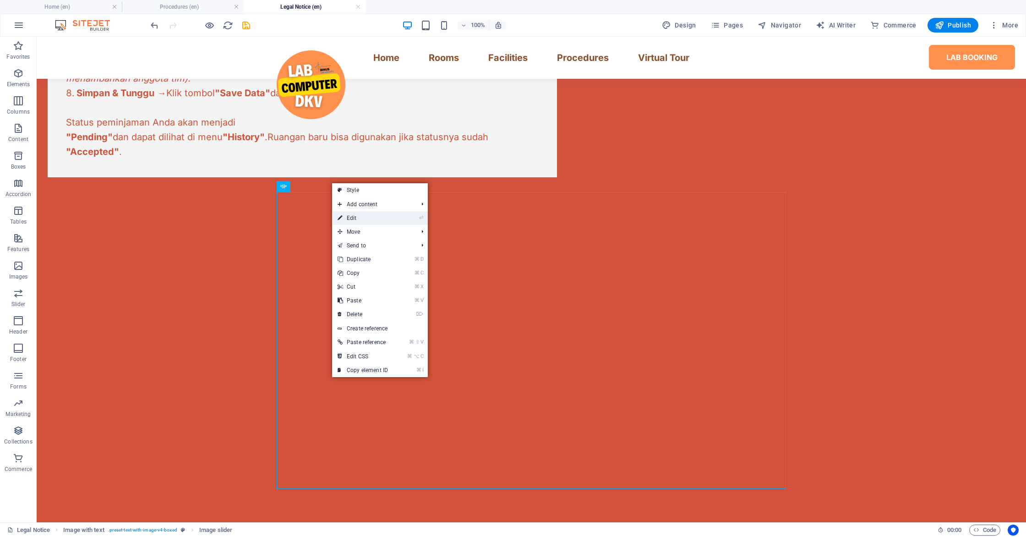
click at [339, 215] on icon at bounding box center [339, 218] width 5 height 14
select select "px"
select select "ms"
select select "s"
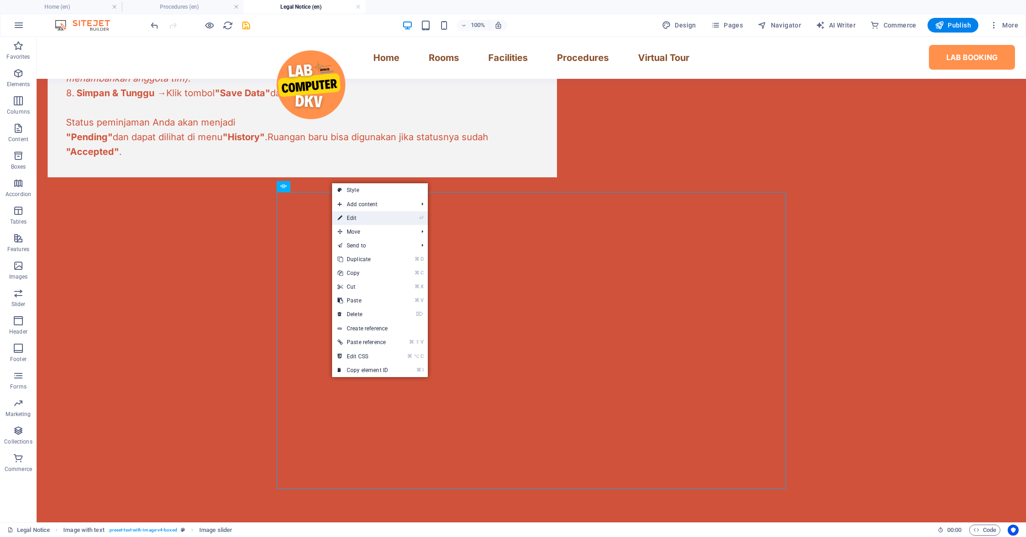
select select "progressive"
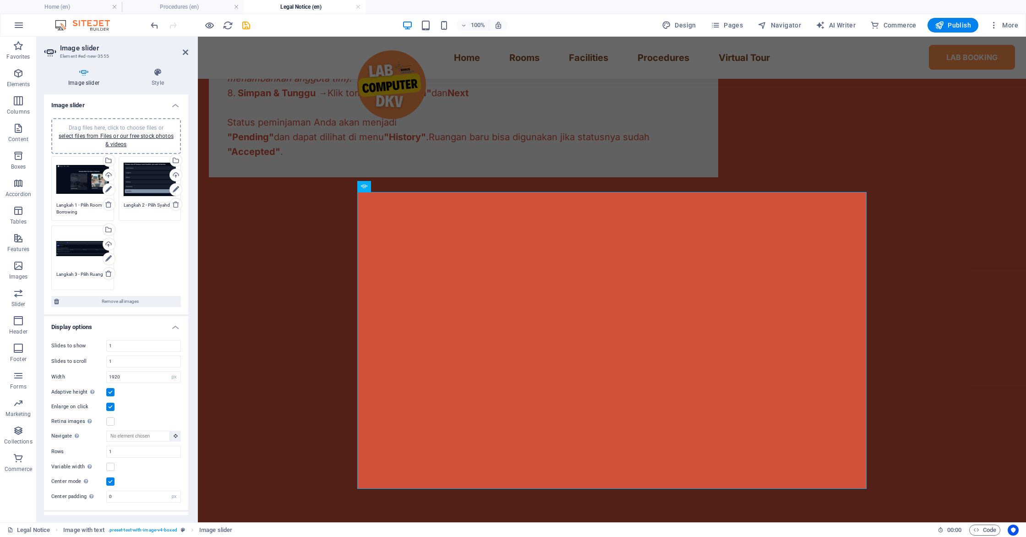
click at [110, 394] on label at bounding box center [110, 392] width 8 height 8
click at [0, 0] on input "Adaptive height Automatically adjust the height for single slide horizontal sli…" at bounding box center [0, 0] width 0 height 0
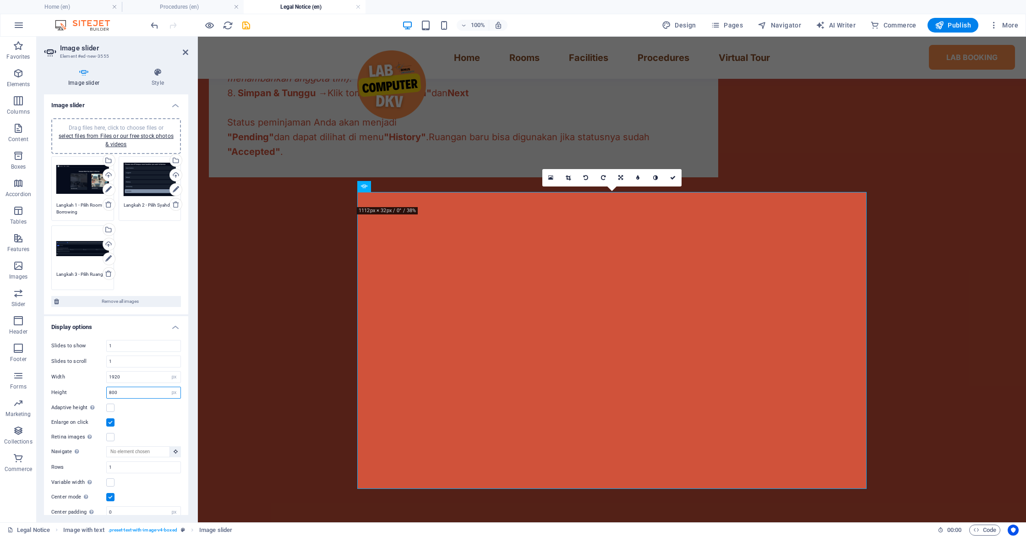
click at [132, 392] on input "800" at bounding box center [144, 392] width 74 height 11
type input "8"
type input "1"
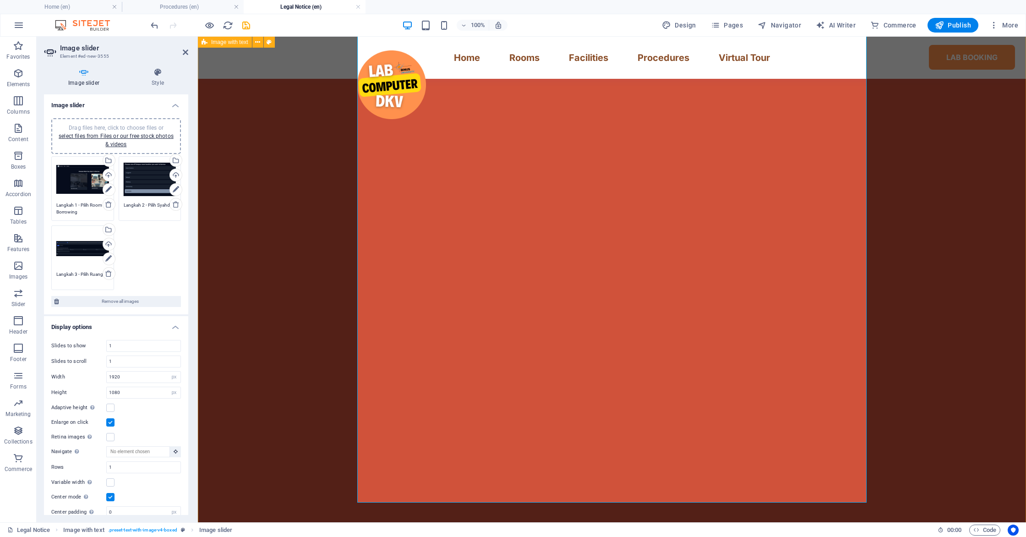
scroll to position [782, 0]
click at [130, 395] on input "1080" at bounding box center [144, 392] width 74 height 11
type input "1"
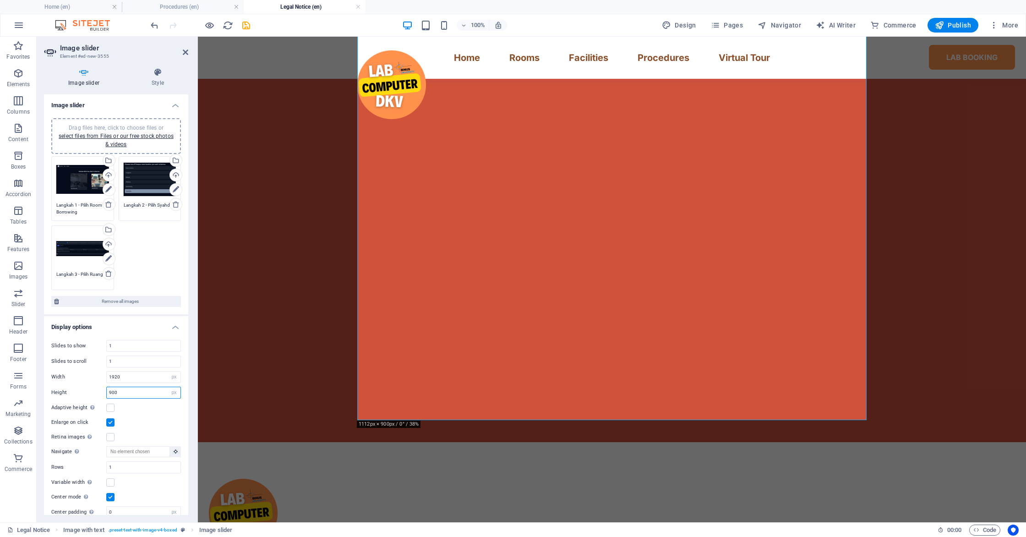
click at [128, 396] on input "900" at bounding box center [144, 392] width 74 height 11
type input "9"
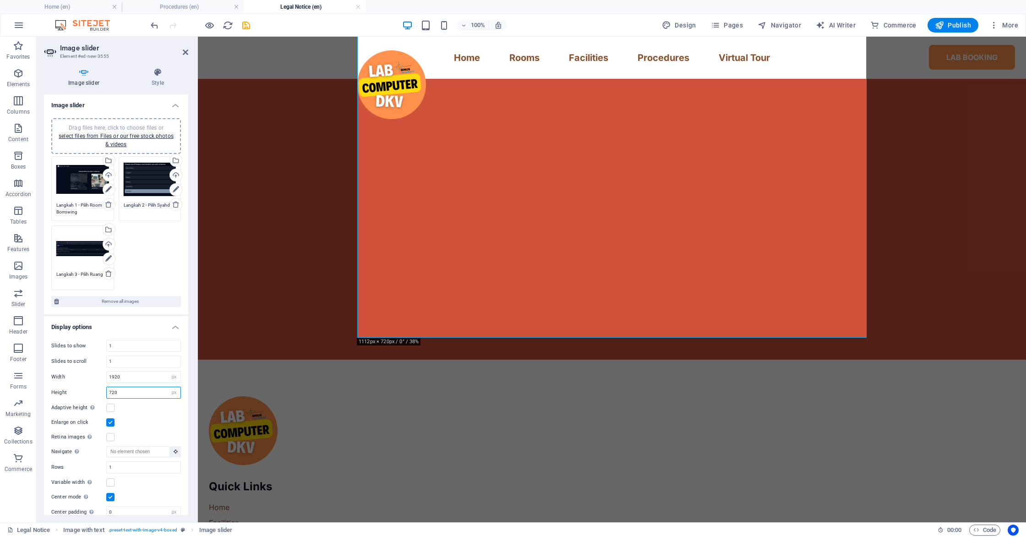
click at [136, 396] on input "720" at bounding box center [144, 392] width 74 height 11
type input "7"
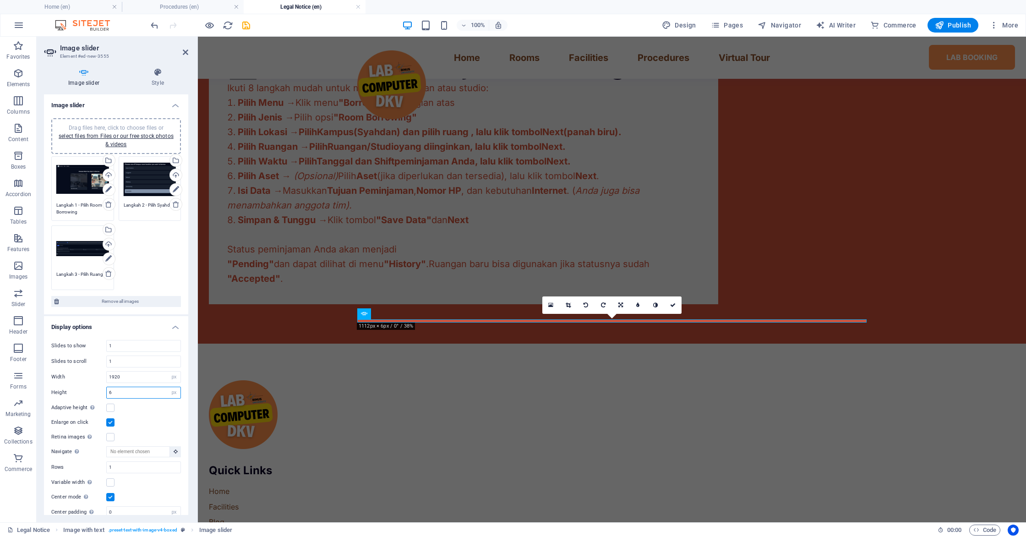
scroll to position [470, 0]
type input "660"
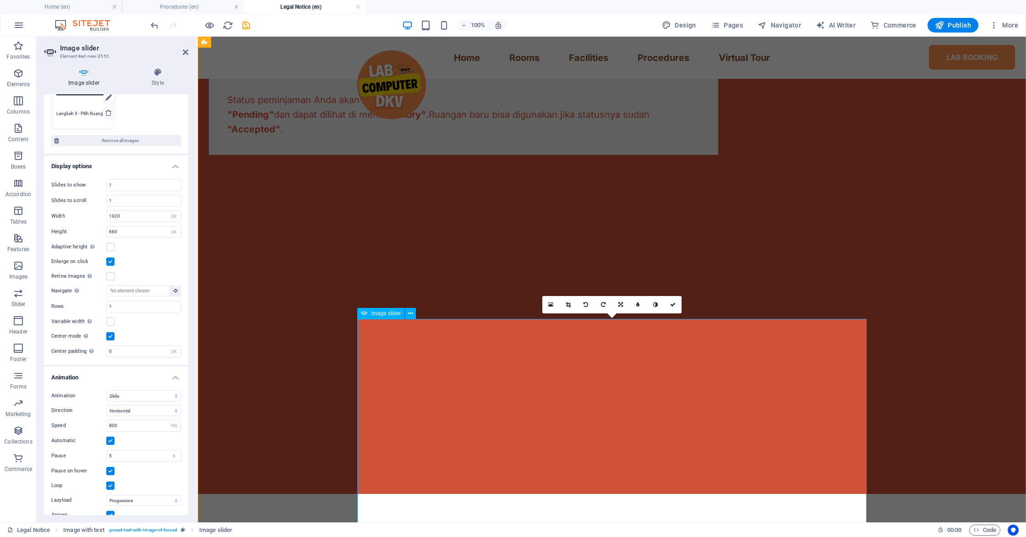
scroll to position [770, 0]
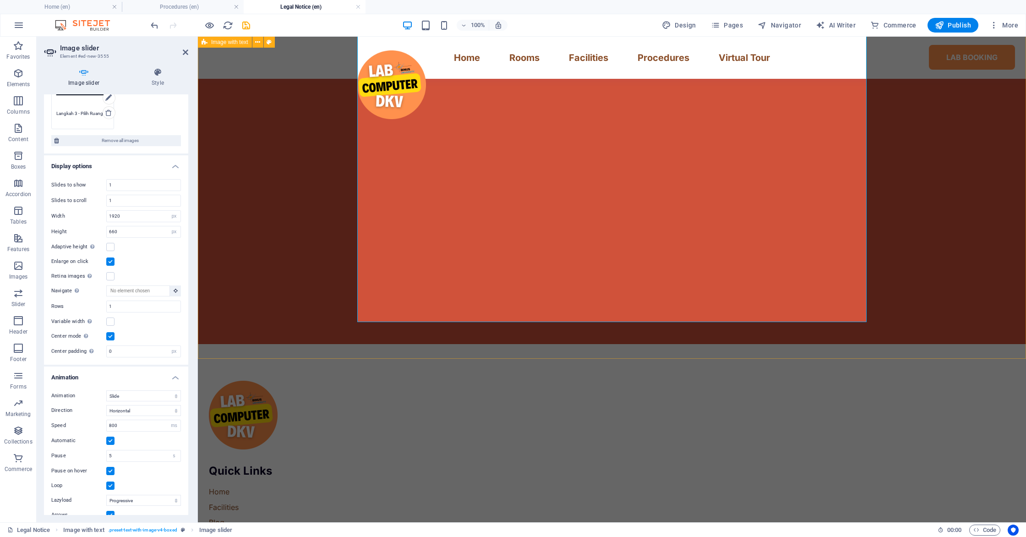
click at [307, 342] on div "🏢 Prosedur Peminjaman Ruangan Ikuti 8 langkah mudah untuk memesan ruangan atau …" at bounding box center [612, 14] width 828 height 657
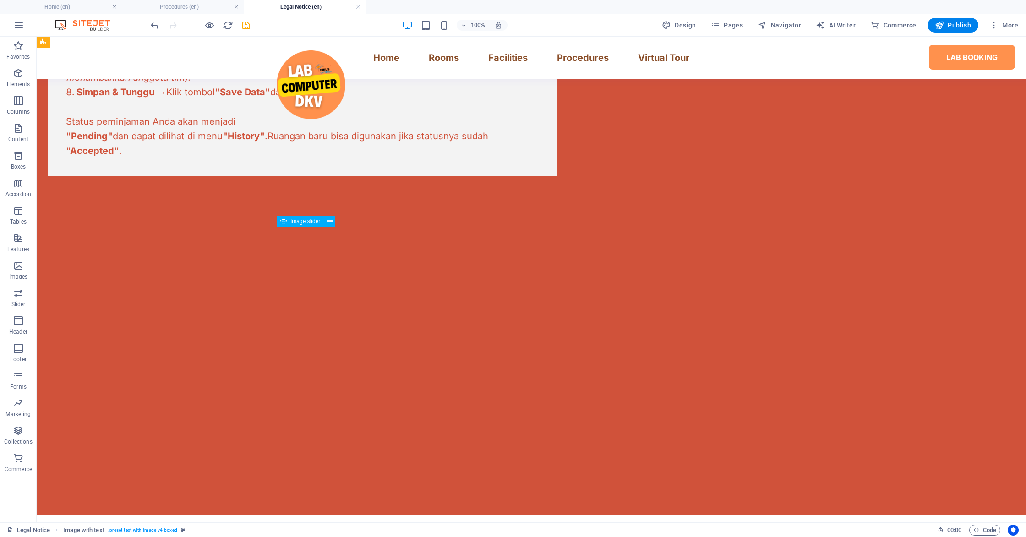
scroll to position [629, 0]
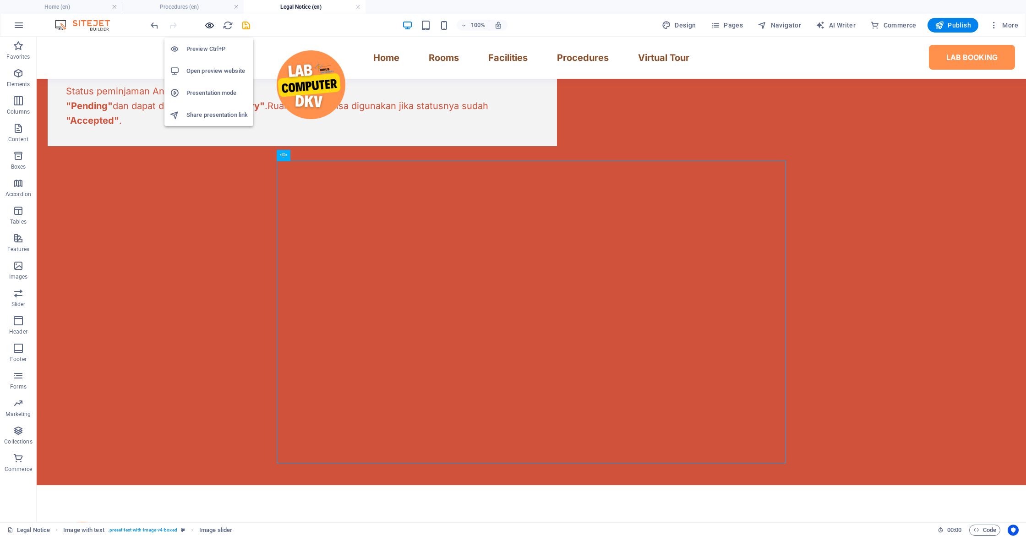
click at [212, 30] on icon "button" at bounding box center [209, 25] width 11 height 11
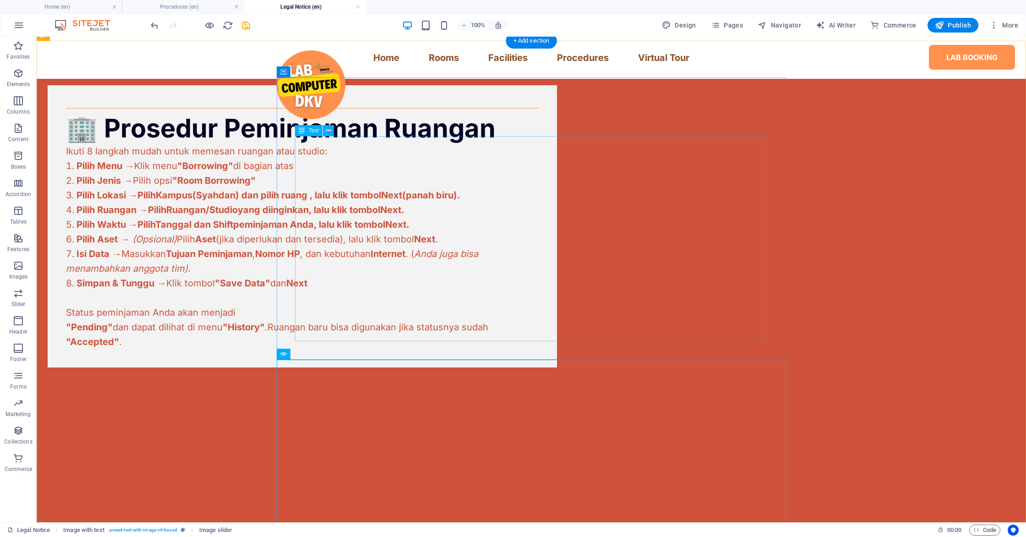
scroll to position [356, 0]
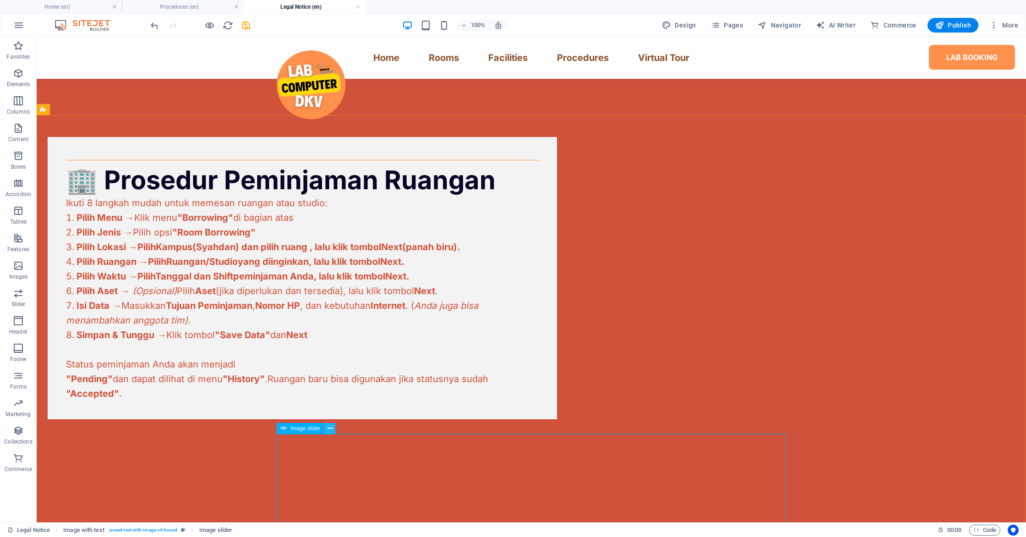
click at [328, 428] on icon at bounding box center [329, 428] width 5 height 10
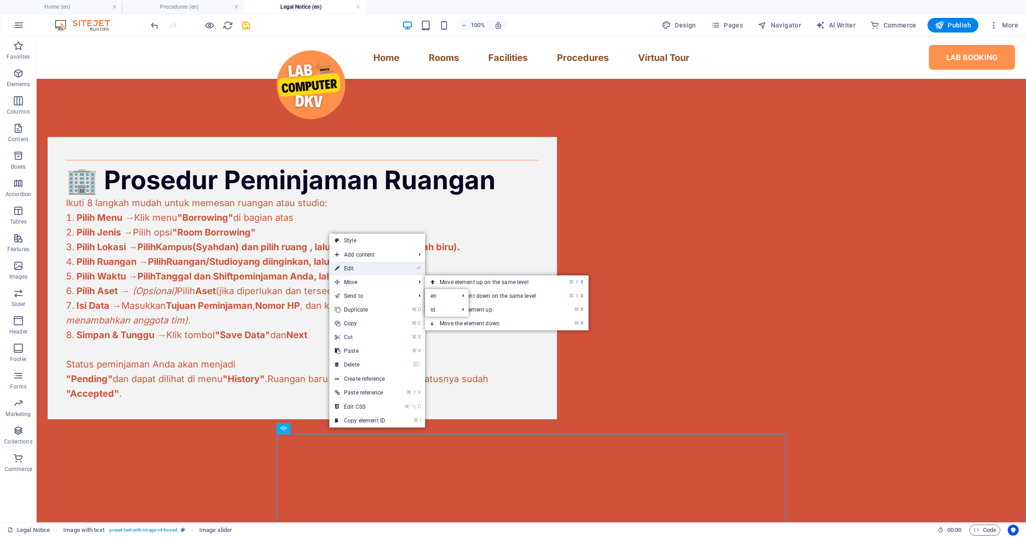
click at [377, 267] on link "⏎ Edit" at bounding box center [359, 268] width 61 height 14
select select "px"
select select "ms"
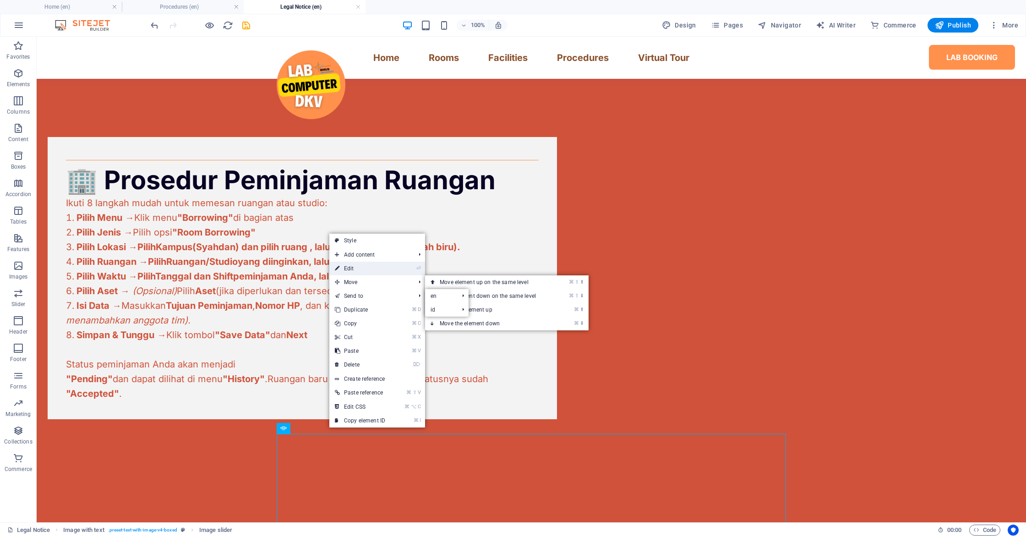
select select "s"
select select "progressive"
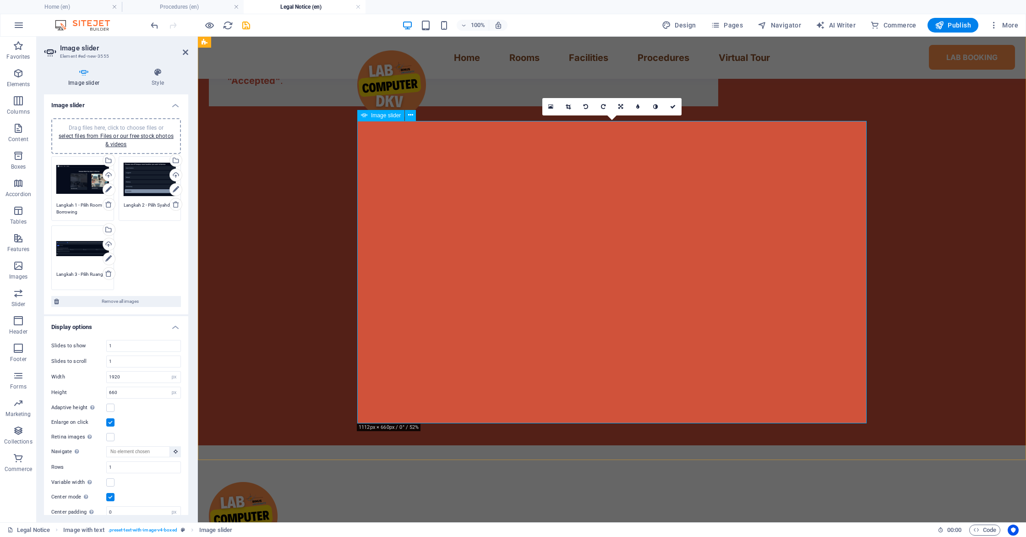
scroll to position [686, 0]
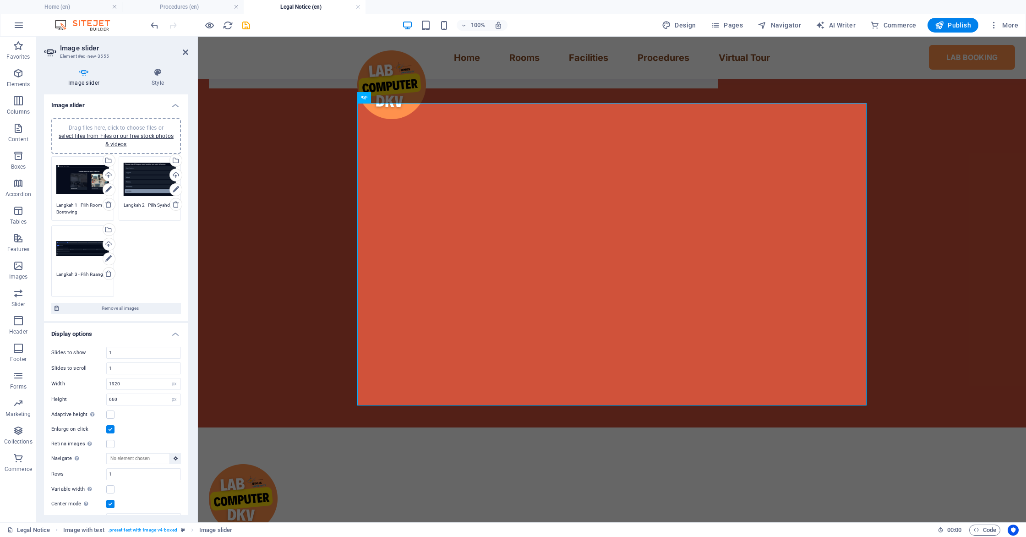
click at [85, 274] on textarea "Langkah 3 - Pilih Ruang" at bounding box center [82, 281] width 53 height 21
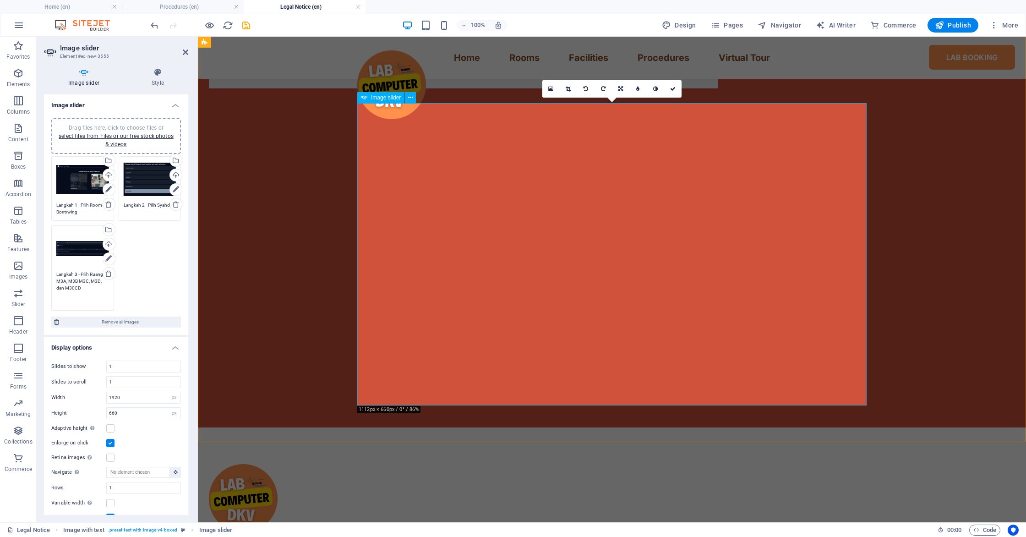
type textarea "Langkah 3 - Pilih Ruang M3A, M3B M3C, M3D, dan M30CD"
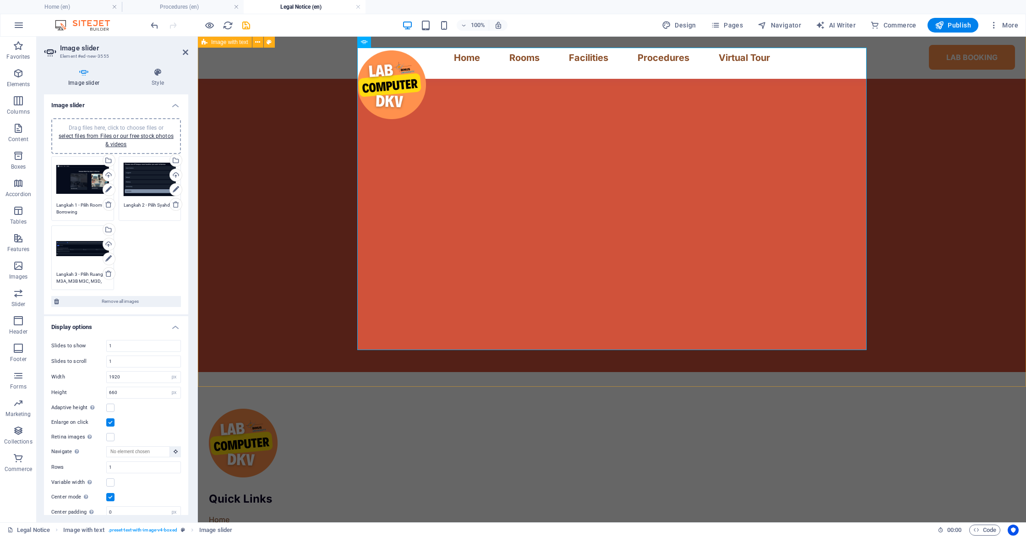
click at [308, 303] on div "🏢 Prosedur Peminjaman Ruangan Ikuti 8 langkah mudah untuk memesan ruangan atau …" at bounding box center [612, 42] width 828 height 657
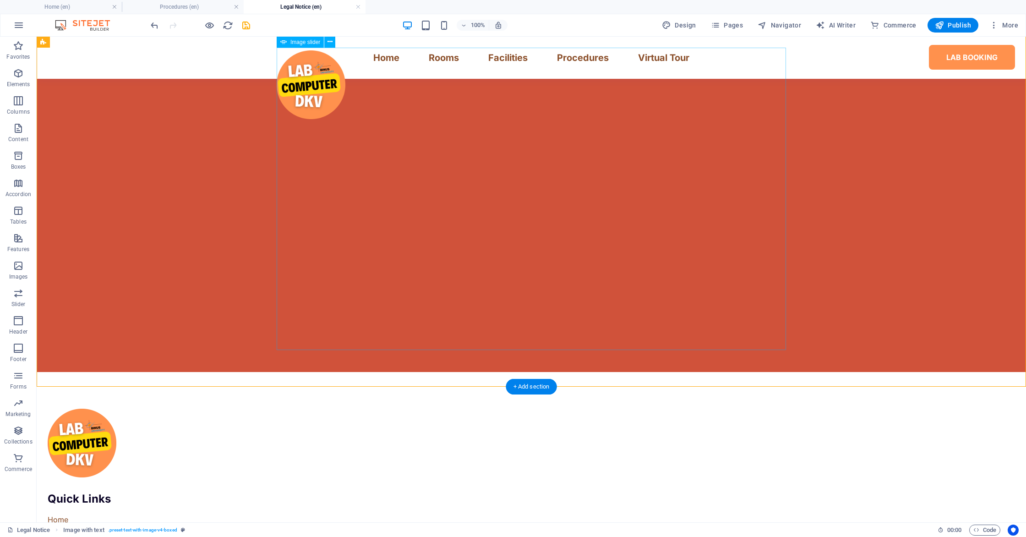
select select "px"
select select "ms"
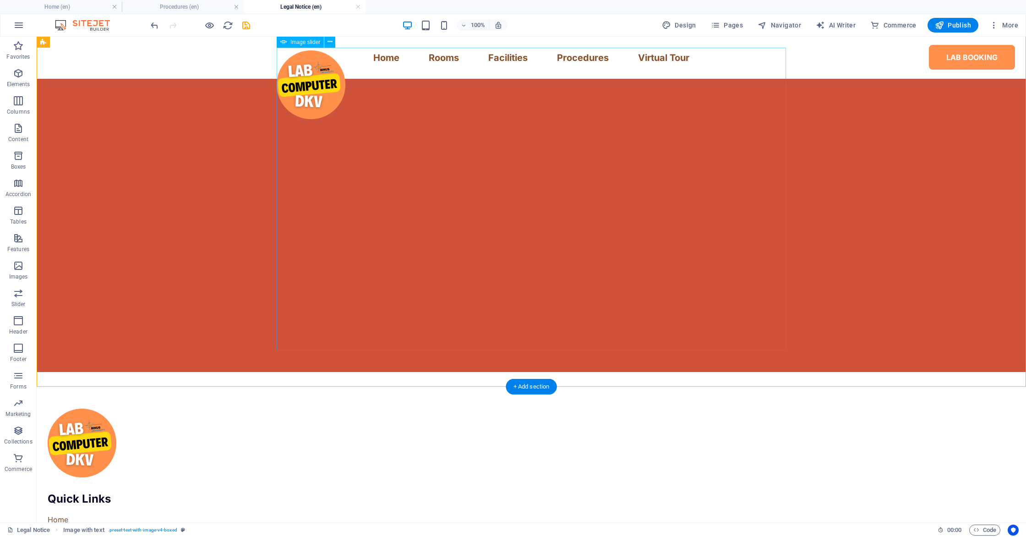
select select "s"
select select "progressive"
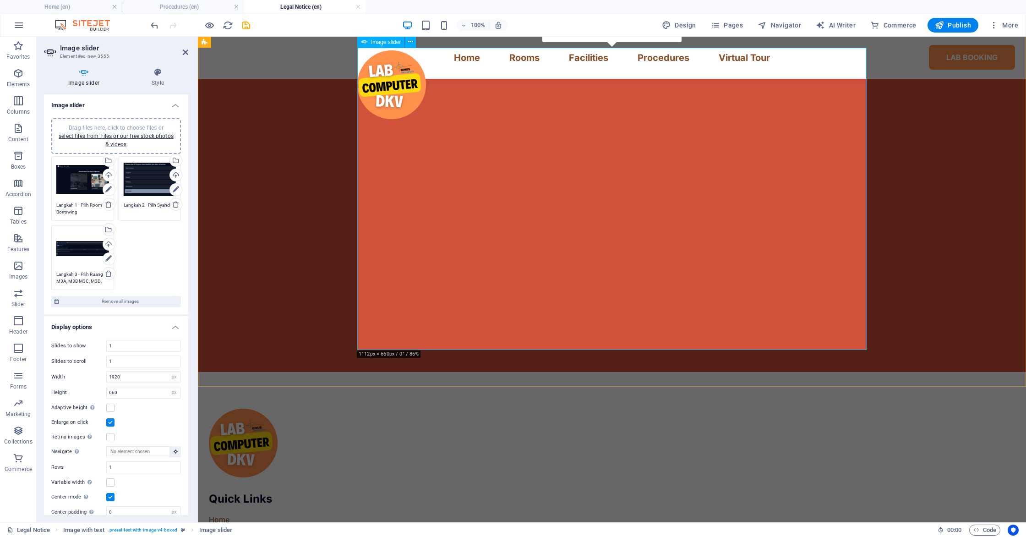
click at [932, 245] on div "🏢 Prosedur Peminjaman Ruangan Ikuti 8 langkah mudah untuk memesan ruangan atau …" at bounding box center [612, 42] width 828 height 657
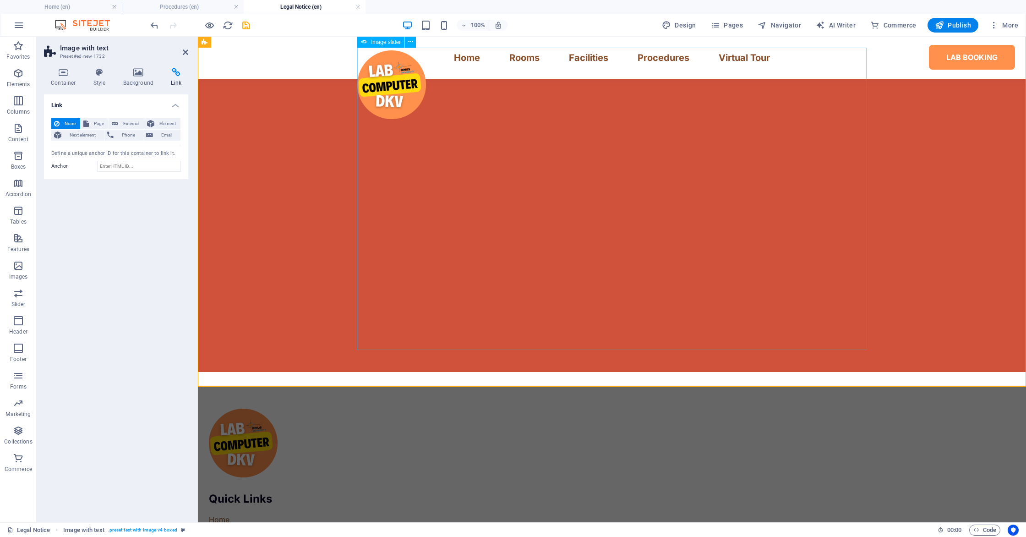
select select "px"
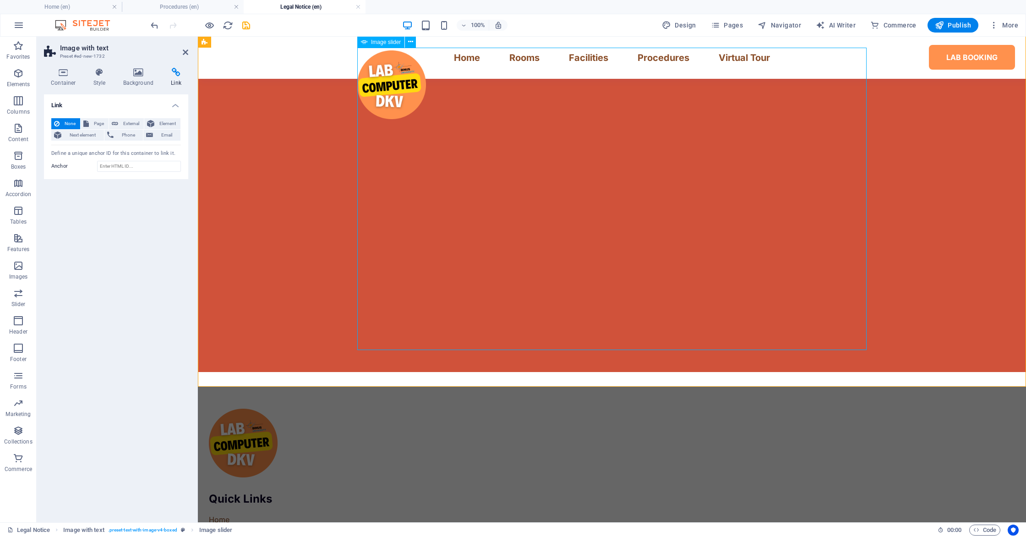
select select "ms"
select select "s"
select select "progressive"
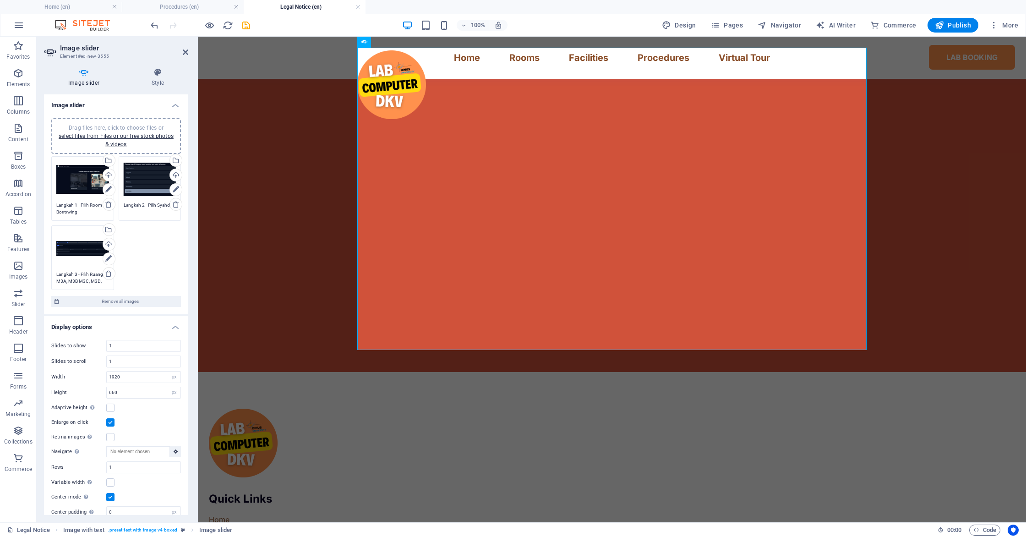
click at [72, 283] on textarea "Langkah 3 - Pilih Ruang M3A, M3B M3C, M3D, dan M30CD" at bounding box center [82, 278] width 53 height 14
click at [81, 282] on textarea "Langkah 3 - Pilih Ruang M3A, M3B M3C, M3D, dan M30CD" at bounding box center [82, 288] width 53 height 34
click at [79, 282] on textarea "Langkah 3 - Pilih Ruang M3A, M3B M3C, M3D, dan M30CD" at bounding box center [82, 288] width 53 height 34
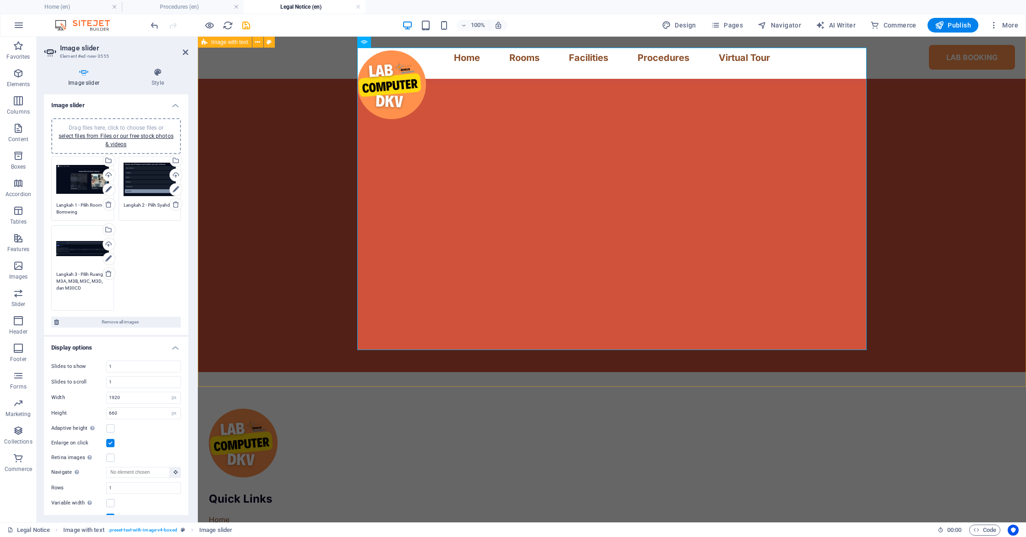
type textarea "Langkah 3 - Pilih Ruang M3A, M3B, M3C, M3D, dan M30CD"
click at [296, 261] on div "🏢 Prosedur Peminjaman Ruangan Ikuti 8 langkah mudah untuk memesan ruangan atau …" at bounding box center [612, 42] width 828 height 657
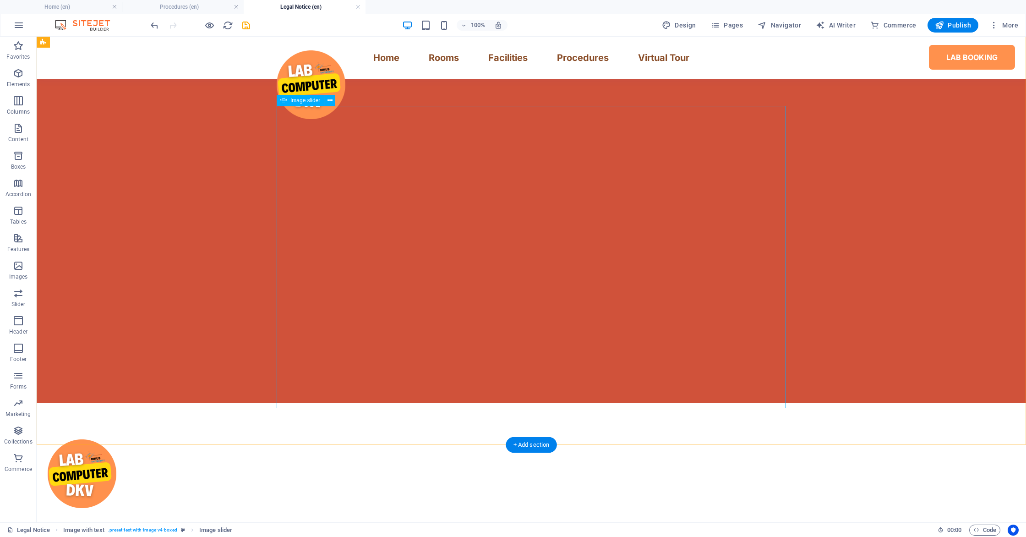
scroll to position [677, 0]
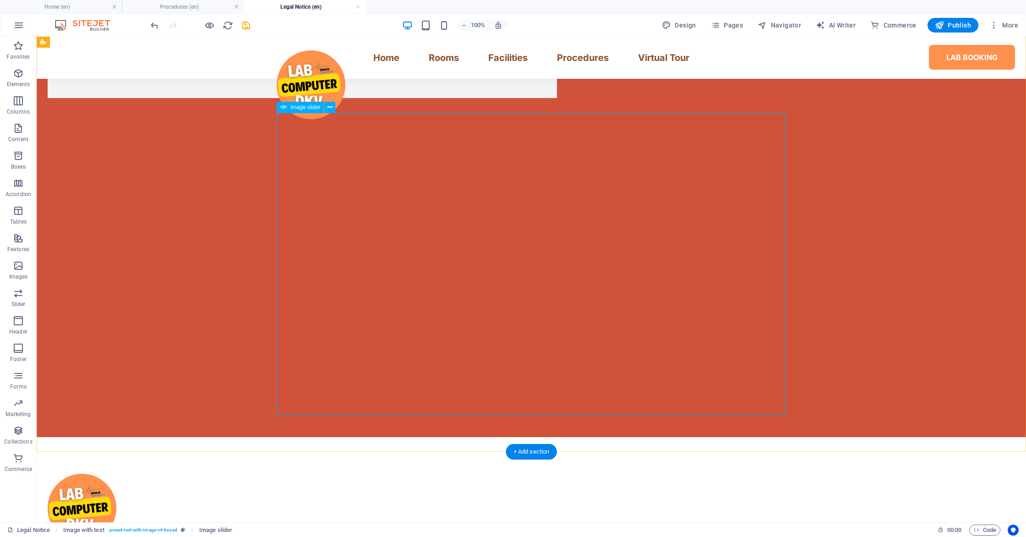
click at [48, 109] on button "button" at bounding box center [48, 109] width 0 height 0
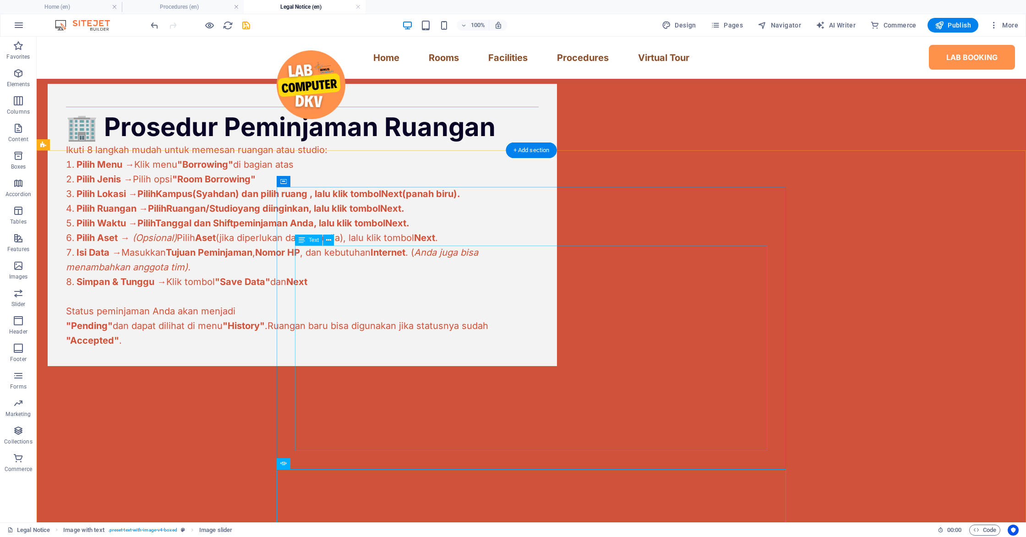
scroll to position [609, 0]
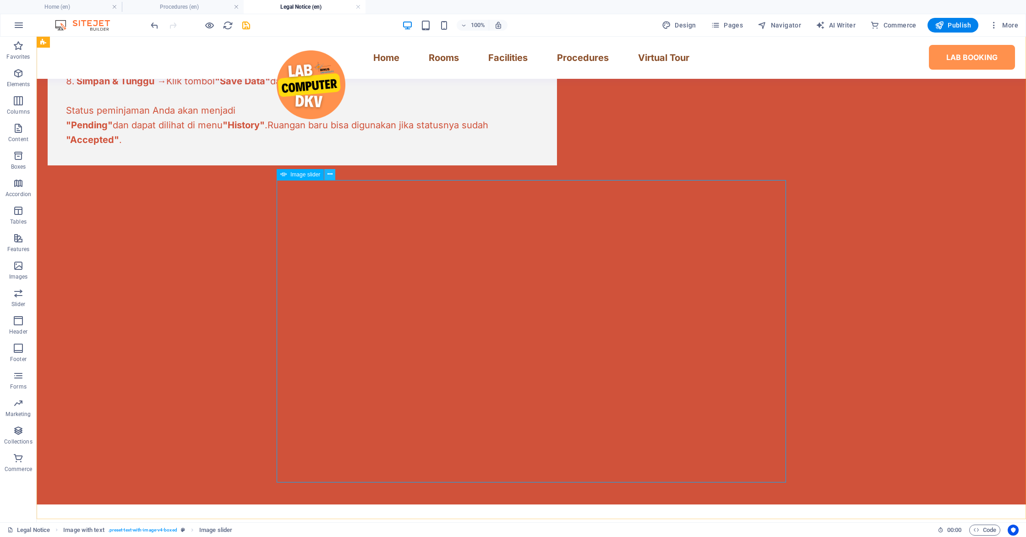
click at [325, 175] on button at bounding box center [329, 174] width 11 height 11
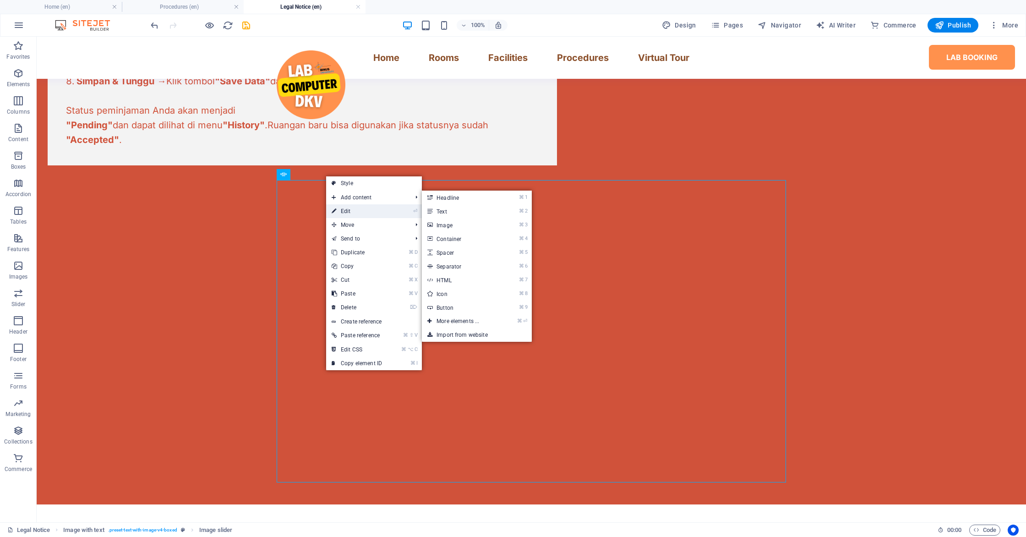
click at [341, 209] on link "⏎ Edit" at bounding box center [356, 211] width 61 height 14
select select "px"
select select "ms"
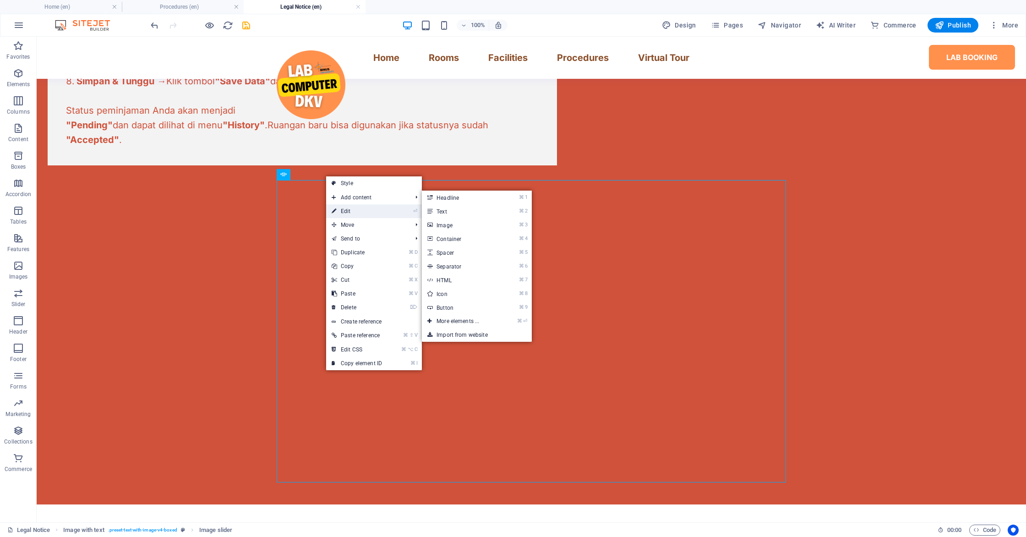
select select "s"
select select "progressive"
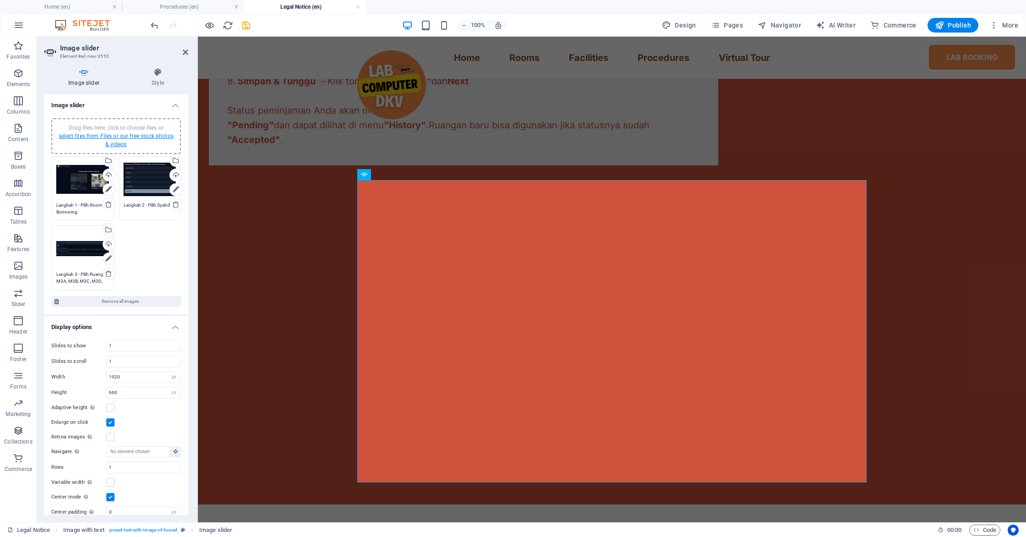
click at [96, 138] on link "select files from Files or our free stock photos & videos" at bounding box center [116, 140] width 115 height 15
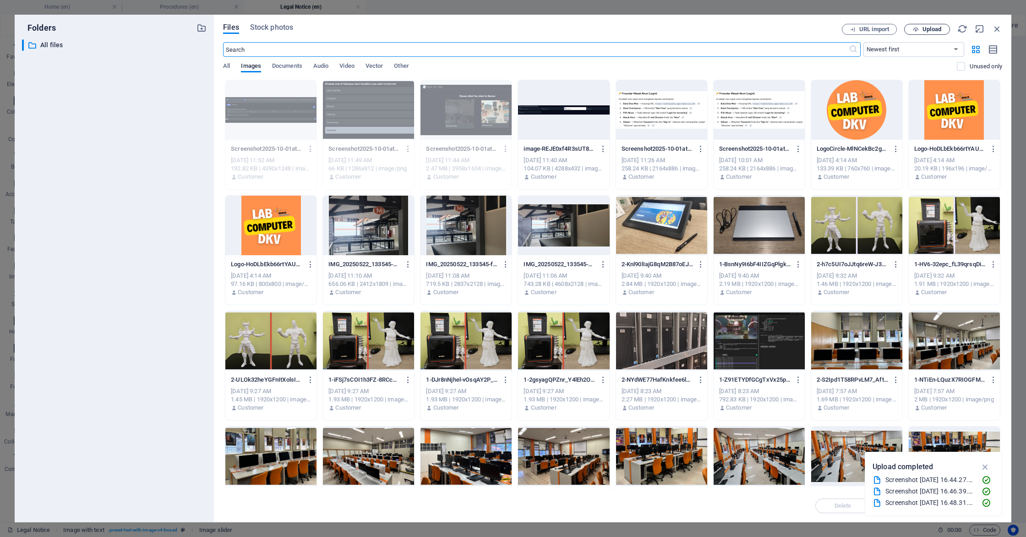
click at [932, 32] on span "Upload" at bounding box center [931, 29] width 19 height 5
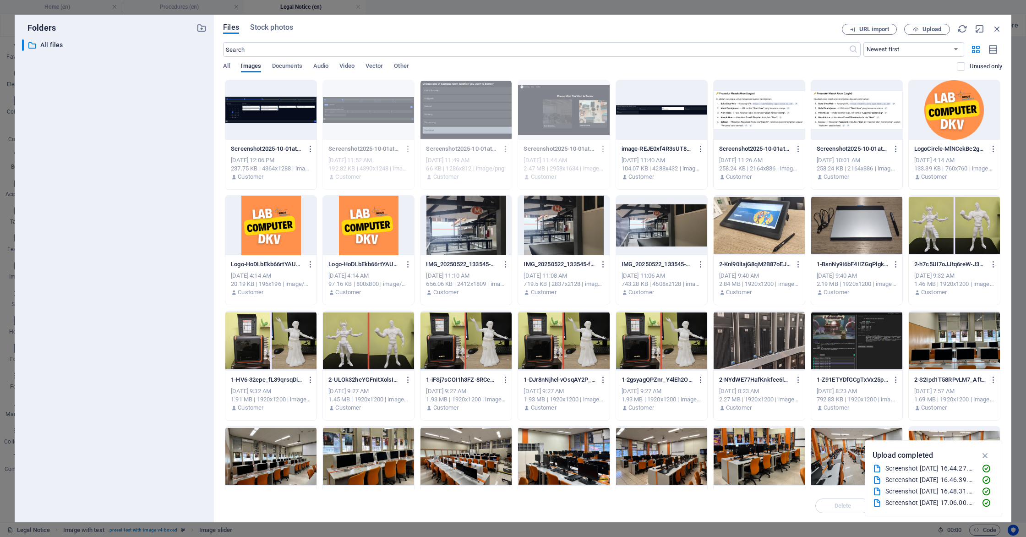
click at [271, 124] on div at bounding box center [270, 110] width 91 height 60
click at [271, 124] on div "1" at bounding box center [270, 110] width 91 height 60
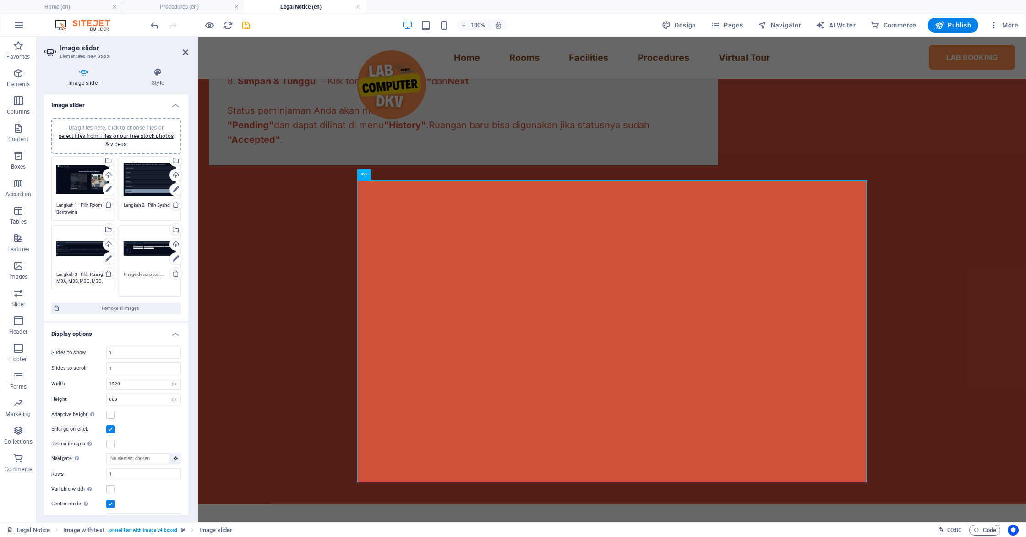
click at [143, 278] on textarea at bounding box center [150, 281] width 53 height 21
type textarea "Langkah 4 - Pilih Tanggal dan Shift yang di inginkan"
click at [270, 255] on div "🏢 Prosedur Peminjaman Ruangan Ikuti 8 langkah mudah untuk memesan ruangan atau …" at bounding box center [612, 175] width 828 height 657
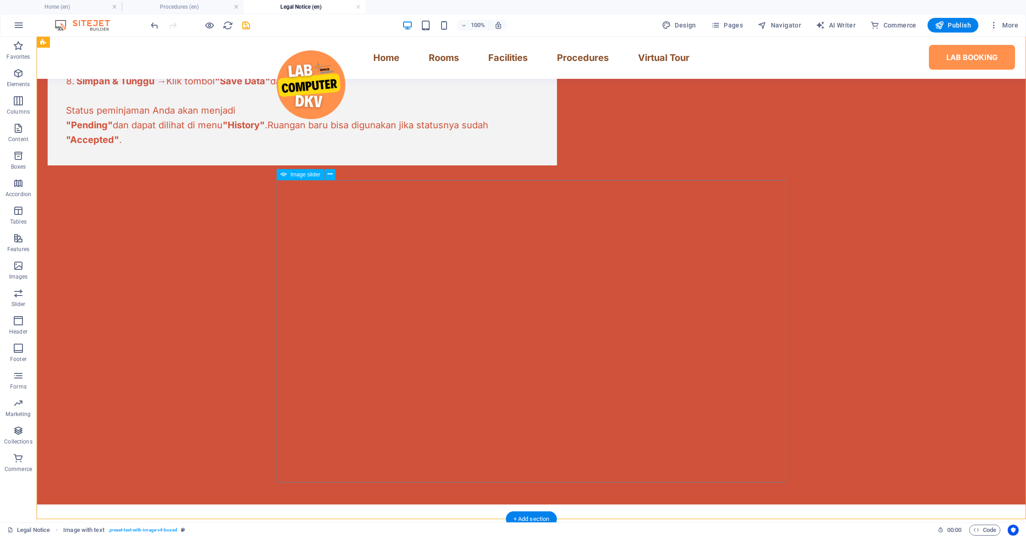
click at [203, 24] on div at bounding box center [200, 25] width 103 height 15
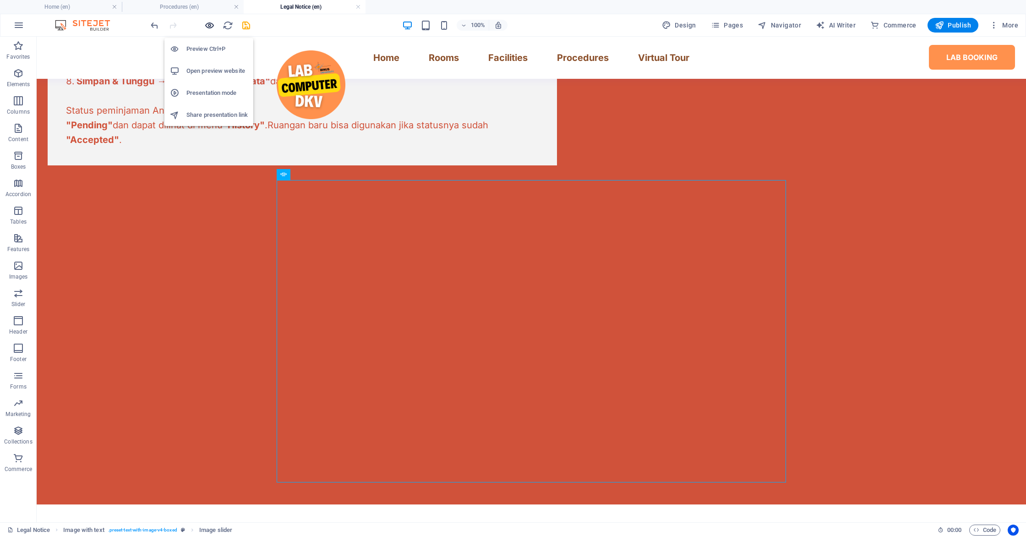
click at [204, 24] on icon "button" at bounding box center [209, 25] width 11 height 11
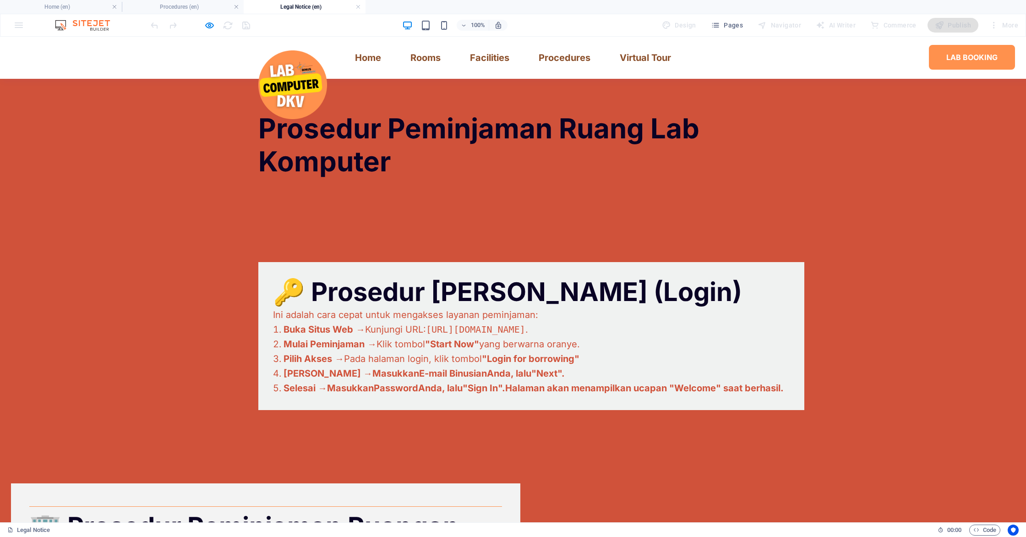
scroll to position [26, 0]
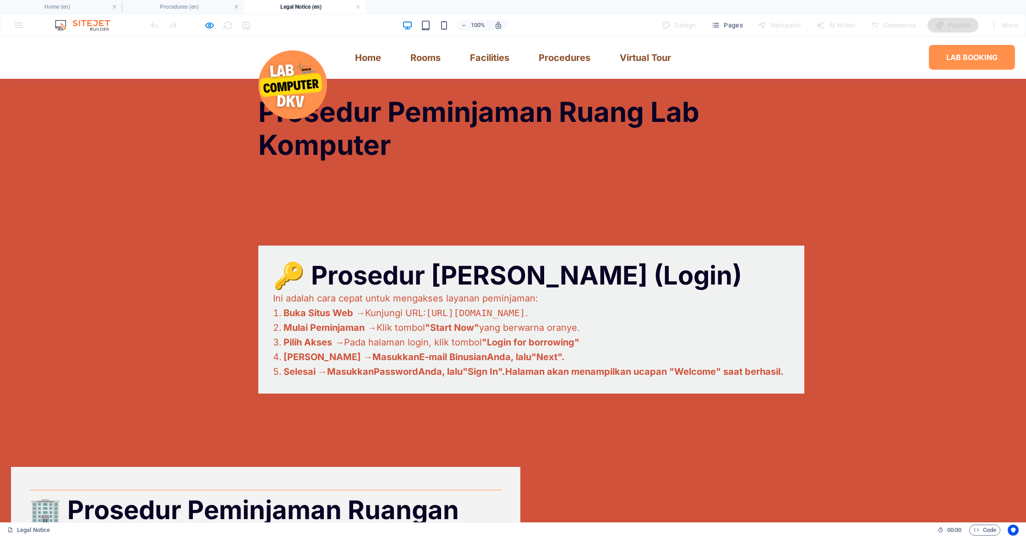
click at [370, 428] on div "🔑 Prosedur Masuk Akun (Login) Ini adalah cara cepat untuk mengakses layanan pem…" at bounding box center [513, 319] width 1026 height 221
click at [413, 369] on span "Password" at bounding box center [396, 371] width 44 height 11
click at [214, 24] on icon "button" at bounding box center [209, 25] width 11 height 11
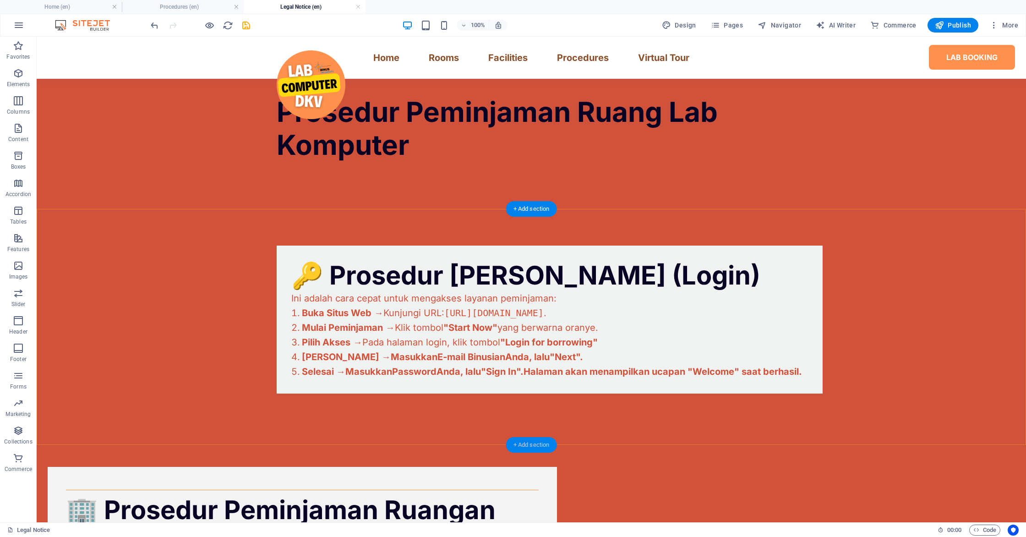
click at [539, 445] on div "+ Add section" at bounding box center [531, 445] width 51 height 16
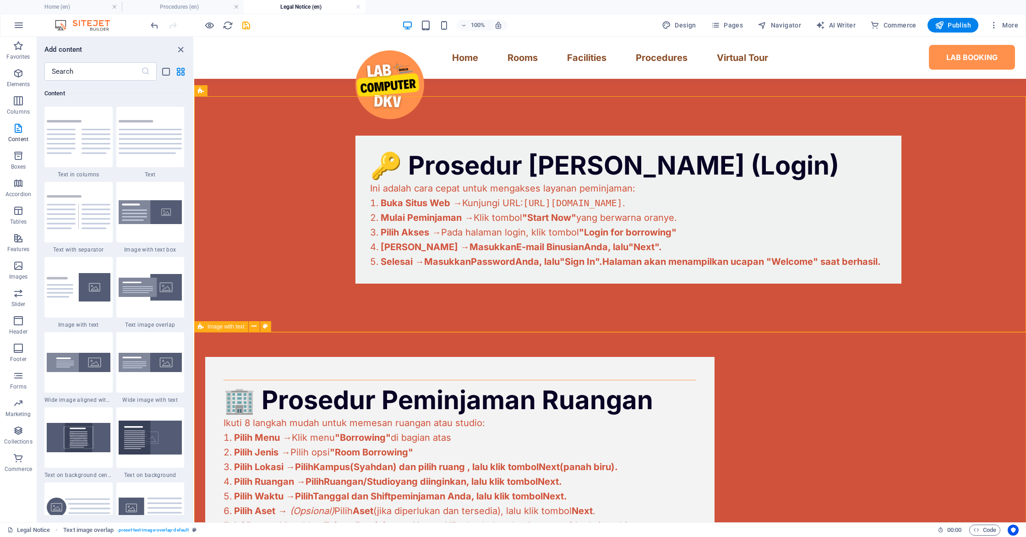
scroll to position [127, 0]
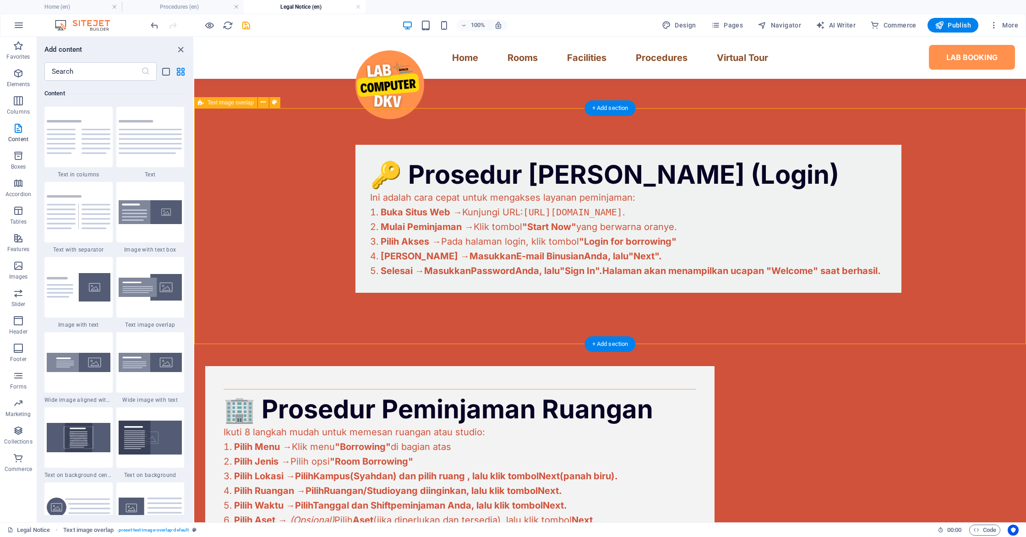
click at [230, 185] on div "🔑 Prosedur Masuk Akun (Login) Ini adalah cara cepat untuk mengakses layanan pem…" at bounding box center [609, 218] width 831 height 221
click at [260, 102] on button at bounding box center [263, 102] width 11 height 11
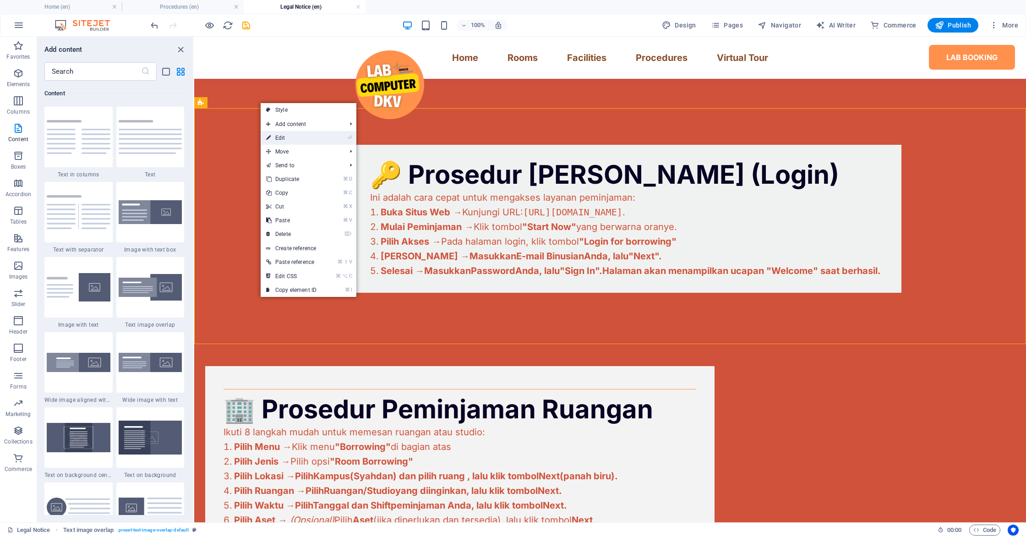
click at [276, 133] on link "⏎ Edit" at bounding box center [291, 138] width 61 height 14
select select "rem"
select select "px"
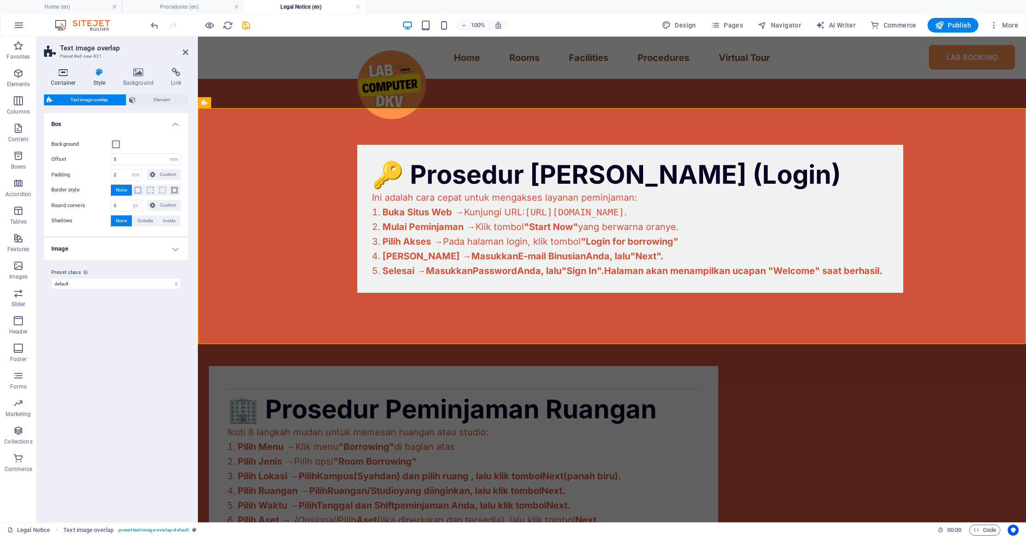
click at [66, 79] on h4 "Container" at bounding box center [65, 77] width 43 height 19
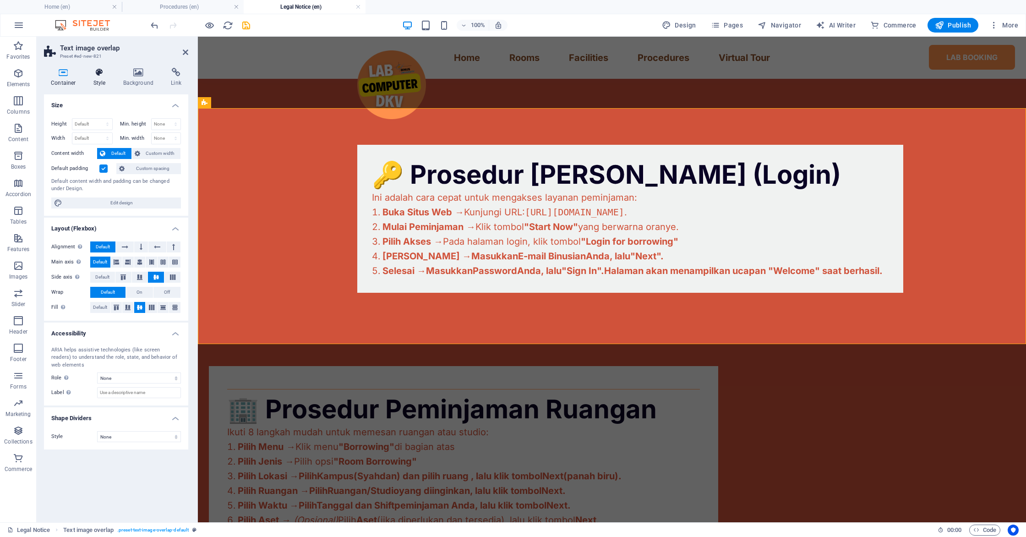
click at [109, 74] on icon at bounding box center [100, 72] width 26 height 9
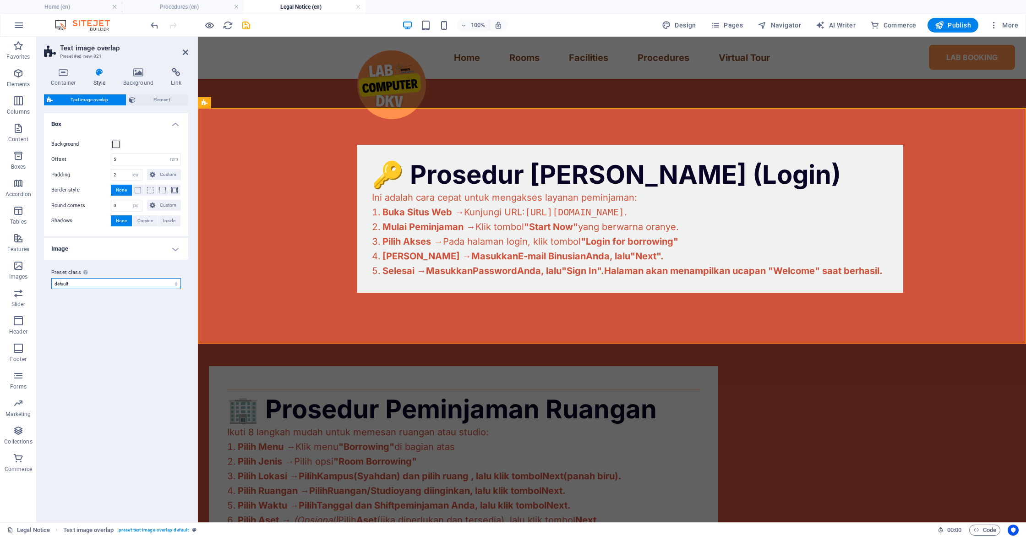
click at [65, 281] on select "default Add preset class" at bounding box center [116, 283] width 130 height 11
click at [51, 278] on select "default Add preset class" at bounding box center [116, 283] width 130 height 11
click at [88, 249] on h4 "Image" at bounding box center [116, 249] width 144 height 22
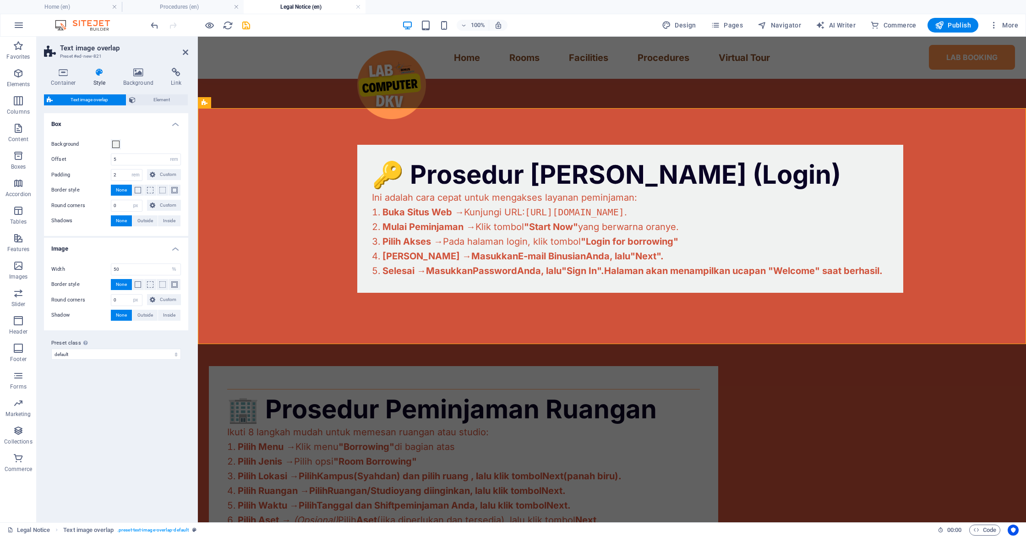
click at [88, 249] on h4 "Image" at bounding box center [116, 246] width 144 height 16
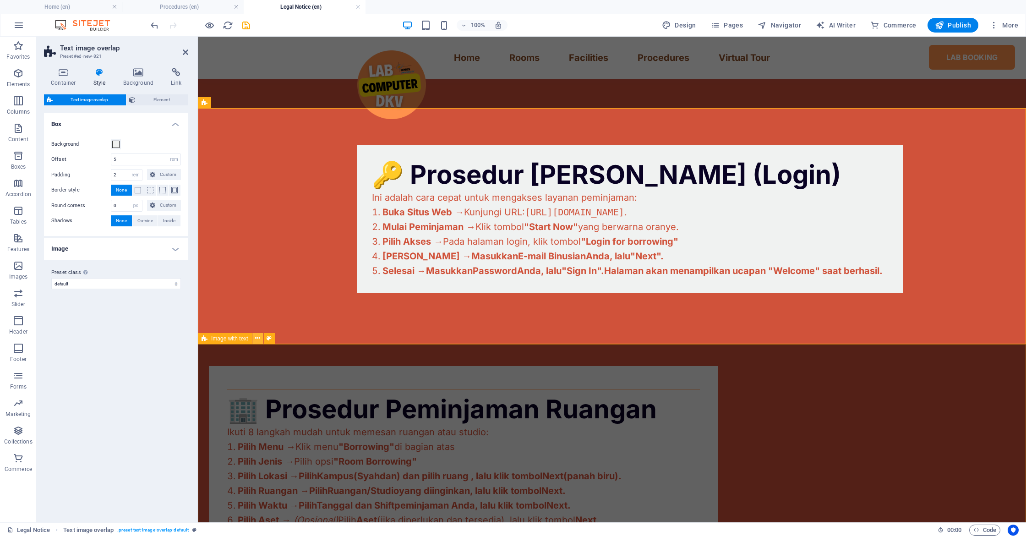
click at [258, 342] on icon at bounding box center [257, 338] width 5 height 10
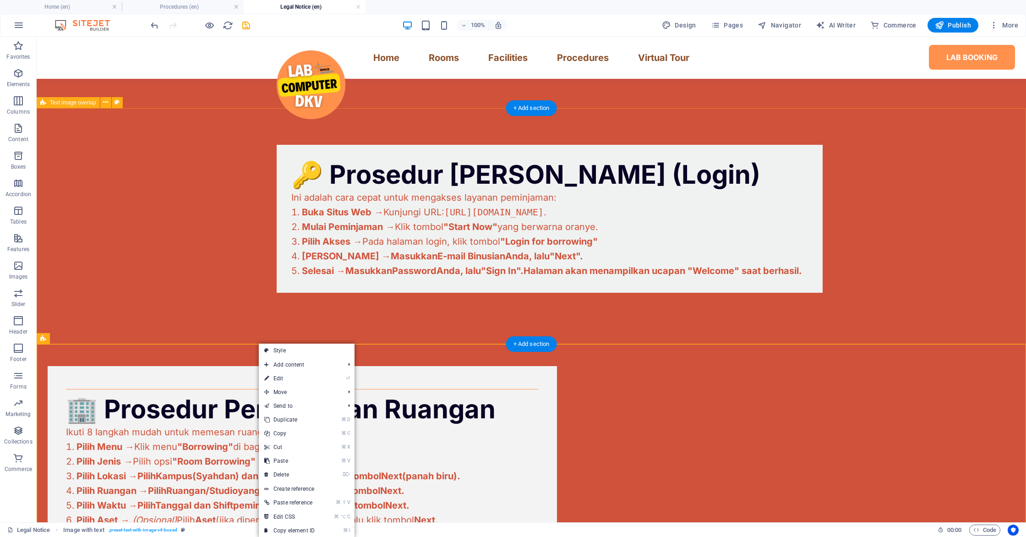
click at [103, 190] on div "🔑 Prosedur Masuk Akun (Login) Ini adalah cara cepat untuk mengakses layanan pem…" at bounding box center [531, 218] width 989 height 221
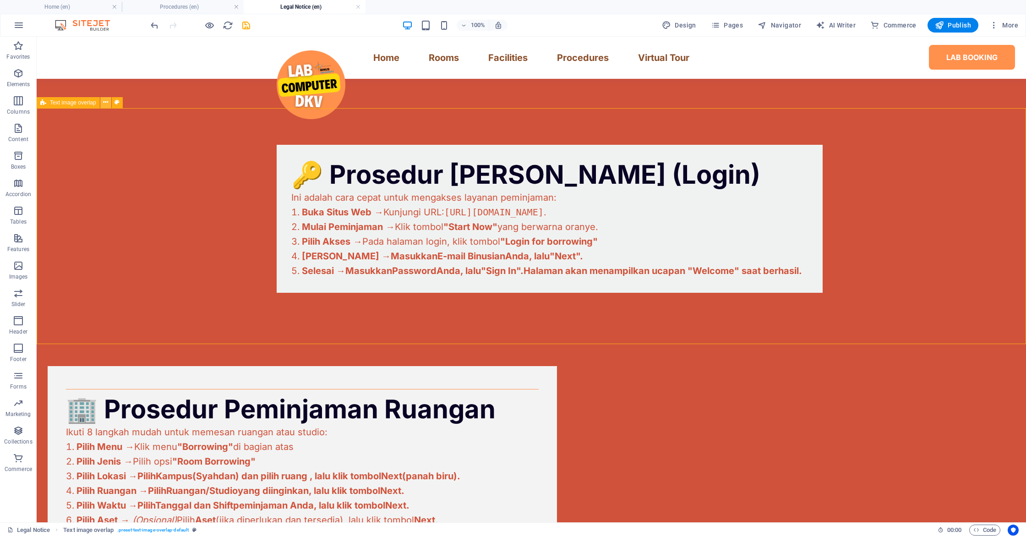
click at [104, 104] on icon at bounding box center [105, 103] width 5 height 10
click at [540, 348] on div "+ Add section" at bounding box center [531, 344] width 51 height 16
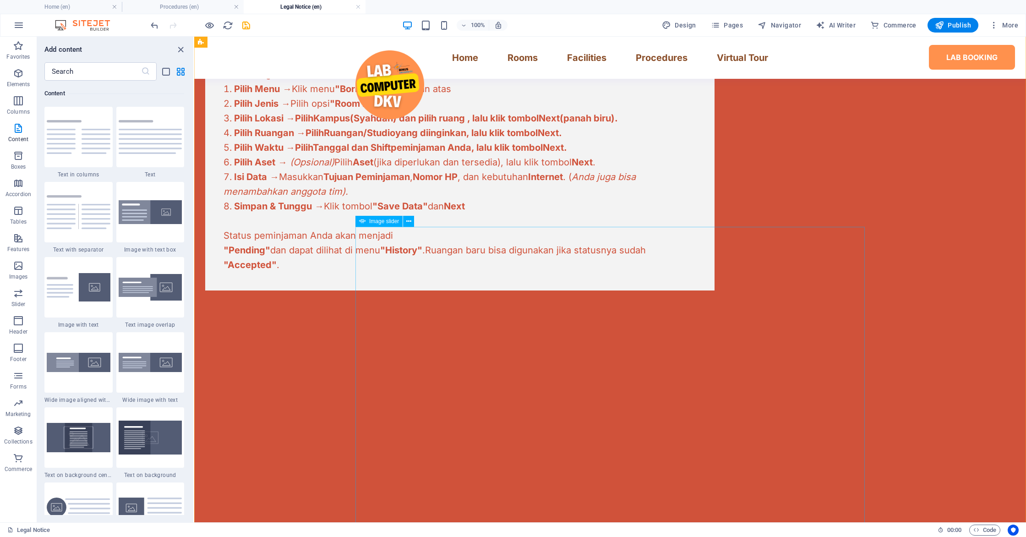
scroll to position [563, 0]
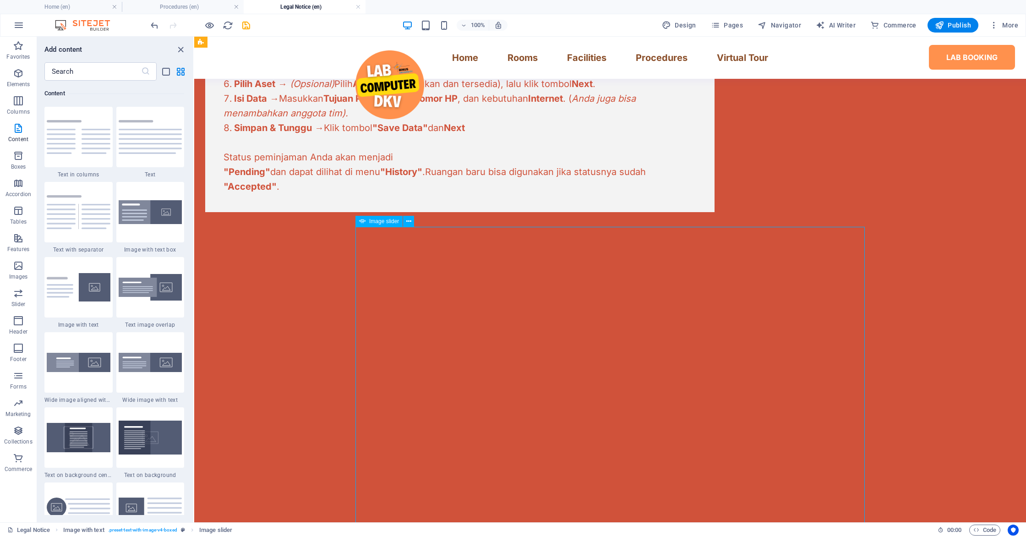
click at [205, 223] on button "button" at bounding box center [205, 223] width 0 height 0
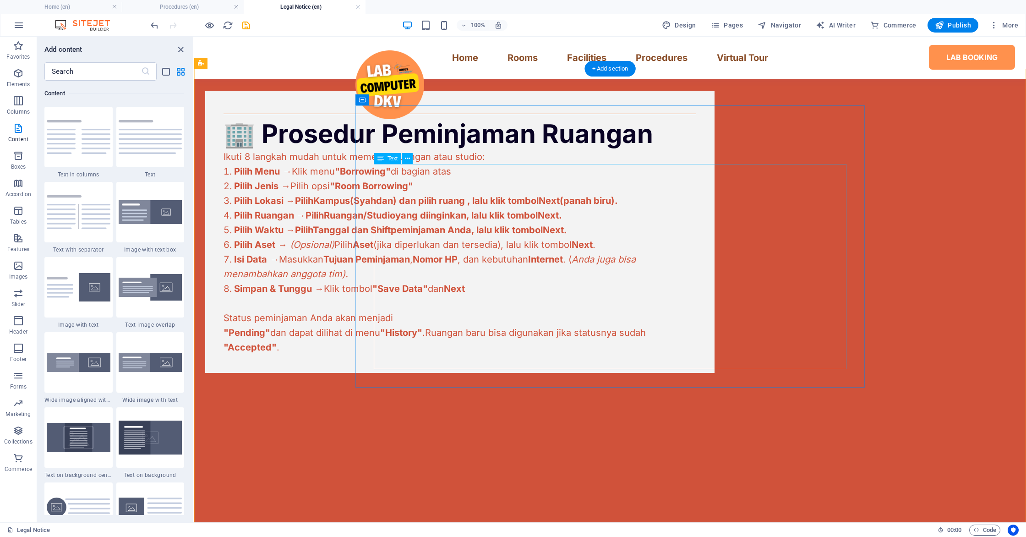
scroll to position [434, 0]
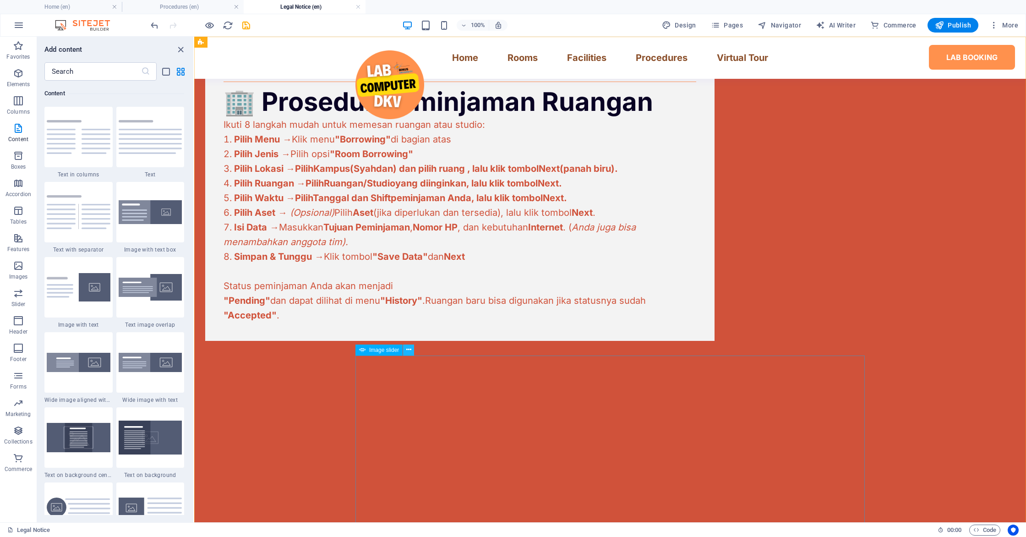
click at [411, 353] on button at bounding box center [408, 349] width 11 height 11
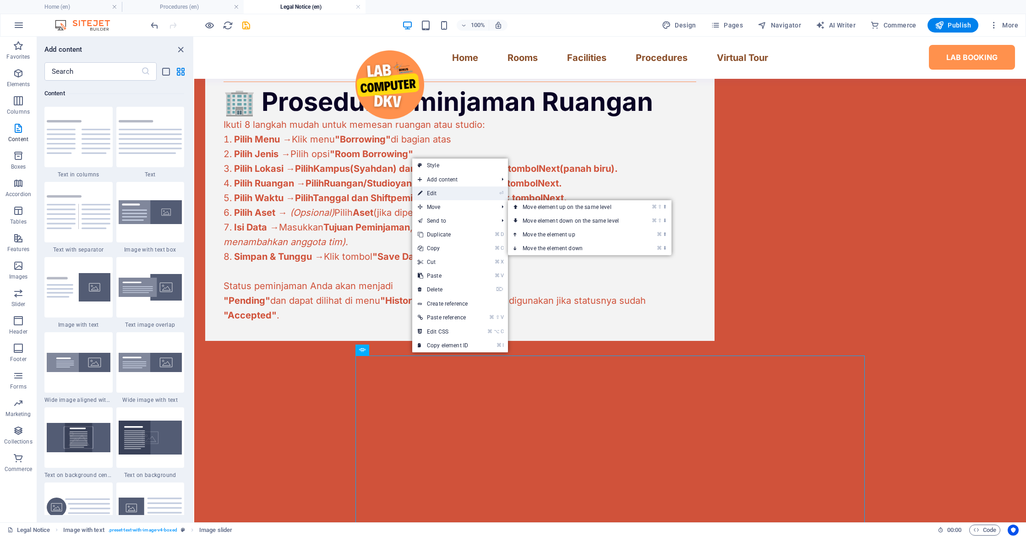
click at [457, 190] on link "⏎ Edit" at bounding box center [442, 193] width 61 height 14
select select "px"
select select "ms"
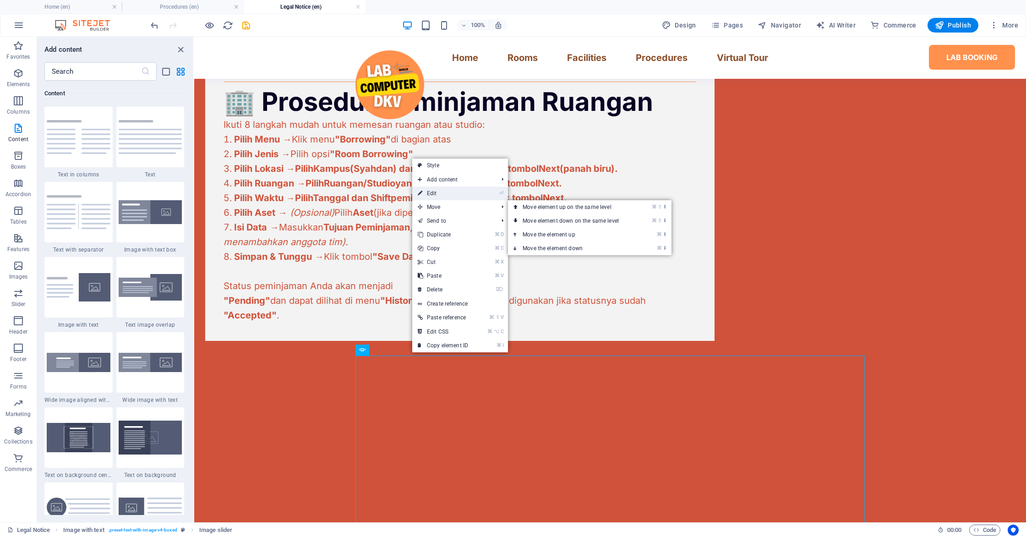
select select "s"
select select "progressive"
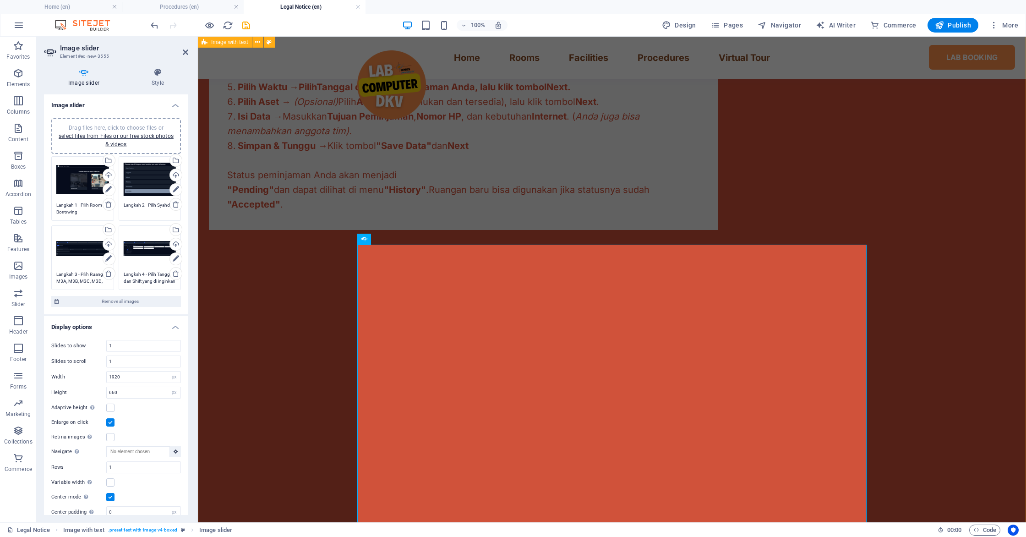
scroll to position [545, 0]
click at [118, 136] on link "select files from Files or our free stock photos & videos" at bounding box center [116, 140] width 115 height 15
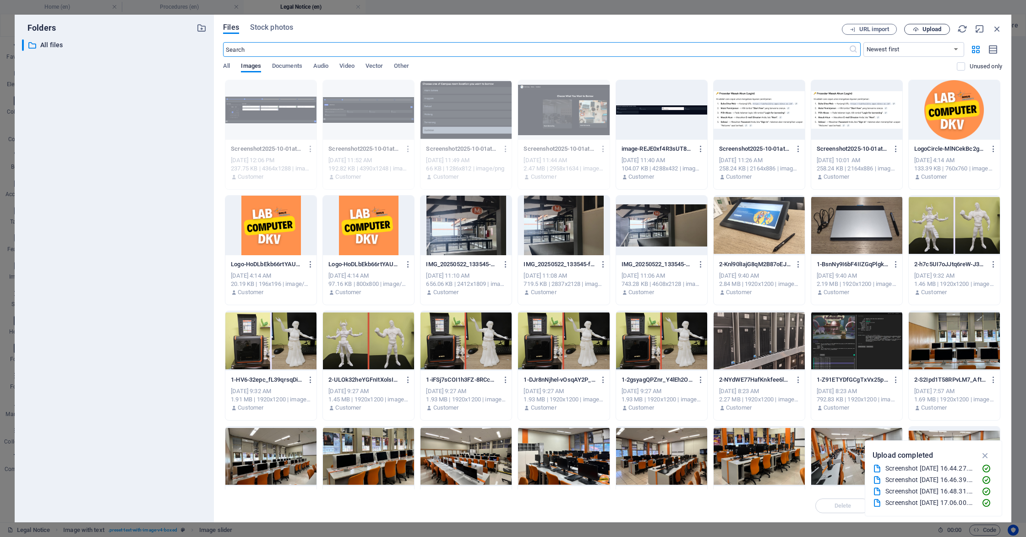
click at [936, 33] on button "Upload" at bounding box center [927, 29] width 46 height 11
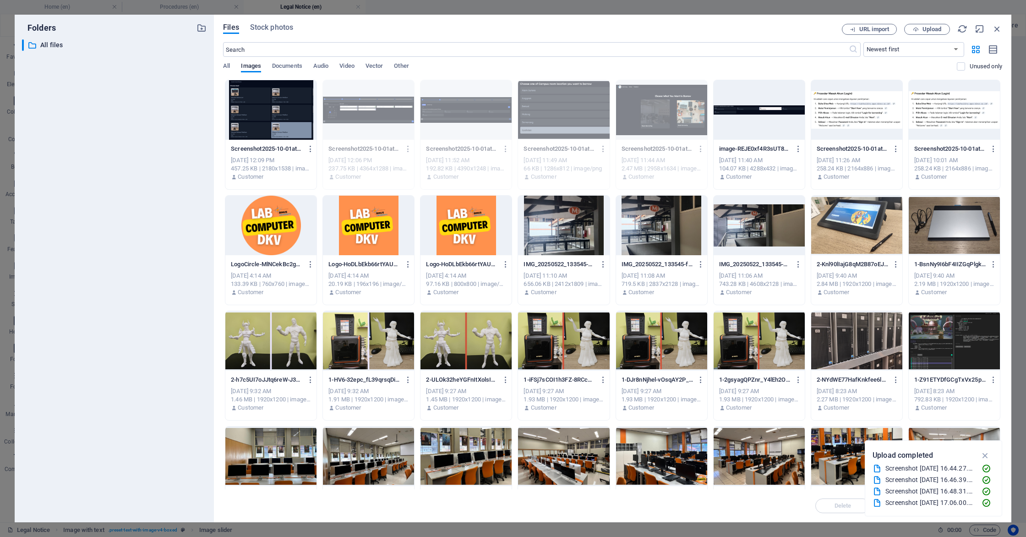
click at [266, 115] on div at bounding box center [270, 110] width 91 height 60
click at [266, 115] on div "1" at bounding box center [270, 110] width 91 height 60
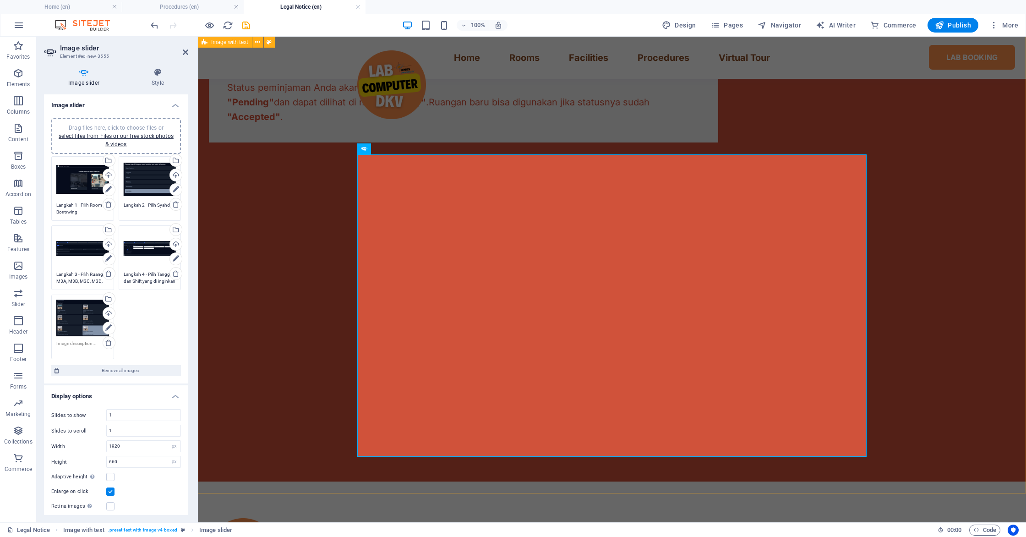
scroll to position [637, 0]
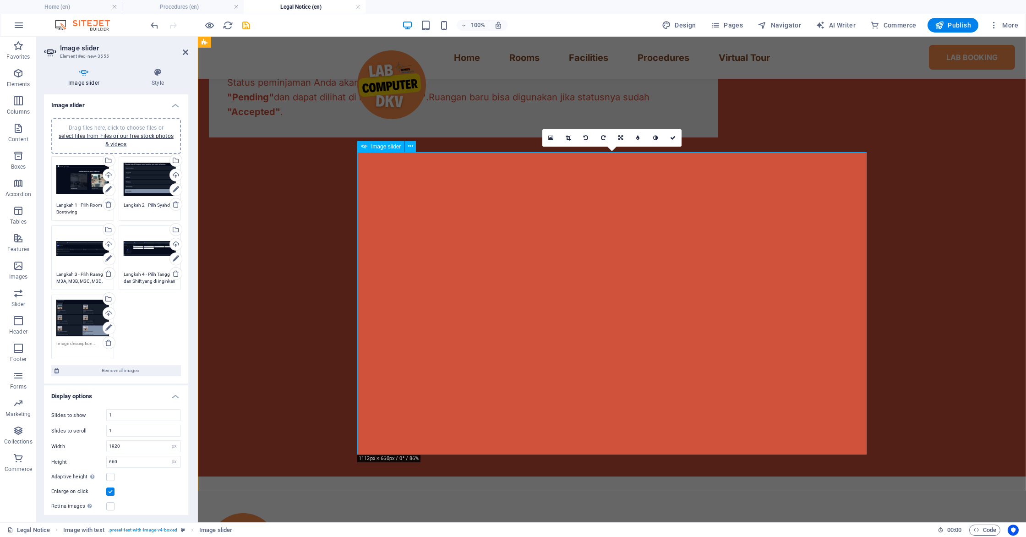
click at [209, 148] on button "button" at bounding box center [209, 148] width 0 height 0
click at [95, 341] on textarea at bounding box center [82, 347] width 53 height 14
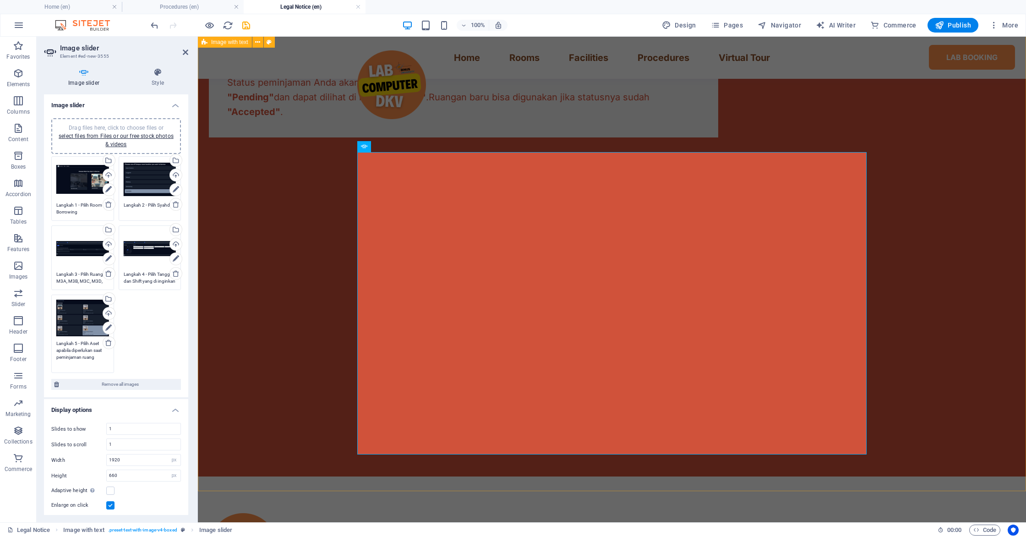
type textarea "Langkah 5 - Pilih Aset apabila diperlukan saat peminjaman ruang"
click at [271, 368] on div "🏢 Prosedur Peminjaman Ruangan Ikuti 8 langkah mudah untuk memesan ruangan atau …" at bounding box center [612, 147] width 828 height 657
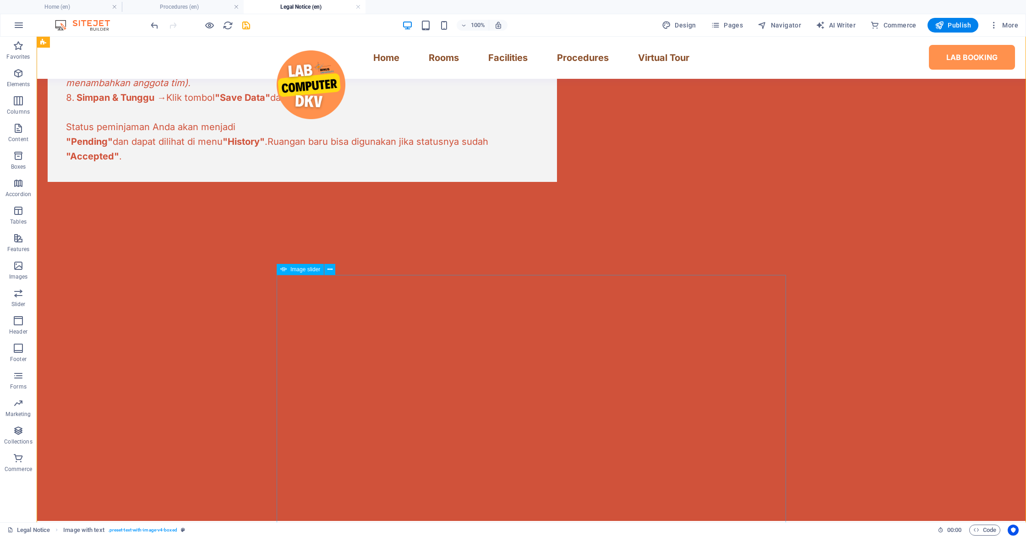
scroll to position [515, 0]
